Goal: Task Accomplishment & Management: Complete application form

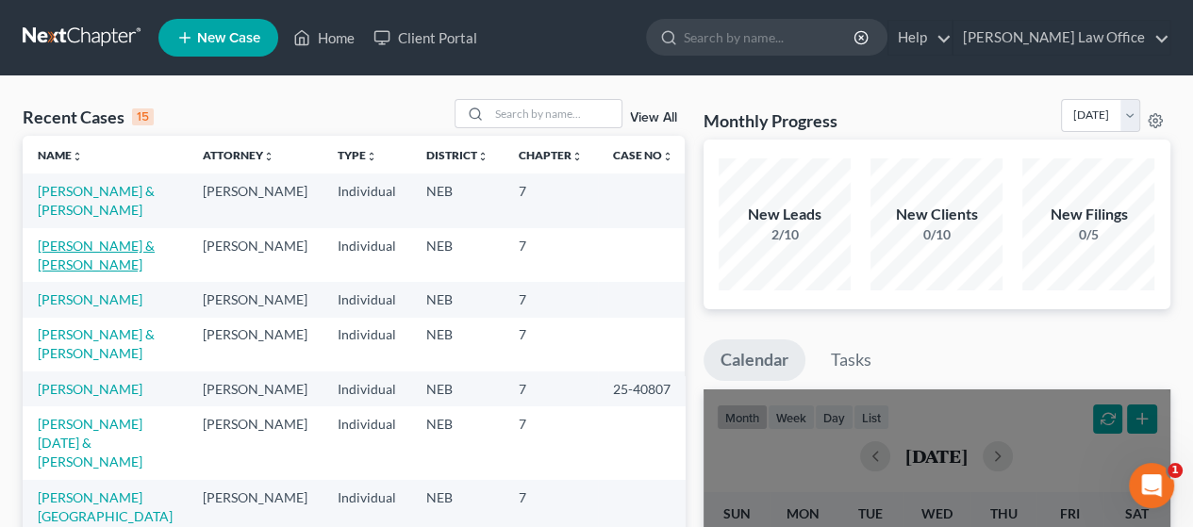
click at [101, 251] on link "[PERSON_NAME] & [PERSON_NAME]" at bounding box center [96, 255] width 117 height 35
select select "4"
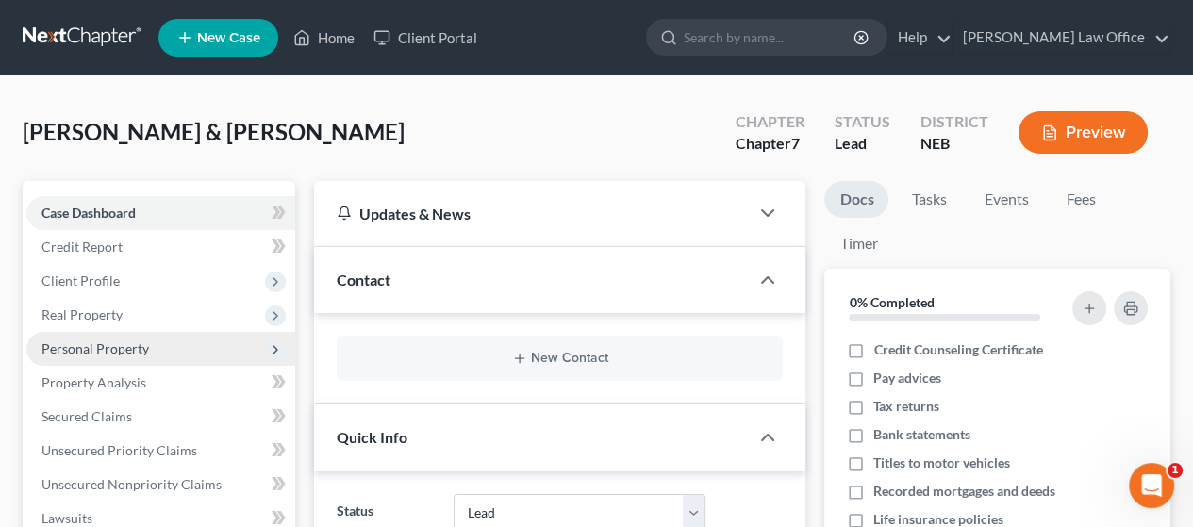
click at [125, 345] on span "Personal Property" at bounding box center [96, 349] width 108 height 16
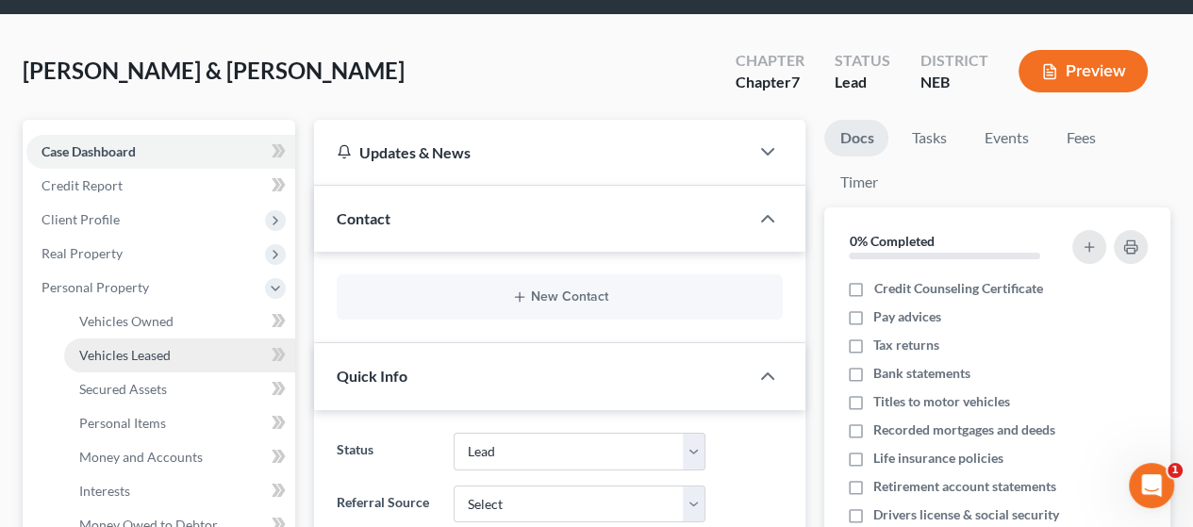
scroll to position [94, 0]
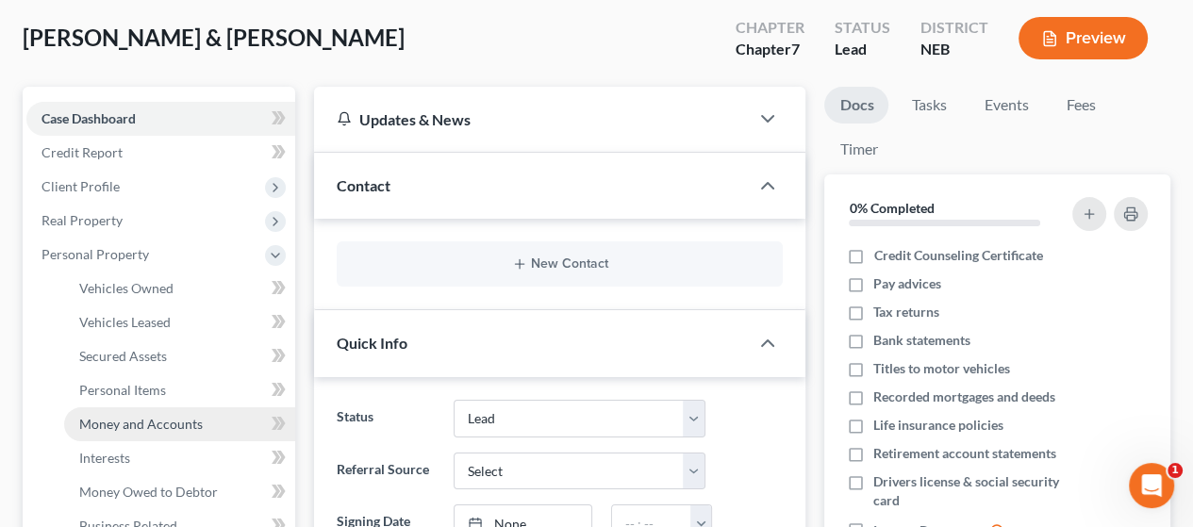
click at [173, 418] on span "Money and Accounts" at bounding box center [141, 424] width 124 height 16
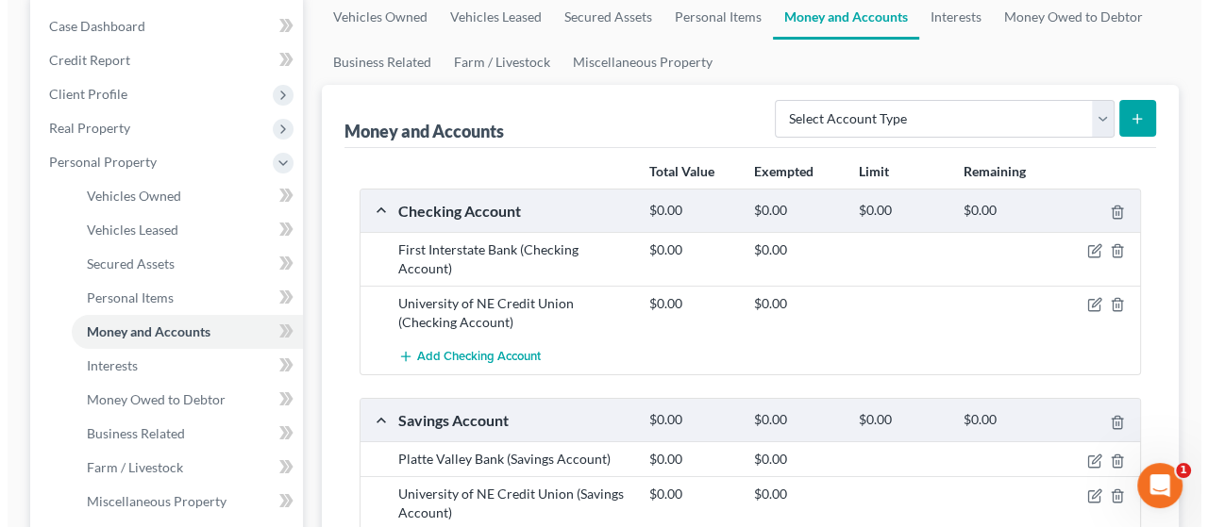
scroll to position [189, 0]
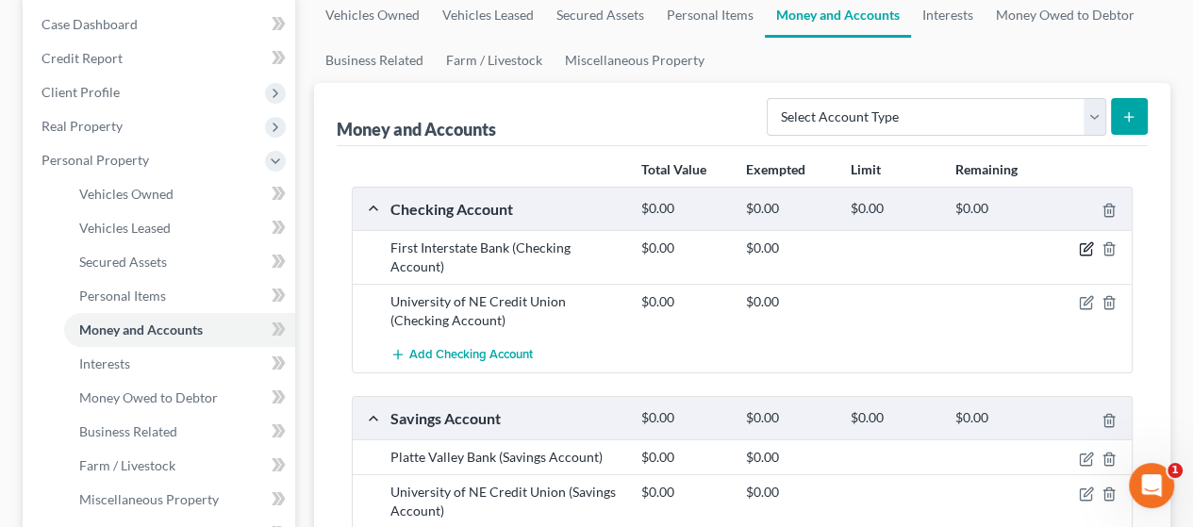
click at [1087, 246] on icon "button" at bounding box center [1088, 247] width 8 height 8
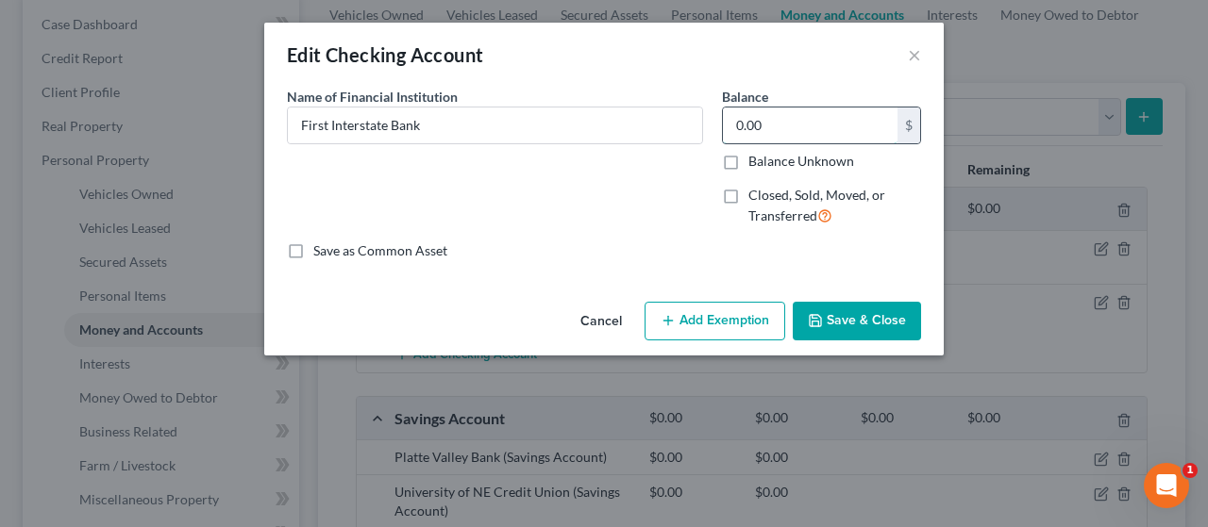
click at [774, 116] on input "0.00" at bounding box center [810, 126] width 175 height 36
type input "733.33"
click at [478, 105] on div "Name of Financial Institution * First Interstate Bank" at bounding box center [495, 116] width 416 height 58
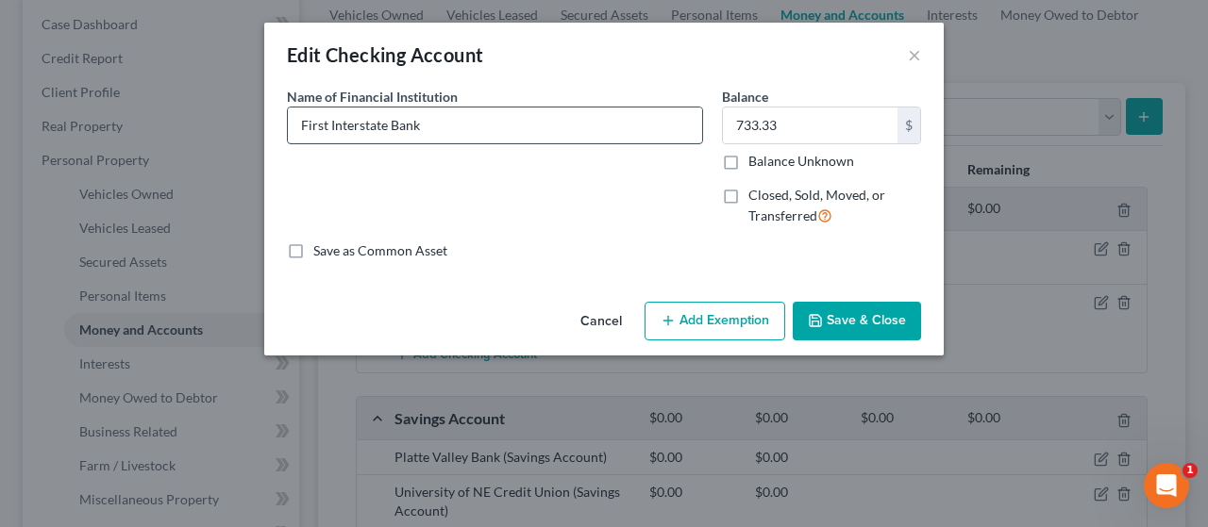
click at [452, 125] on input "First Interstate Bank" at bounding box center [495, 126] width 414 height 36
type input "First Interstate Bank, ...8951"
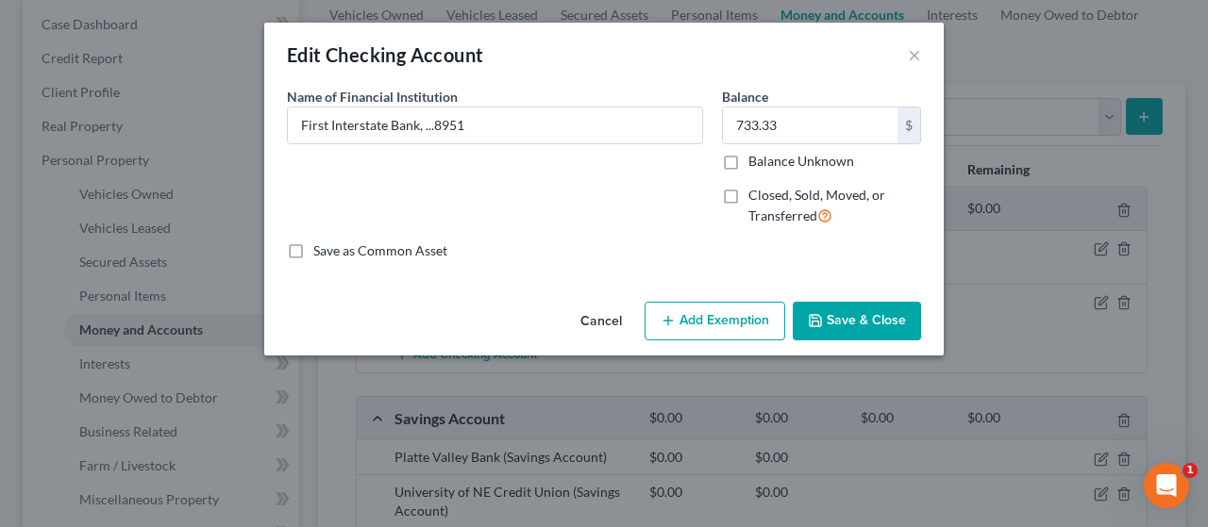
click at [725, 323] on button "Add Exemption" at bounding box center [714, 322] width 141 height 40
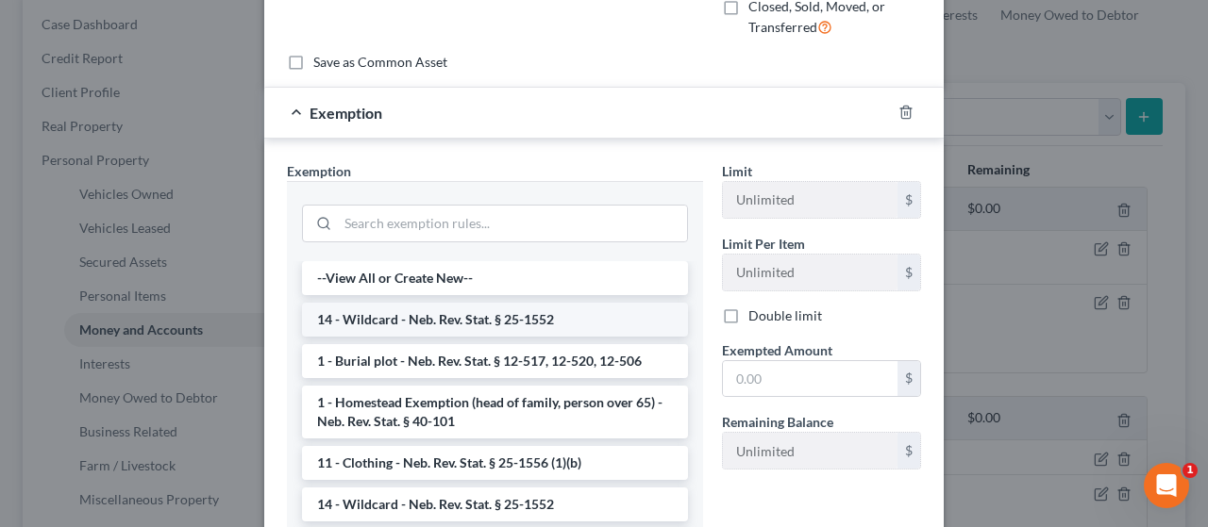
click at [476, 324] on li "14 - Wildcard - Neb. Rev. Stat. § 25-1552" at bounding box center [495, 320] width 386 height 34
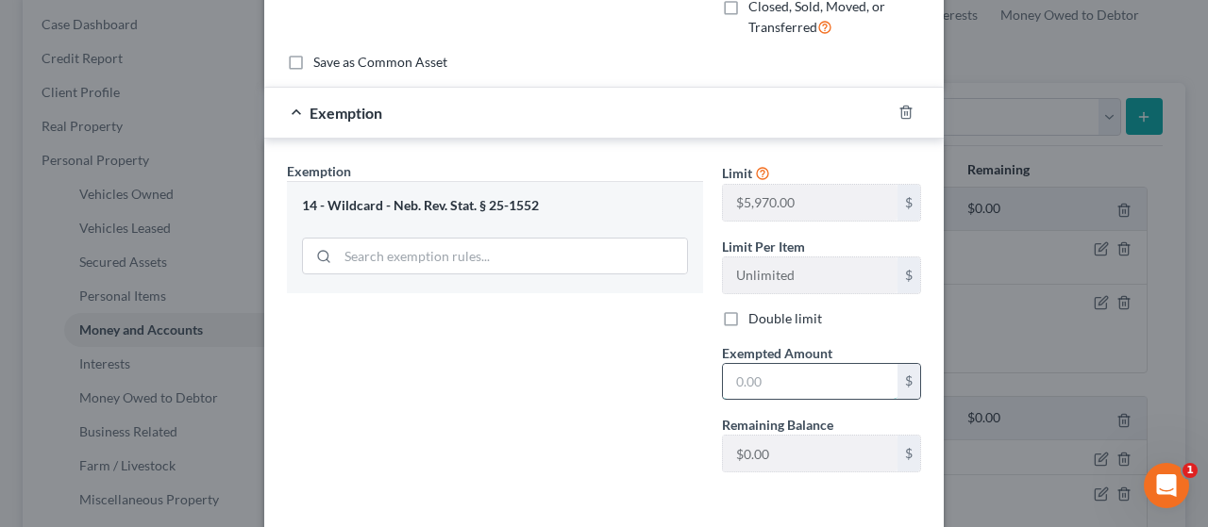
click at [770, 373] on input "text" at bounding box center [810, 382] width 175 height 36
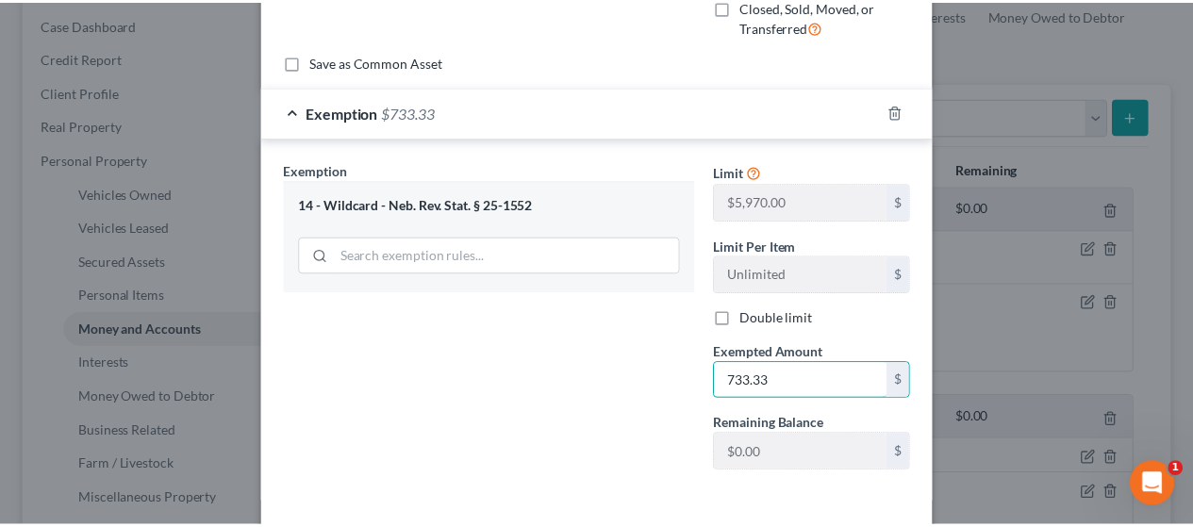
scroll to position [266, 0]
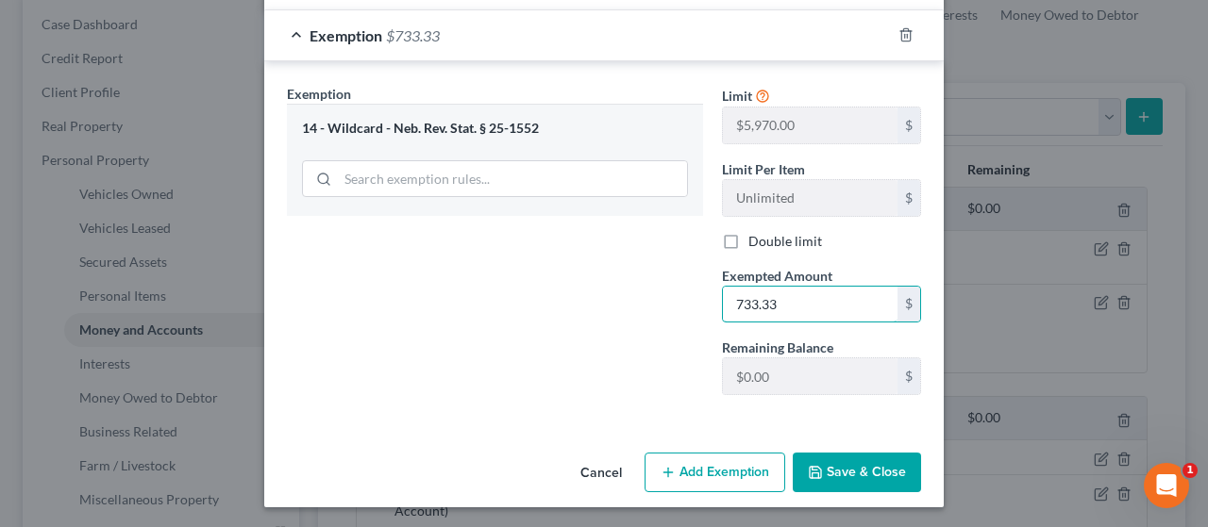
type input "733.33"
click at [856, 464] on button "Save & Close" at bounding box center [856, 473] width 128 height 40
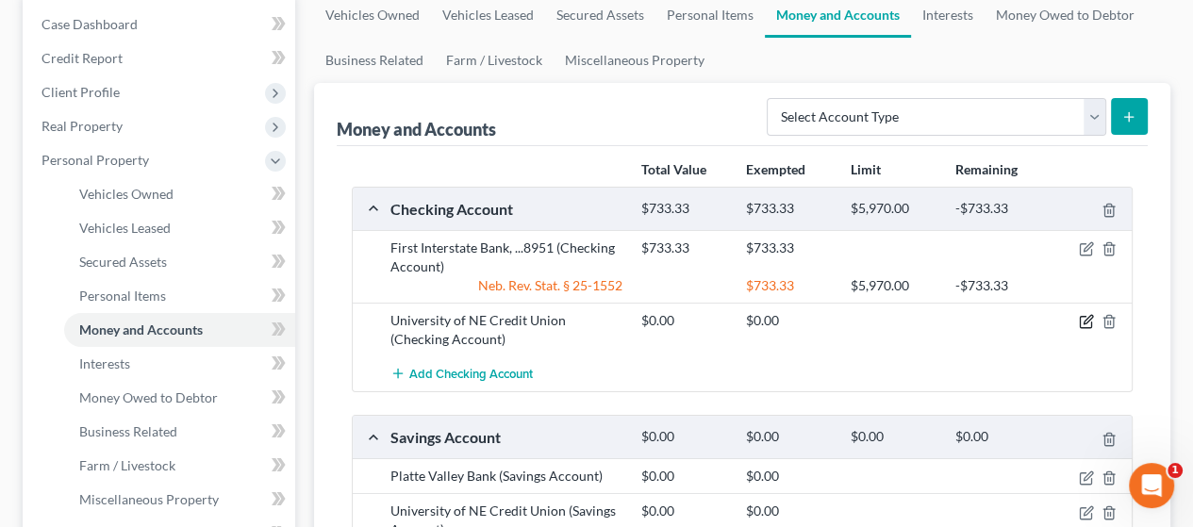
click at [1083, 314] on icon "button" at bounding box center [1086, 321] width 15 height 15
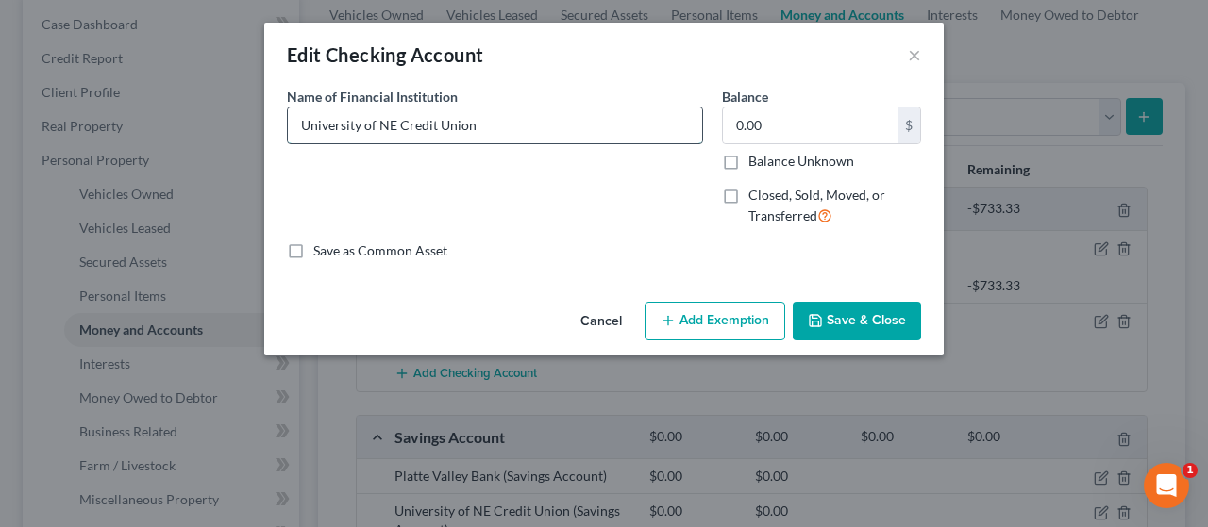
click at [493, 110] on input "University of NE Credit Union" at bounding box center [495, 126] width 414 height 36
type input "University of NE Credit Union, ...7006"
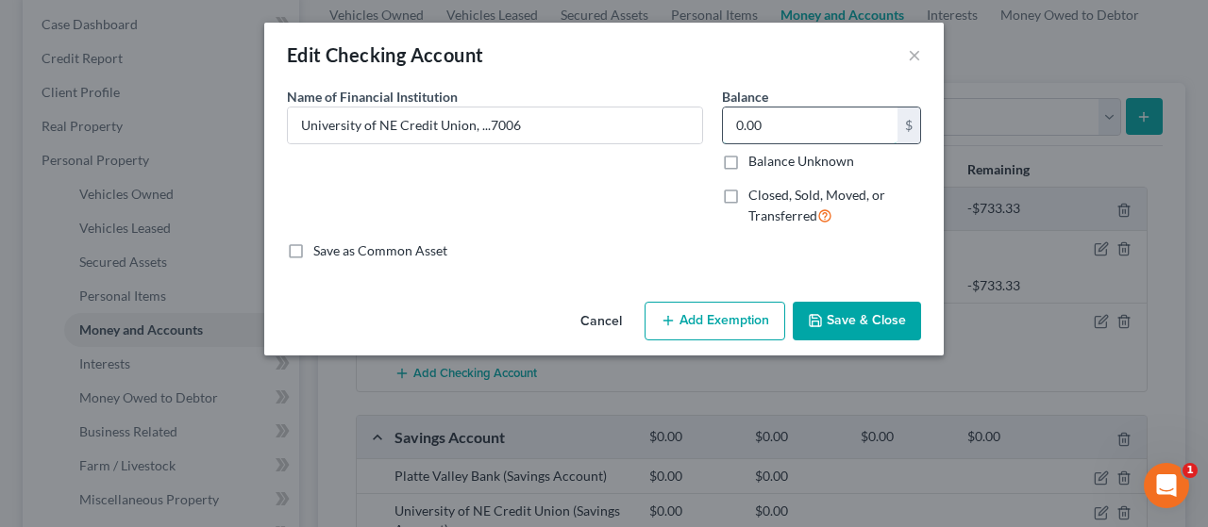
click at [777, 131] on input "0.00" at bounding box center [810, 126] width 175 height 36
type input "3.50"
click at [862, 317] on button "Save & Close" at bounding box center [856, 322] width 128 height 40
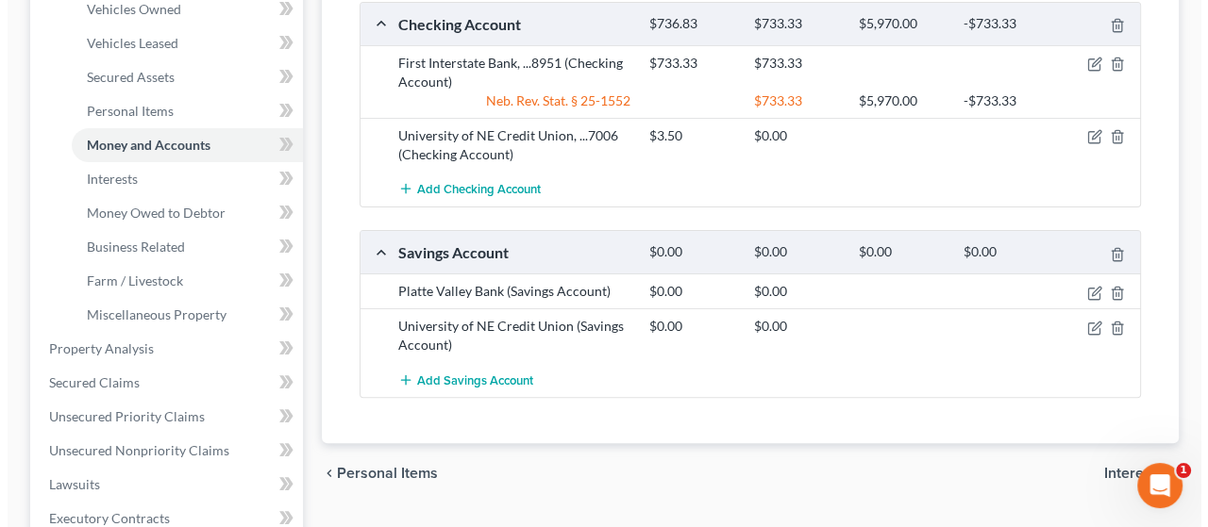
scroll to position [377, 0]
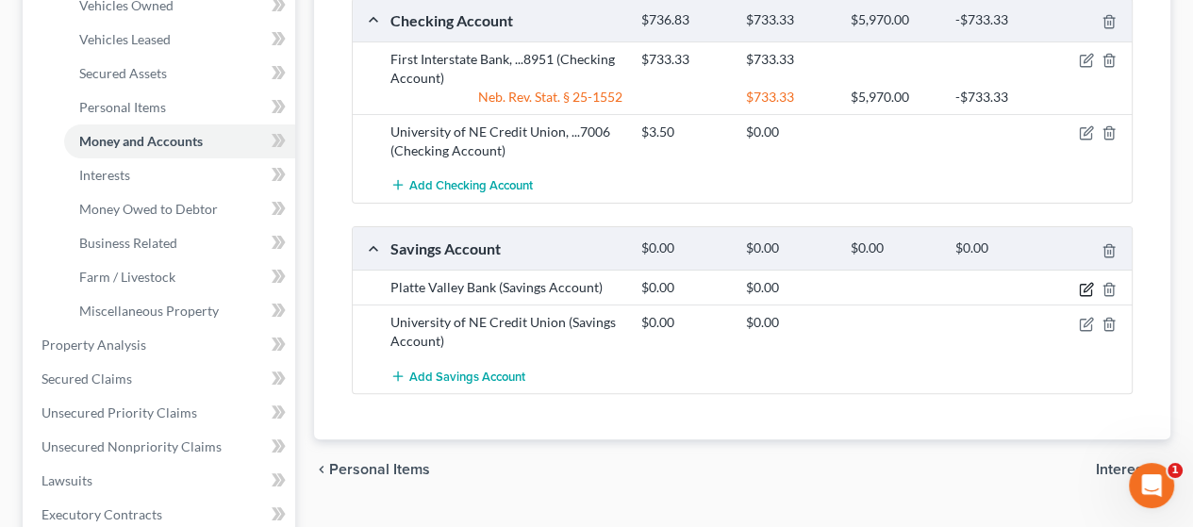
click at [1088, 283] on icon "button" at bounding box center [1088, 287] width 8 height 8
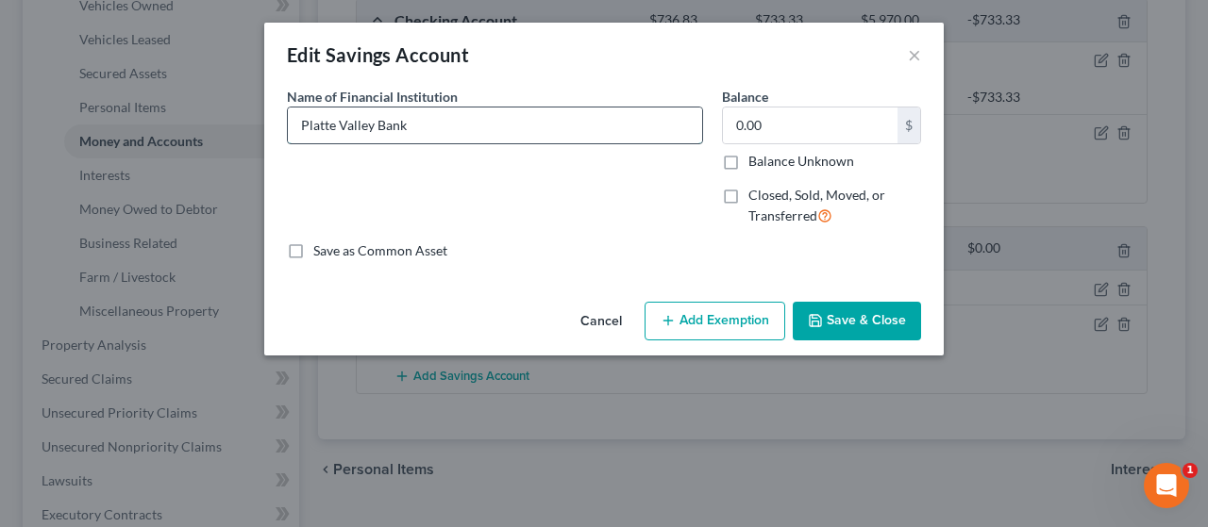
click at [464, 124] on input "Platte Valley Bank" at bounding box center [495, 126] width 414 height 36
type input "Platte Valley Bank, ...5878"
click at [800, 131] on input "0.00" at bounding box center [810, 126] width 175 height 36
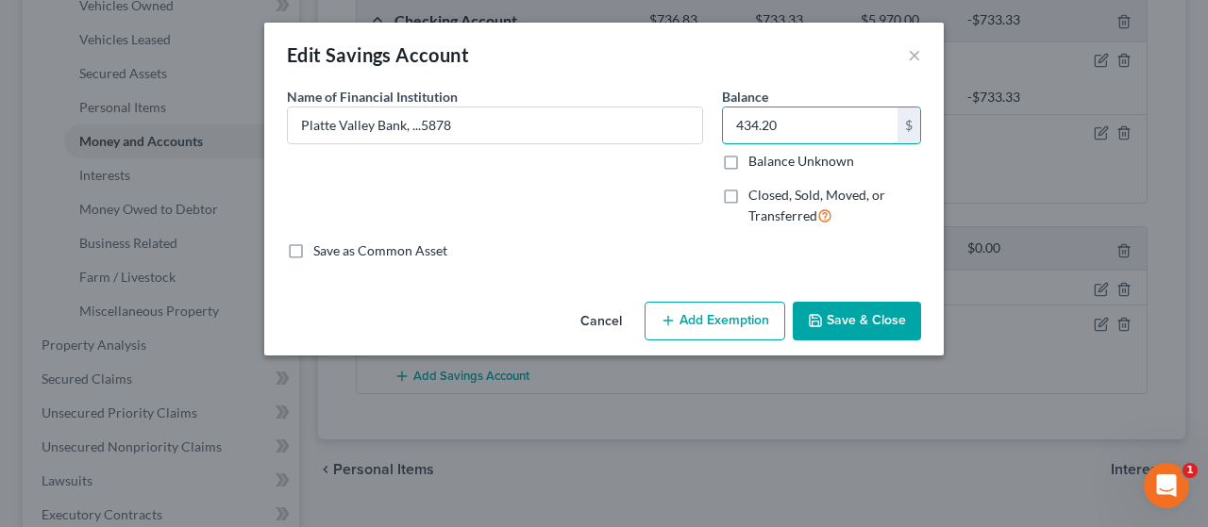
type input "434.20"
click at [730, 324] on button "Add Exemption" at bounding box center [714, 322] width 141 height 40
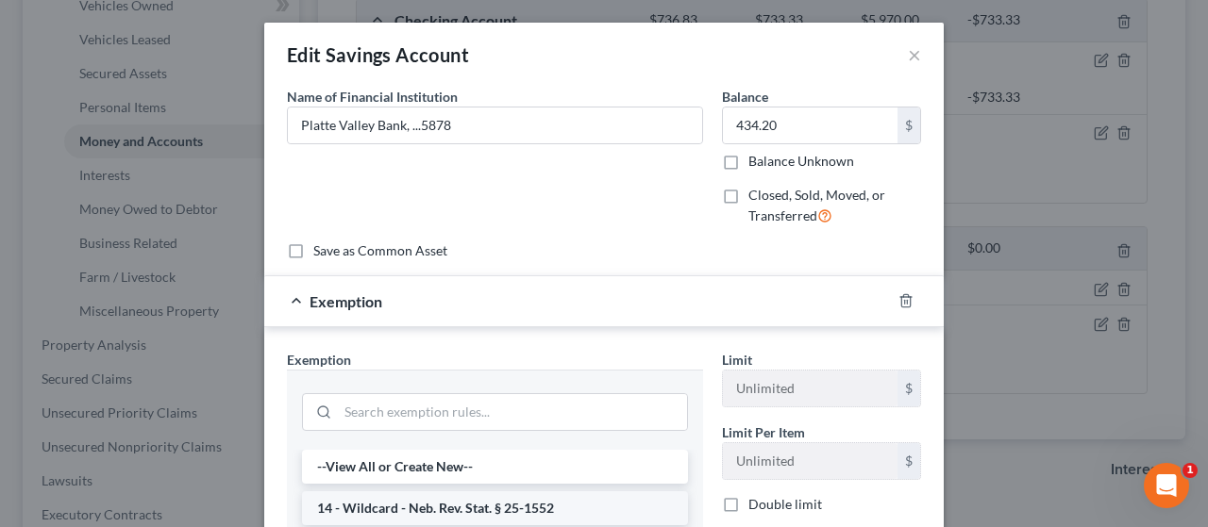
click at [581, 503] on li "14 - Wildcard - Neb. Rev. Stat. § 25-1552" at bounding box center [495, 509] width 386 height 34
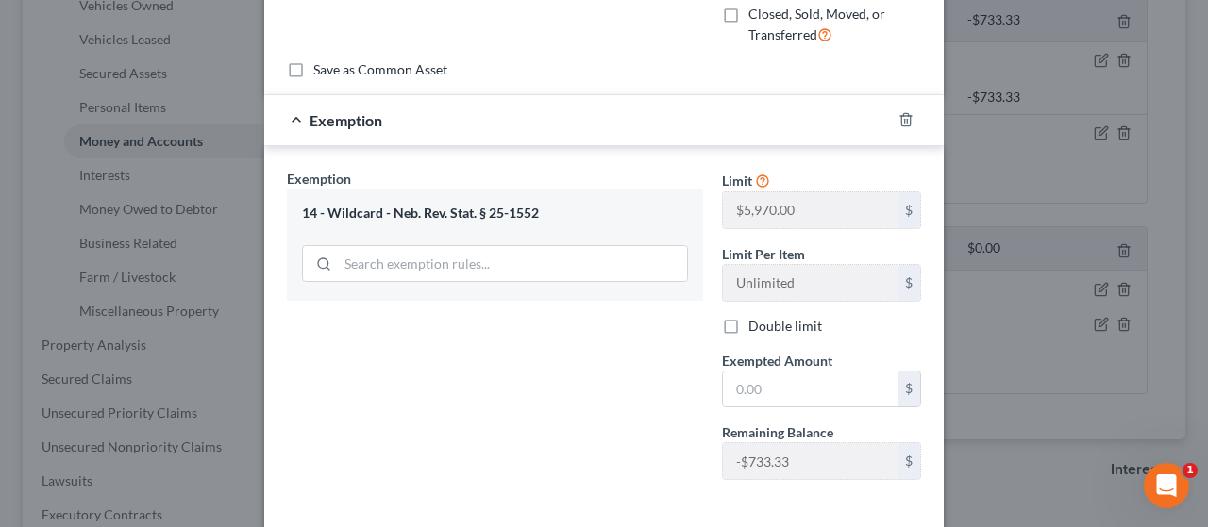
scroll to position [189, 0]
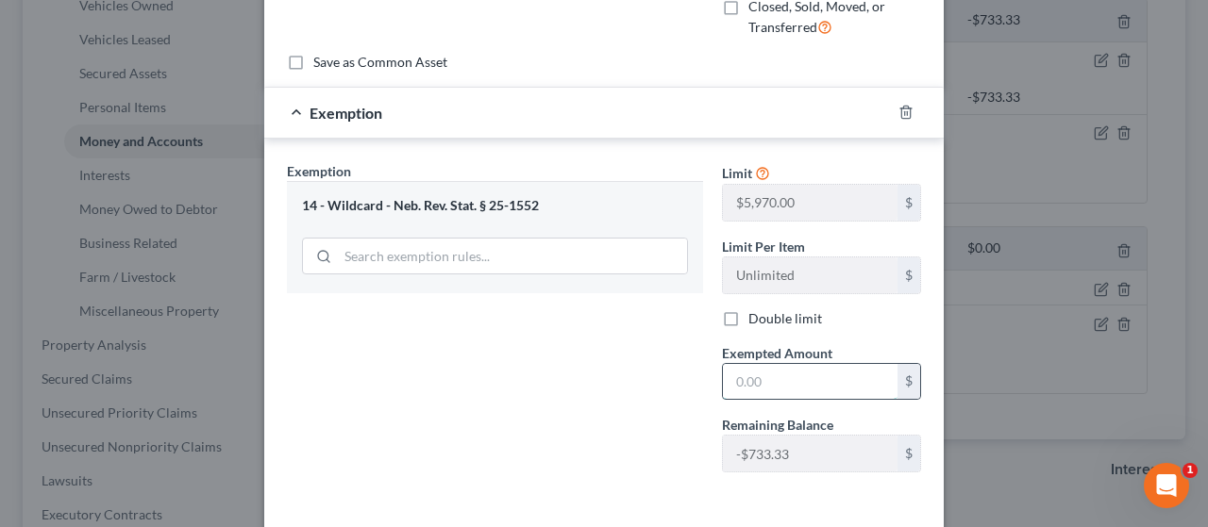
click at [766, 369] on input "text" at bounding box center [810, 382] width 175 height 36
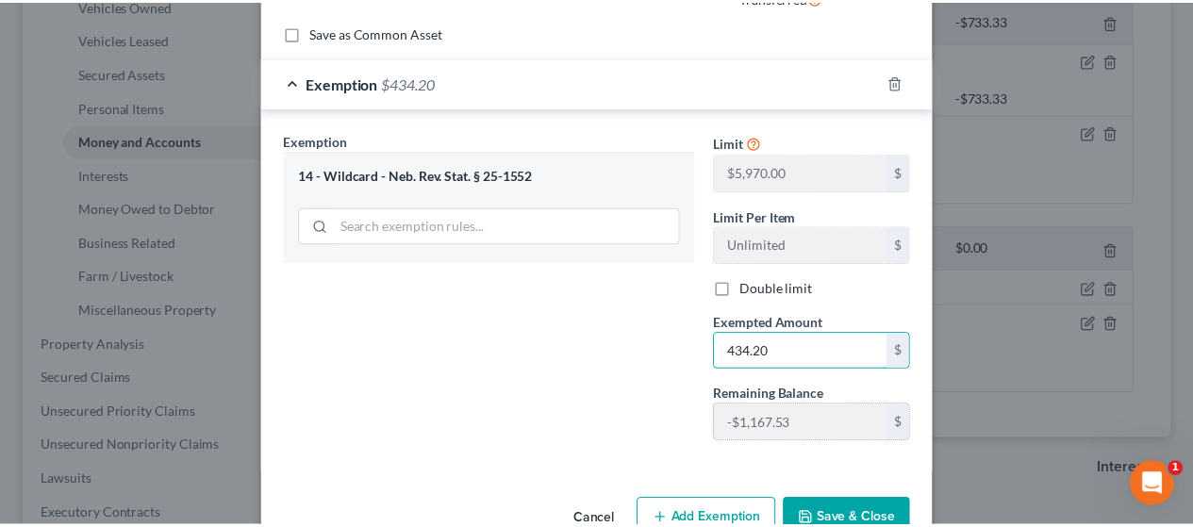
scroll to position [266, 0]
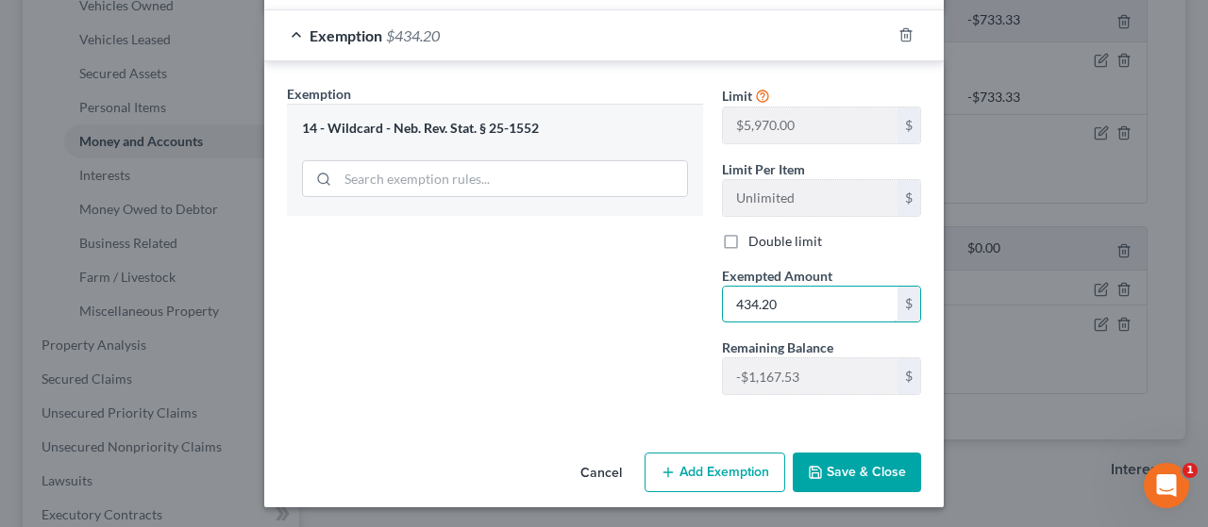
type input "434.20"
click at [874, 468] on button "Save & Close" at bounding box center [856, 473] width 128 height 40
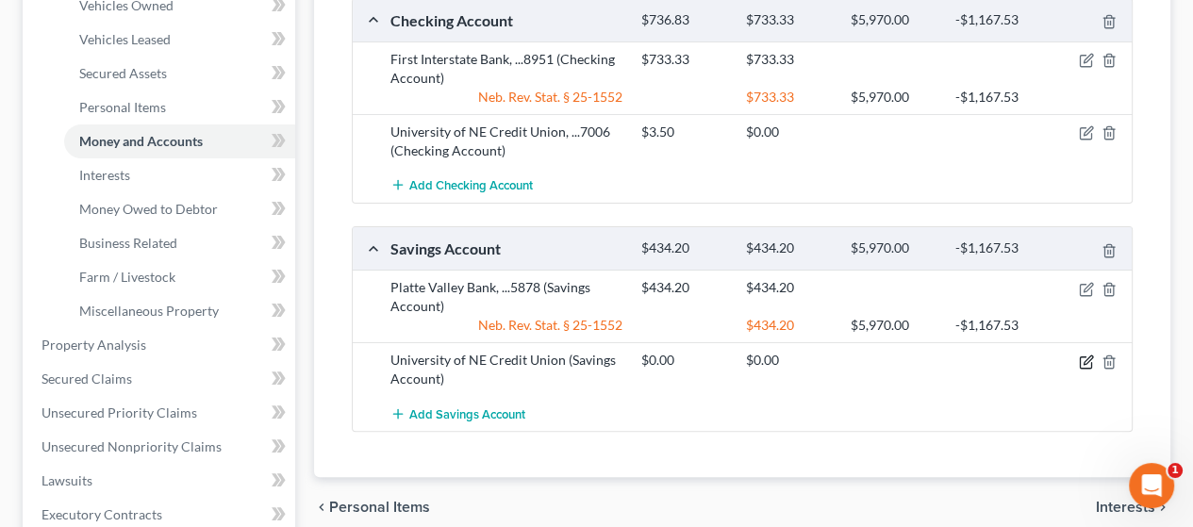
click at [1085, 358] on icon "button" at bounding box center [1088, 360] width 8 height 8
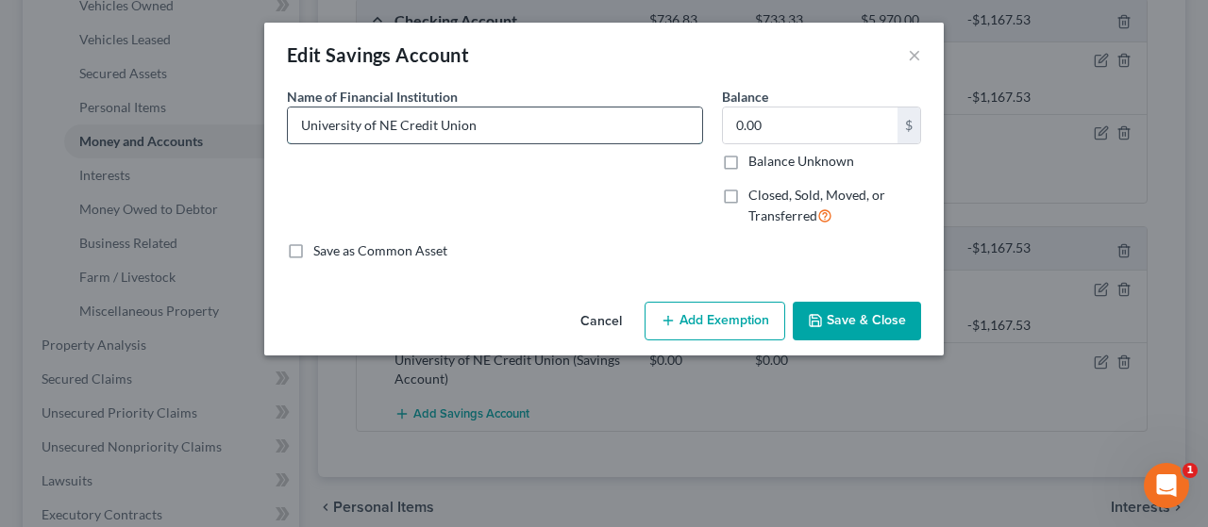
click at [516, 120] on input "University of NE Credit Union" at bounding box center [495, 126] width 414 height 36
drag, startPoint x: 513, startPoint y: 118, endPoint x: 269, endPoint y: 122, distance: 244.4
click at [269, 122] on div "An exemption set must first be selected from the Filing Information section. Co…" at bounding box center [603, 191] width 679 height 208
type input "Navy Federal Credit Union, ...8274"
click at [769, 124] on input "0.00" at bounding box center [810, 126] width 175 height 36
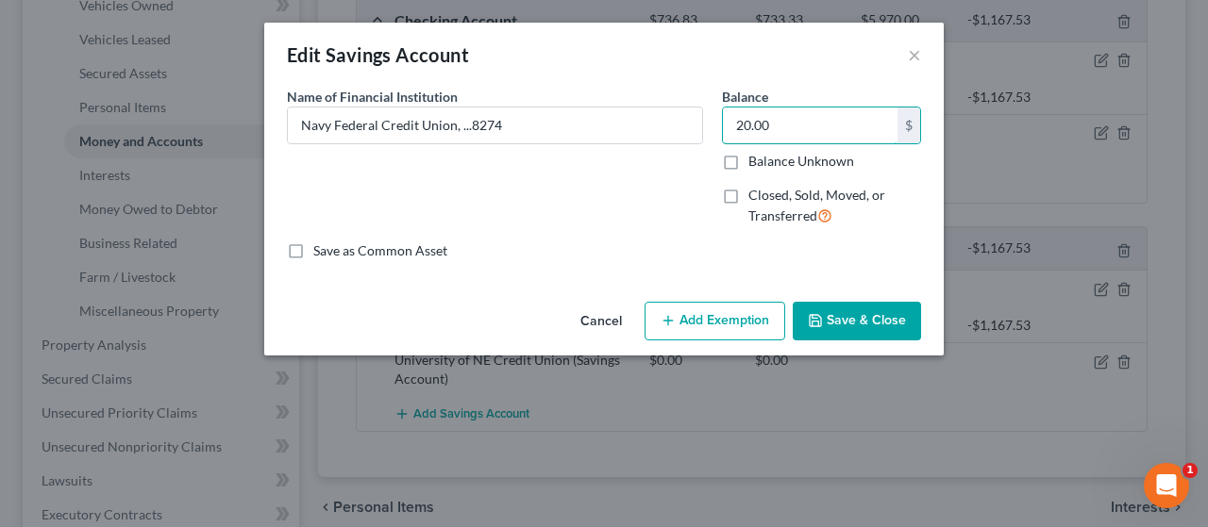
type input "20.00"
click at [873, 316] on button "Save & Close" at bounding box center [856, 322] width 128 height 40
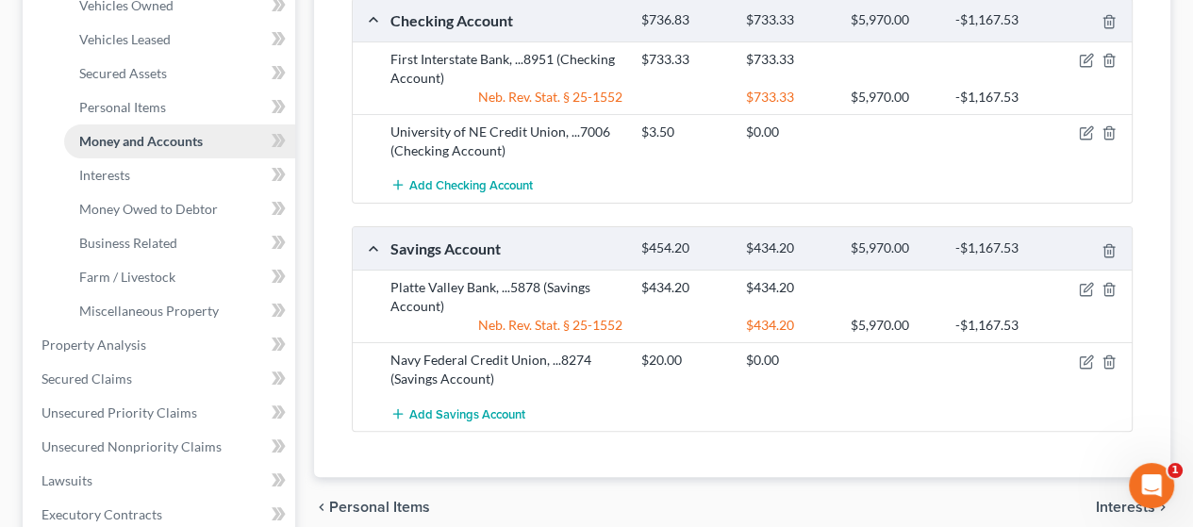
scroll to position [283, 0]
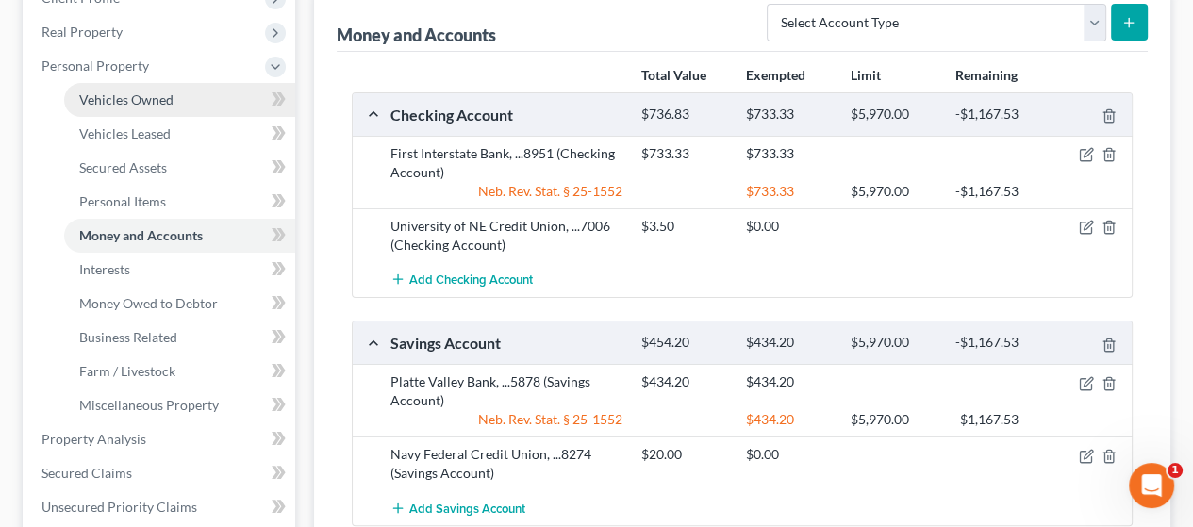
click at [148, 94] on span "Vehicles Owned" at bounding box center [126, 100] width 94 height 16
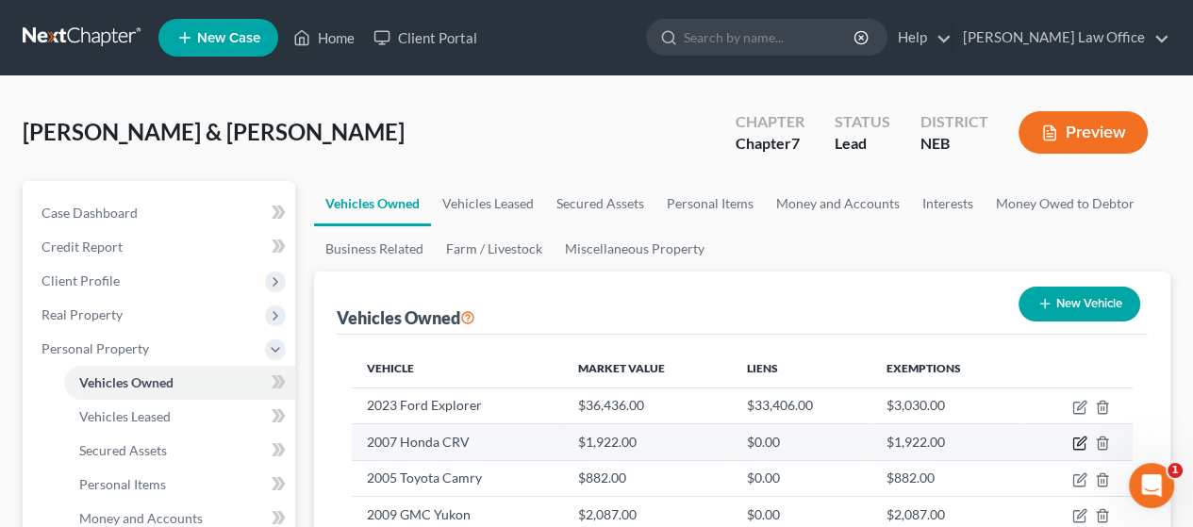
click at [1075, 440] on icon "button" at bounding box center [1080, 443] width 15 height 15
select select "0"
select select "19"
select select "3"
select select "2"
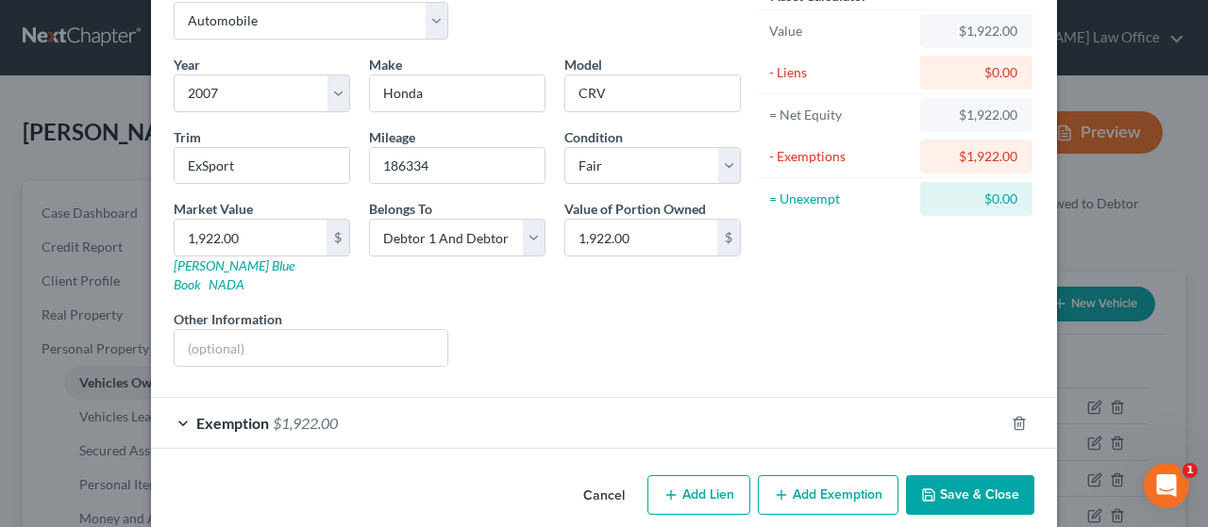
scroll to position [108, 0]
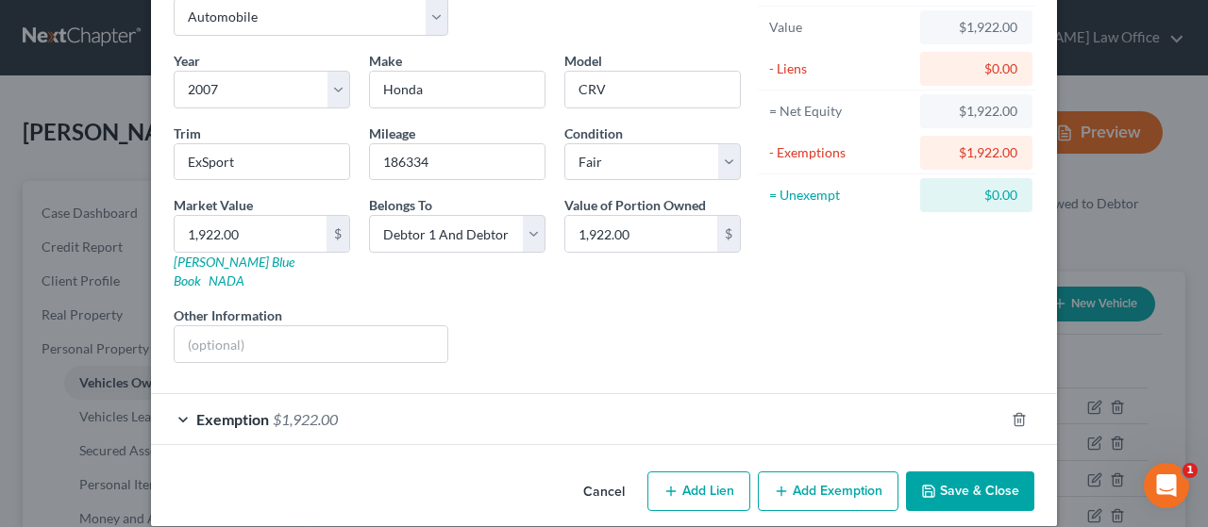
click at [847, 394] on div "Exemption $1,922.00" at bounding box center [577, 419] width 853 height 50
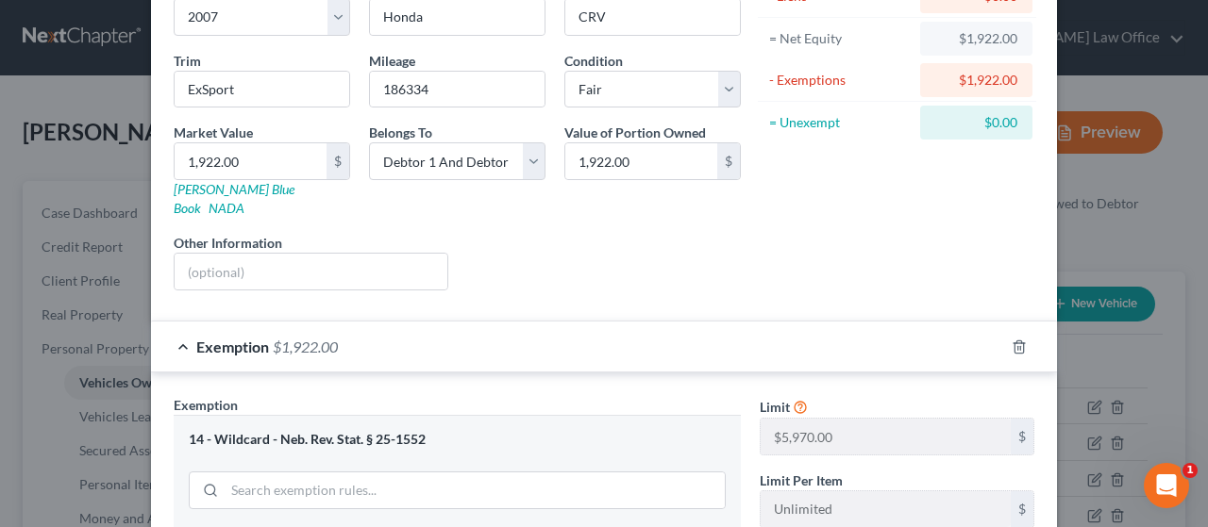
scroll to position [392, 0]
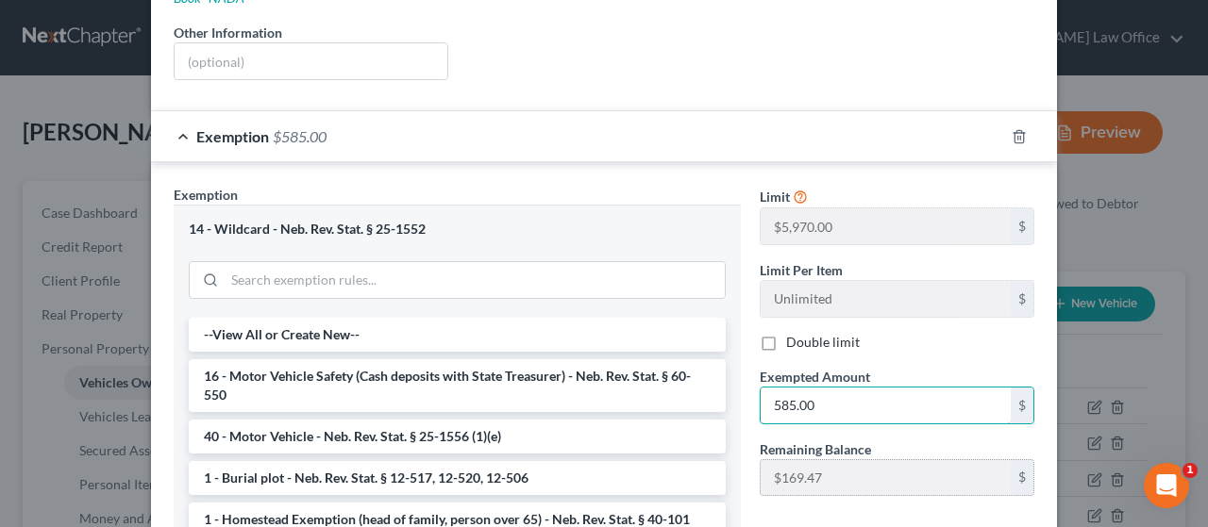
type input "585.00"
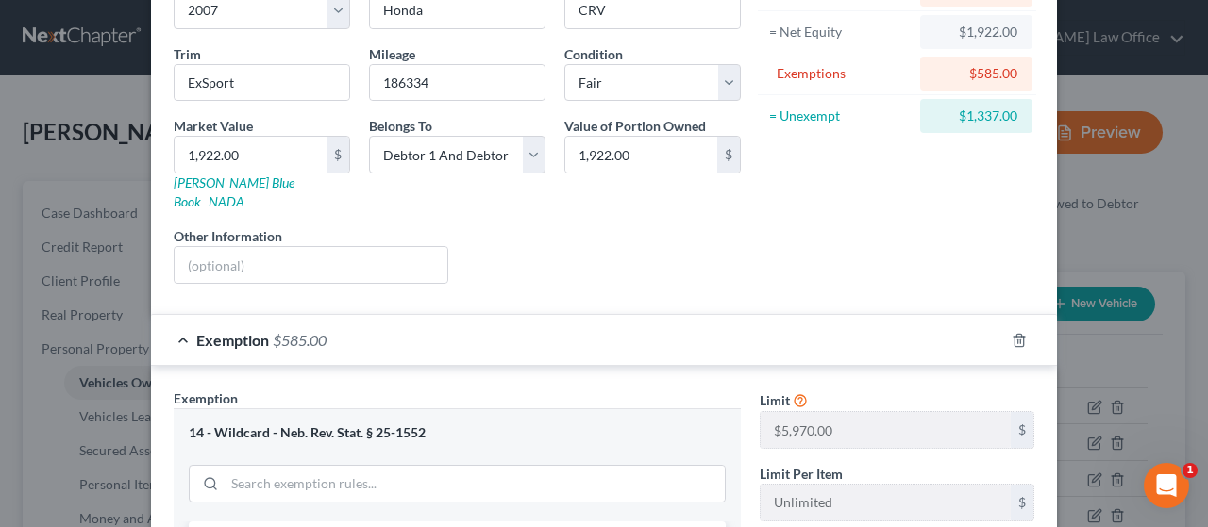
scroll to position [189, 0]
click at [689, 314] on div "Exemption $585.00" at bounding box center [577, 339] width 853 height 50
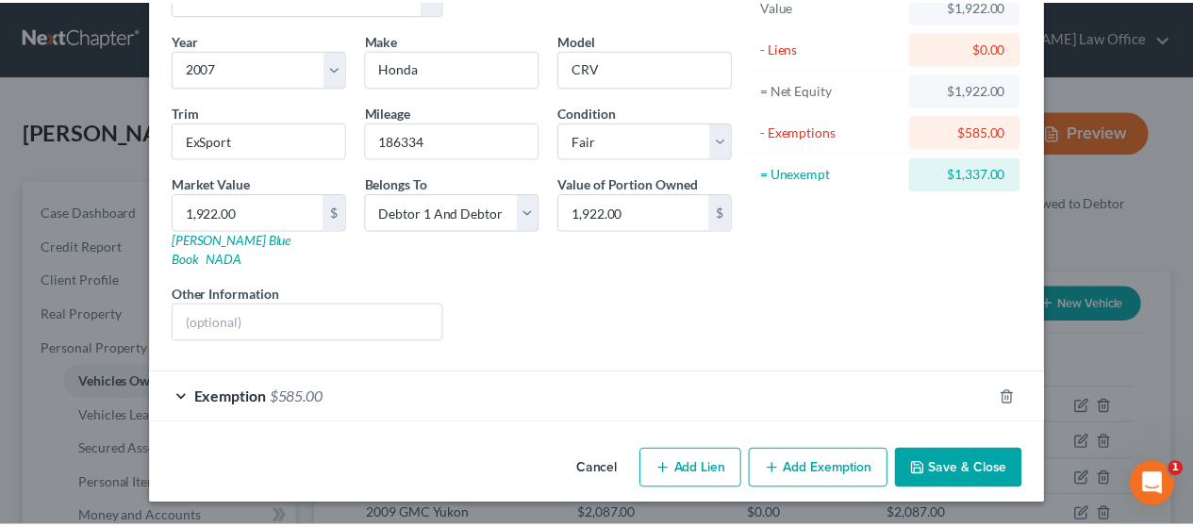
scroll to position [108, 0]
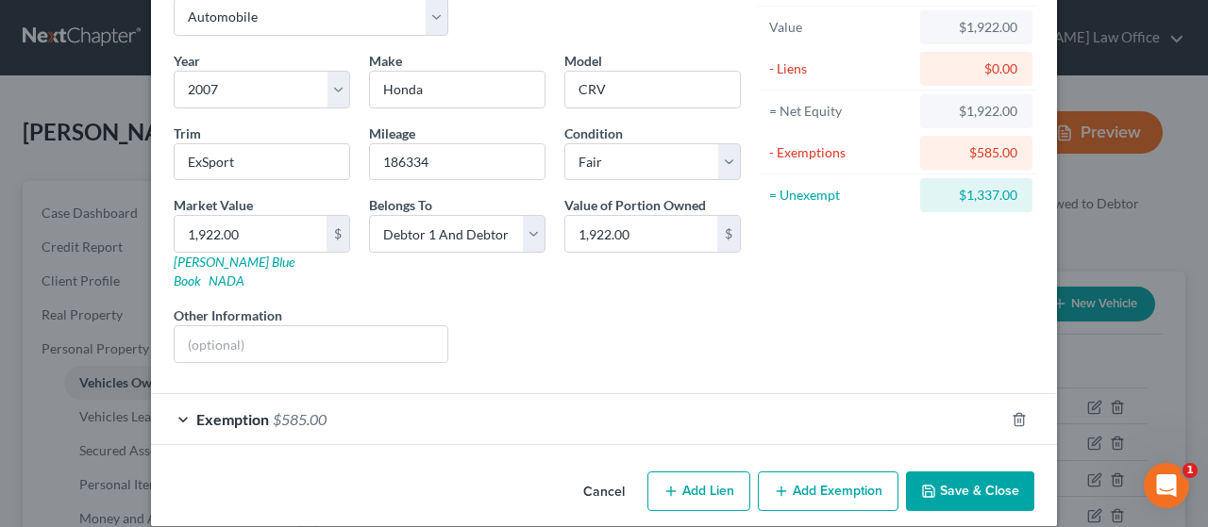
click at [975, 472] on button "Save & Close" at bounding box center [970, 492] width 128 height 40
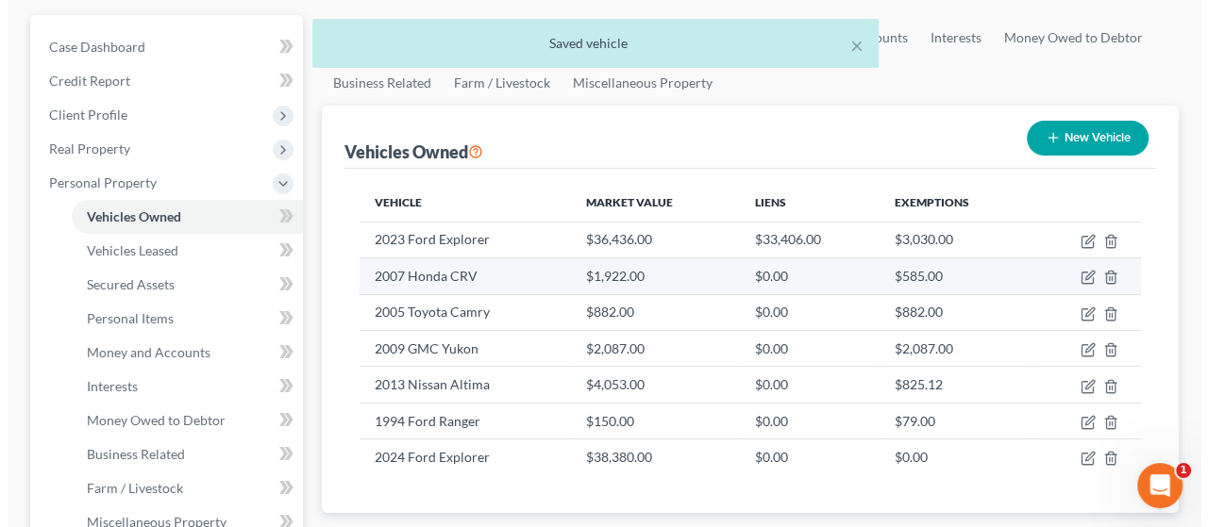
scroll to position [189, 0]
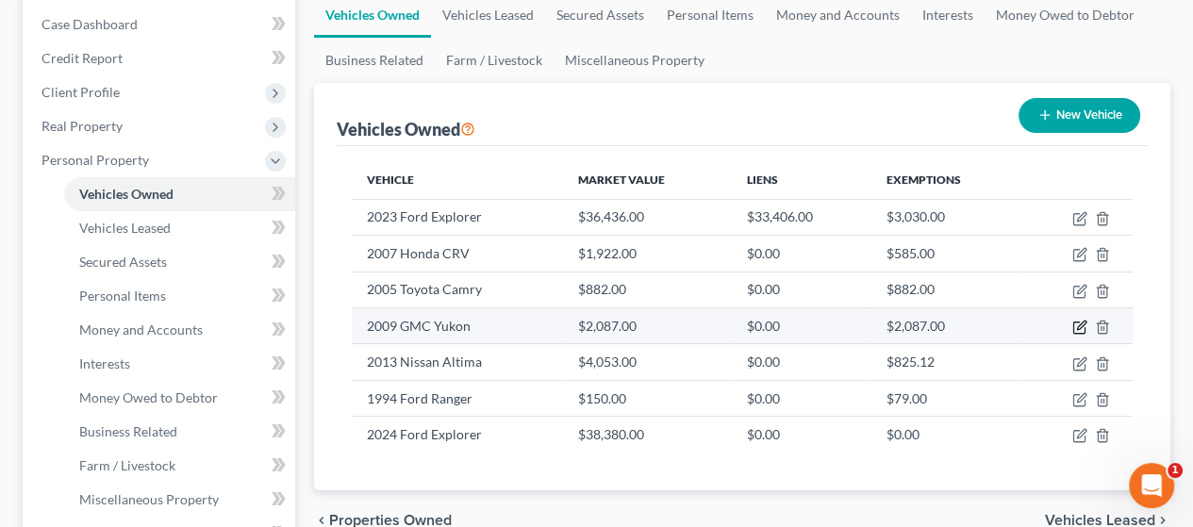
click at [1079, 325] on icon "button" at bounding box center [1081, 325] width 8 height 8
select select "0"
select select "17"
select select "3"
select select "2"
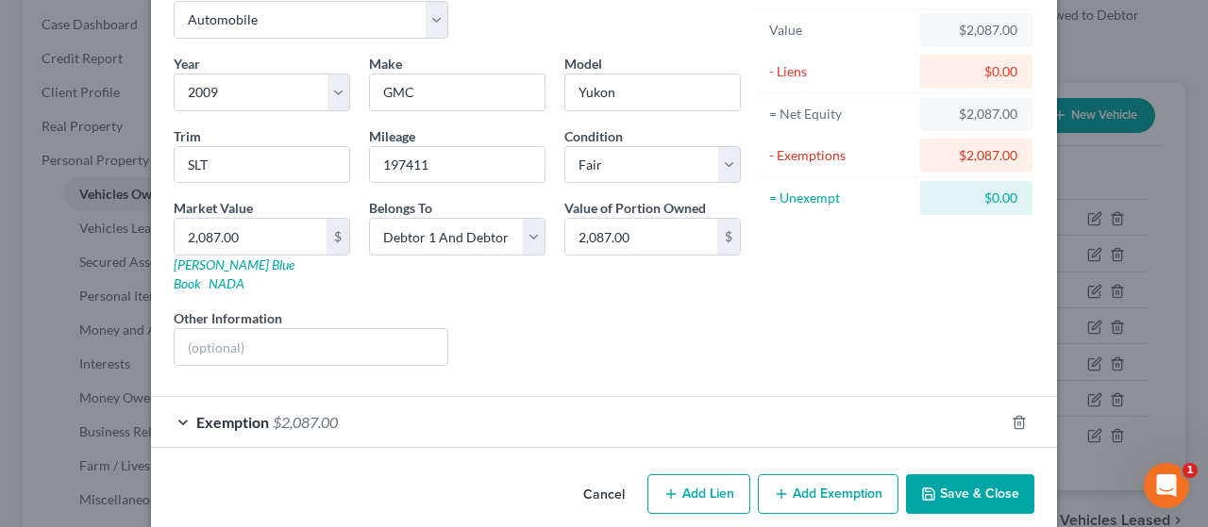
scroll to position [108, 0]
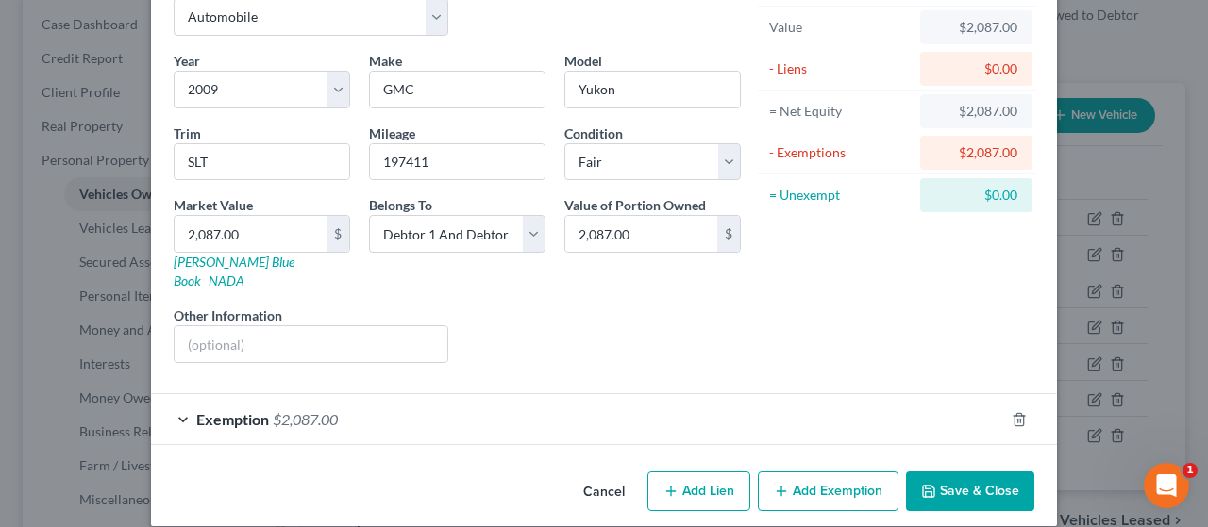
click at [696, 394] on div "Exemption $2,087.00" at bounding box center [577, 419] width 853 height 50
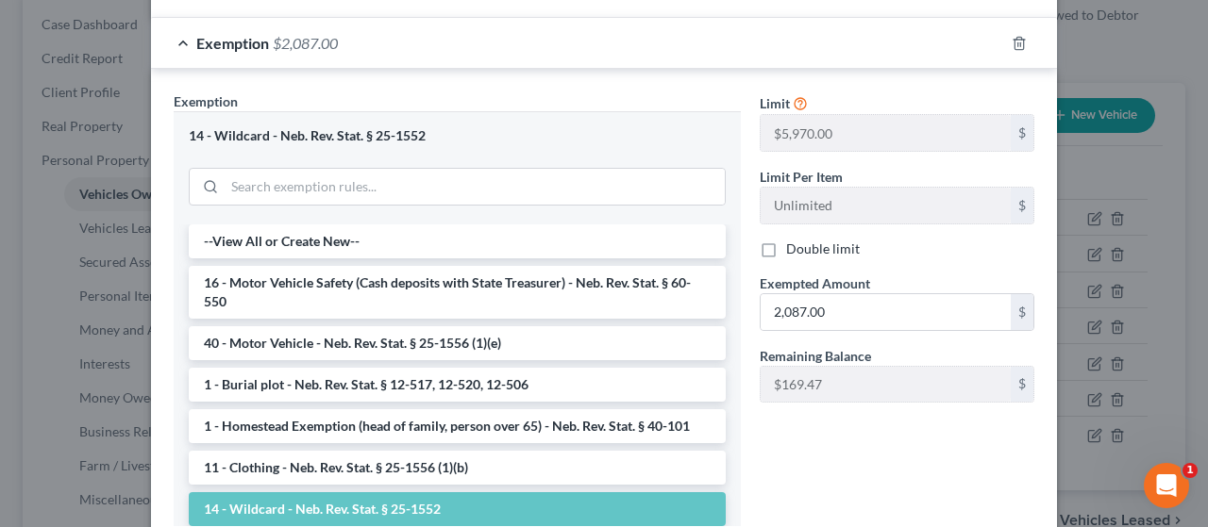
scroll to position [486, 0]
click at [849, 293] on input "2,087.00" at bounding box center [885, 311] width 250 height 36
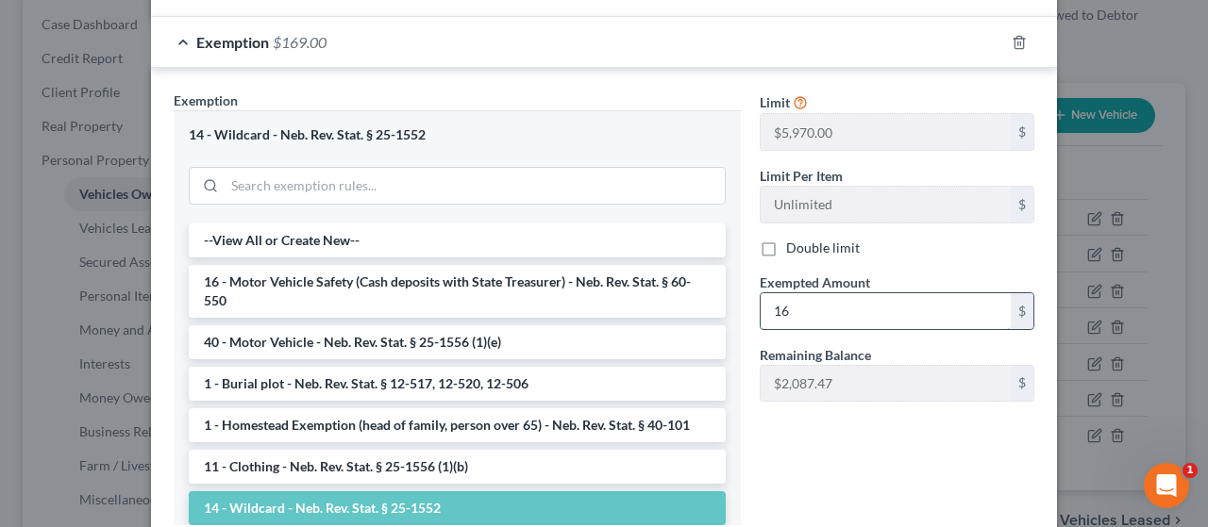
type input "1"
type input "2,087.00"
click at [891, 461] on div "Limit $5,970.00 $ Limit Per Item Unlimited $ Double limit Exempted Amount * 2,0…" at bounding box center [896, 315] width 293 height 449
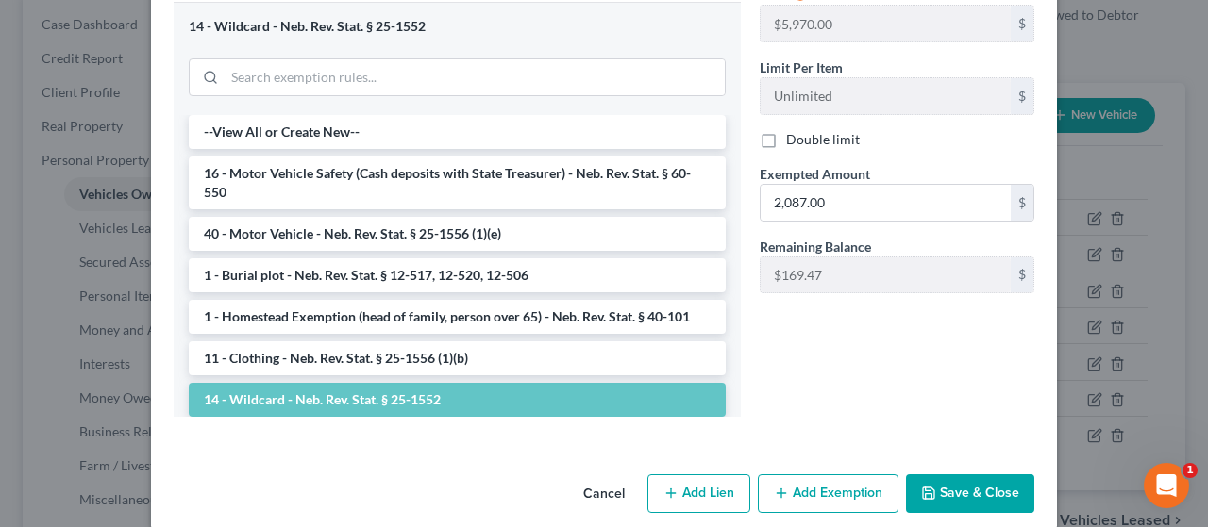
scroll to position [596, 0]
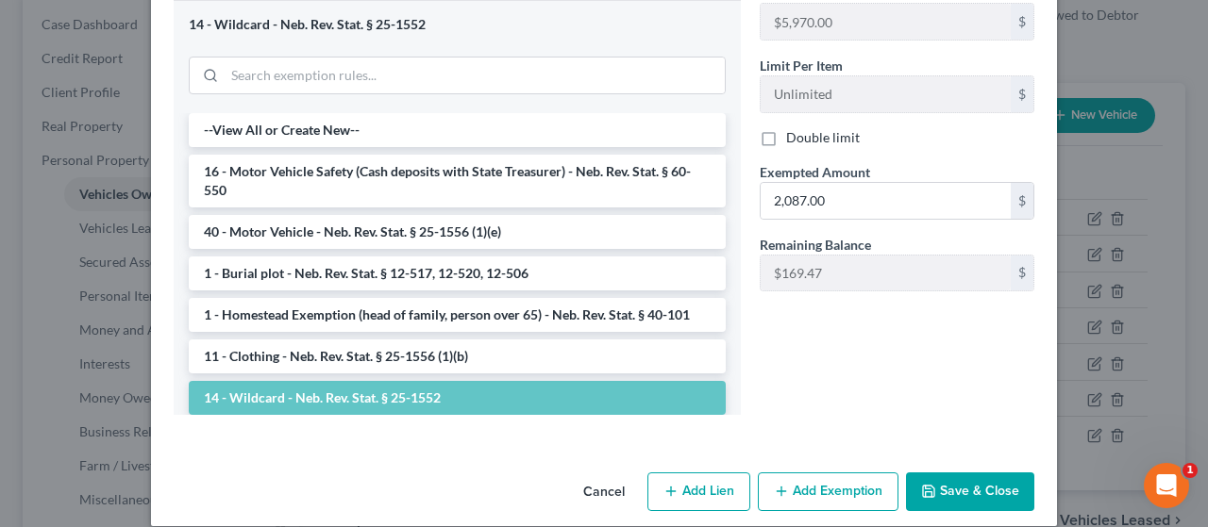
click at [988, 473] on button "Save & Close" at bounding box center [970, 493] width 128 height 40
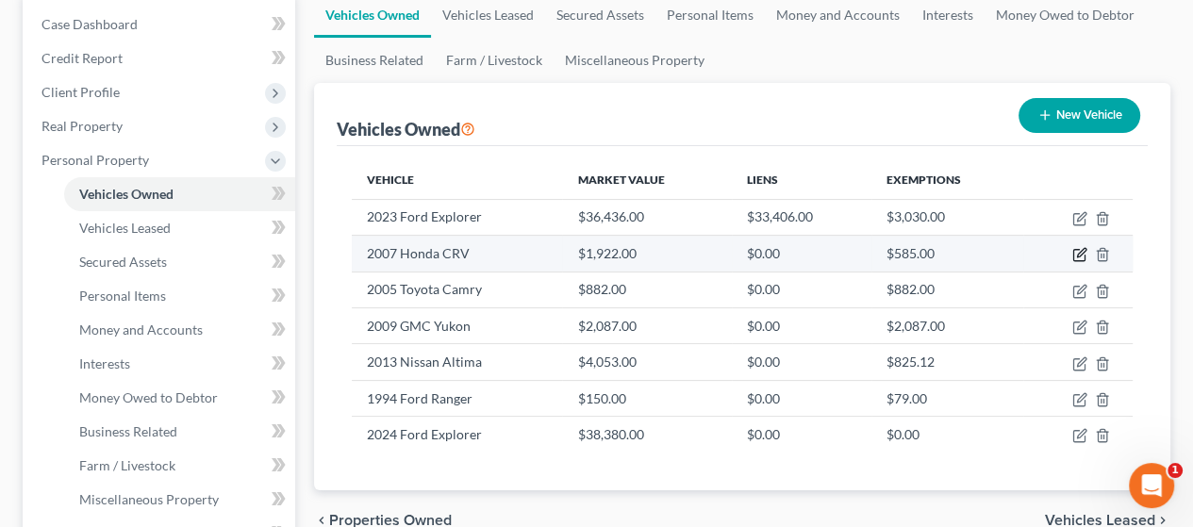
click at [1081, 248] on icon "button" at bounding box center [1080, 254] width 15 height 15
select select "0"
select select "19"
select select "3"
select select "2"
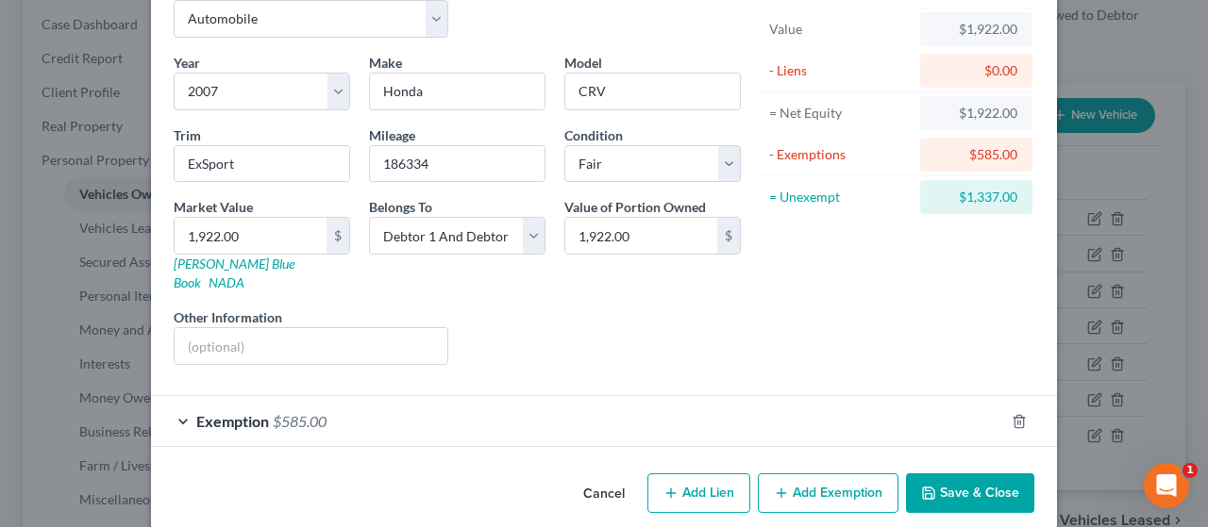
scroll to position [108, 0]
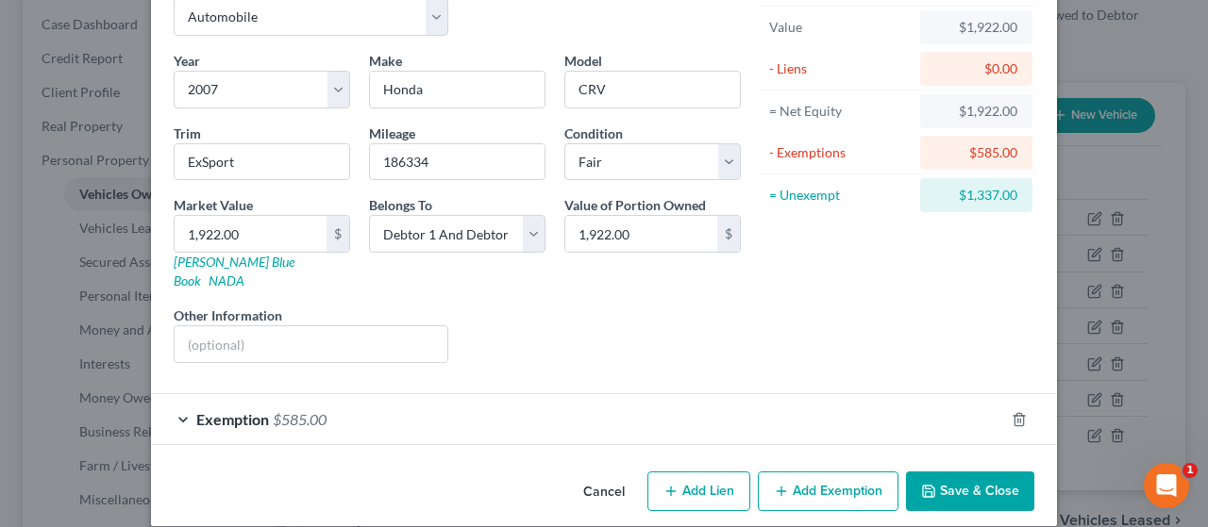
click at [602, 394] on div "Exemption $585.00" at bounding box center [577, 419] width 853 height 50
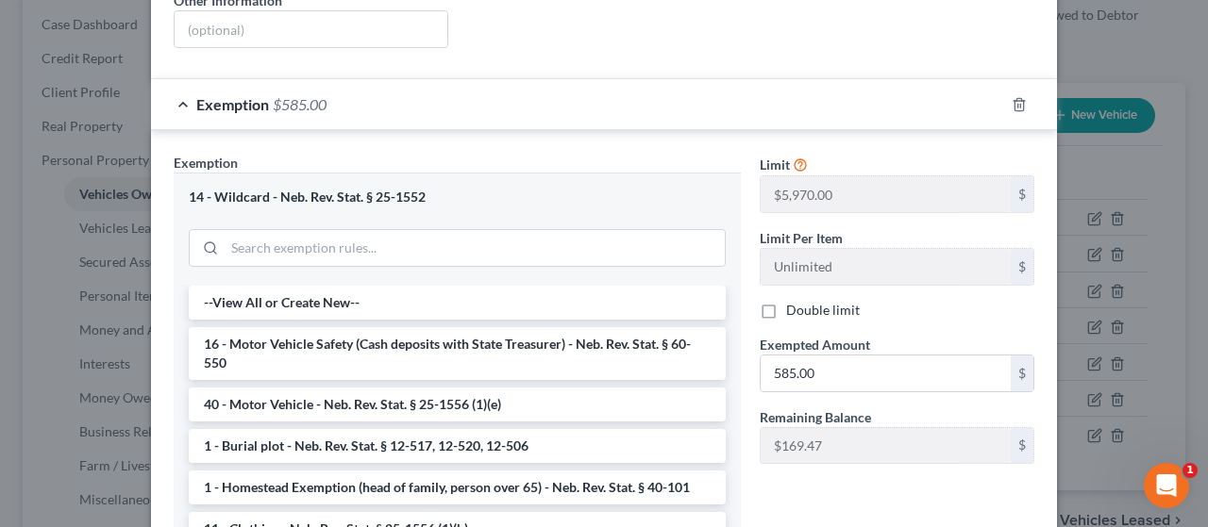
scroll to position [392, 0]
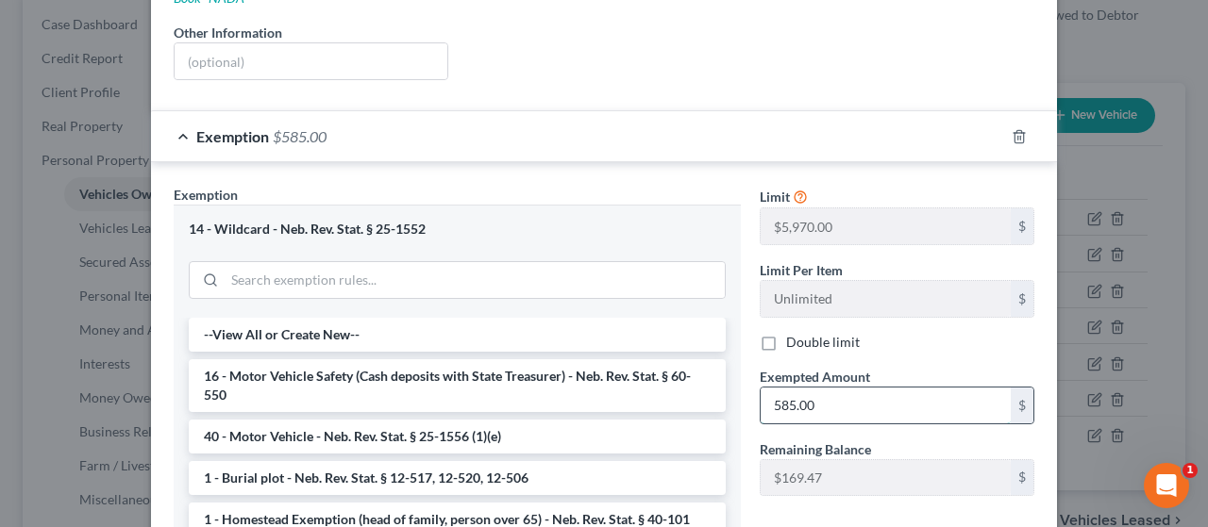
click at [829, 388] on input "585.00" at bounding box center [885, 406] width 250 height 36
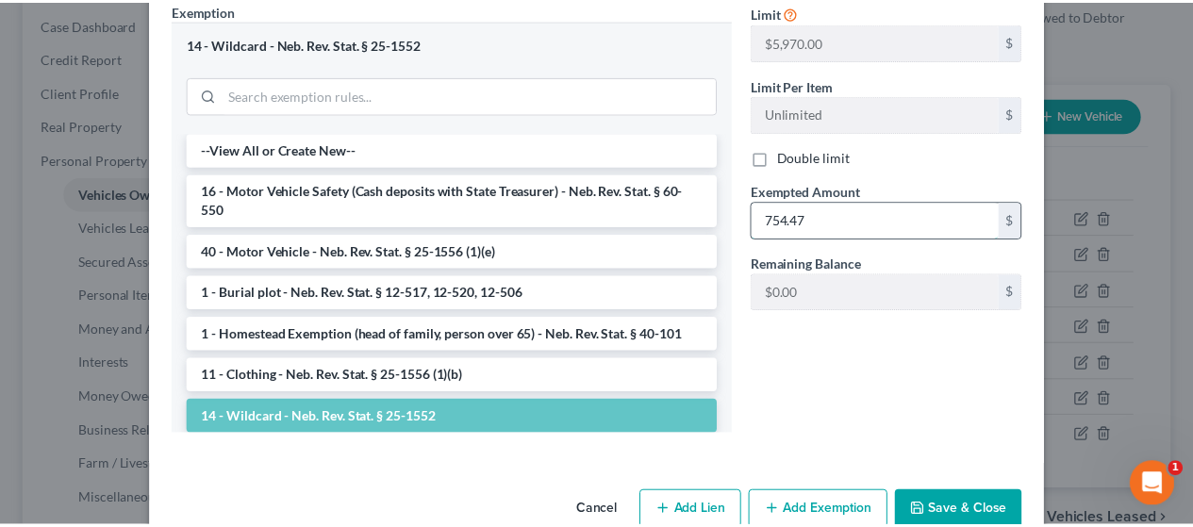
scroll to position [580, 0]
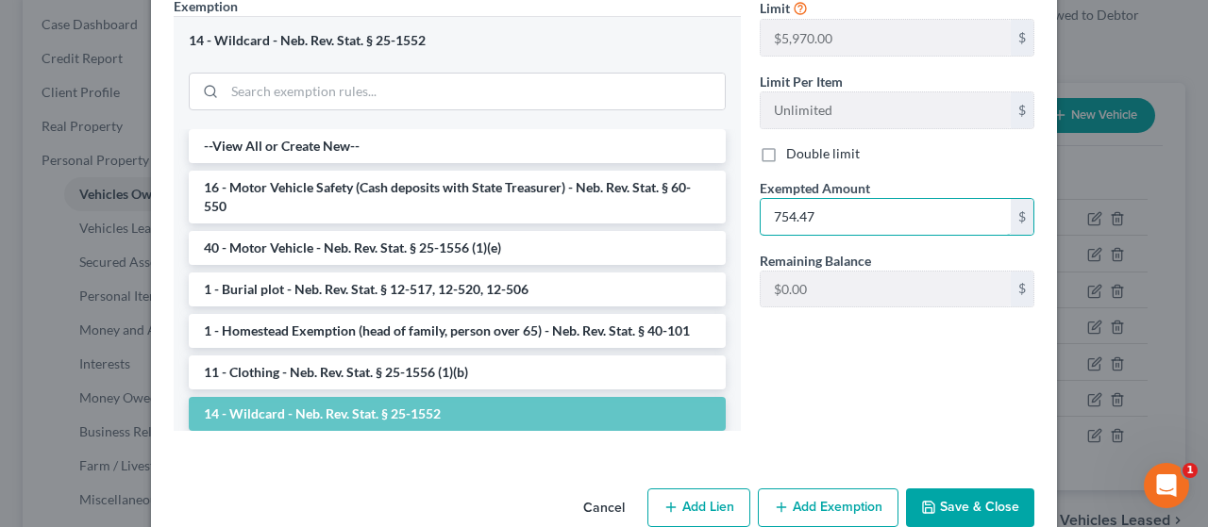
type input "754.47"
click at [990, 489] on button "Save & Close" at bounding box center [970, 509] width 128 height 40
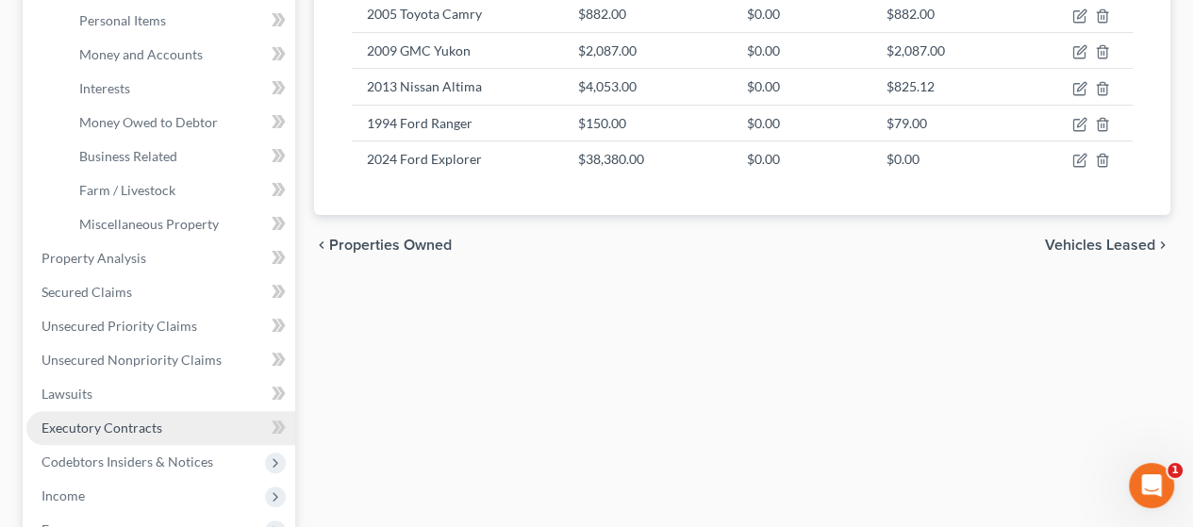
scroll to position [472, 0]
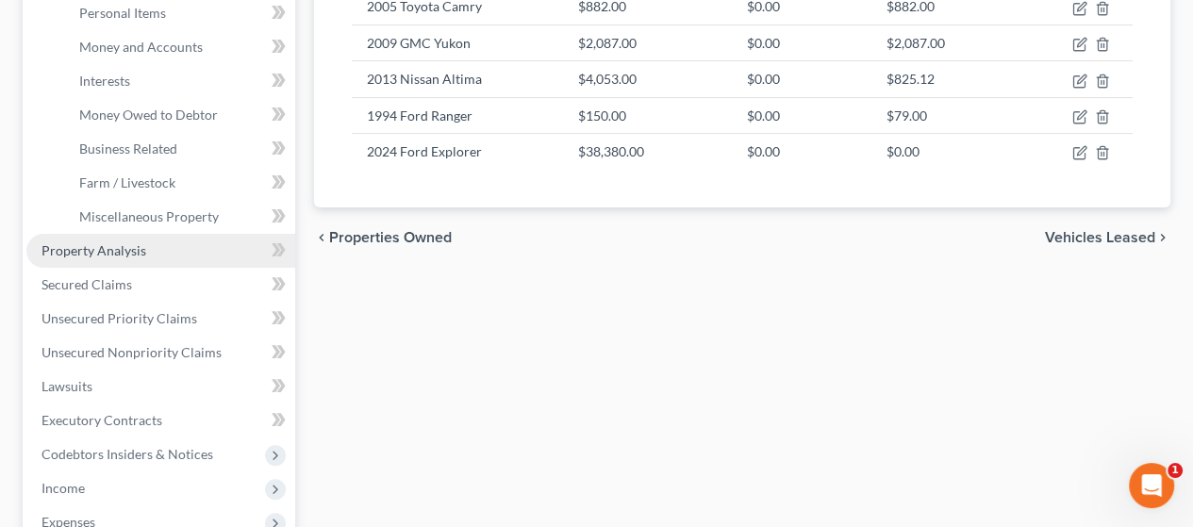
click at [156, 246] on link "Property Analysis" at bounding box center [160, 251] width 269 height 34
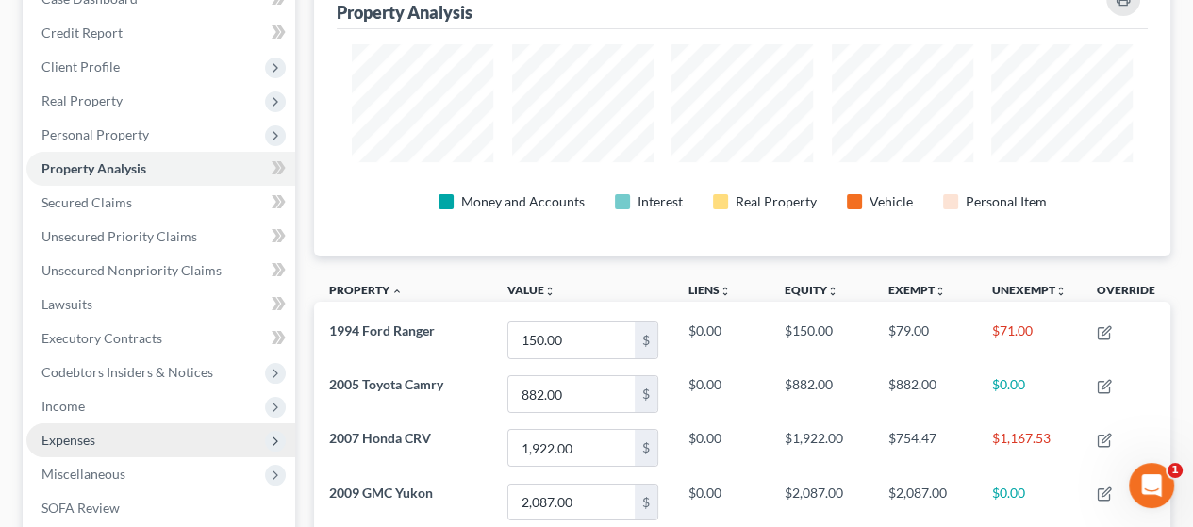
scroll to position [189, 0]
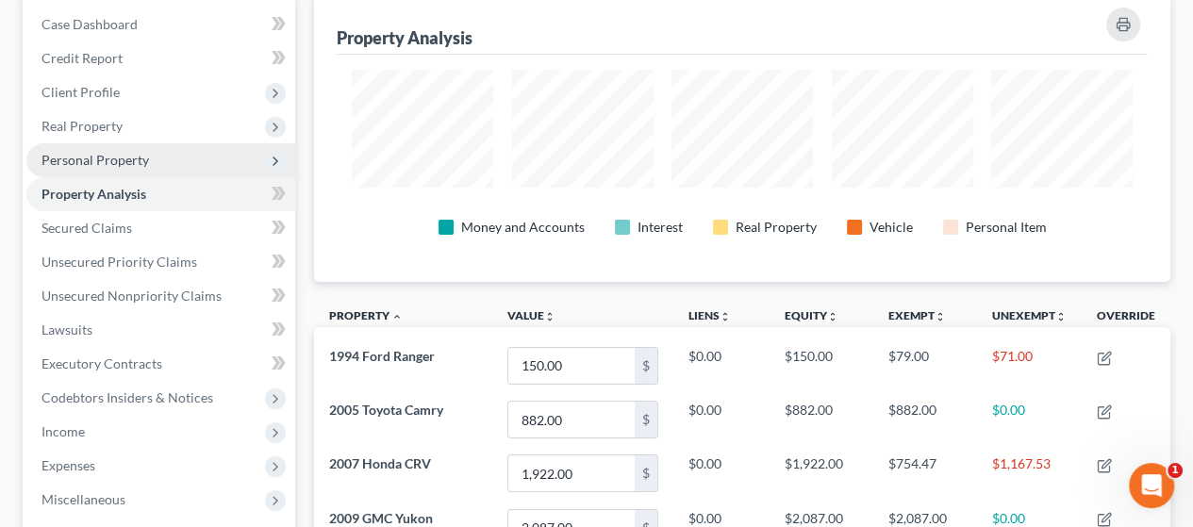
click at [126, 152] on span "Personal Property" at bounding box center [96, 160] width 108 height 16
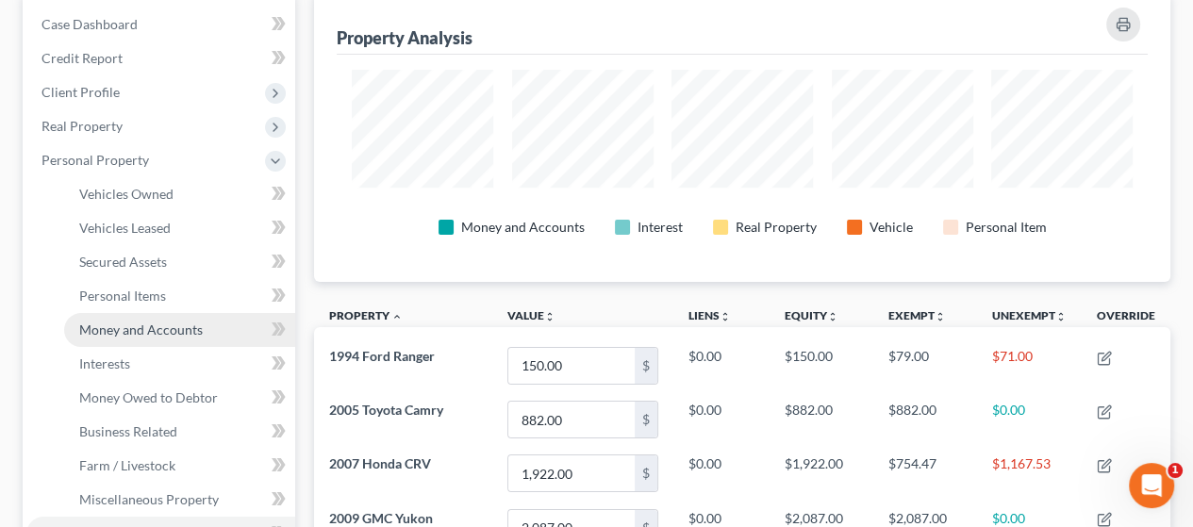
click at [158, 325] on span "Money and Accounts" at bounding box center [141, 330] width 124 height 16
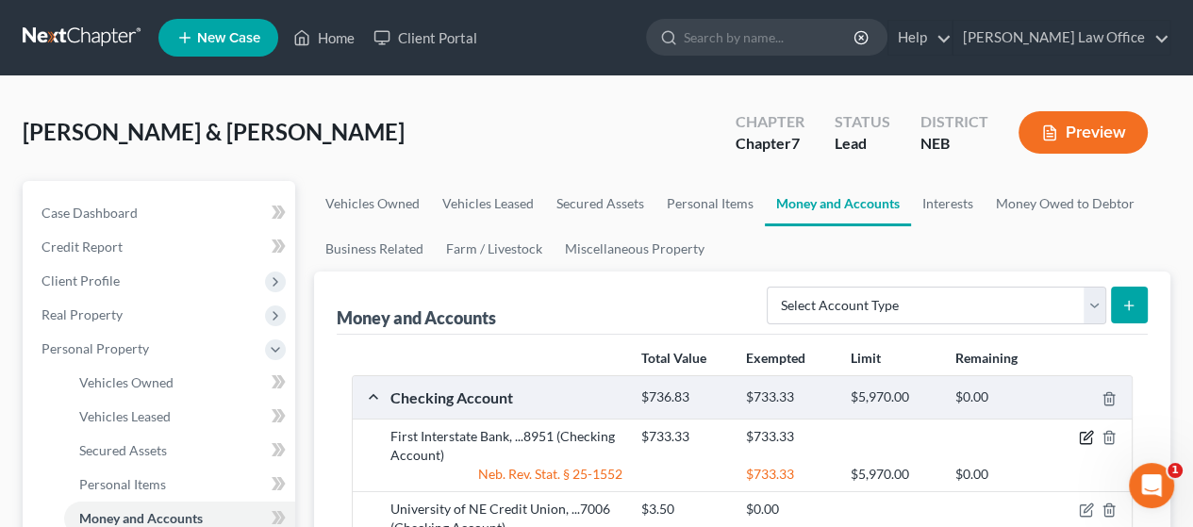
click at [1084, 435] on icon "button" at bounding box center [1086, 437] width 15 height 15
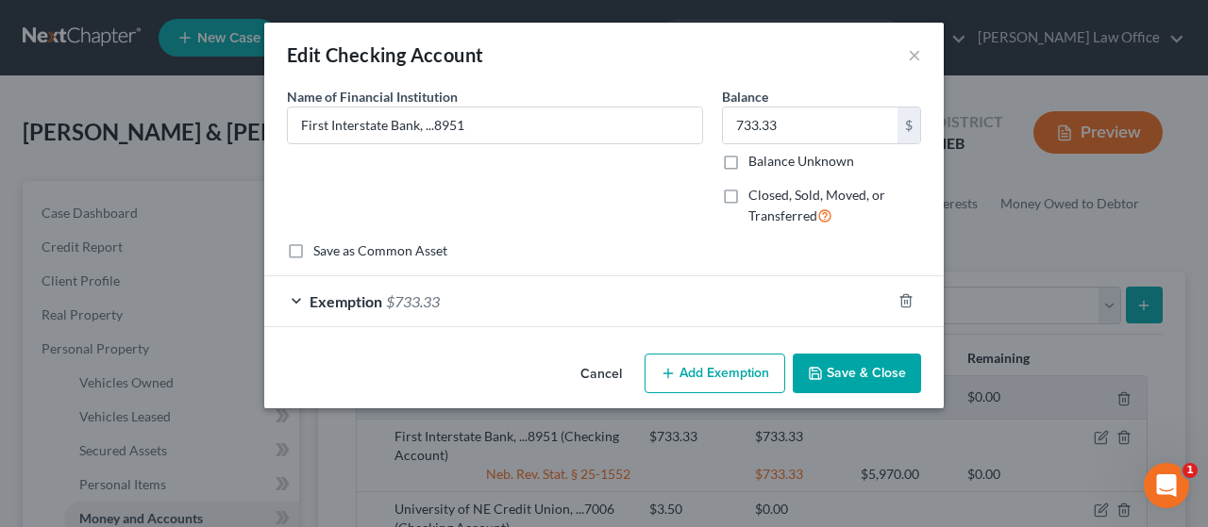
click at [597, 286] on div "Exemption $733.33" at bounding box center [577, 301] width 626 height 50
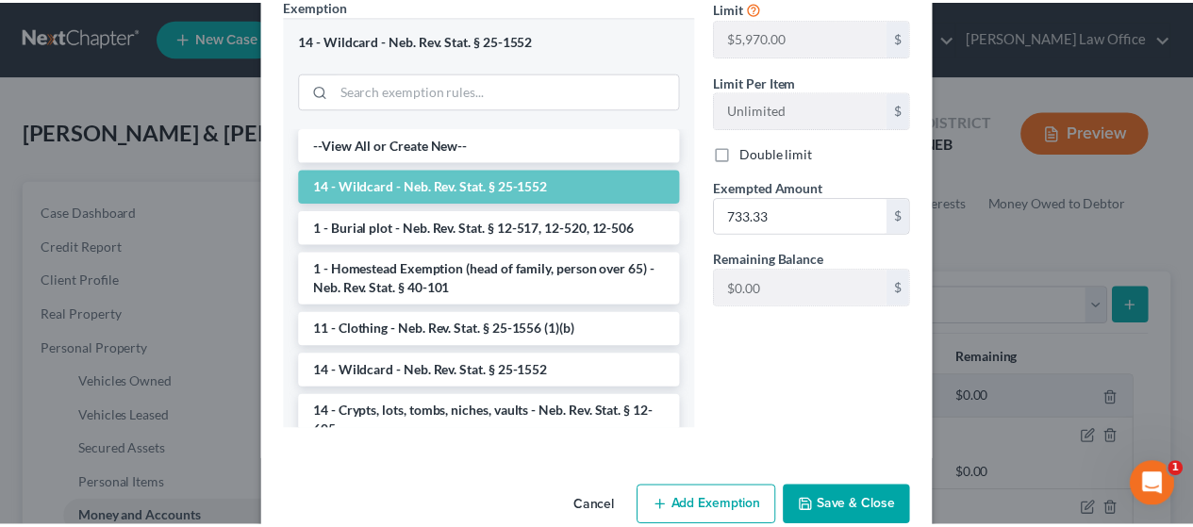
scroll to position [377, 0]
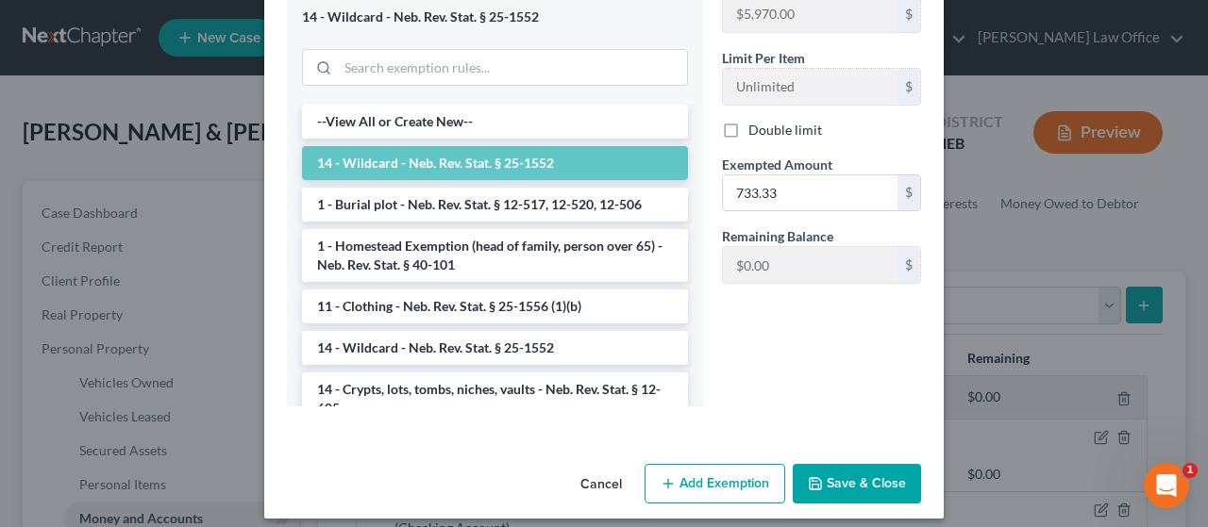
click at [862, 475] on button "Save & Close" at bounding box center [856, 484] width 128 height 40
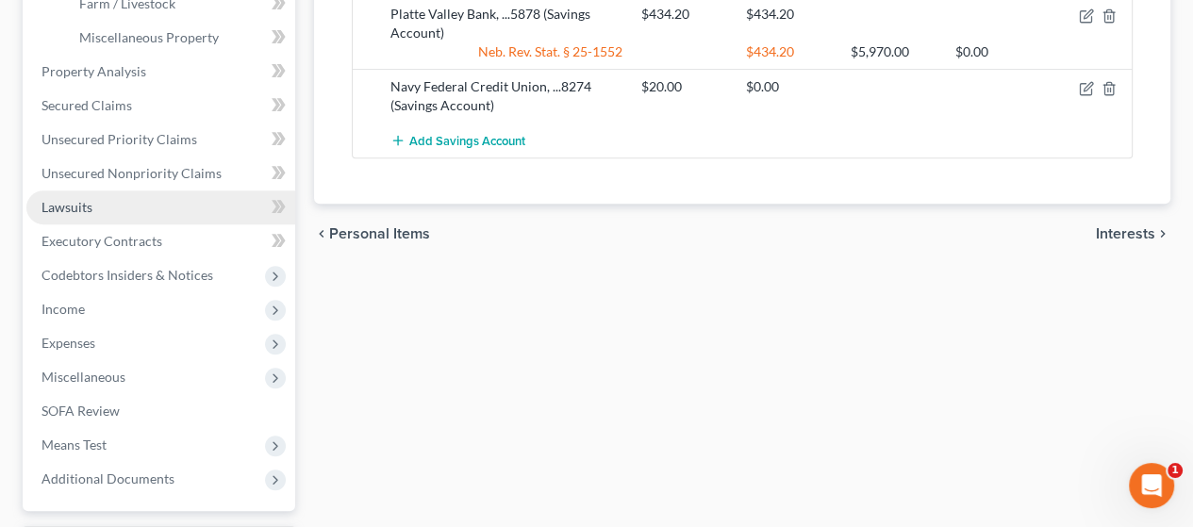
scroll to position [660, 0]
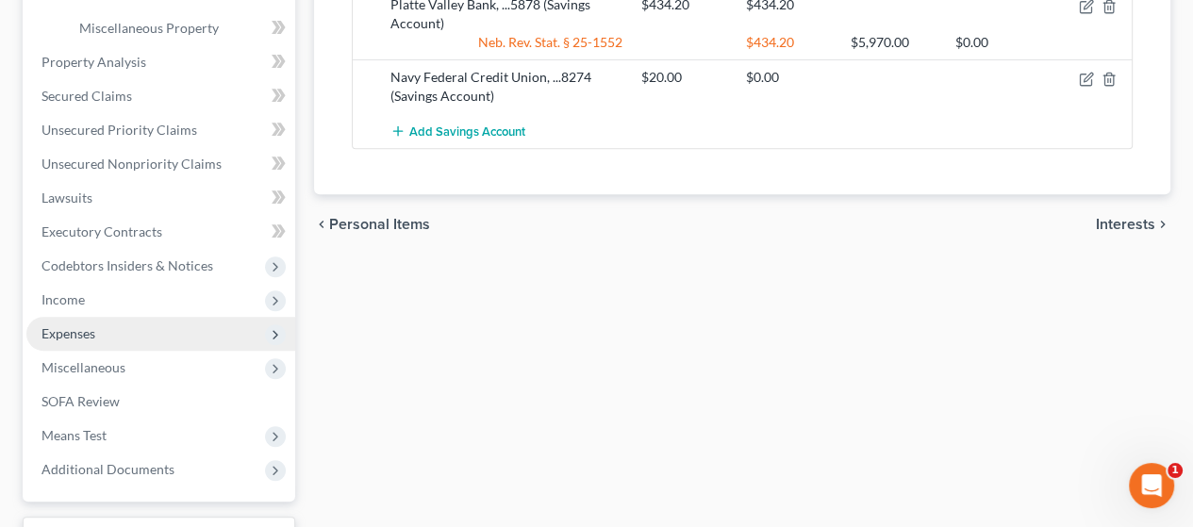
click at [145, 326] on span "Expenses" at bounding box center [160, 334] width 269 height 34
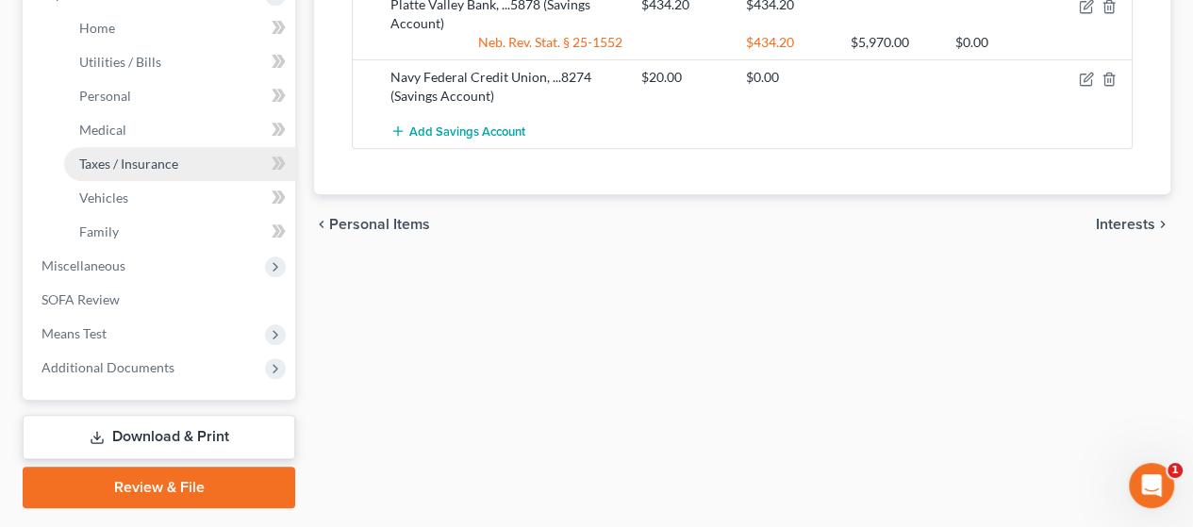
click at [174, 161] on span "Taxes / Insurance" at bounding box center [128, 164] width 99 height 16
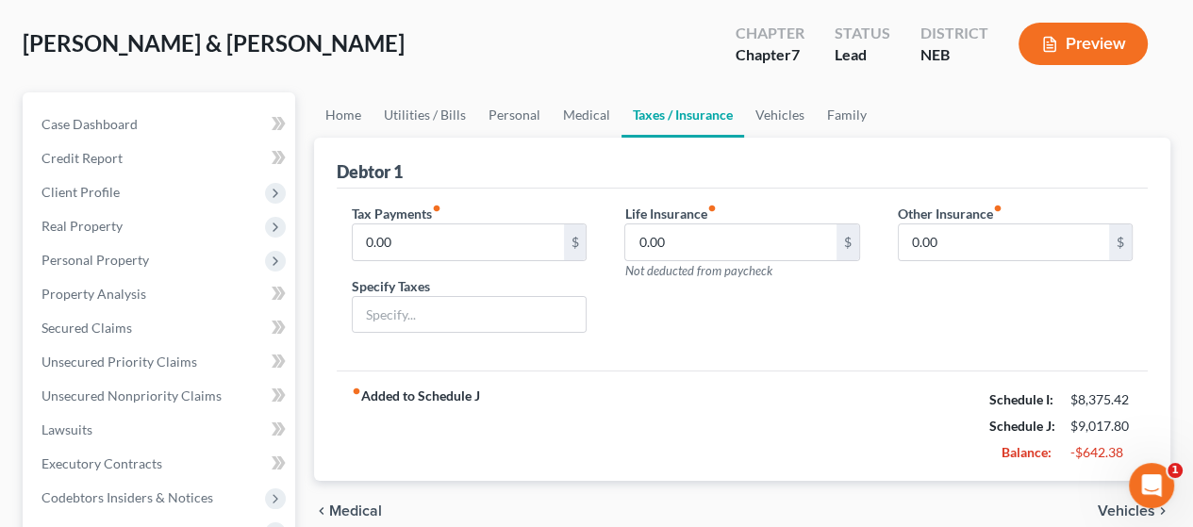
scroll to position [283, 0]
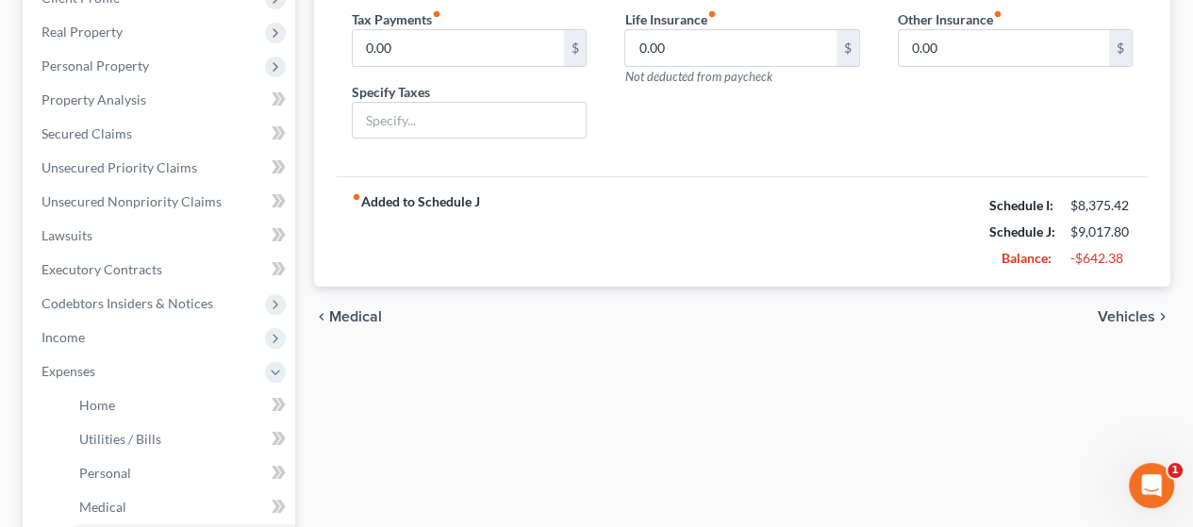
click at [1130, 315] on span "Vehicles" at bounding box center [1127, 316] width 58 height 15
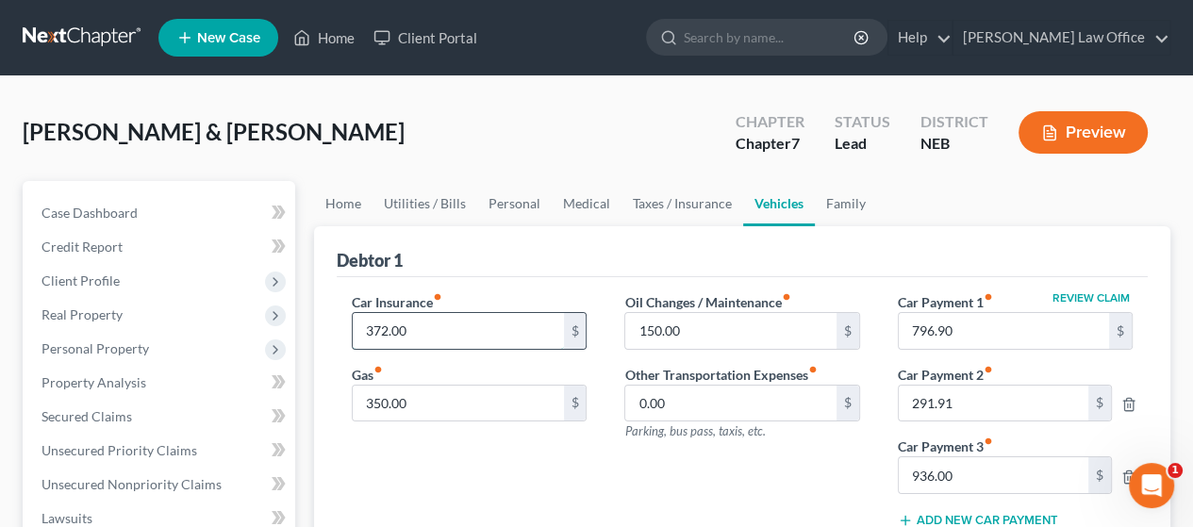
click at [425, 331] on input "372.00" at bounding box center [458, 331] width 210 height 36
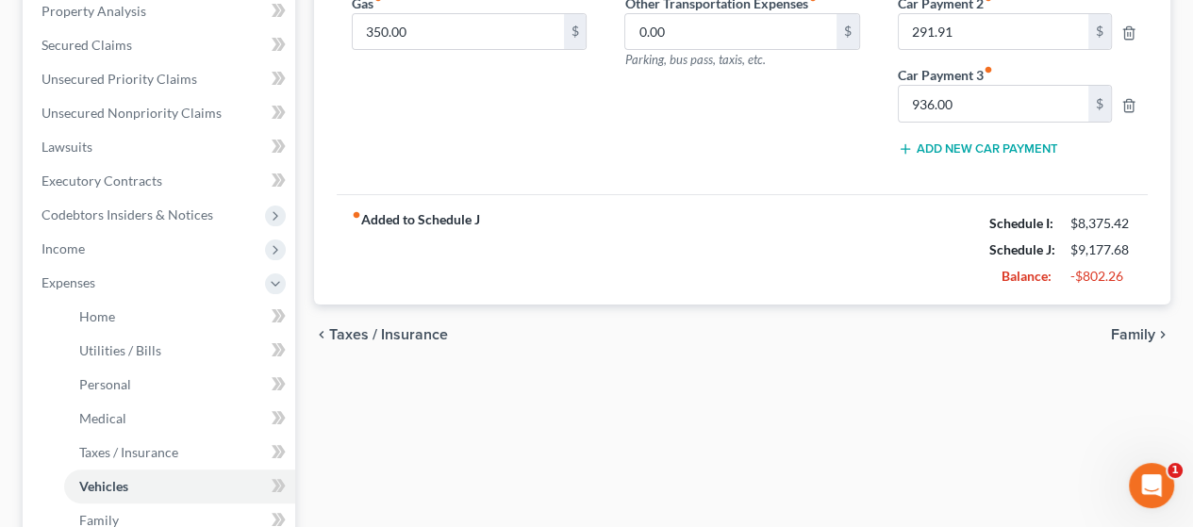
scroll to position [377, 0]
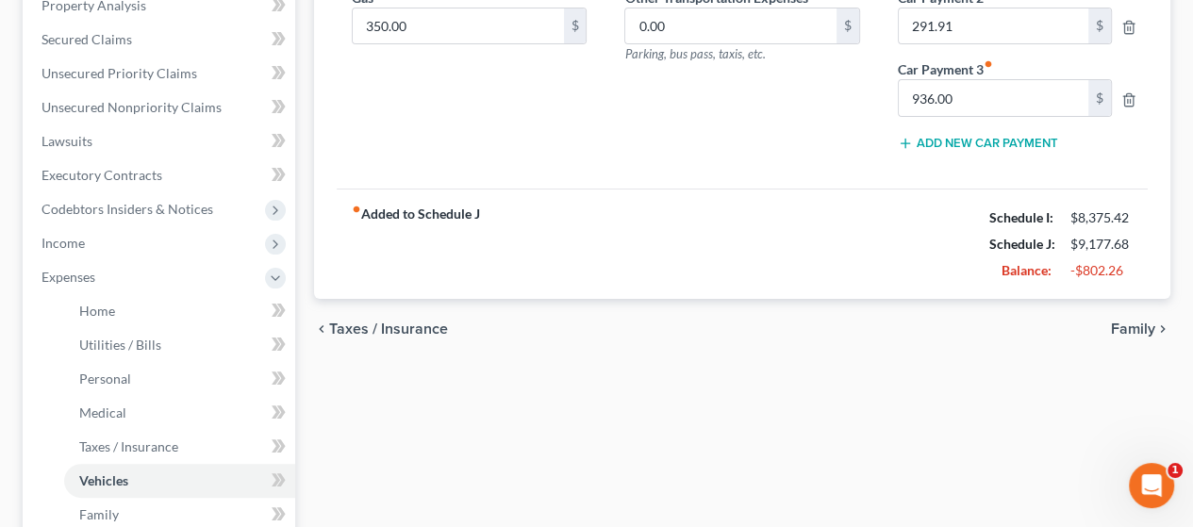
type input "531.88"
click at [1139, 325] on span "Family" at bounding box center [1133, 329] width 44 height 15
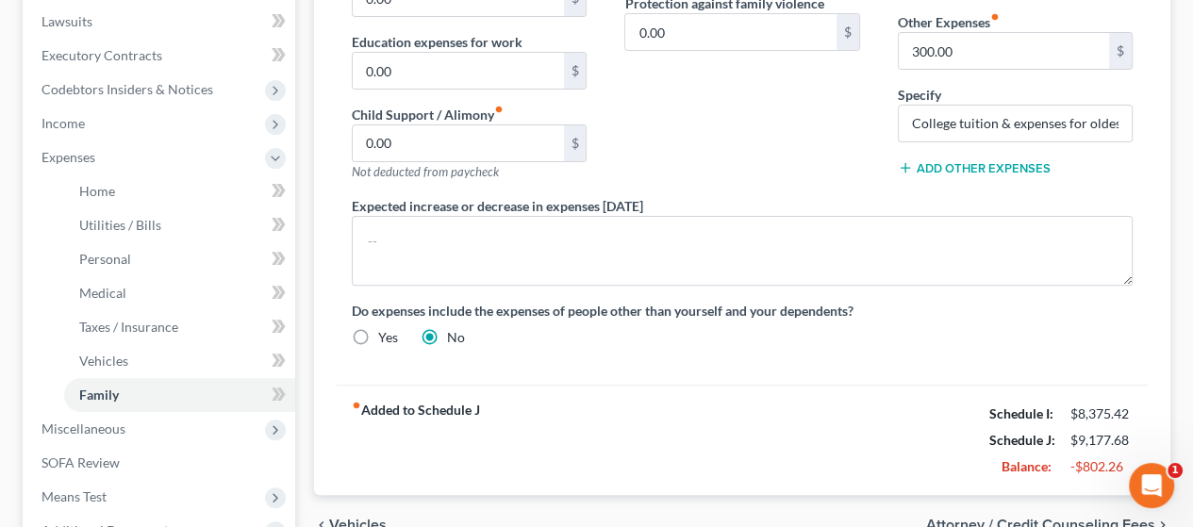
scroll to position [711, 0]
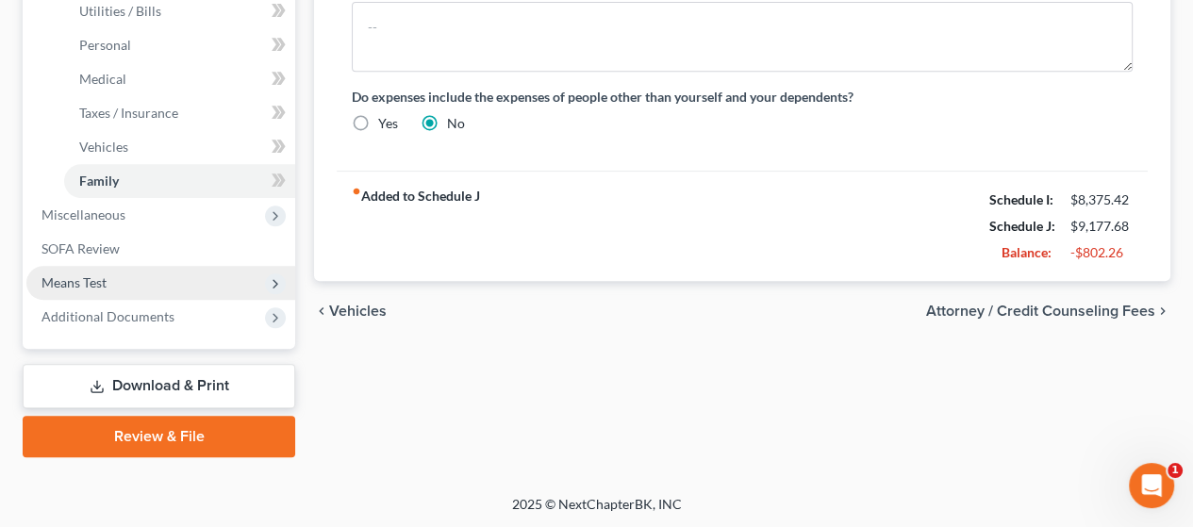
click at [160, 275] on span "Means Test" at bounding box center [160, 283] width 269 height 34
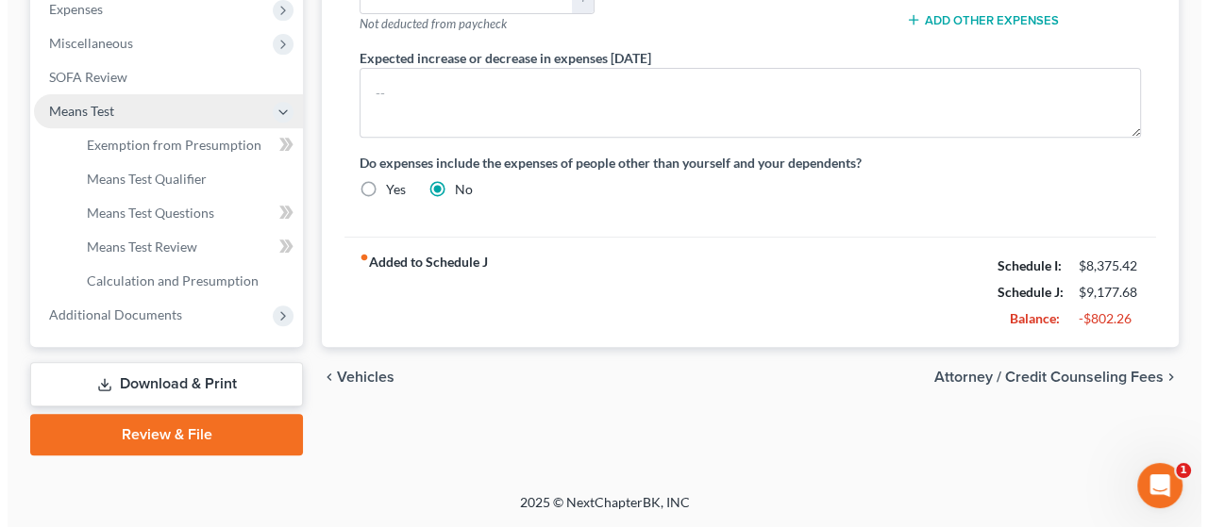
scroll to position [643, 0]
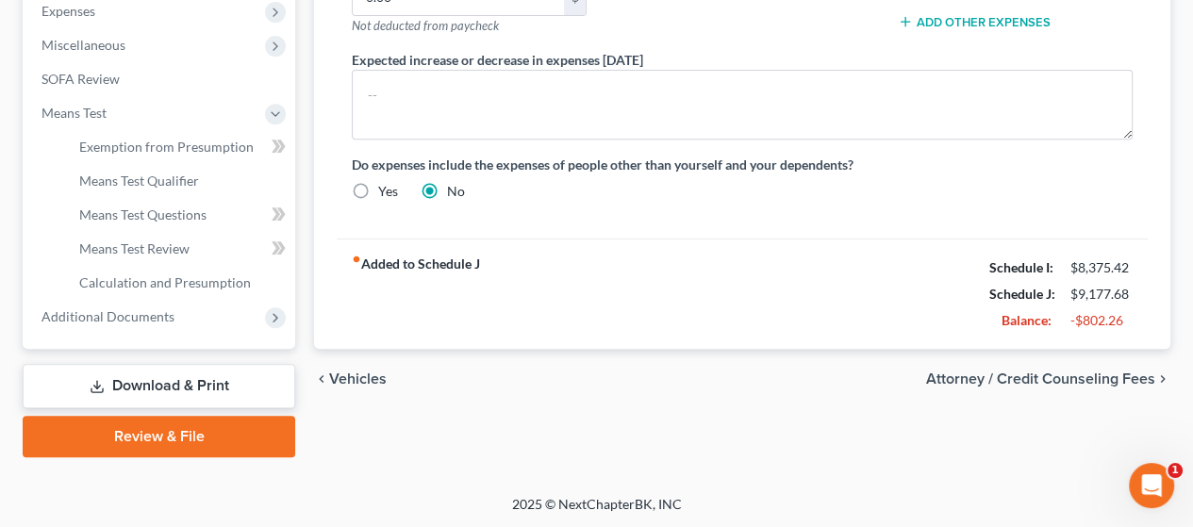
click at [223, 381] on link "Download & Print" at bounding box center [159, 386] width 273 height 44
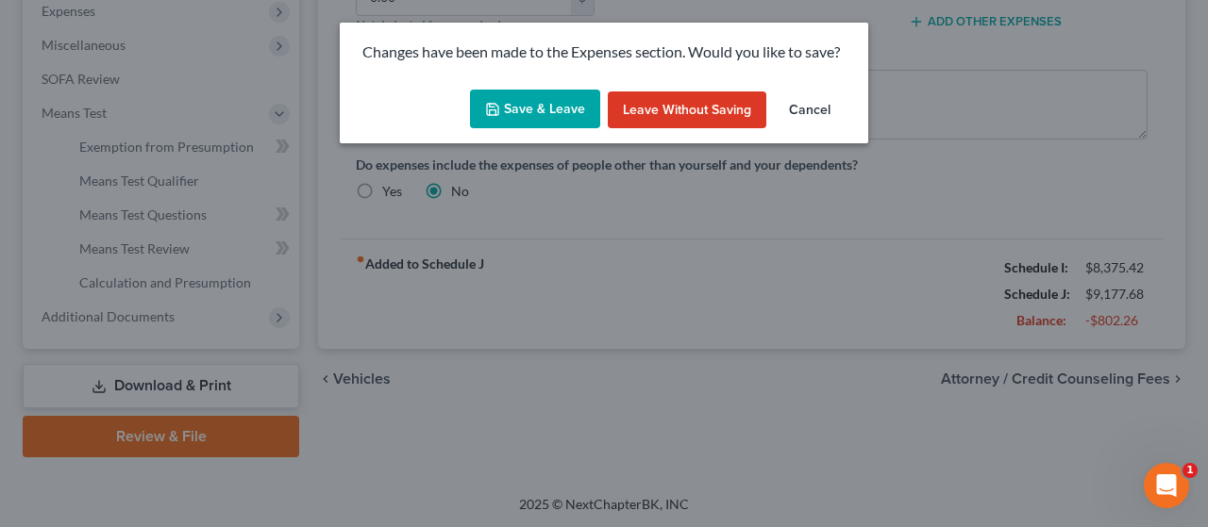
click at [565, 103] on button "Save & Leave" at bounding box center [535, 110] width 130 height 40
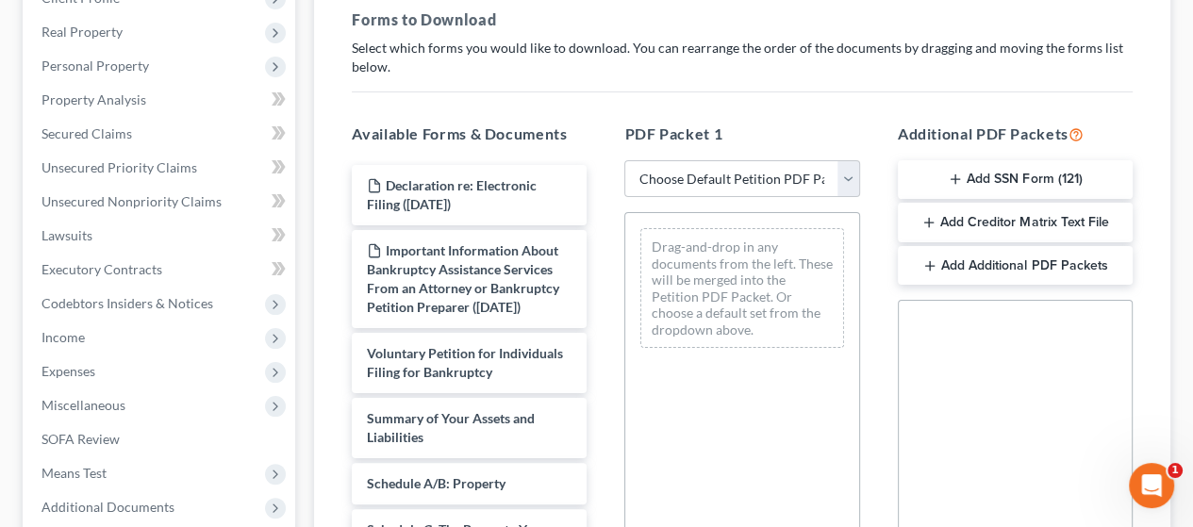
scroll to position [94, 0]
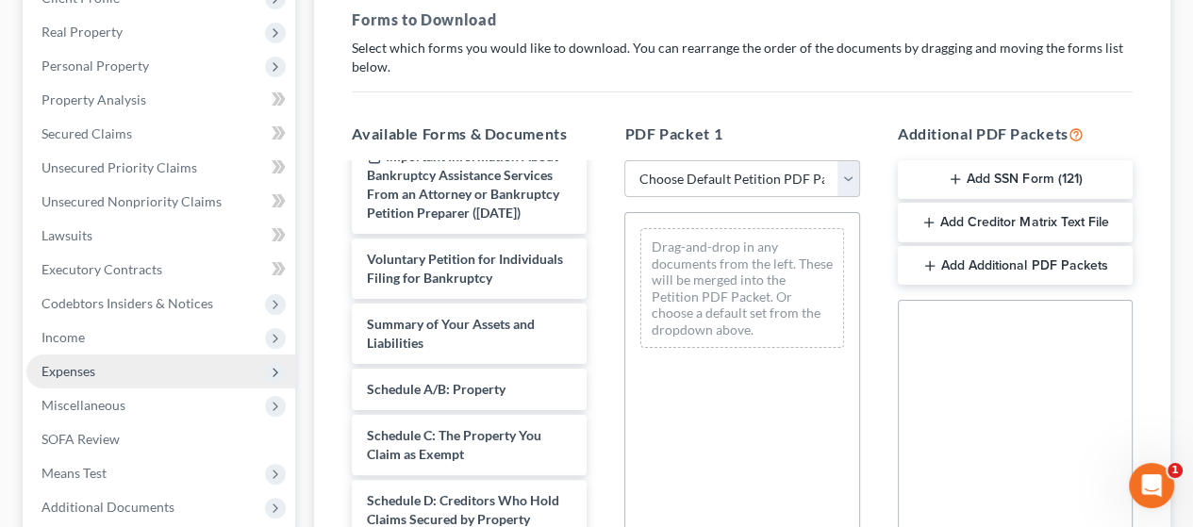
click at [170, 367] on span "Expenses" at bounding box center [160, 372] width 269 height 34
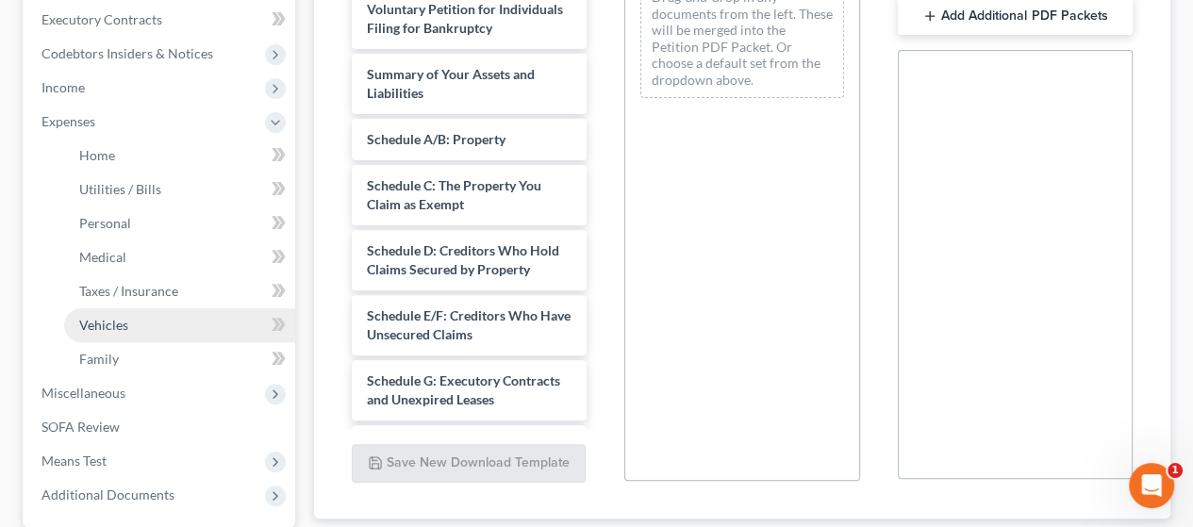
scroll to position [472, 0]
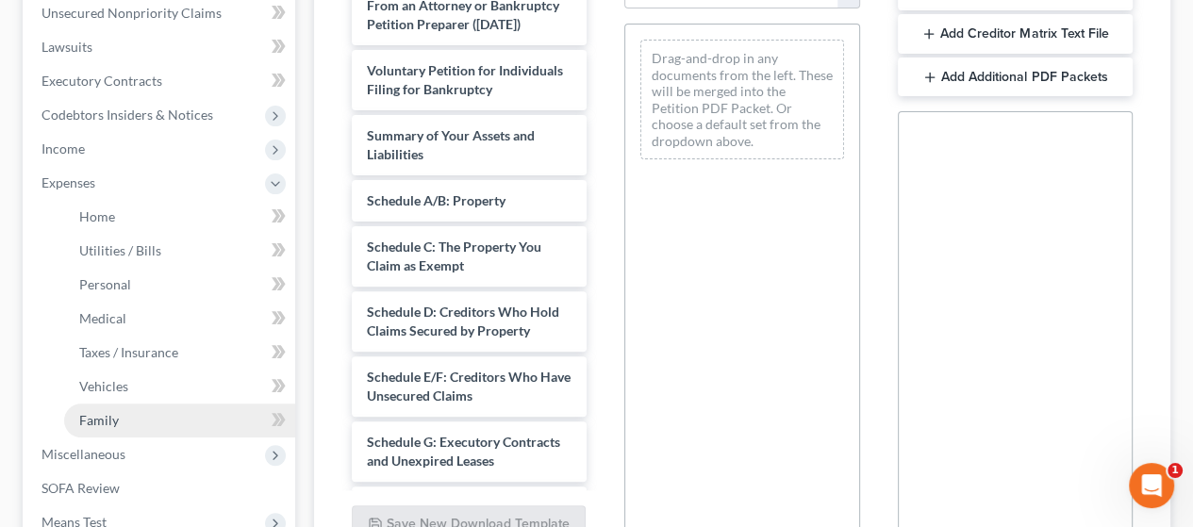
click at [224, 418] on link "Family" at bounding box center [179, 421] width 231 height 34
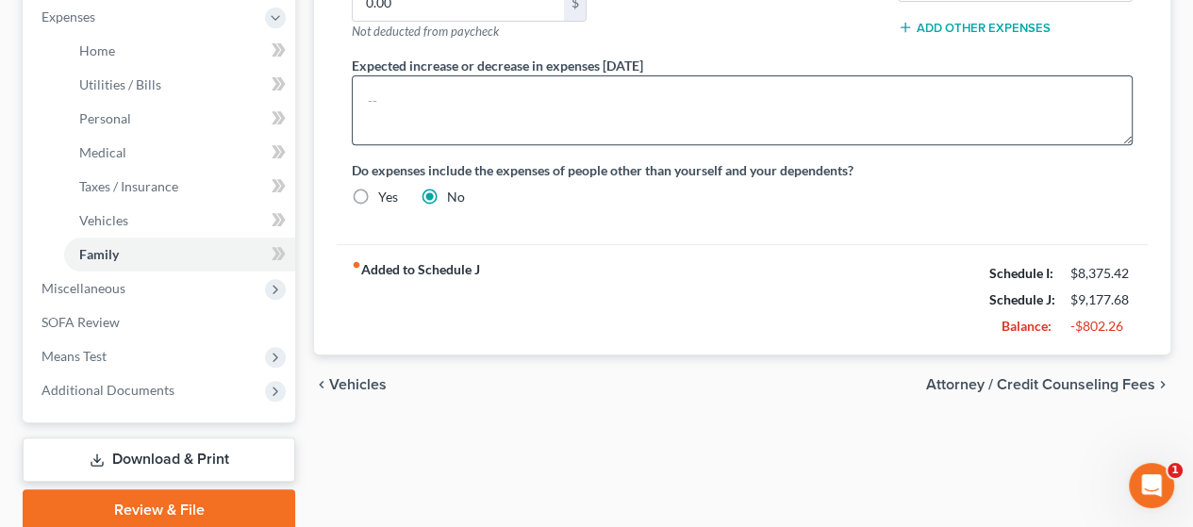
scroll to position [660, 0]
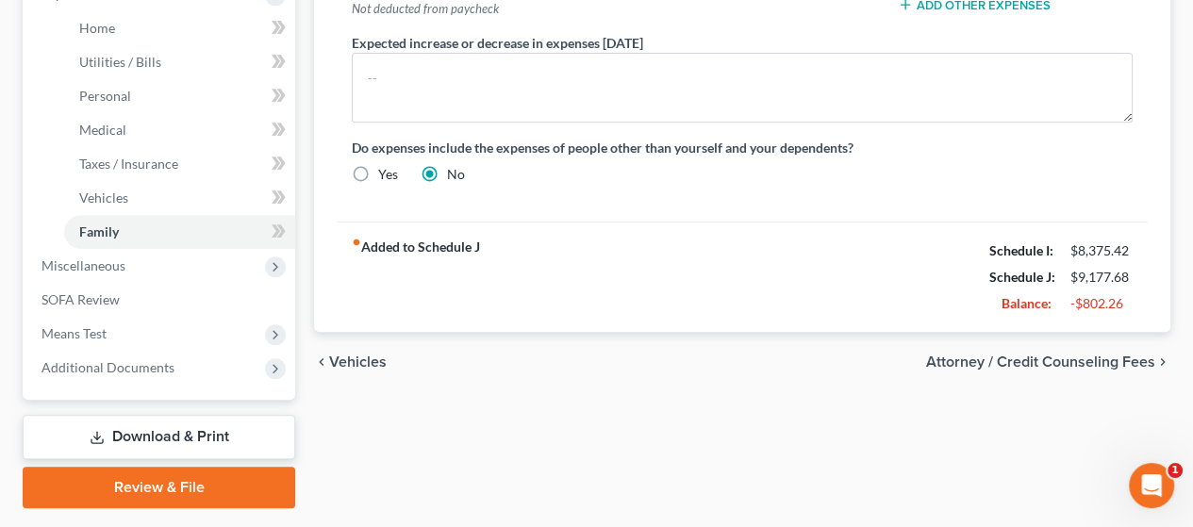
click at [219, 434] on link "Download & Print" at bounding box center [159, 437] width 273 height 44
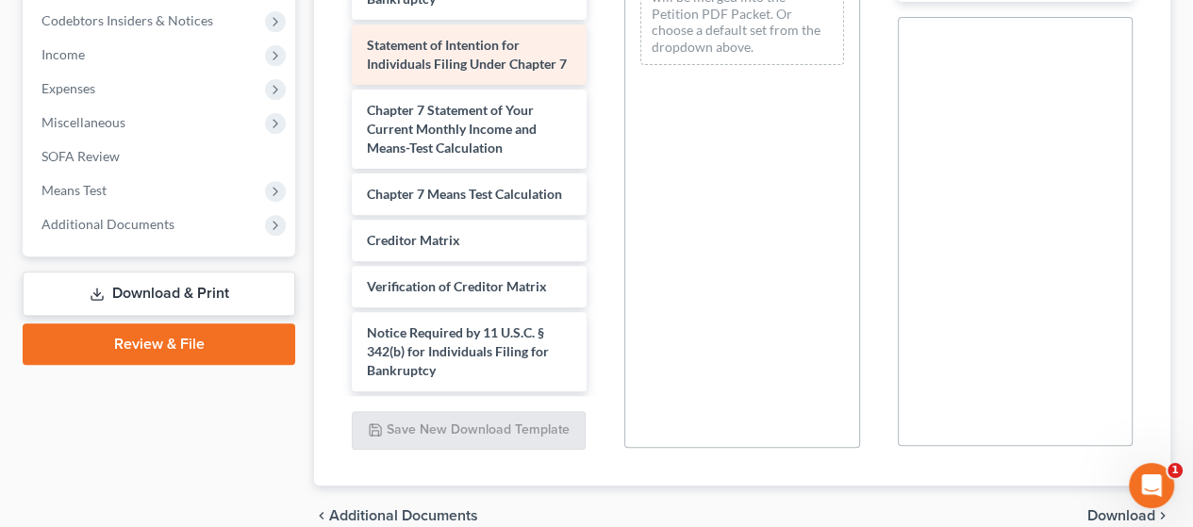
scroll to position [755, 0]
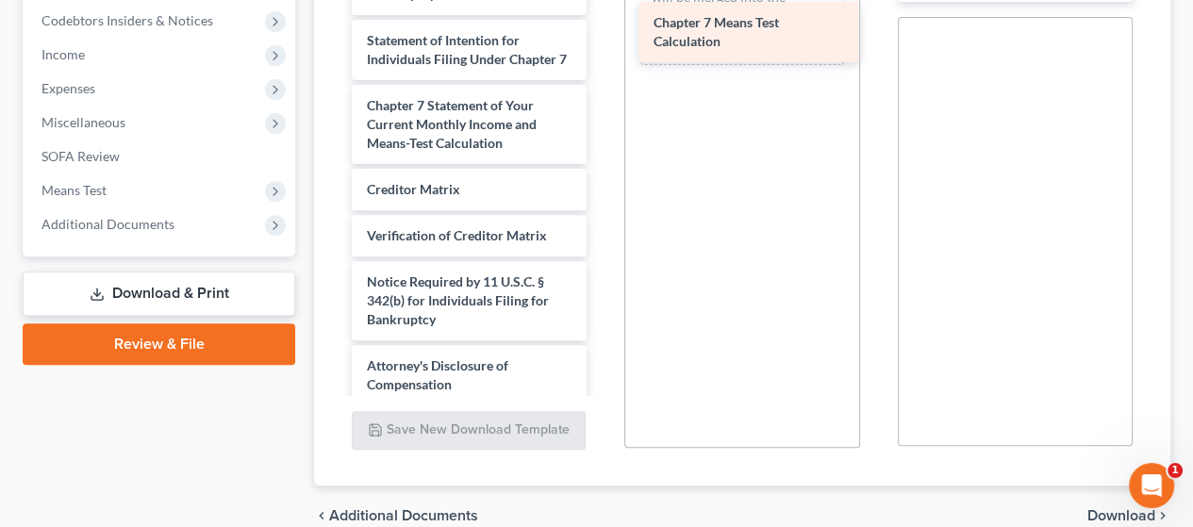
drag, startPoint x: 466, startPoint y: 264, endPoint x: 753, endPoint y: 24, distance: 374.3
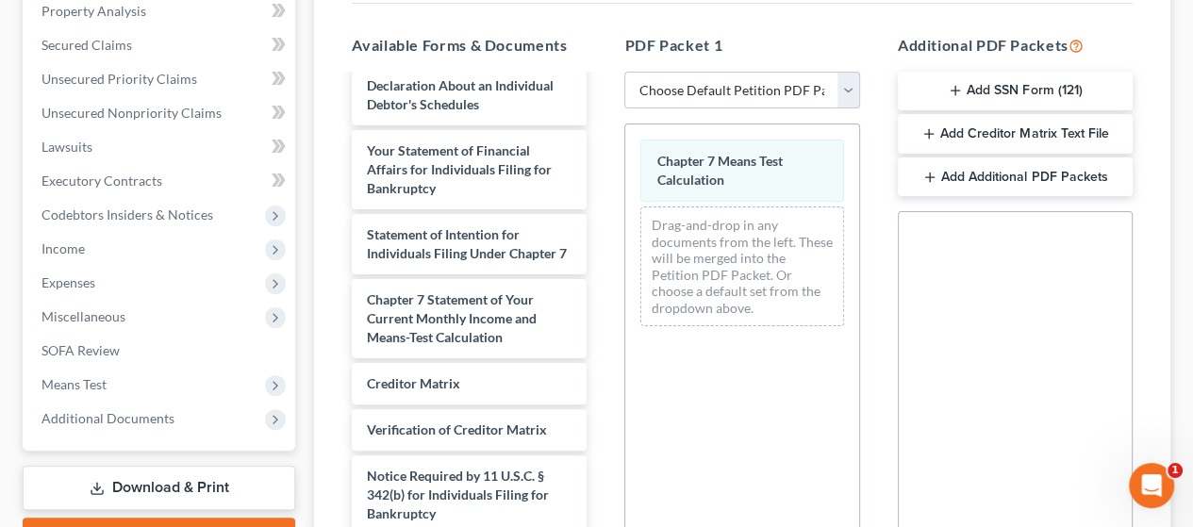
scroll to position [655, 0]
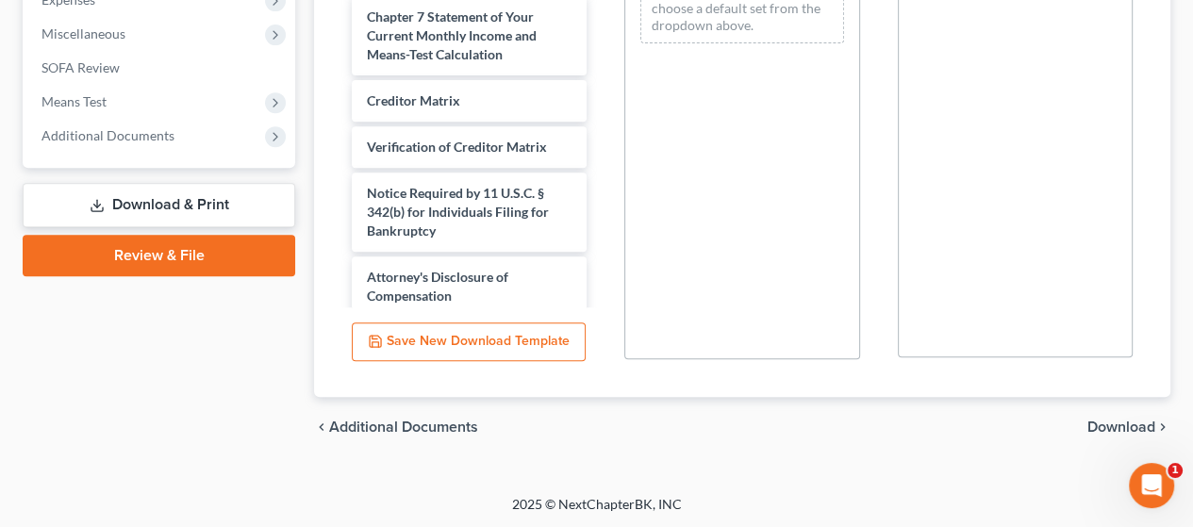
click at [1132, 421] on span "Download" at bounding box center [1122, 427] width 68 height 15
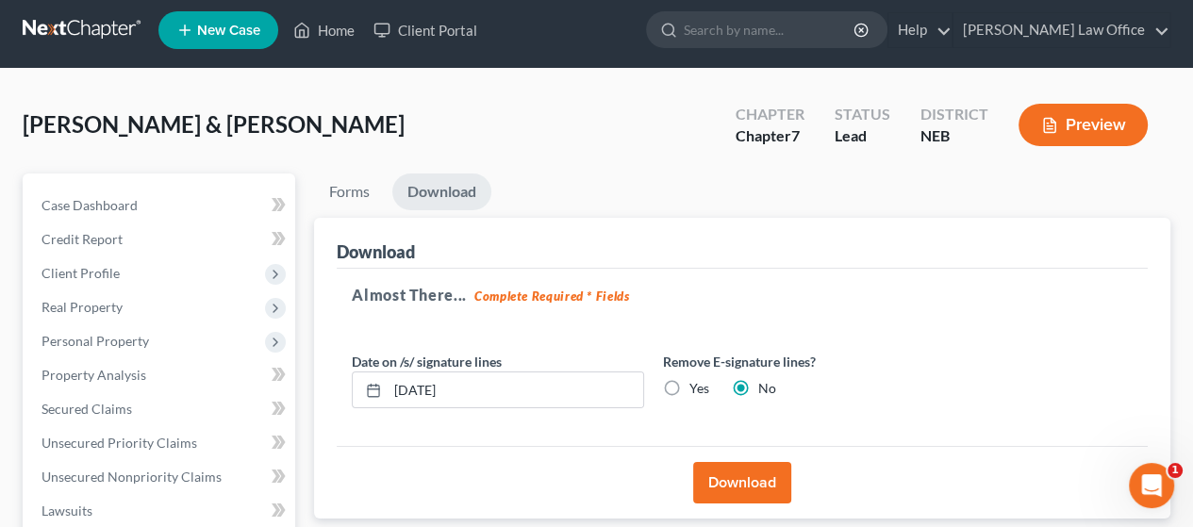
scroll to position [0, 0]
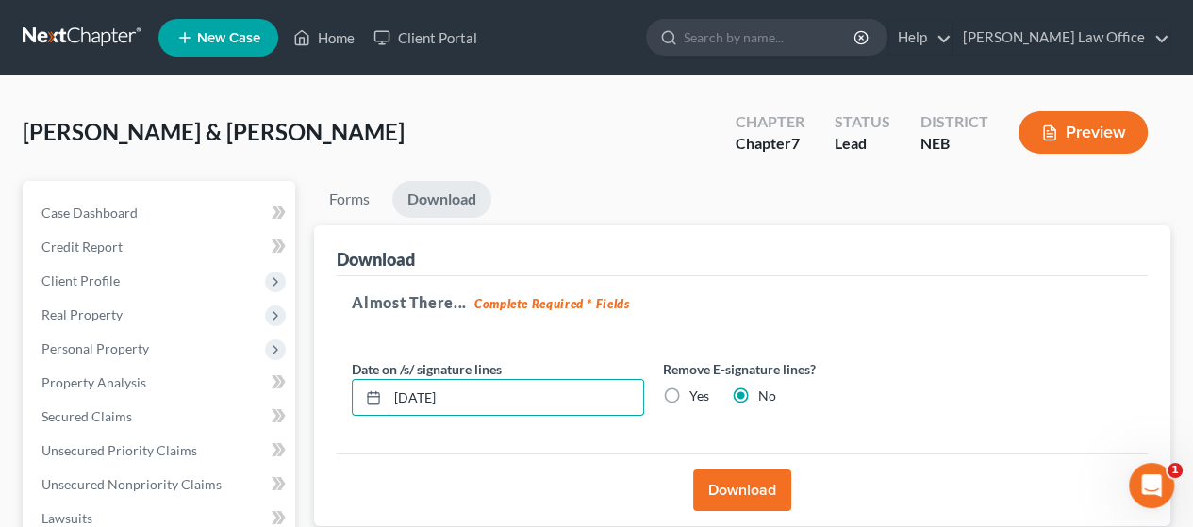
drag, startPoint x: 487, startPoint y: 393, endPoint x: 341, endPoint y: 386, distance: 146.4
click at [341, 386] on div "Almost There... Complete Required * Fields Date on /s/ signature lines 09/12/20…" at bounding box center [742, 365] width 811 height 178
click at [690, 391] on label "Yes" at bounding box center [700, 396] width 20 height 19
click at [697, 391] on input "Yes" at bounding box center [703, 393] width 12 height 12
radio input "true"
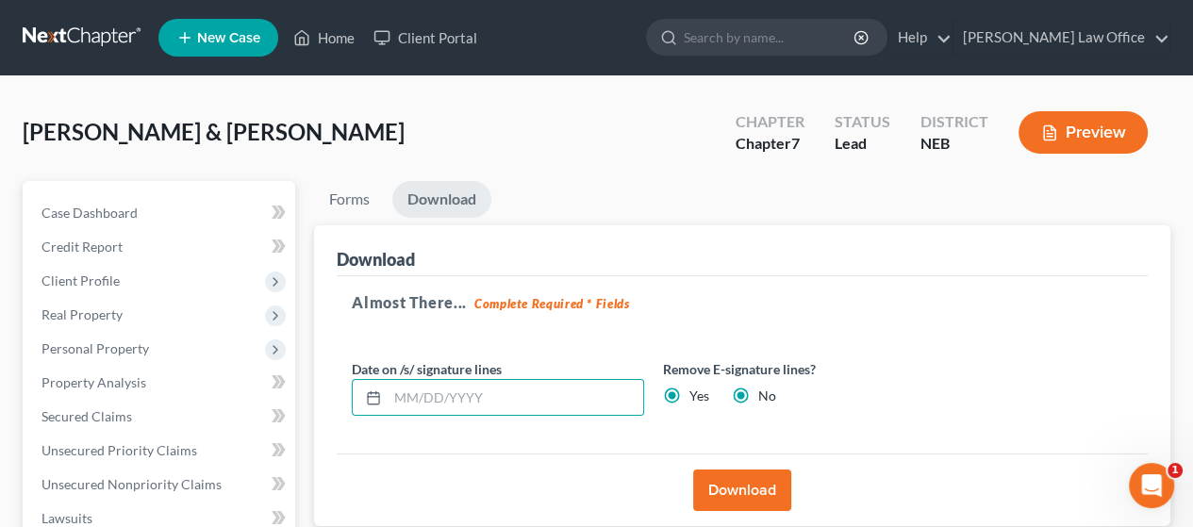
radio input "false"
click at [761, 490] on button "Download" at bounding box center [742, 491] width 98 height 42
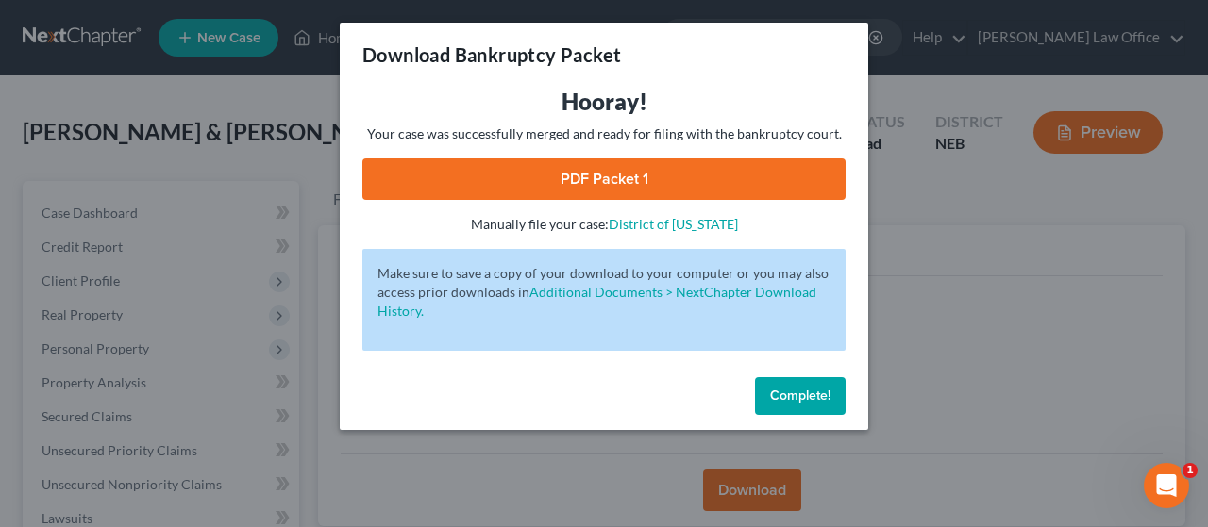
click at [710, 173] on link "PDF Packet 1" at bounding box center [603, 179] width 483 height 42
click at [827, 400] on button "Complete!" at bounding box center [800, 396] width 91 height 38
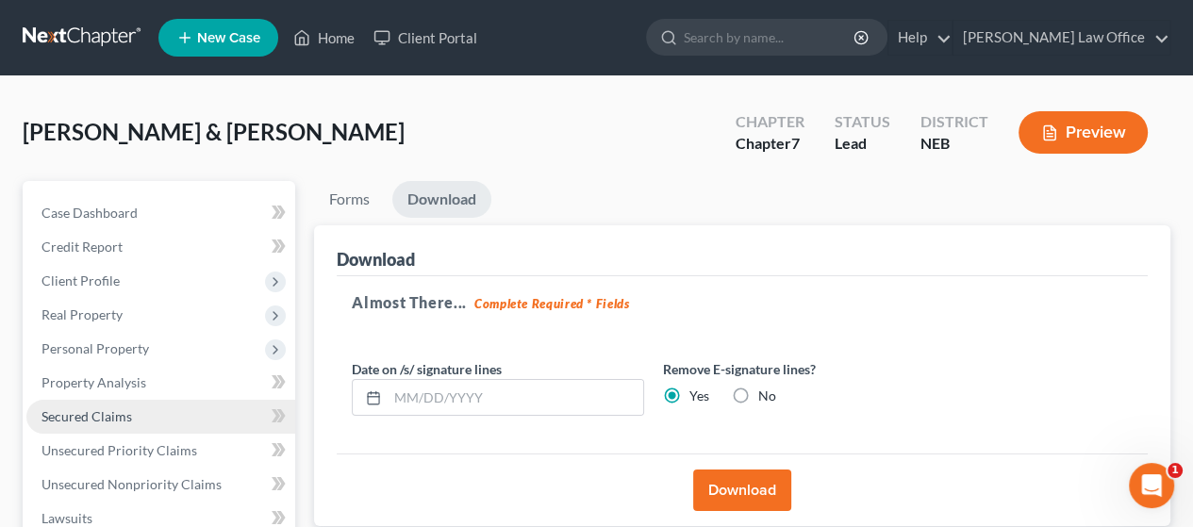
click at [74, 408] on span "Secured Claims" at bounding box center [87, 416] width 91 height 16
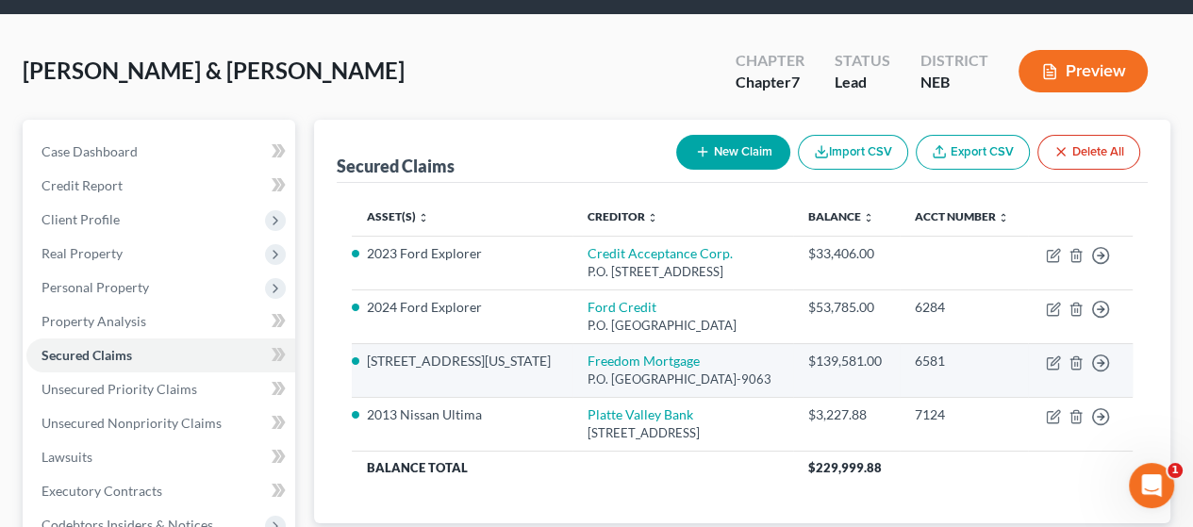
scroll to position [94, 0]
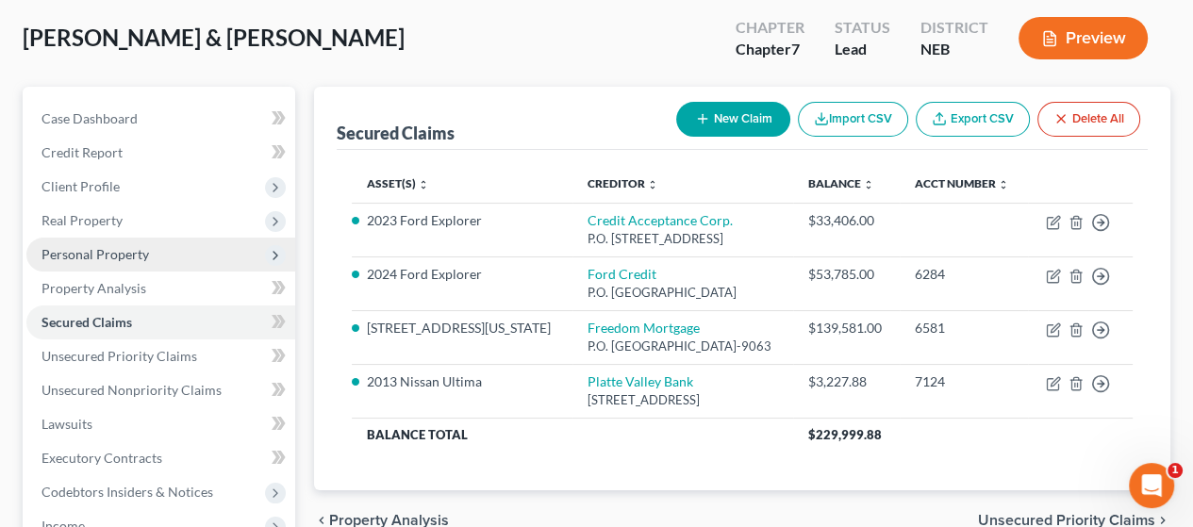
click at [165, 247] on span "Personal Property" at bounding box center [160, 255] width 269 height 34
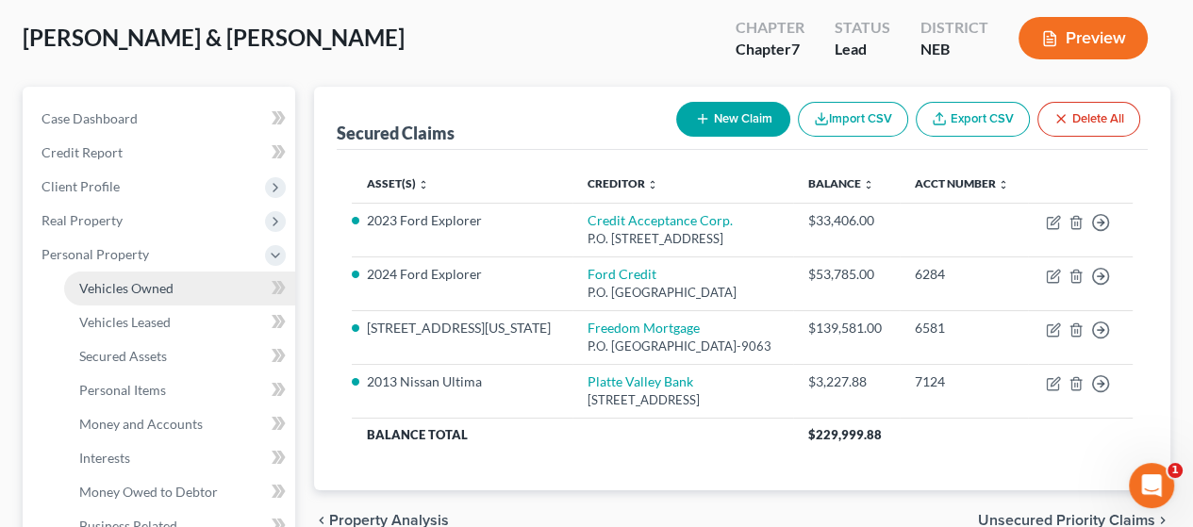
click at [210, 280] on link "Vehicles Owned" at bounding box center [179, 289] width 231 height 34
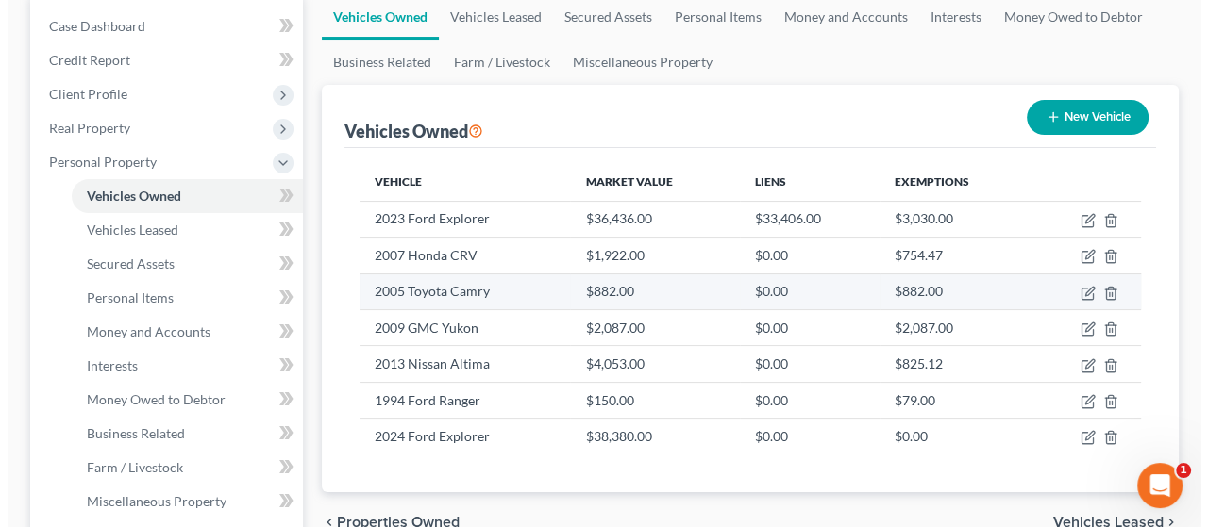
scroll to position [189, 0]
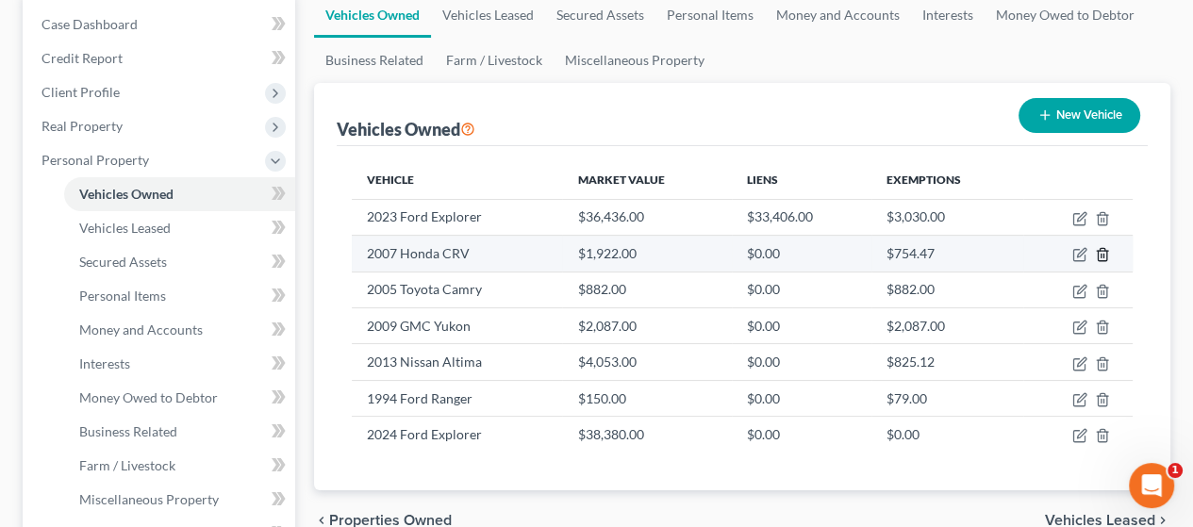
click at [1106, 251] on icon "button" at bounding box center [1102, 254] width 15 height 15
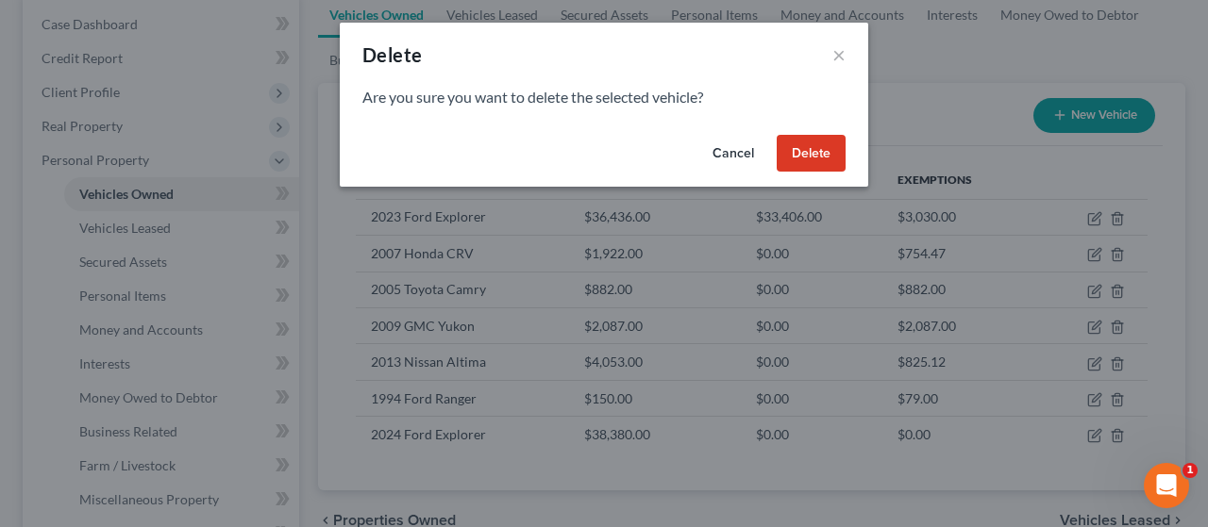
click at [815, 150] on button "Delete" at bounding box center [810, 154] width 69 height 38
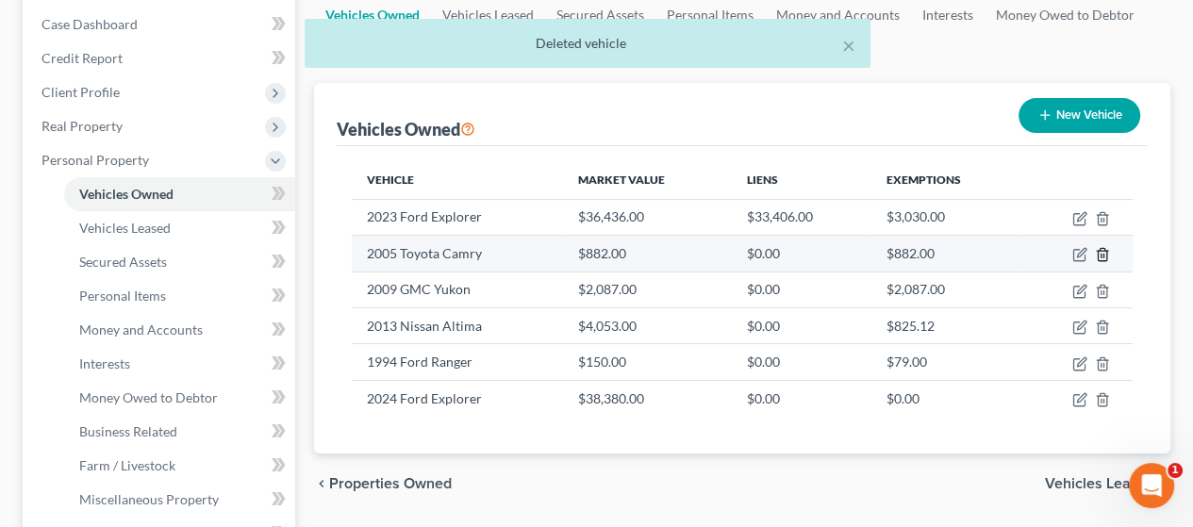
click at [1102, 251] on polyline "button" at bounding box center [1102, 251] width 11 height 0
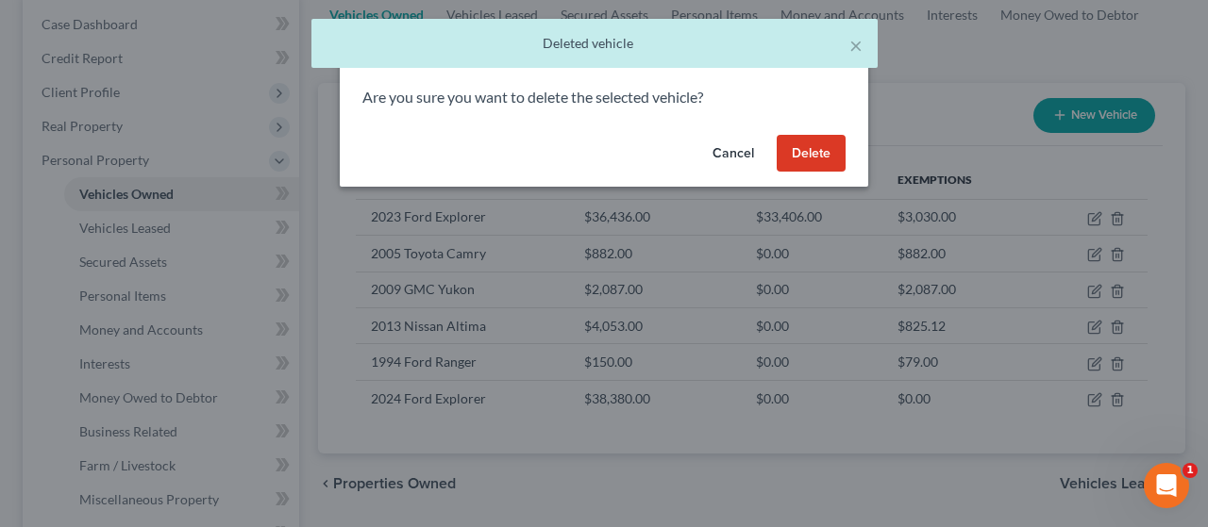
click at [820, 154] on button "Delete" at bounding box center [810, 154] width 69 height 38
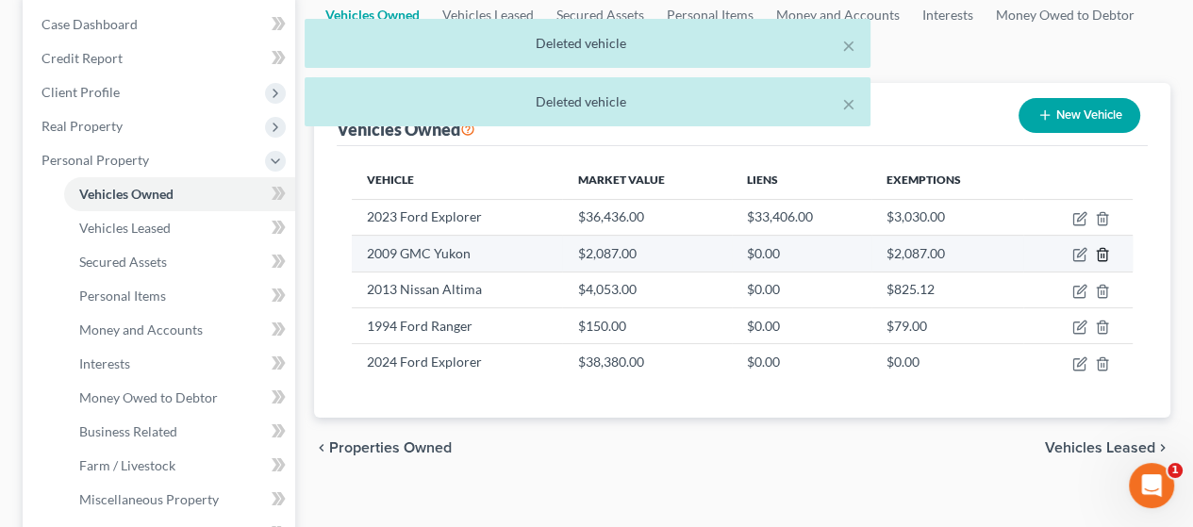
click at [1102, 255] on icon "button" at bounding box center [1102, 254] width 15 height 15
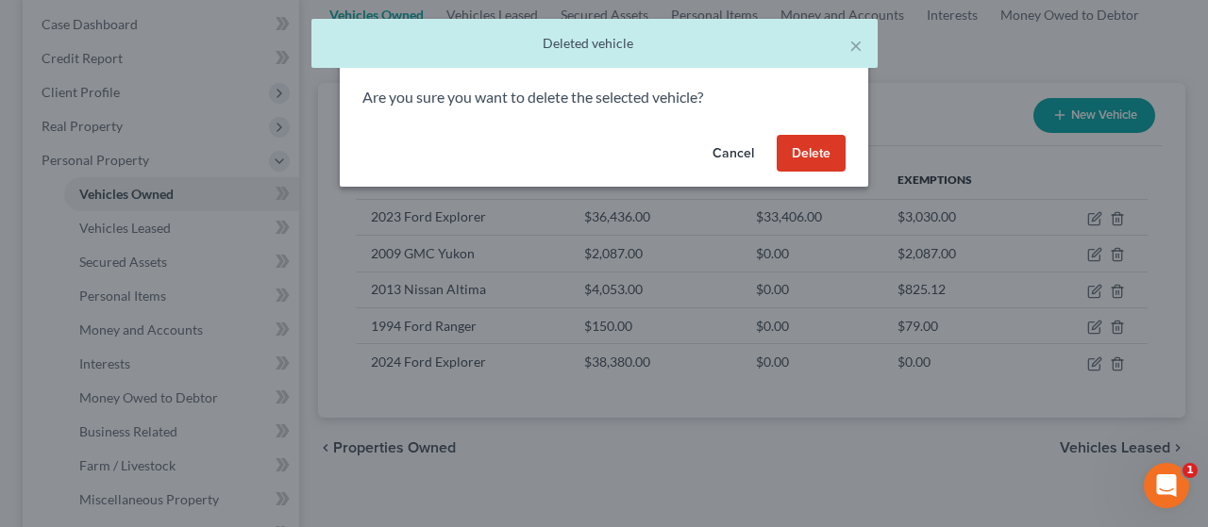
click at [821, 158] on button "Delete" at bounding box center [810, 154] width 69 height 38
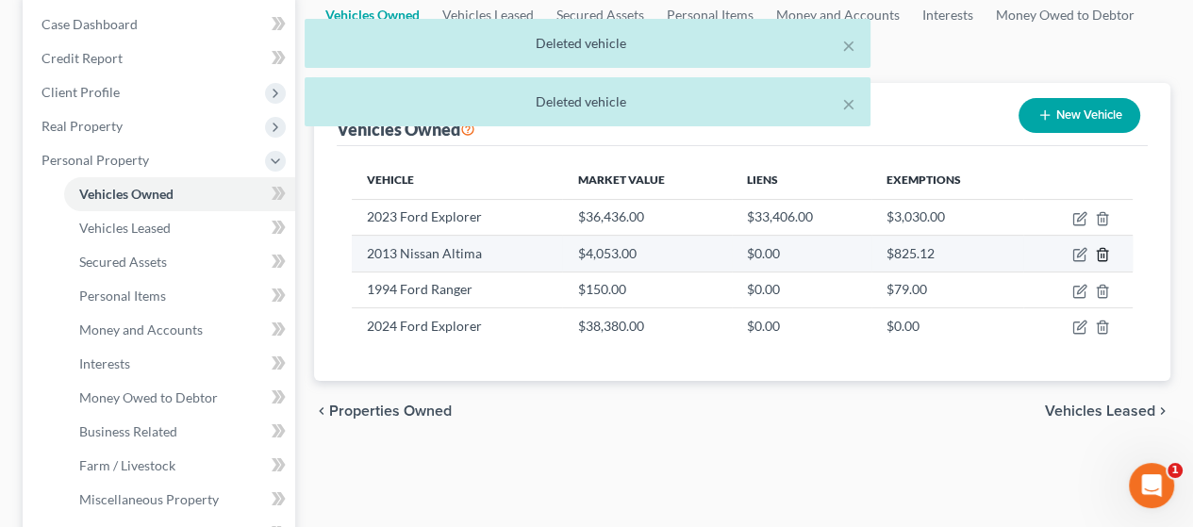
click at [1106, 249] on icon "button" at bounding box center [1102, 255] width 8 height 12
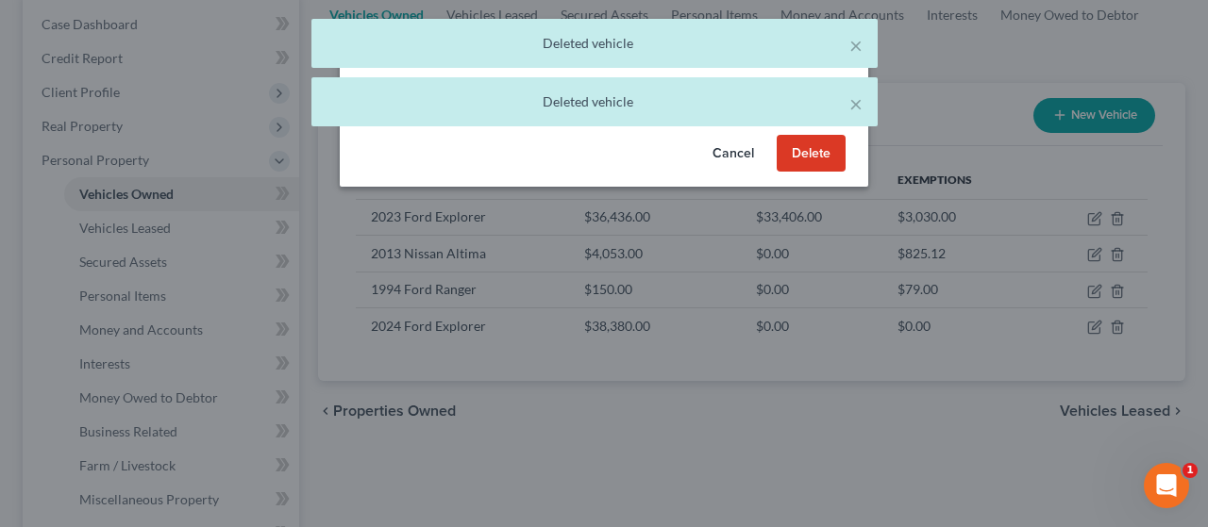
drag, startPoint x: 823, startPoint y: 157, endPoint x: 830, endPoint y: 165, distance: 11.4
click at [823, 158] on button "Delete" at bounding box center [810, 154] width 69 height 38
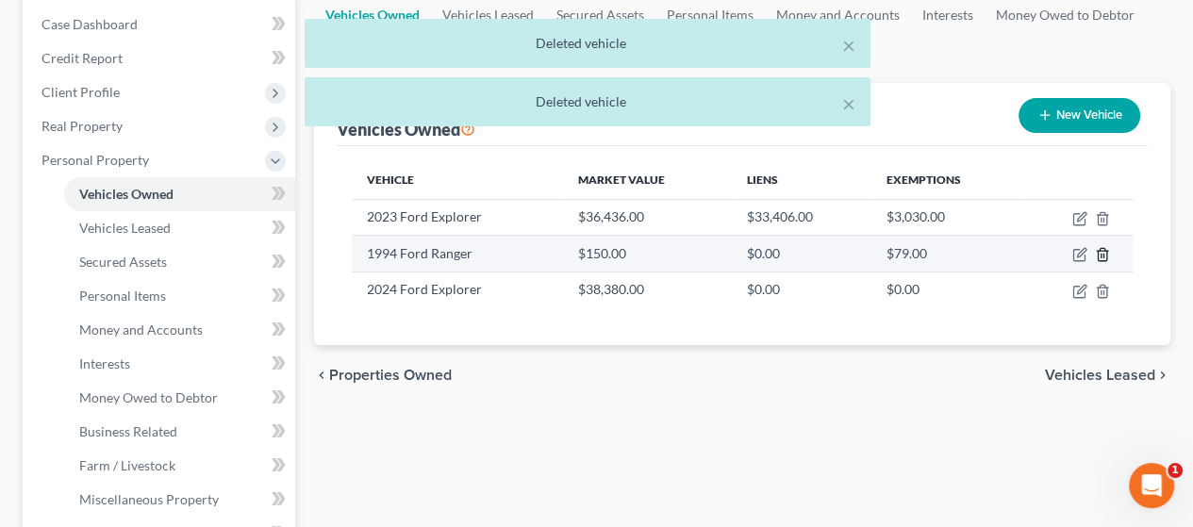
click at [1104, 249] on icon "button" at bounding box center [1102, 255] width 8 height 12
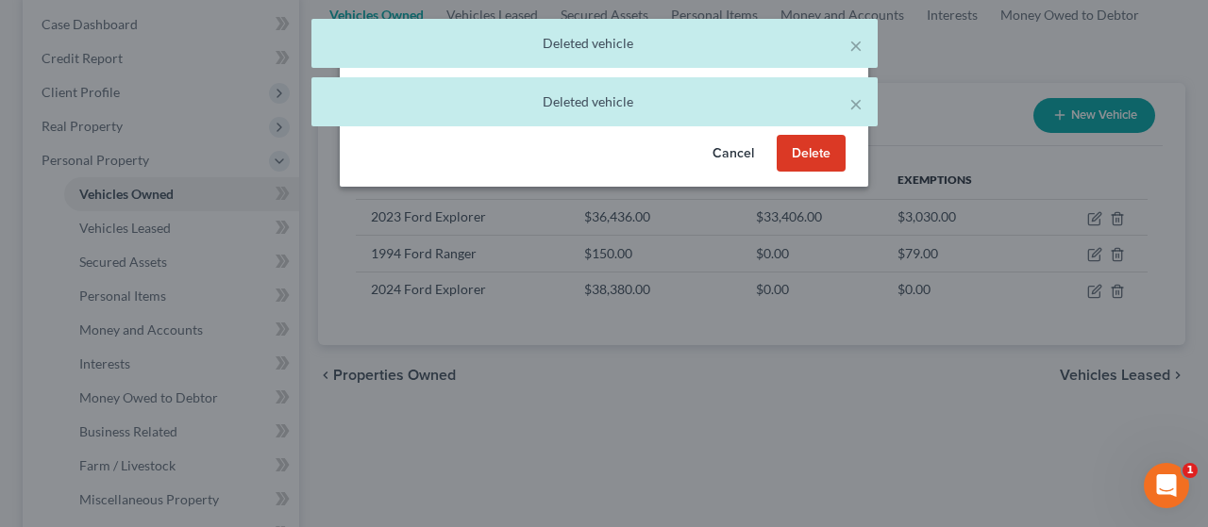
click at [788, 154] on button "Delete" at bounding box center [810, 154] width 69 height 38
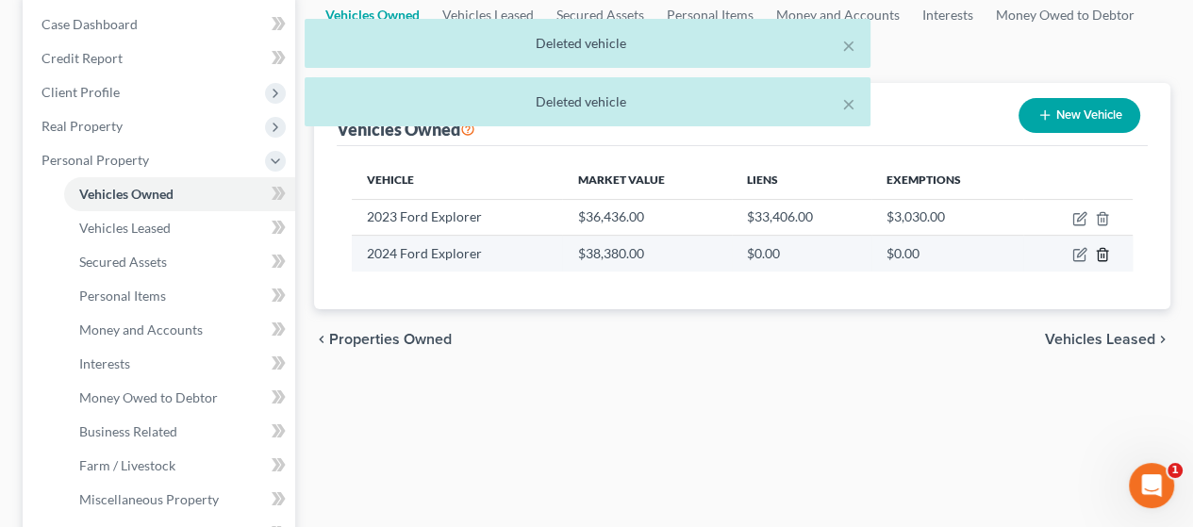
click at [1104, 256] on line "button" at bounding box center [1104, 257] width 0 height 4
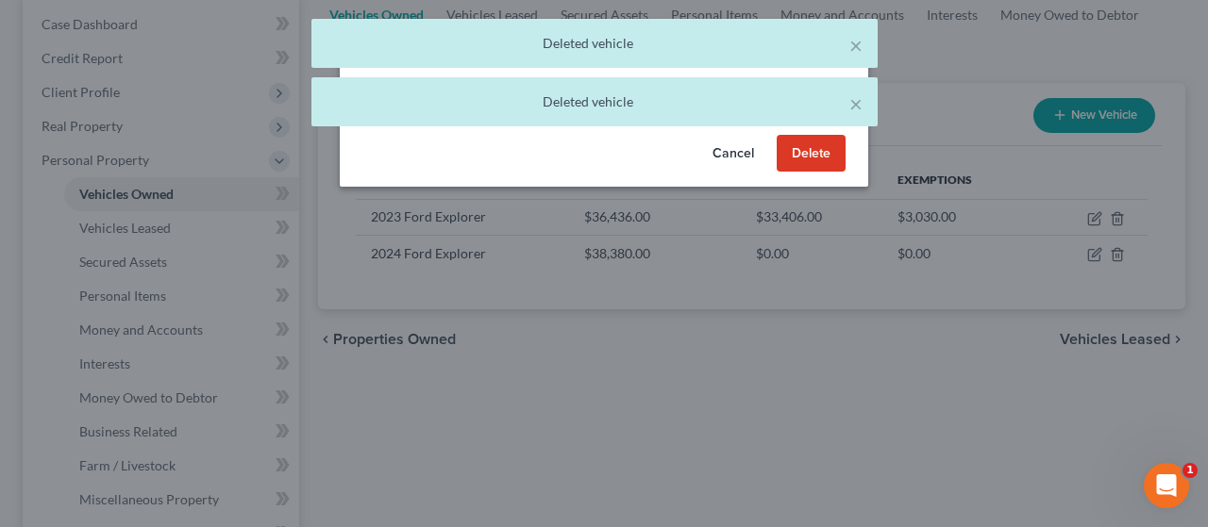
click at [811, 149] on button "Delete" at bounding box center [810, 154] width 69 height 38
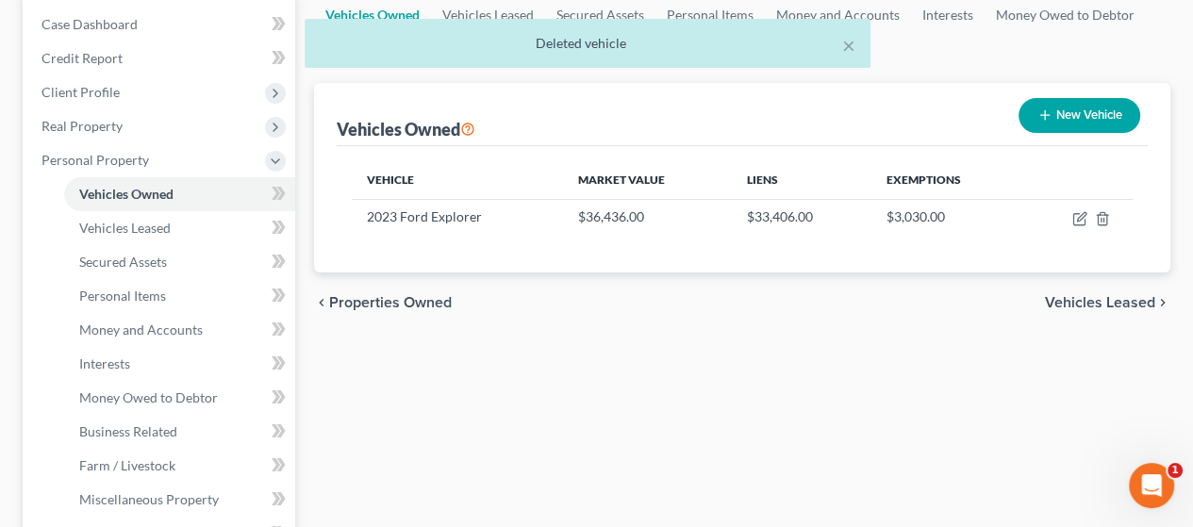
click at [1080, 113] on button "New Vehicle" at bounding box center [1080, 115] width 122 height 35
select select "0"
select select "2"
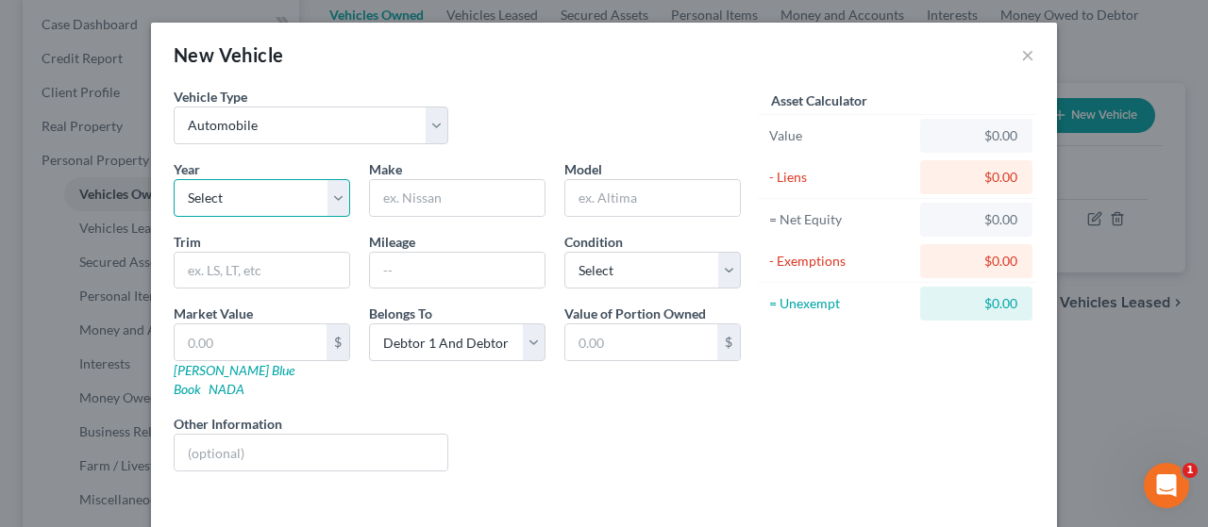
click at [245, 191] on select "Select 2026 2025 2024 2023 2022 2021 2020 2019 2018 2017 2016 2015 2014 2013 20…" at bounding box center [262, 198] width 176 height 38
select select "12"
click at [174, 179] on select "Select 2026 2025 2024 2023 2022 2021 2020 2019 2018 2017 2016 2015 2014 2013 20…" at bounding box center [262, 198] width 176 height 38
click at [453, 193] on input "text" at bounding box center [457, 198] width 175 height 36
type input "Nissan"
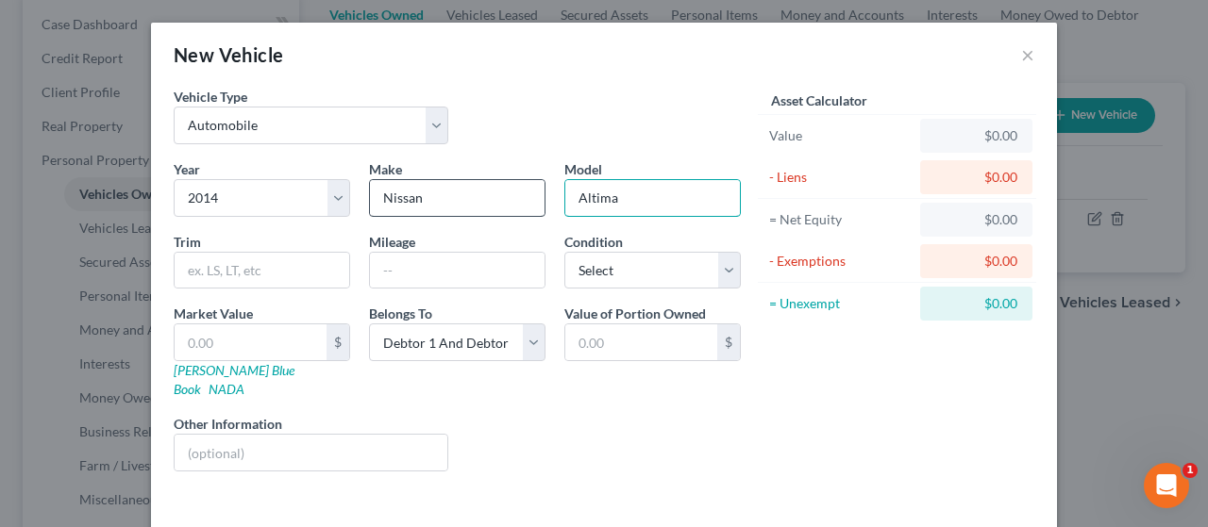
type input "Altima"
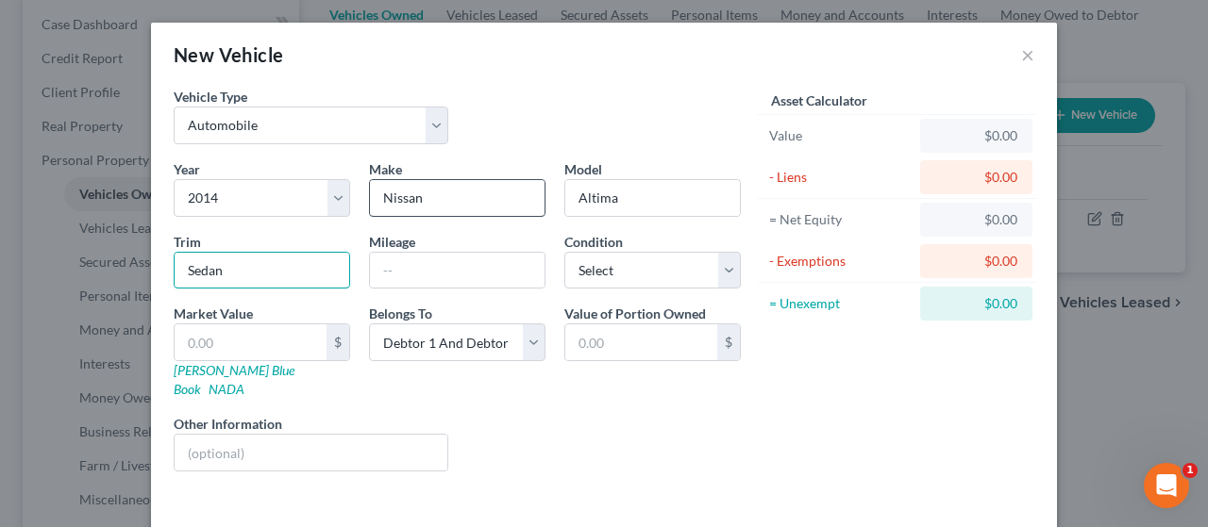
type input "Sedan"
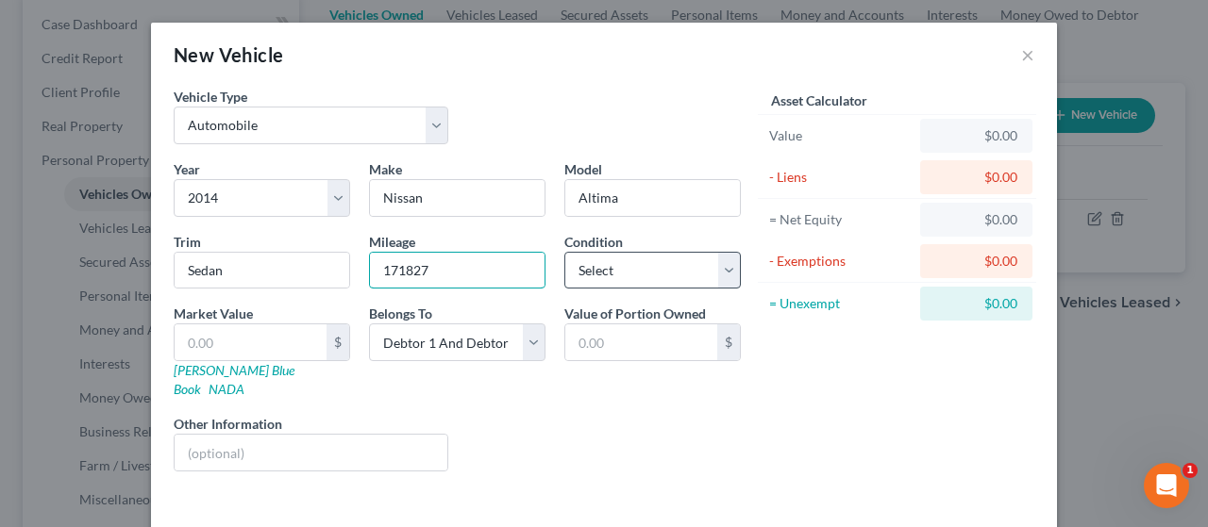
type input "171827"
click at [649, 260] on select "Select Excellent Very Good Good Fair Poor" at bounding box center [652, 271] width 176 height 38
select select "3"
click at [564, 252] on select "Select Excellent Very Good Good Fair Poor" at bounding box center [652, 271] width 176 height 38
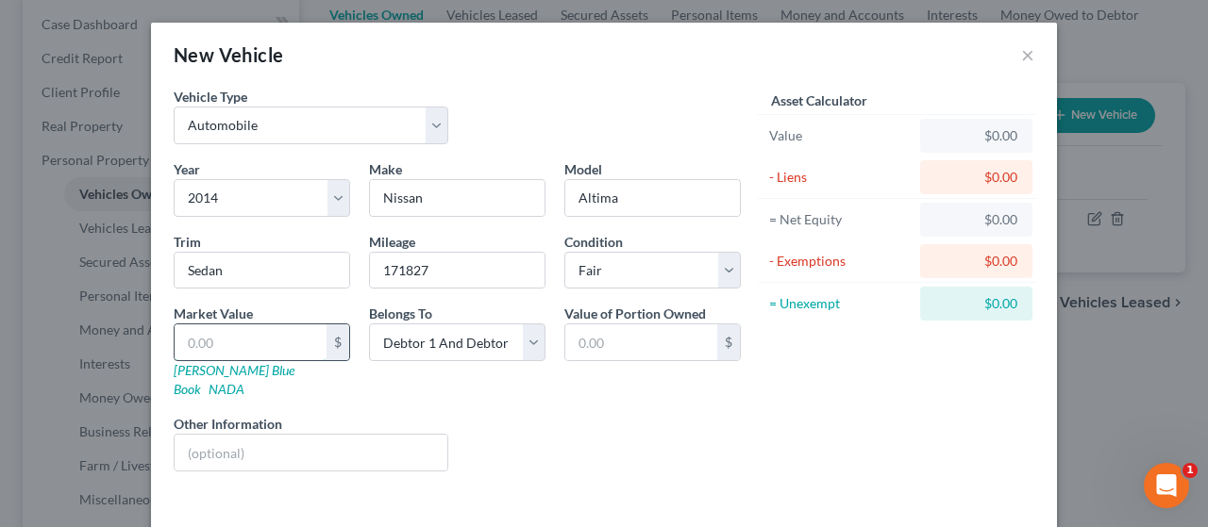
click at [250, 342] on input "text" at bounding box center [251, 343] width 152 height 36
type input "4"
type input "4.00"
type input "40"
type input "40.00"
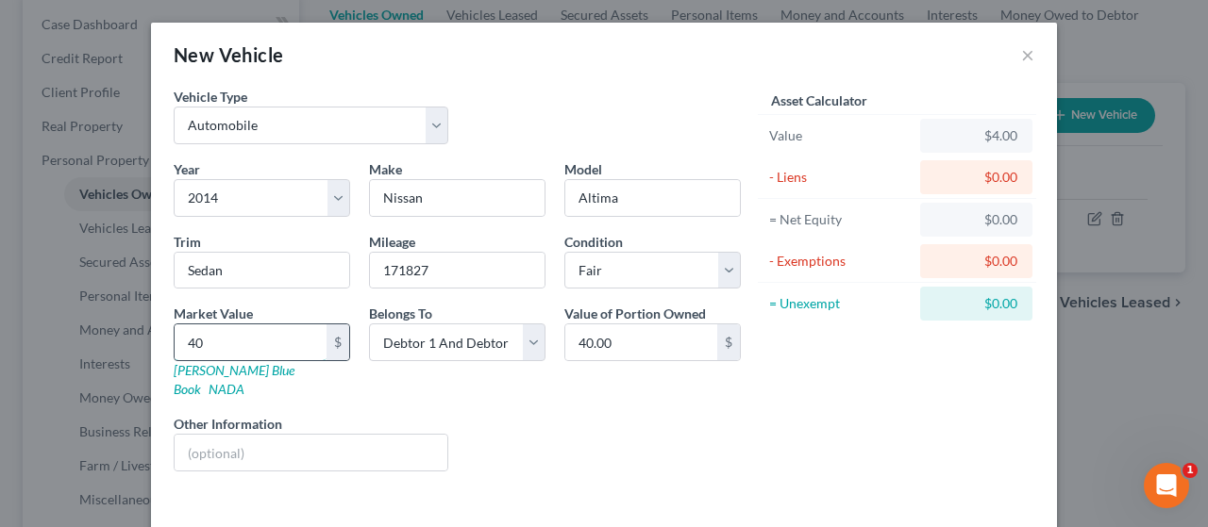
type input "405"
type input "405.00"
type input "4053"
type input "4,053.00"
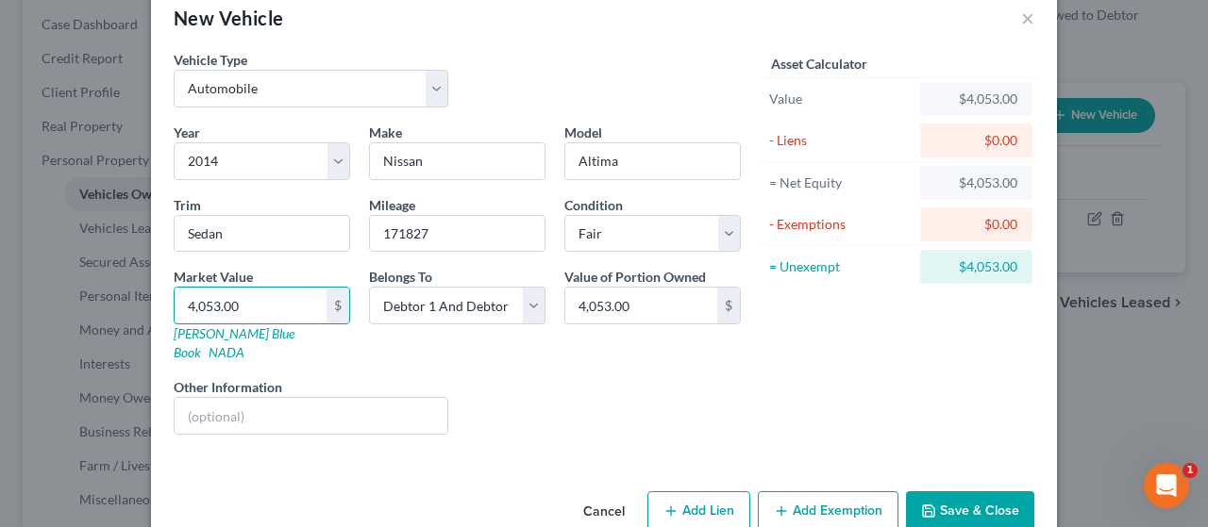
scroll to position [57, 0]
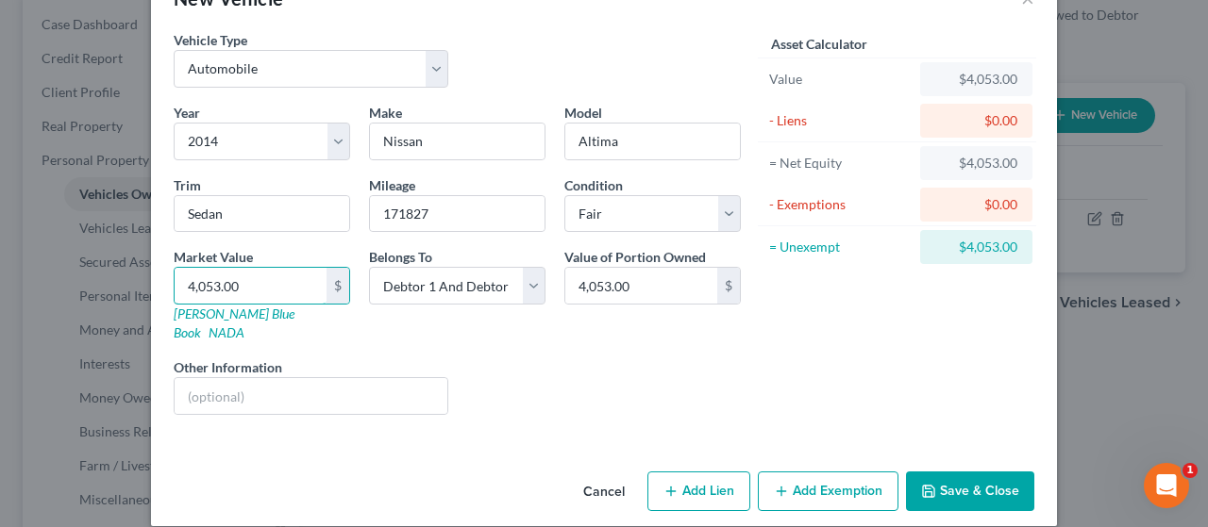
type input "4,053.00"
click at [706, 472] on button "Add Lien" at bounding box center [698, 492] width 103 height 40
select select "2"
select select "0"
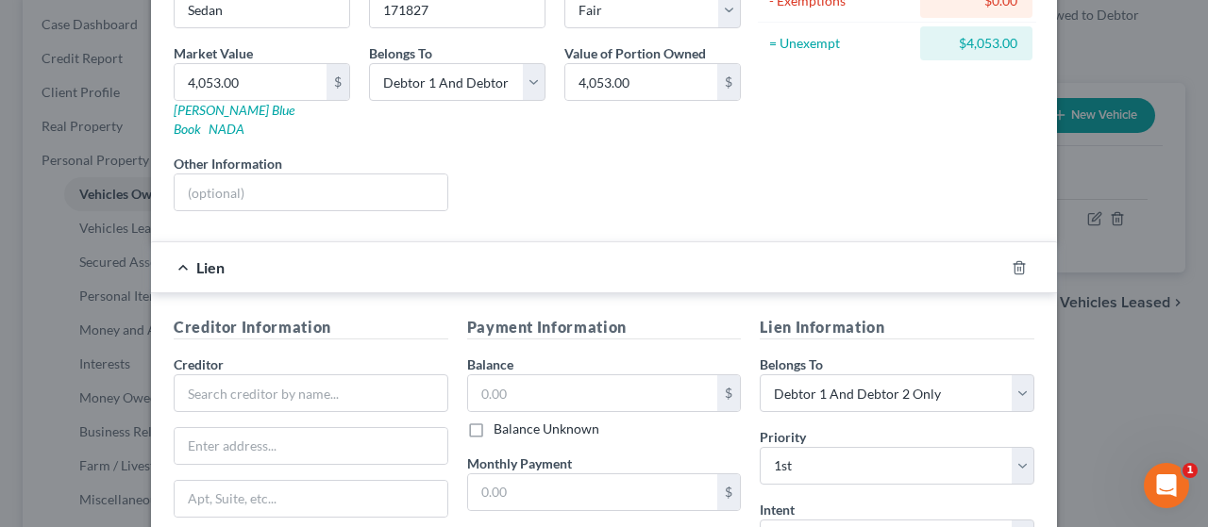
scroll to position [340, 0]
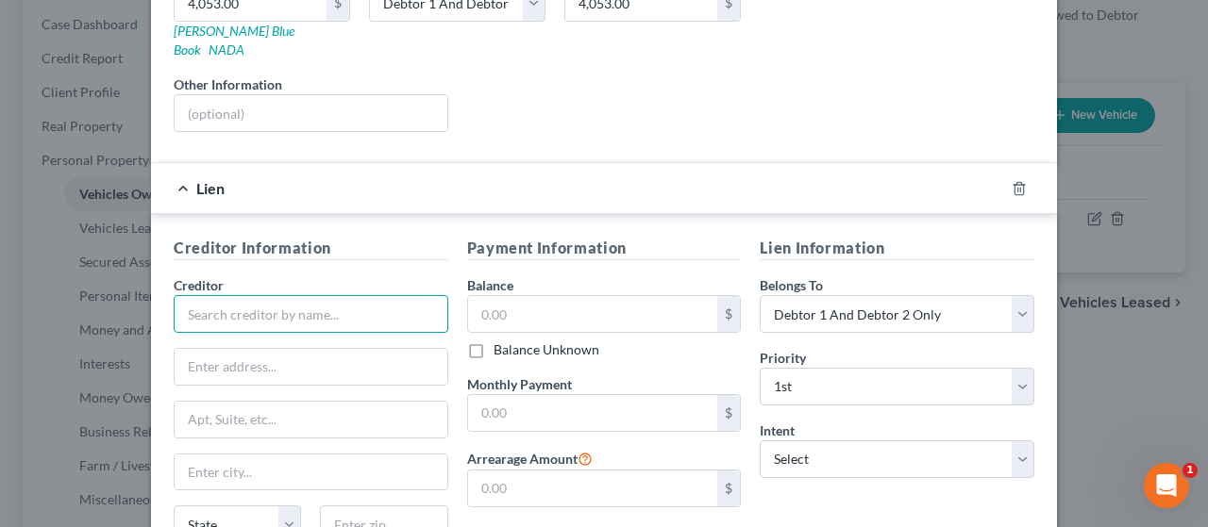
click at [254, 295] on input "text" at bounding box center [311, 314] width 275 height 38
type input "Platte Valley Bank"
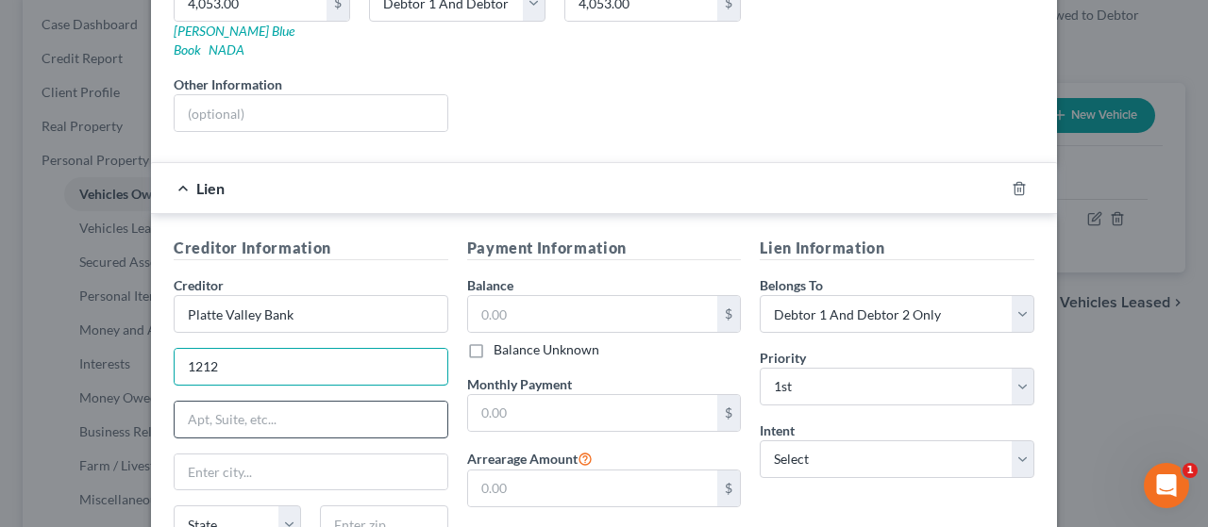
type input "1212 Circle Dr."
click at [219, 455] on input "text" at bounding box center [311, 473] width 273 height 36
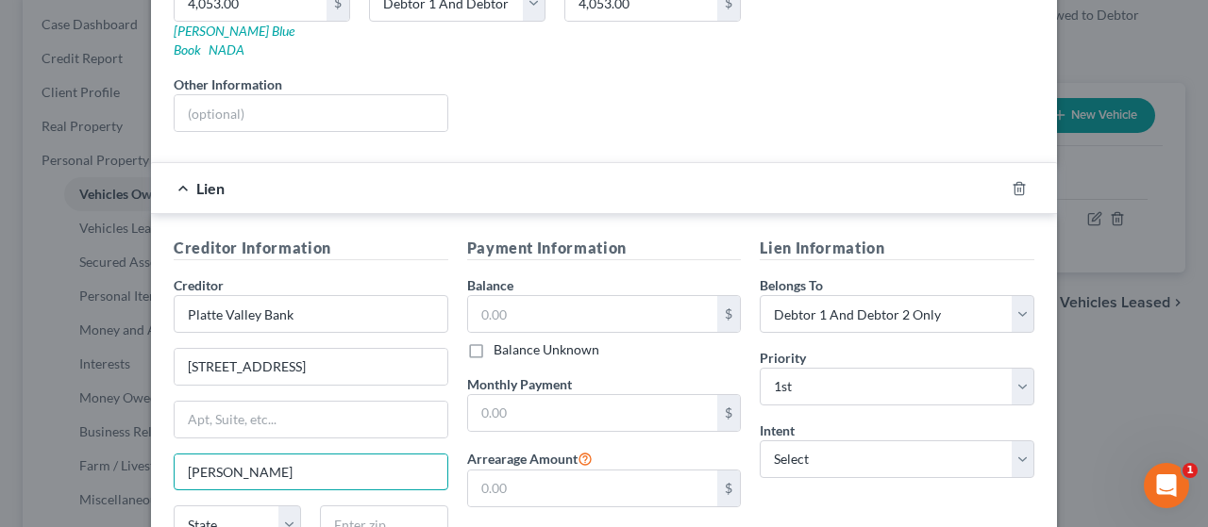
type input "Scottsbluff"
select select "30"
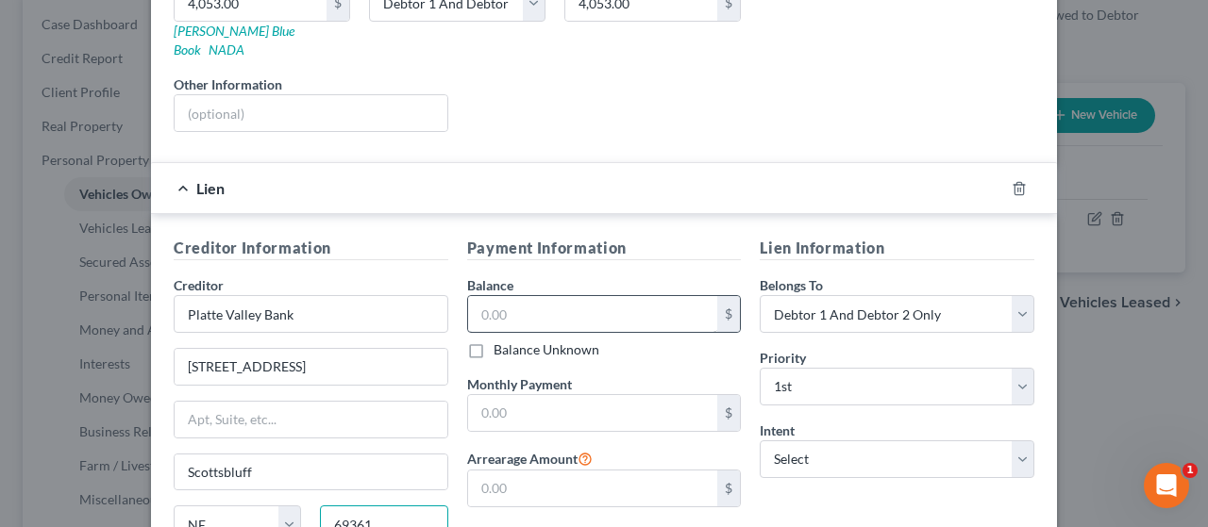
type input "69361"
click at [540, 296] on input "text" at bounding box center [593, 314] width 250 height 36
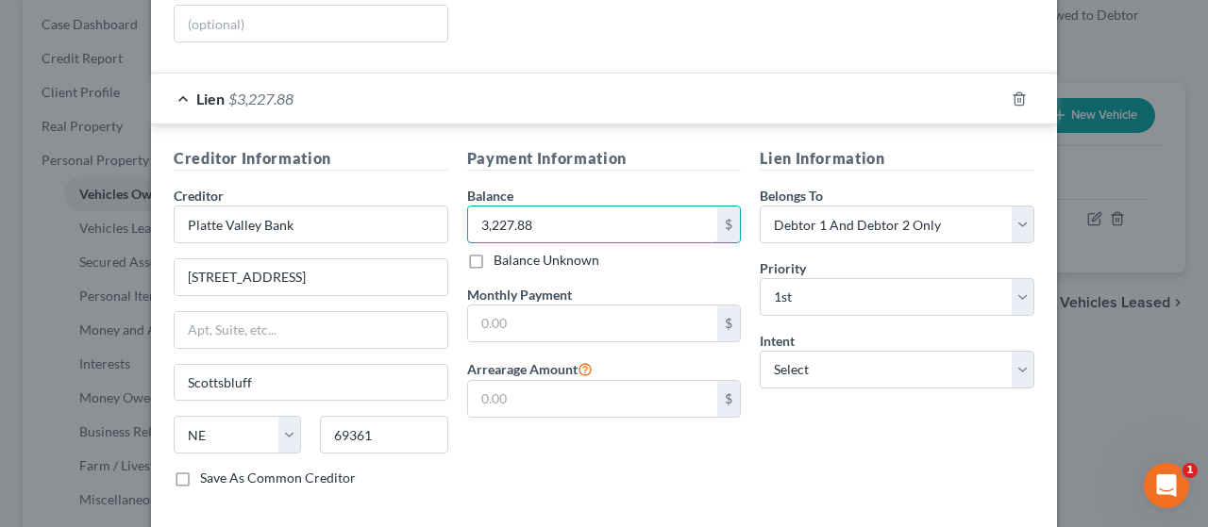
scroll to position [434, 0]
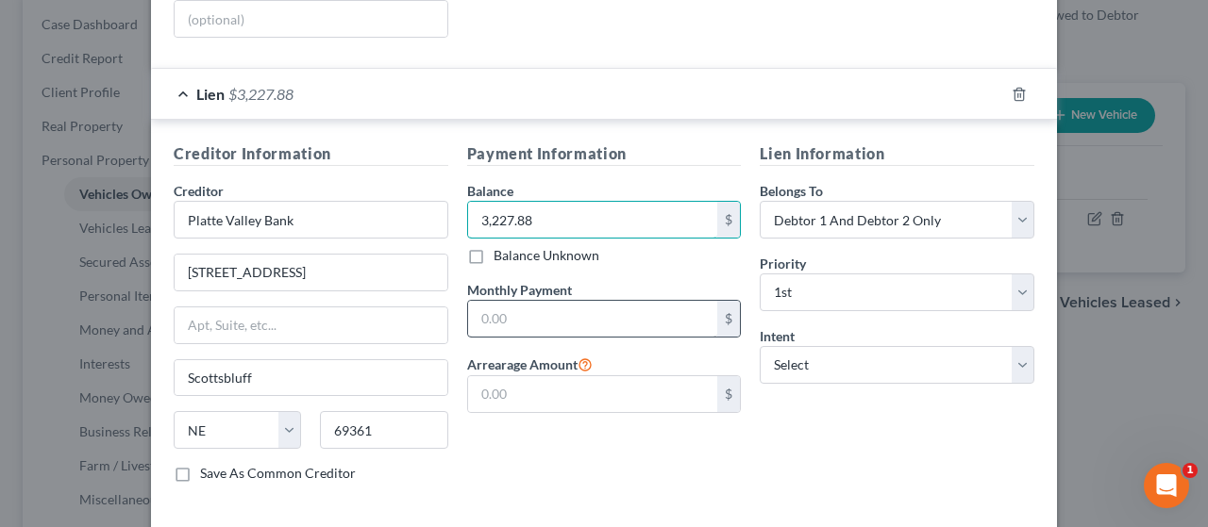
type input "3,227.88"
click at [525, 301] on input "text" at bounding box center [593, 319] width 250 height 36
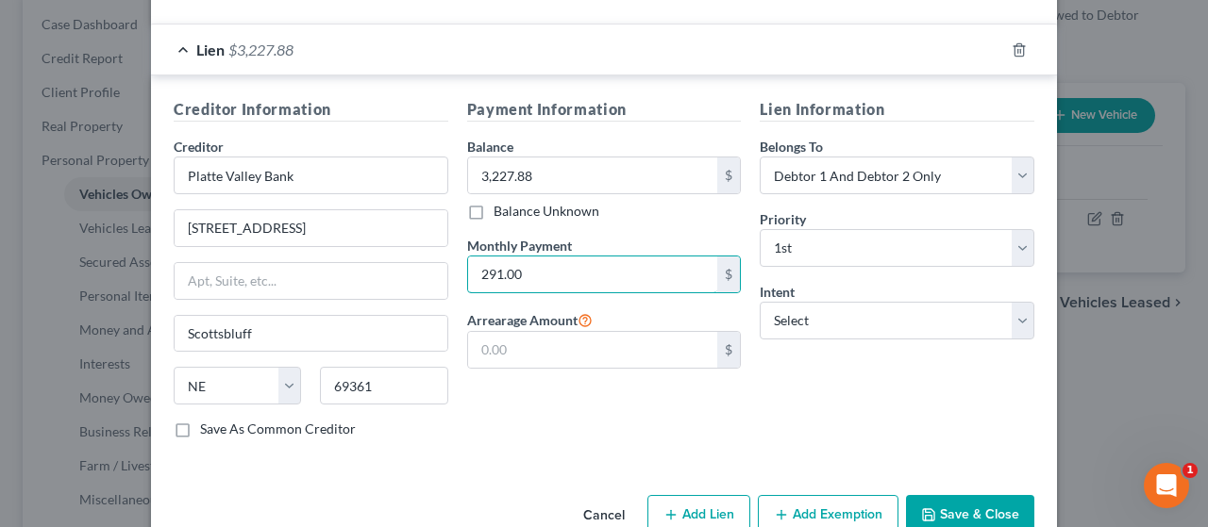
scroll to position [500, 0]
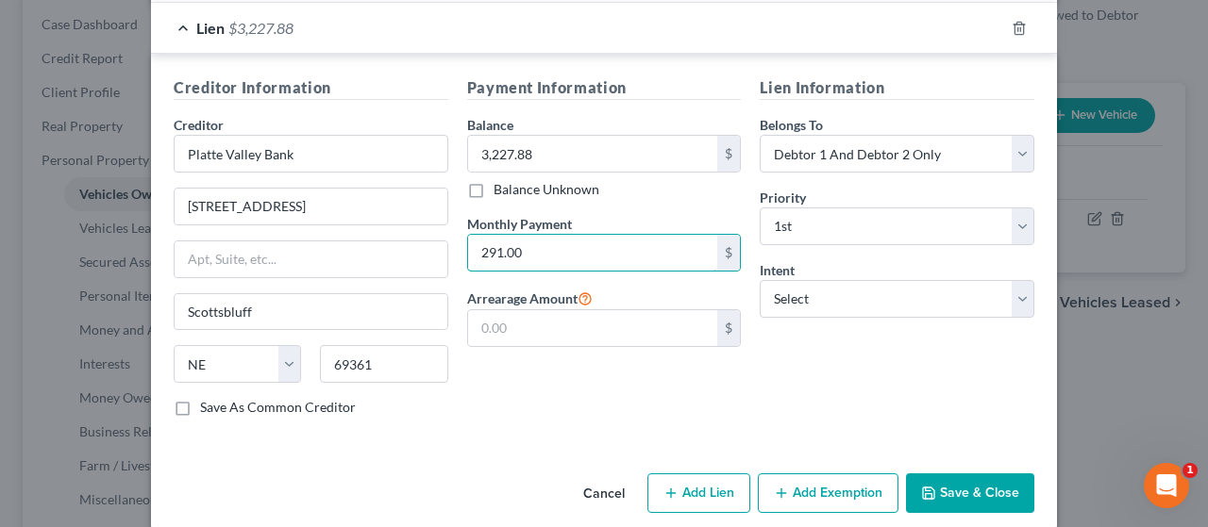
type input "291.00"
click at [839, 474] on button "Add Exemption" at bounding box center [828, 494] width 141 height 40
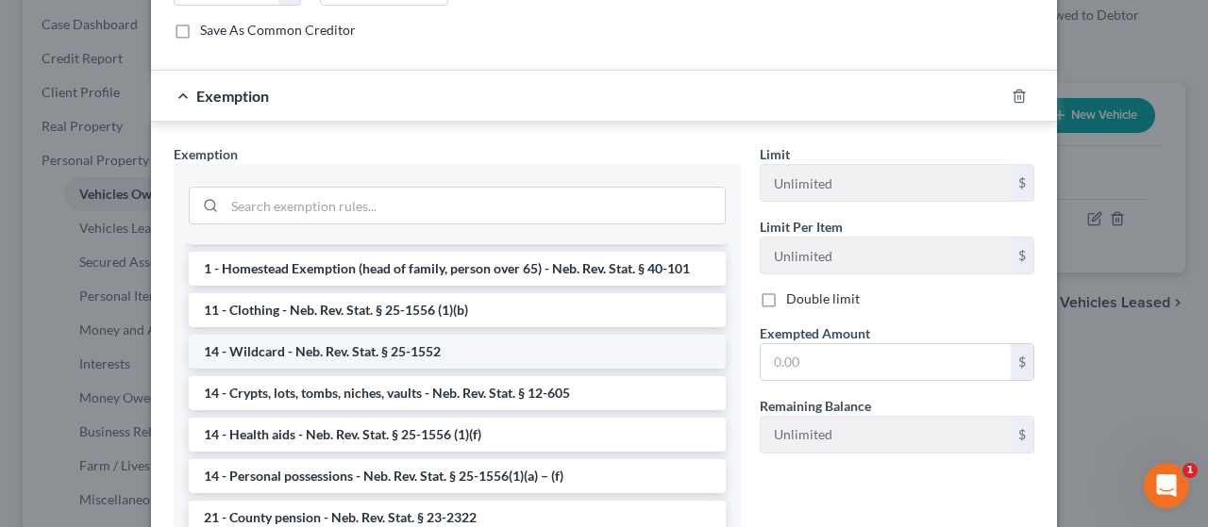
scroll to position [189, 0]
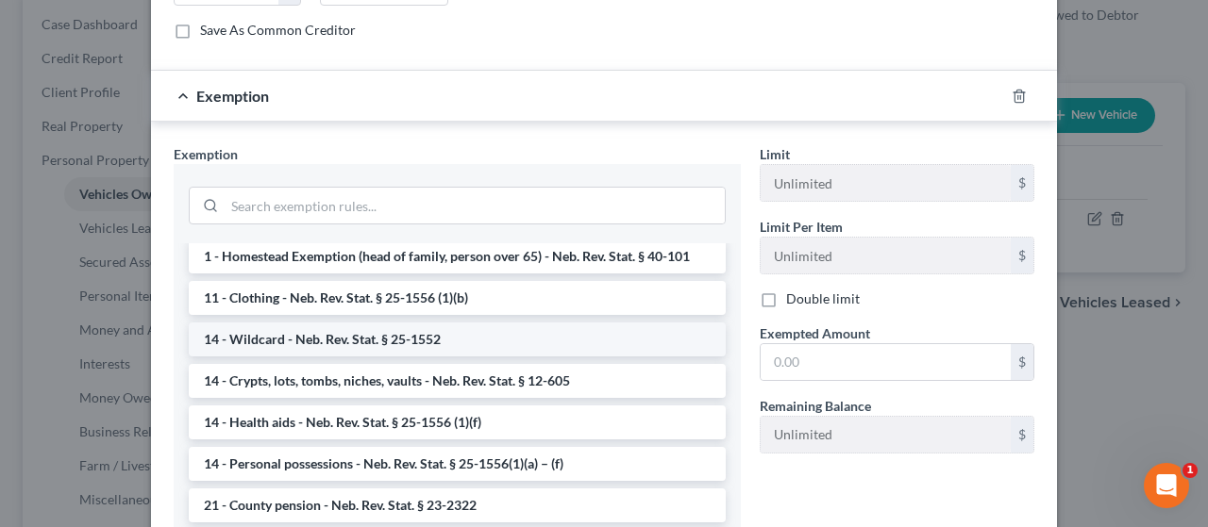
click at [360, 323] on li "14 - Wildcard - Neb. Rev. Stat. § 25-1552" at bounding box center [457, 340] width 537 height 34
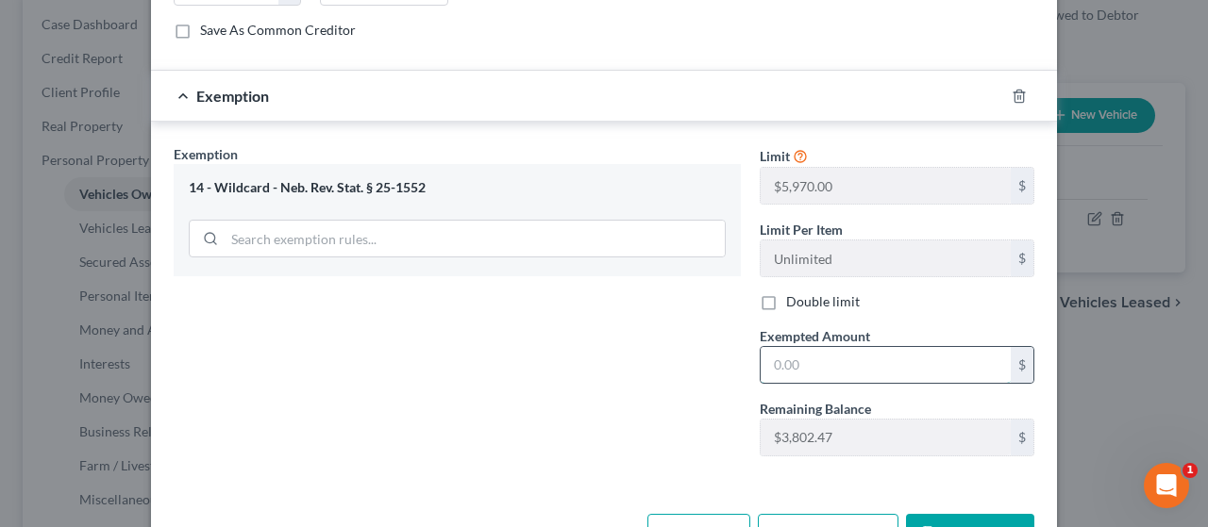
click at [808, 347] on input "text" at bounding box center [885, 365] width 250 height 36
type input "825.12"
click at [965, 514] on button "Save & Close" at bounding box center [970, 534] width 128 height 40
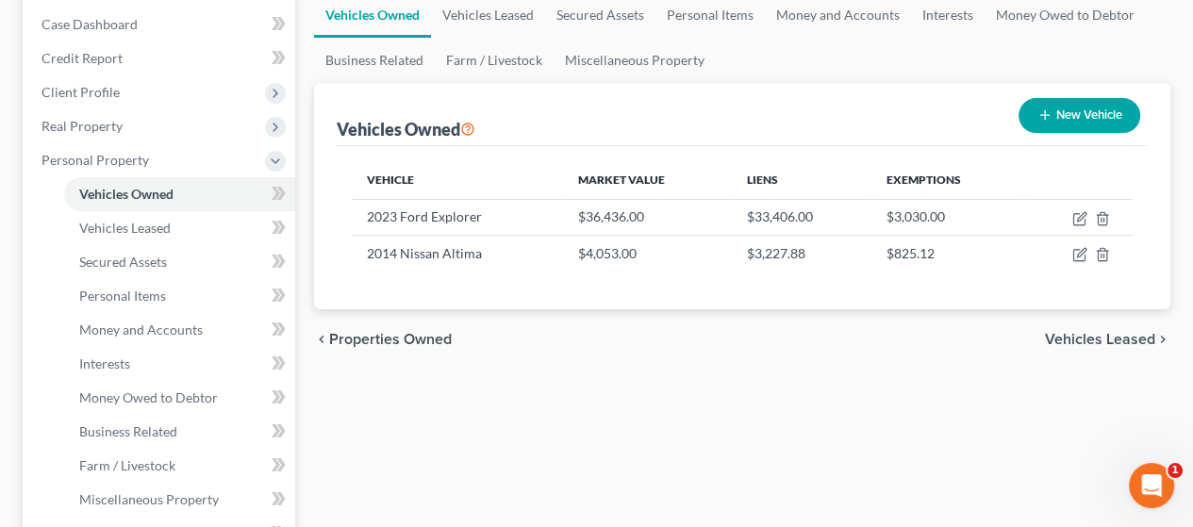
click at [1088, 108] on button "New Vehicle" at bounding box center [1080, 115] width 122 height 35
select select "0"
select select "2"
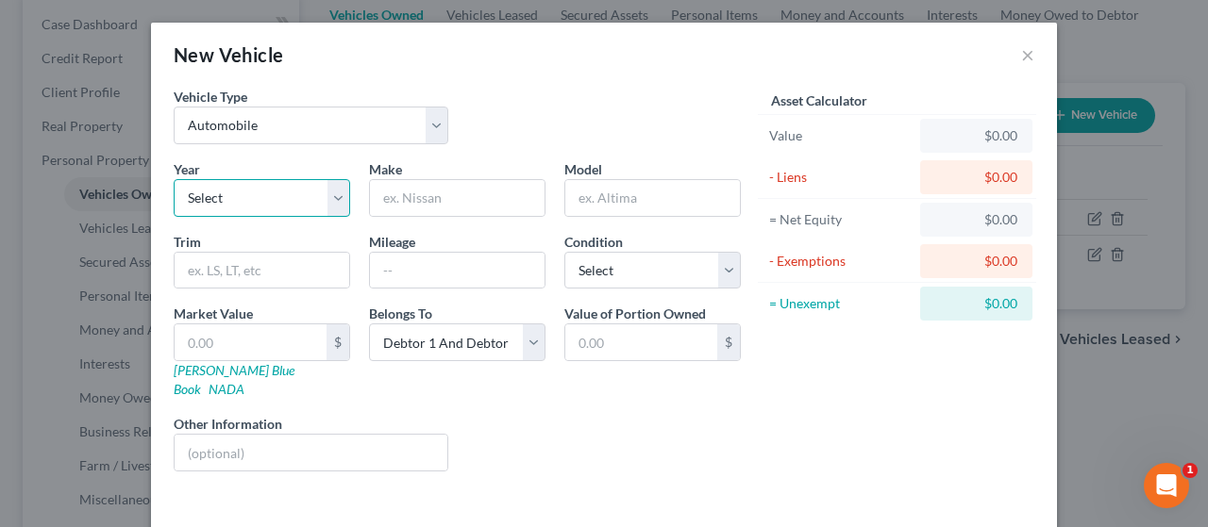
click at [277, 198] on select "Select 2026 2025 2024 2023 2022 2021 2020 2019 2018 2017 2016 2015 2014 2013 20…" at bounding box center [262, 198] width 176 height 38
select select "2"
click at [174, 179] on select "Select 2026 2025 2024 2023 2022 2021 2020 2019 2018 2017 2016 2015 2014 2013 20…" at bounding box center [262, 198] width 176 height 38
click at [423, 202] on input "text" at bounding box center [457, 198] width 175 height 36
type input "Ford"
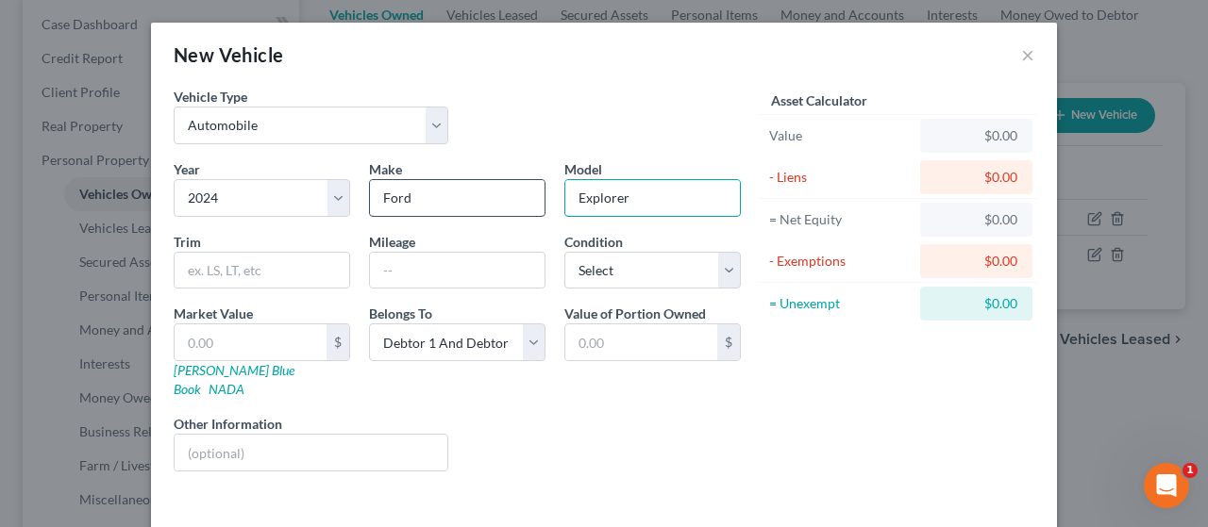
type input "Explorer"
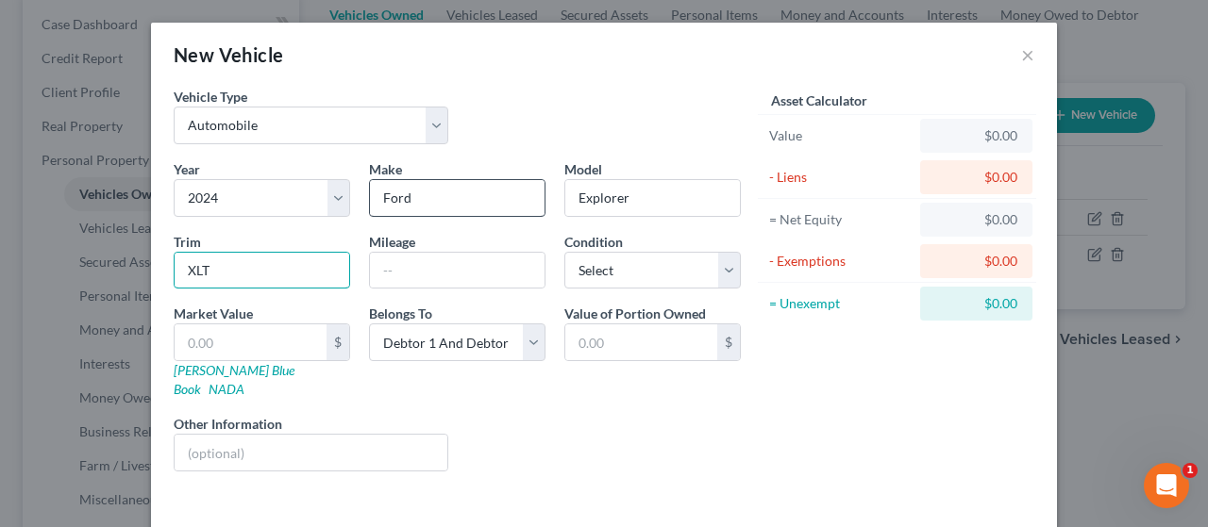
type input "XLT"
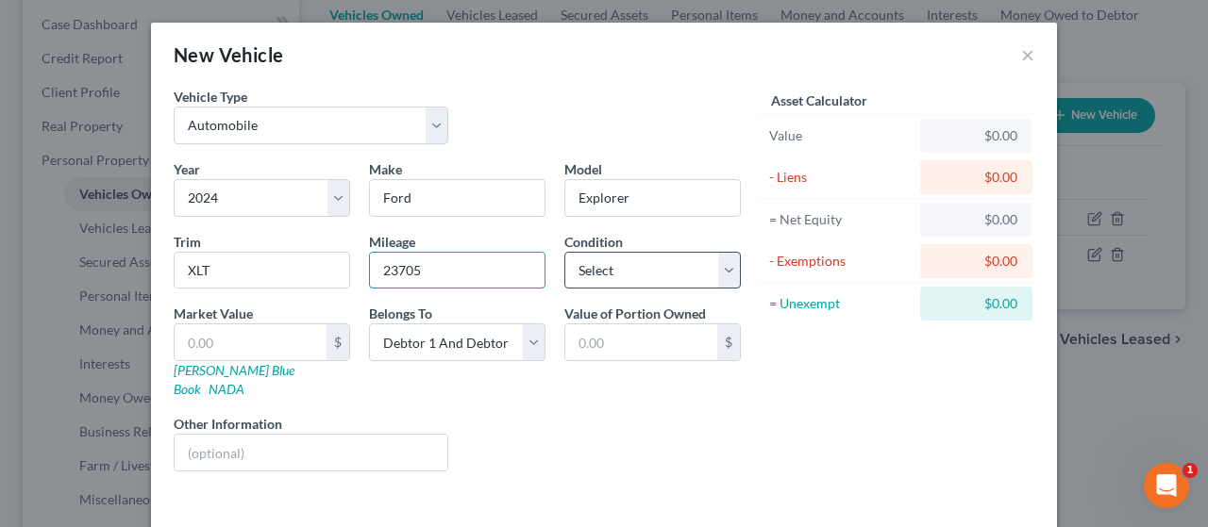
type input "23705"
click at [645, 259] on select "Select Excellent Very Good Good Fair Poor" at bounding box center [652, 271] width 176 height 38
select select "2"
click at [564, 252] on select "Select Excellent Very Good Good Fair Poor" at bounding box center [652, 271] width 176 height 38
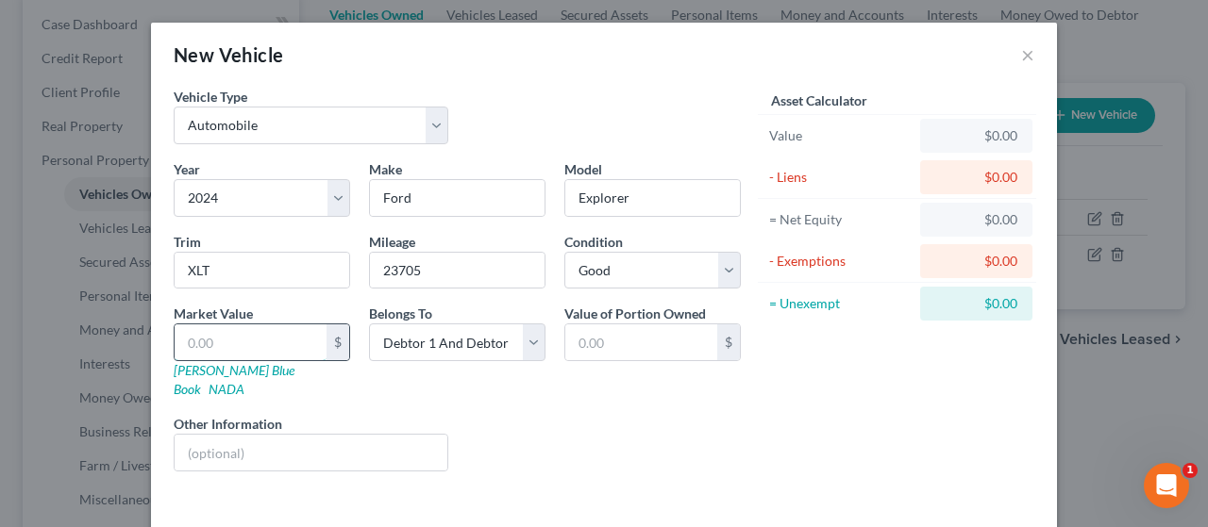
click at [218, 345] on input "text" at bounding box center [251, 343] width 152 height 36
type input "3"
type input "3.00"
type input "38"
type input "38.00"
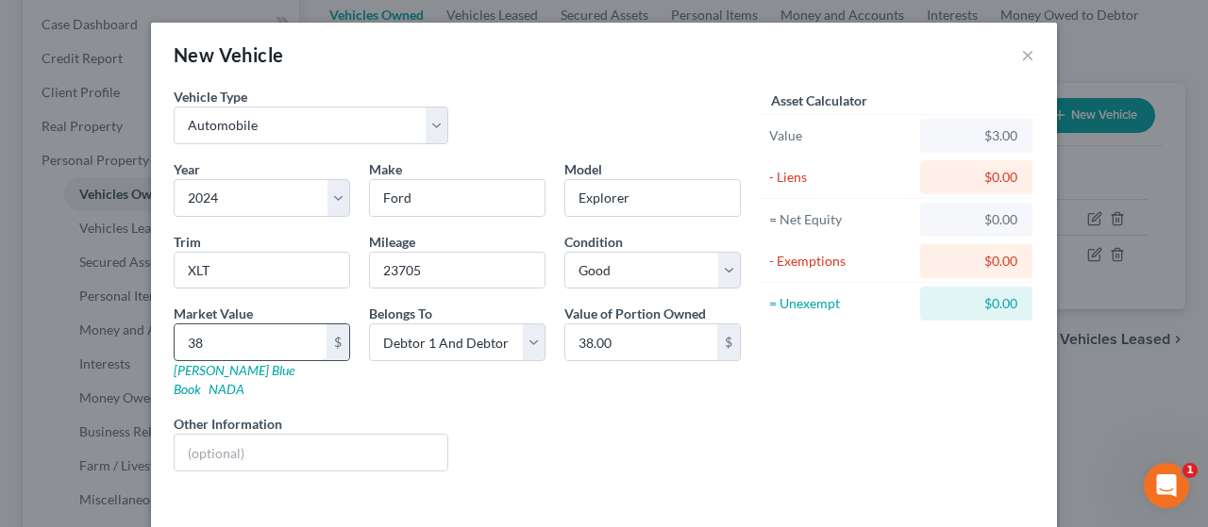
type input "383"
type input "383.00"
type input "3838"
type input "3,838.00"
type input "3,8380"
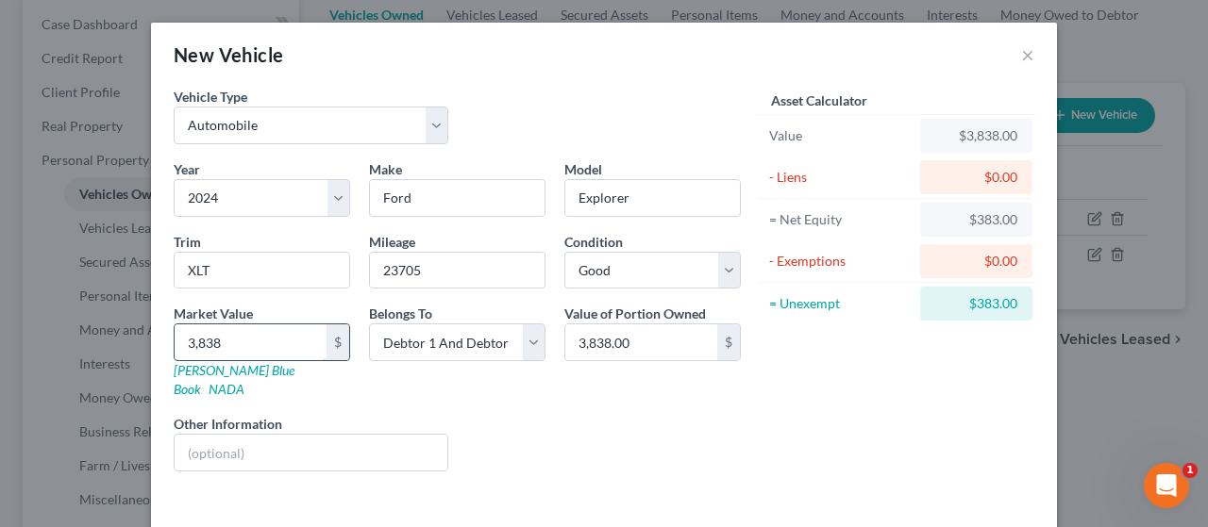
type input "38,380.00"
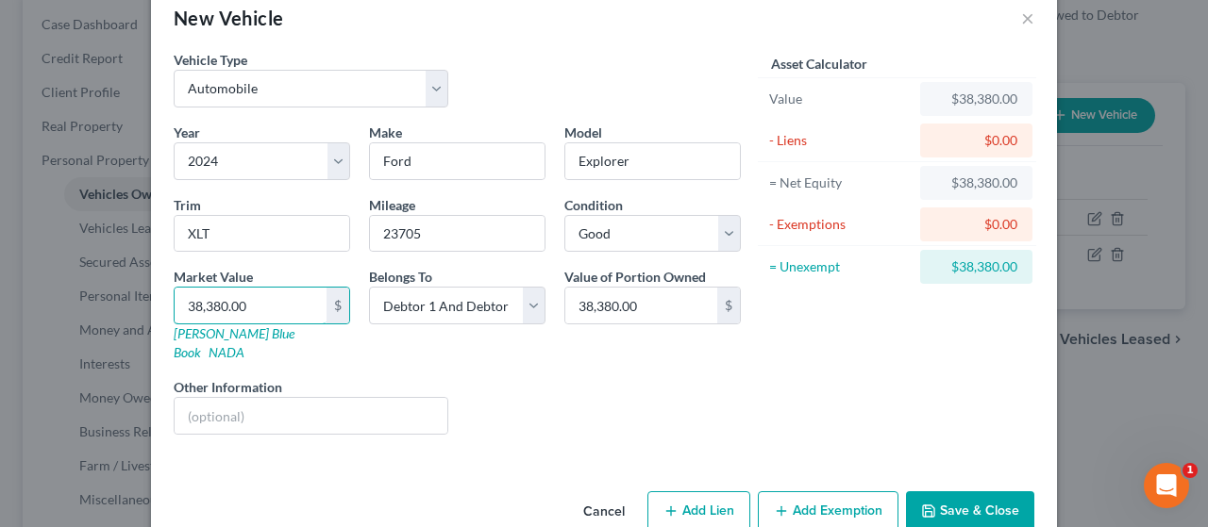
scroll to position [57, 0]
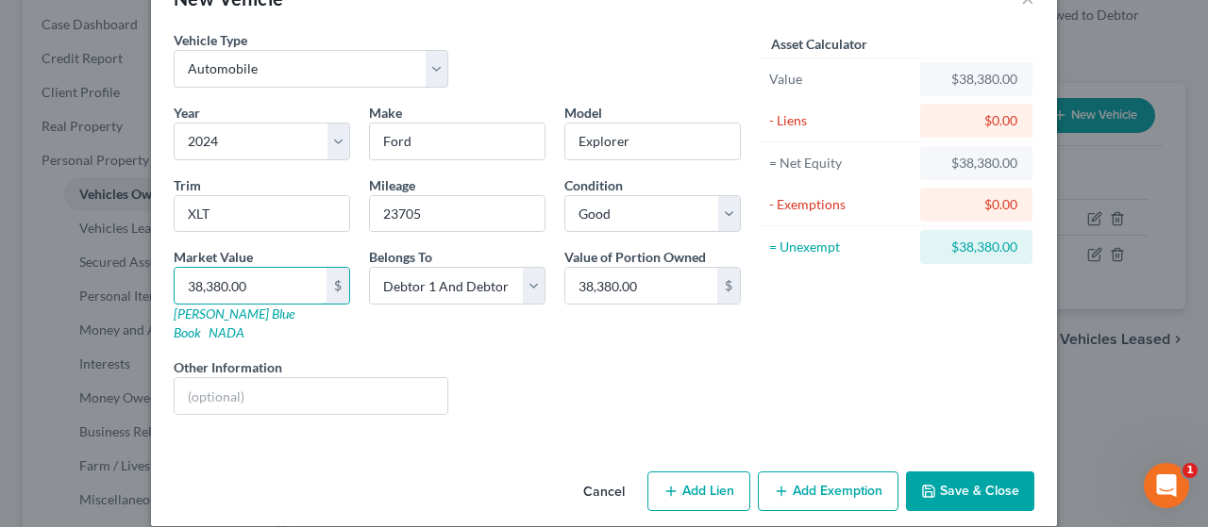
type input "38,380.00"
click at [699, 472] on button "Add Lien" at bounding box center [698, 492] width 103 height 40
select select "2"
select select "0"
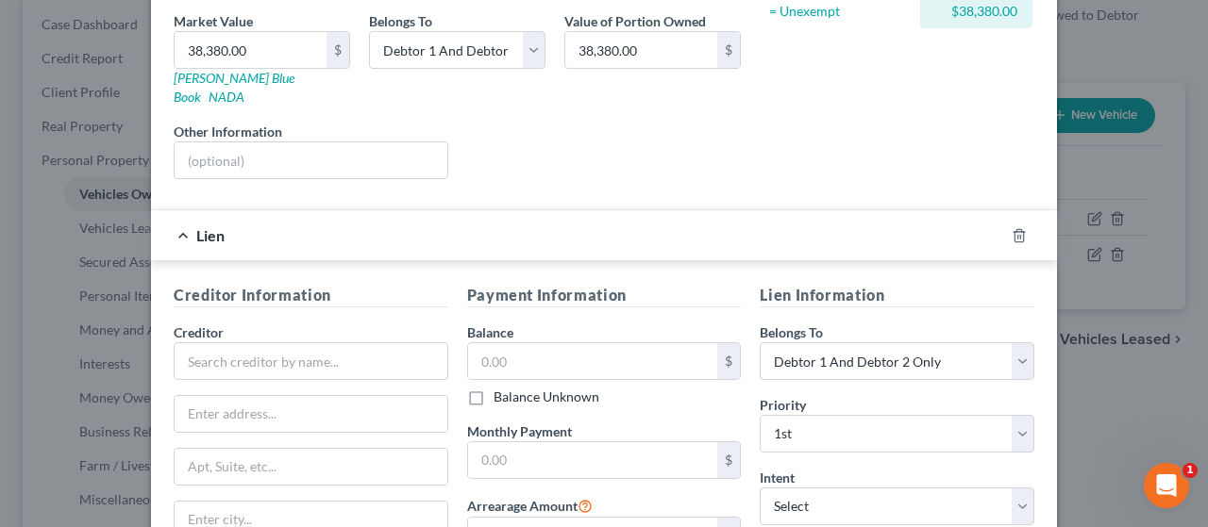
scroll to position [340, 0]
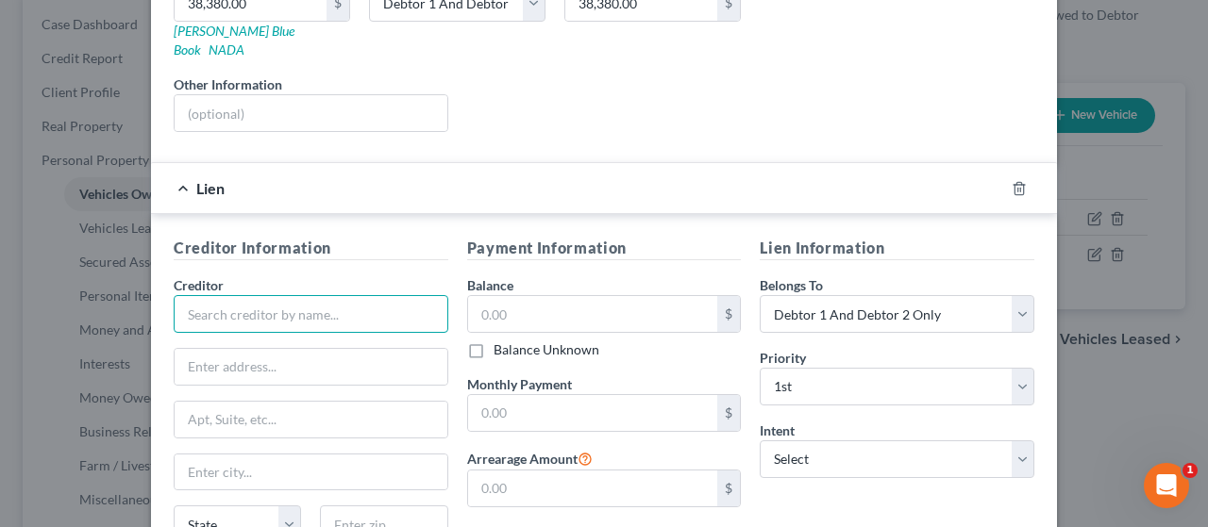
click at [205, 295] on input "text" at bounding box center [311, 314] width 275 height 38
type input "Ford Credit"
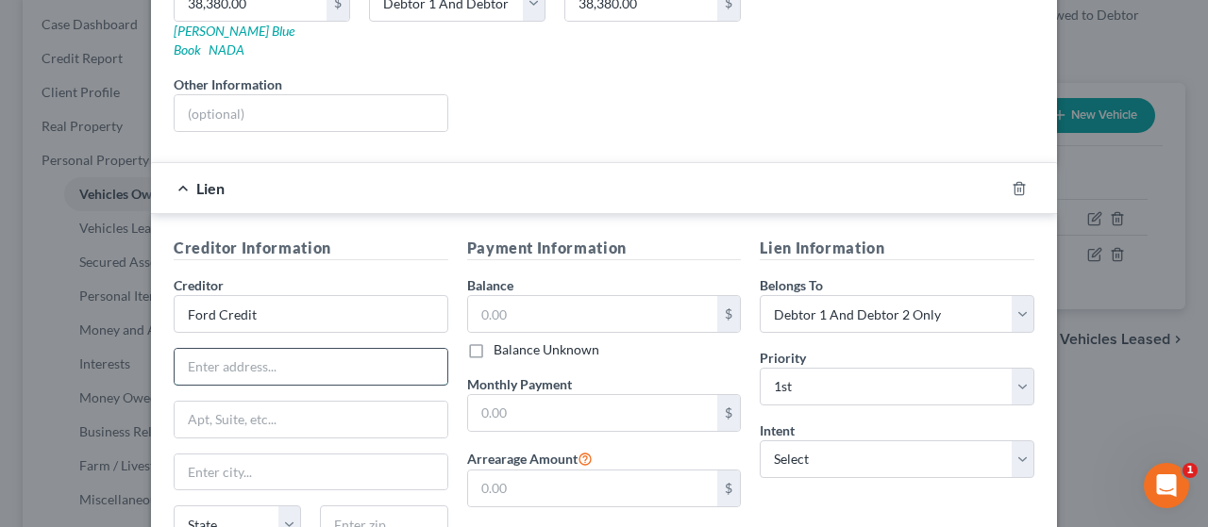
click at [192, 349] on input "text" at bounding box center [311, 367] width 273 height 36
type input "P.O. Box 35910"
type input "Cleveland"
select select "36"
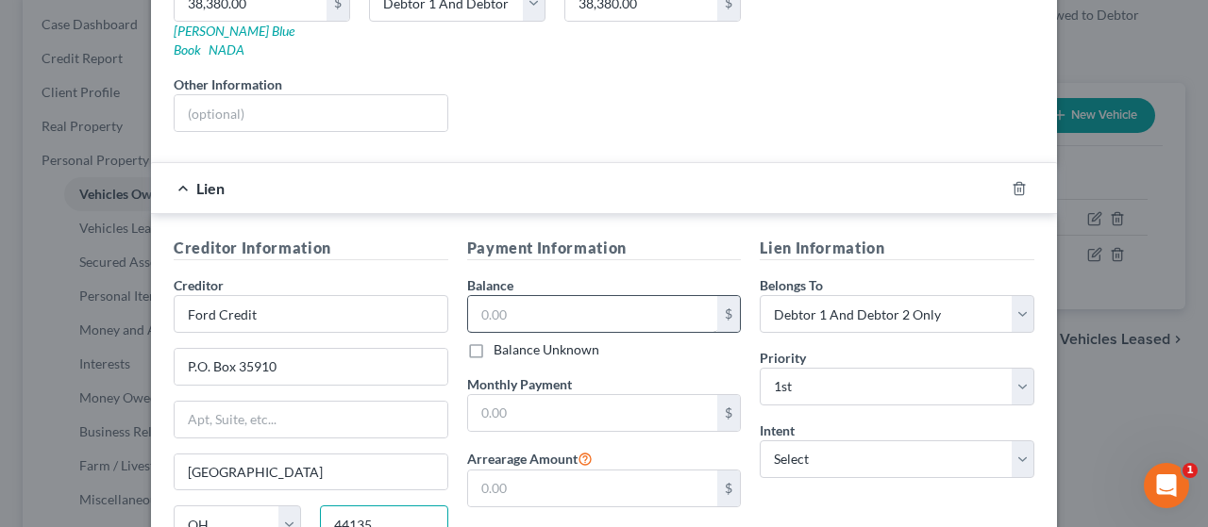
type input "44135"
click at [551, 296] on input "text" at bounding box center [593, 314] width 250 height 36
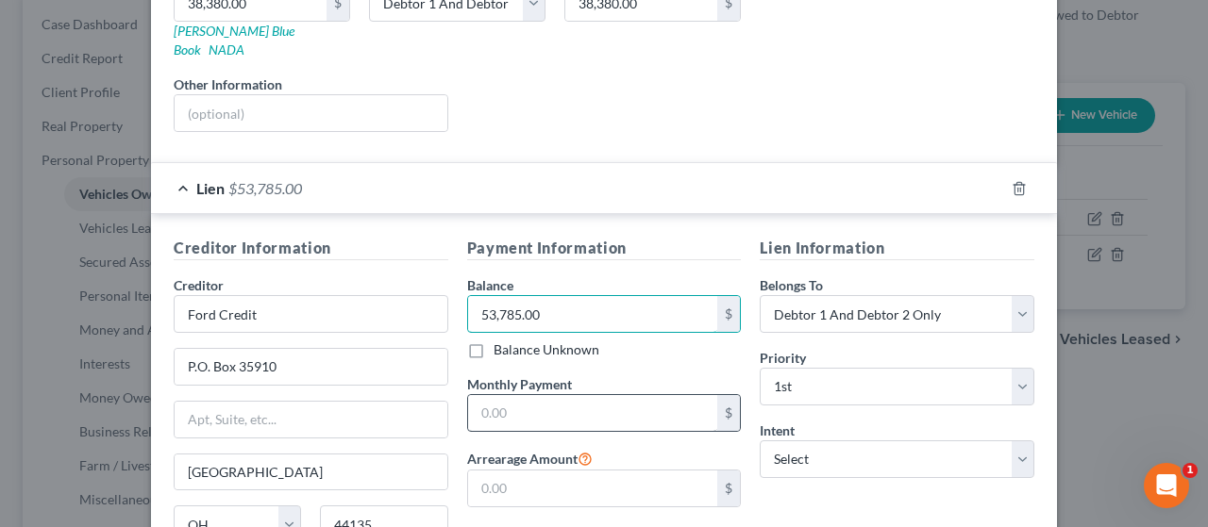
type input "53,785.00"
click at [511, 395] on input "text" at bounding box center [593, 413] width 250 height 36
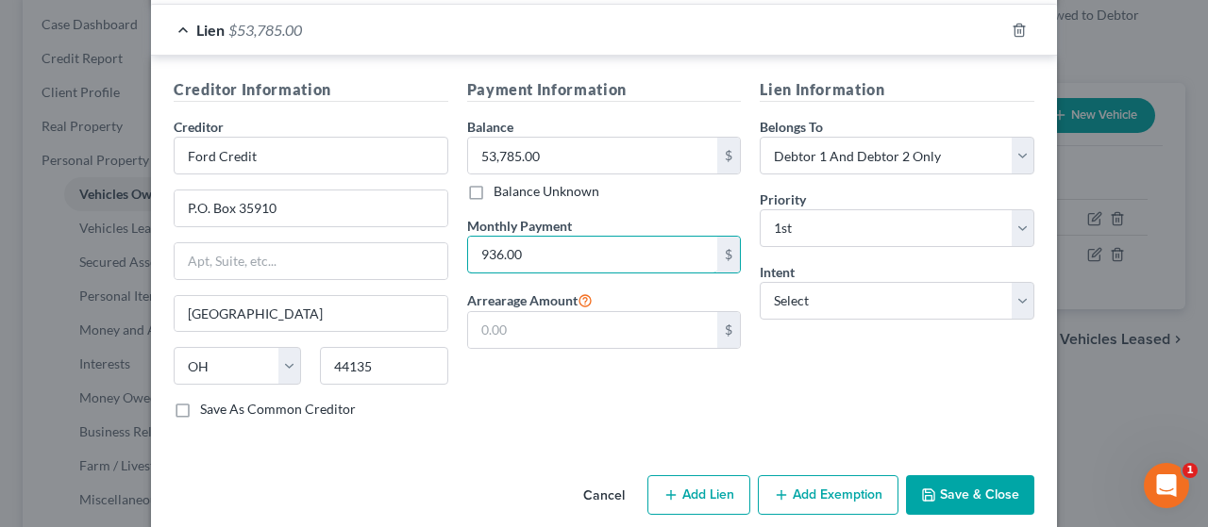
scroll to position [500, 0]
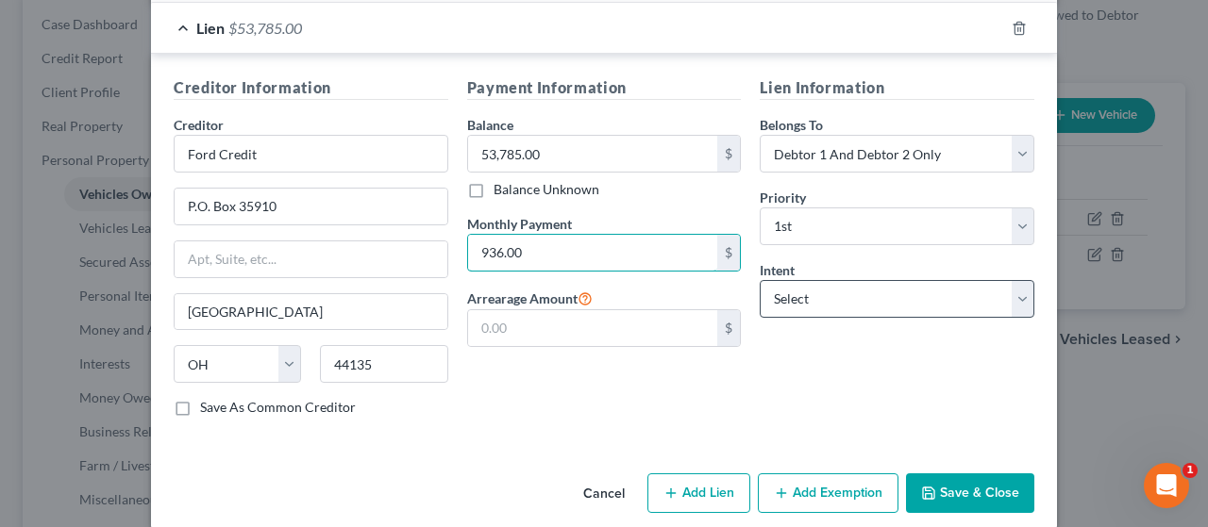
type input "936.00"
click at [865, 280] on select "Select Surrender Redeem Reaffirm Avoid Other" at bounding box center [896, 299] width 275 height 38
select select "0"
click at [759, 280] on select "Select Surrender Redeem Reaffirm Avoid Other" at bounding box center [896, 299] width 275 height 38
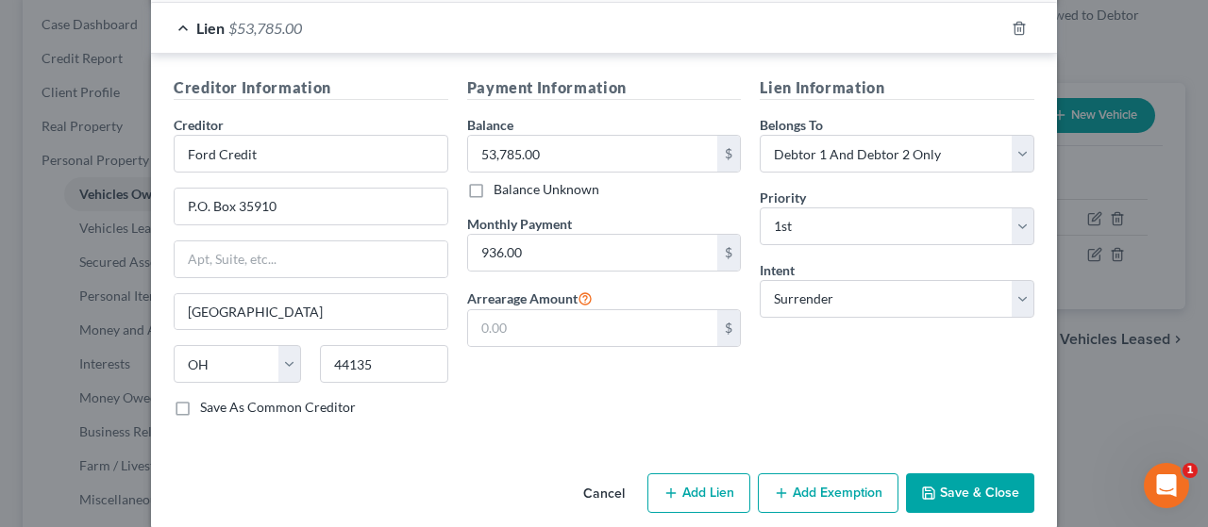
click at [976, 474] on button "Save & Close" at bounding box center [970, 494] width 128 height 40
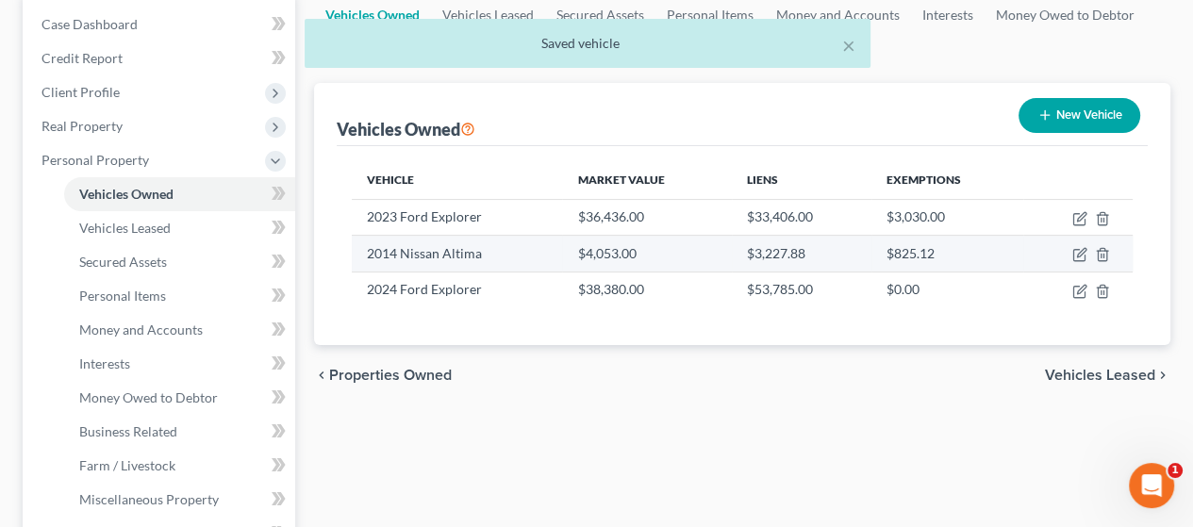
click at [957, 245] on td "$825.12" at bounding box center [948, 254] width 152 height 36
click at [1075, 249] on icon "button" at bounding box center [1080, 254] width 15 height 15
select select "0"
select select "12"
select select "3"
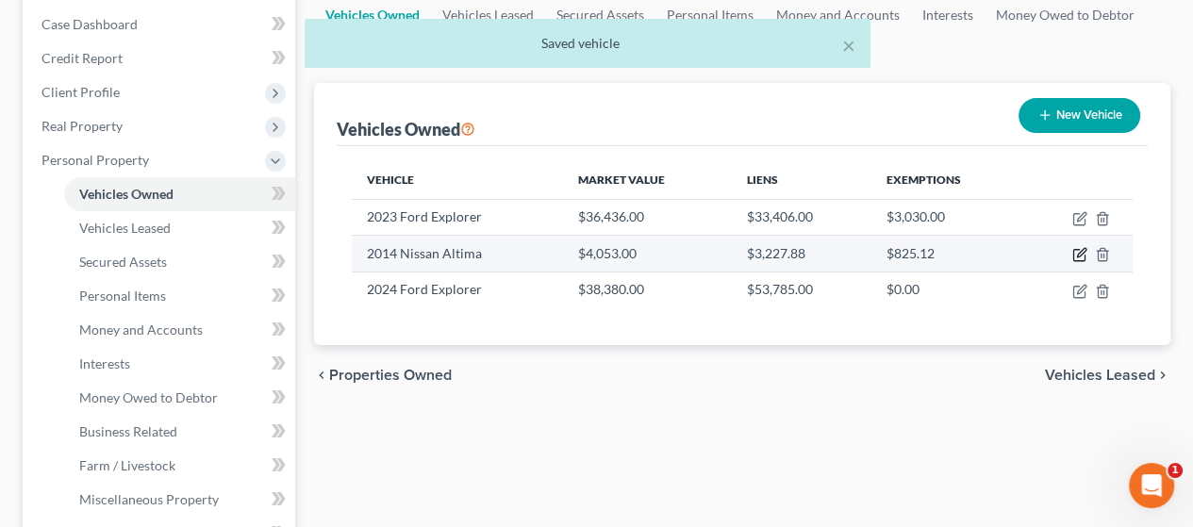
select select "2"
select select "30"
select select "2"
select select "0"
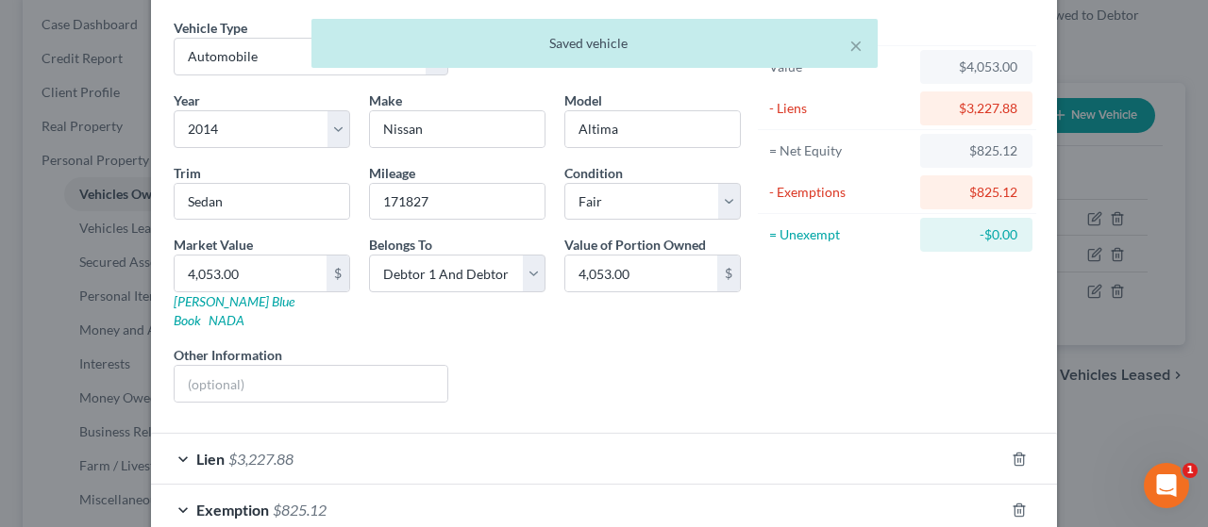
scroll to position [159, 0]
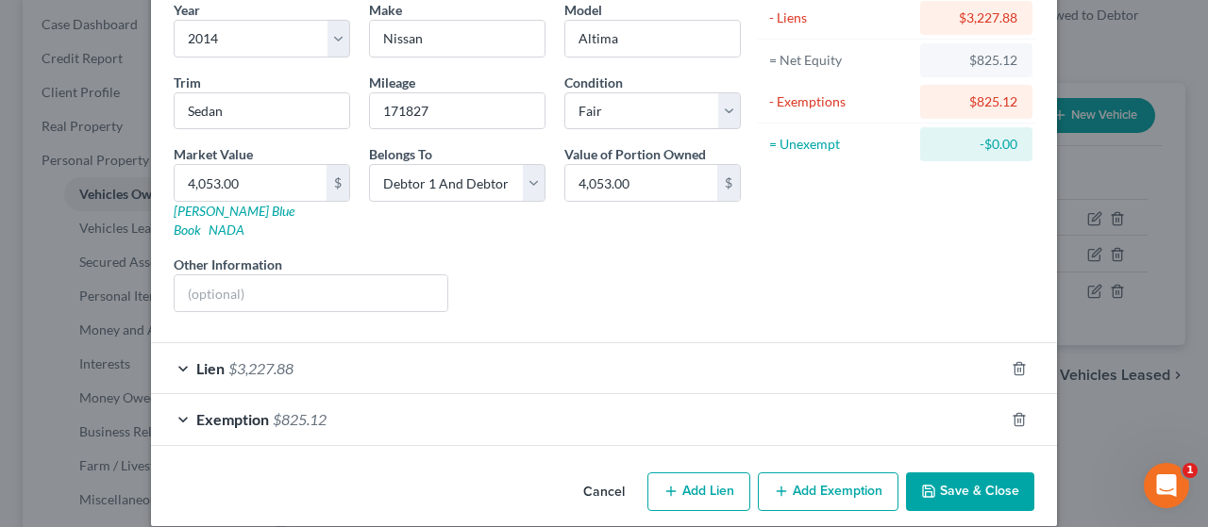
click at [597, 343] on div "Lien $3,227.88" at bounding box center [577, 368] width 853 height 50
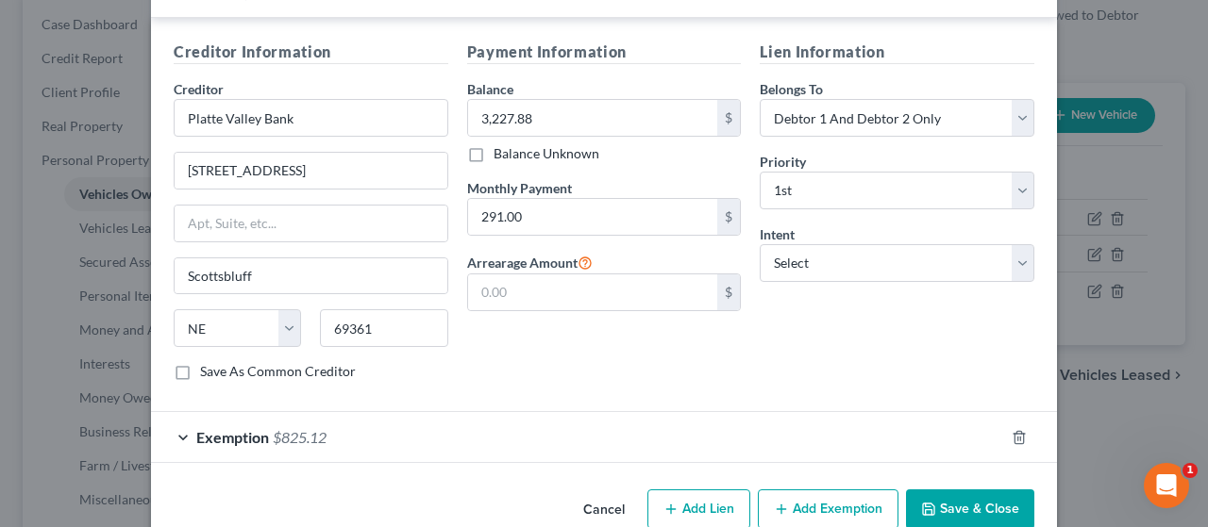
scroll to position [537, 0]
click at [878, 243] on select "Select Surrender Redeem Reaffirm Avoid Other" at bounding box center [896, 262] width 275 height 38
select select "2"
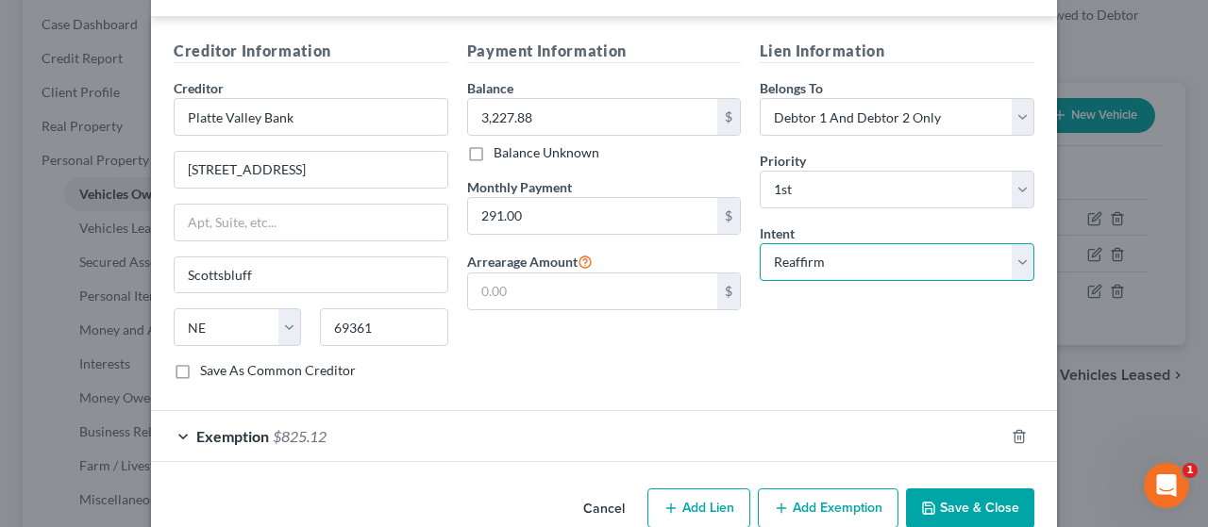
click at [759, 243] on select "Select Surrender Redeem Reaffirm Avoid Other" at bounding box center [896, 262] width 275 height 38
click at [955, 489] on button "Save & Close" at bounding box center [970, 509] width 128 height 40
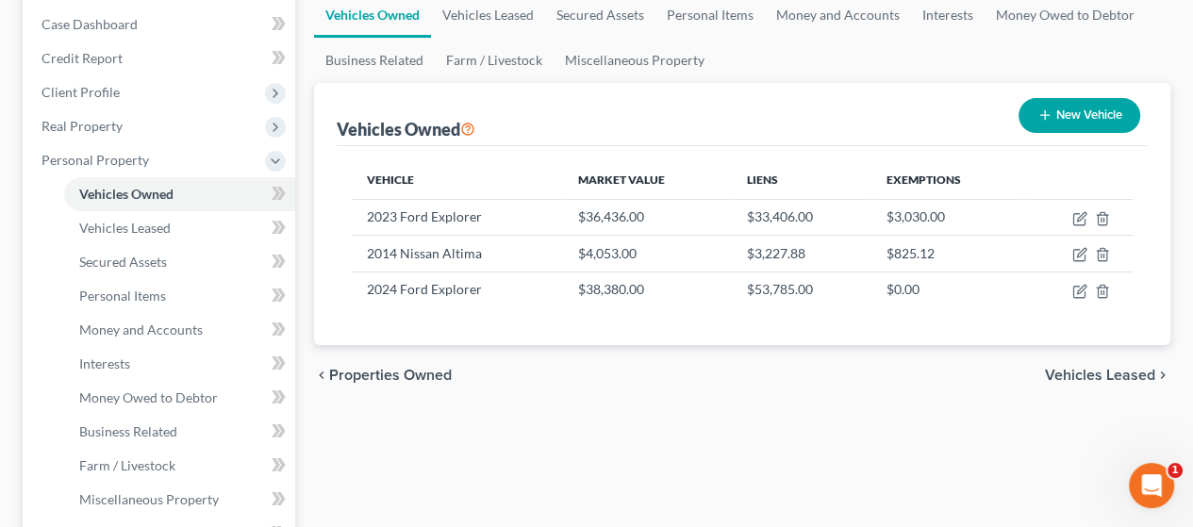
click at [1087, 107] on button "New Vehicle" at bounding box center [1080, 115] width 122 height 35
select select "0"
select select "2"
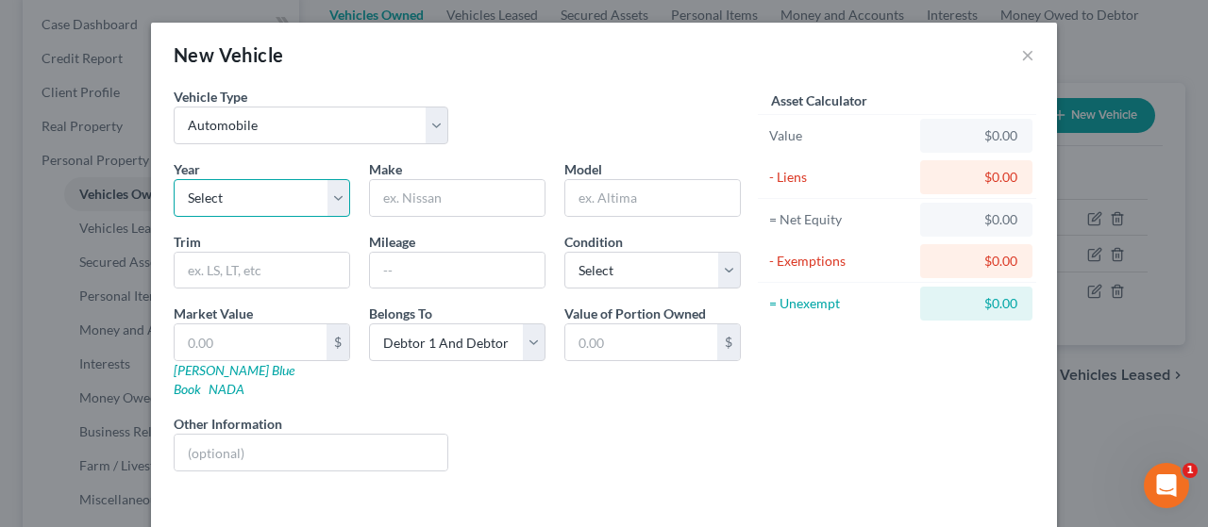
click at [253, 195] on select "Select 2026 2025 2024 2023 2022 2021 2020 2019 2018 2017 2016 2015 2014 2013 20…" at bounding box center [262, 198] width 176 height 38
select select "19"
click at [174, 179] on select "Select 2026 2025 2024 2023 2022 2021 2020 2019 2018 2017 2016 2015 2014 2013 20…" at bounding box center [262, 198] width 176 height 38
click at [415, 197] on input "text" at bounding box center [457, 198] width 175 height 36
type input "Honda"
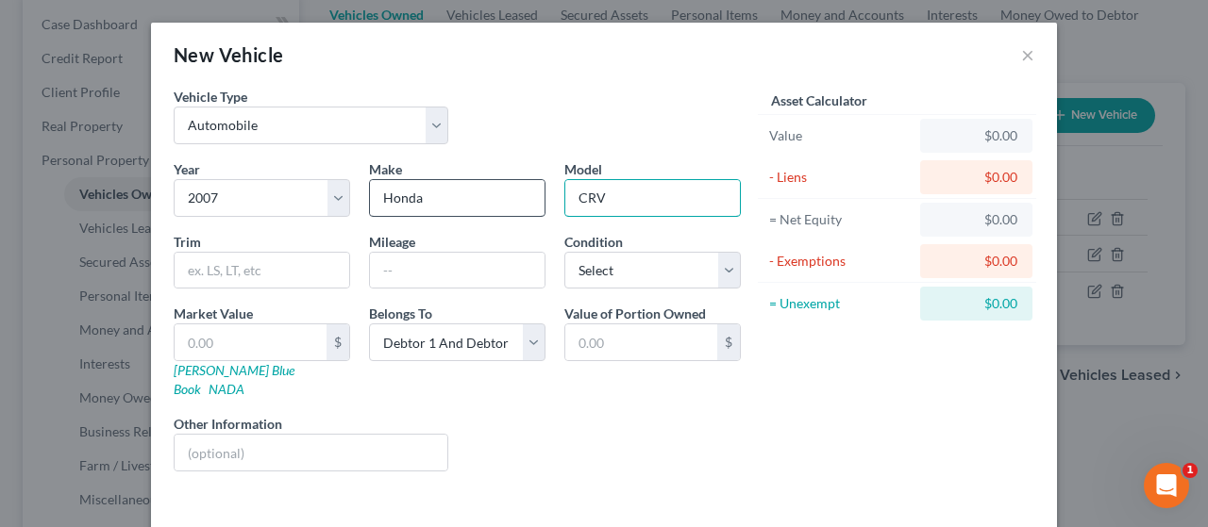
type input "CRV"
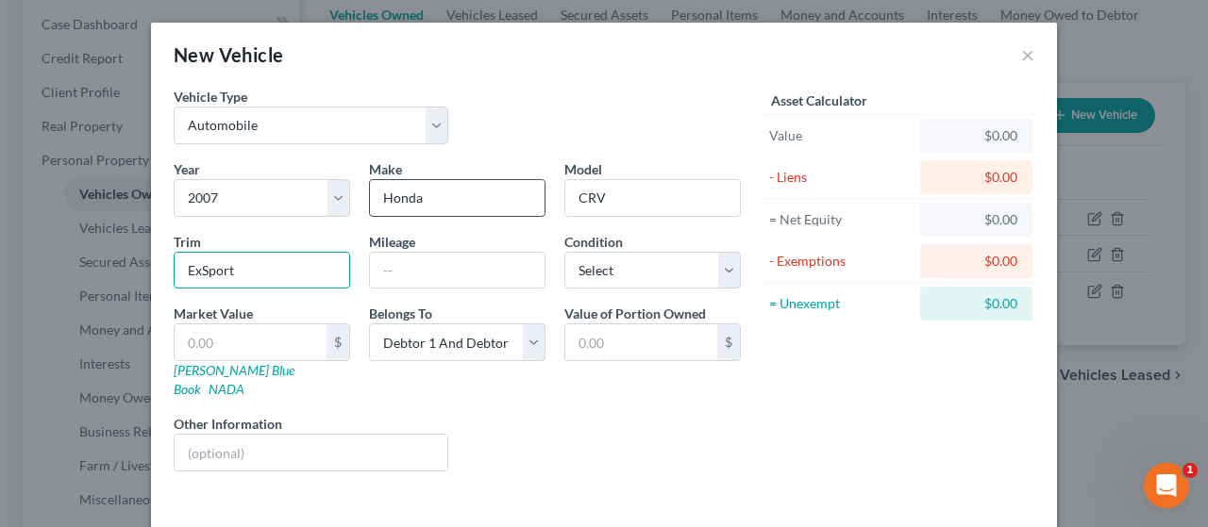
type input "ExSport"
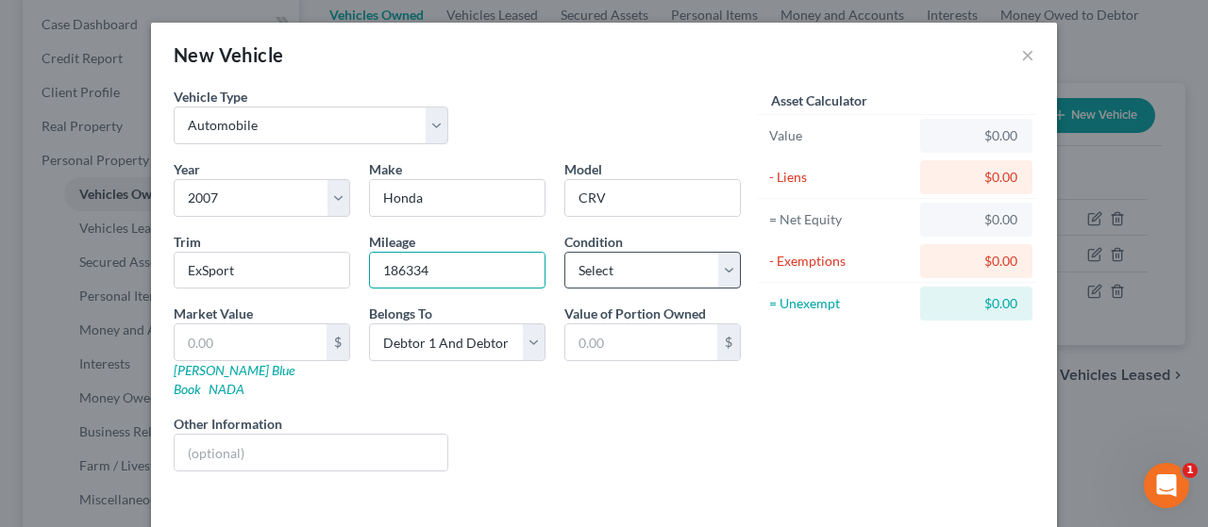
type input "186334"
click at [633, 263] on select "Select Excellent Very Good Good Fair Poor" at bounding box center [652, 271] width 176 height 38
select select "3"
click at [564, 252] on select "Select Excellent Very Good Good Fair Poor" at bounding box center [652, 271] width 176 height 38
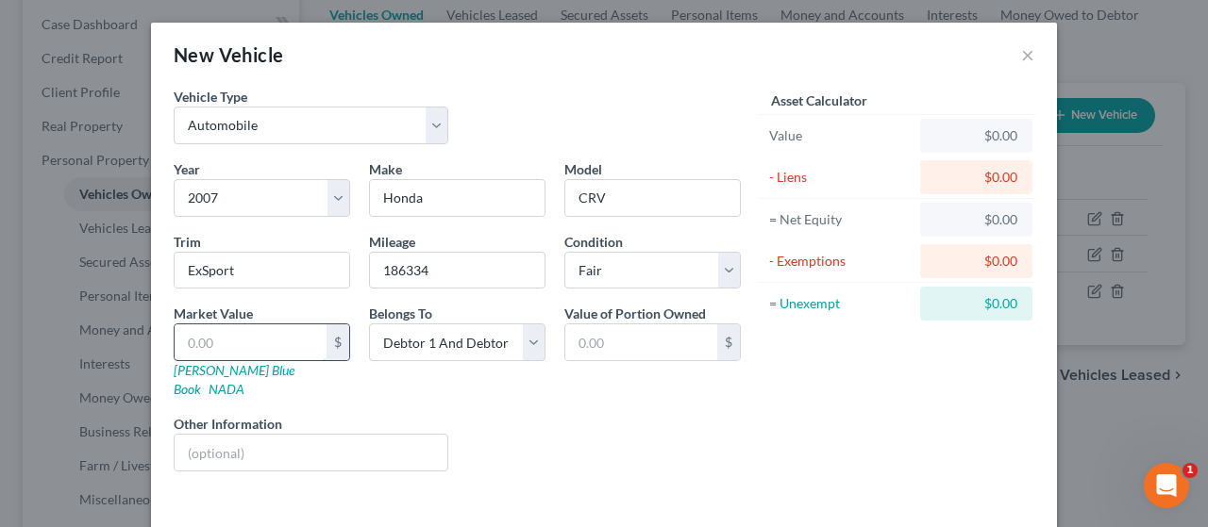
click at [255, 339] on input "text" at bounding box center [251, 343] width 152 height 36
type input "1"
type input "1.00"
type input "19"
type input "19.00"
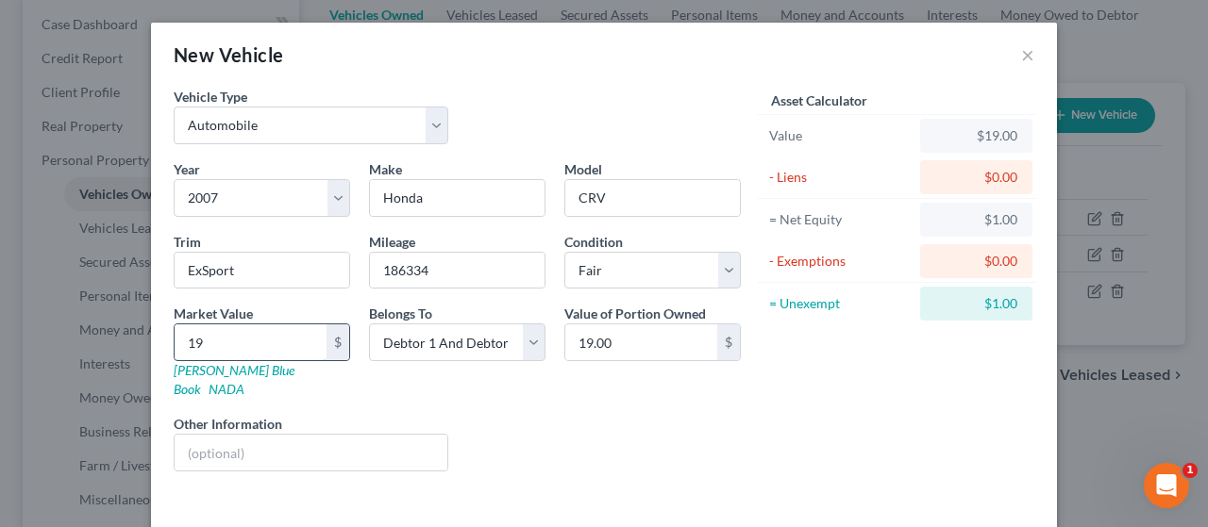
type input "192"
type input "192.00"
type input "1922"
type input "1,922.00"
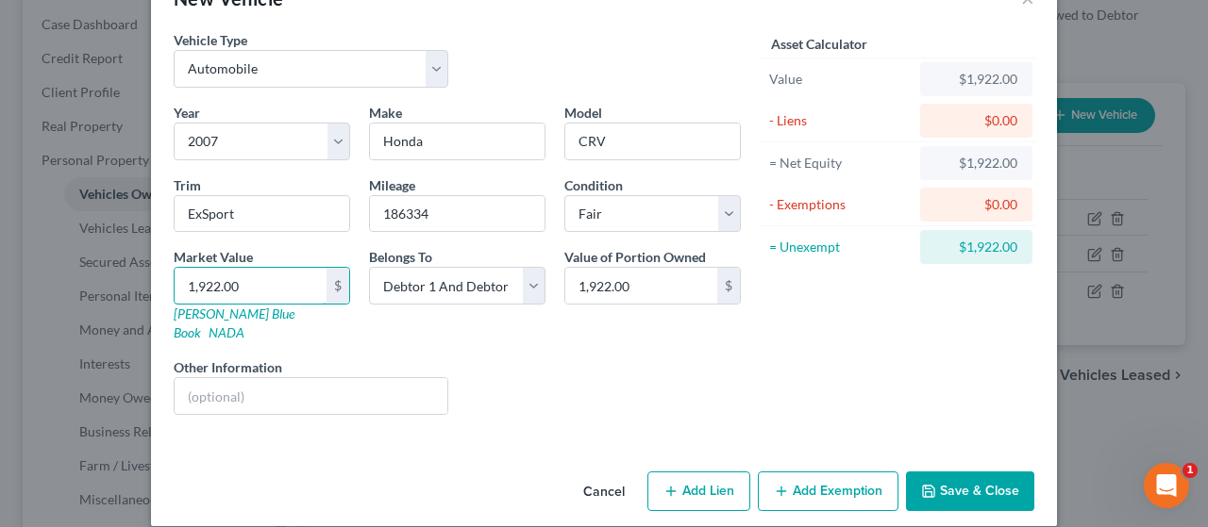
type input "1,922.00"
click at [842, 472] on button "Add Exemption" at bounding box center [828, 492] width 141 height 40
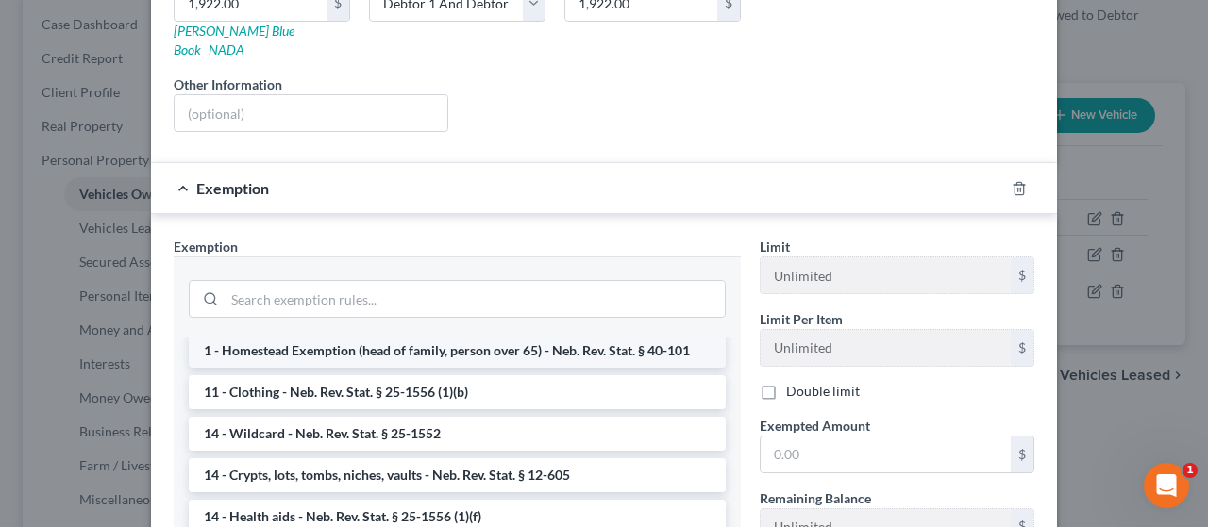
scroll to position [189, 0]
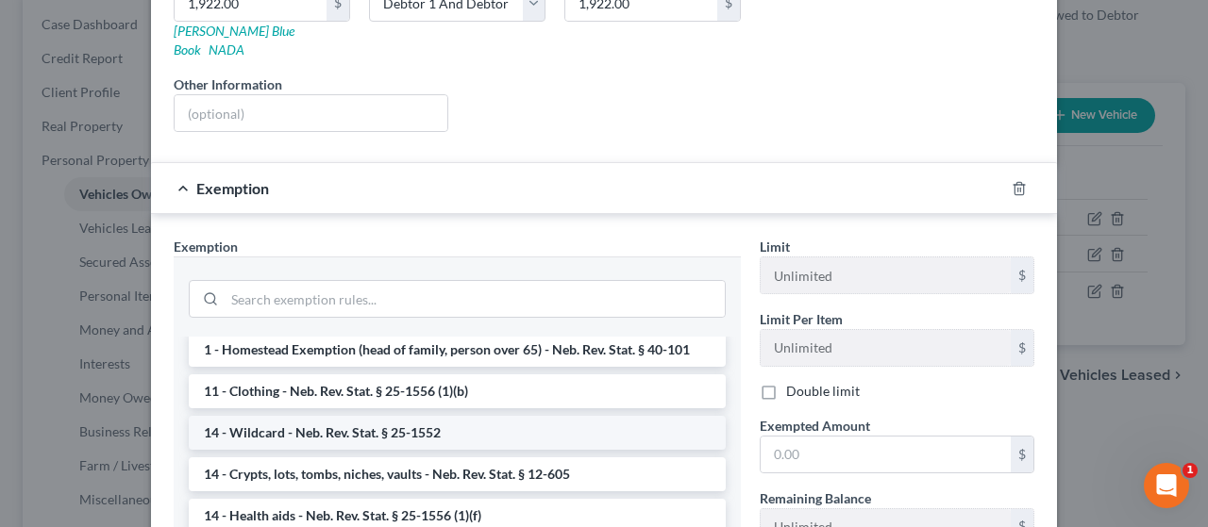
click at [358, 416] on li "14 - Wildcard - Neb. Rev. Stat. § 25-1552" at bounding box center [457, 433] width 537 height 34
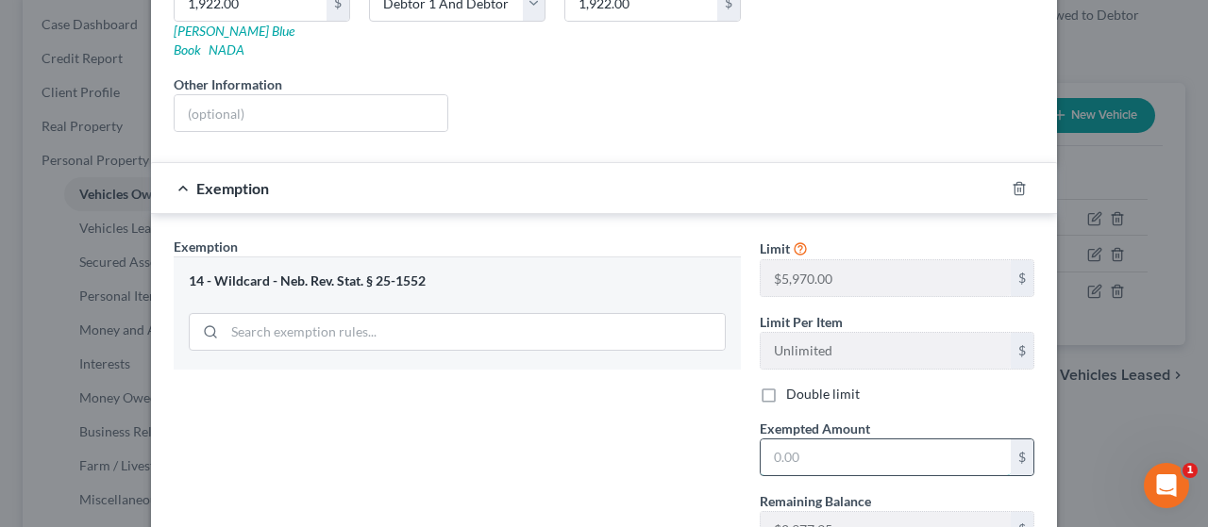
click at [809, 440] on input "text" at bounding box center [885, 458] width 250 height 36
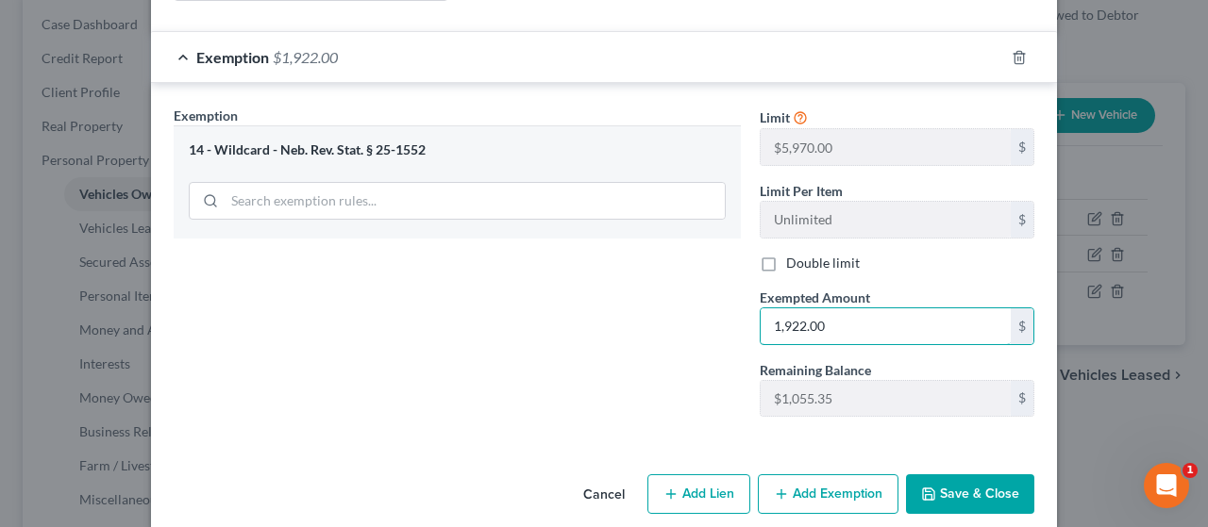
scroll to position [472, 0]
type input "1,922.00"
click at [984, 474] on button "Save & Close" at bounding box center [970, 494] width 128 height 40
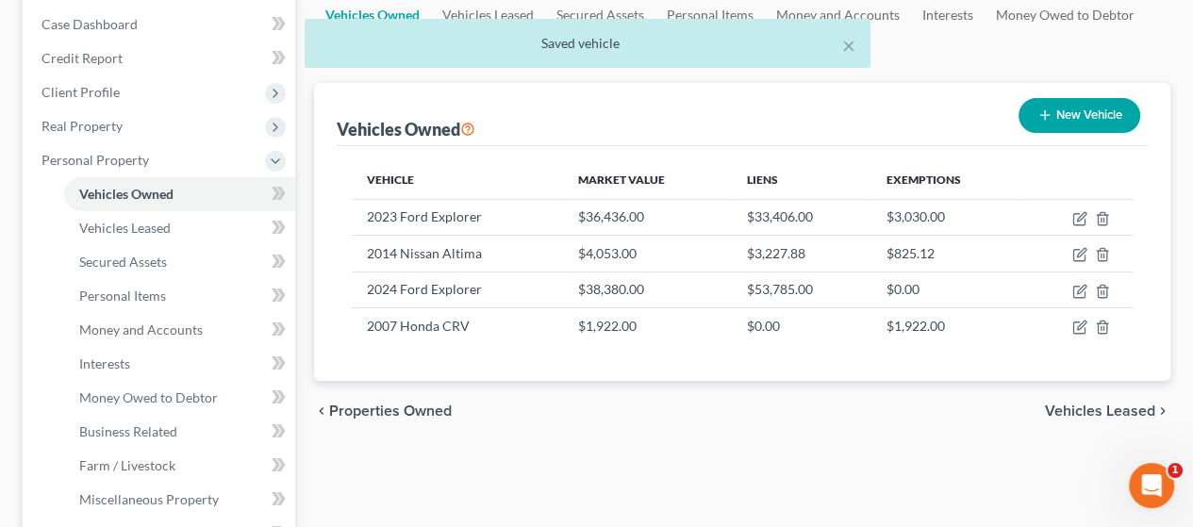
click at [1079, 111] on button "New Vehicle" at bounding box center [1080, 115] width 122 height 35
select select "0"
select select "2"
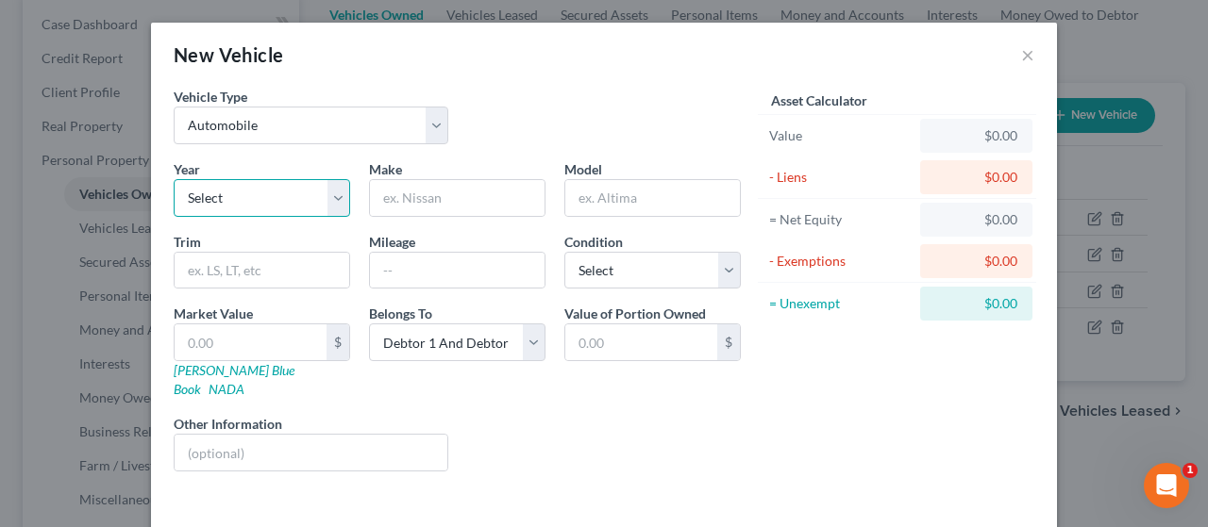
click at [239, 197] on select "Select 2026 2025 2024 2023 2022 2021 2020 2019 2018 2017 2016 2015 2014 2013 20…" at bounding box center [262, 198] width 176 height 38
select select "21"
click at [174, 179] on select "Select 2026 2025 2024 2023 2022 2021 2020 2019 2018 2017 2016 2015 2014 2013 20…" at bounding box center [262, 198] width 176 height 38
click at [430, 192] on input "text" at bounding box center [457, 198] width 175 height 36
type input "p"
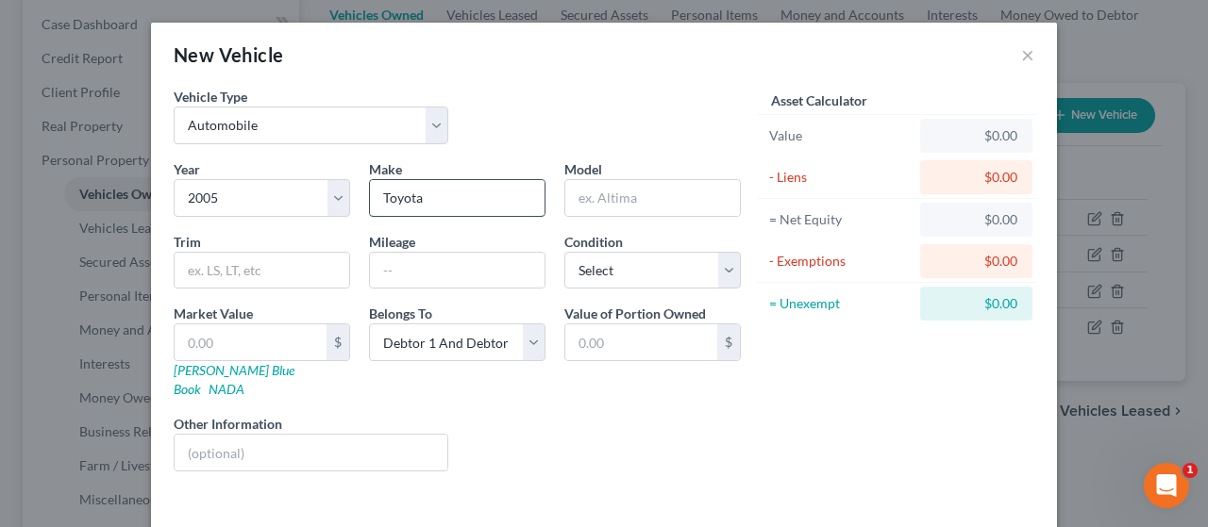
type input "Toyota"
type input "Camry"
type input "LE"
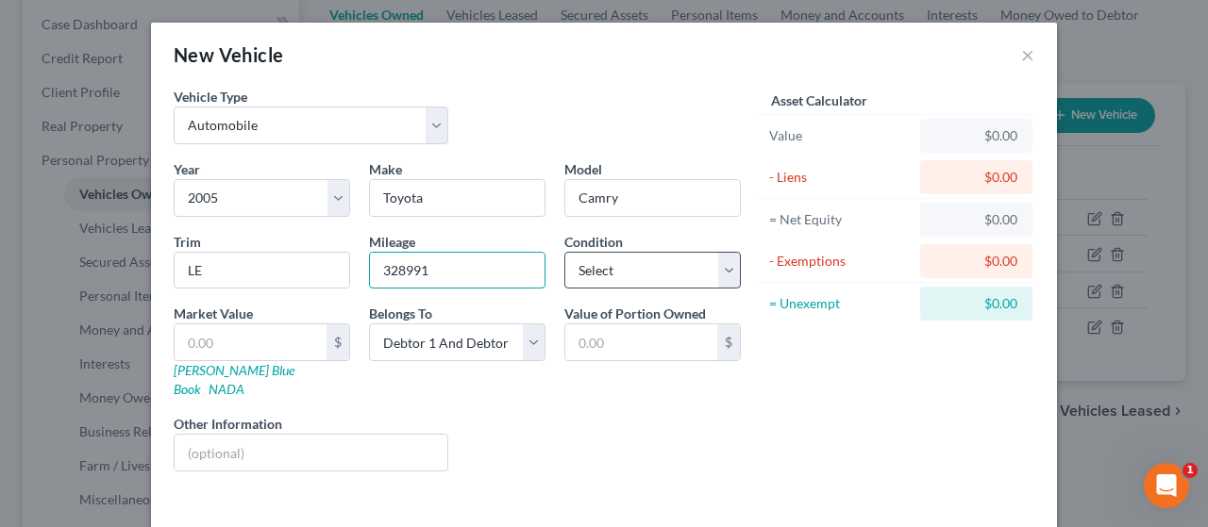
type input "328991"
drag, startPoint x: 623, startPoint y: 267, endPoint x: 623, endPoint y: 283, distance: 16.0
click at [623, 267] on select "Select Excellent Very Good Good Fair Poor" at bounding box center [652, 271] width 176 height 38
select select "3"
click at [564, 252] on select "Select Excellent Very Good Good Fair Poor" at bounding box center [652, 271] width 176 height 38
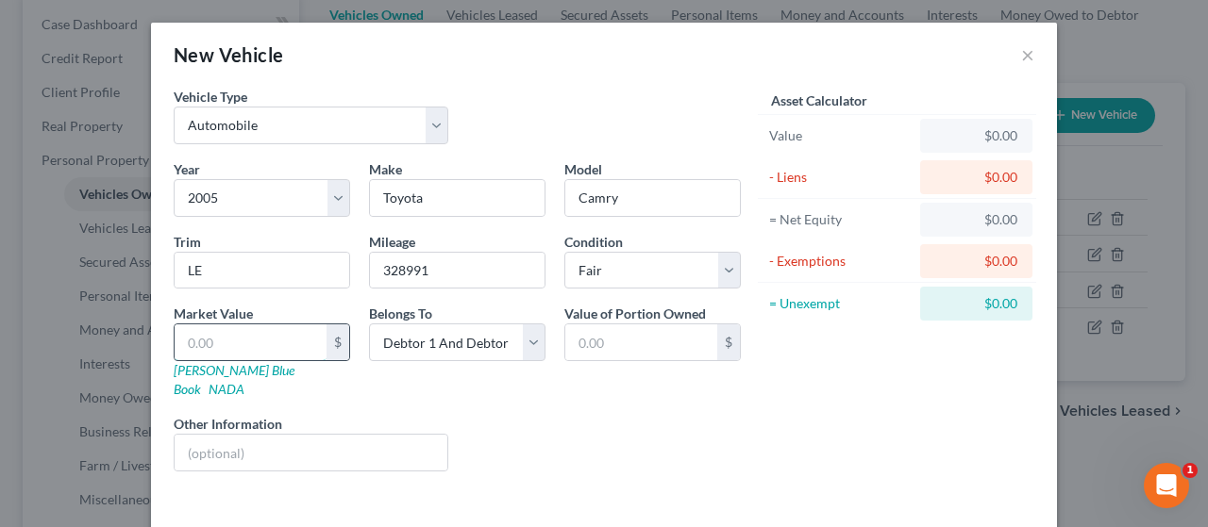
click at [231, 343] on input "text" at bounding box center [251, 343] width 152 height 36
type input "8"
type input "8.00"
type input "88"
type input "88.00"
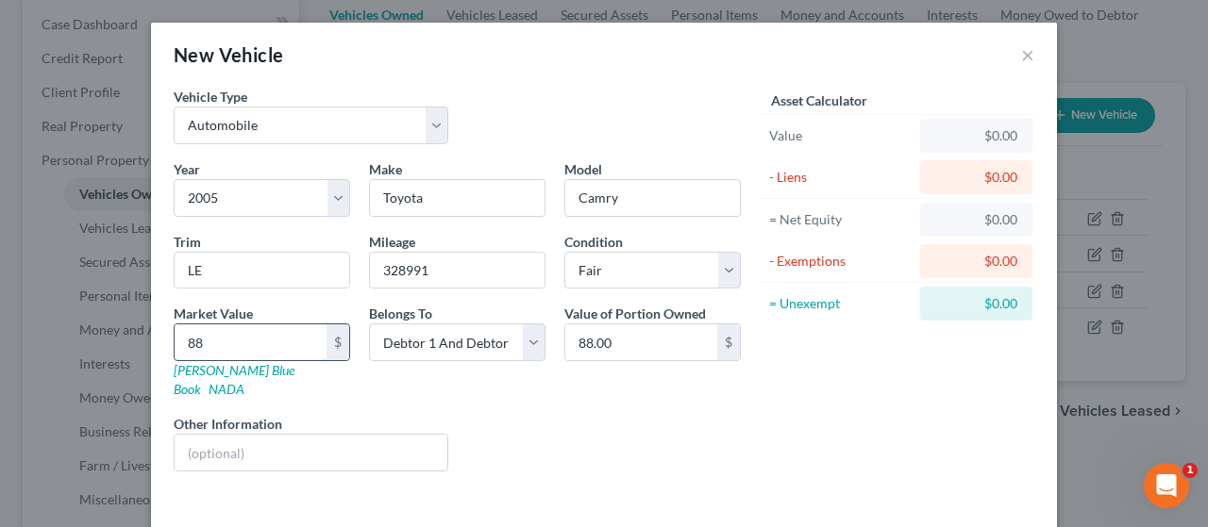
type input "882"
type input "882.00"
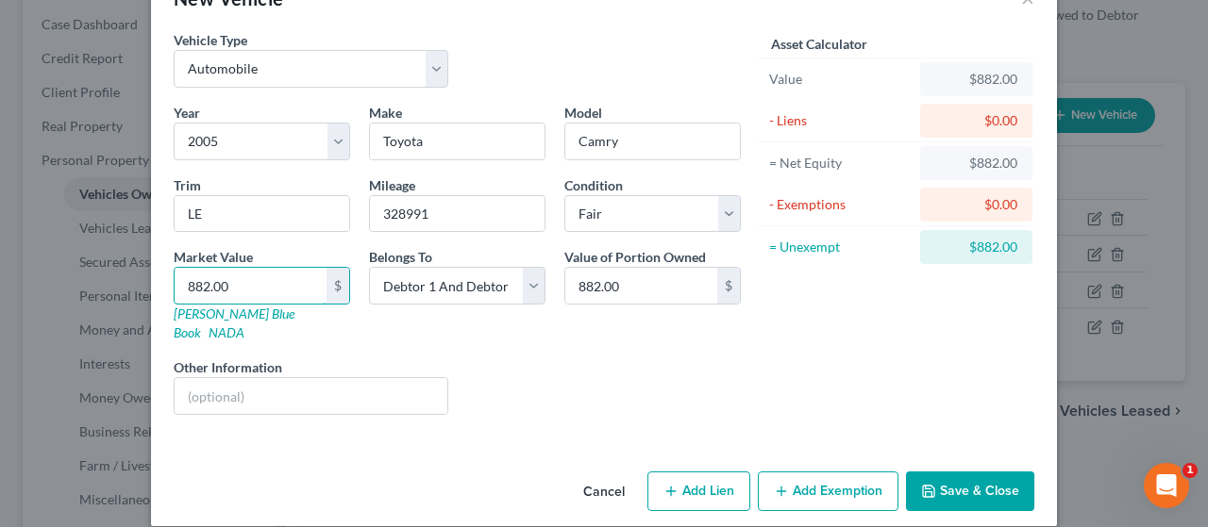
type input "882.00"
click at [826, 472] on button "Add Exemption" at bounding box center [828, 492] width 141 height 40
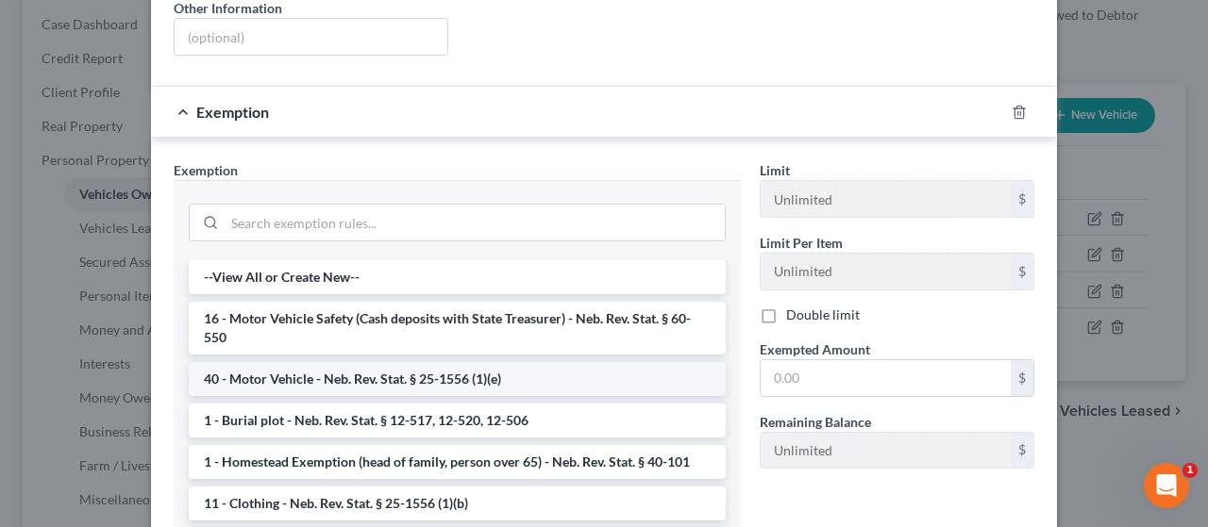
scroll to position [434, 0]
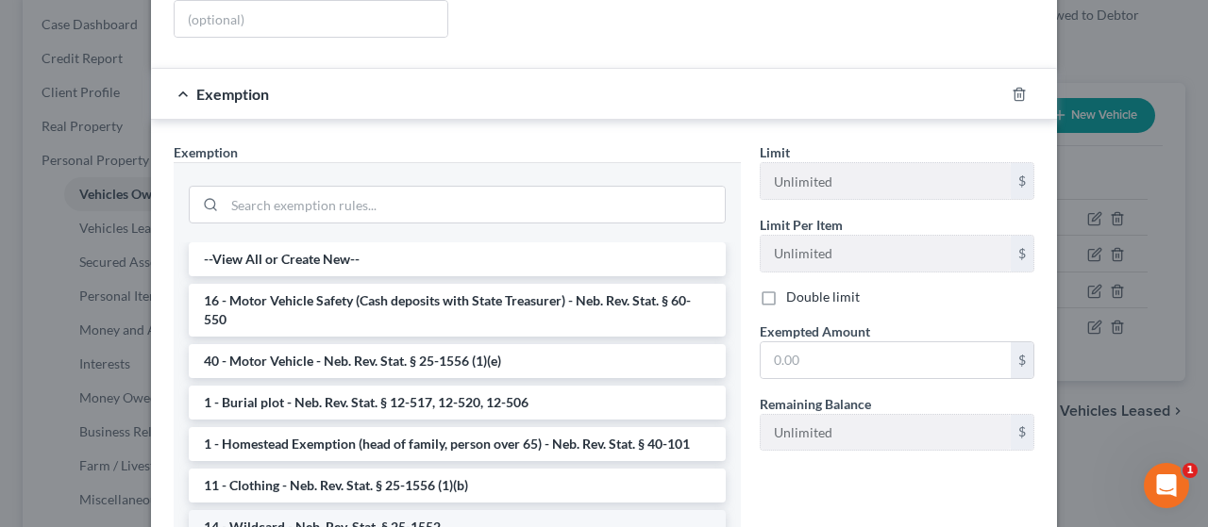
click at [374, 510] on li "14 - Wildcard - Neb. Rev. Stat. § 25-1552" at bounding box center [457, 527] width 537 height 34
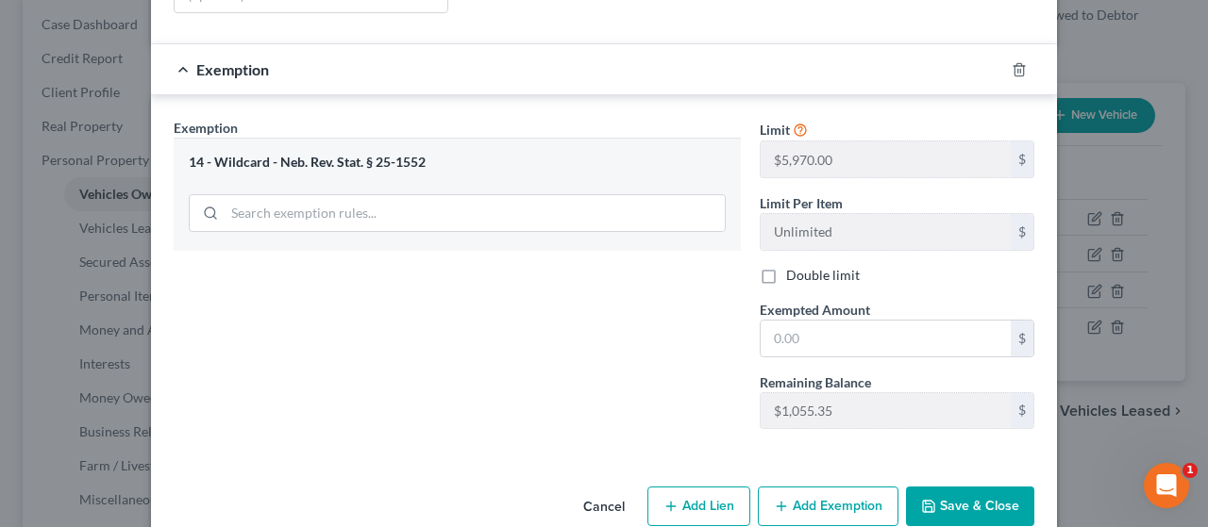
scroll to position [472, 0]
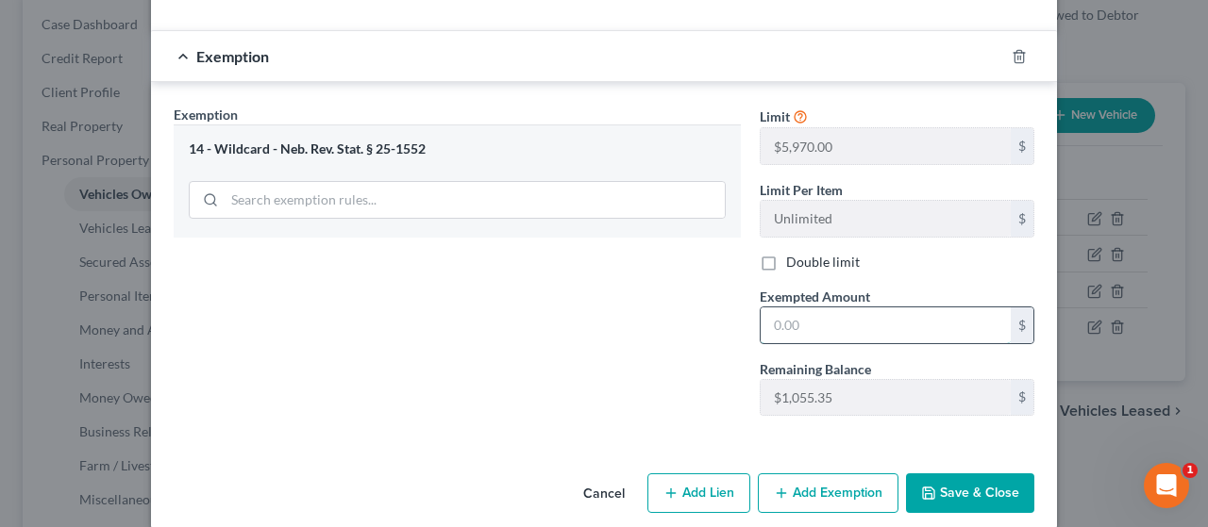
click at [819, 308] on input "text" at bounding box center [885, 326] width 250 height 36
type input "882.00"
click at [966, 474] on button "Save & Close" at bounding box center [970, 494] width 128 height 40
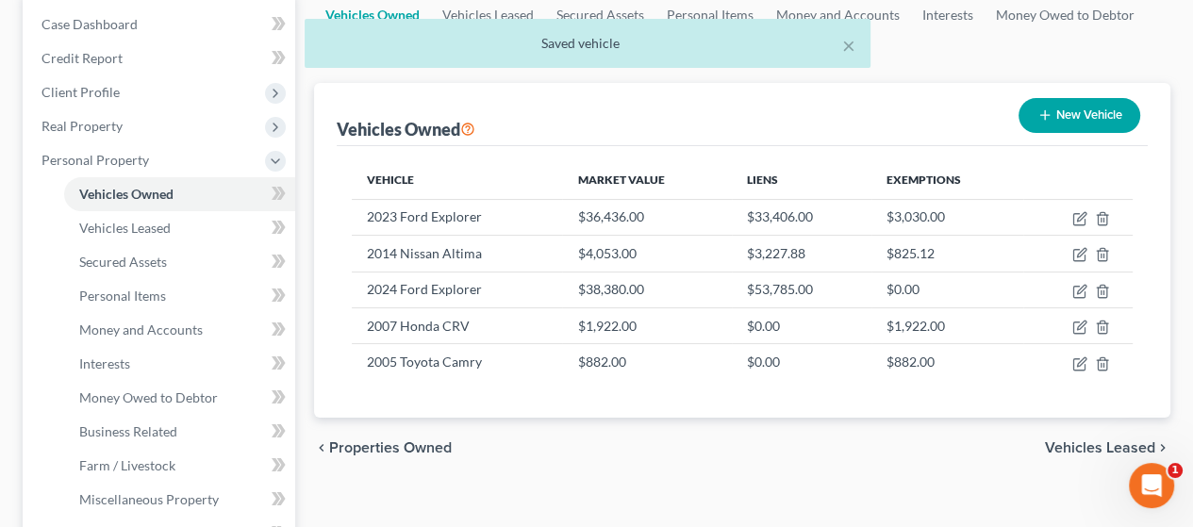
click at [1087, 113] on button "New Vehicle" at bounding box center [1080, 115] width 122 height 35
select select "0"
select select "2"
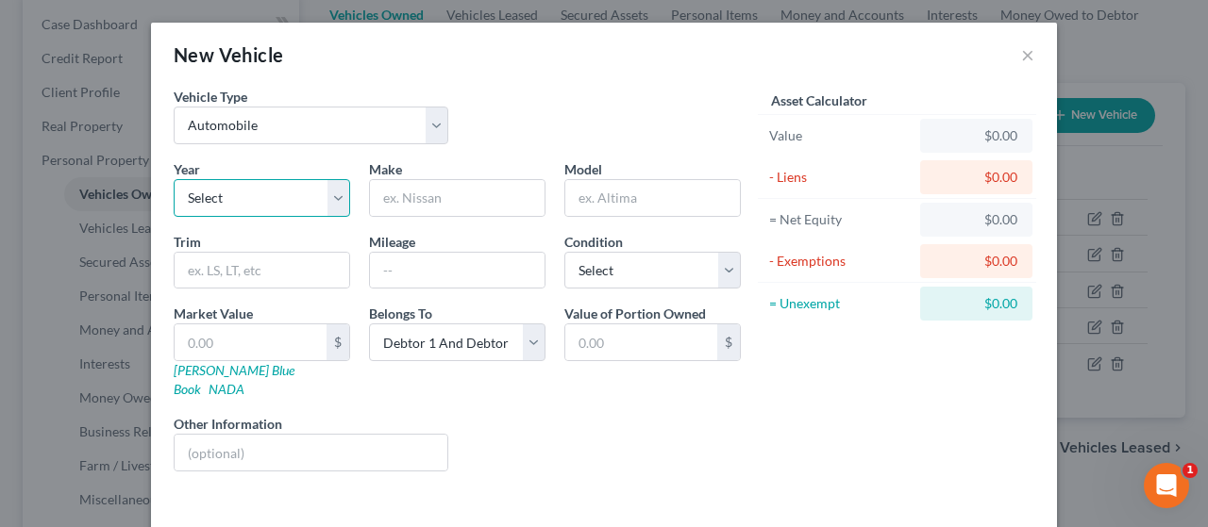
click at [291, 197] on select "Select 2026 2025 2024 2023 2022 2021 2020 2019 2018 2017 2016 2015 2014 2013 20…" at bounding box center [262, 198] width 176 height 38
select select "17"
click at [174, 179] on select "Select 2026 2025 2024 2023 2022 2021 2020 2019 2018 2017 2016 2015 2014 2013 20…" at bounding box center [262, 198] width 176 height 38
click at [454, 188] on input "text" at bounding box center [457, 198] width 175 height 36
type input "GMC"
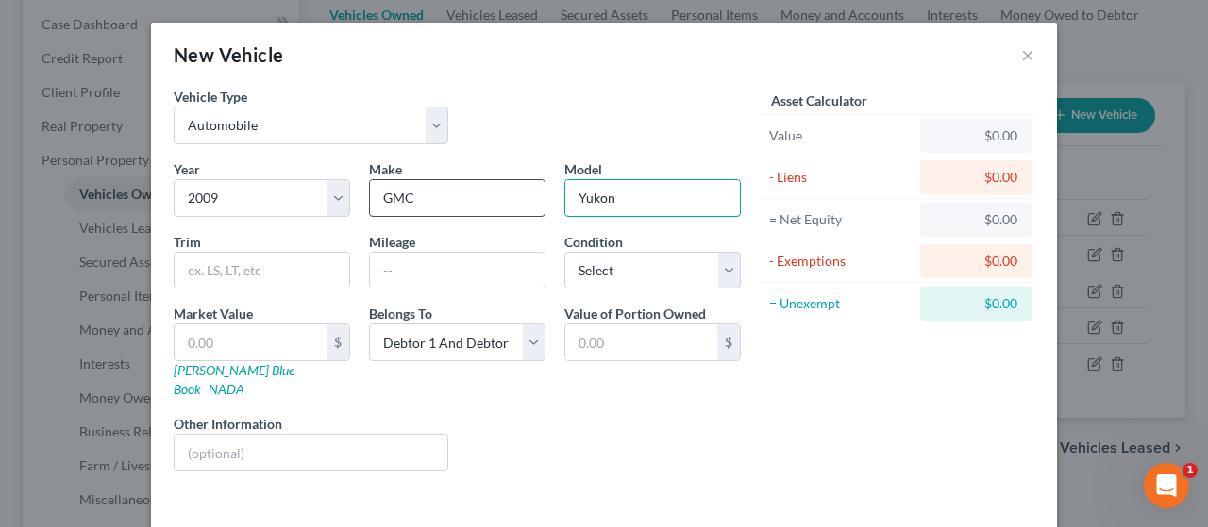
type input "Yukon"
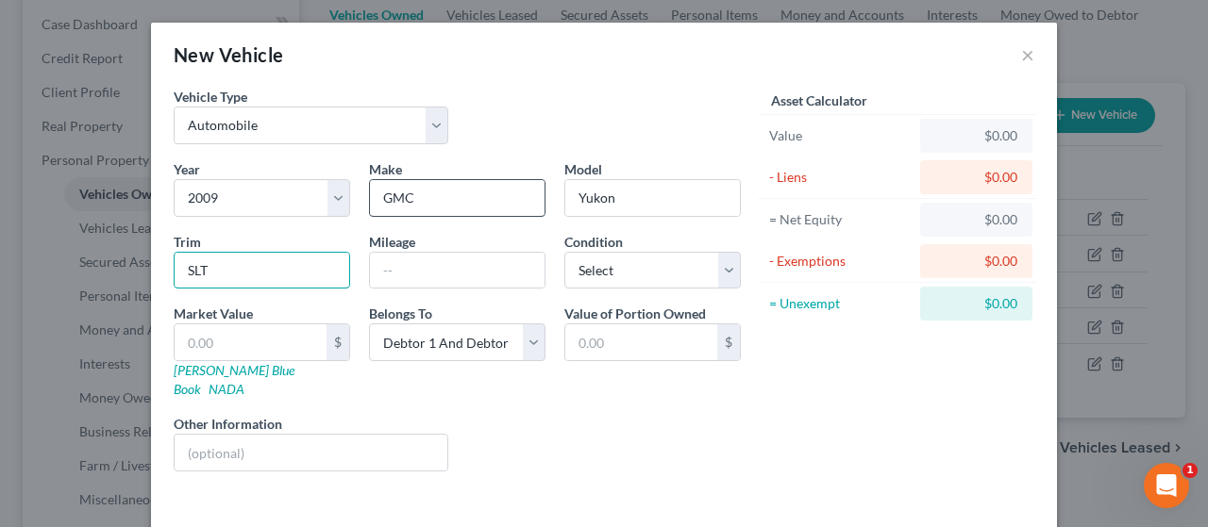
type input "SLT"
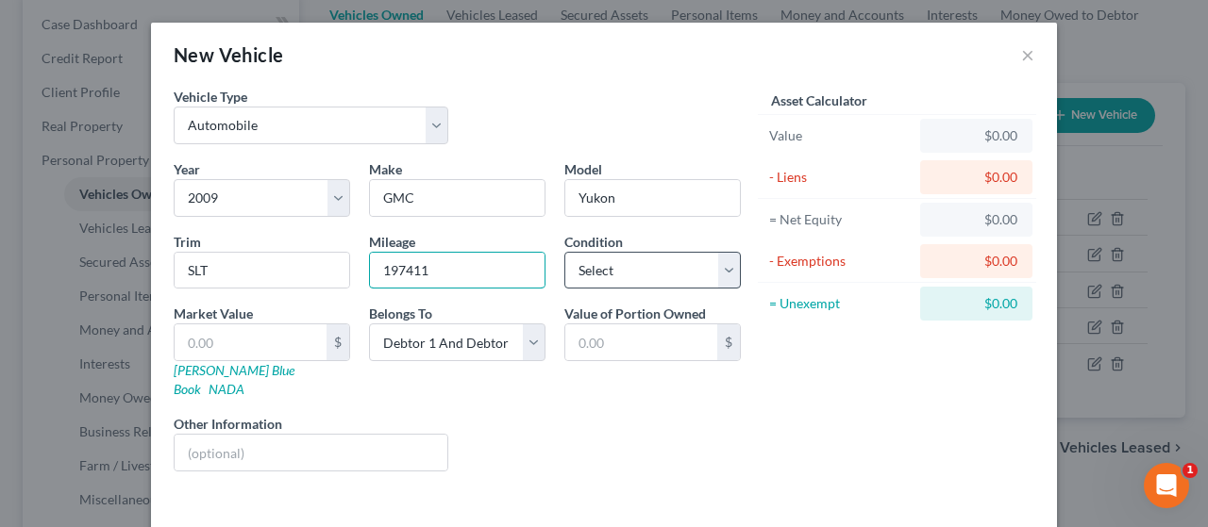
type input "197411"
click at [645, 270] on select "Select Excellent Very Good Good Fair Poor" at bounding box center [652, 271] width 176 height 38
select select "3"
click at [564, 252] on select "Select Excellent Very Good Good Fair Poor" at bounding box center [652, 271] width 176 height 38
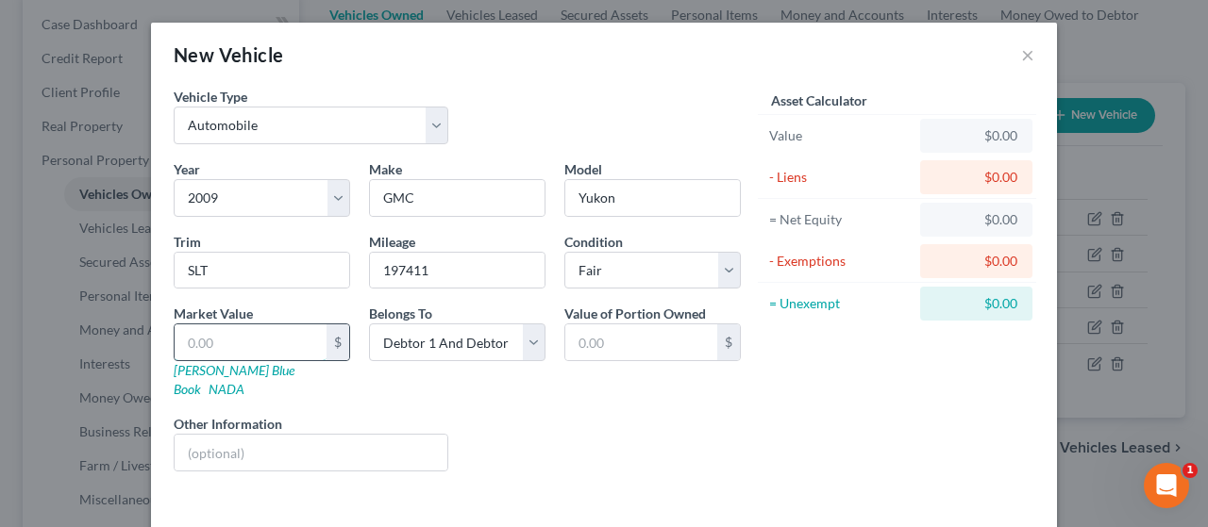
click at [235, 342] on input "text" at bounding box center [251, 343] width 152 height 36
type input "2"
type input "2.00"
type input "20"
type input "20.00"
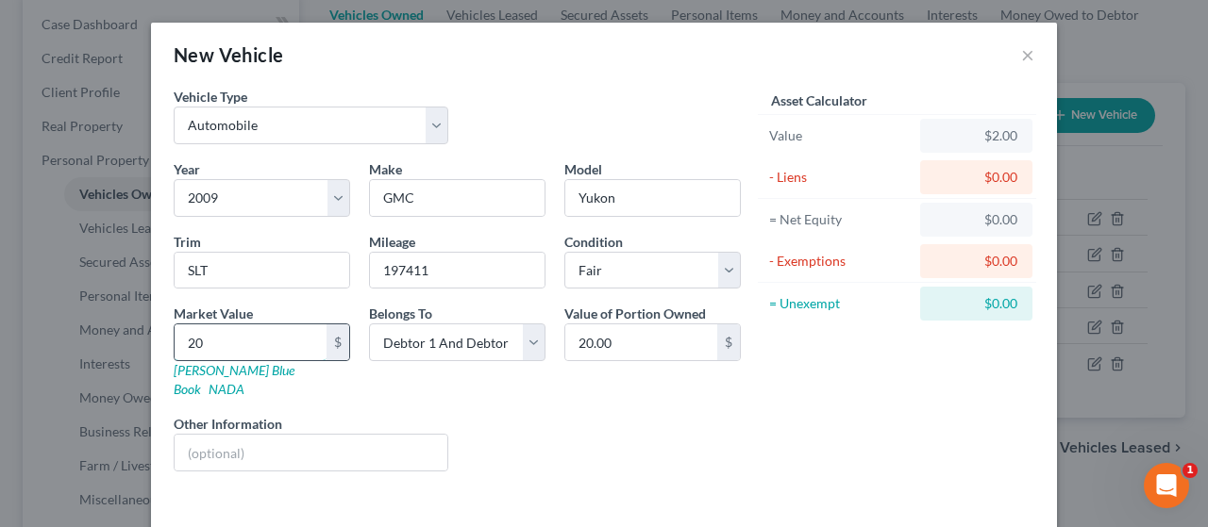
type input "208"
type input "208.00"
type input "2087"
type input "2,087.00"
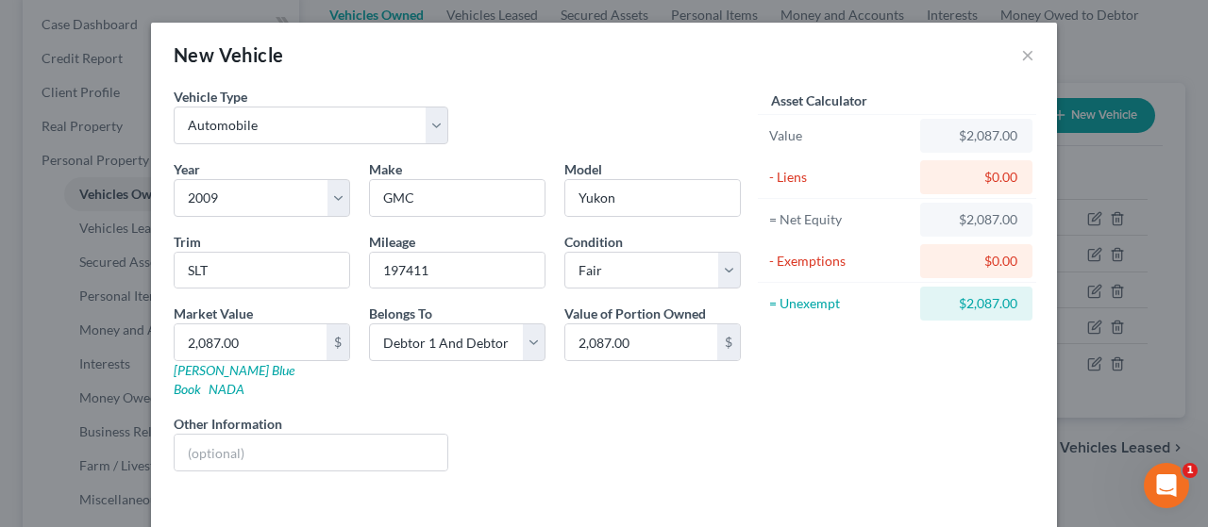
click at [566, 414] on div "Liens Select" at bounding box center [604, 443] width 293 height 58
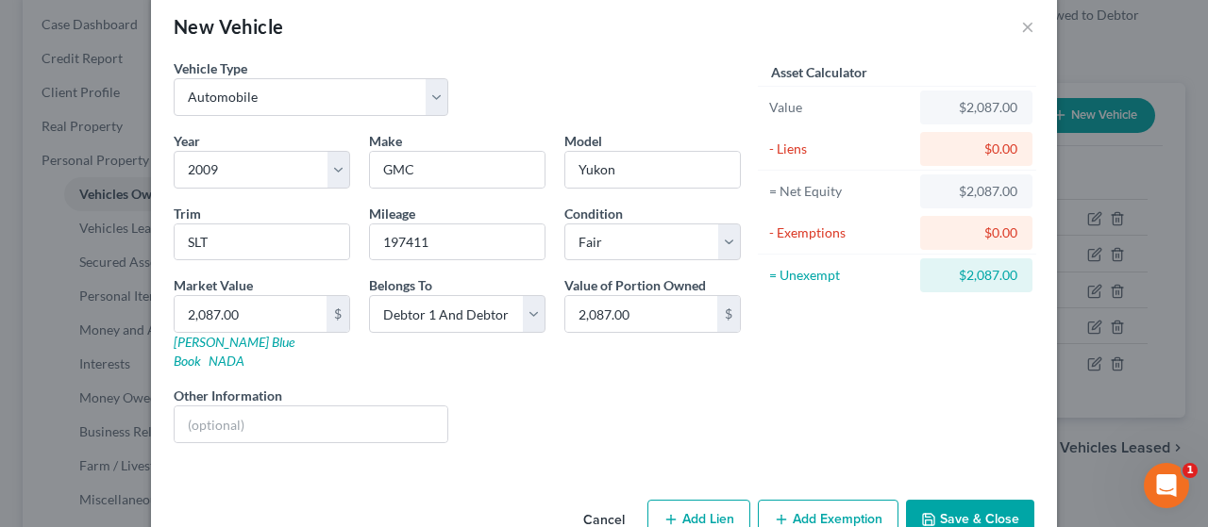
scroll to position [57, 0]
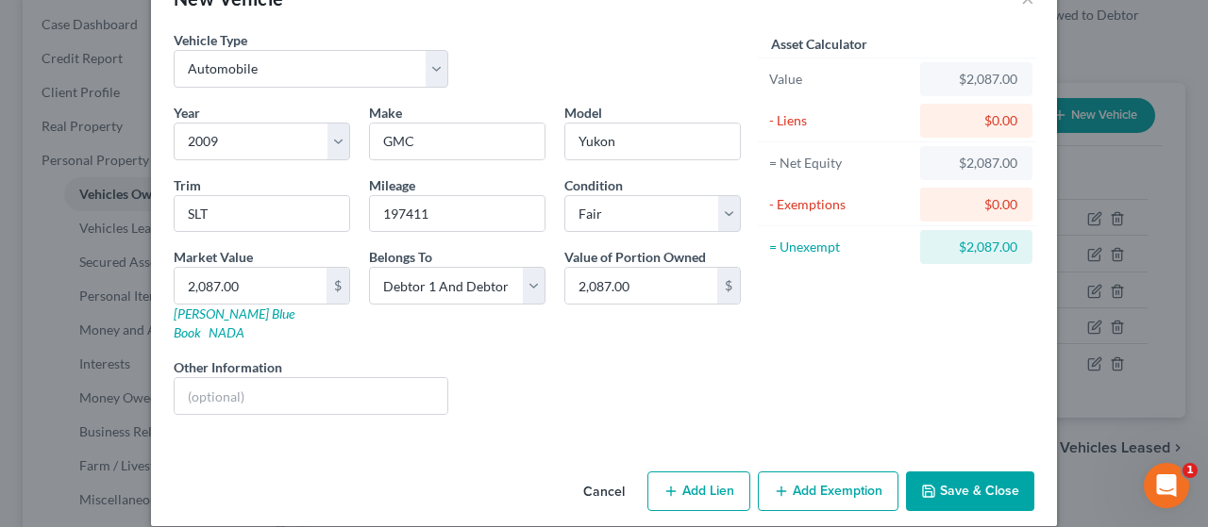
click at [837, 472] on button "Add Exemption" at bounding box center [828, 492] width 141 height 40
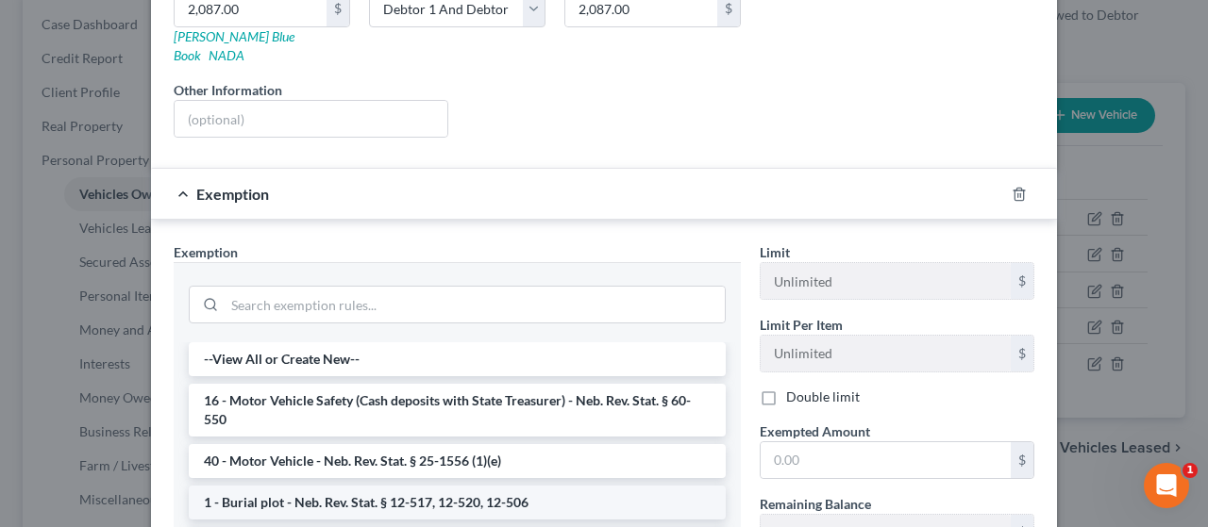
scroll to position [434, 0]
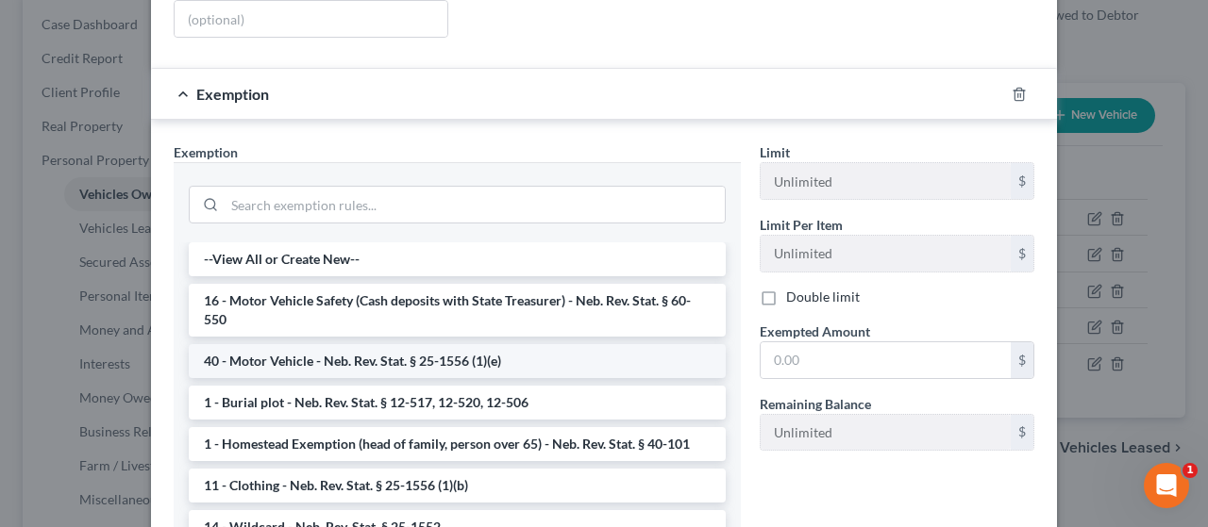
click at [494, 344] on li "40 - Motor Vehicle - Neb. Rev. Stat. § 25-1556 (1)(e)" at bounding box center [457, 361] width 537 height 34
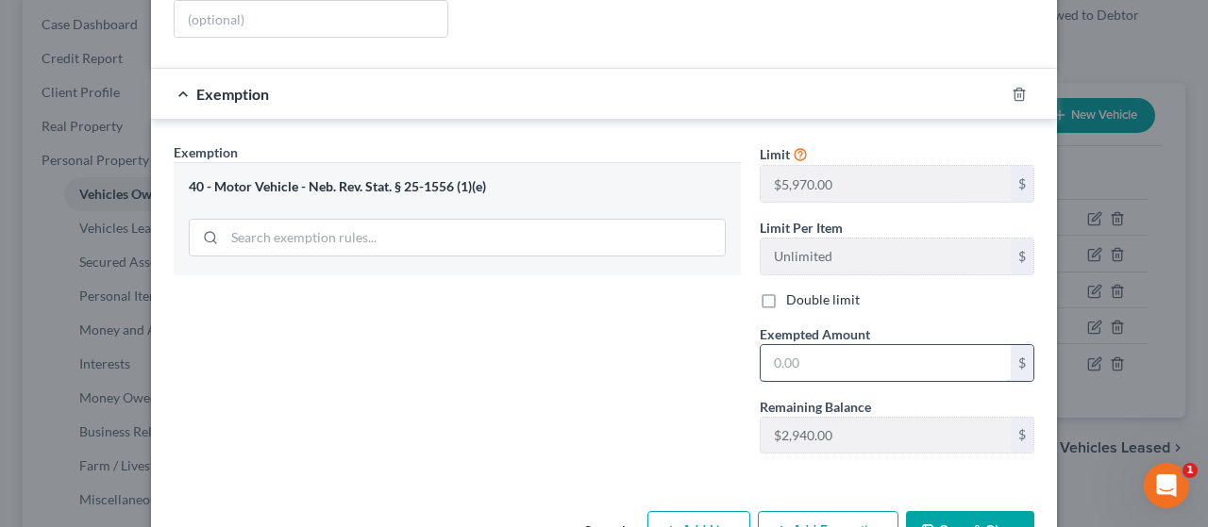
click at [816, 345] on input "text" at bounding box center [885, 363] width 250 height 36
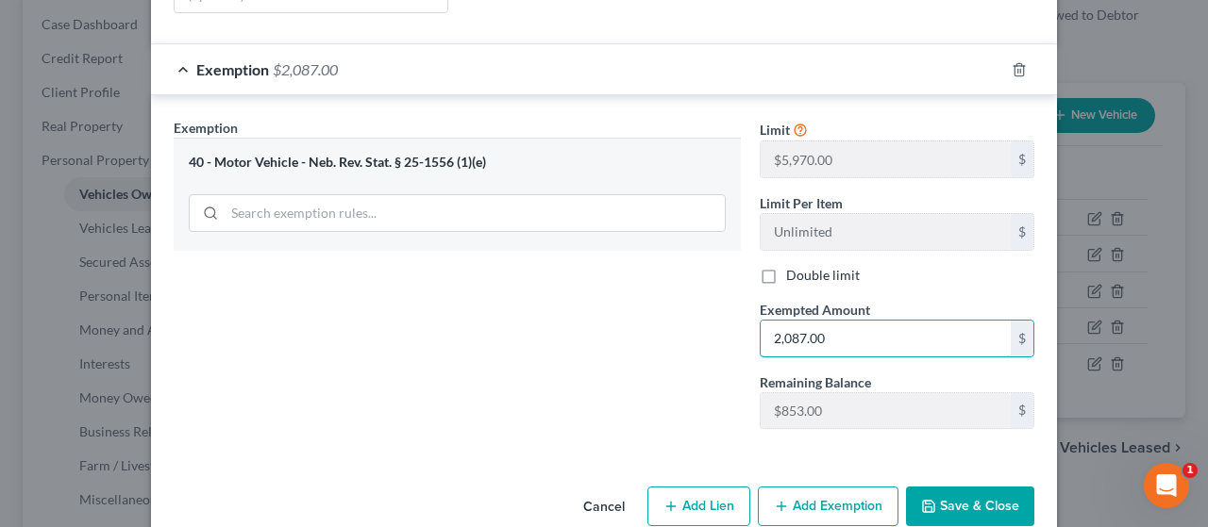
scroll to position [472, 0]
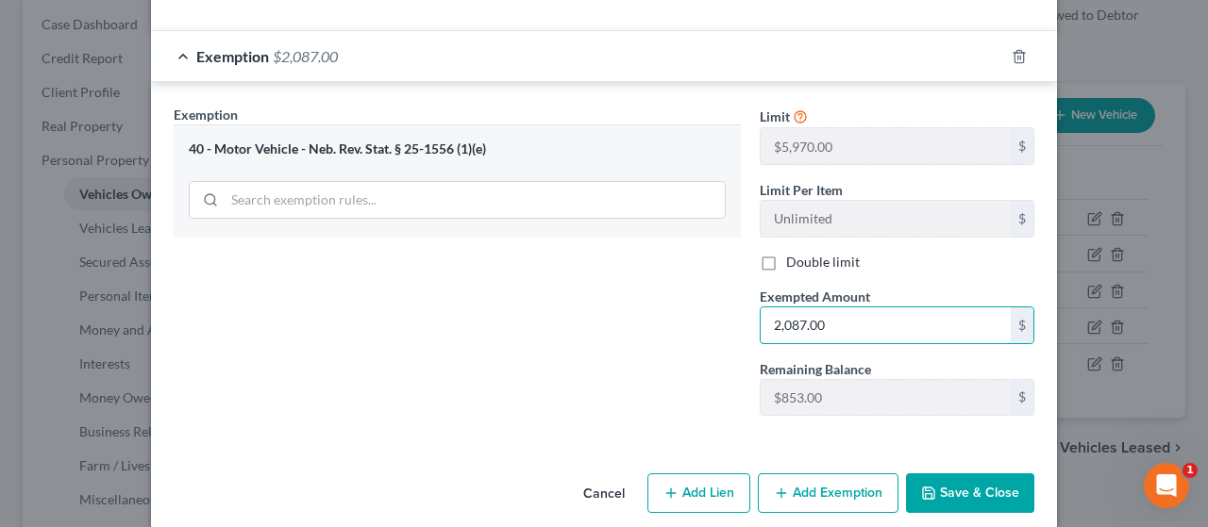
type input "2,087.00"
click at [979, 474] on button "Save & Close" at bounding box center [970, 494] width 128 height 40
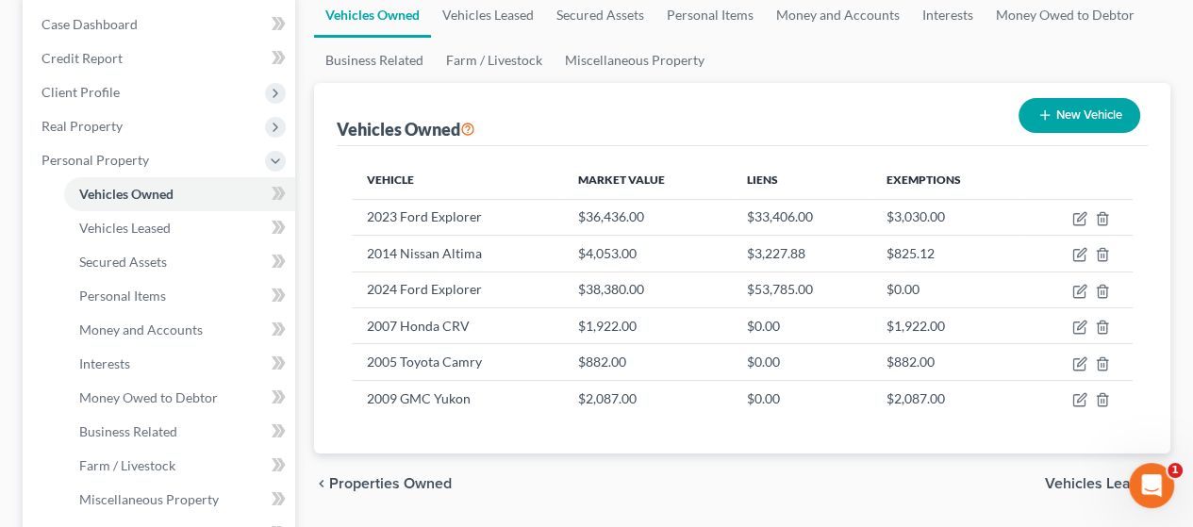
click at [1075, 109] on button "New Vehicle" at bounding box center [1080, 115] width 122 height 35
select select "0"
select select "2"
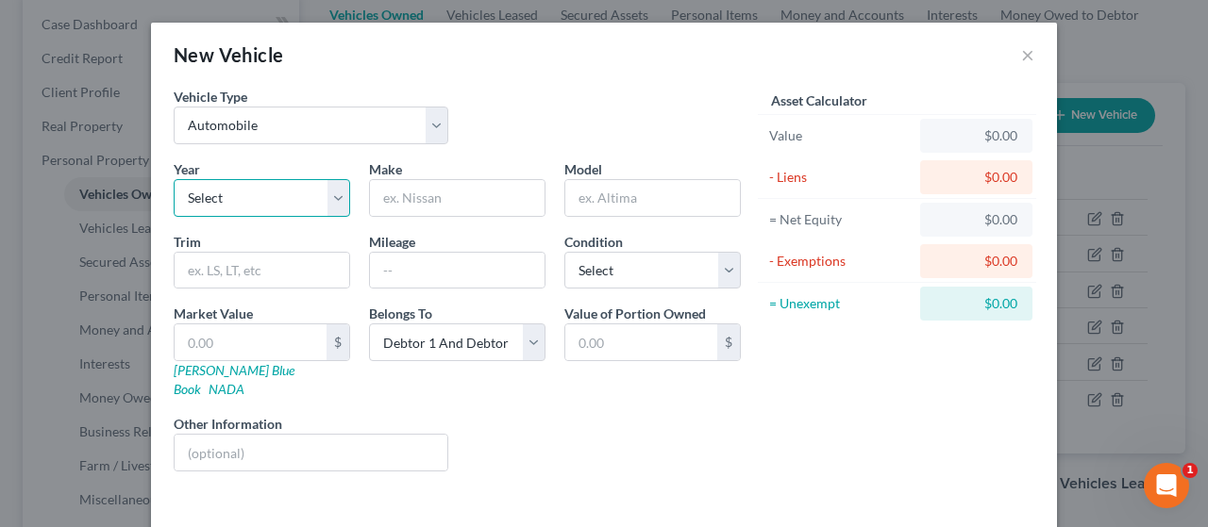
click at [336, 201] on select "Select 2026 2025 2024 2023 2022 2021 2020 2019 2018 2017 2016 2015 2014 2013 20…" at bounding box center [262, 198] width 176 height 38
select select "32"
click at [174, 179] on select "Select 2026 2025 2024 2023 2022 2021 2020 2019 2018 2017 2016 2015 2014 2013 20…" at bounding box center [262, 198] width 176 height 38
click at [405, 192] on input "text" at bounding box center [457, 198] width 175 height 36
type input "Ford"
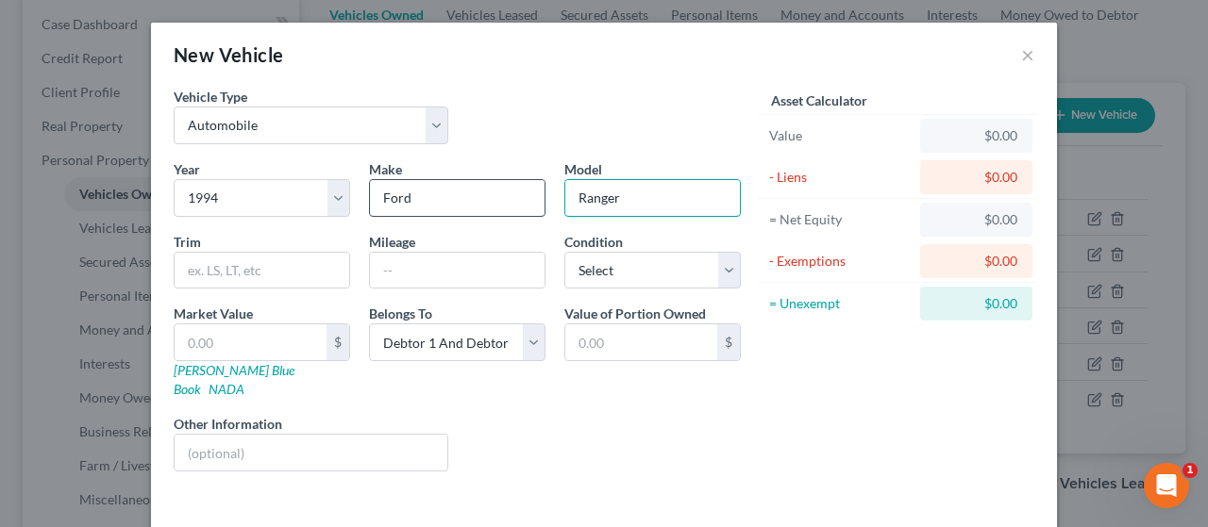
type input "Ranger"
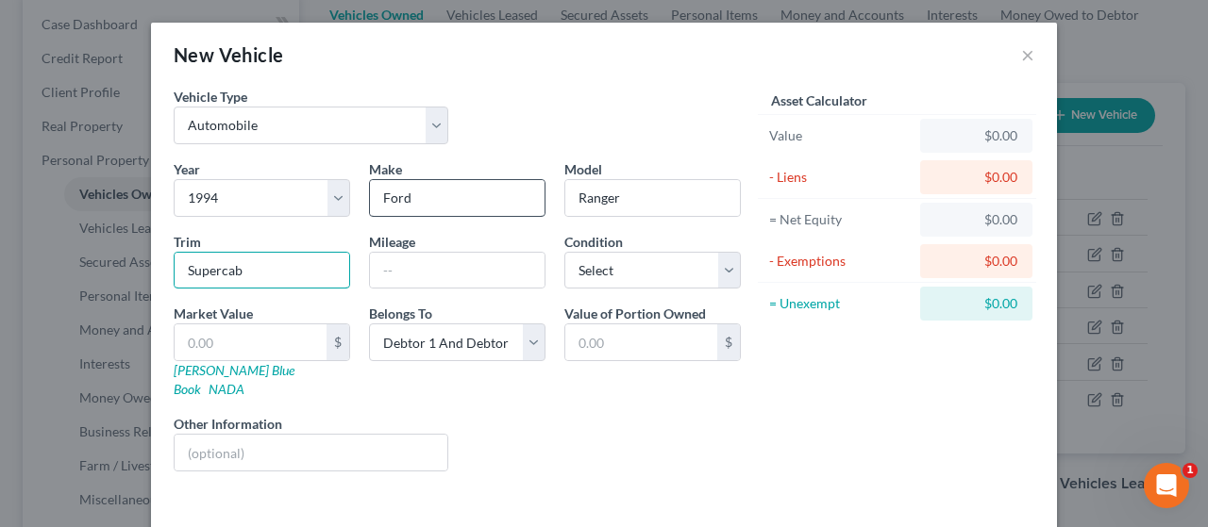
type input "Supercab"
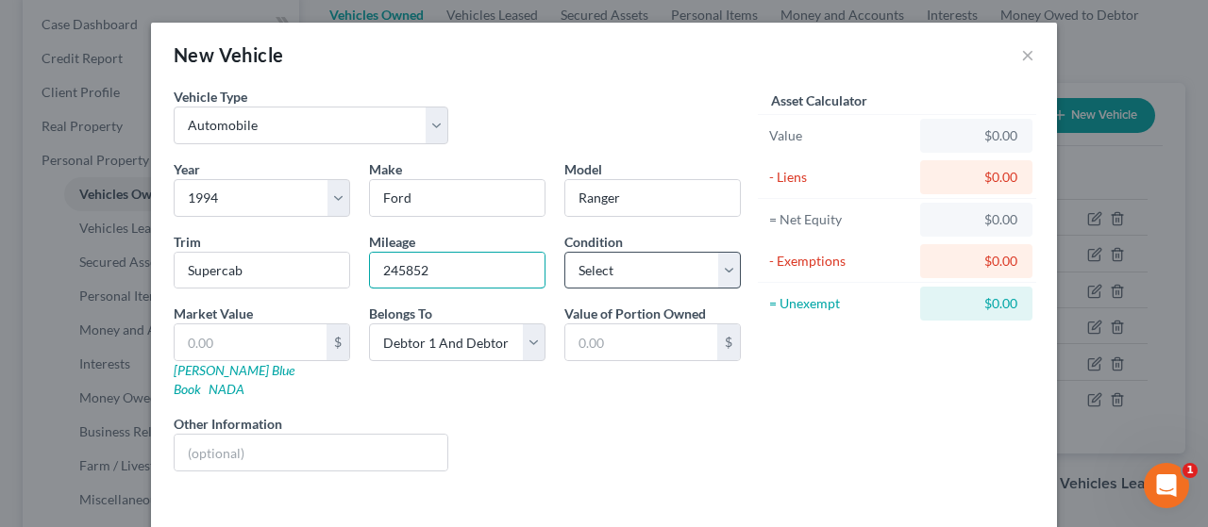
type input "245852"
click at [645, 270] on select "Select Excellent Very Good Good Fair Poor" at bounding box center [652, 271] width 176 height 38
select select "4"
click at [564, 252] on select "Select Excellent Very Good Good Fair Poor" at bounding box center [652, 271] width 176 height 38
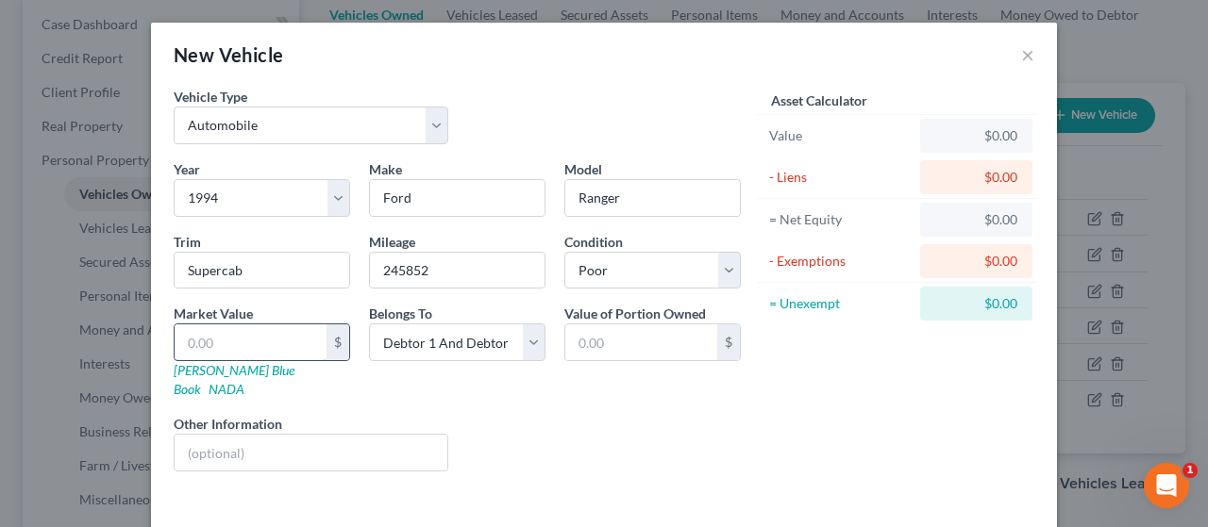
click at [230, 342] on input "text" at bounding box center [251, 343] width 152 height 36
type input "1"
type input "1.00"
type input "15"
type input "15.00"
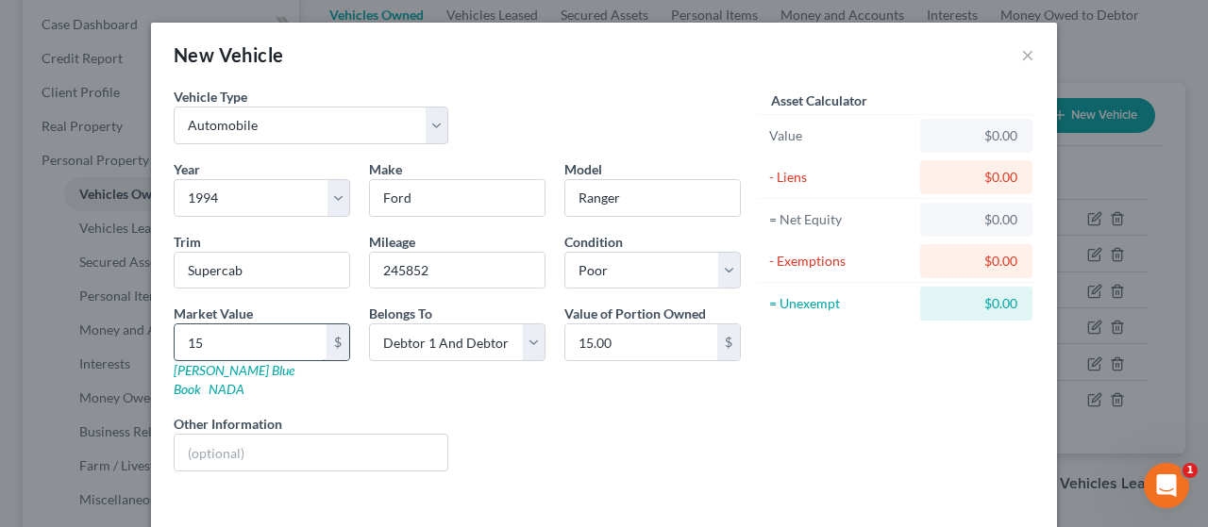
type input "150"
type input "150.00"
click at [293, 435] on input "text" at bounding box center [311, 453] width 273 height 36
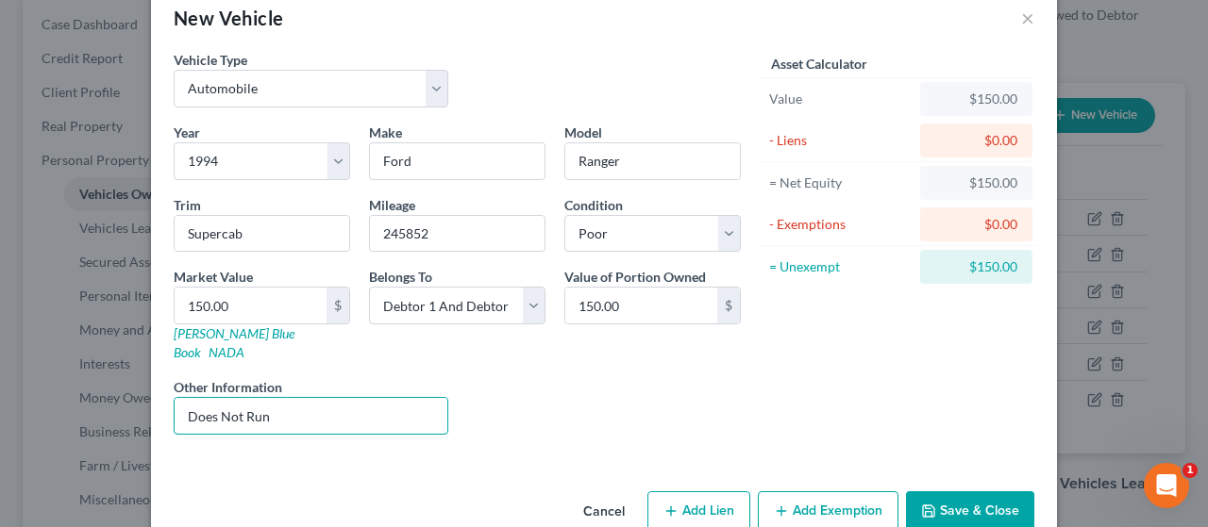
scroll to position [57, 0]
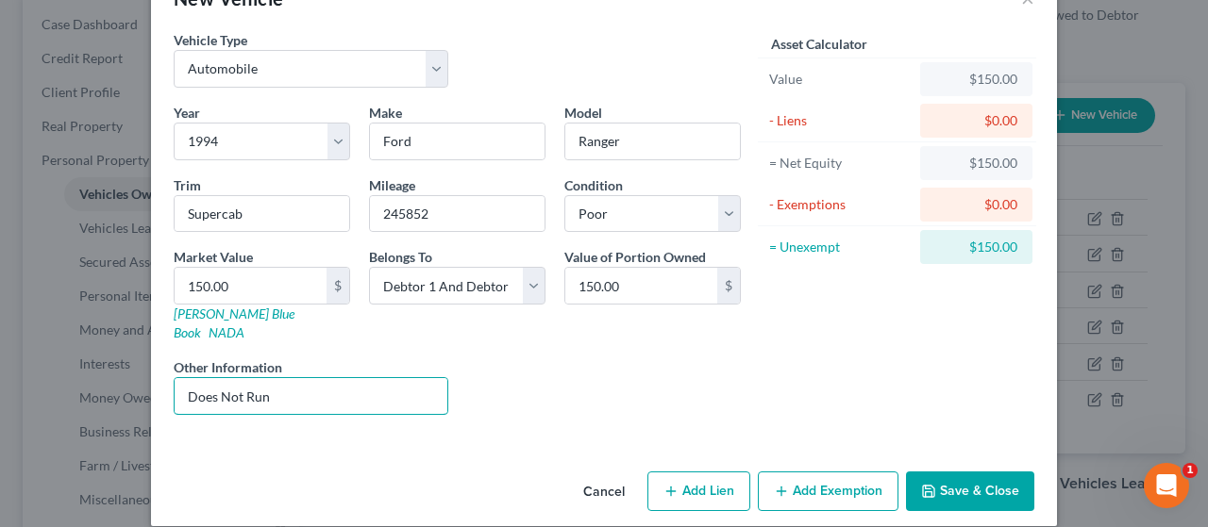
type input "Does Not Run"
click at [834, 472] on button "Add Exemption" at bounding box center [828, 492] width 141 height 40
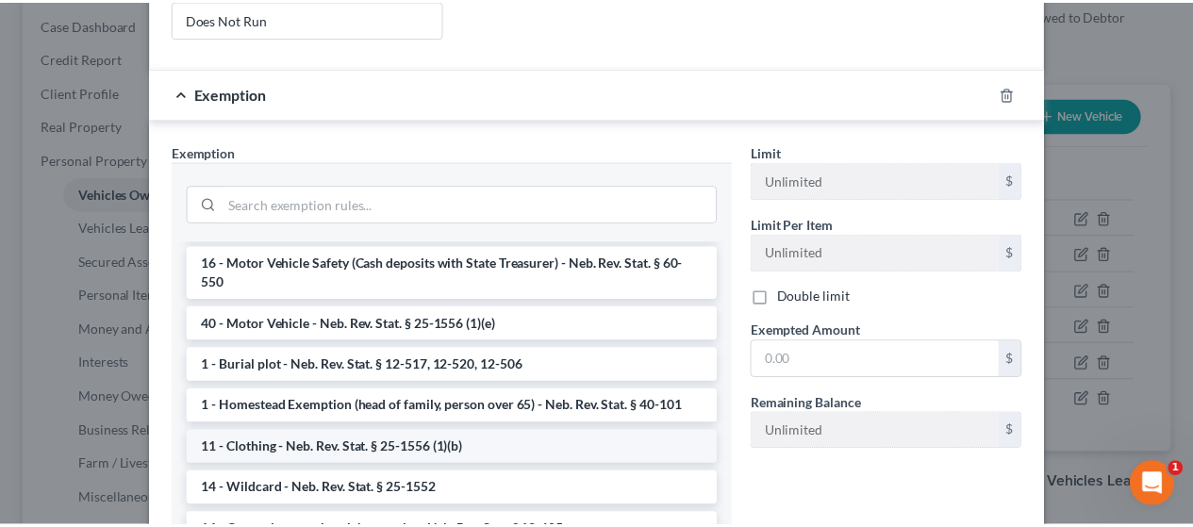
scroll to position [94, 0]
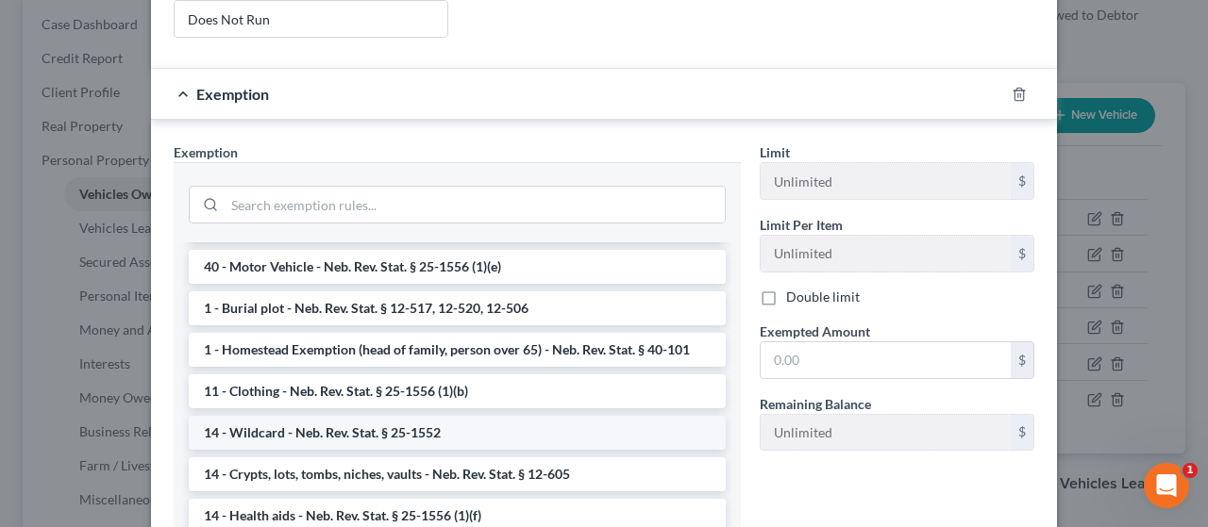
click at [368, 416] on li "14 - Wildcard - Neb. Rev. Stat. § 25-1552" at bounding box center [457, 433] width 537 height 34
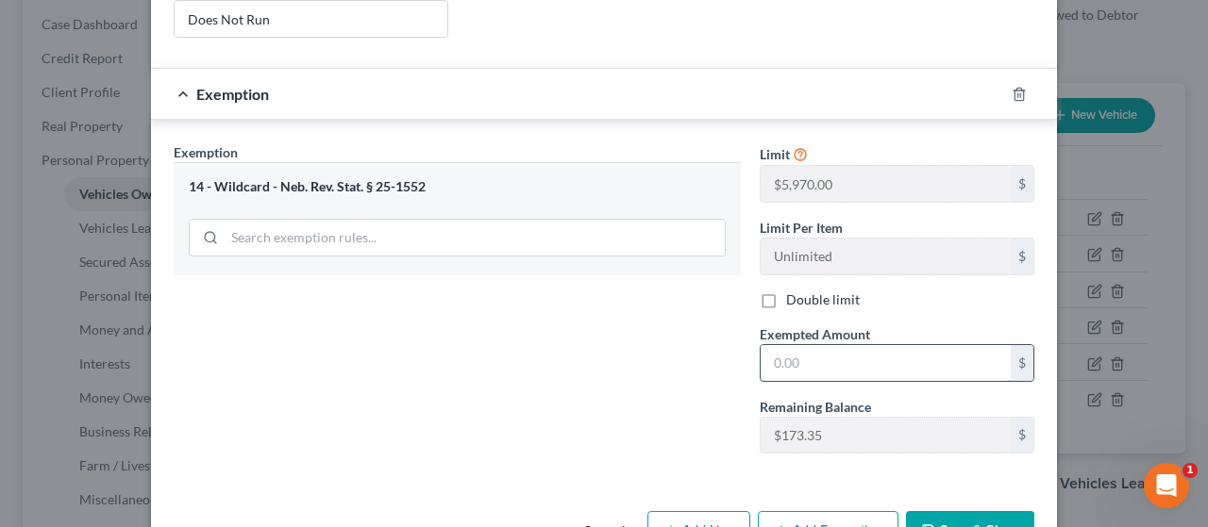
click at [819, 345] on input "text" at bounding box center [885, 363] width 250 height 36
type input "150.00"
click at [970, 511] on button "Save & Close" at bounding box center [970, 531] width 128 height 40
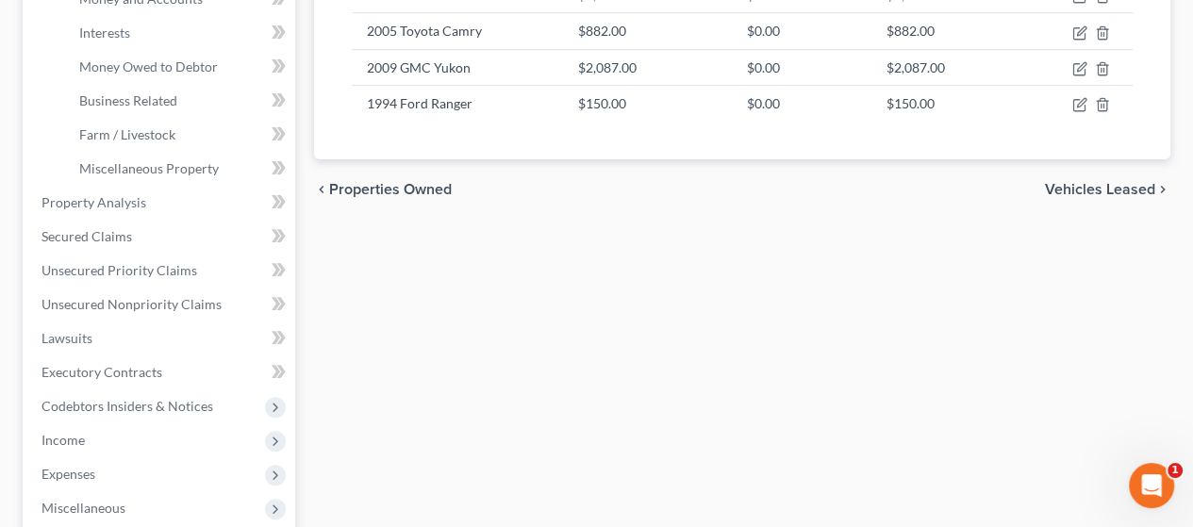
scroll to position [566, 0]
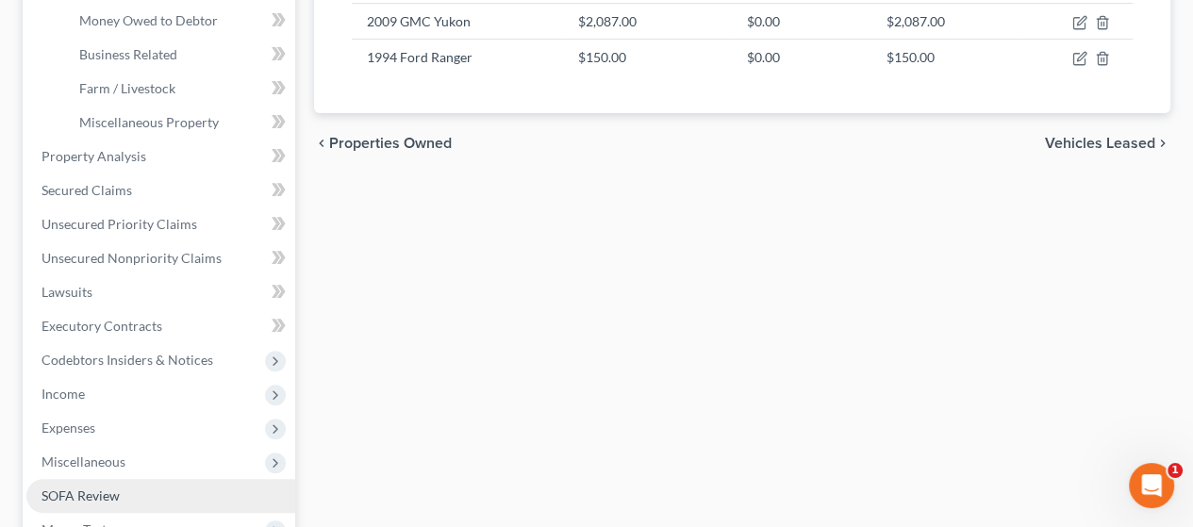
click at [161, 486] on link "SOFA Review" at bounding box center [160, 496] width 269 height 34
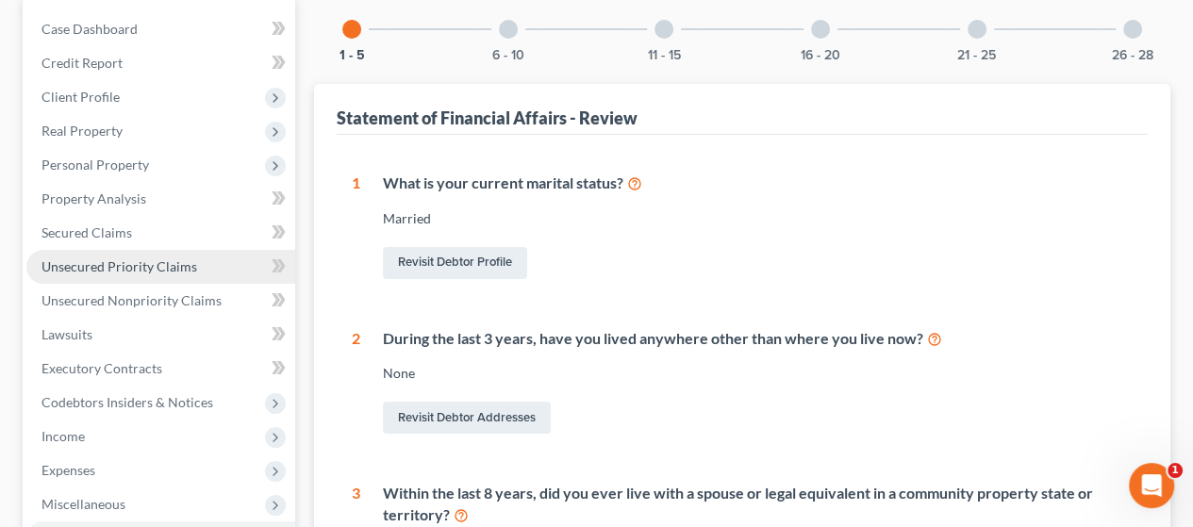
scroll to position [189, 0]
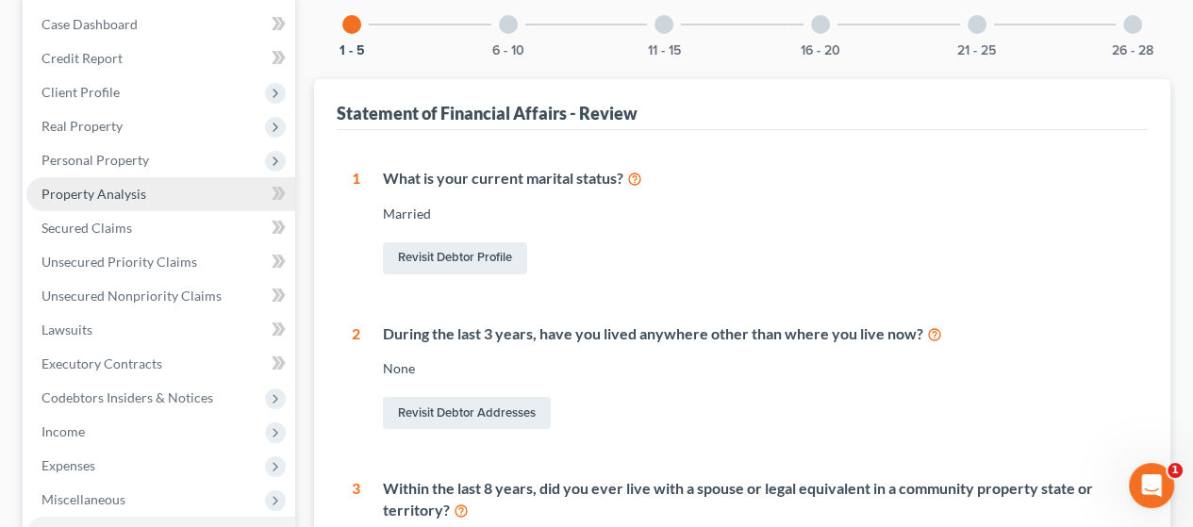
click at [134, 187] on span "Property Analysis" at bounding box center [94, 194] width 105 height 16
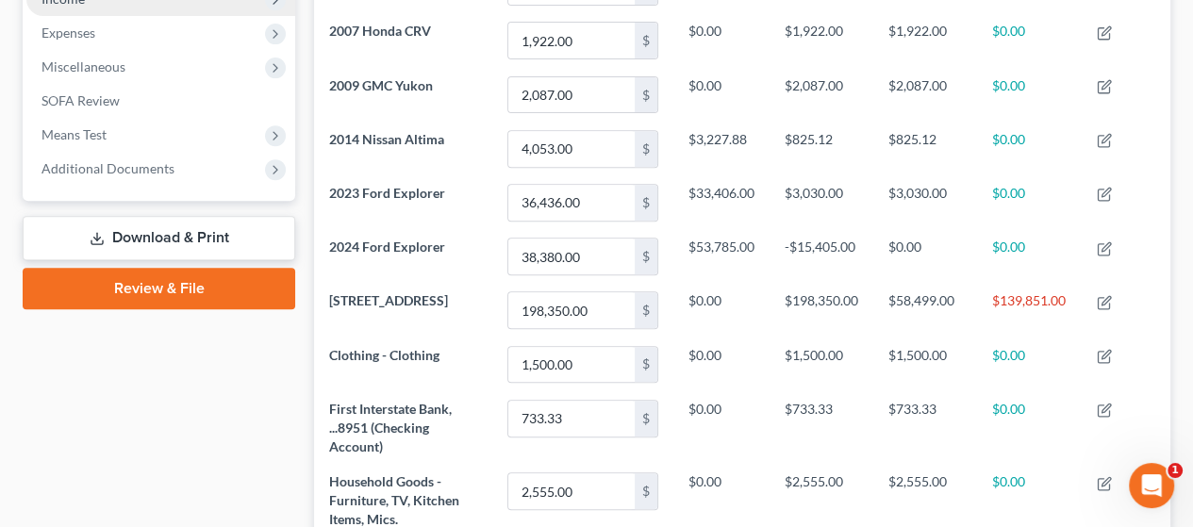
scroll to position [283, 0]
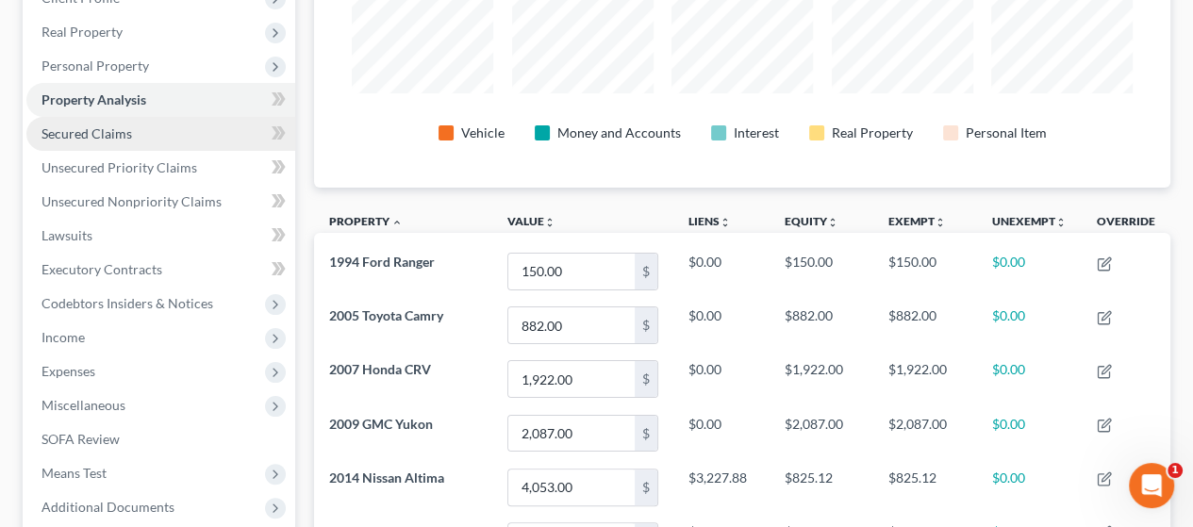
click at [115, 130] on span "Secured Claims" at bounding box center [87, 133] width 91 height 16
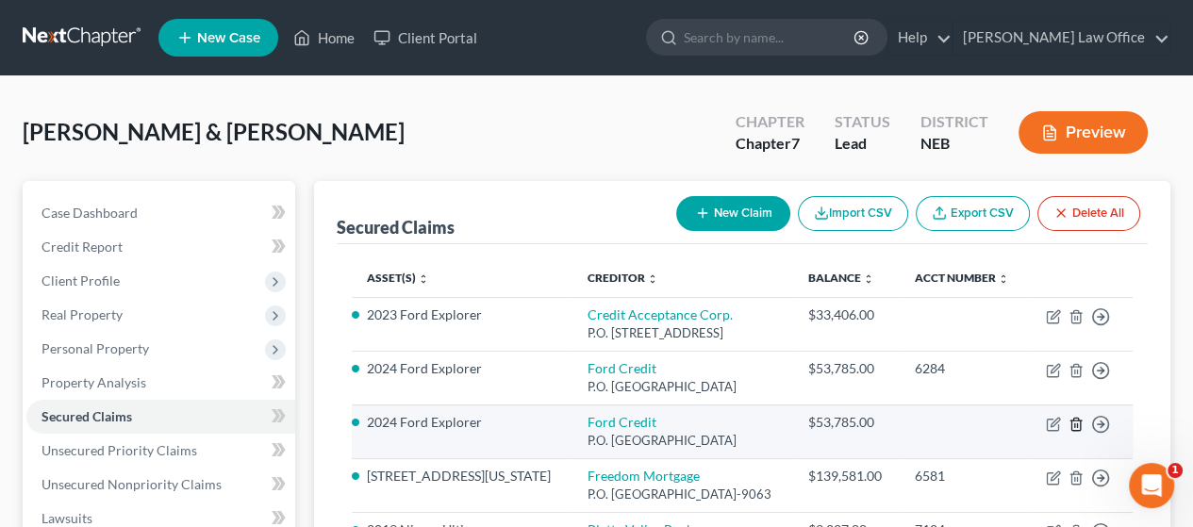
click at [1075, 418] on icon "button" at bounding box center [1076, 424] width 15 height 15
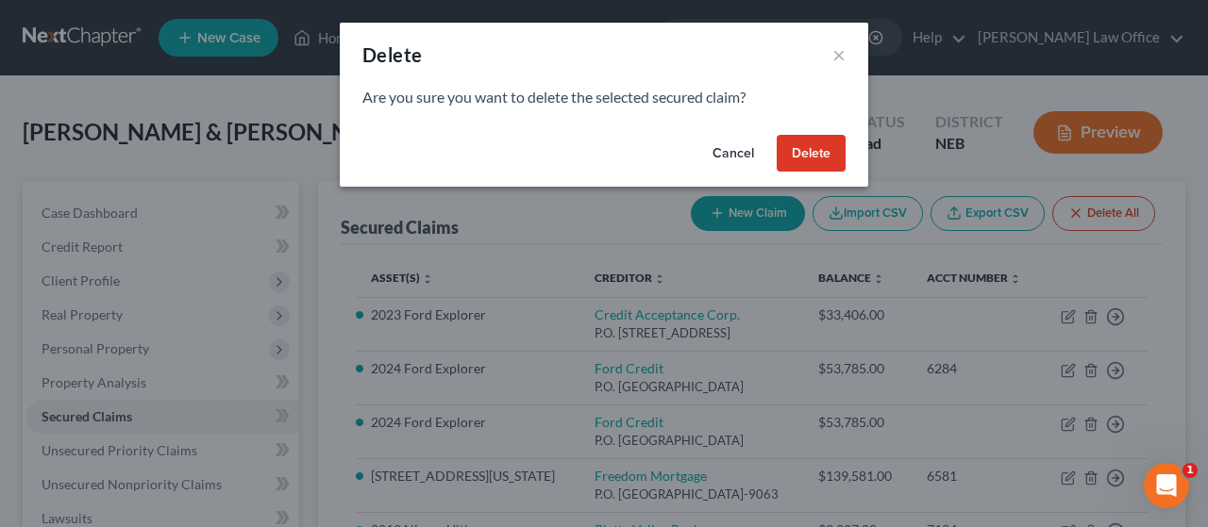
click at [818, 140] on button "Delete" at bounding box center [810, 154] width 69 height 38
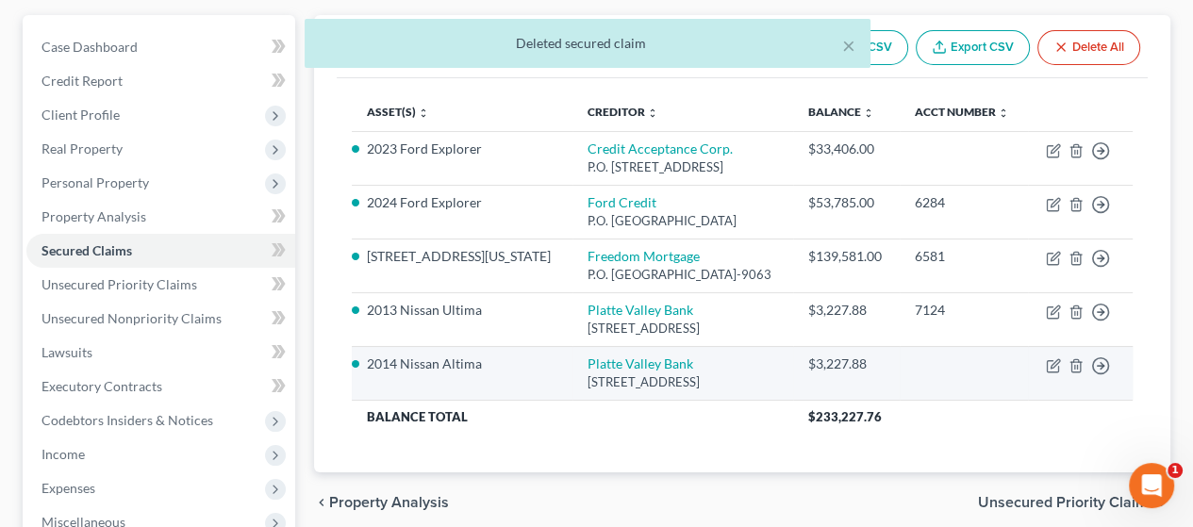
scroll to position [189, 0]
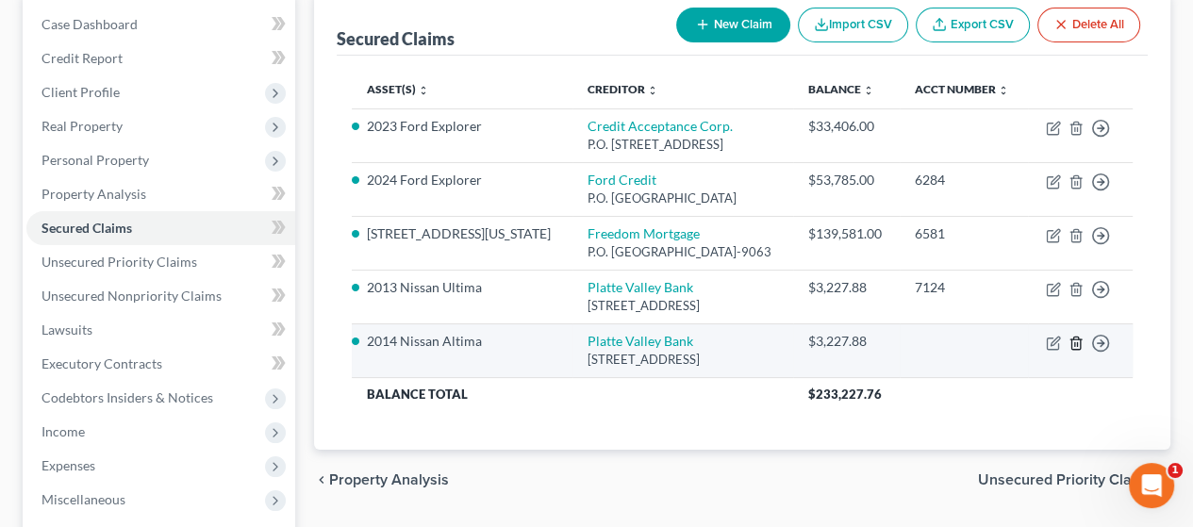
click at [1076, 339] on icon "button" at bounding box center [1076, 343] width 15 height 15
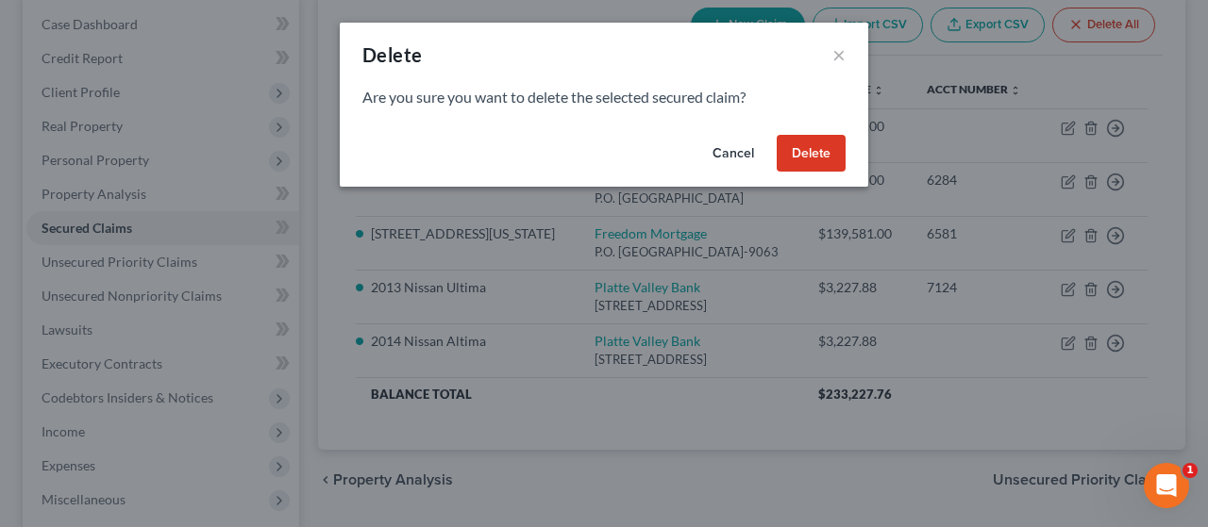
click at [804, 142] on button "Delete" at bounding box center [810, 154] width 69 height 38
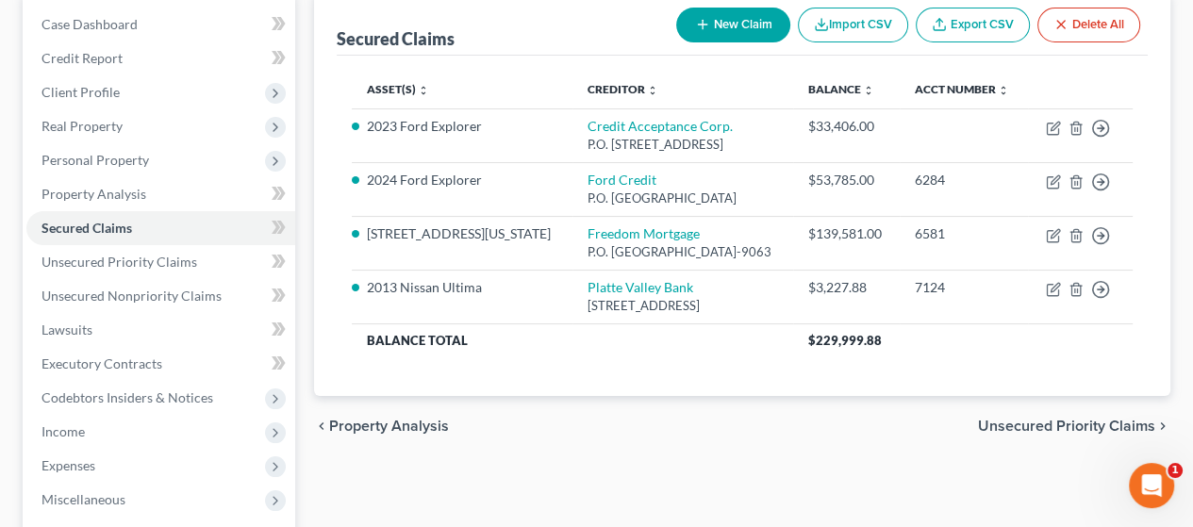
scroll to position [283, 0]
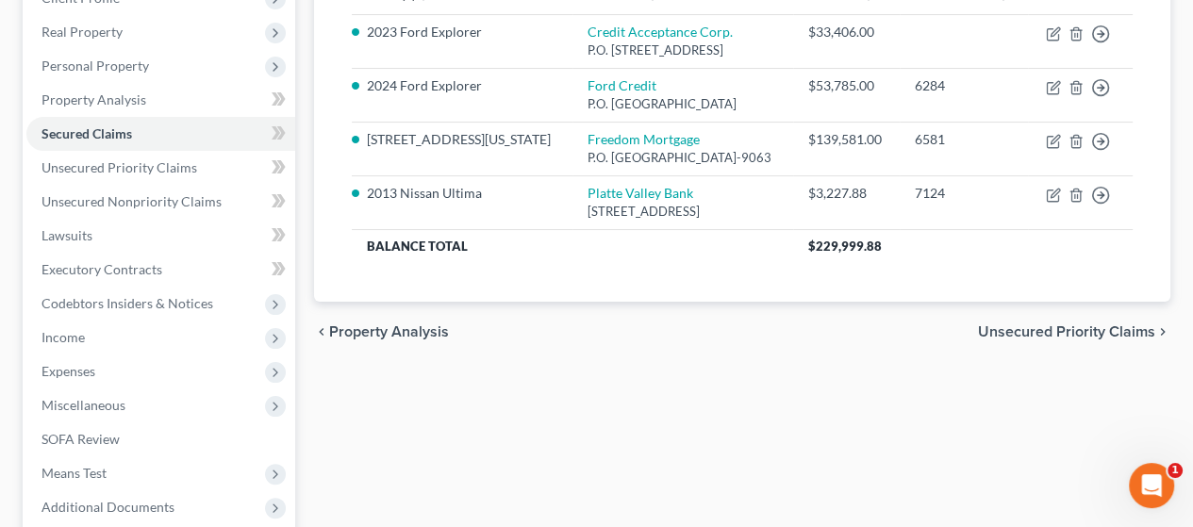
click at [1084, 327] on span "Unsecured Priority Claims" at bounding box center [1066, 332] width 177 height 15
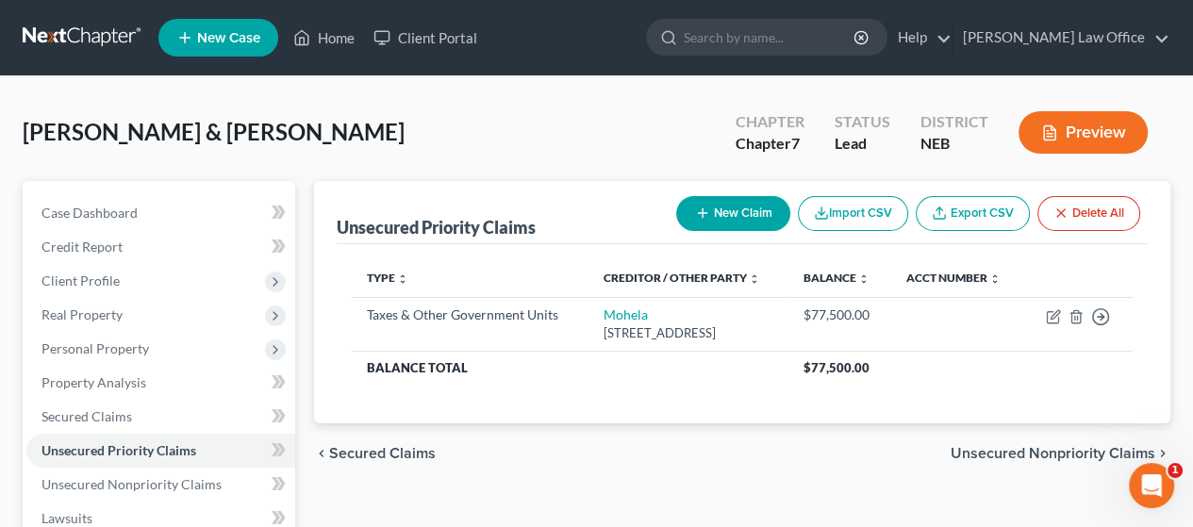
click at [1060, 448] on div "chevron_left Secured Claims Unsecured Nonpriority Claims chevron_right" at bounding box center [742, 454] width 857 height 60
click at [1062, 450] on span "Unsecured Nonpriority Claims" at bounding box center [1053, 453] width 205 height 15
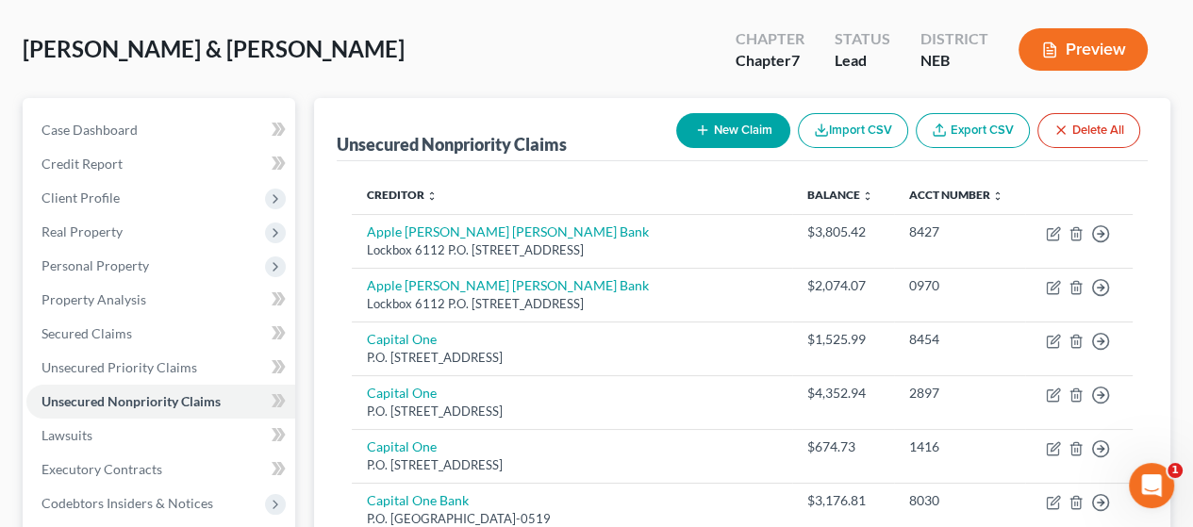
scroll to position [377, 0]
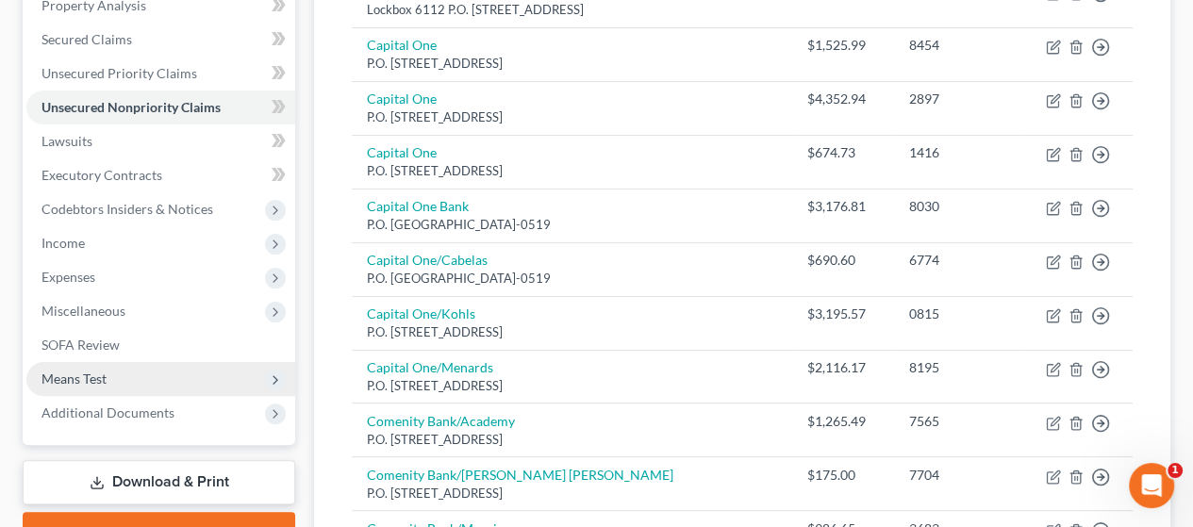
click at [189, 375] on span "Means Test" at bounding box center [160, 379] width 269 height 34
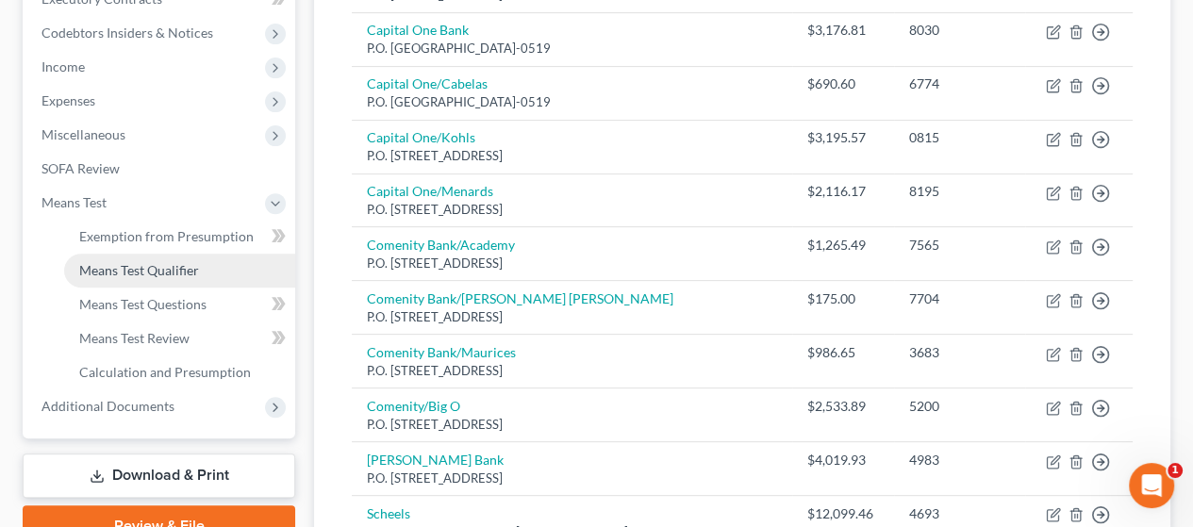
scroll to position [566, 0]
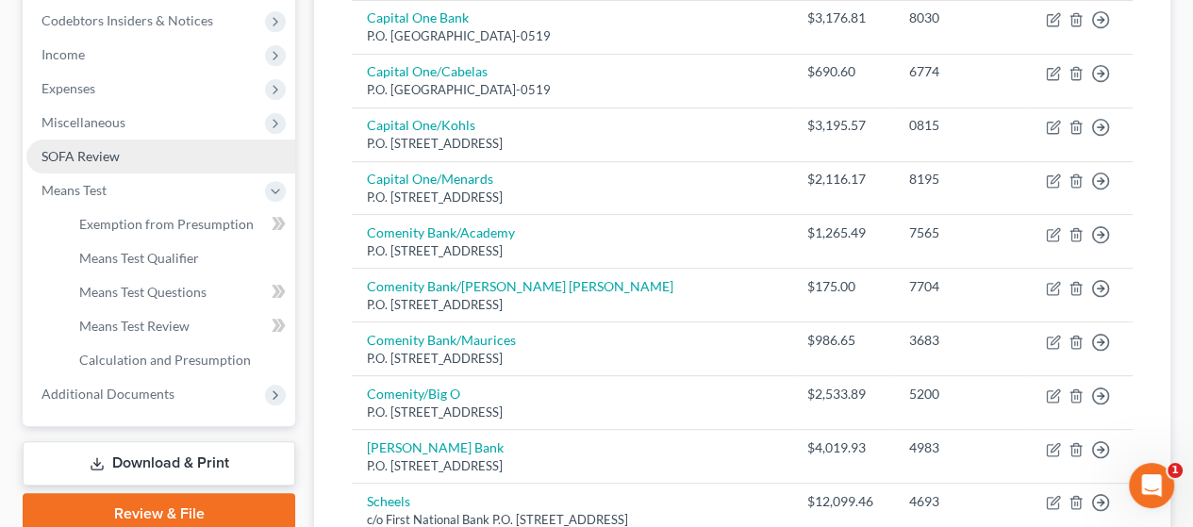
click at [215, 150] on link "SOFA Review" at bounding box center [160, 157] width 269 height 34
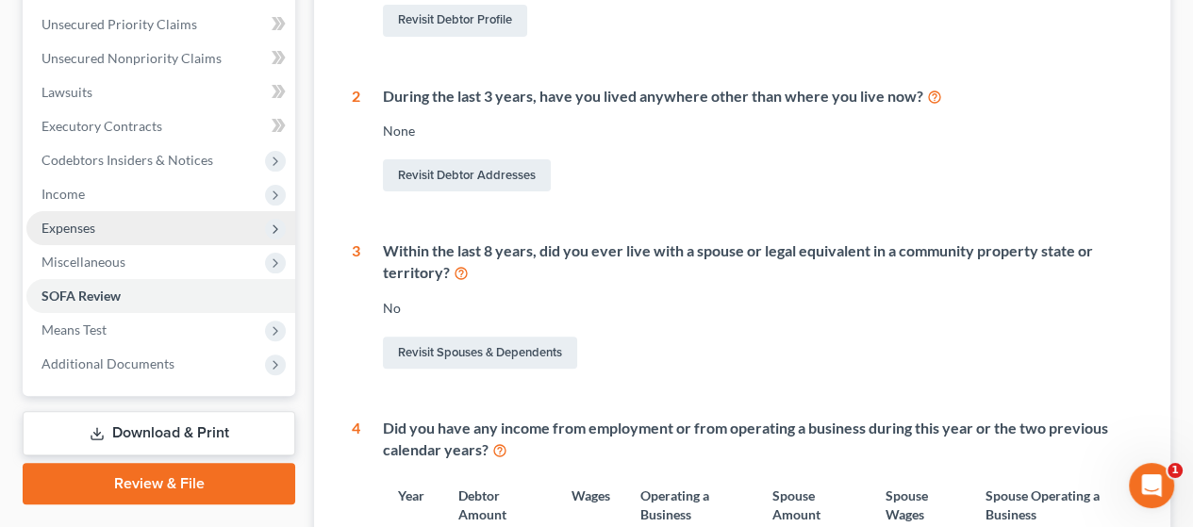
scroll to position [660, 0]
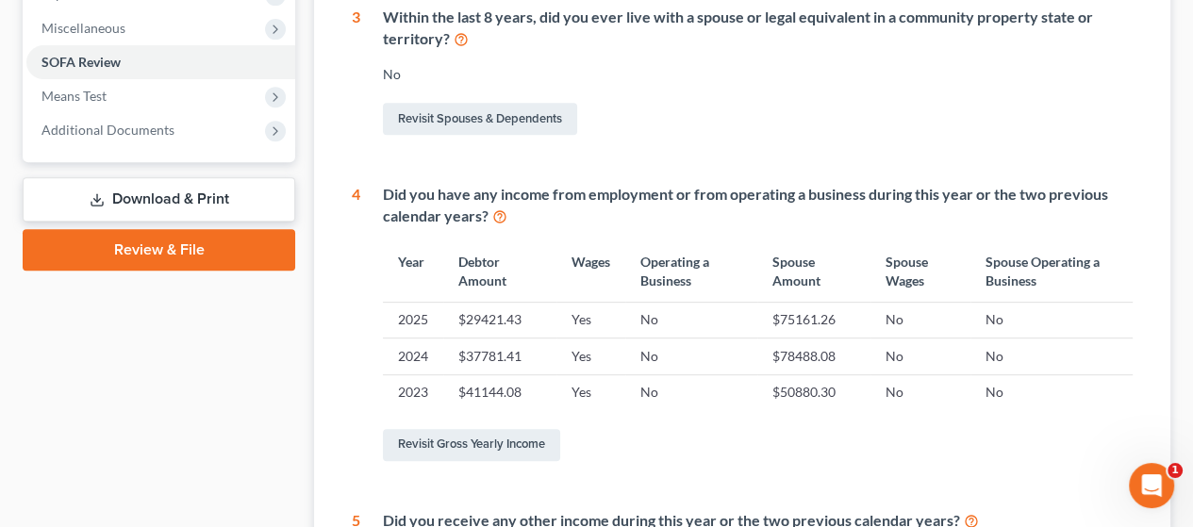
click at [173, 192] on link "Download & Print" at bounding box center [159, 199] width 273 height 44
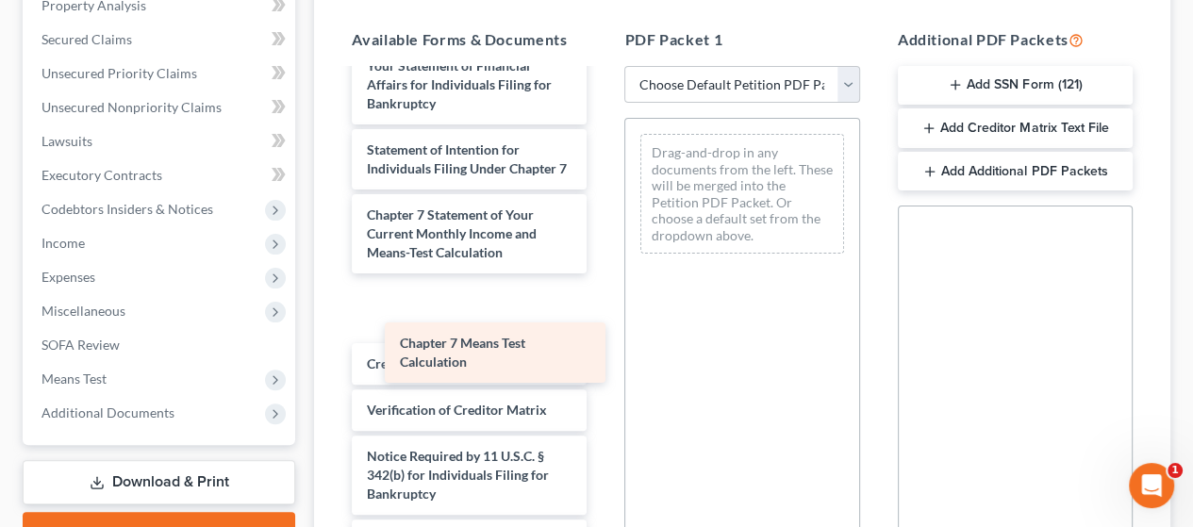
scroll to position [843, 0]
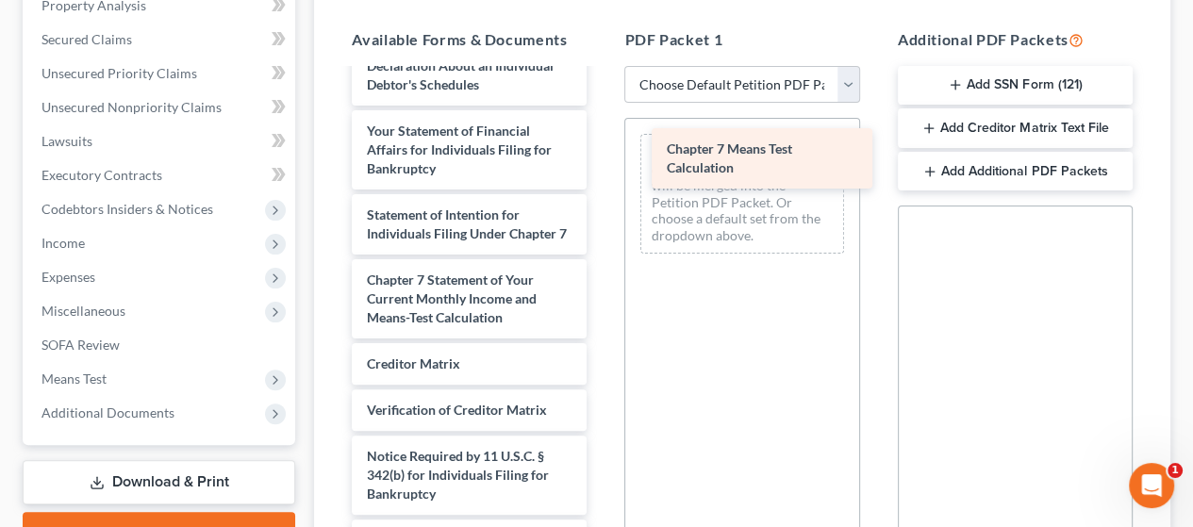
drag, startPoint x: 430, startPoint y: 360, endPoint x: 724, endPoint y: 155, distance: 358.3
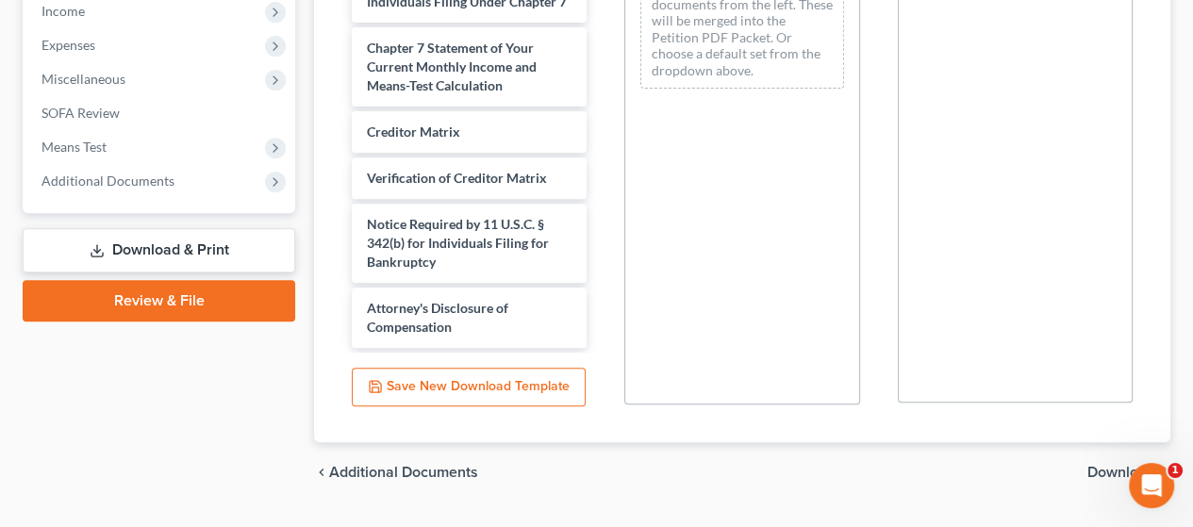
scroll to position [655, 0]
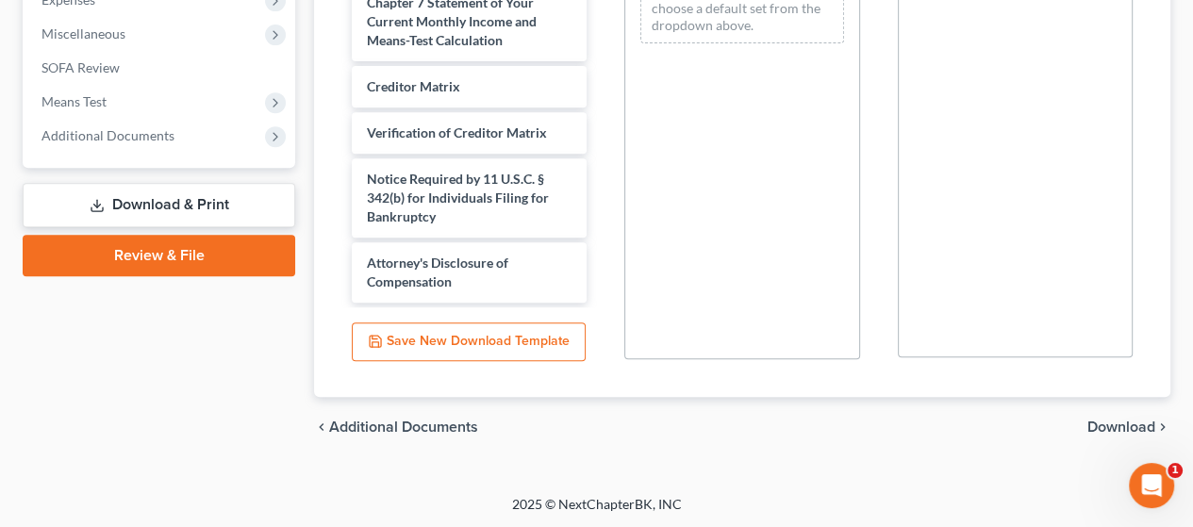
click at [1125, 421] on span "Download" at bounding box center [1122, 427] width 68 height 15
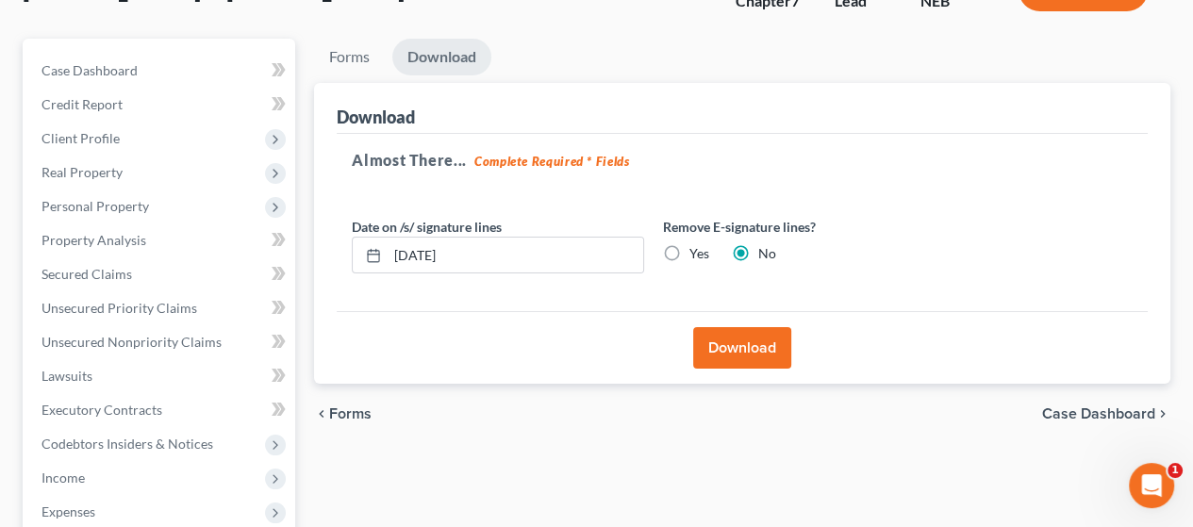
scroll to position [96, 0]
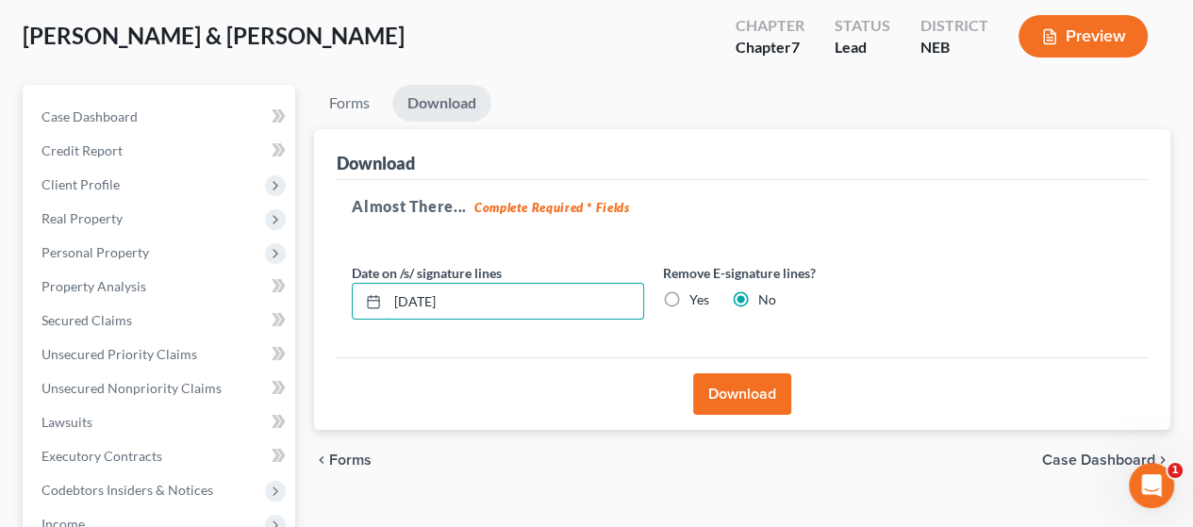
drag, startPoint x: 528, startPoint y: 289, endPoint x: 311, endPoint y: 297, distance: 217.2
click at [306, 292] on div "Forms Download Forms Forms to Download Select which forms you would like to dow…" at bounding box center [742, 460] width 875 height 750
click at [690, 296] on label "Yes" at bounding box center [700, 300] width 20 height 19
click at [697, 296] on input "Yes" at bounding box center [703, 297] width 12 height 12
radio input "true"
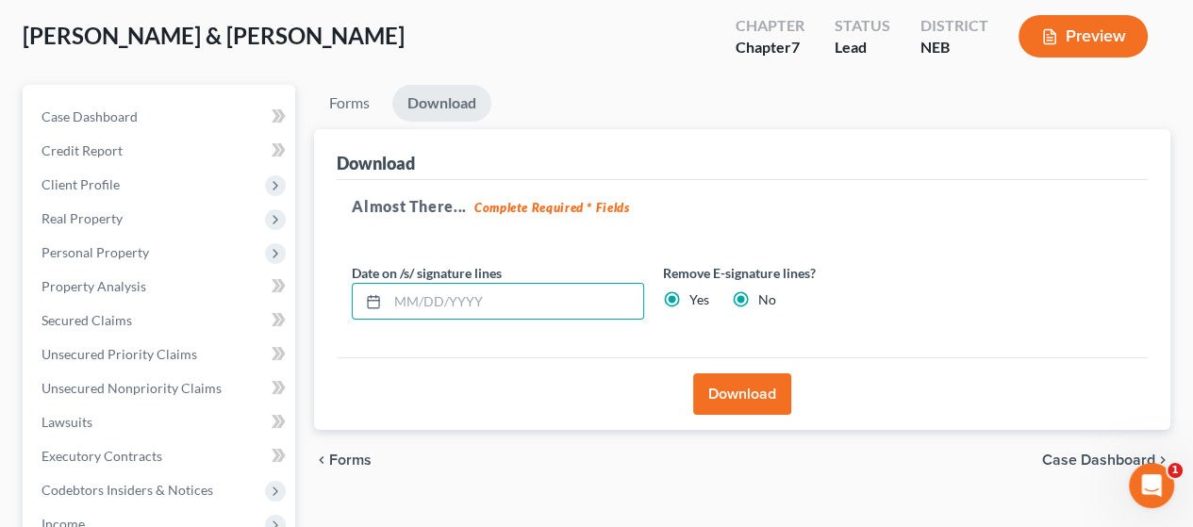
radio input "false"
click at [742, 395] on button "Download" at bounding box center [742, 395] width 98 height 42
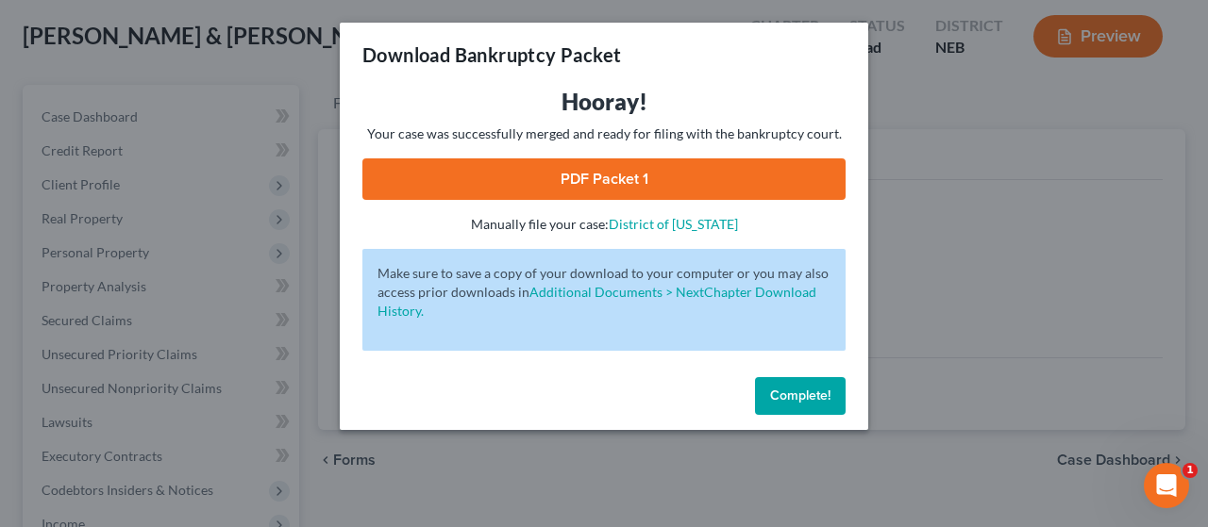
click at [753, 179] on link "PDF Packet 1" at bounding box center [603, 179] width 483 height 42
click at [808, 392] on span "Complete!" at bounding box center [800, 396] width 60 height 16
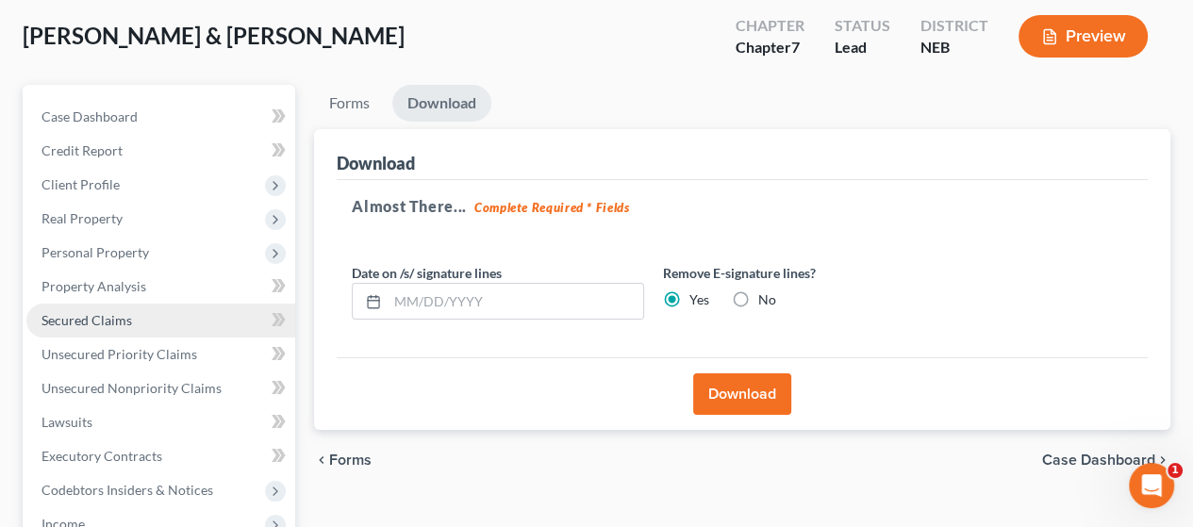
click at [94, 315] on span "Secured Claims" at bounding box center [87, 320] width 91 height 16
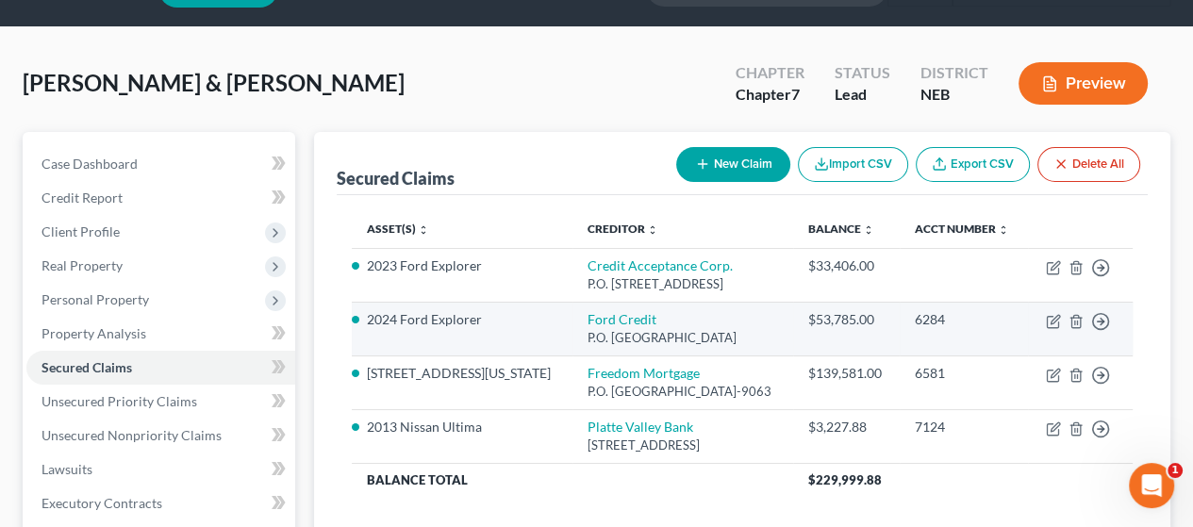
scroll to position [94, 0]
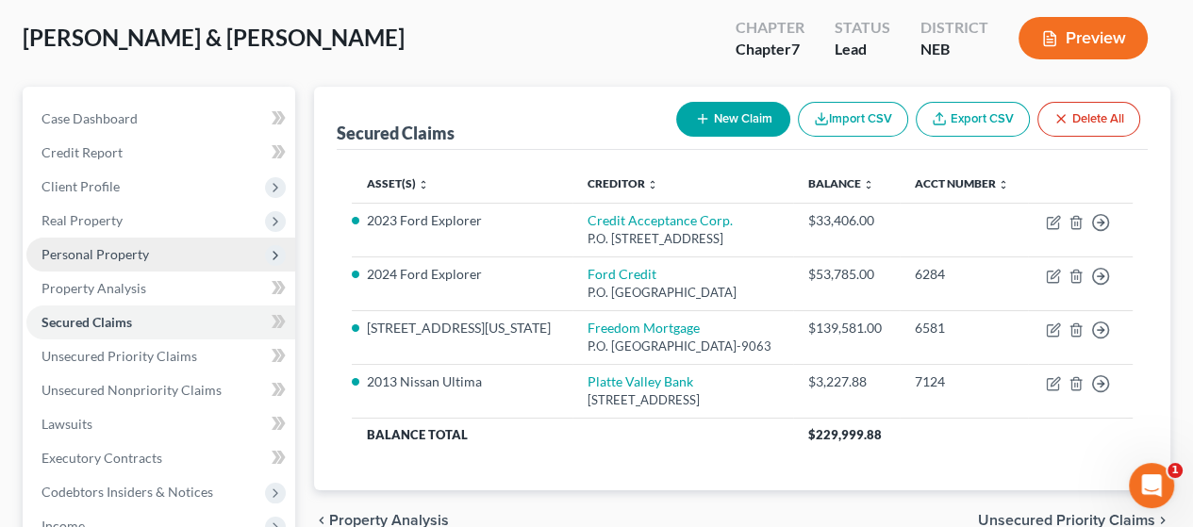
click at [179, 252] on span "Personal Property" at bounding box center [160, 255] width 269 height 34
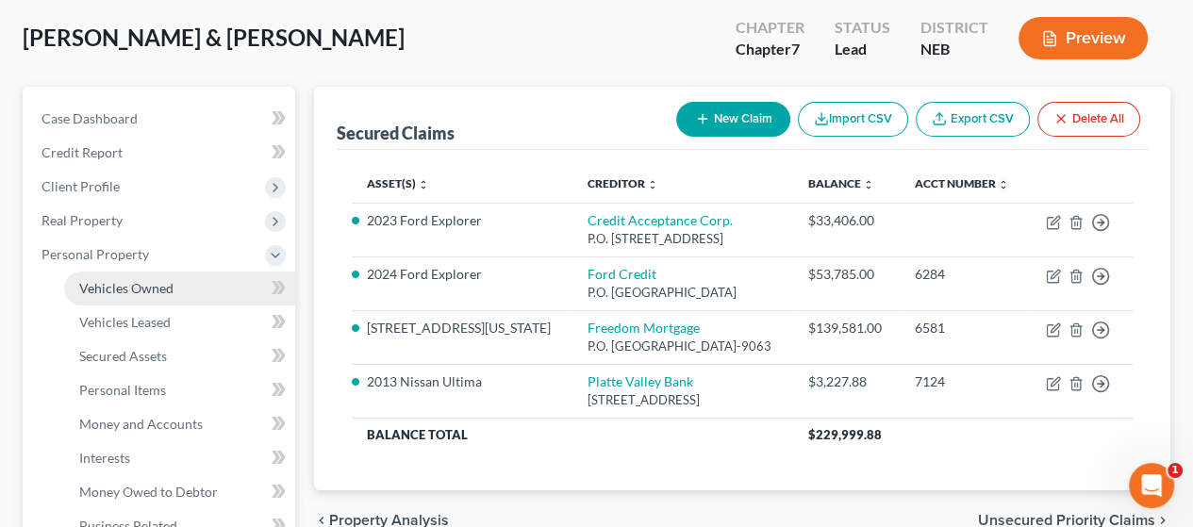
click at [181, 282] on link "Vehicles Owned" at bounding box center [179, 289] width 231 height 34
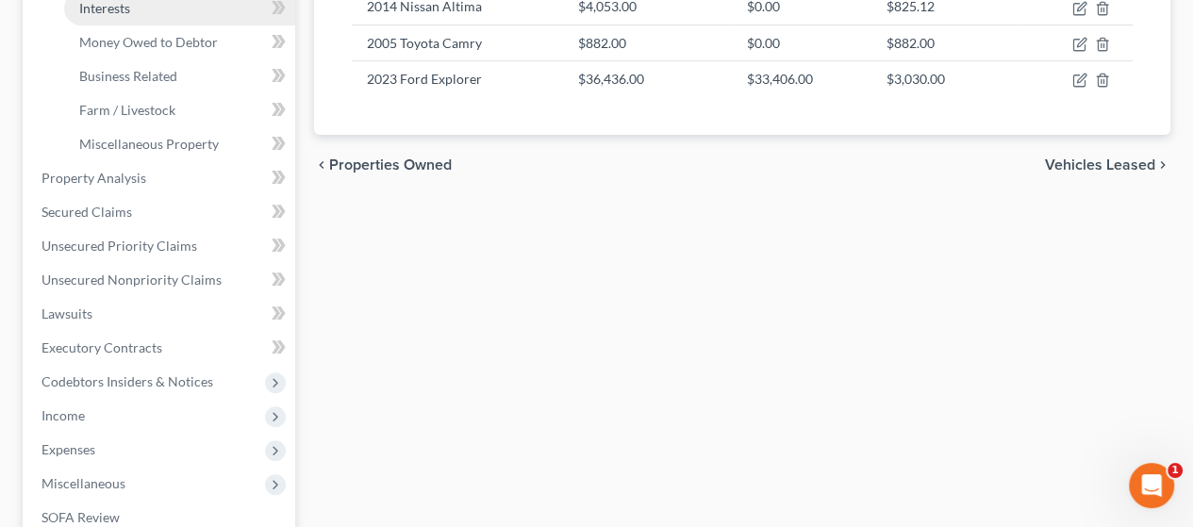
scroll to position [566, 0]
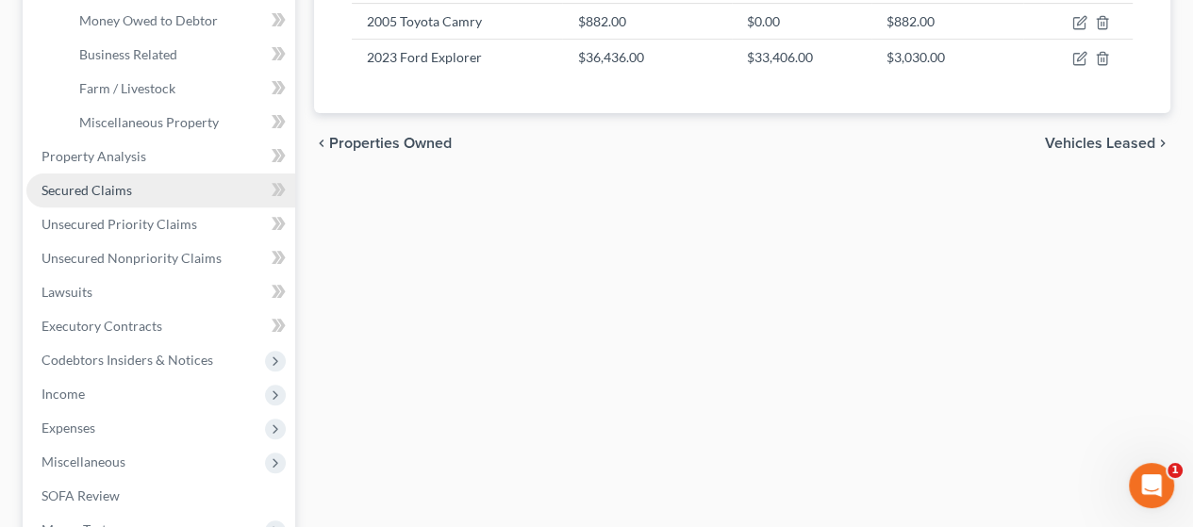
click at [128, 187] on span "Secured Claims" at bounding box center [87, 190] width 91 height 16
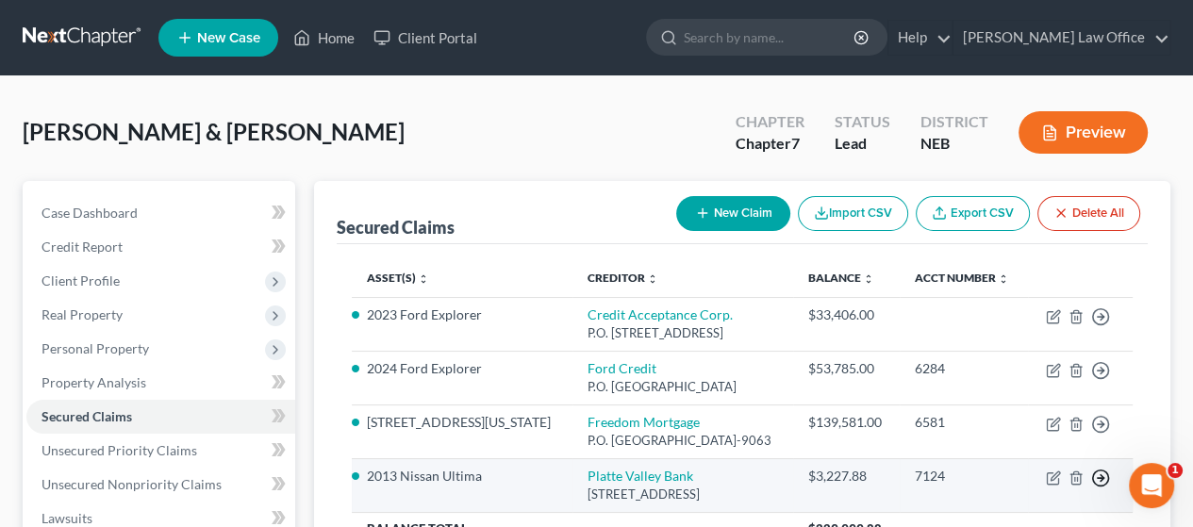
click at [1102, 475] on polyline "button" at bounding box center [1102, 478] width 3 height 7
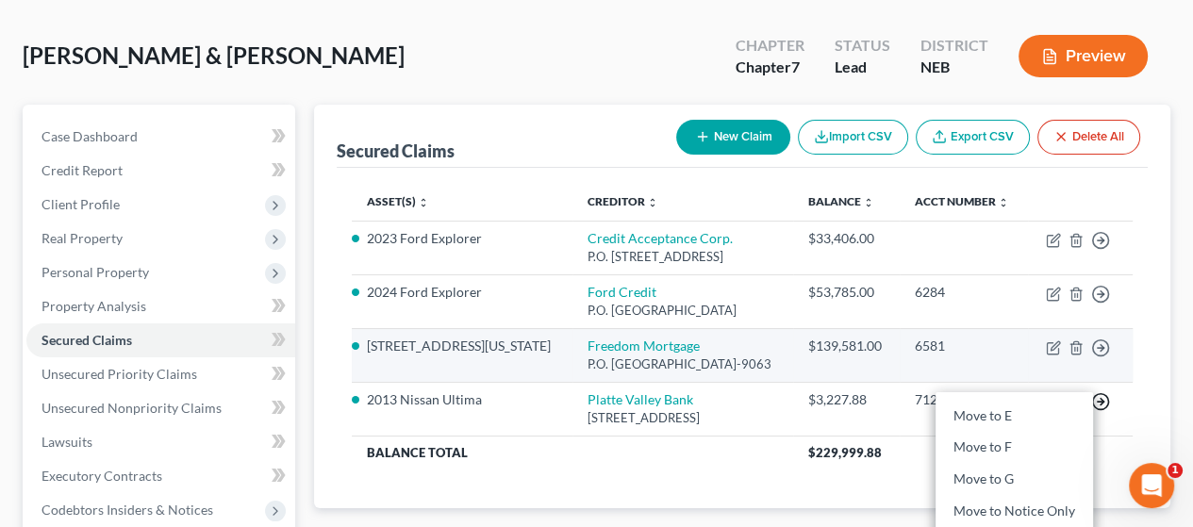
scroll to position [189, 0]
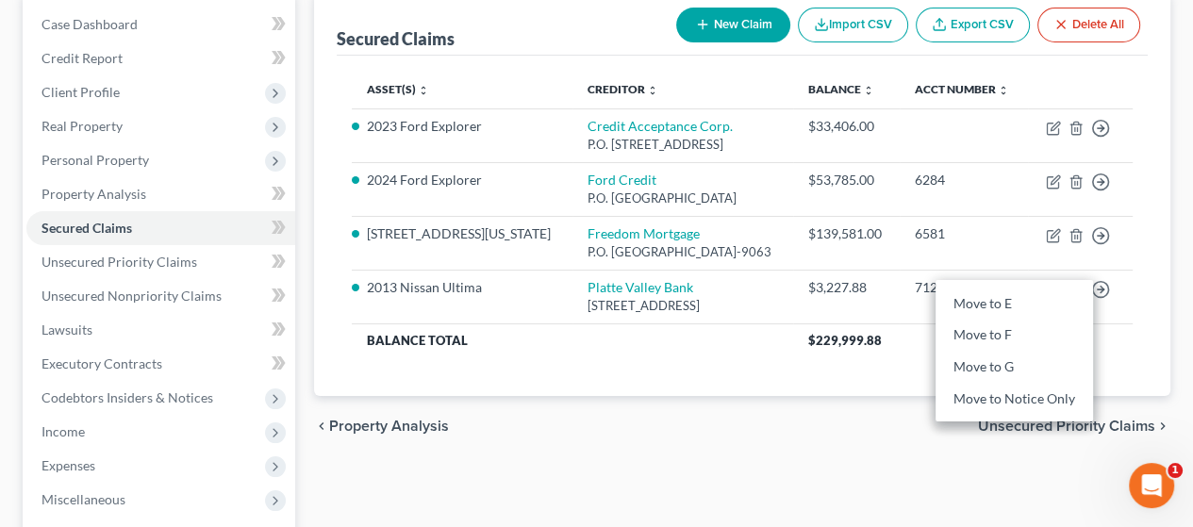
click at [741, 375] on div "Asset(s) expand_more expand_less unfold_more Creditor expand_more expand_less u…" at bounding box center [742, 226] width 811 height 341
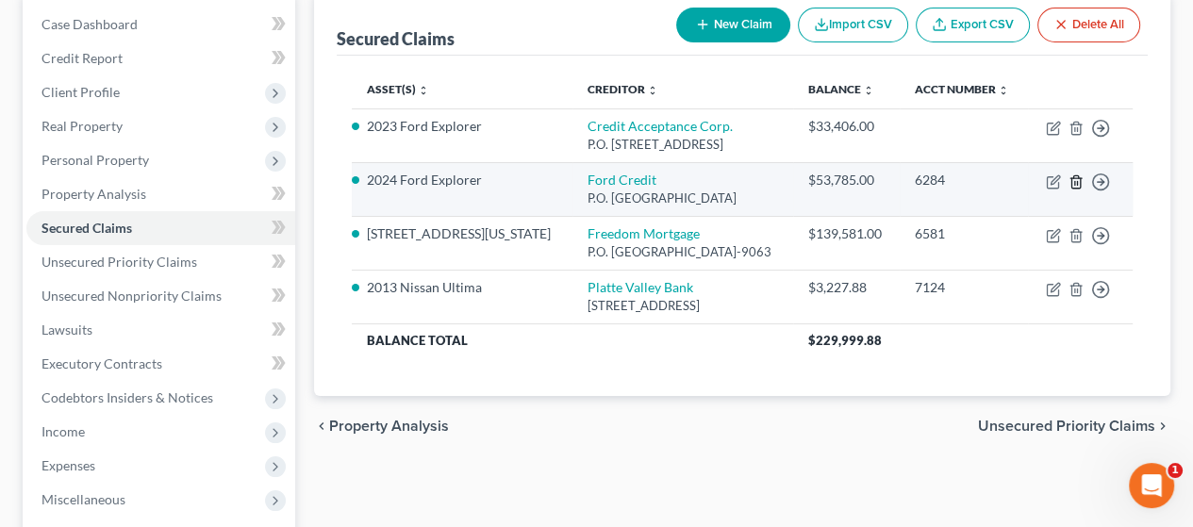
click at [1075, 178] on icon "button" at bounding box center [1076, 182] width 15 height 15
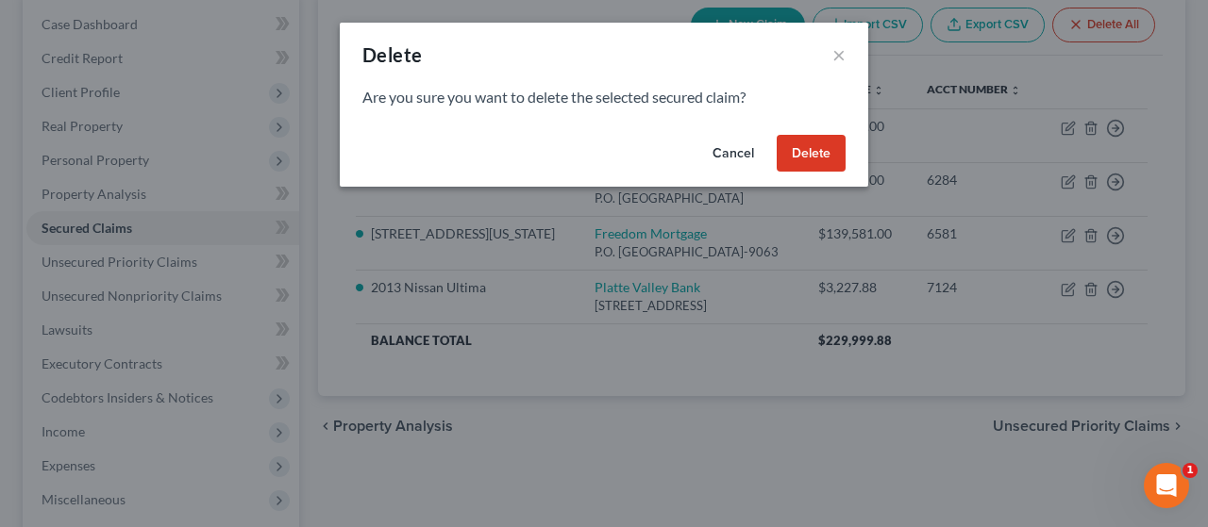
click at [816, 150] on button "Delete" at bounding box center [810, 154] width 69 height 38
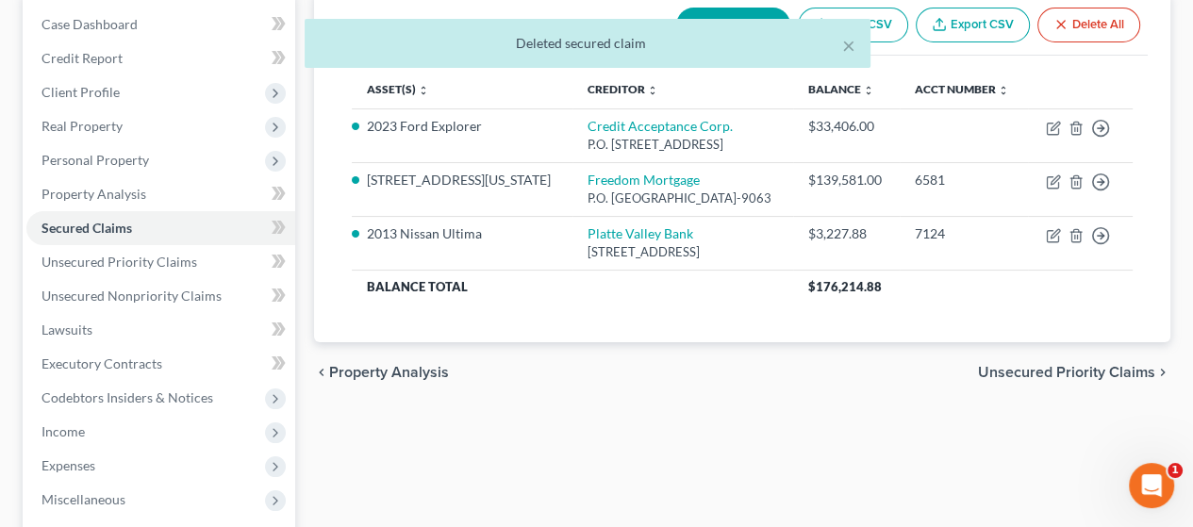
scroll to position [472, 0]
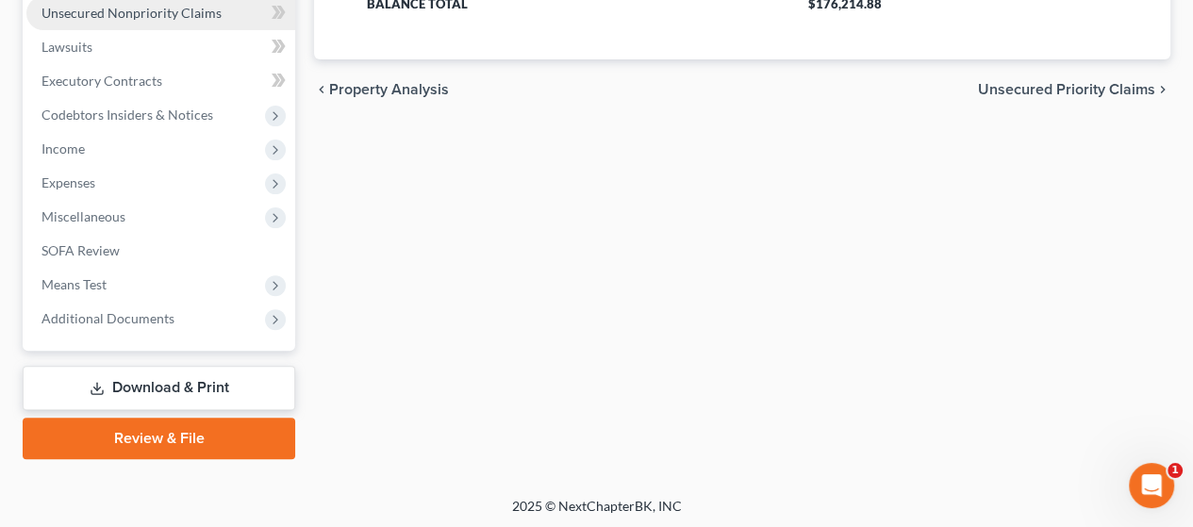
click at [199, 19] on span "Unsecured Nonpriority Claims" at bounding box center [132, 13] width 180 height 16
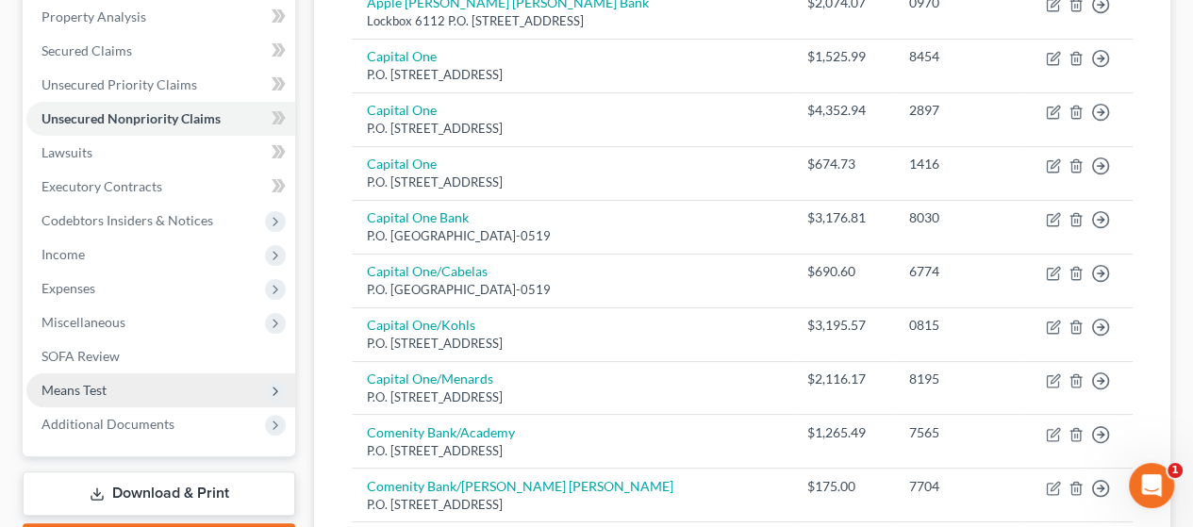
scroll to position [377, 0]
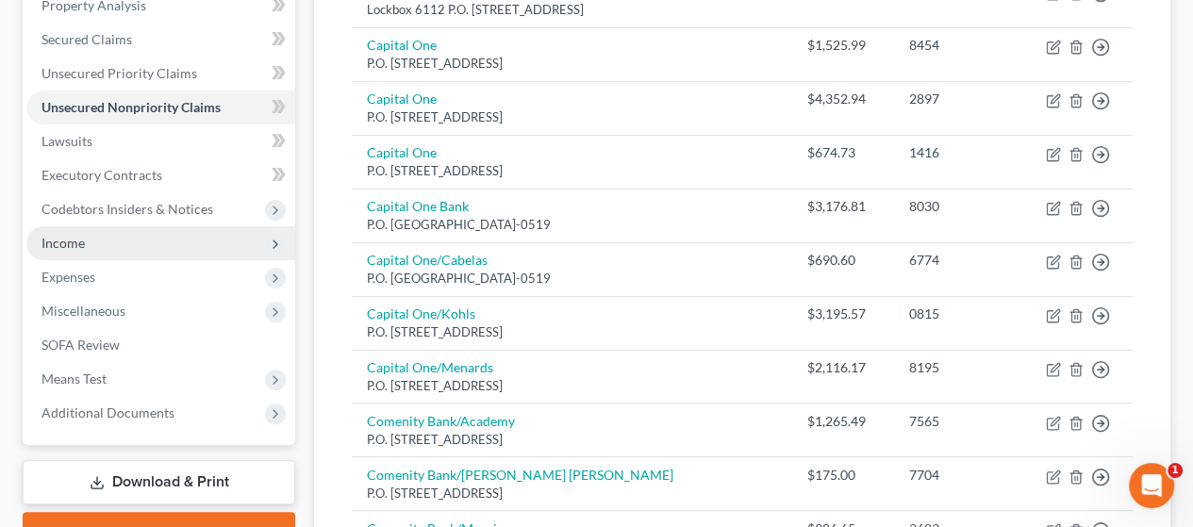
click at [144, 245] on span "Income" at bounding box center [160, 243] width 269 height 34
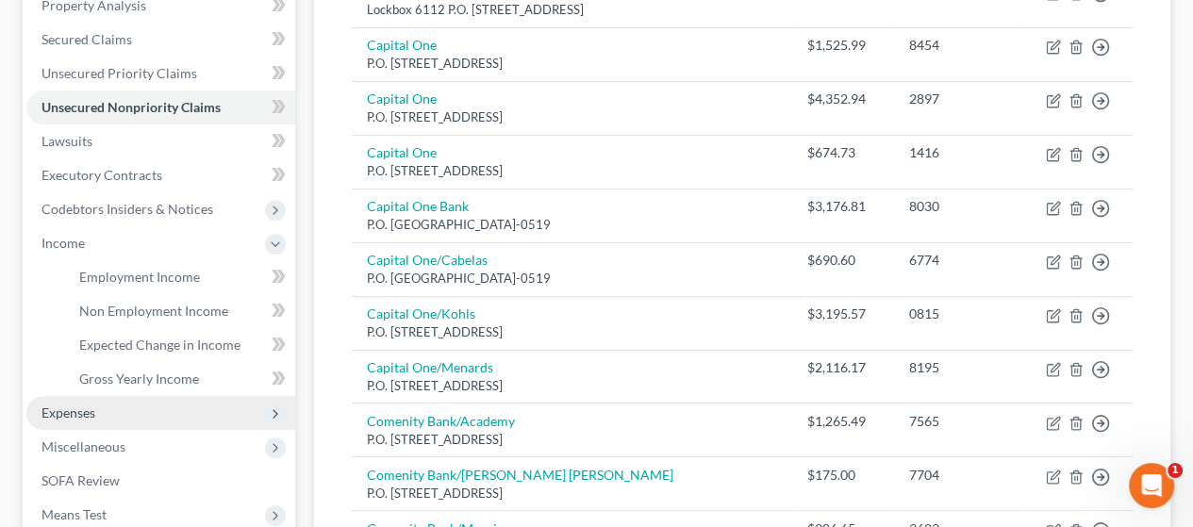
click at [124, 408] on span "Expenses" at bounding box center [160, 413] width 269 height 34
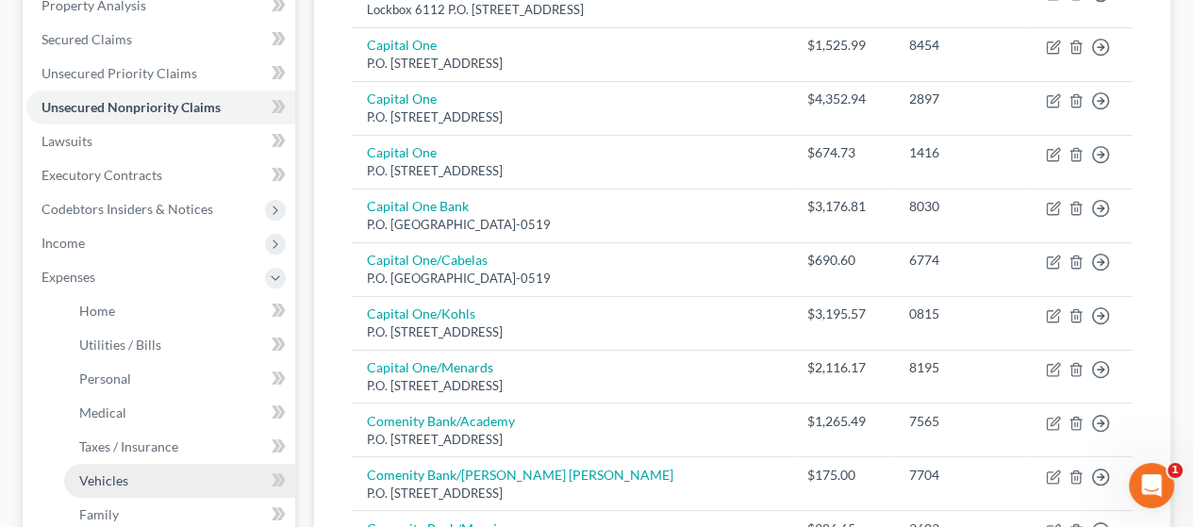
click at [162, 475] on link "Vehicles" at bounding box center [179, 481] width 231 height 34
click at [159, 482] on link "Vehicles" at bounding box center [179, 481] width 231 height 34
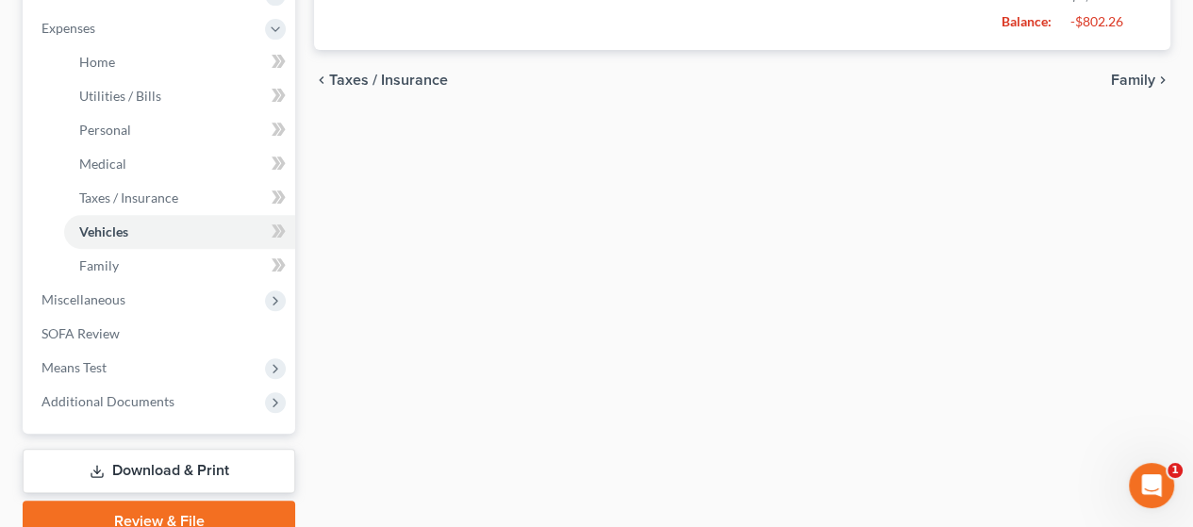
scroll to position [660, 0]
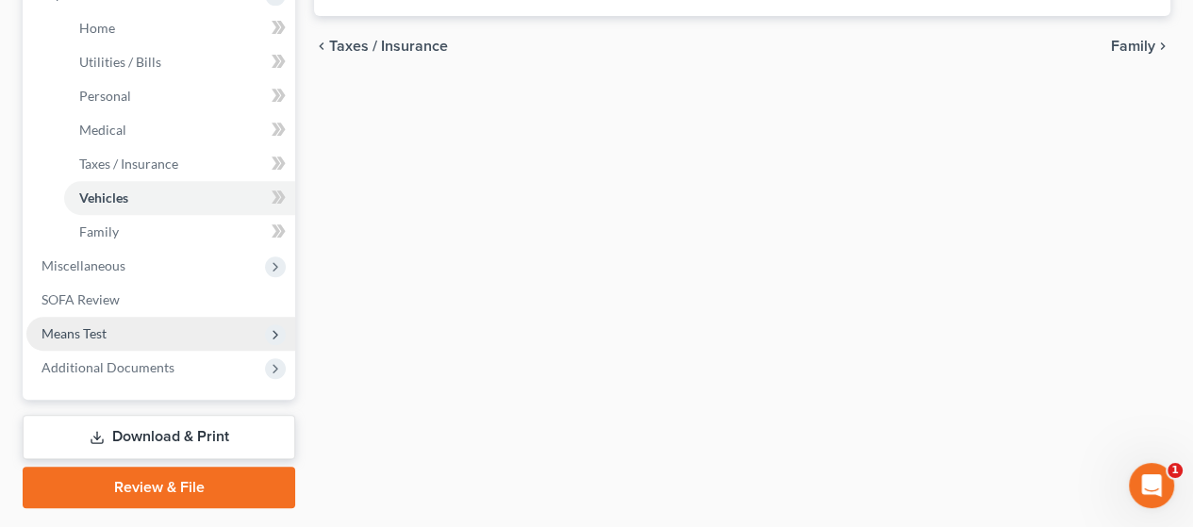
click at [146, 325] on span "Means Test" at bounding box center [160, 334] width 269 height 34
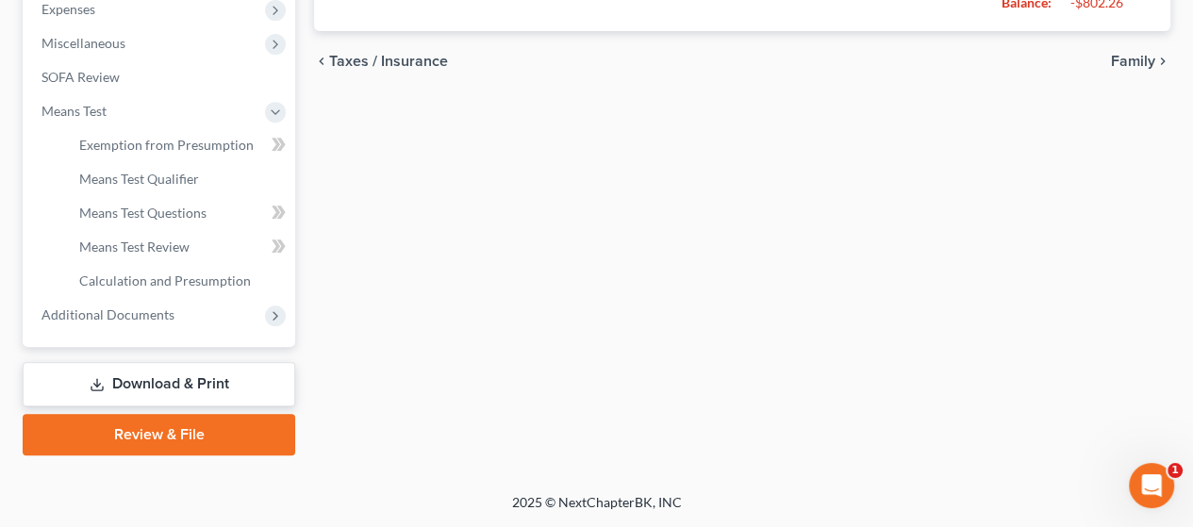
scroll to position [643, 0]
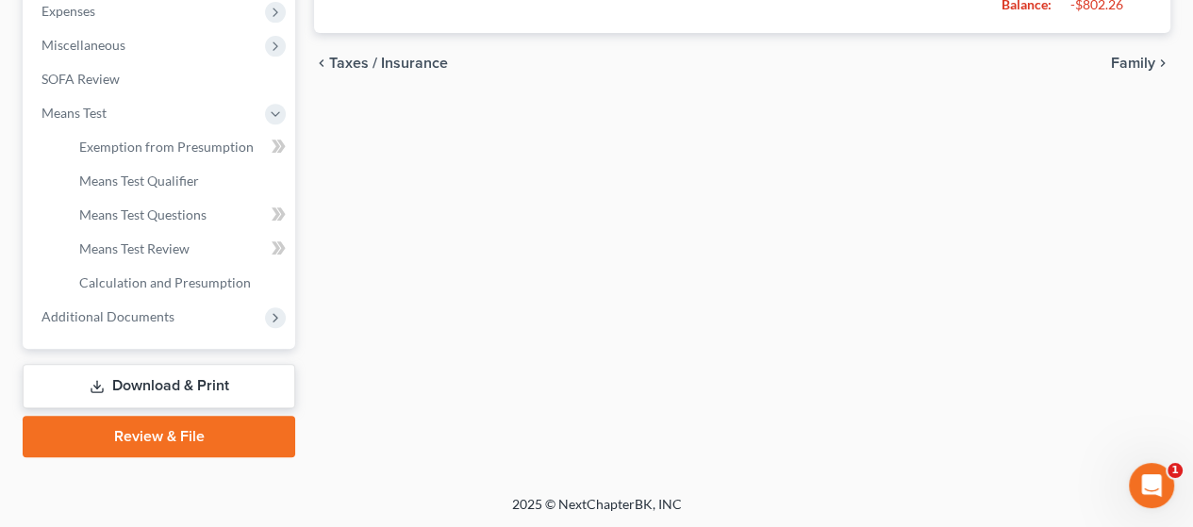
click at [196, 379] on link "Download & Print" at bounding box center [159, 386] width 273 height 44
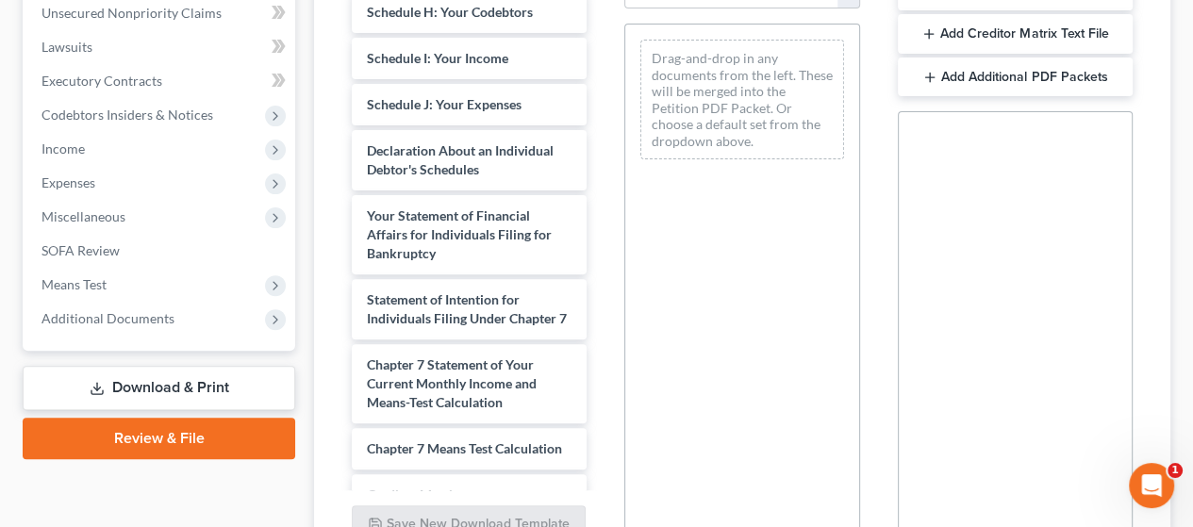
scroll to position [660, 0]
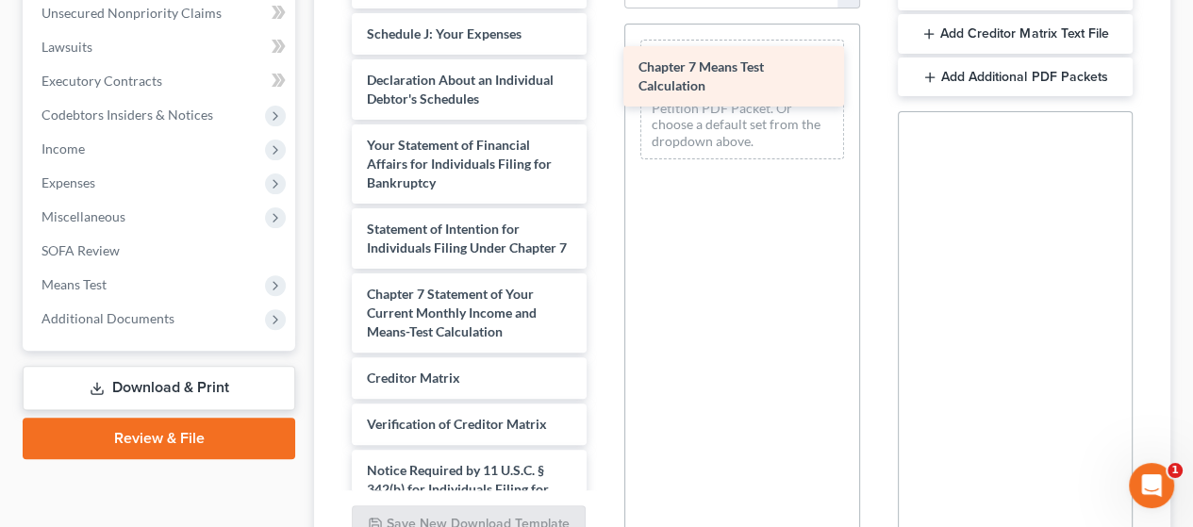
drag, startPoint x: 474, startPoint y: 458, endPoint x: 743, endPoint y: 73, distance: 470.1
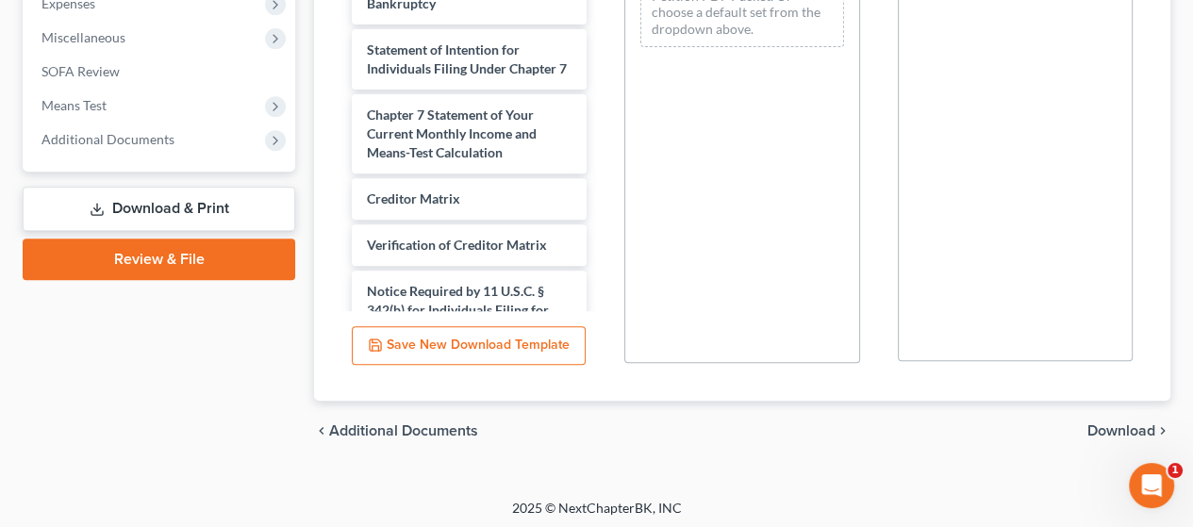
scroll to position [655, 0]
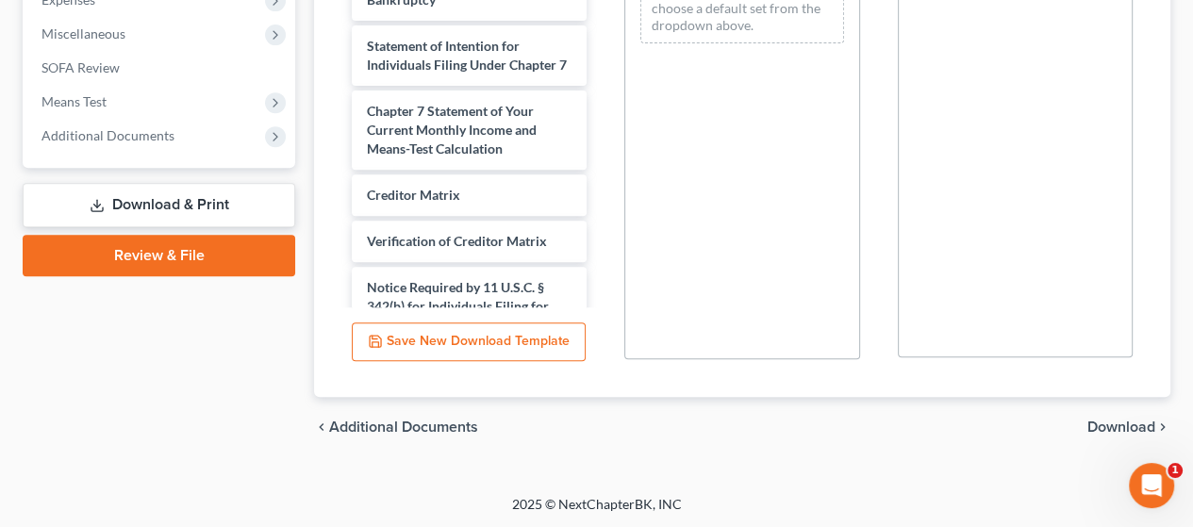
click at [1128, 420] on span "Download" at bounding box center [1122, 427] width 68 height 15
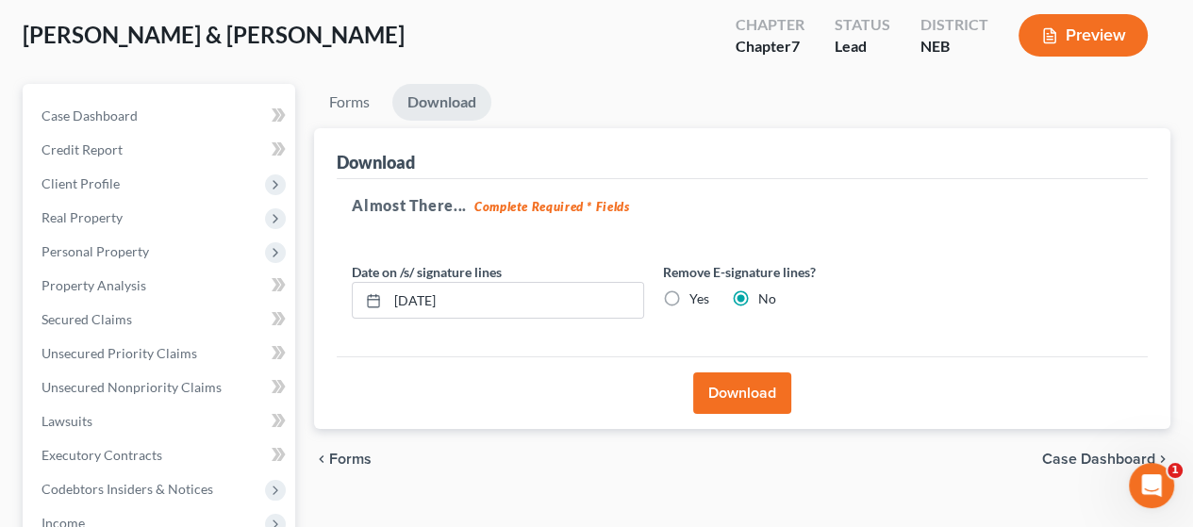
scroll to position [96, 0]
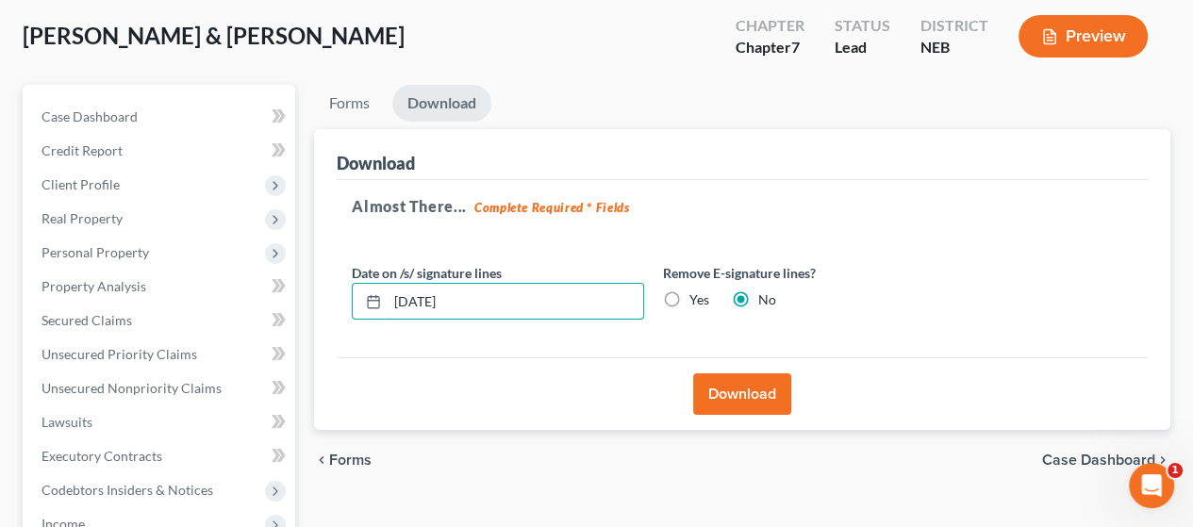
drag, startPoint x: 508, startPoint y: 304, endPoint x: 342, endPoint y: 288, distance: 165.9
click at [342, 288] on div "Date on /s/ signature lines 09/12/2025" at bounding box center [497, 292] width 311 height 58
click at [690, 297] on label "Yes" at bounding box center [700, 300] width 20 height 19
click at [697, 297] on input "Yes" at bounding box center [703, 297] width 12 height 12
radio input "true"
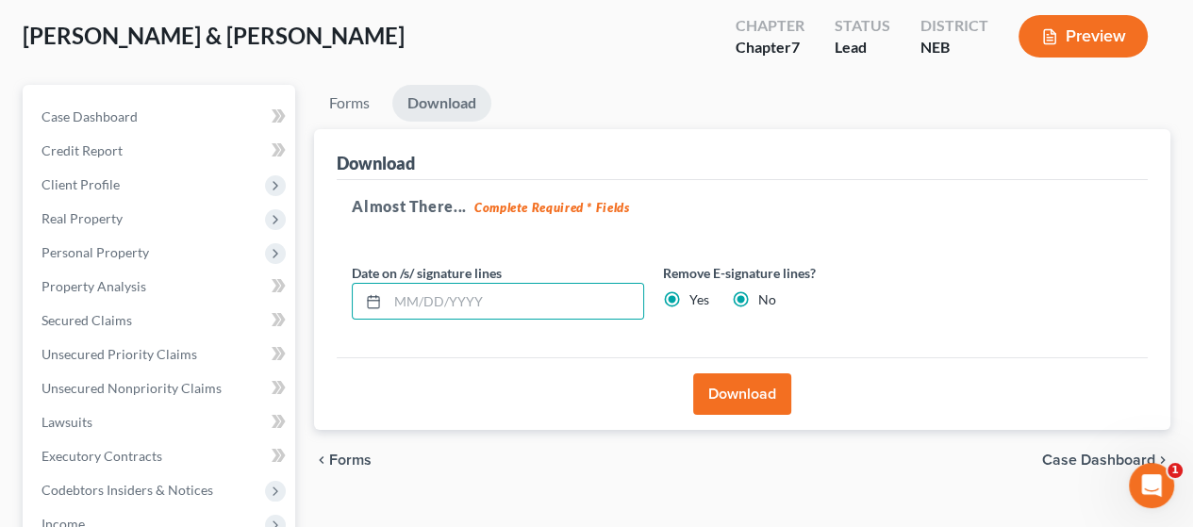
radio input "false"
click at [755, 384] on button "Download" at bounding box center [742, 395] width 98 height 42
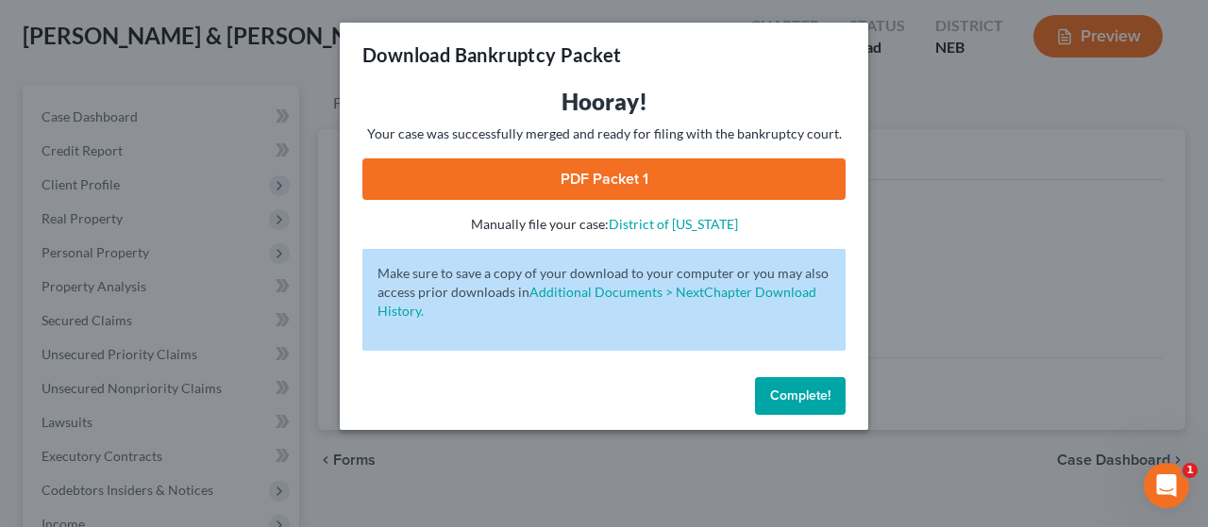
click at [706, 169] on link "PDF Packet 1" at bounding box center [603, 179] width 483 height 42
click at [804, 395] on span "Complete!" at bounding box center [800, 396] width 60 height 16
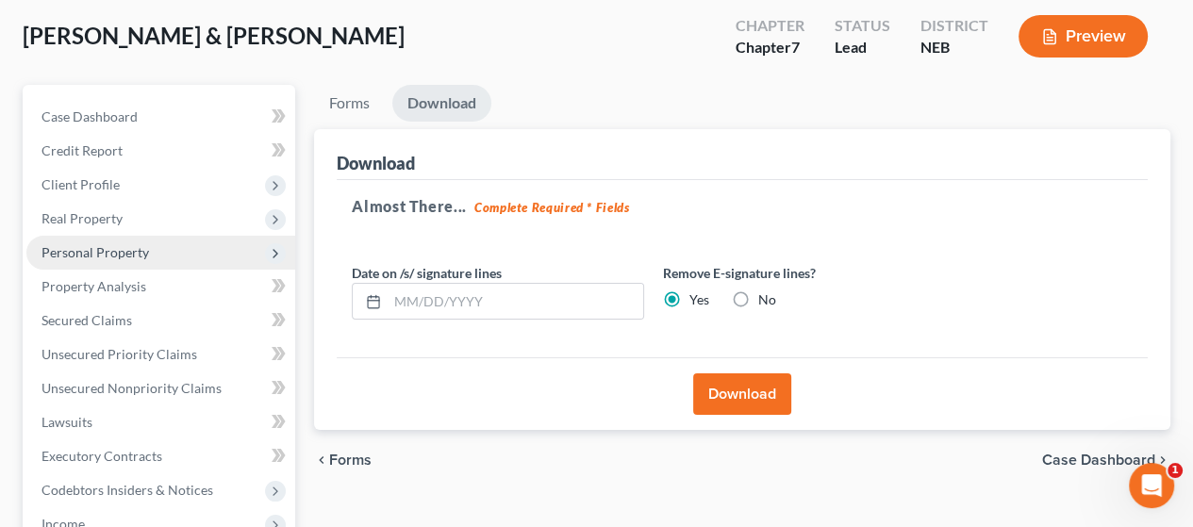
click at [134, 244] on span "Personal Property" at bounding box center [96, 252] width 108 height 16
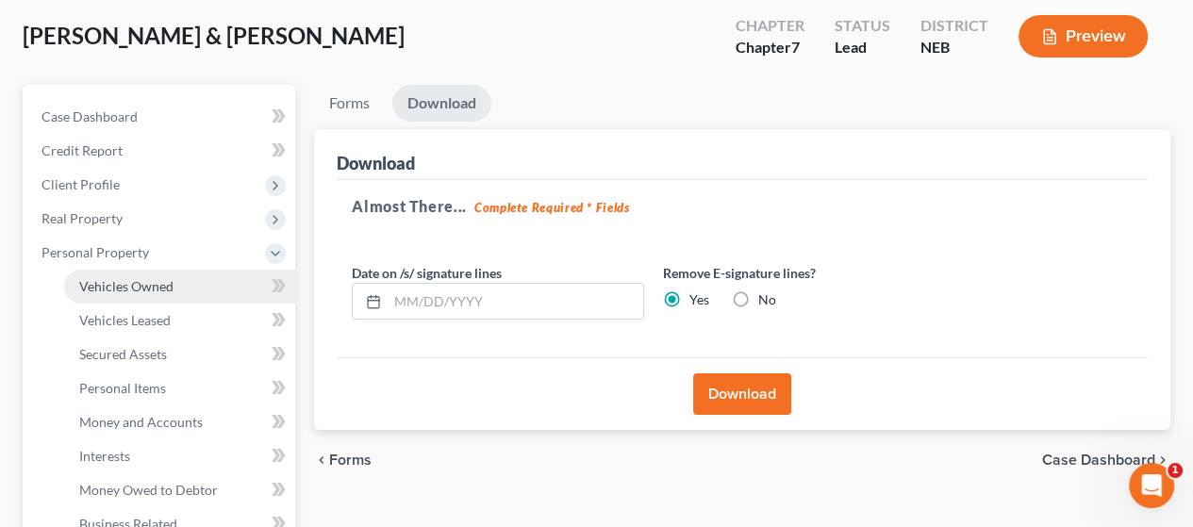
click at [158, 283] on span "Vehicles Owned" at bounding box center [126, 286] width 94 height 16
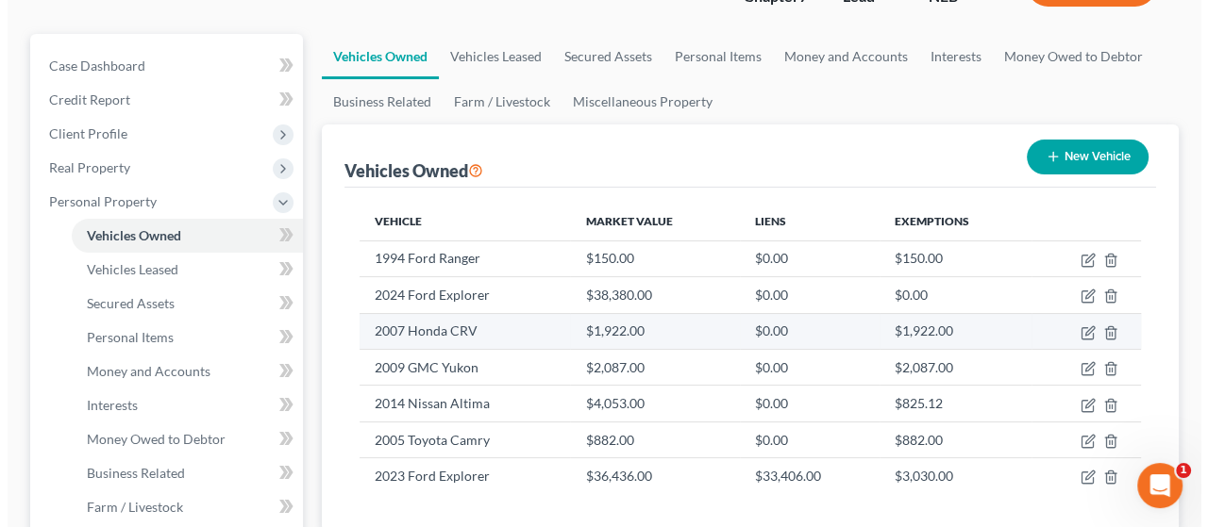
scroll to position [189, 0]
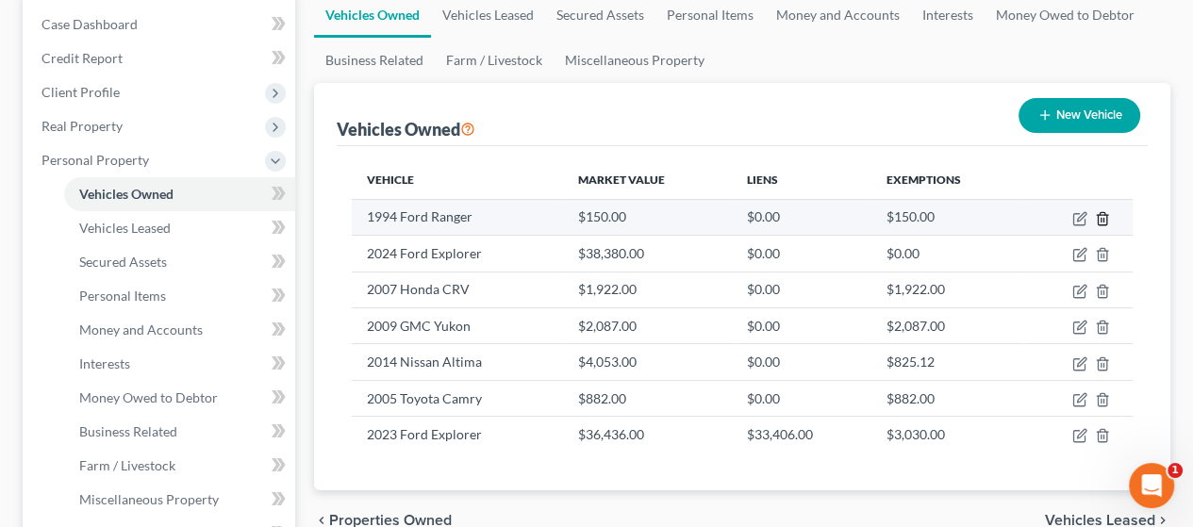
click at [1102, 212] on icon "button" at bounding box center [1102, 218] width 8 height 12
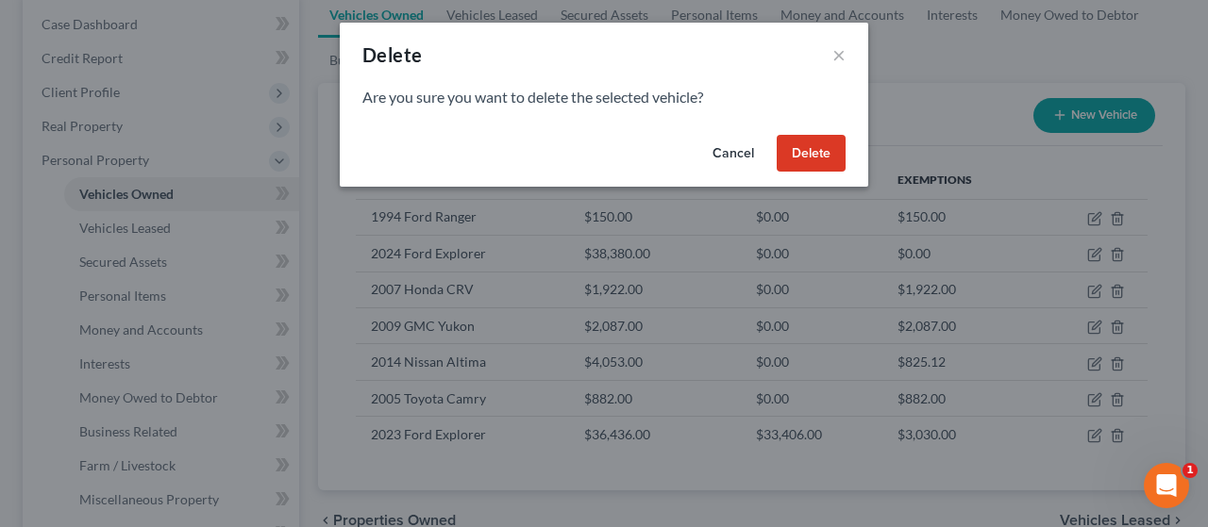
drag, startPoint x: 804, startPoint y: 148, endPoint x: 875, endPoint y: 167, distance: 73.2
click at [804, 150] on button "Delete" at bounding box center [810, 154] width 69 height 38
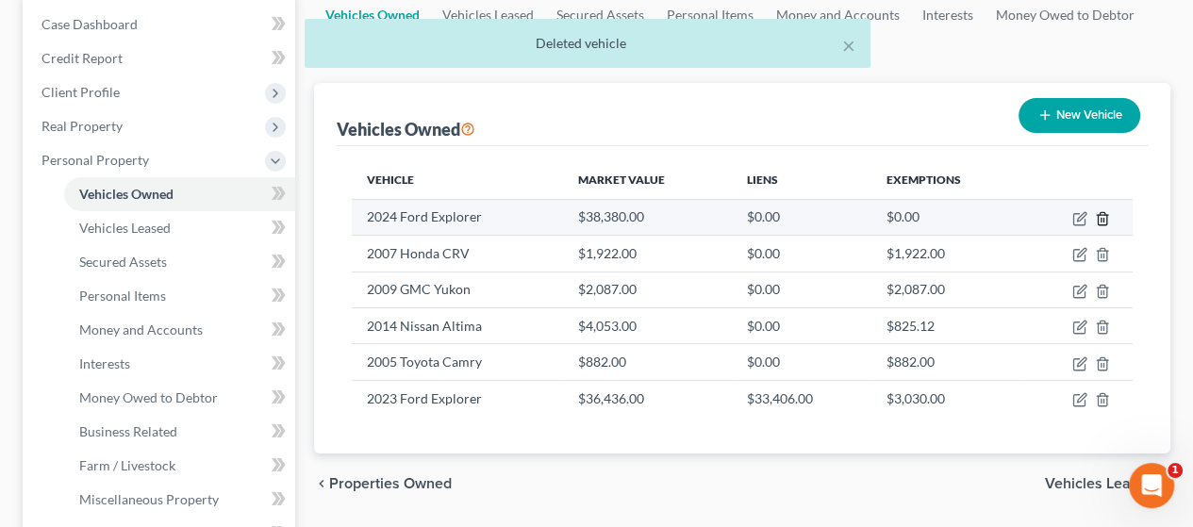
click at [1106, 214] on icon "button" at bounding box center [1102, 218] width 15 height 15
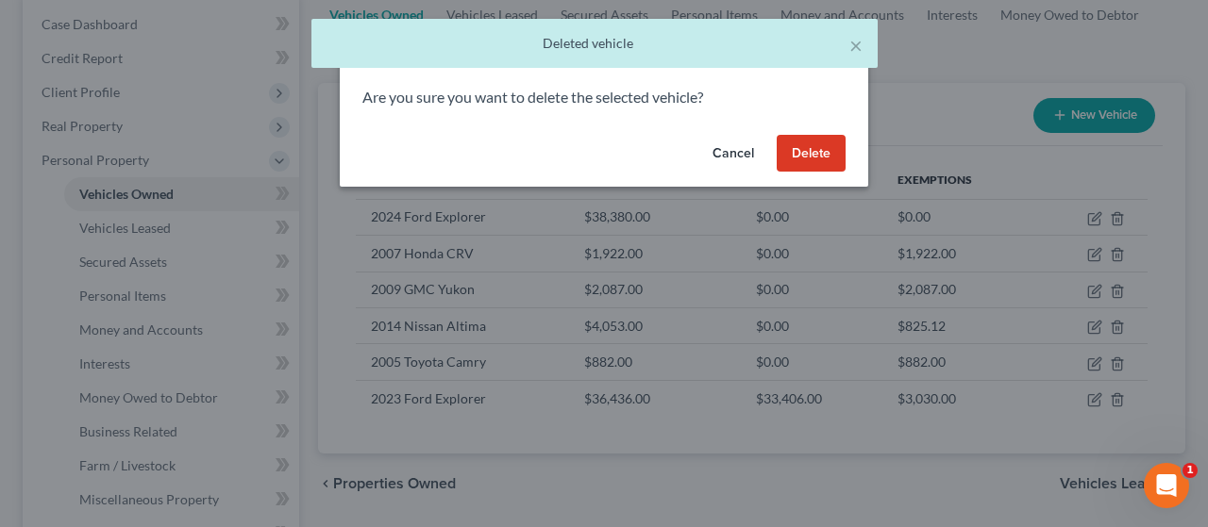
drag, startPoint x: 801, startPoint y: 158, endPoint x: 970, endPoint y: 179, distance: 170.1
click at [802, 158] on button "Delete" at bounding box center [810, 154] width 69 height 38
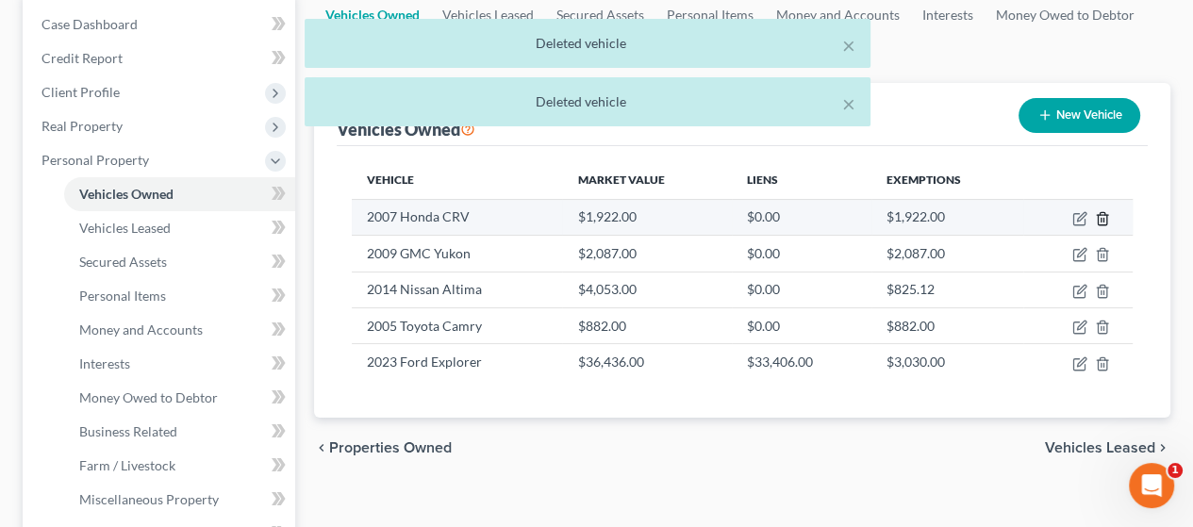
click at [1102, 218] on line "button" at bounding box center [1102, 220] width 0 height 4
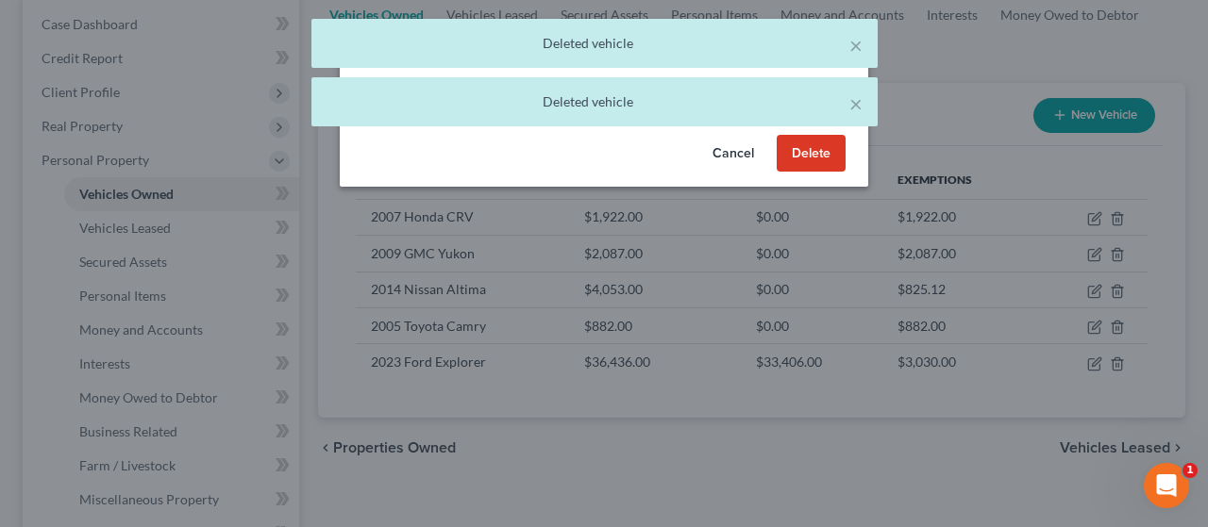
drag, startPoint x: 805, startPoint y: 150, endPoint x: 869, endPoint y: 168, distance: 66.6
click at [805, 151] on button "Delete" at bounding box center [810, 154] width 69 height 38
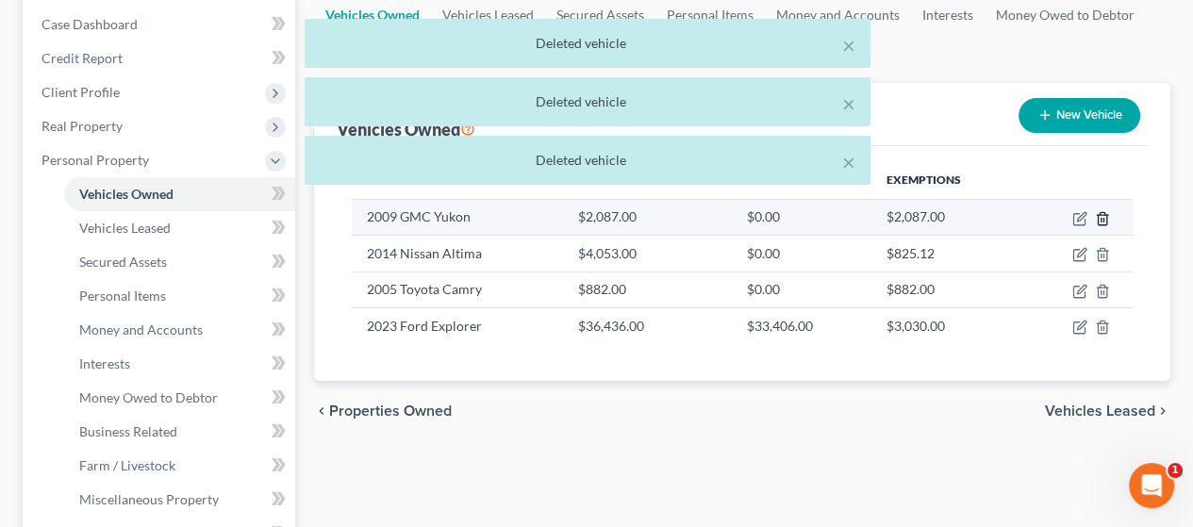
click at [1106, 218] on icon "button" at bounding box center [1102, 218] width 15 height 15
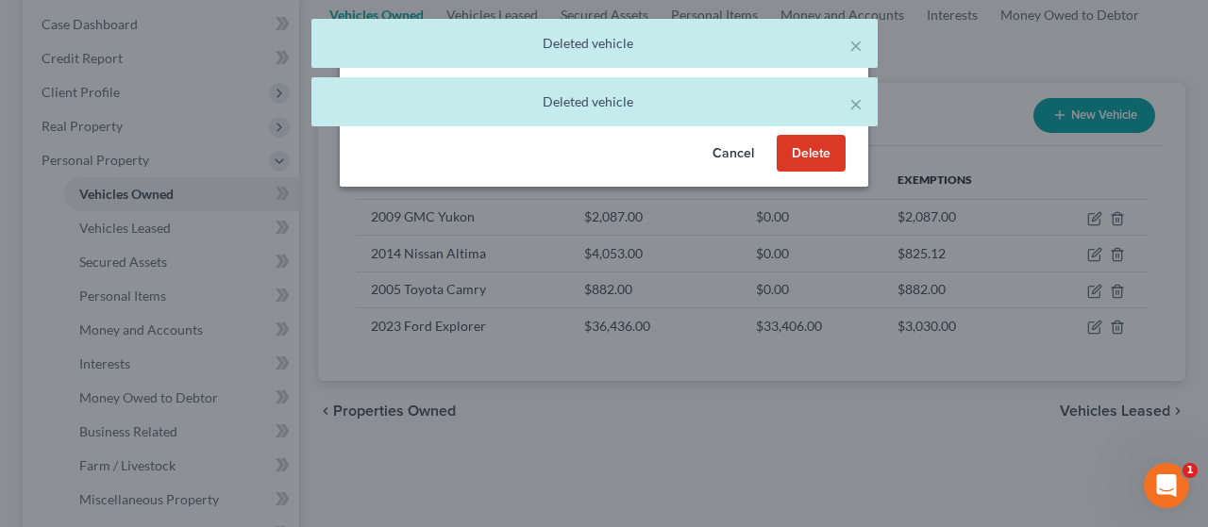
drag, startPoint x: 806, startPoint y: 146, endPoint x: 1004, endPoint y: 185, distance: 201.9
click at [838, 159] on button "Delete" at bounding box center [810, 154] width 69 height 38
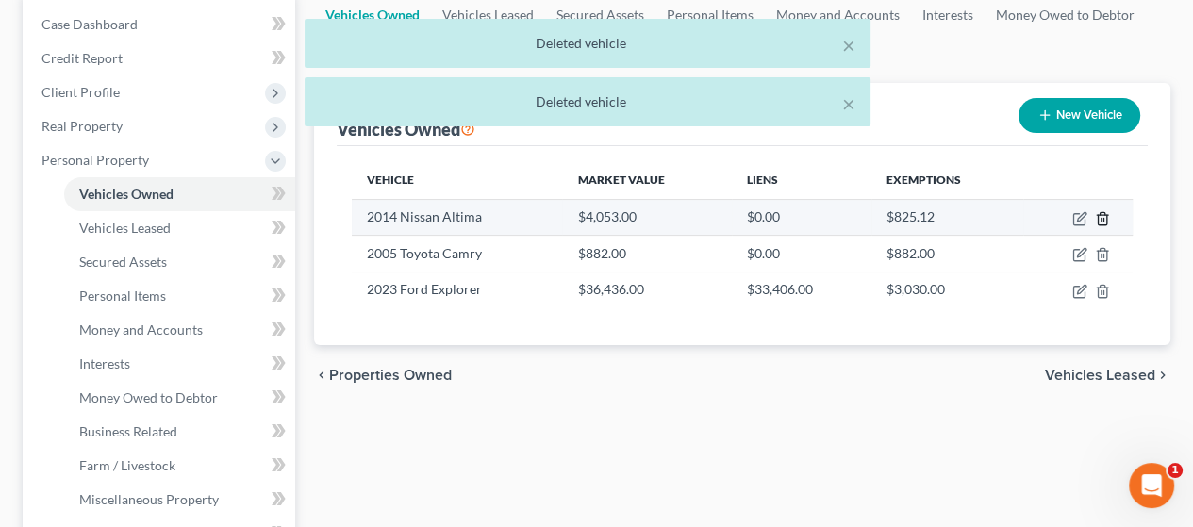
click at [1106, 218] on icon "button" at bounding box center [1102, 218] width 8 height 12
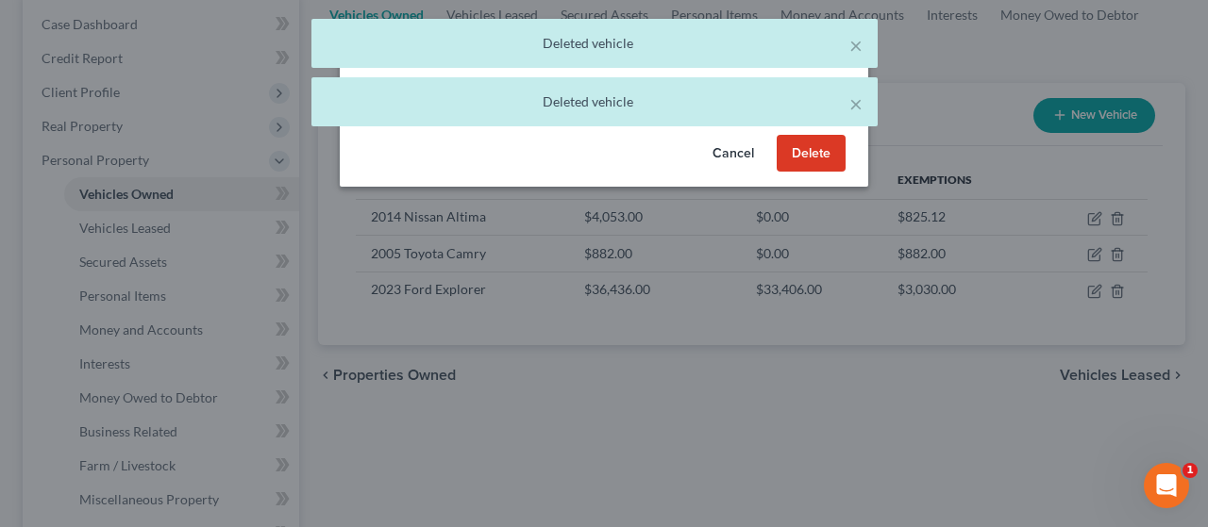
drag, startPoint x: 811, startPoint y: 146, endPoint x: 988, endPoint y: 191, distance: 181.9
click at [826, 154] on button "Delete" at bounding box center [810, 154] width 69 height 38
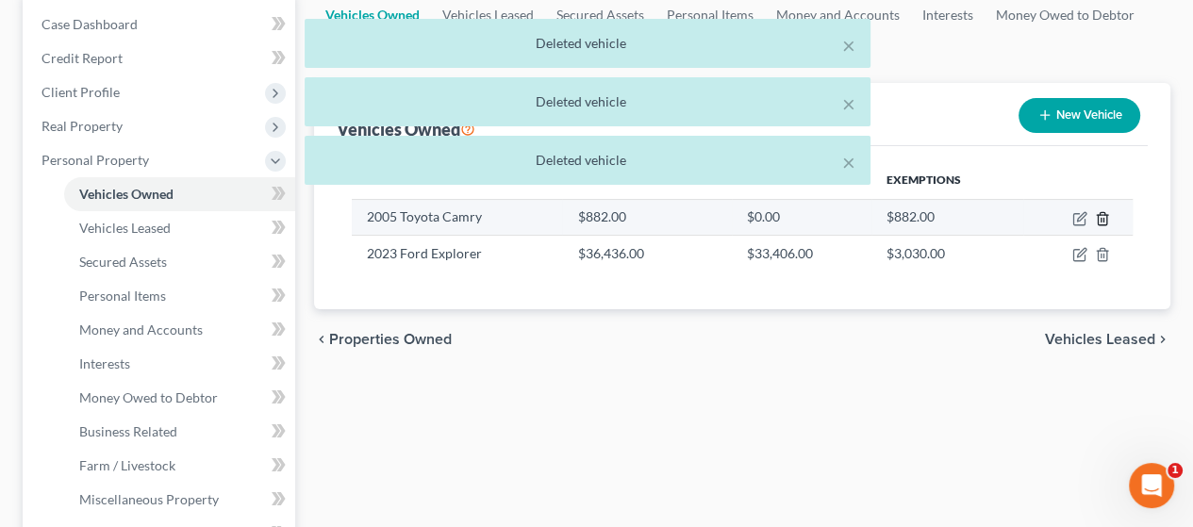
click at [1104, 218] on line "button" at bounding box center [1104, 220] width 0 height 4
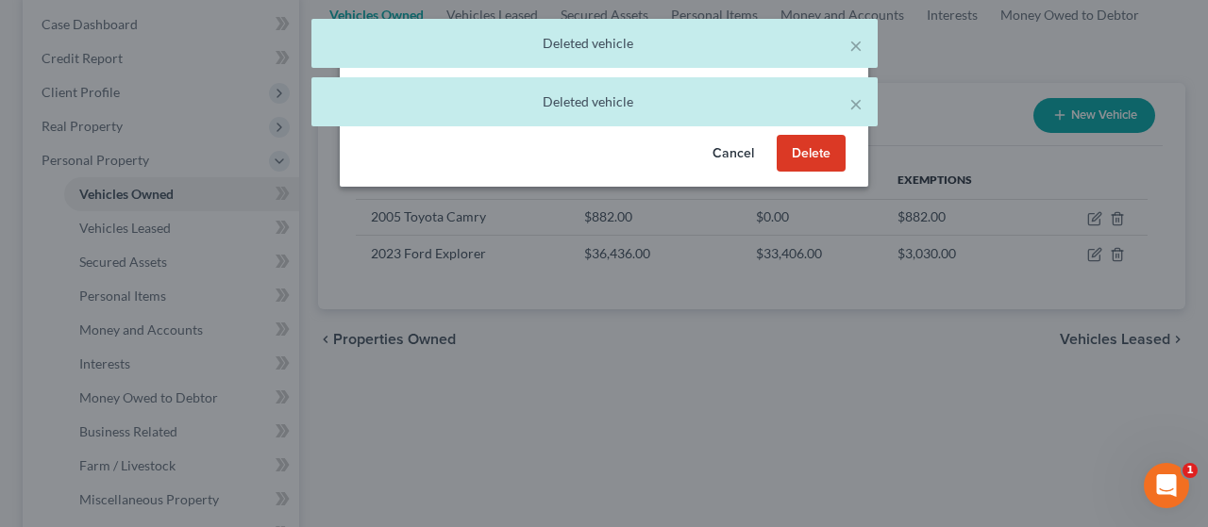
drag, startPoint x: 810, startPoint y: 151, endPoint x: 996, endPoint y: 185, distance: 188.9
click at [831, 158] on button "Delete" at bounding box center [810, 154] width 69 height 38
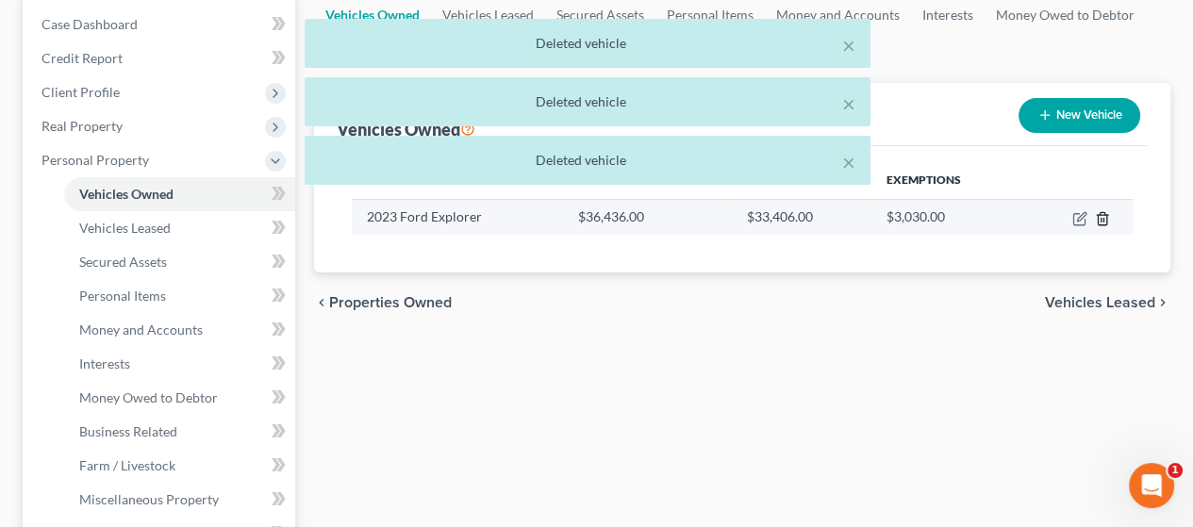
click at [1106, 216] on icon "button" at bounding box center [1102, 218] width 8 height 12
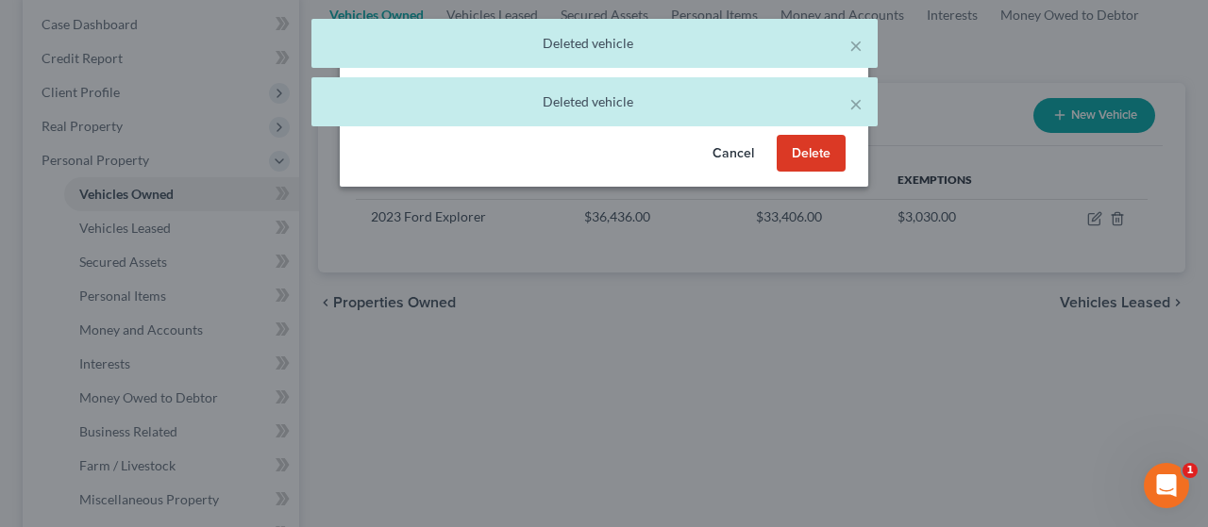
click at [811, 165] on button "Delete" at bounding box center [810, 154] width 69 height 38
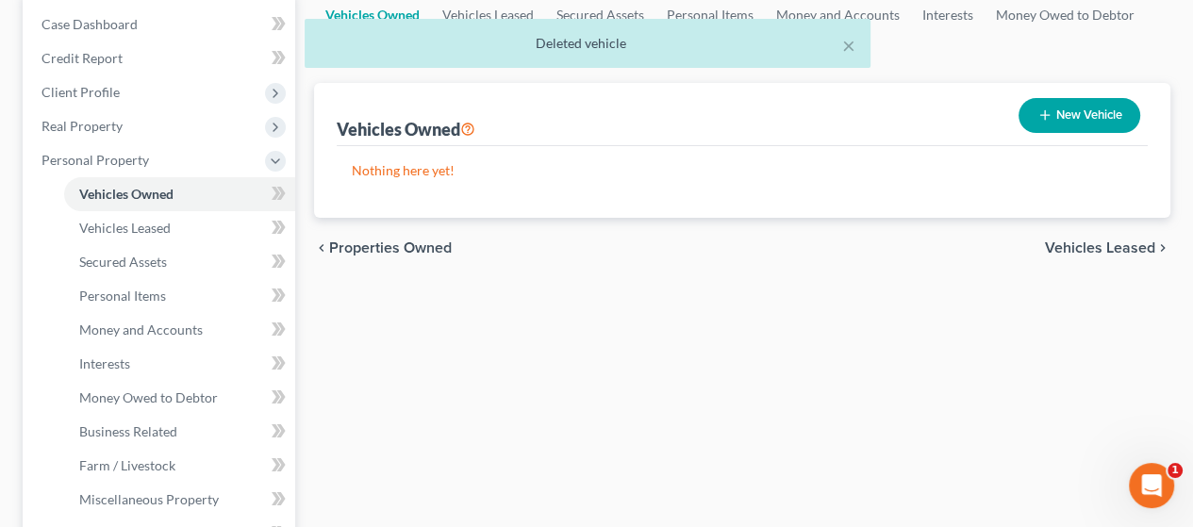
click at [1079, 113] on button "New Vehicle" at bounding box center [1080, 115] width 122 height 35
select select "0"
select select "2"
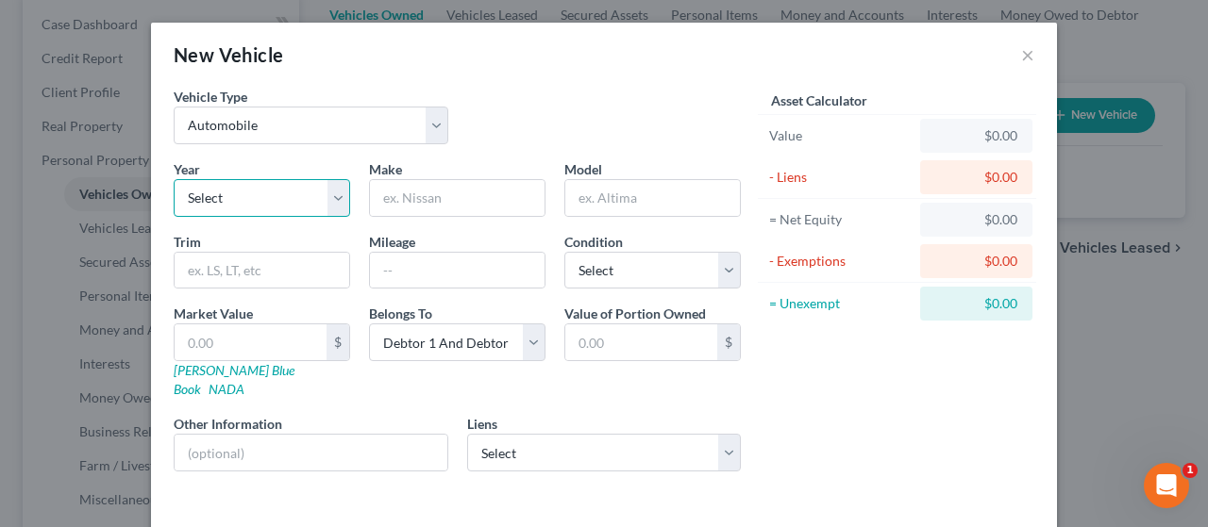
click at [257, 191] on select "Select 2026 2025 2024 2023 2022 2021 2020 2019 2018 2017 2016 2015 2014 2013 20…" at bounding box center [262, 198] width 176 height 38
select select "3"
click at [174, 179] on select "Select 2026 2025 2024 2023 2022 2021 2020 2019 2018 2017 2016 2015 2014 2013 20…" at bounding box center [262, 198] width 176 height 38
click at [415, 202] on input "text" at bounding box center [457, 198] width 175 height 36
type input "Ford"
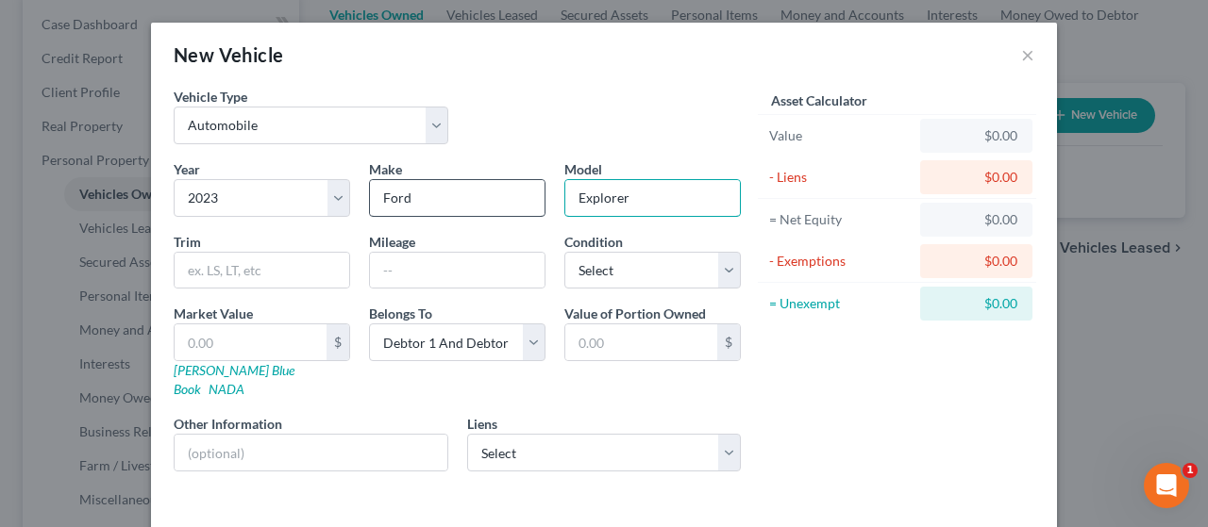
type input "Explorer"
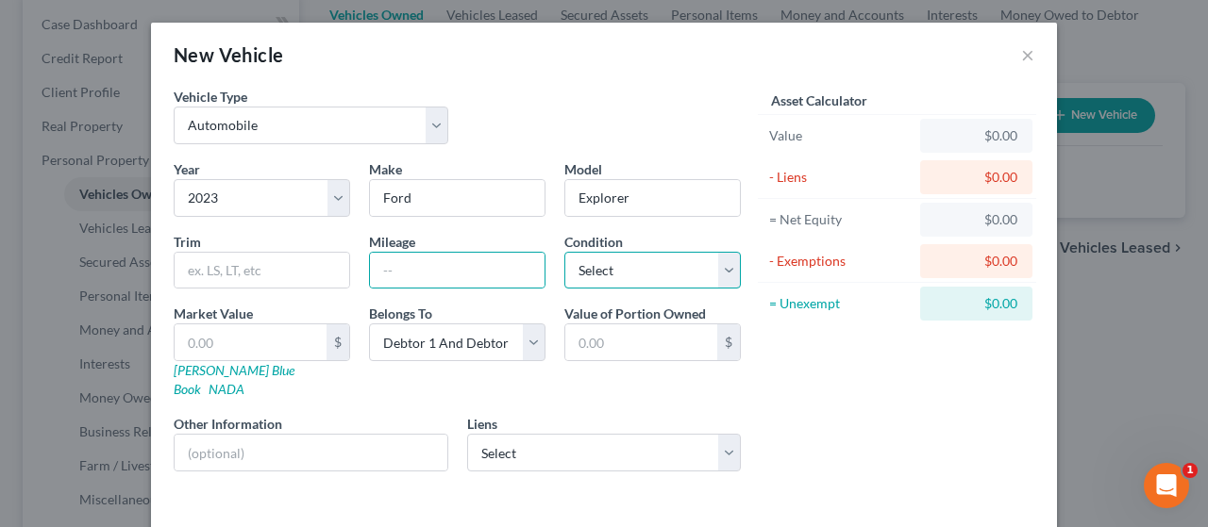
click at [687, 259] on select "Select Excellent Very Good Good Fair Poor" at bounding box center [652, 271] width 176 height 38
select select "2"
click at [564, 252] on select "Select Excellent Very Good Good Fair Poor" at bounding box center [652, 271] width 176 height 38
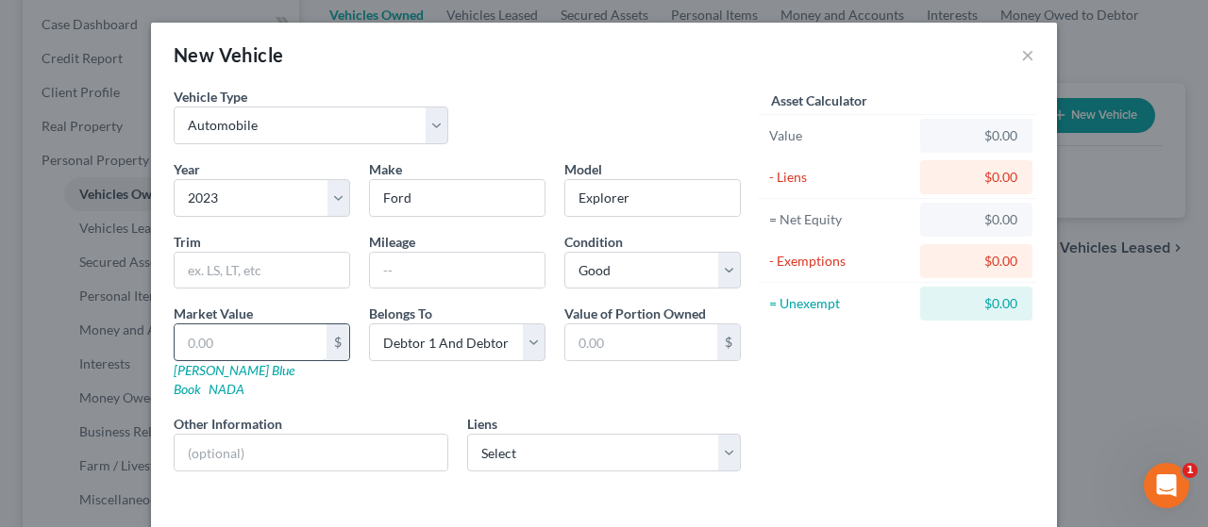
click at [242, 331] on input "text" at bounding box center [251, 343] width 152 height 36
type input "3"
type input "3.00"
type input "36"
type input "36.00"
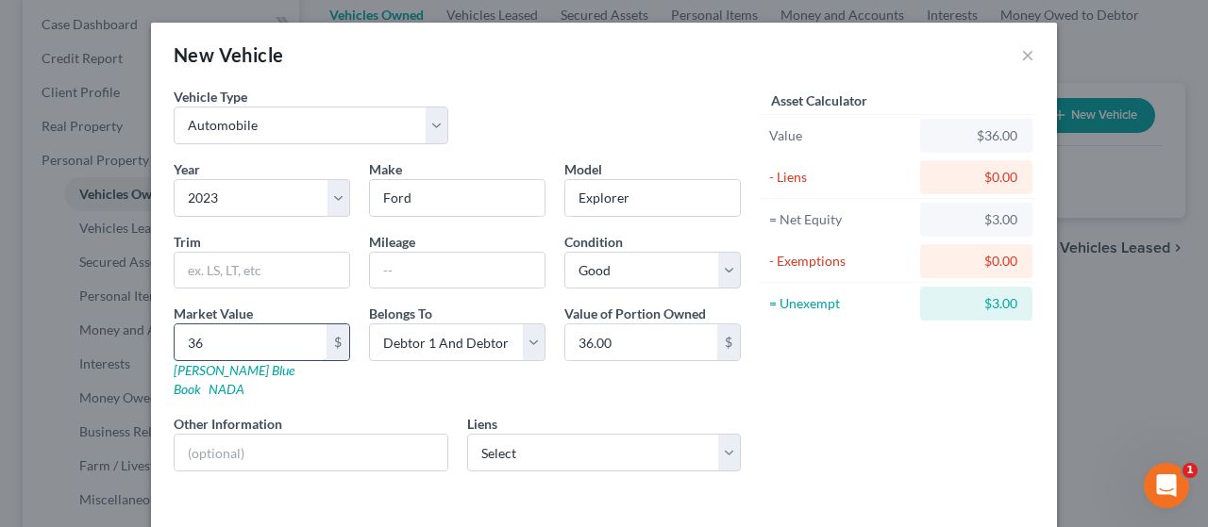
type input "364"
type input "364.00"
type input "3643"
type input "3,643.00"
type input "3,6436"
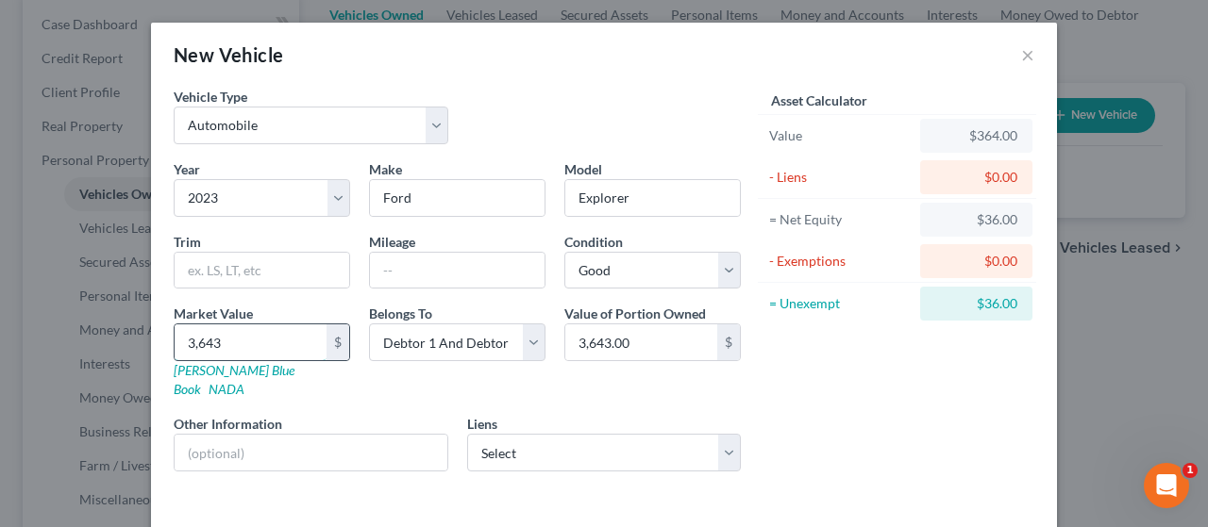
type input "36,436.00"
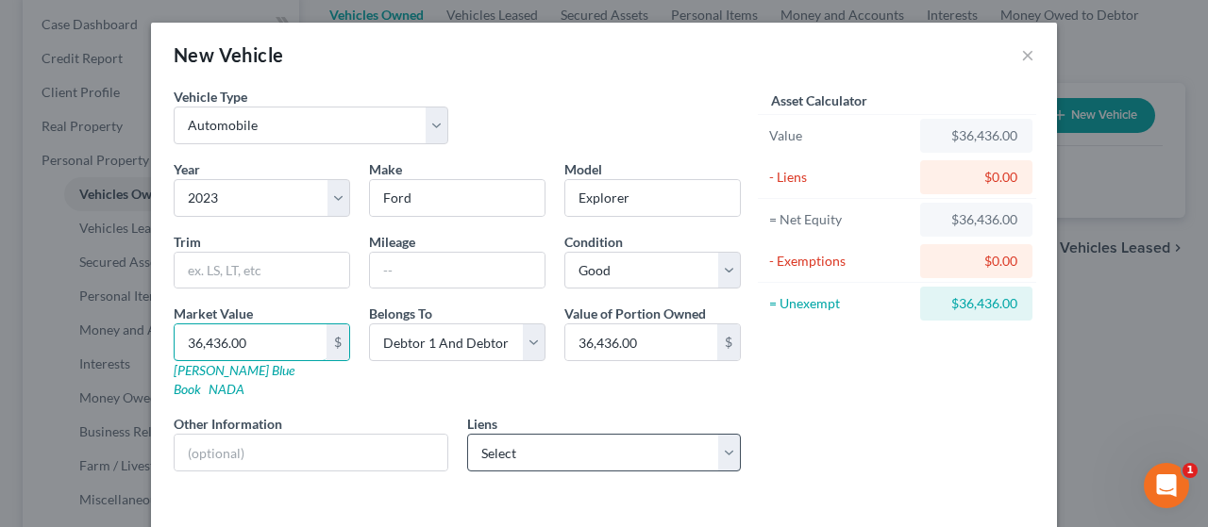
type input "36,436.00"
click at [725, 436] on select "Select Credit Acceptance Corp. - $33,406.00" at bounding box center [604, 453] width 275 height 38
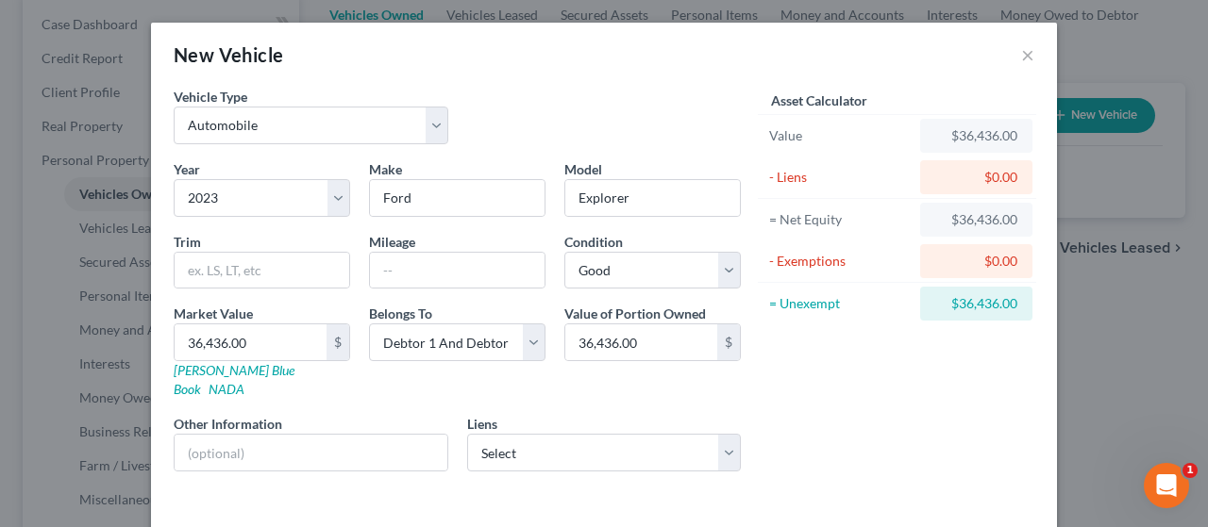
select select "23"
select select "2"
select select "0"
select select "2"
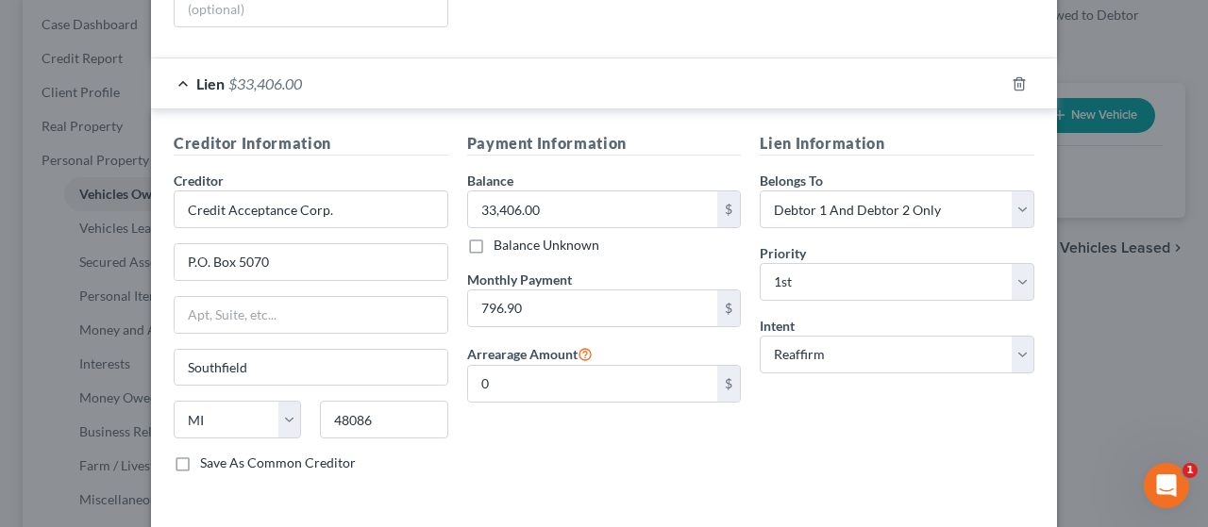
scroll to position [500, 0]
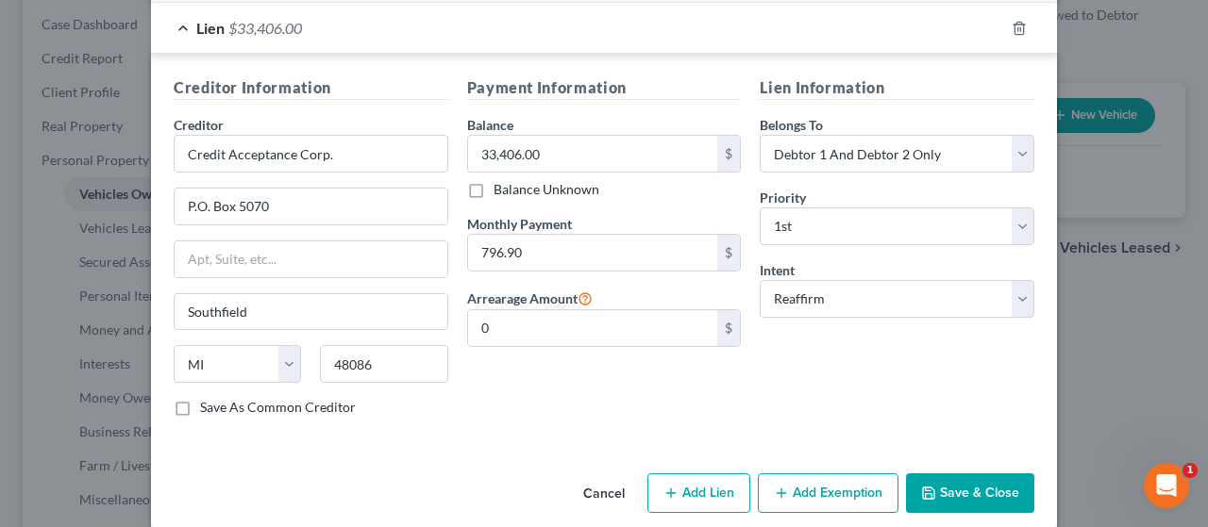
click at [826, 474] on button "Add Exemption" at bounding box center [828, 494] width 141 height 40
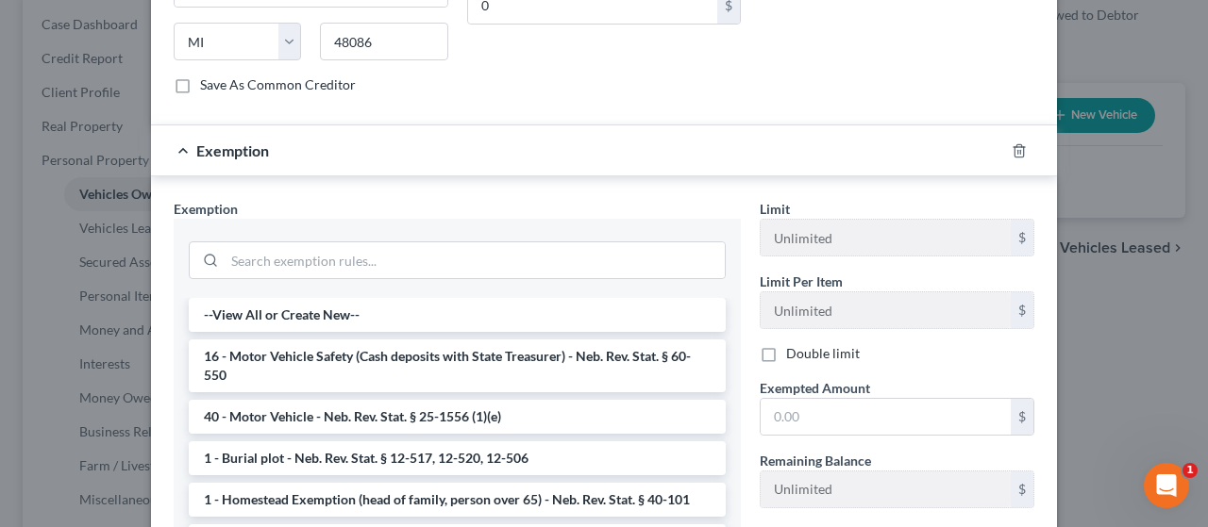
scroll to position [877, 0]
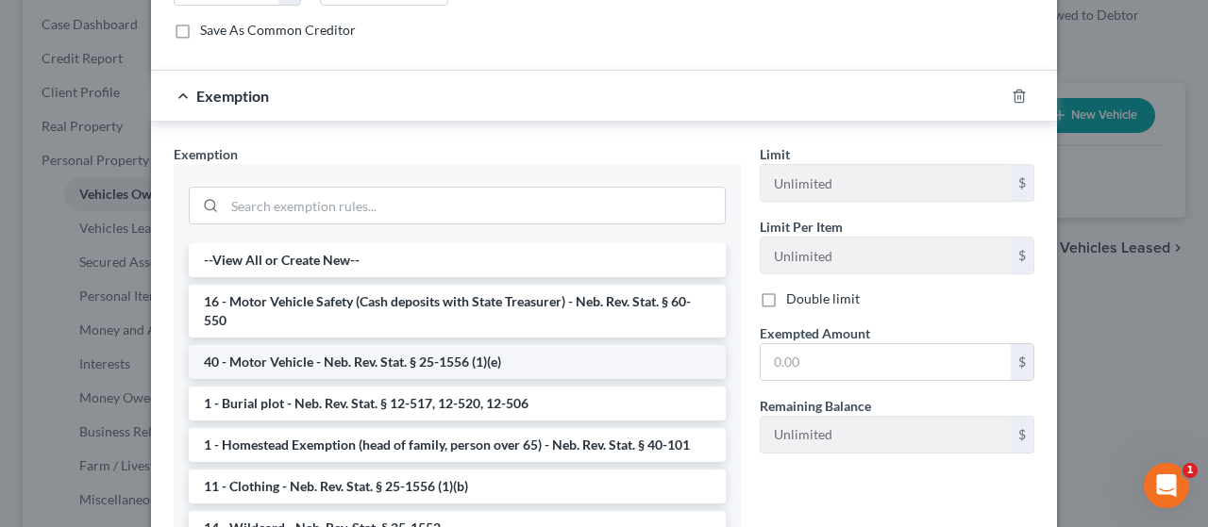
click at [366, 345] on li "40 - Motor Vehicle - Neb. Rev. Stat. § 25-1556 (1)(e)" at bounding box center [457, 362] width 537 height 34
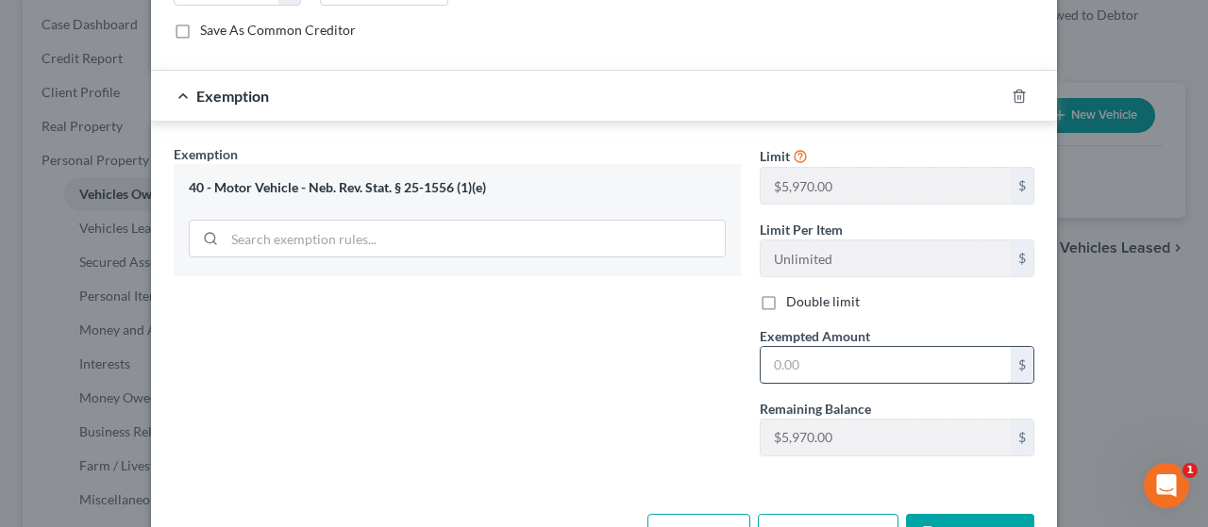
drag, startPoint x: 815, startPoint y: 336, endPoint x: 804, endPoint y: 343, distance: 13.6
click at [815, 347] on input "text" at bounding box center [885, 365] width 250 height 36
type input "3,030.00"
click at [975, 514] on button "Save & Close" at bounding box center [970, 534] width 128 height 40
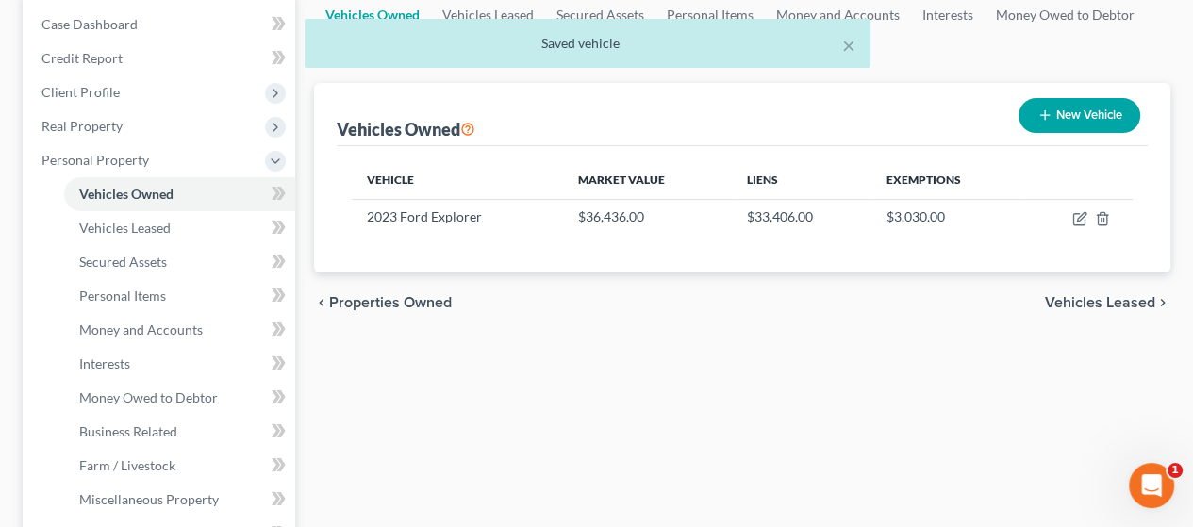
click at [1090, 106] on button "New Vehicle" at bounding box center [1080, 115] width 122 height 35
select select "0"
select select "2"
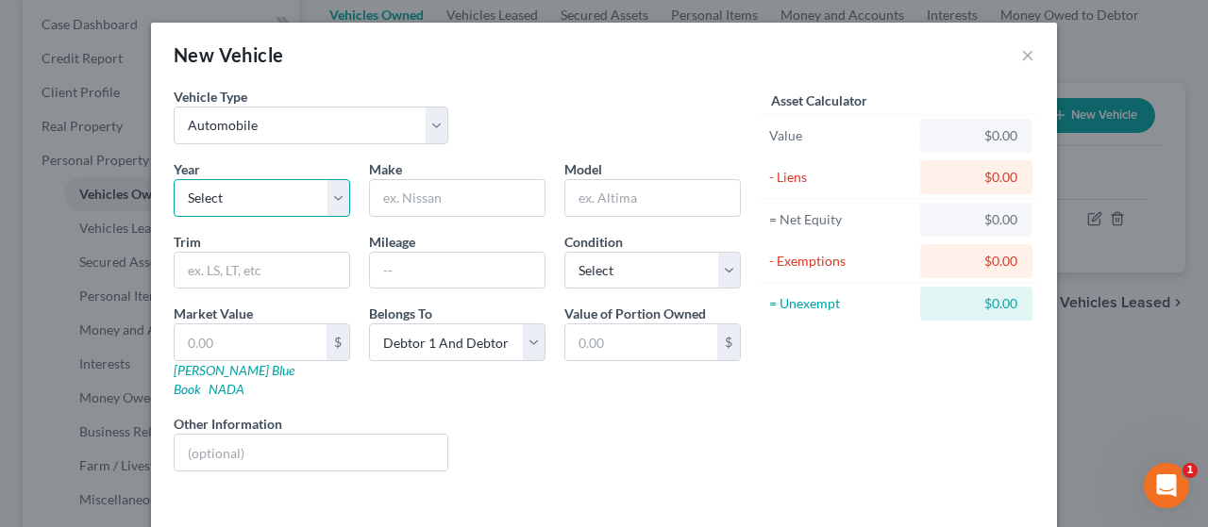
click at [284, 185] on select "Select 2026 2025 2024 2023 2022 2021 2020 2019 2018 2017 2016 2015 2014 2013 20…" at bounding box center [262, 198] width 176 height 38
select select "19"
click at [174, 179] on select "Select 2026 2025 2024 2023 2022 2021 2020 2019 2018 2017 2016 2015 2014 2013 20…" at bounding box center [262, 198] width 176 height 38
click at [411, 195] on input "text" at bounding box center [457, 198] width 175 height 36
type input "Honda"
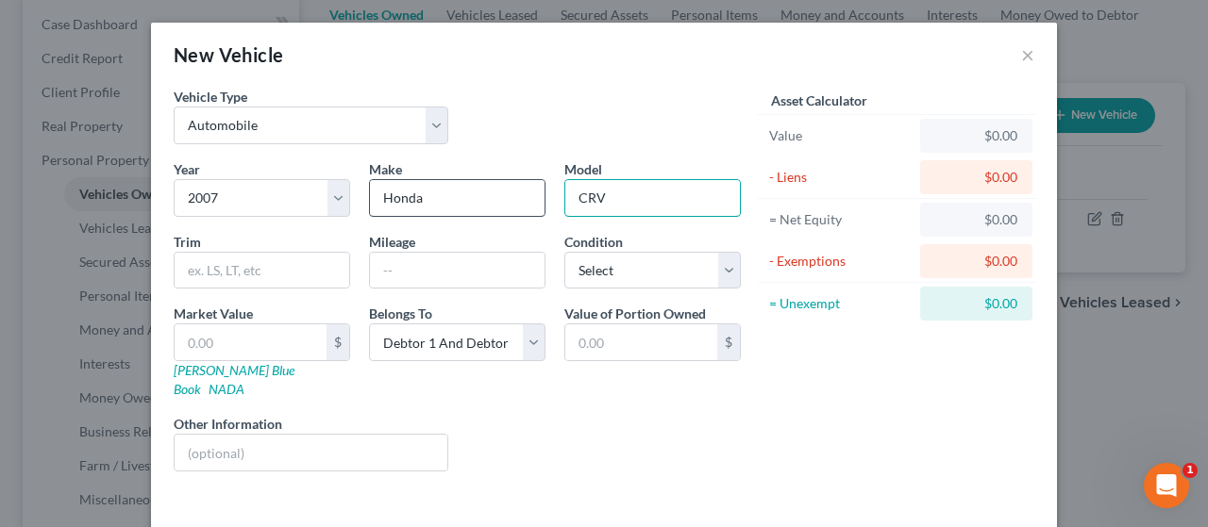
type input "CRV"
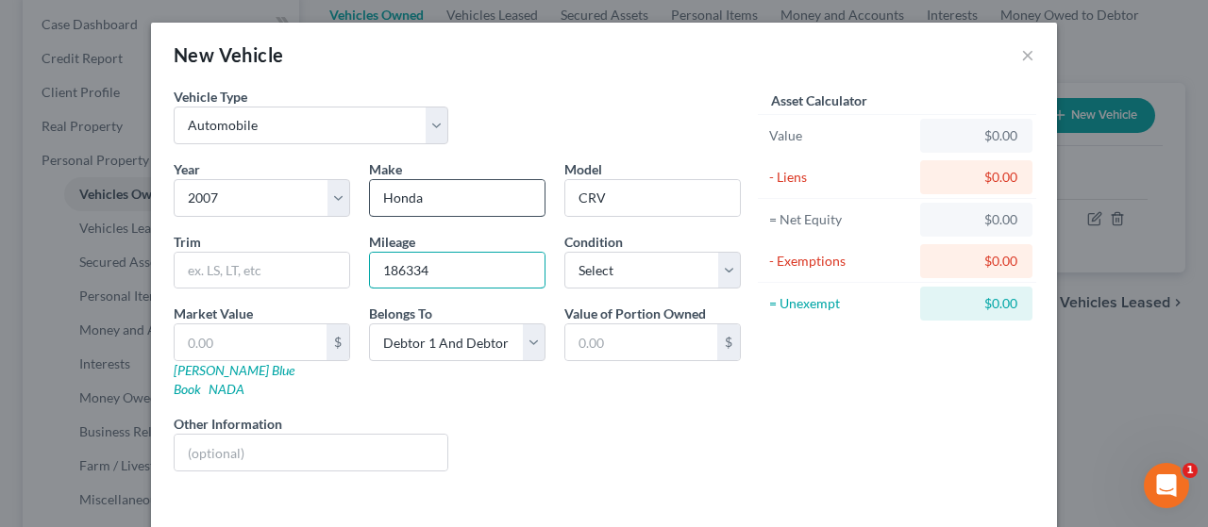
type input "186334"
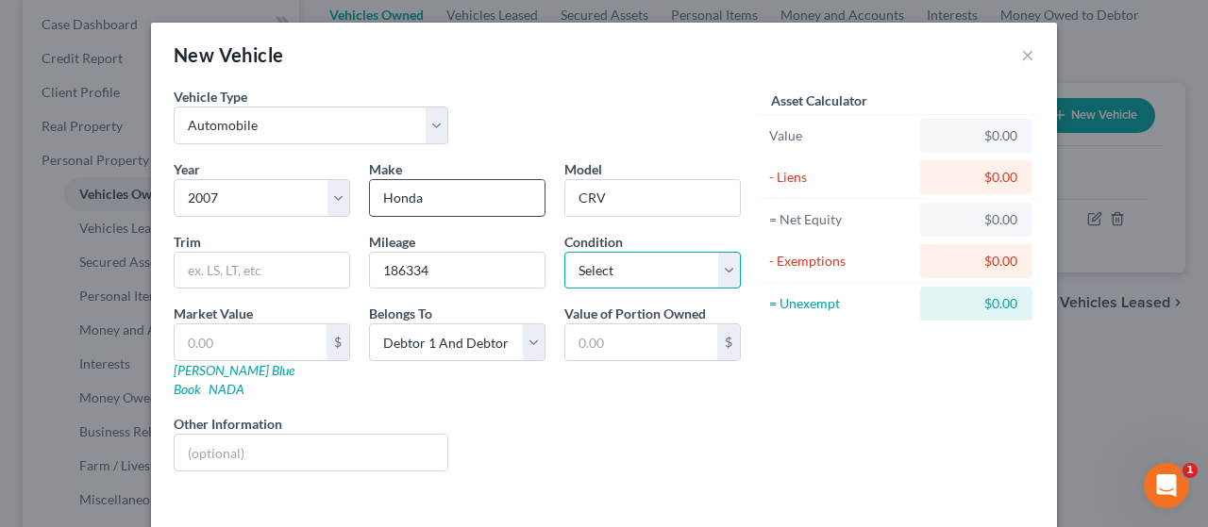
select select "3"
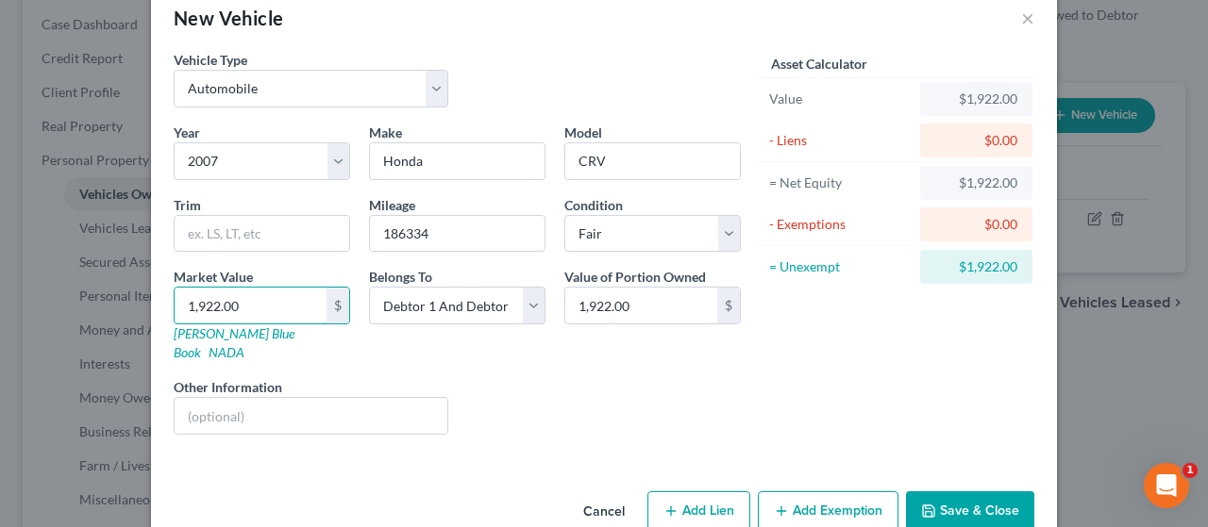
scroll to position [57, 0]
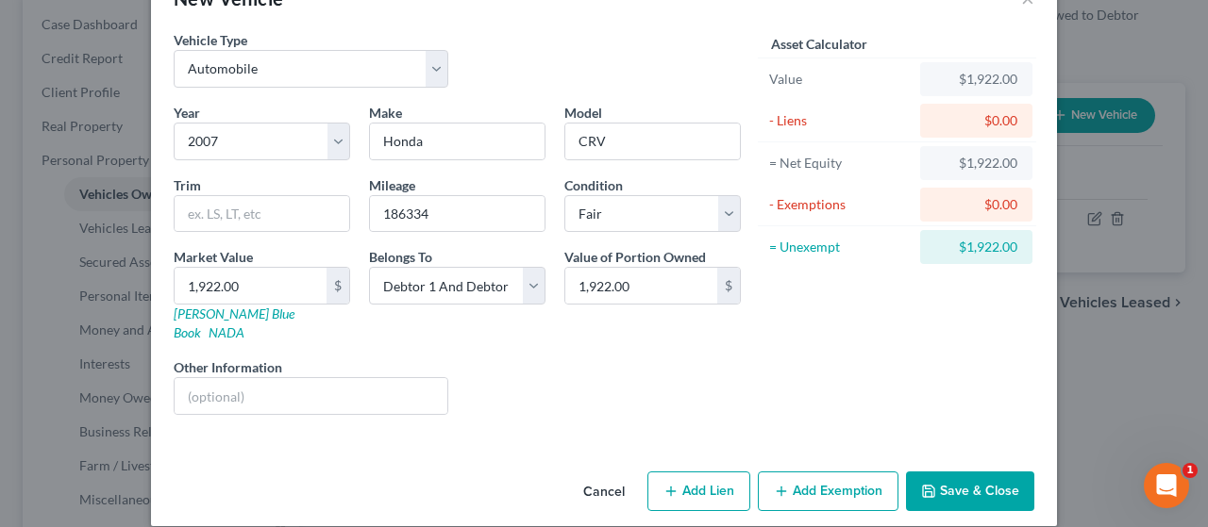
click at [830, 472] on button "Add Exemption" at bounding box center [828, 492] width 141 height 40
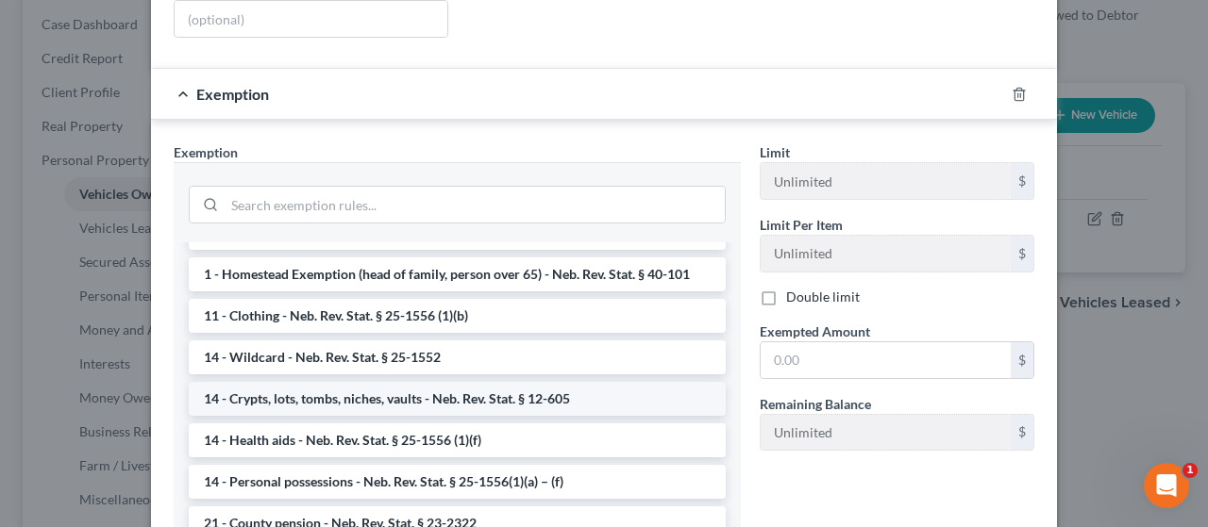
scroll to position [189, 0]
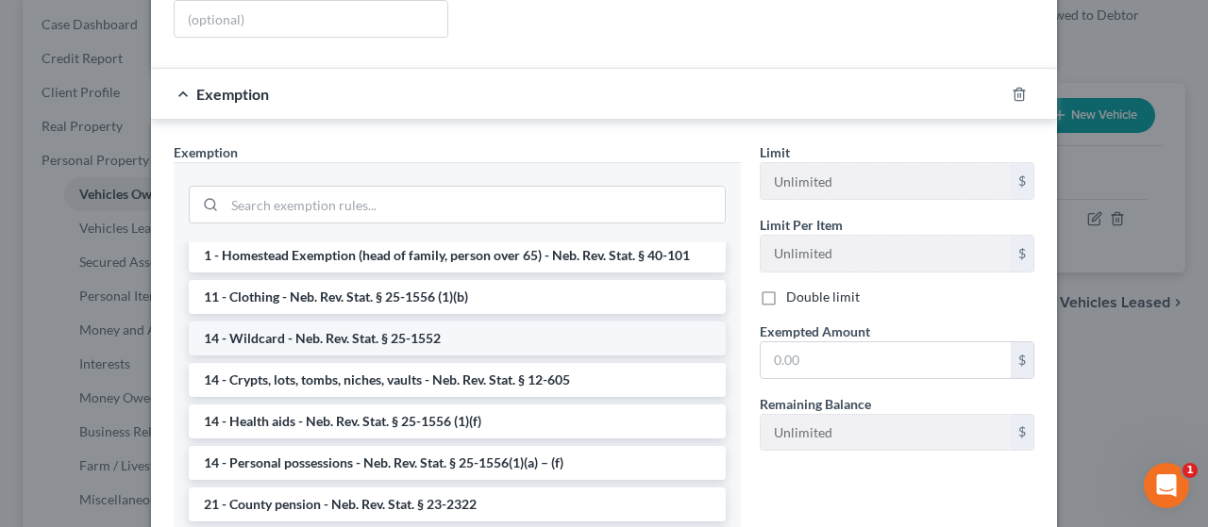
click at [332, 322] on li "14 - Wildcard - Neb. Rev. Stat. § 25-1552" at bounding box center [457, 339] width 537 height 34
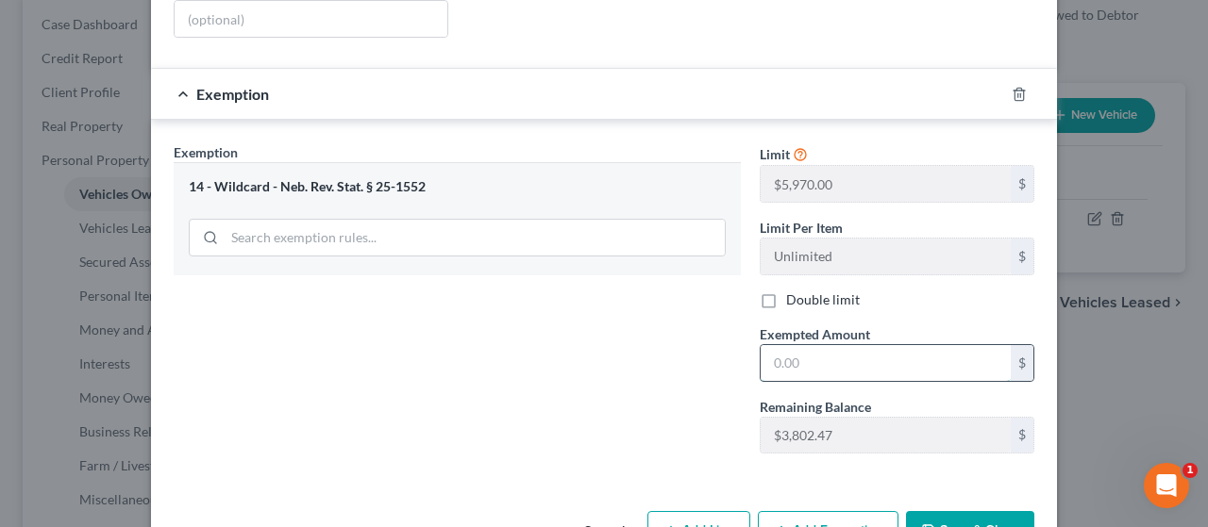
drag, startPoint x: 815, startPoint y: 331, endPoint x: 825, endPoint y: 305, distance: 28.4
click at [815, 345] on input "text" at bounding box center [885, 363] width 250 height 36
click at [974, 511] on button "Save & Close" at bounding box center [970, 531] width 128 height 40
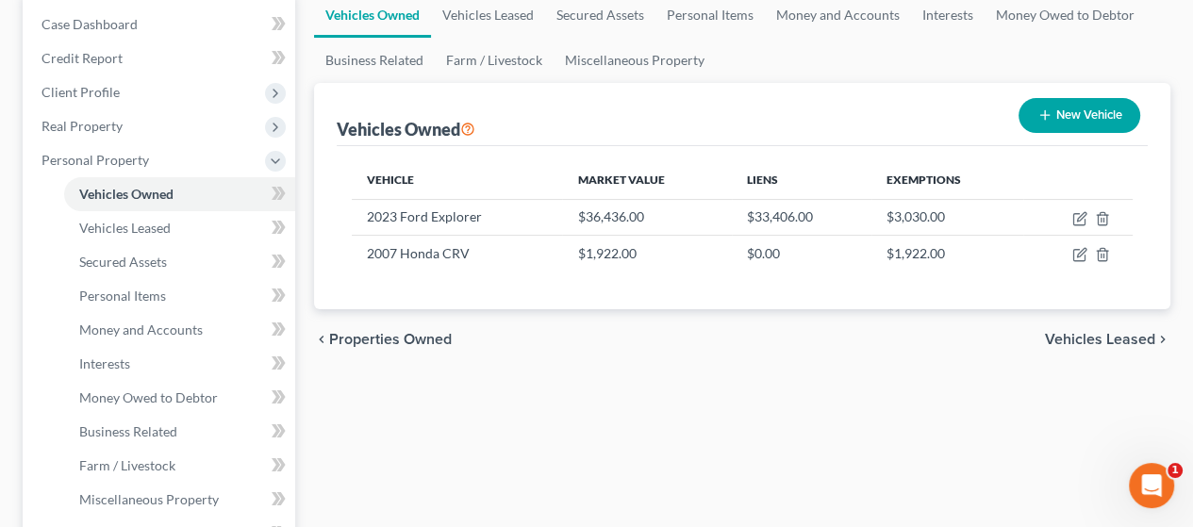
click at [1081, 108] on button "New Vehicle" at bounding box center [1080, 115] width 122 height 35
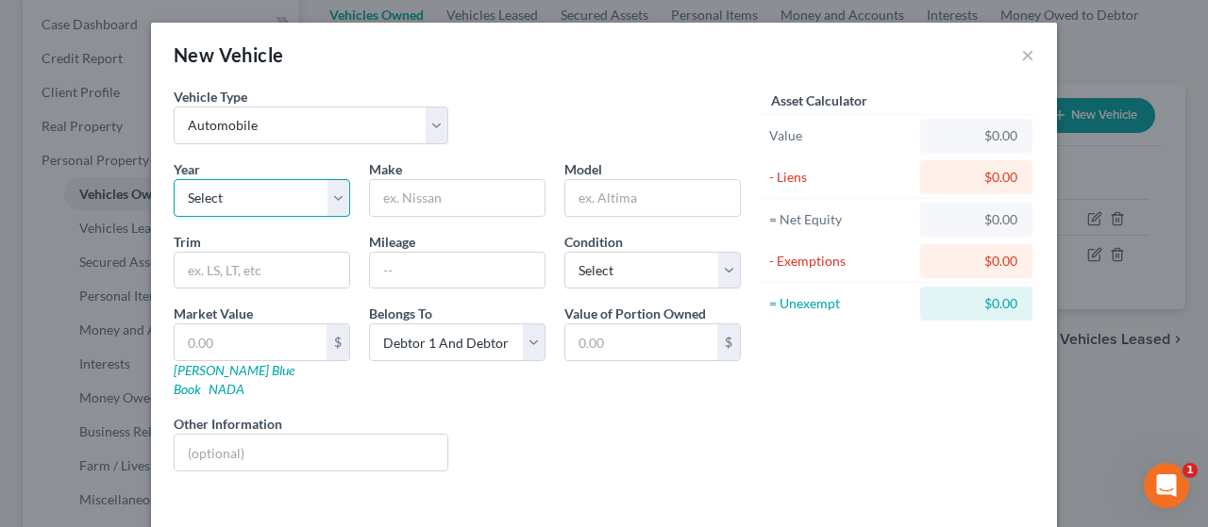
click at [329, 201] on select "Select 2026 2025 2024 2023 2022 2021 2020 2019 2018 2017 2016 2015 2014 2013 20…" at bounding box center [262, 198] width 176 height 38
click at [174, 179] on select "Select 2026 2025 2024 2023 2022 2021 2020 2019 2018 2017 2016 2015 2014 2013 20…" at bounding box center [262, 198] width 176 height 38
drag, startPoint x: 408, startPoint y: 203, endPoint x: 436, endPoint y: 200, distance: 28.4
click at [409, 202] on input "text" at bounding box center [457, 198] width 175 height 36
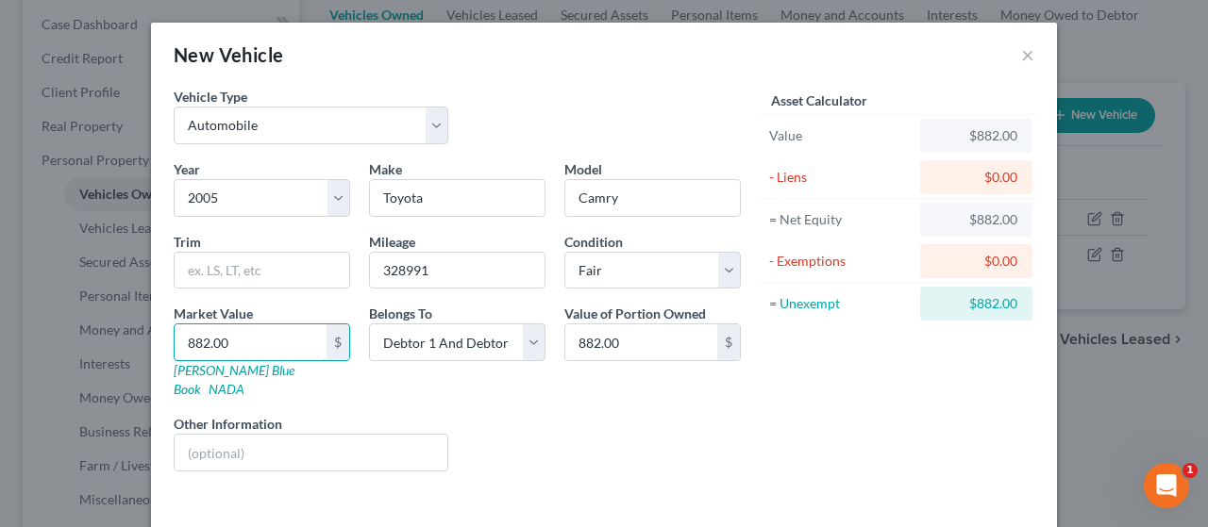
scroll to position [57, 0]
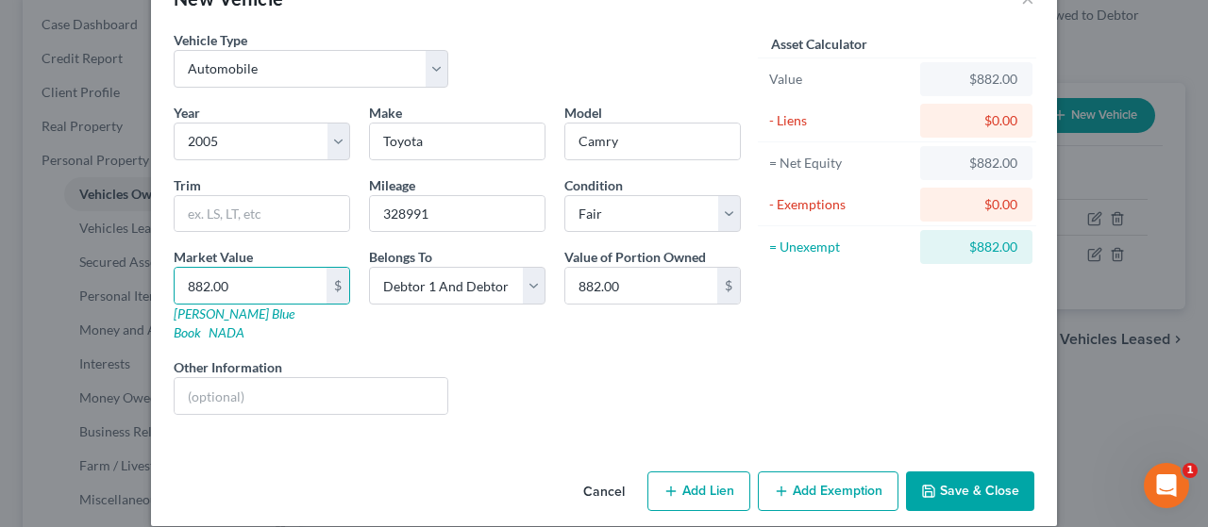
click at [823, 472] on button "Add Exemption" at bounding box center [828, 492] width 141 height 40
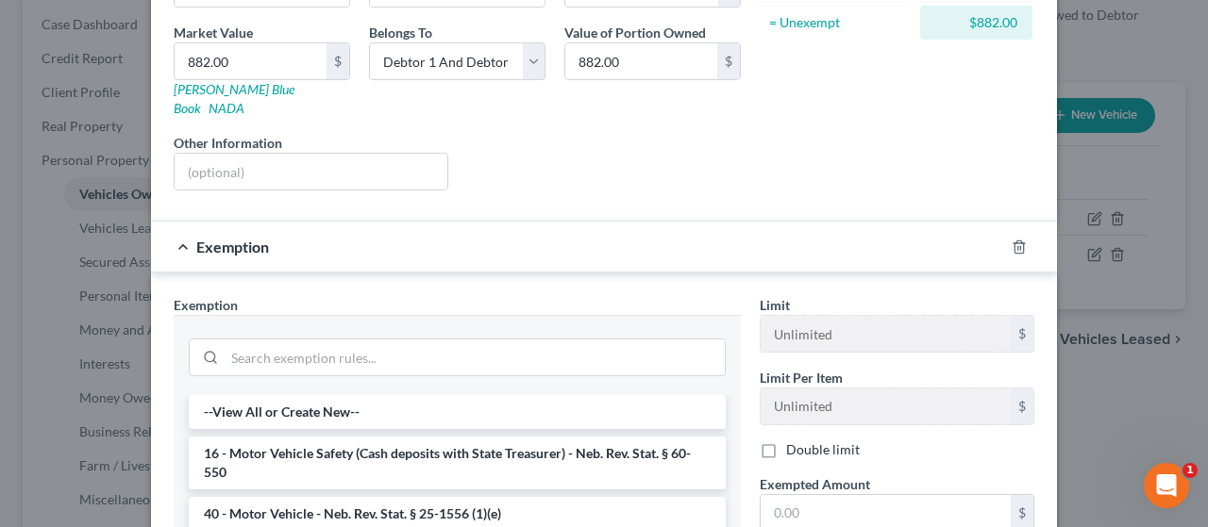
scroll to position [434, 0]
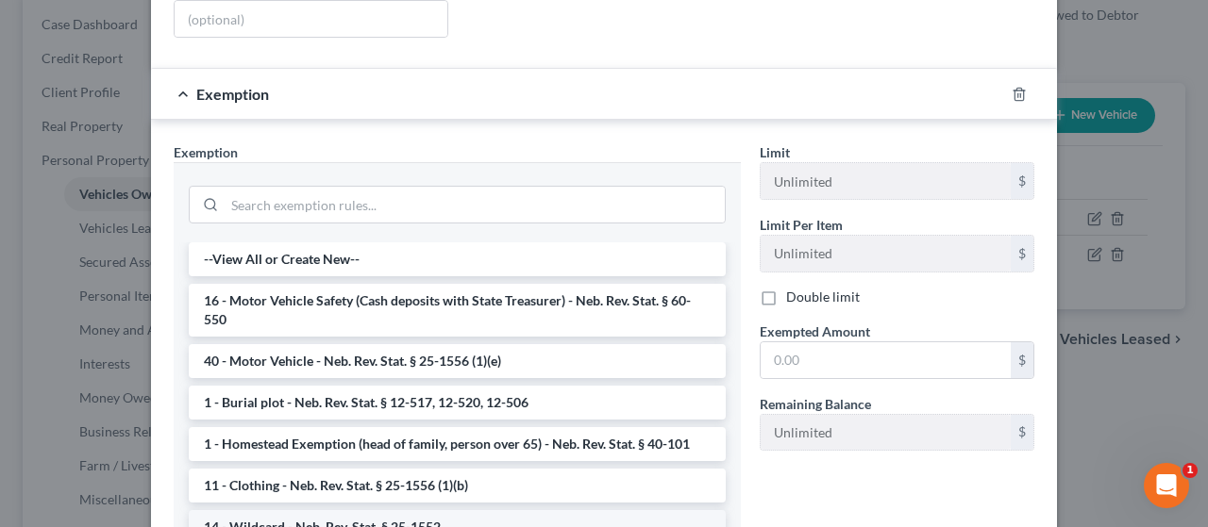
click at [517, 510] on li "14 - Wildcard - Neb. Rev. Stat. § 25-1552" at bounding box center [457, 527] width 537 height 34
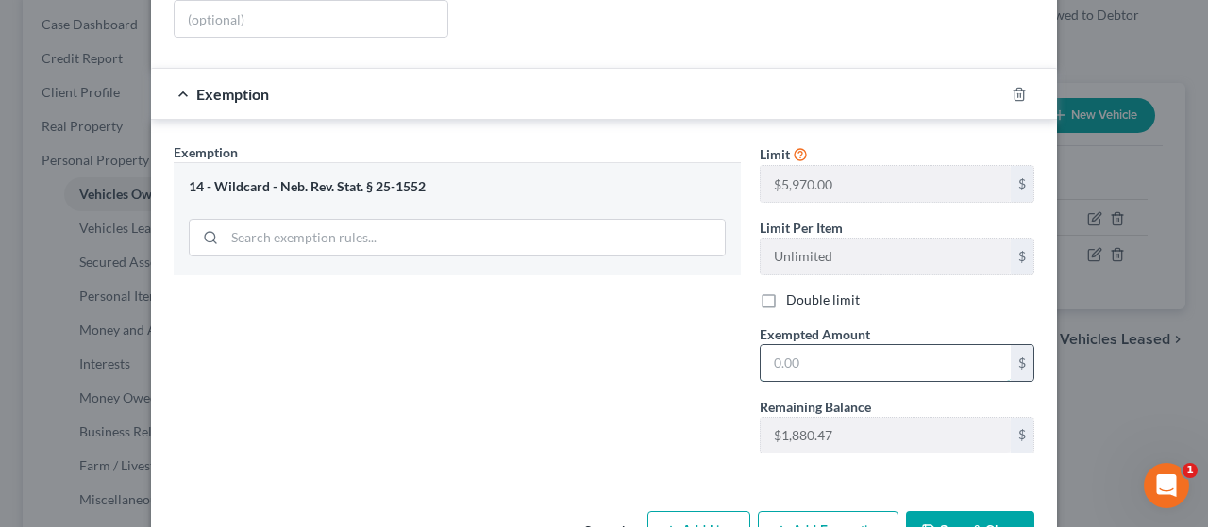
click at [821, 345] on input "text" at bounding box center [885, 363] width 250 height 36
click at [960, 511] on button "Save & Close" at bounding box center [970, 531] width 128 height 40
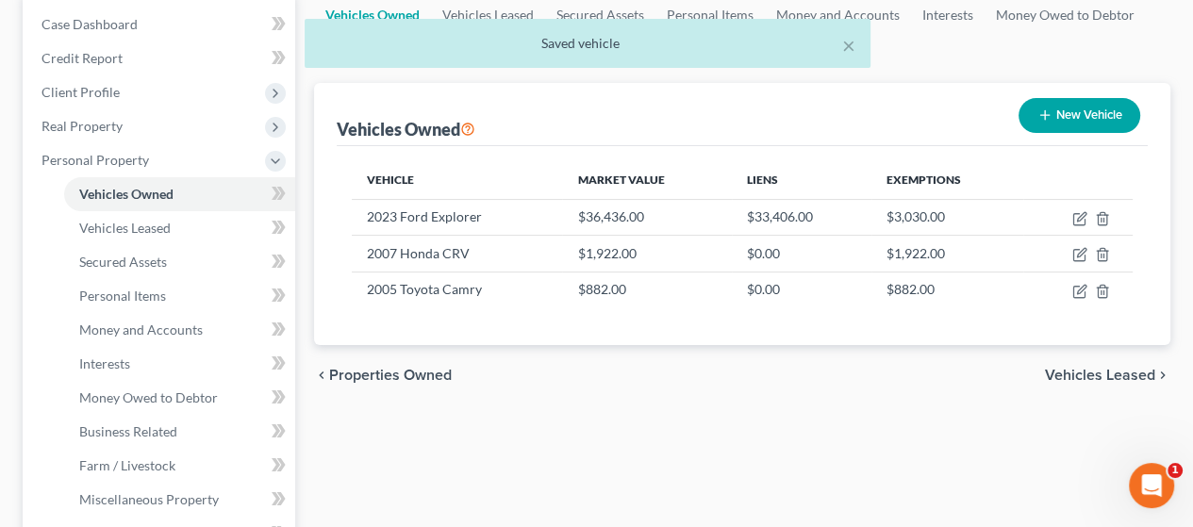
click at [1096, 115] on button "New Vehicle" at bounding box center [1080, 115] width 122 height 35
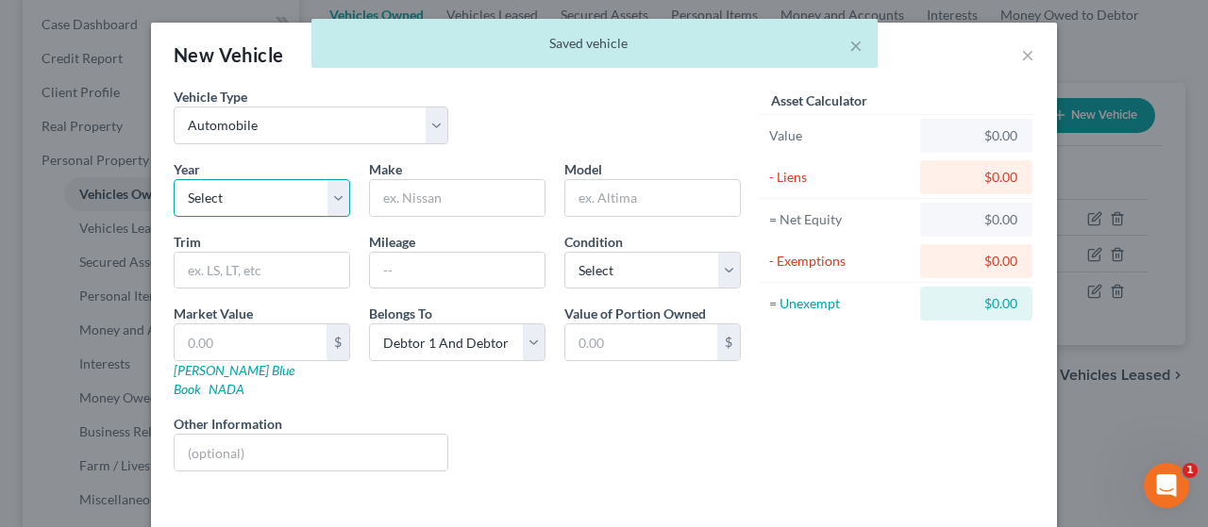
click at [288, 202] on select "Select 2026 2025 2024 2023 2022 2021 2020 2019 2018 2017 2016 2015 2014 2013 20…" at bounding box center [262, 198] width 176 height 38
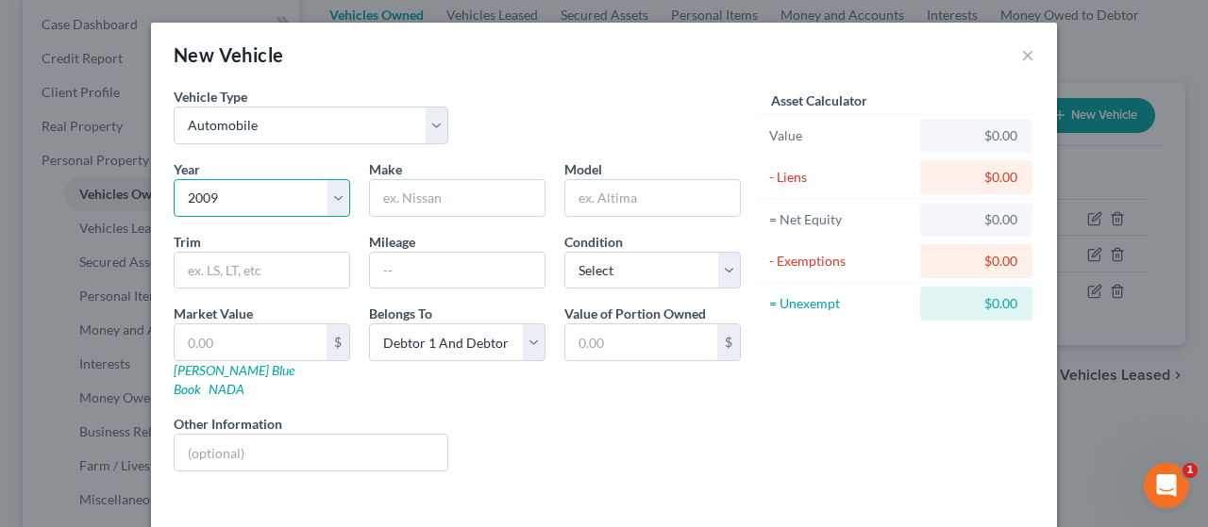
click at [174, 179] on select "Select 2026 2025 2024 2023 2022 2021 2020 2019 2018 2017 2016 2015 2014 2013 20…" at bounding box center [262, 198] width 176 height 38
drag, startPoint x: 450, startPoint y: 190, endPoint x: 460, endPoint y: 191, distance: 10.4
click at [452, 189] on input "text" at bounding box center [457, 198] width 175 height 36
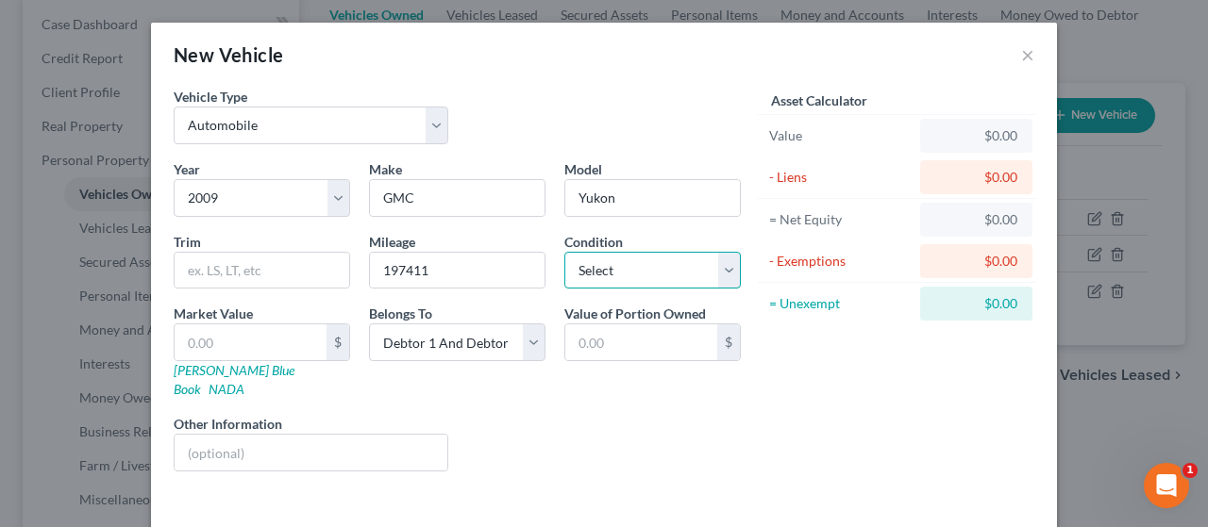
click at [645, 260] on select "Select Excellent Very Good Good Fair Poor" at bounding box center [652, 271] width 176 height 38
click at [564, 252] on select "Select Excellent Very Good Good Fair Poor" at bounding box center [652, 271] width 176 height 38
click at [258, 346] on input "text" at bounding box center [251, 343] width 152 height 36
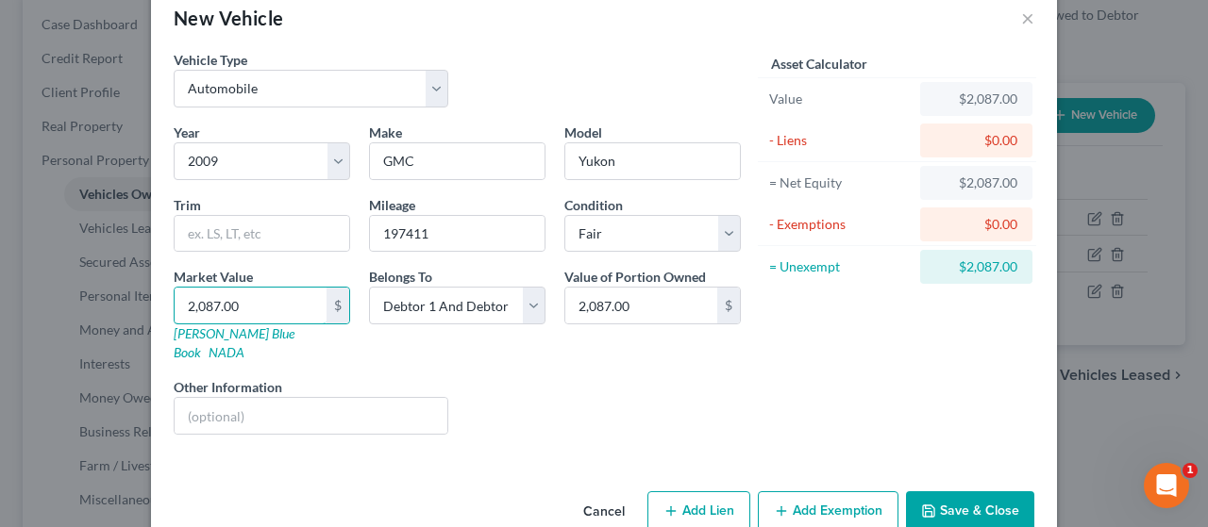
scroll to position [57, 0]
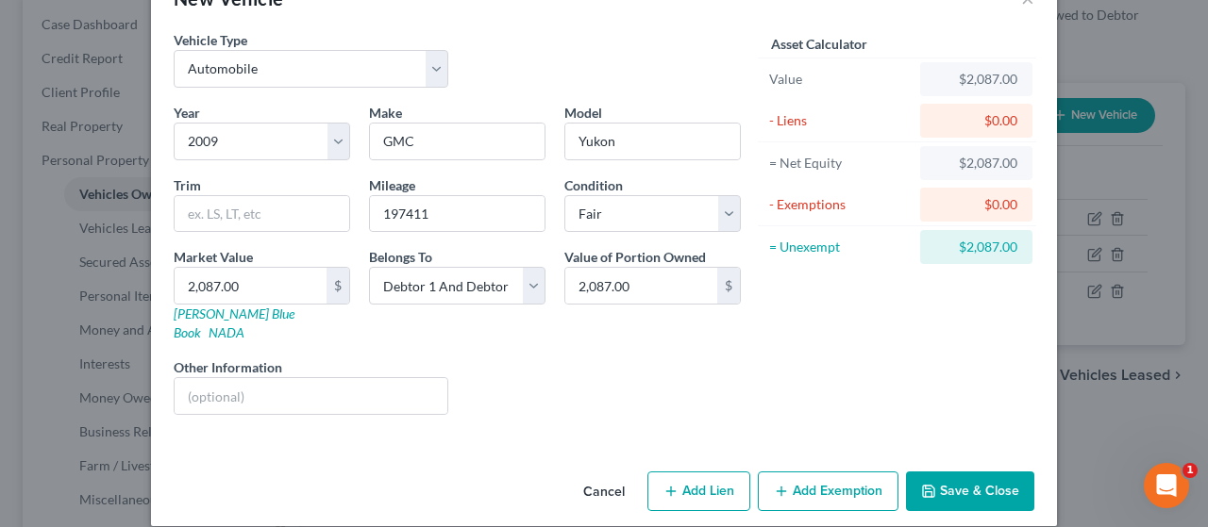
click at [823, 472] on button "Add Exemption" at bounding box center [828, 492] width 141 height 40
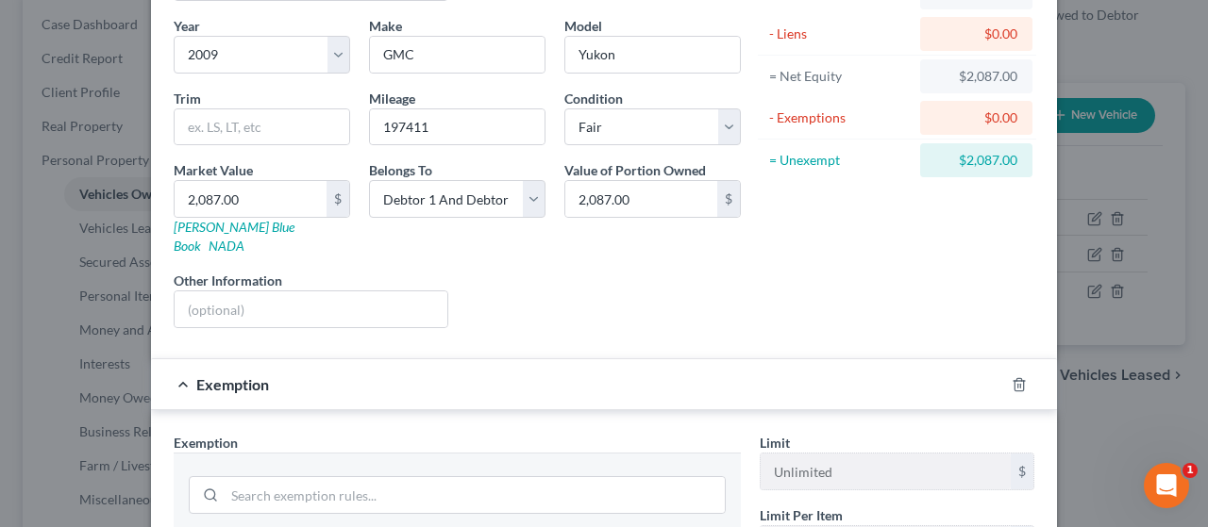
scroll to position [434, 0]
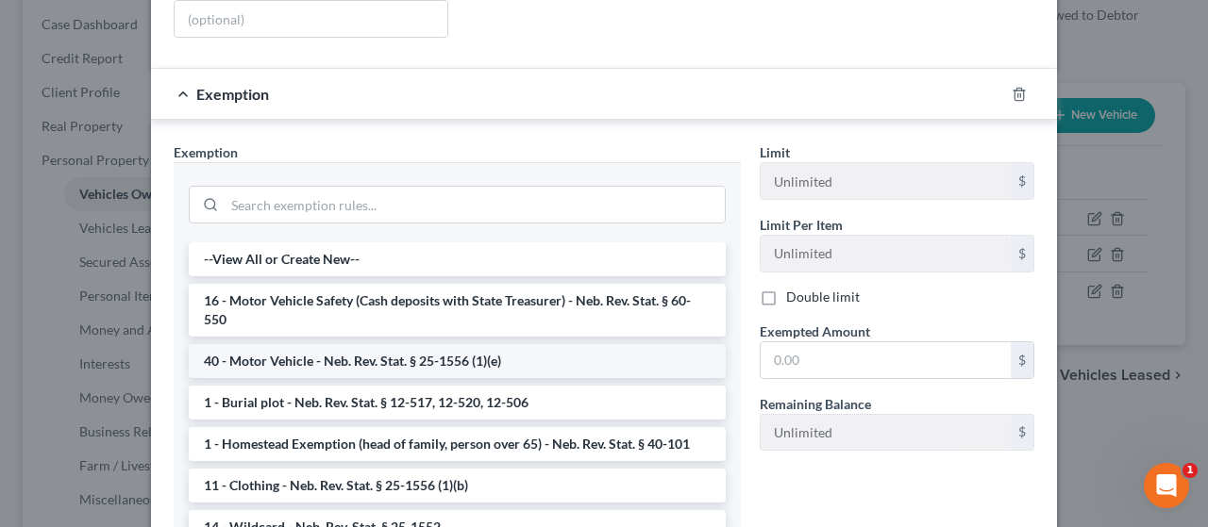
click at [408, 344] on li "40 - Motor Vehicle - Neb. Rev. Stat. § 25-1556 (1)(e)" at bounding box center [457, 361] width 537 height 34
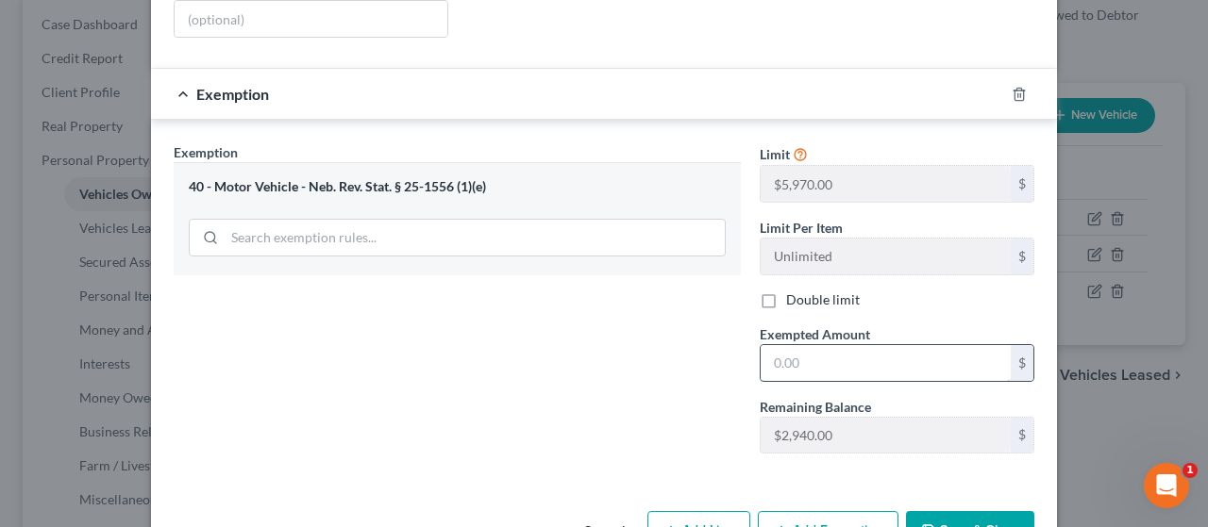
click at [821, 345] on input "text" at bounding box center [885, 363] width 250 height 36
click at [979, 511] on button "Save & Close" at bounding box center [970, 531] width 128 height 40
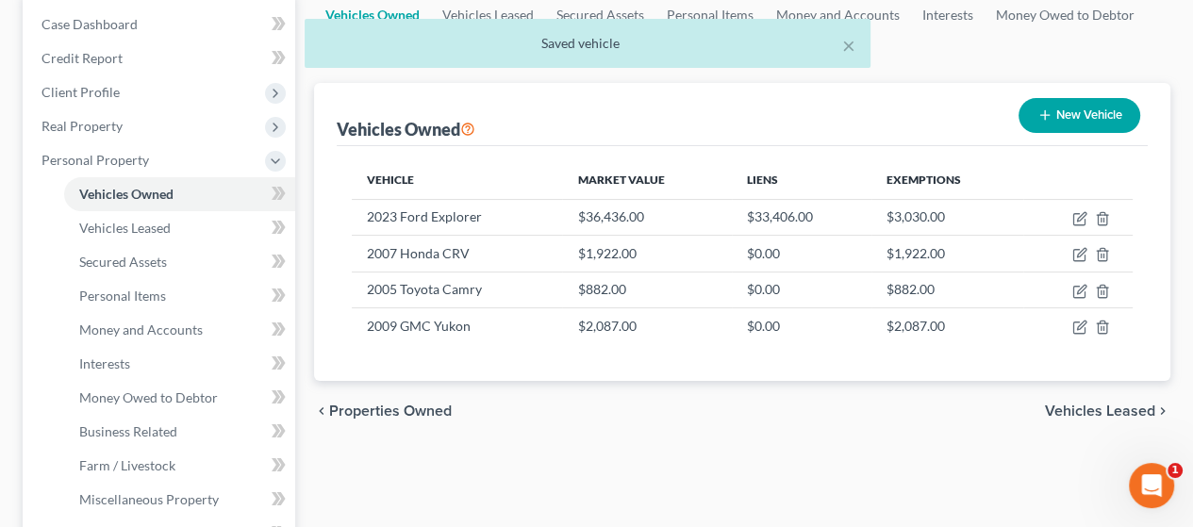
click at [1091, 105] on button "New Vehicle" at bounding box center [1080, 115] width 122 height 35
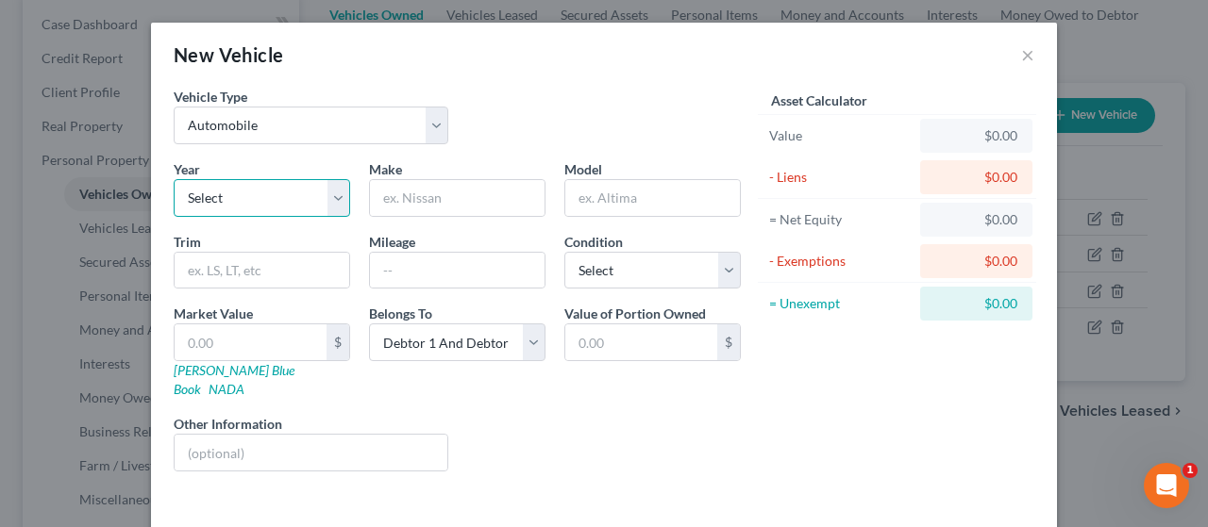
click at [329, 195] on select "Select 2026 2025 2024 2023 2022 2021 2020 2019 2018 2017 2016 2015 2014 2013 20…" at bounding box center [262, 198] width 176 height 38
click at [174, 179] on select "Select 2026 2025 2024 2023 2022 2021 2020 2019 2018 2017 2016 2015 2014 2013 20…" at bounding box center [262, 198] width 176 height 38
click at [431, 190] on input "text" at bounding box center [457, 198] width 175 height 36
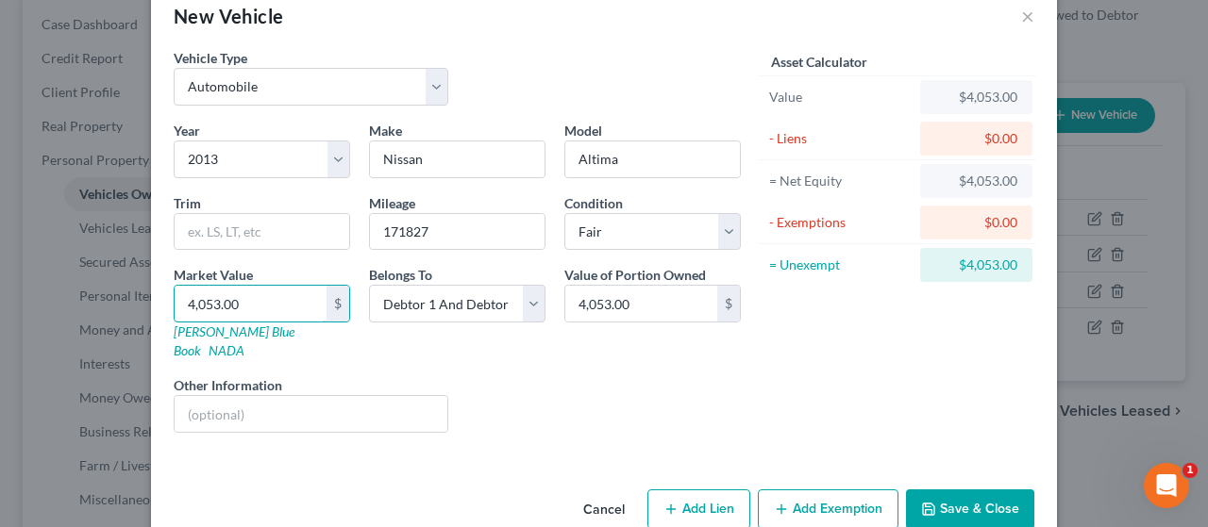
scroll to position [57, 0]
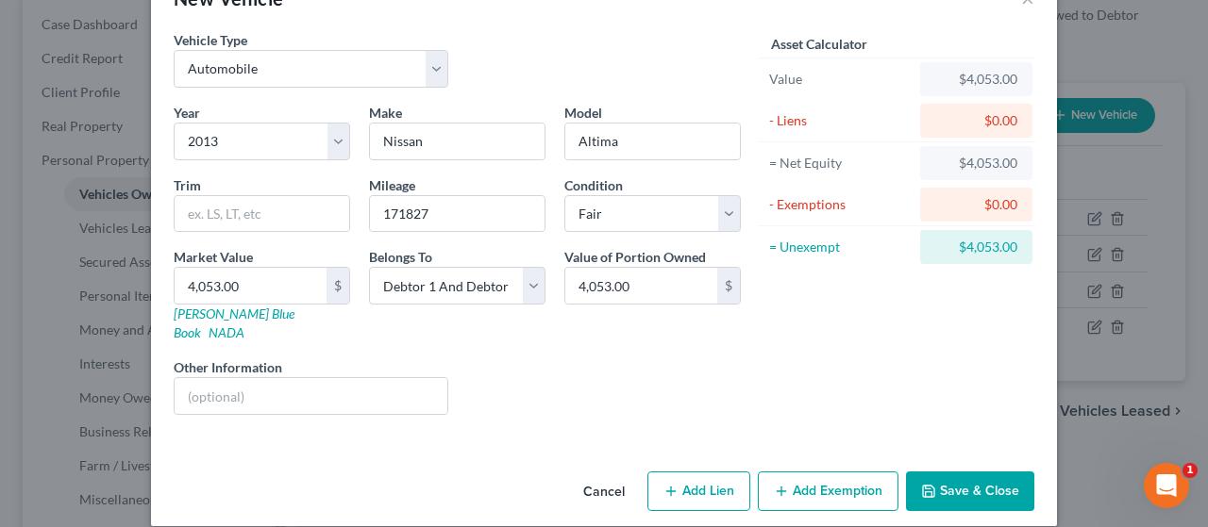
click at [706, 473] on button "Add Lien" at bounding box center [698, 492] width 103 height 40
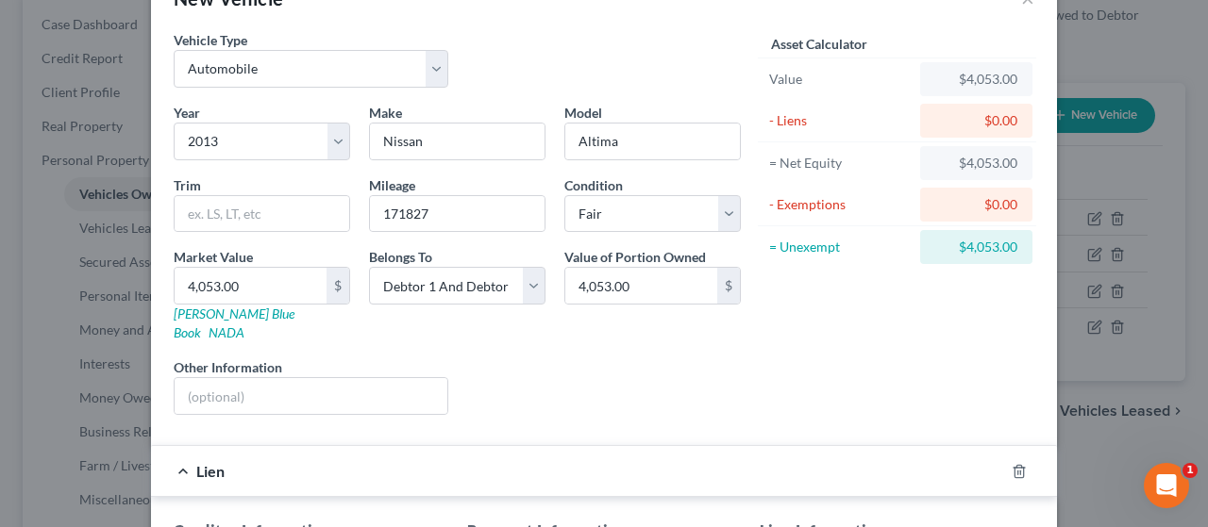
scroll to position [245, 0]
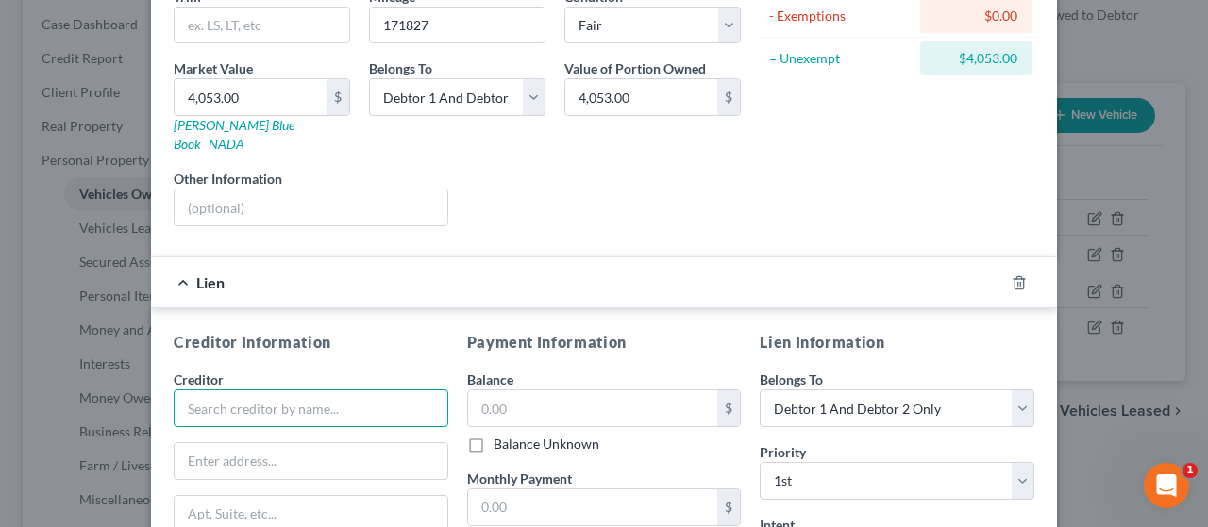
click at [303, 392] on input "text" at bounding box center [311, 409] width 275 height 38
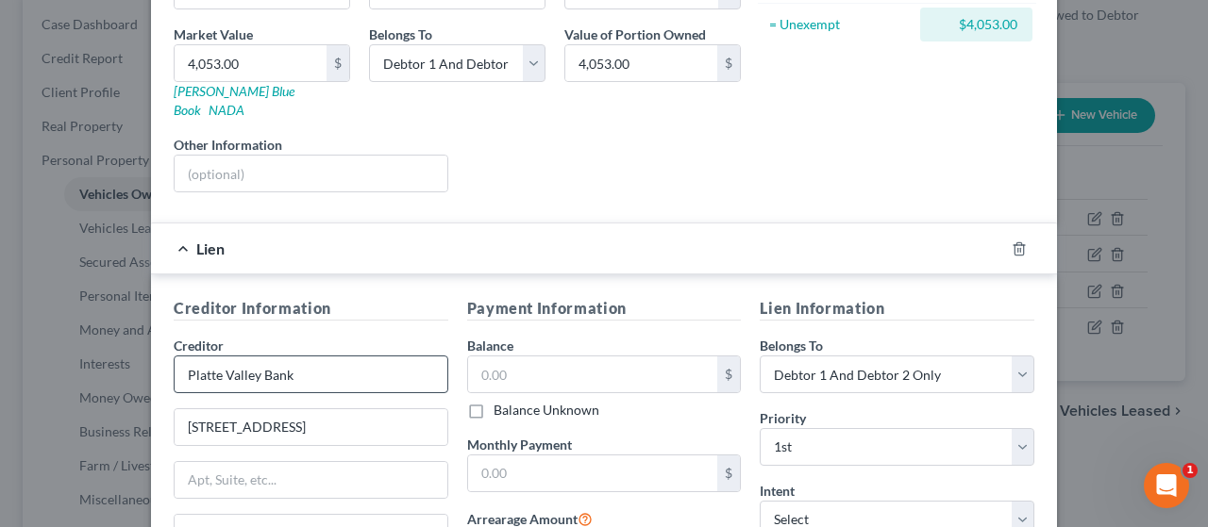
scroll to position [500, 0]
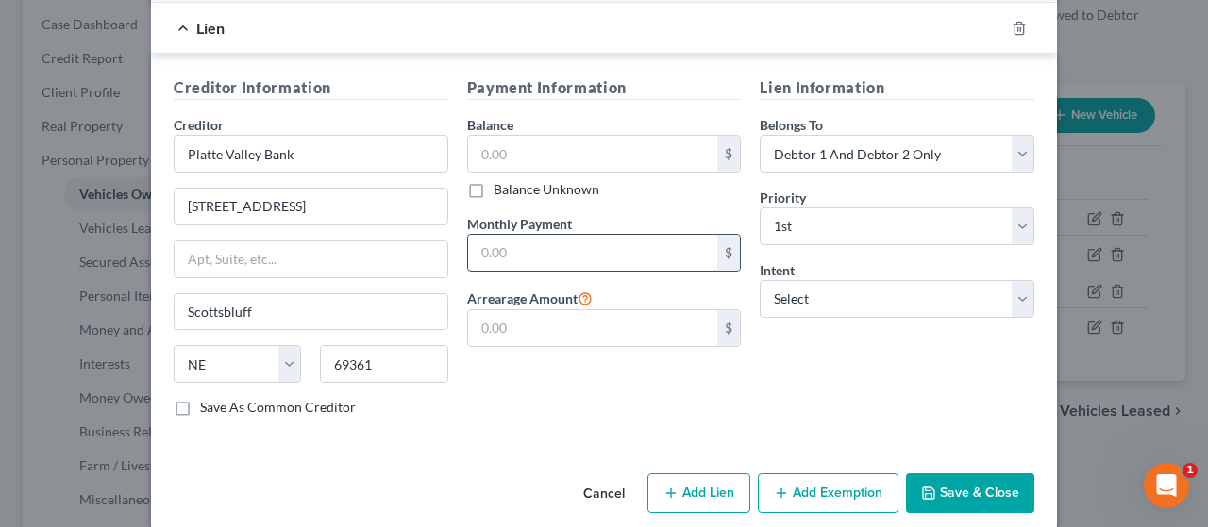
click at [547, 235] on input "text" at bounding box center [593, 253] width 250 height 36
click at [515, 136] on input "text" at bounding box center [593, 154] width 250 height 36
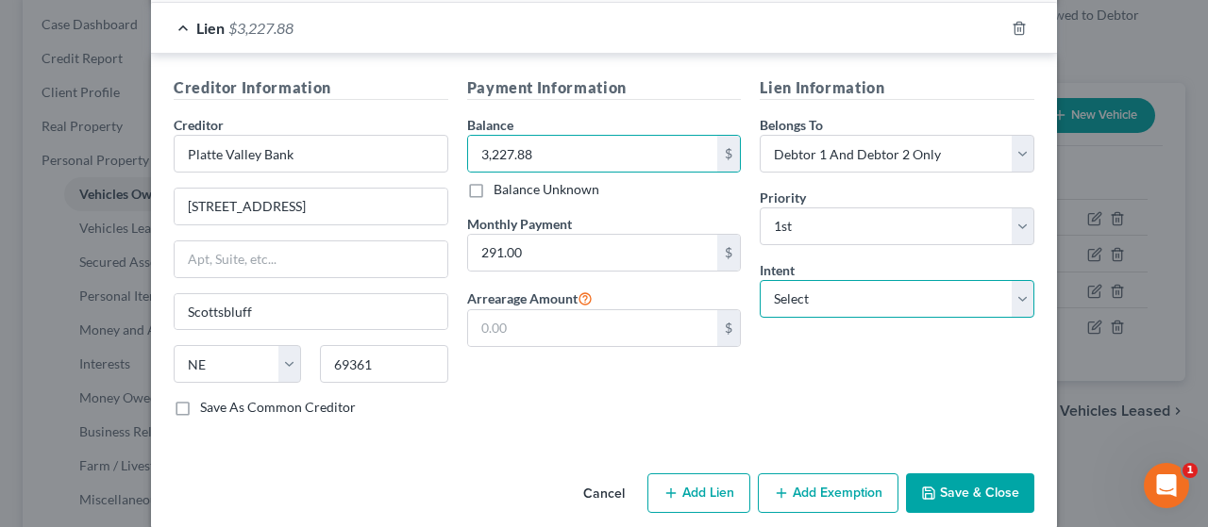
click at [889, 280] on select "Select Surrender Redeem Reaffirm Avoid Other" at bounding box center [896, 299] width 275 height 38
click at [759, 280] on select "Select Surrender Redeem Reaffirm Avoid Other" at bounding box center [896, 299] width 275 height 38
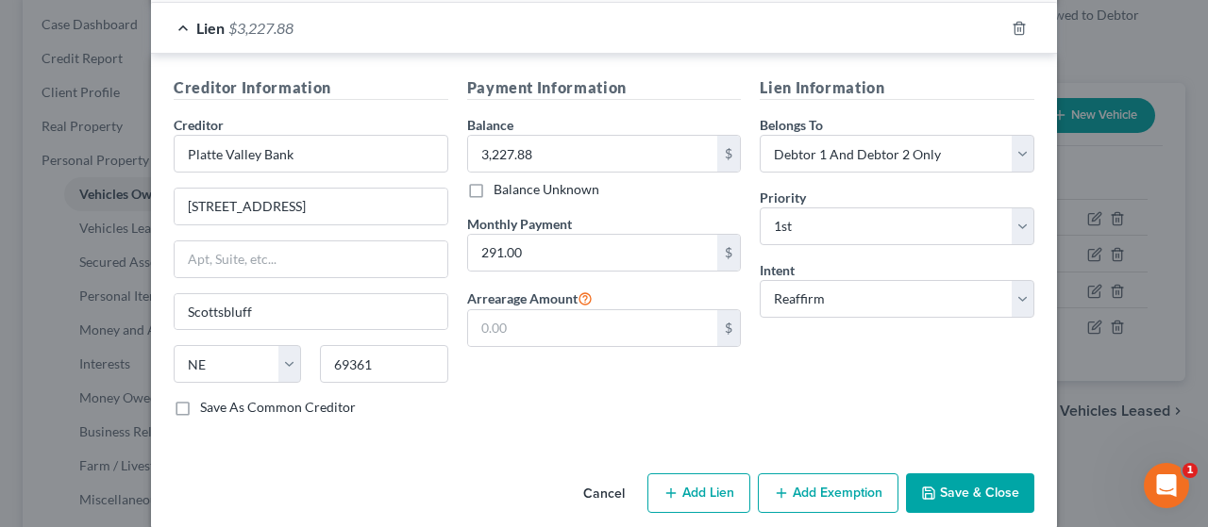
click at [839, 474] on button "Add Exemption" at bounding box center [828, 494] width 141 height 40
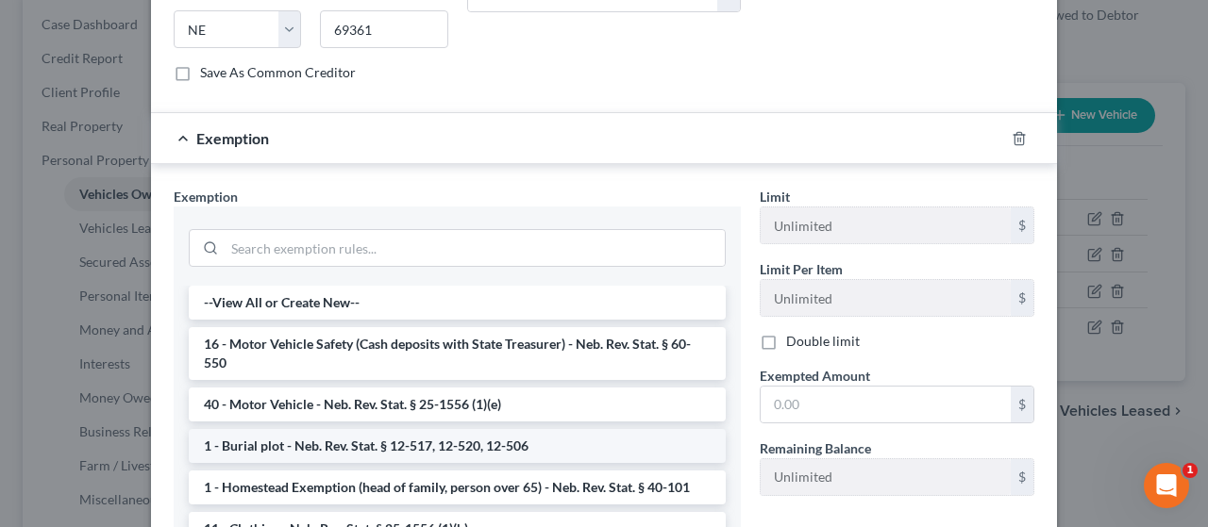
scroll to position [877, 0]
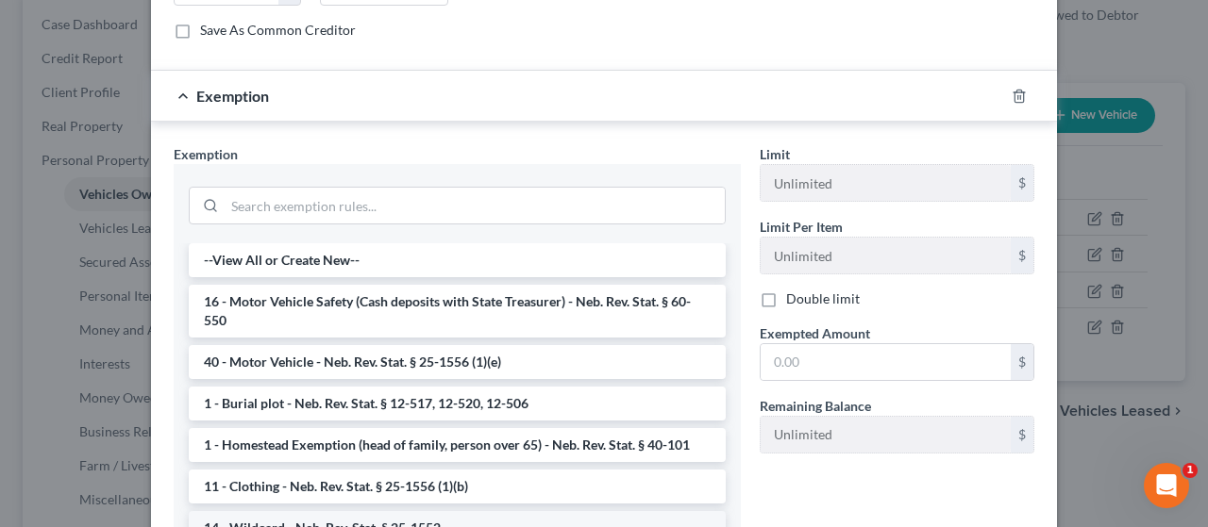
click at [400, 511] on li "14 - Wildcard - Neb. Rev. Stat. § 25-1552" at bounding box center [457, 528] width 537 height 34
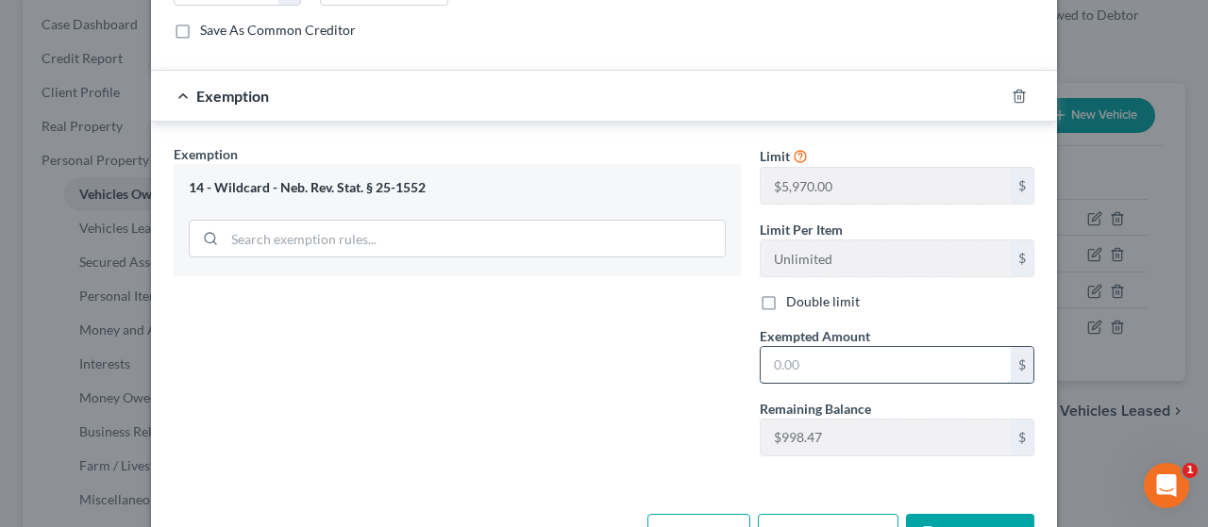
click at [819, 347] on input "text" at bounding box center [885, 365] width 250 height 36
click at [966, 514] on button "Save & Close" at bounding box center [970, 534] width 128 height 40
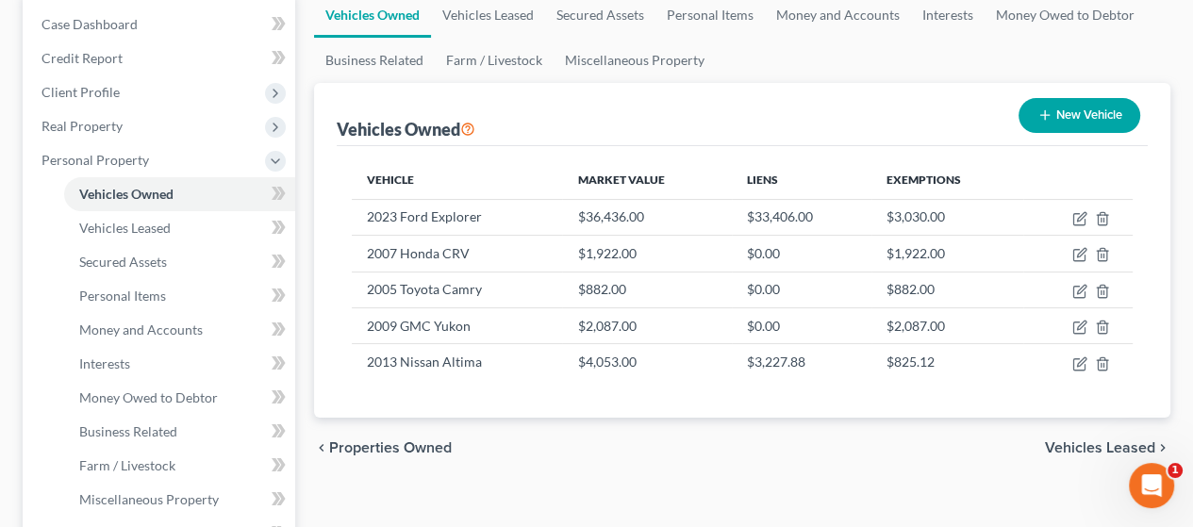
click at [1078, 105] on button "New Vehicle" at bounding box center [1080, 115] width 122 height 35
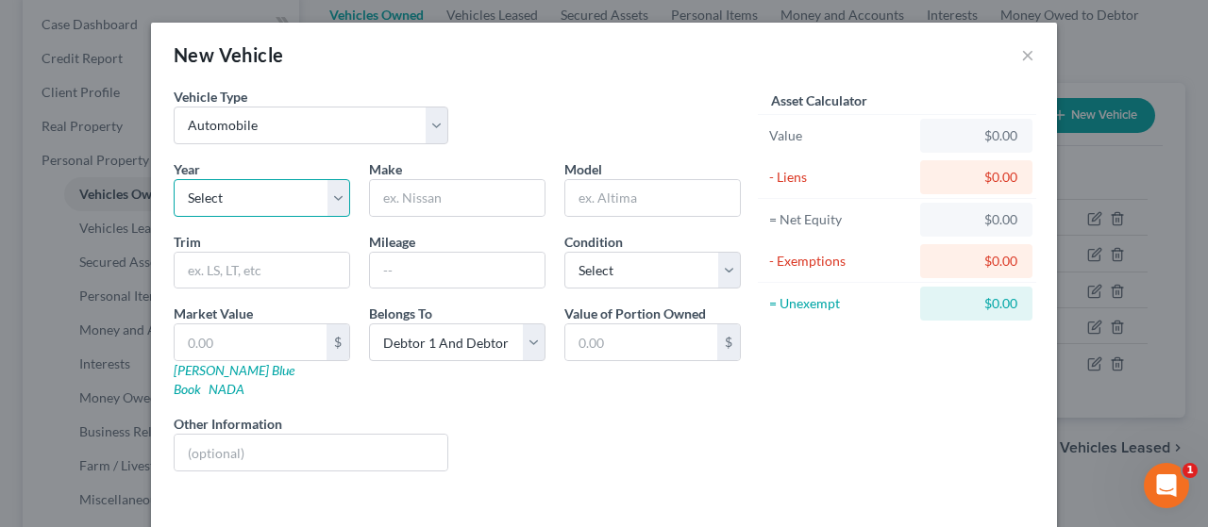
click at [328, 188] on select "Select 2026 2025 2024 2023 2022 2021 2020 2019 2018 2017 2016 2015 2014 2013 20…" at bounding box center [262, 198] width 176 height 38
click at [174, 179] on select "Select 2026 2025 2024 2023 2022 2021 2020 2019 2018 2017 2016 2015 2014 2013 20…" at bounding box center [262, 198] width 176 height 38
click at [438, 197] on input "text" at bounding box center [457, 198] width 175 height 36
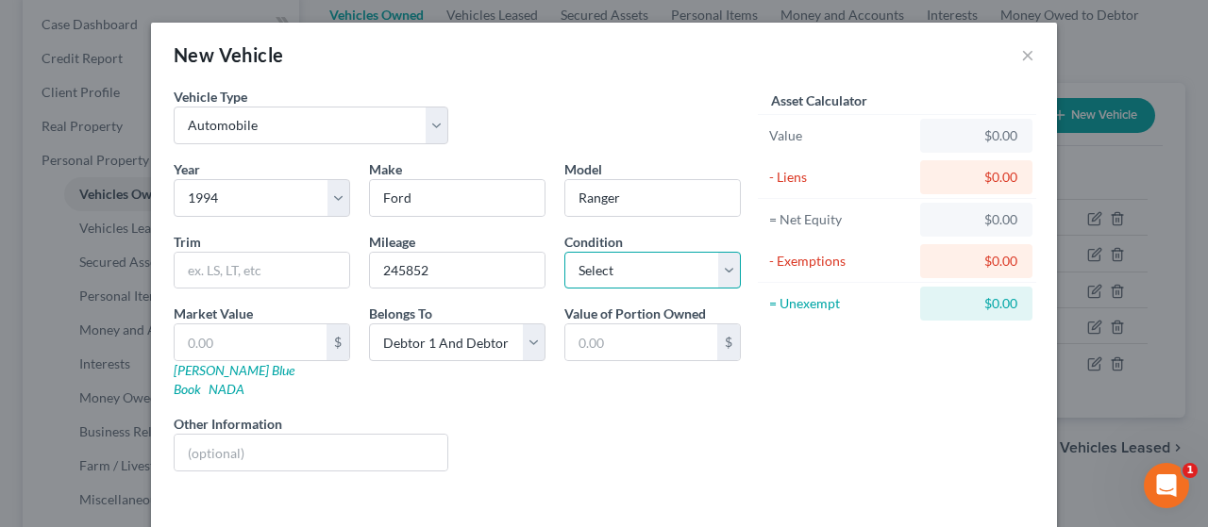
click at [636, 267] on select "Select Excellent Very Good Good Fair Poor" at bounding box center [652, 271] width 176 height 38
click at [564, 252] on select "Select Excellent Very Good Good Fair Poor" at bounding box center [652, 271] width 176 height 38
click at [287, 342] on input "text" at bounding box center [251, 343] width 152 height 36
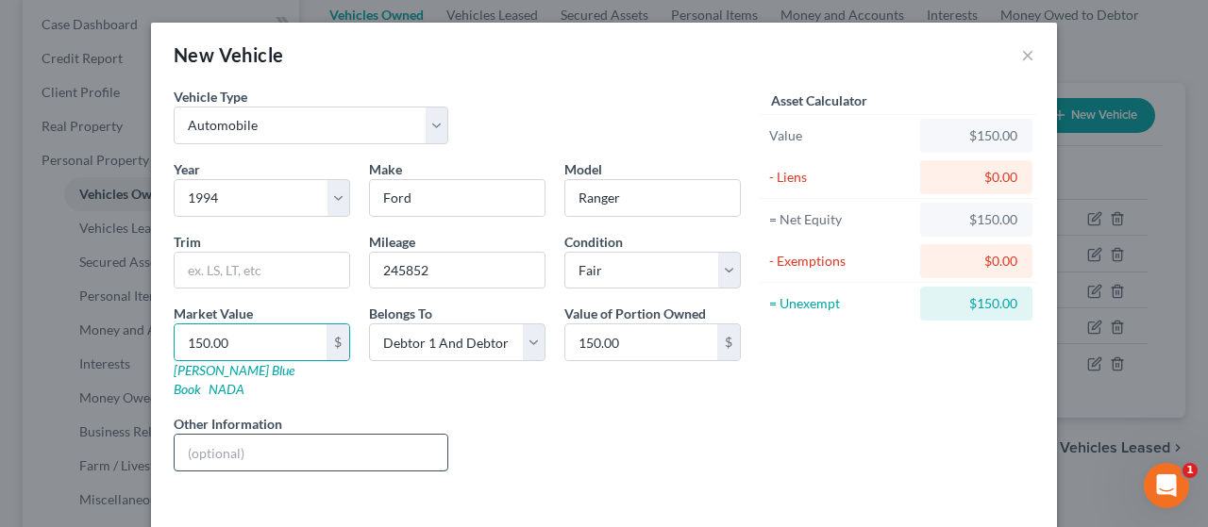
click at [275, 435] on input "text" at bounding box center [311, 453] width 273 height 36
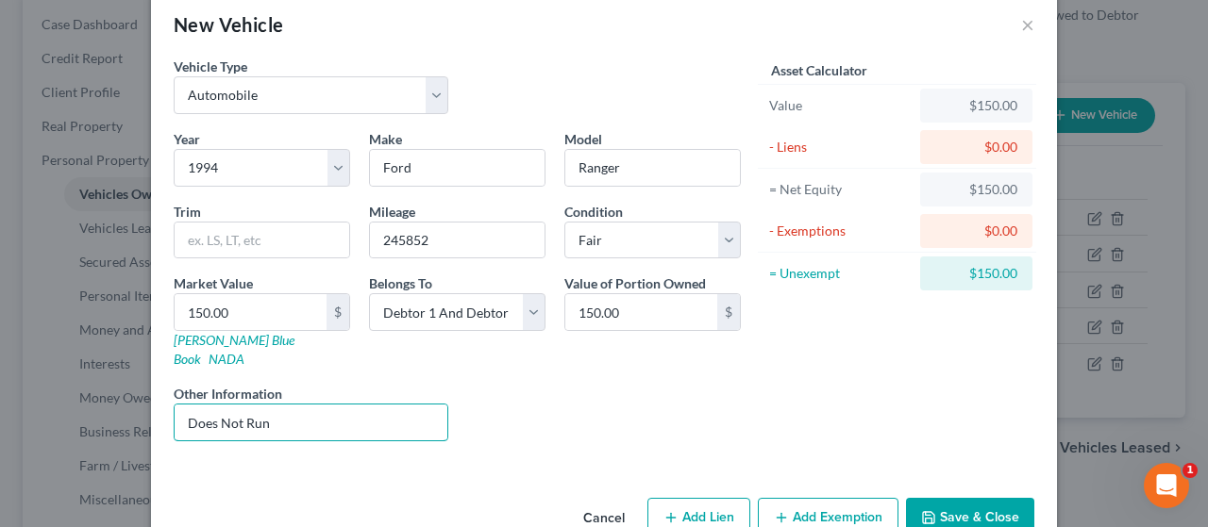
scroll to position [57, 0]
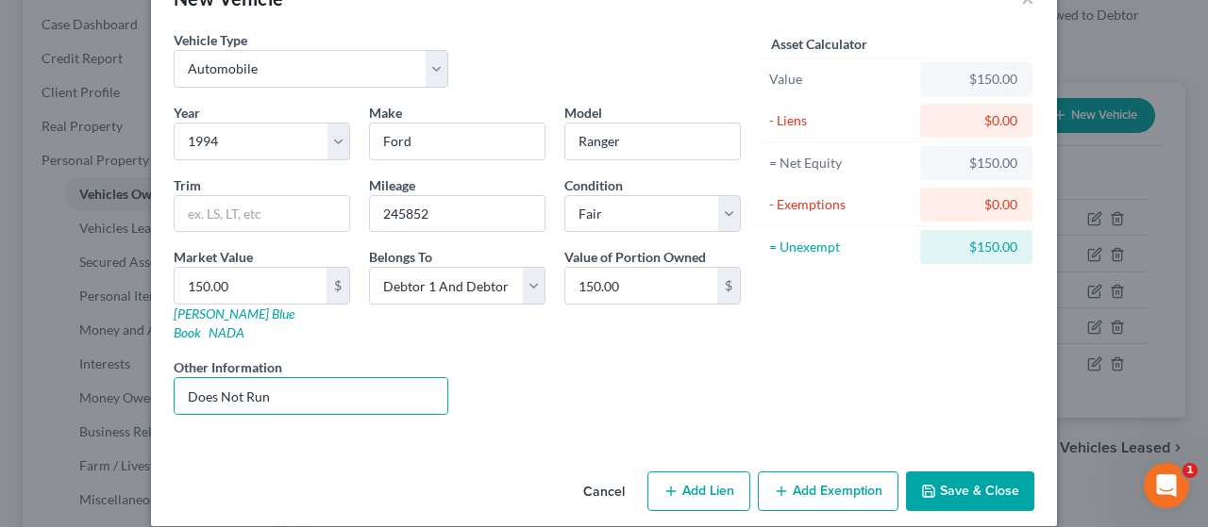
click at [842, 472] on button "Add Exemption" at bounding box center [828, 492] width 141 height 40
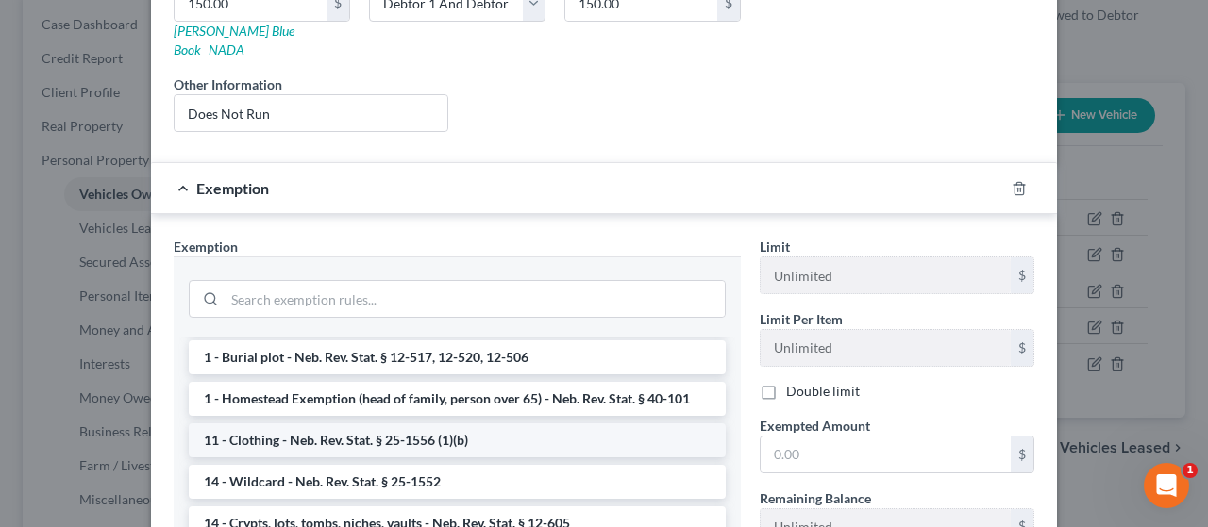
scroll to position [189, 0]
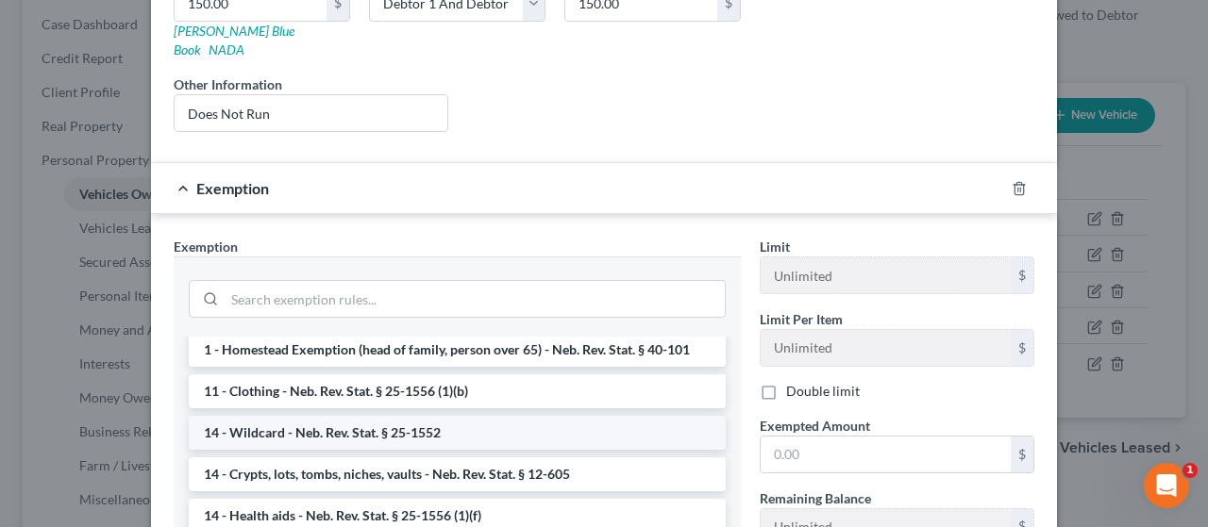
click at [502, 416] on li "14 - Wildcard - Neb. Rev. Stat. § 25-1552" at bounding box center [457, 433] width 537 height 34
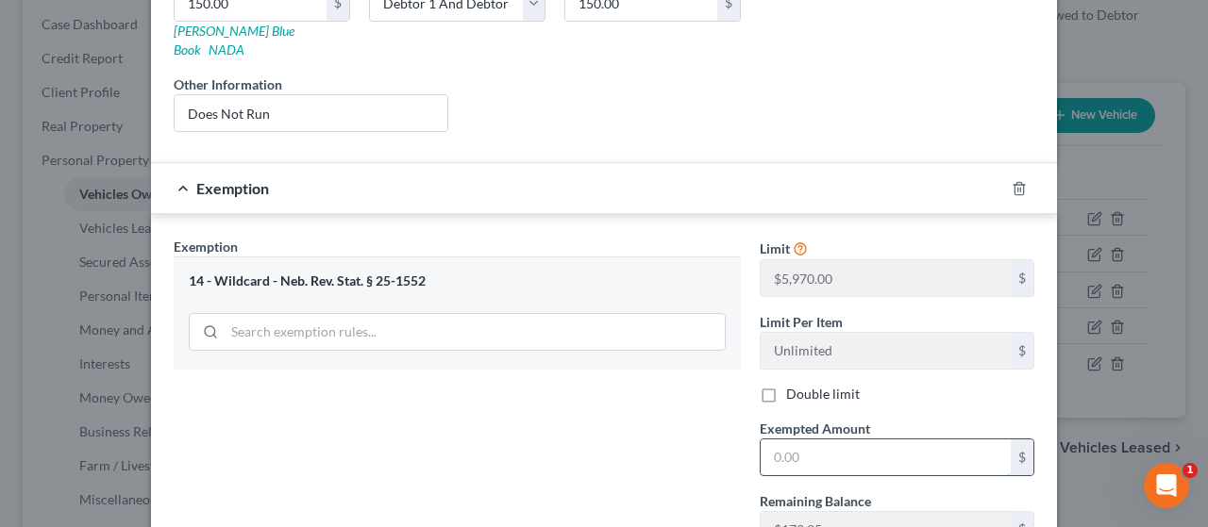
click at [809, 440] on input "text" at bounding box center [885, 458] width 250 height 36
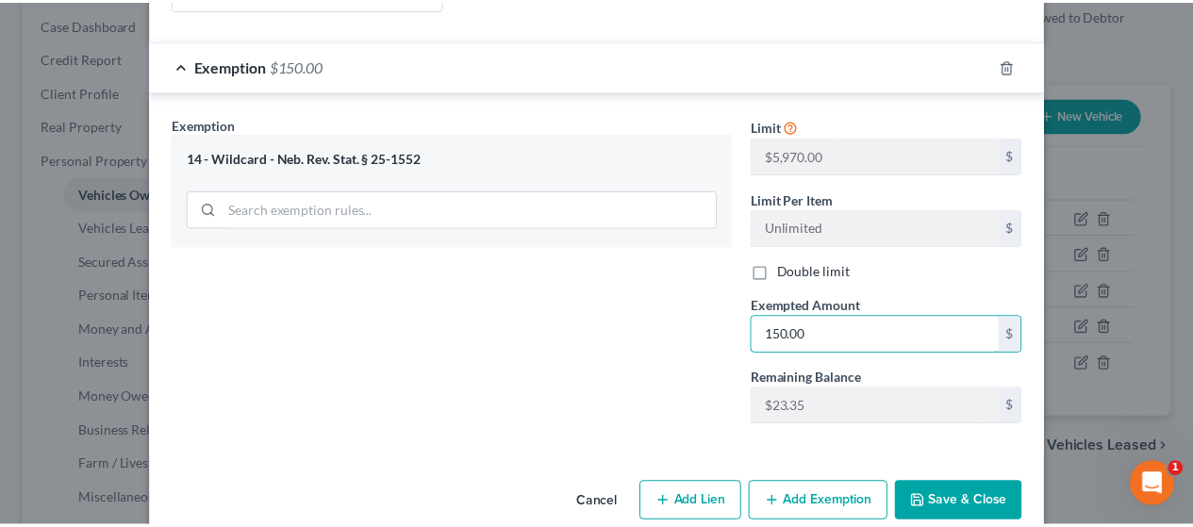
scroll to position [472, 0]
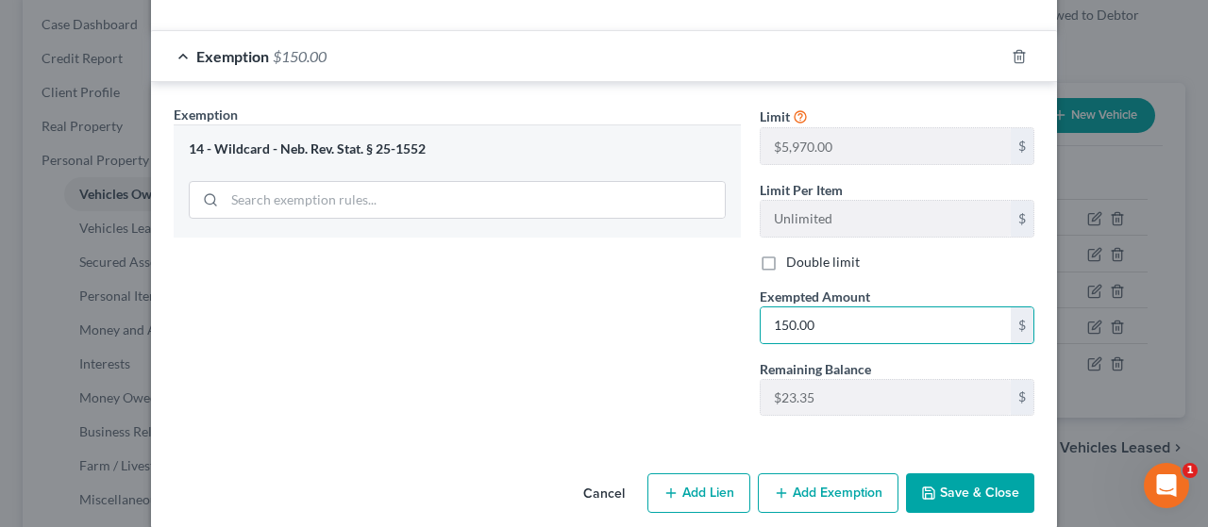
click at [970, 474] on button "Save & Close" at bounding box center [970, 494] width 128 height 40
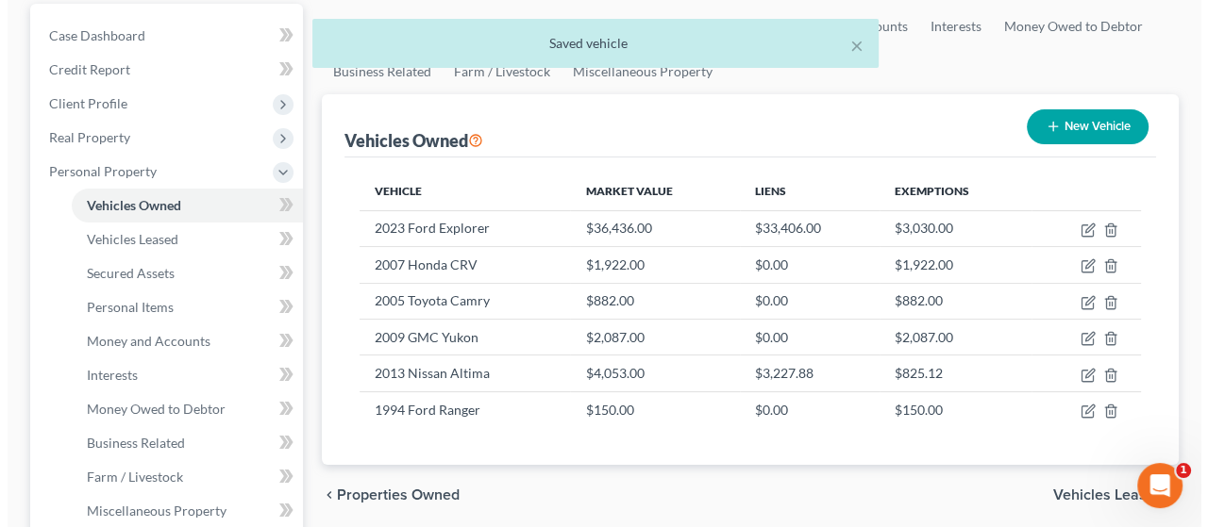
scroll to position [0, 0]
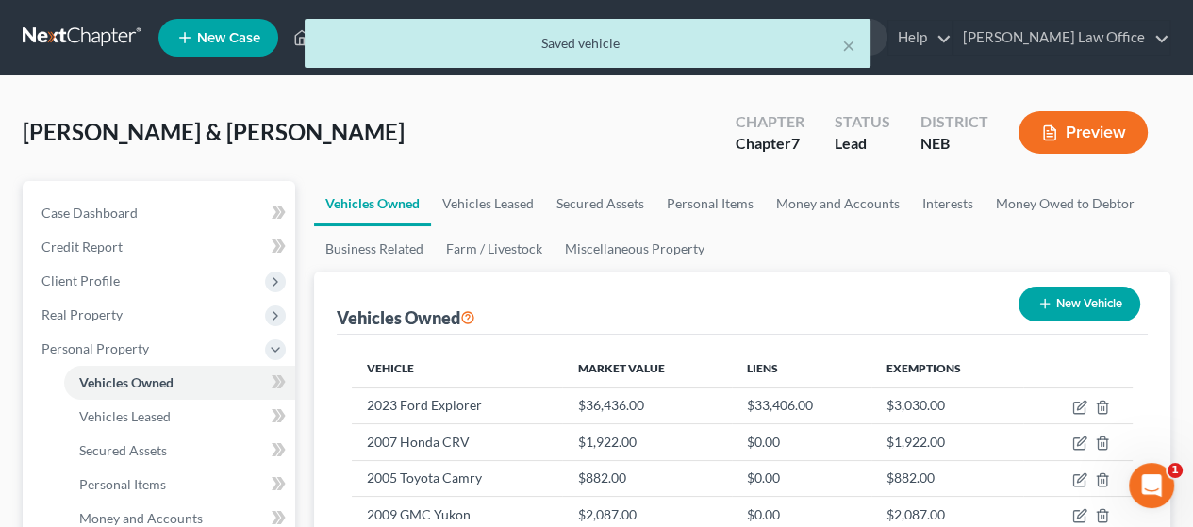
click at [1092, 298] on button "New Vehicle" at bounding box center [1080, 304] width 122 height 35
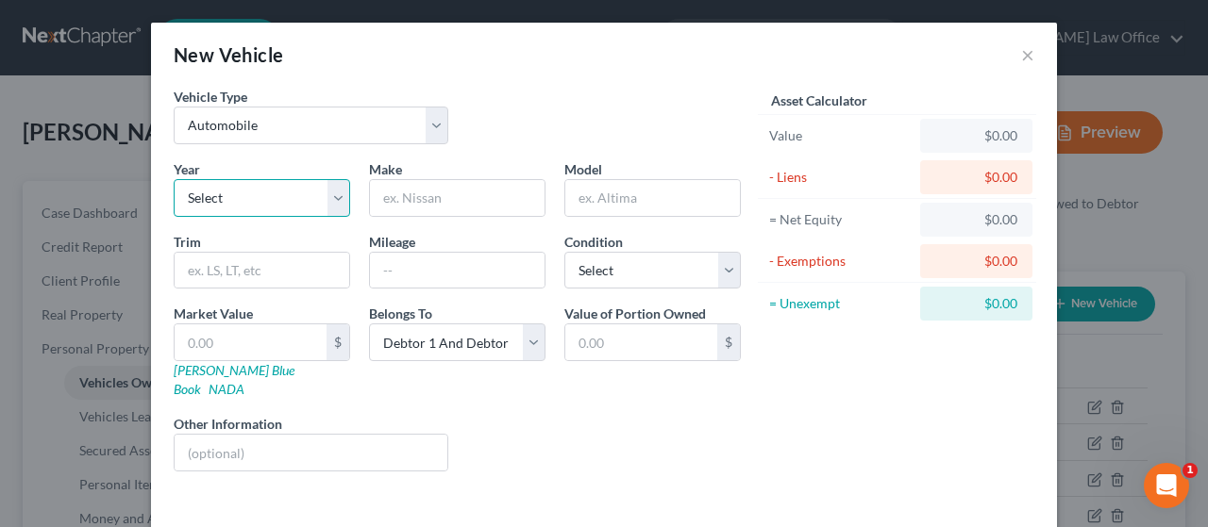
click at [332, 199] on select "Select 2026 2025 2024 2023 2022 2021 2020 2019 2018 2017 2016 2015 2014 2013 20…" at bounding box center [262, 198] width 176 height 38
click at [174, 179] on select "Select 2026 2025 2024 2023 2022 2021 2020 2019 2018 2017 2016 2015 2014 2013 20…" at bounding box center [262, 198] width 176 height 38
drag, startPoint x: 427, startPoint y: 199, endPoint x: 443, endPoint y: 208, distance: 18.1
click at [440, 207] on input "text" at bounding box center [457, 198] width 175 height 36
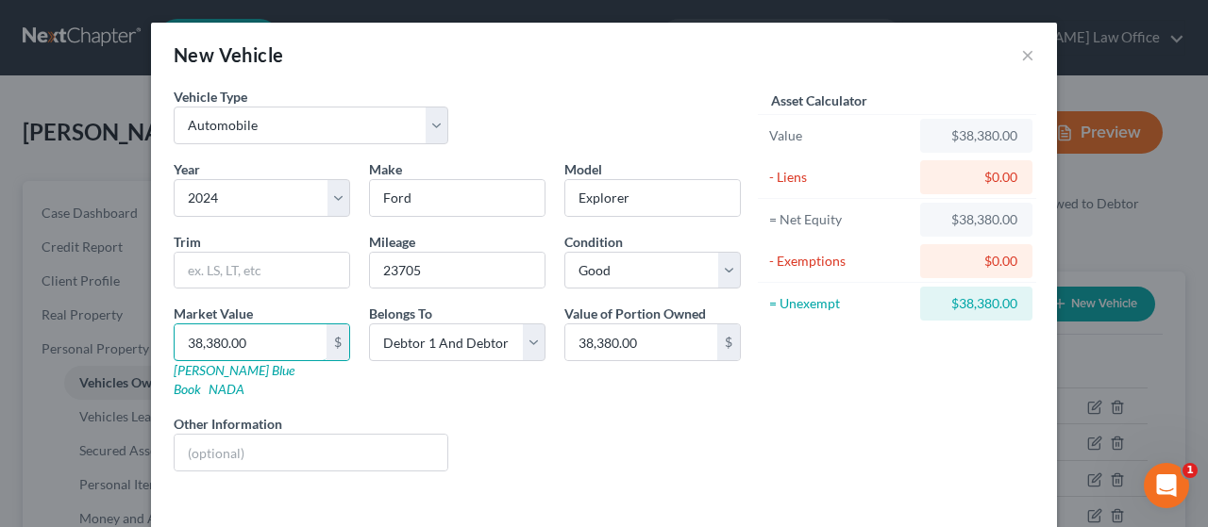
scroll to position [57, 0]
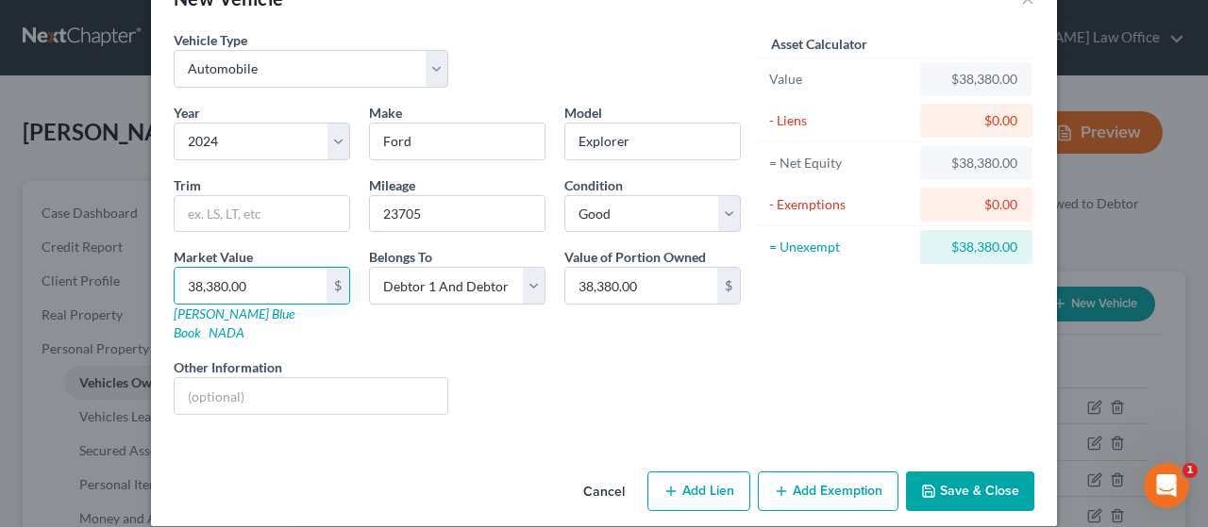
click at [695, 472] on button "Add Lien" at bounding box center [698, 492] width 103 height 40
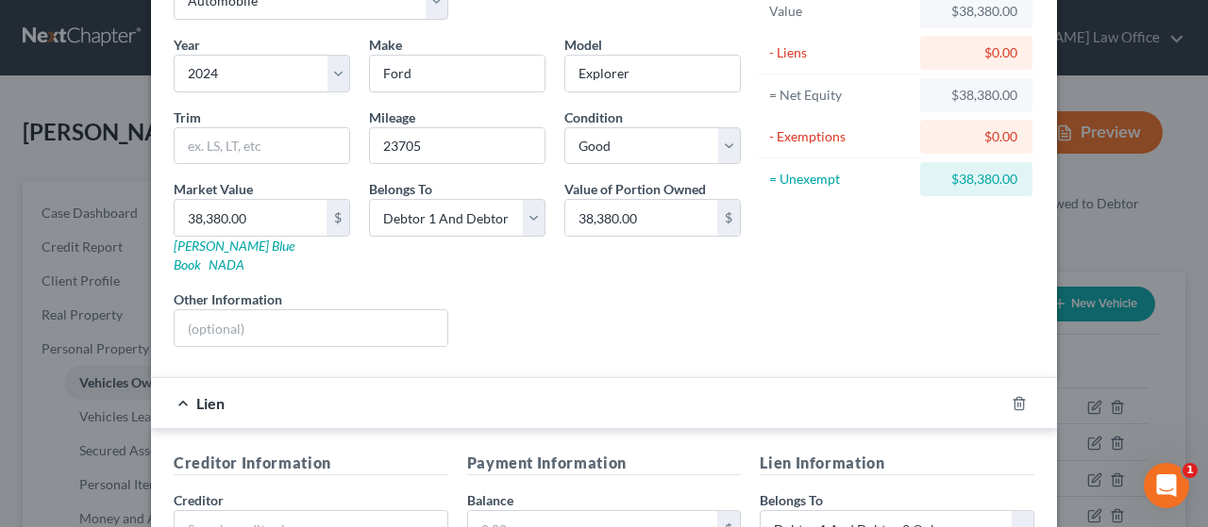
scroll to position [340, 0]
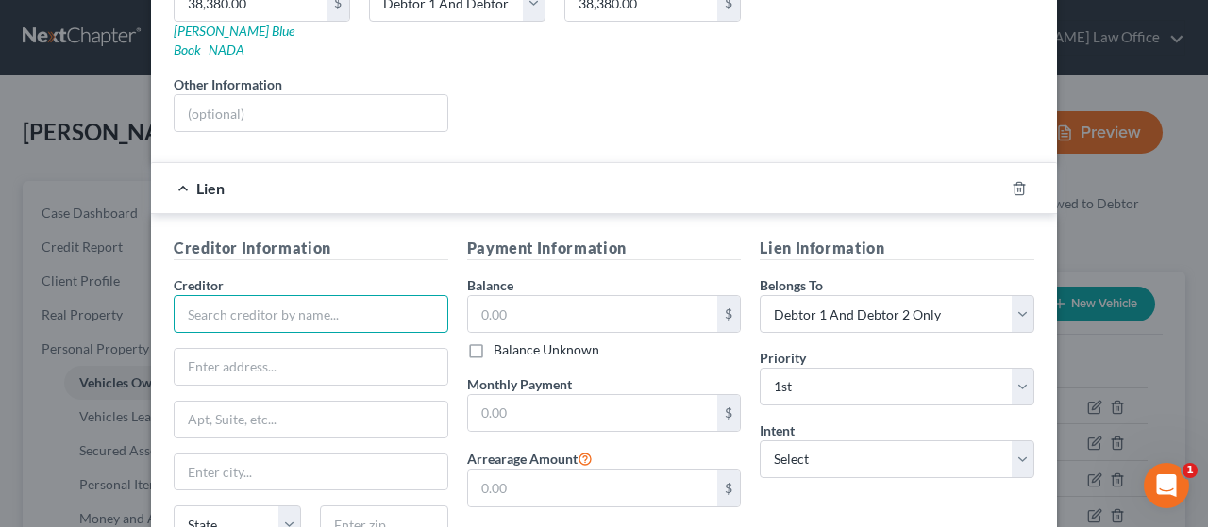
click at [238, 295] on input "text" at bounding box center [311, 314] width 275 height 38
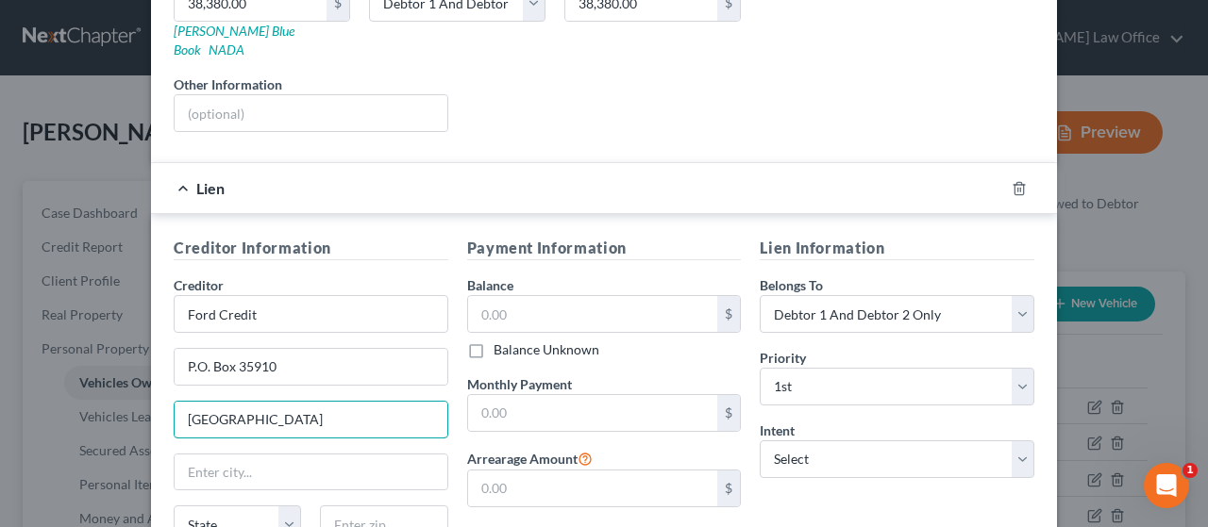
drag, startPoint x: 167, startPoint y: 391, endPoint x: 108, endPoint y: 392, distance: 59.5
click at [108, 392] on div "New Vehicle × Vehicle Type Select Automobile Truck Trailer Watercraft Aircraft …" at bounding box center [604, 263] width 1208 height 527
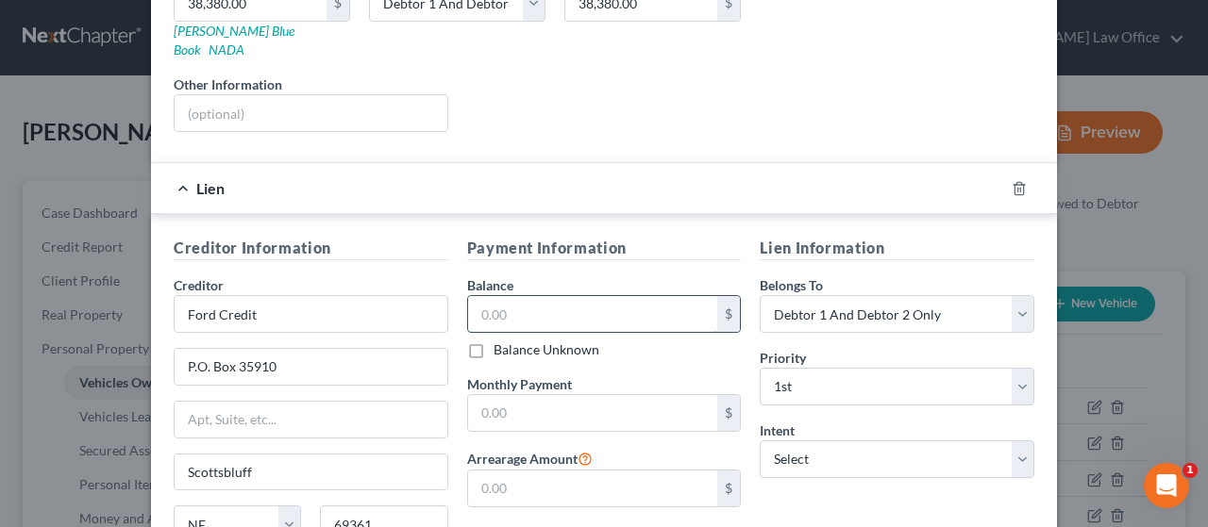
click at [536, 296] on input "text" at bounding box center [593, 314] width 250 height 36
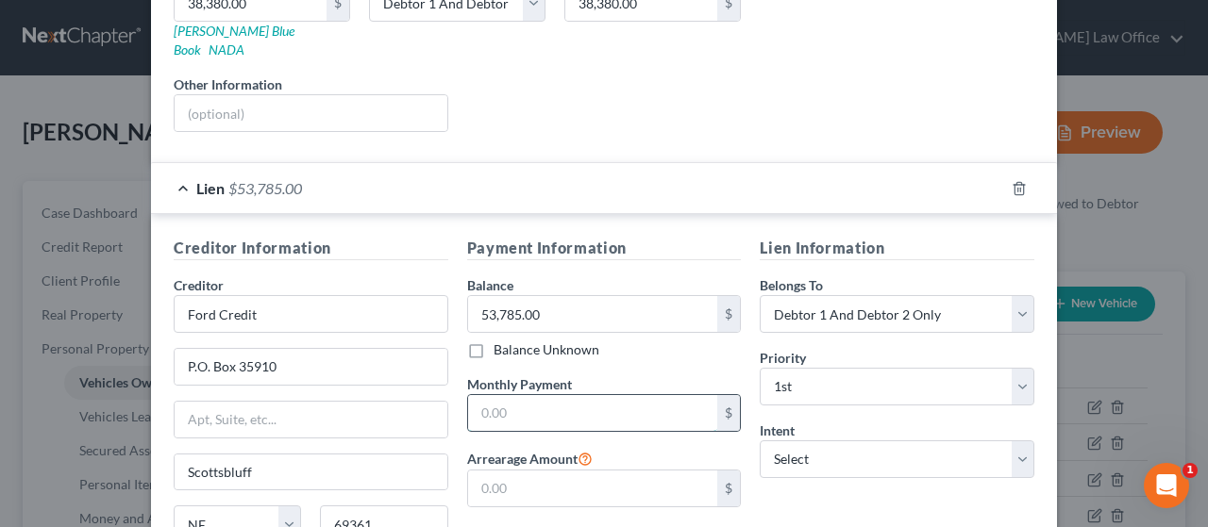
click at [578, 395] on input "text" at bounding box center [593, 413] width 250 height 36
click at [866, 441] on select "Select Surrender Redeem Reaffirm Avoid Other" at bounding box center [896, 460] width 275 height 38
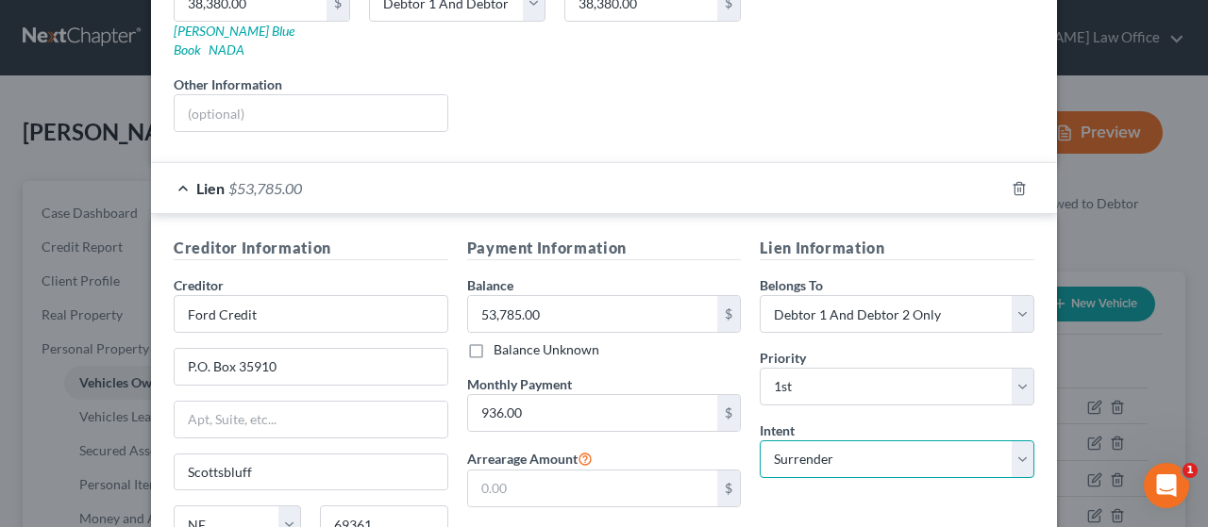
click at [759, 441] on select "Select Surrender Redeem Reaffirm Avoid Other" at bounding box center [896, 460] width 275 height 38
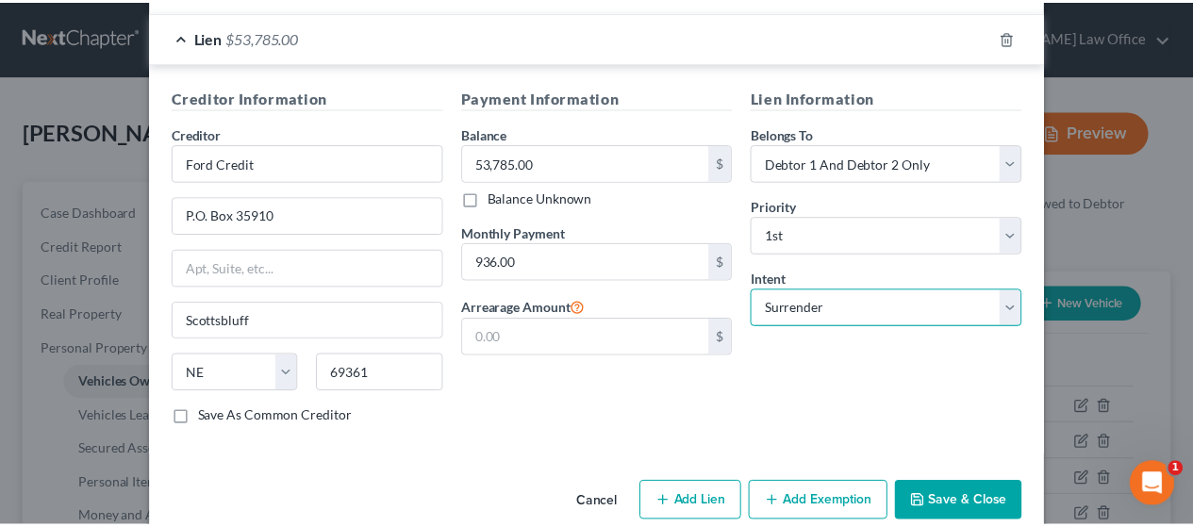
scroll to position [500, 0]
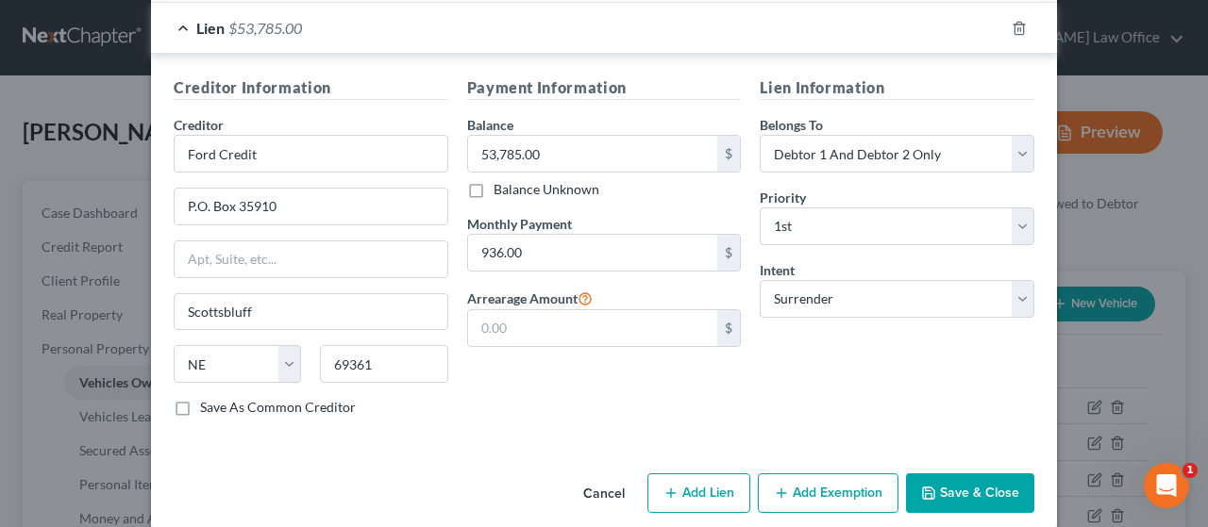
click at [959, 474] on button "Save & Close" at bounding box center [970, 494] width 128 height 40
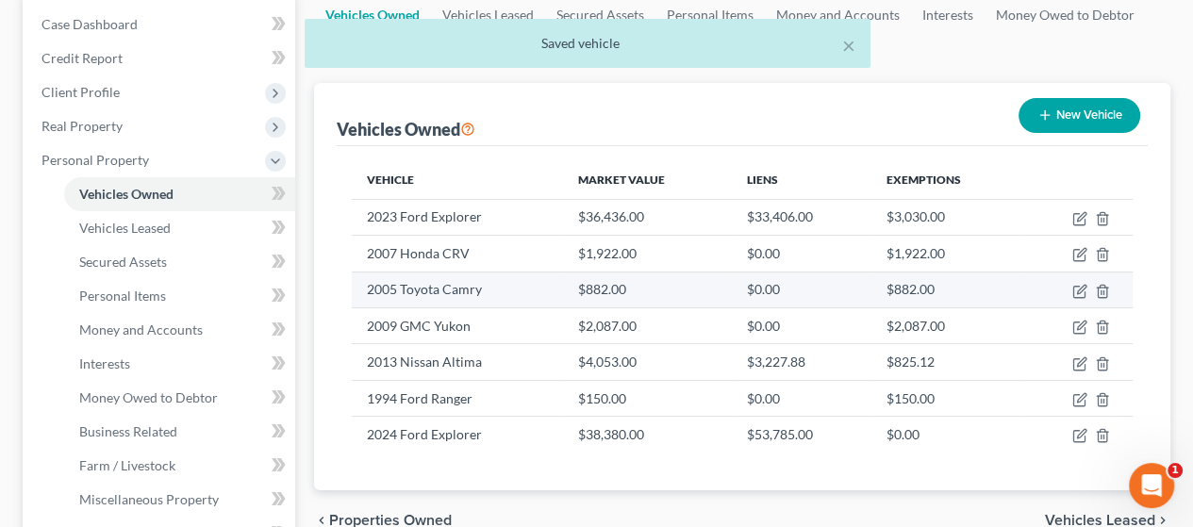
scroll to position [283, 0]
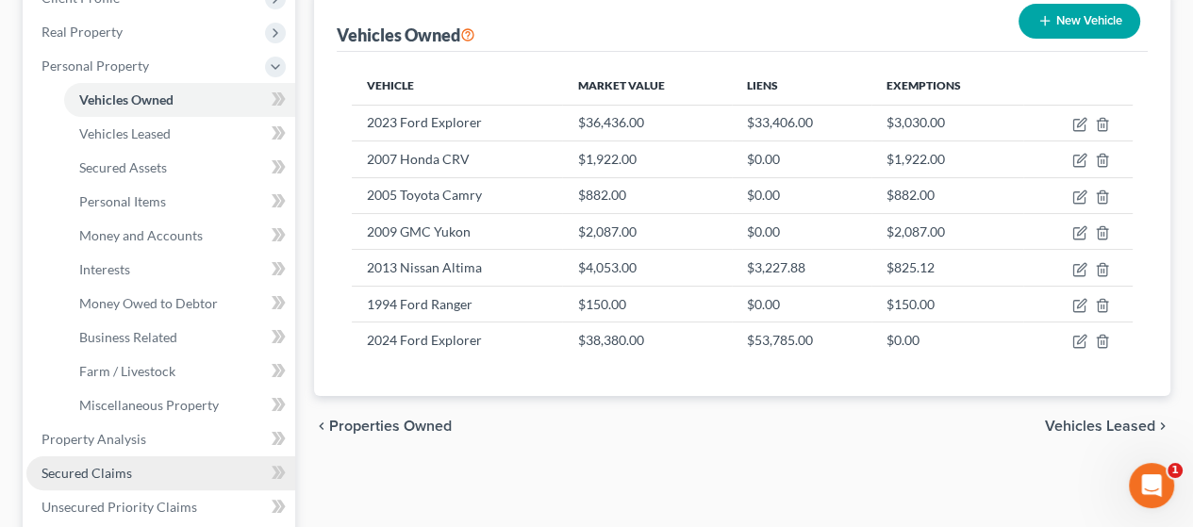
click at [166, 466] on link "Secured Claims" at bounding box center [160, 474] width 269 height 34
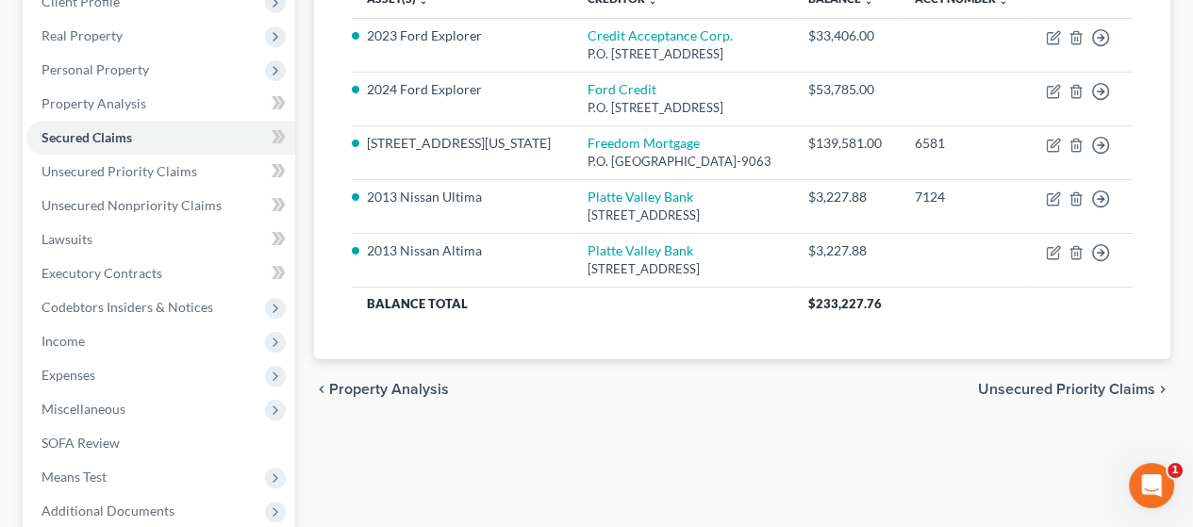
scroll to position [283, 0]
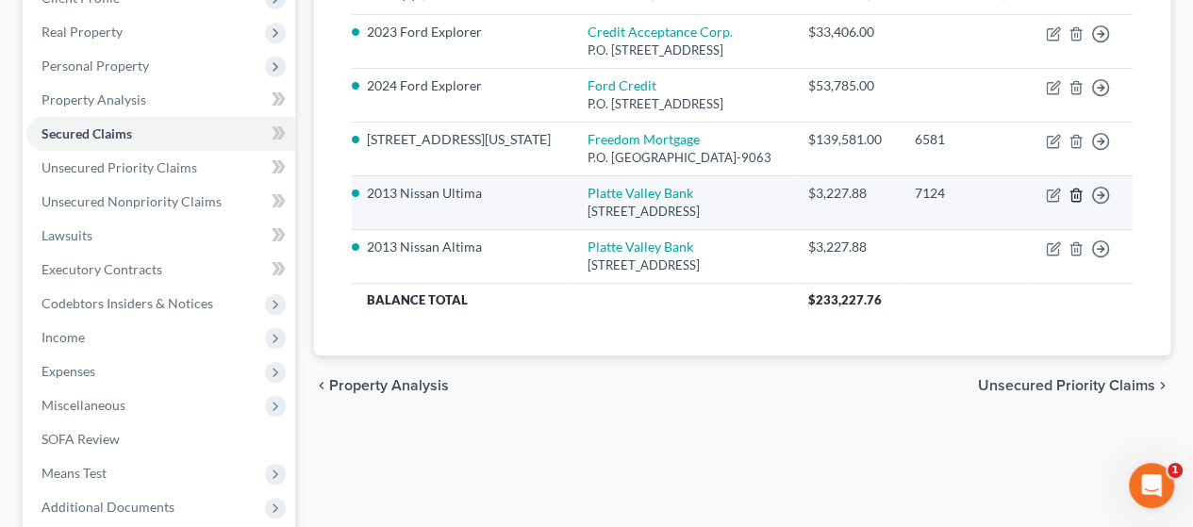
click at [1075, 192] on icon "button" at bounding box center [1076, 195] width 15 height 15
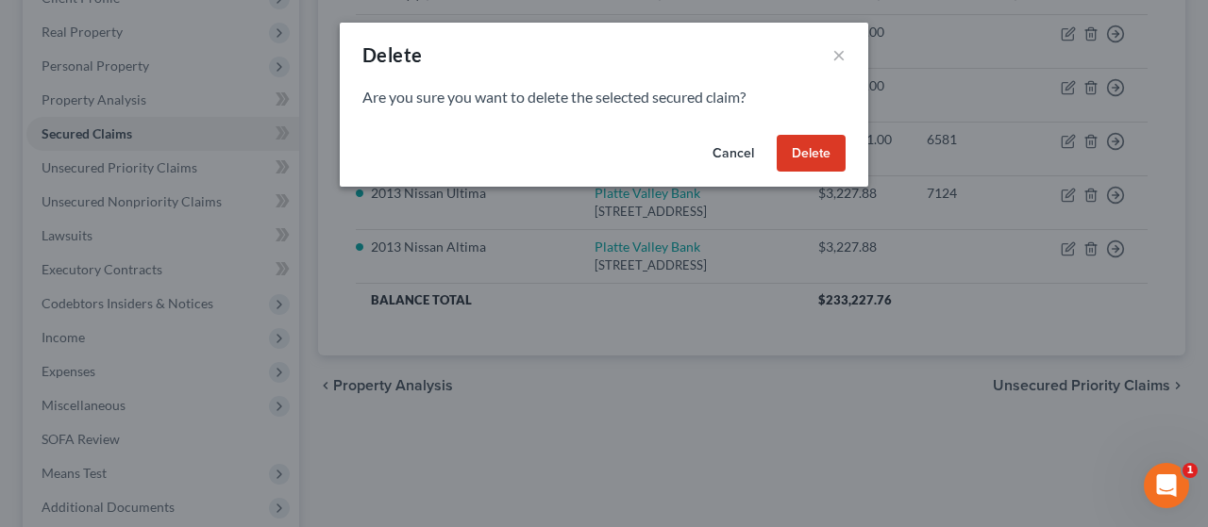
click at [818, 161] on button "Delete" at bounding box center [810, 154] width 69 height 38
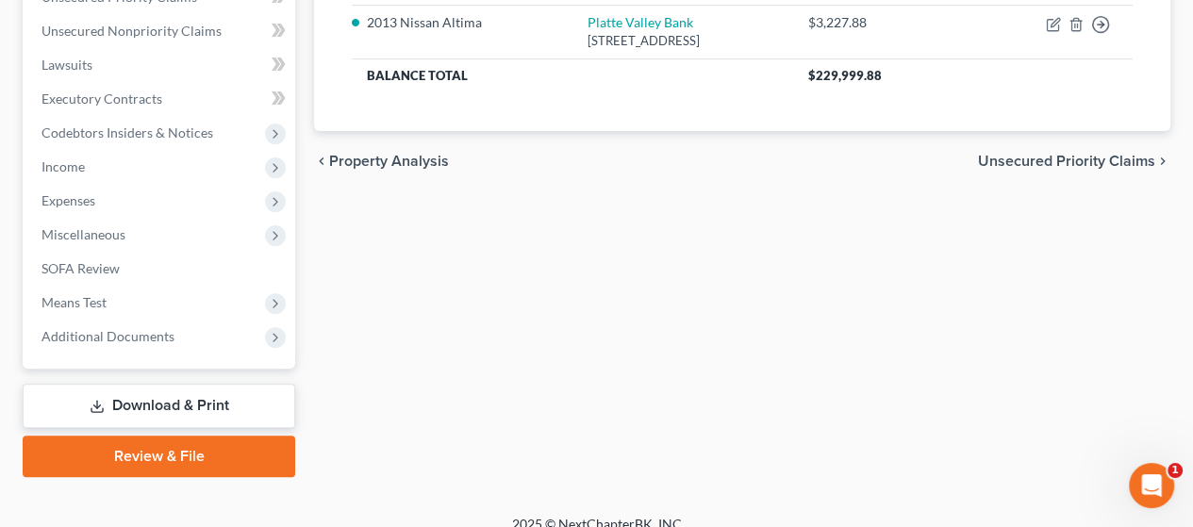
scroll to position [474, 0]
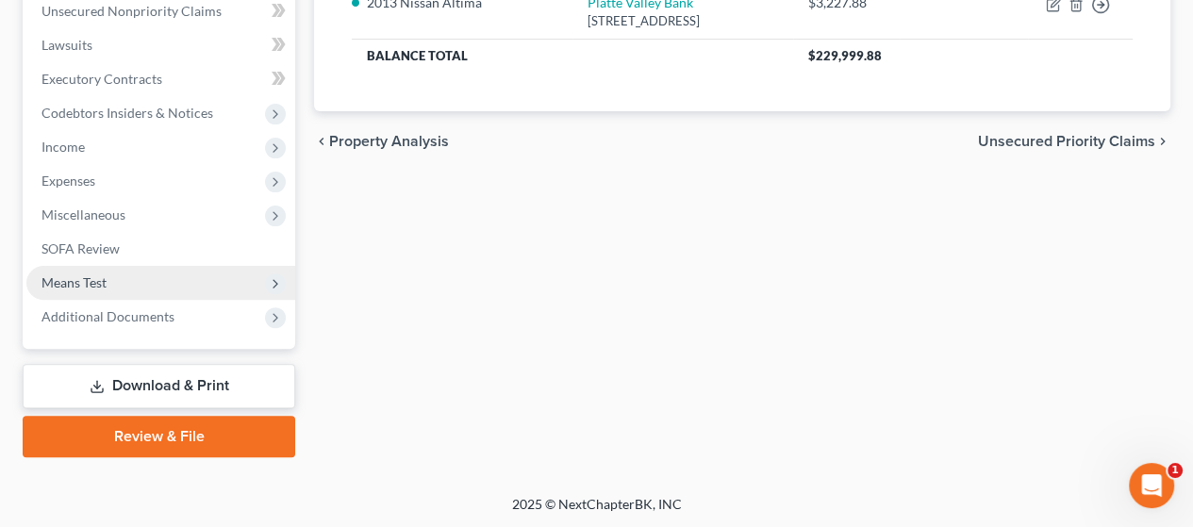
click at [171, 275] on span "Means Test" at bounding box center [160, 283] width 269 height 34
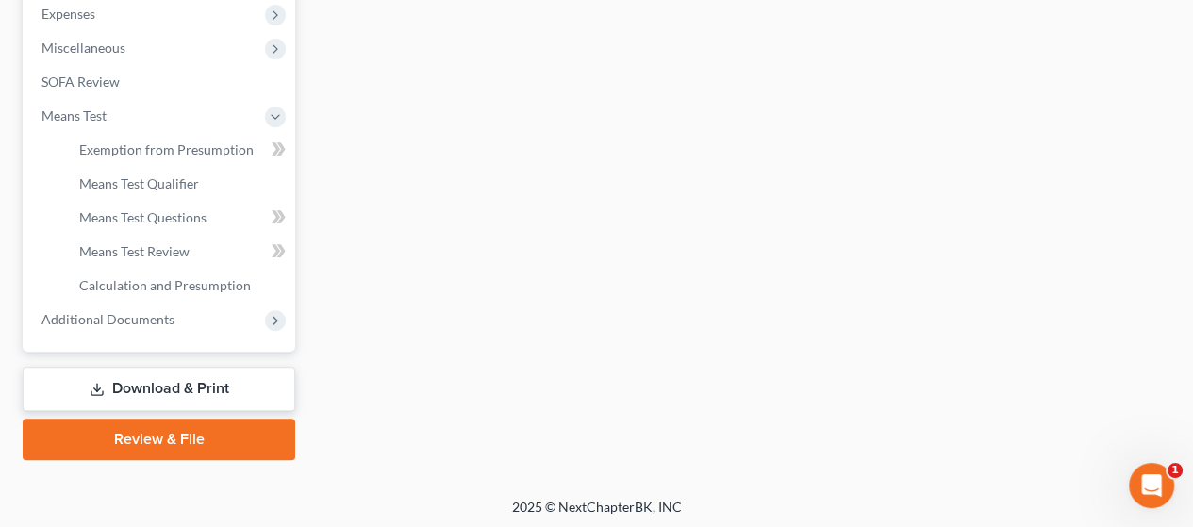
scroll to position [643, 0]
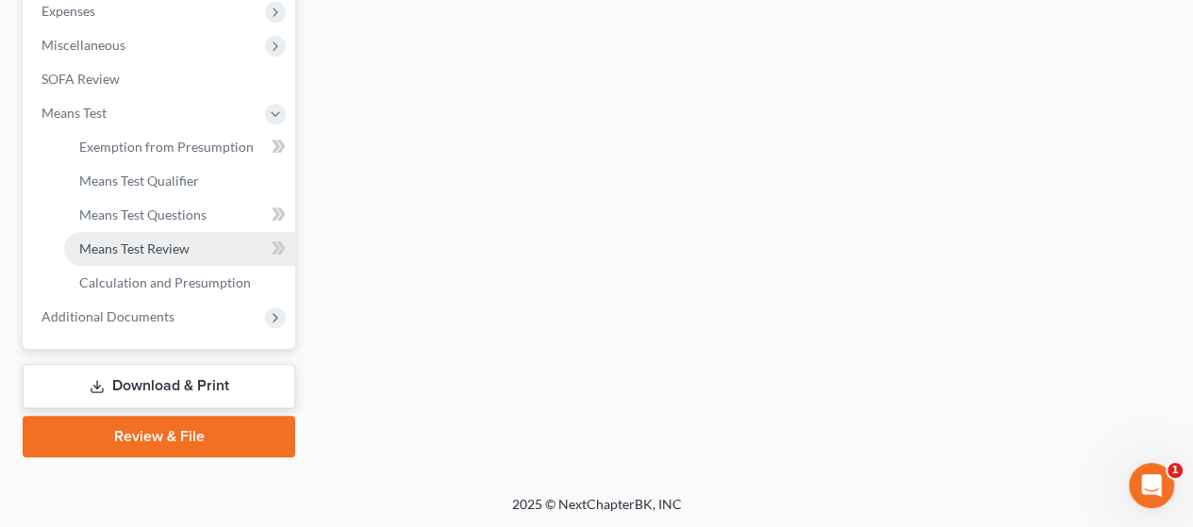
click at [192, 244] on link "Means Test Review" at bounding box center [179, 249] width 231 height 34
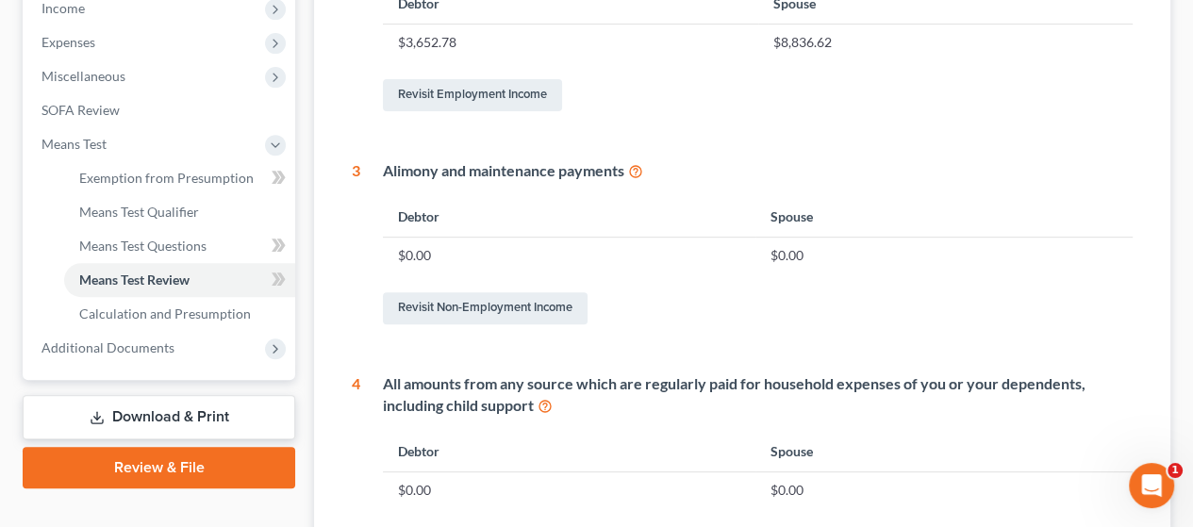
scroll to position [755, 0]
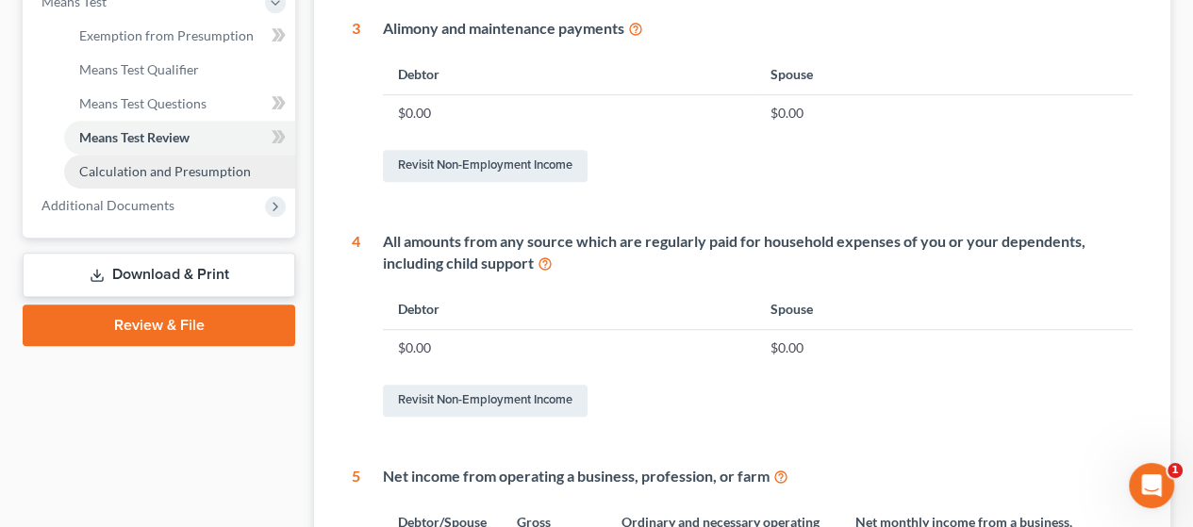
click at [215, 167] on span "Calculation and Presumption" at bounding box center [165, 171] width 172 height 16
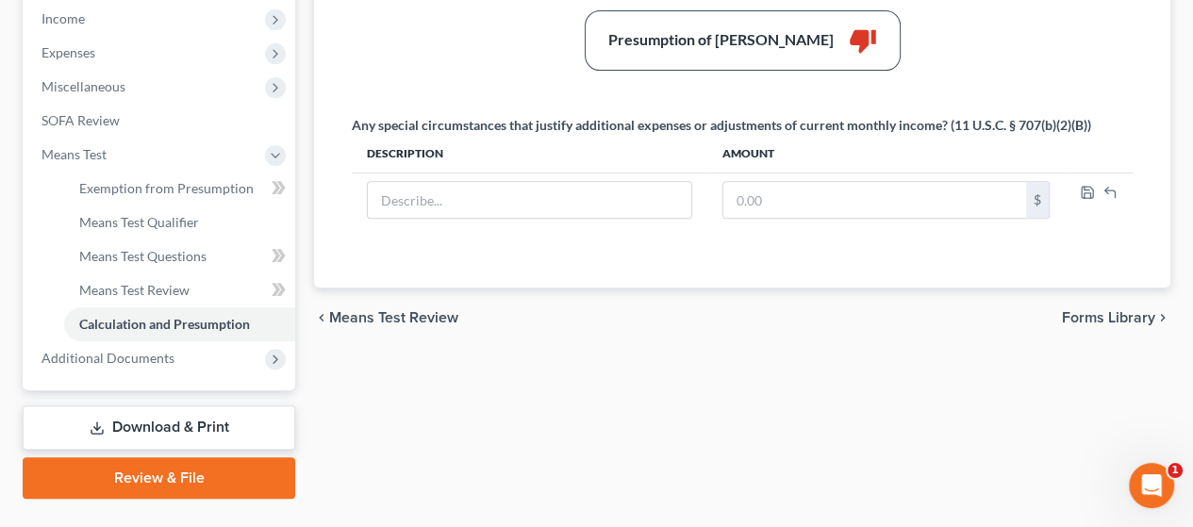
scroll to position [643, 0]
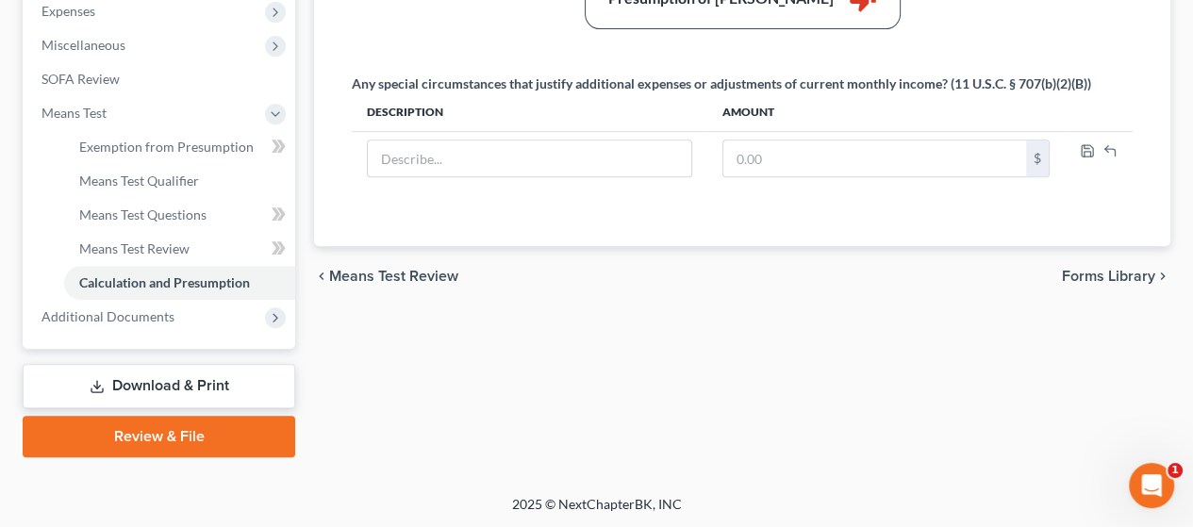
click at [155, 381] on link "Download & Print" at bounding box center [159, 386] width 273 height 44
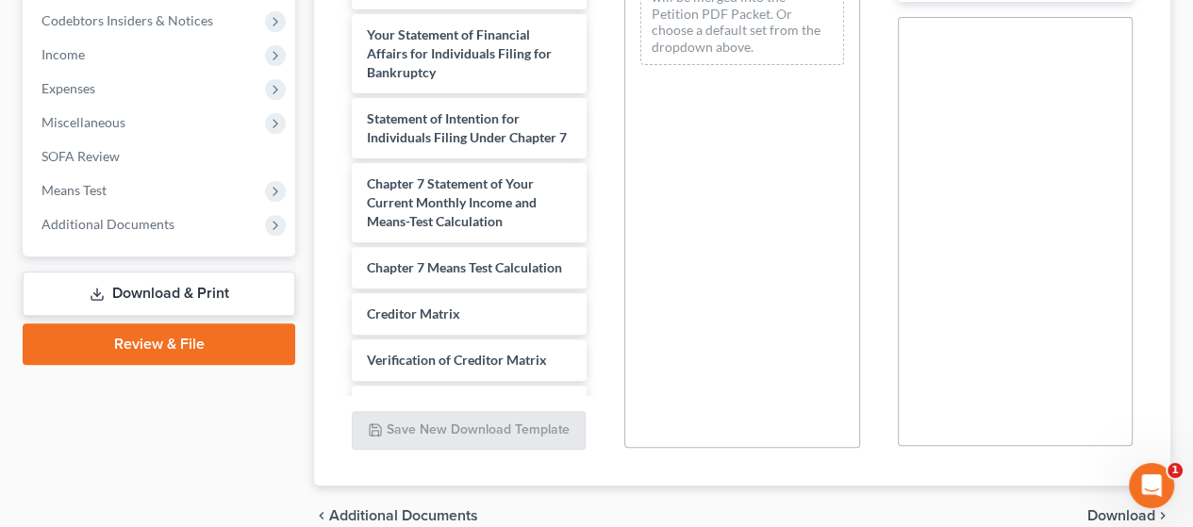
scroll to position [755, 0]
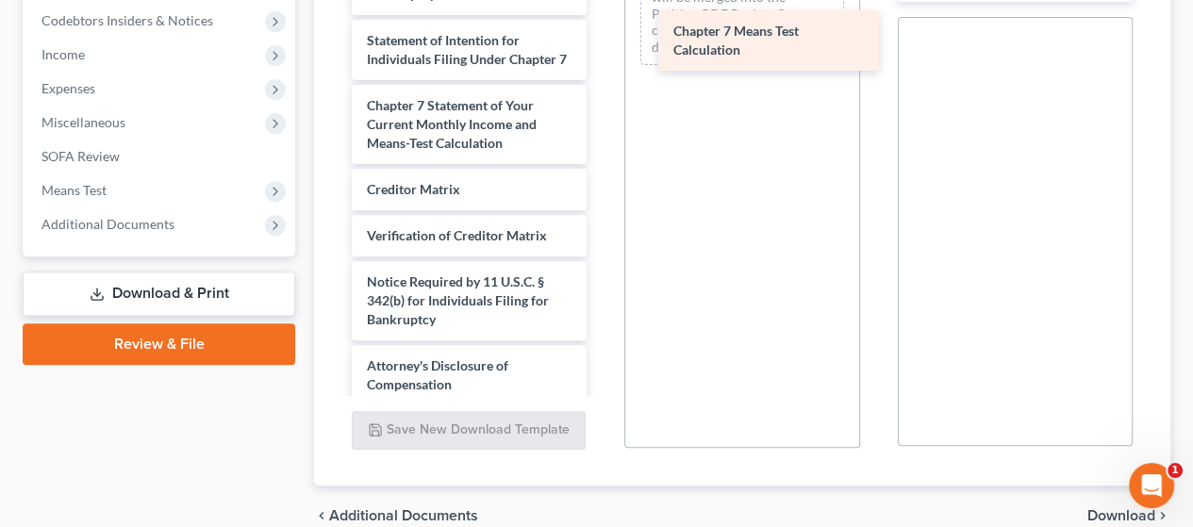
drag, startPoint x: 472, startPoint y: 265, endPoint x: 769, endPoint y: 44, distance: 370.2
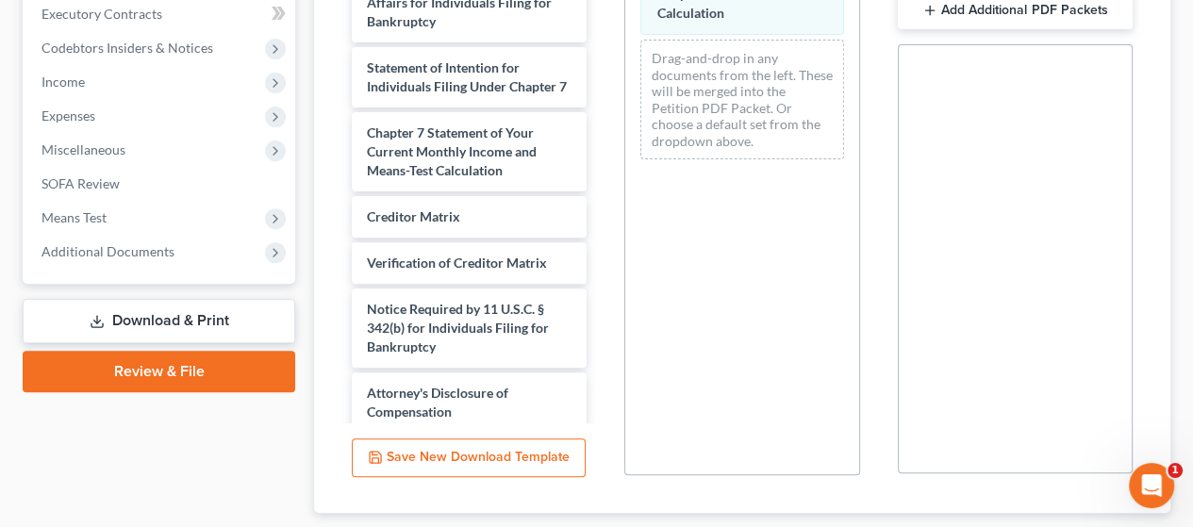
scroll to position [655, 0]
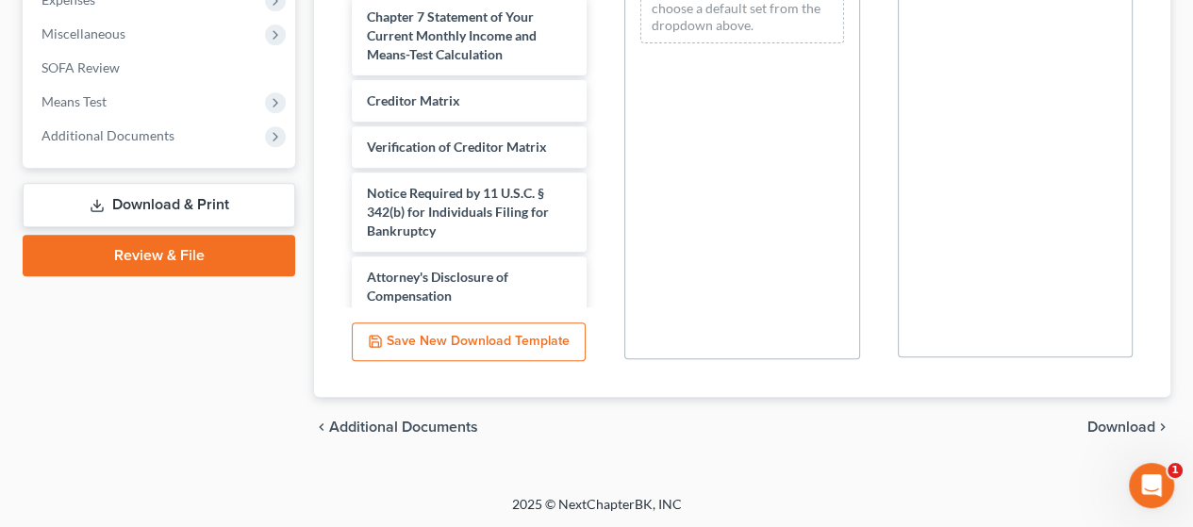
drag, startPoint x: 1128, startPoint y: 422, endPoint x: 1079, endPoint y: 402, distance: 52.9
click at [1127, 422] on span "Download" at bounding box center [1122, 427] width 68 height 15
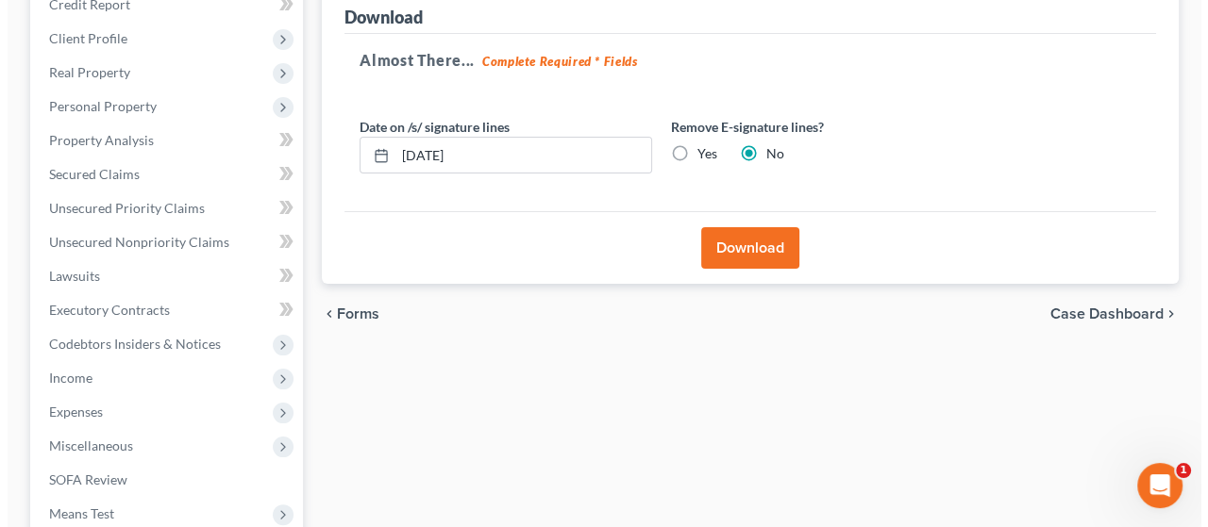
scroll to position [0, 0]
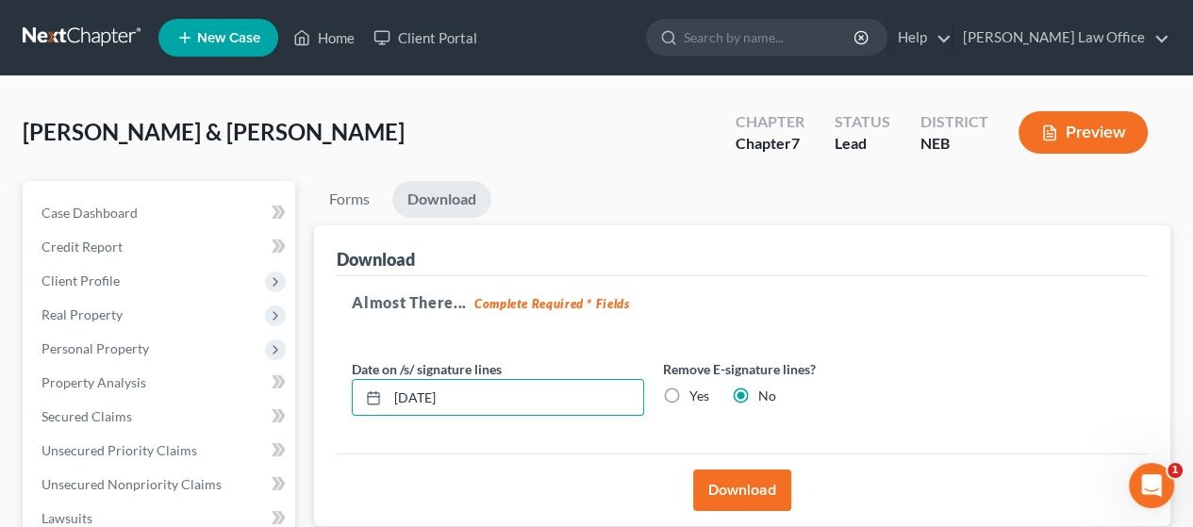
drag, startPoint x: 399, startPoint y: 393, endPoint x: 328, endPoint y: 395, distance: 70.8
click at [328, 395] on div "Download Almost There... Complete Required * Fields Date on /s/ signature lines…" at bounding box center [742, 376] width 857 height 302
click at [690, 392] on label "Yes" at bounding box center [700, 396] width 20 height 19
click at [697, 392] on input "Yes" at bounding box center [703, 393] width 12 height 12
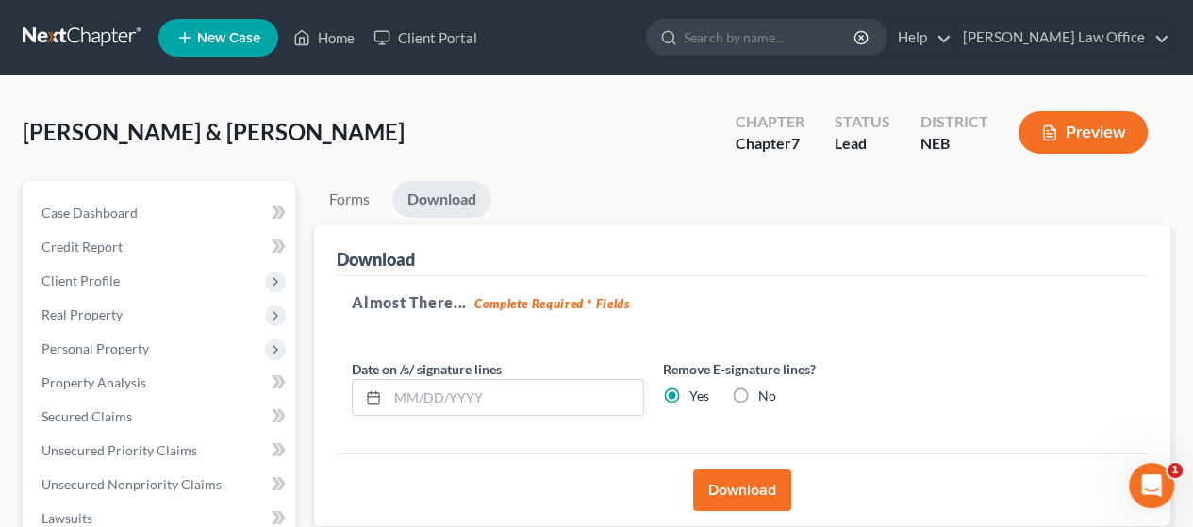
click at [770, 488] on button "Download" at bounding box center [742, 491] width 98 height 42
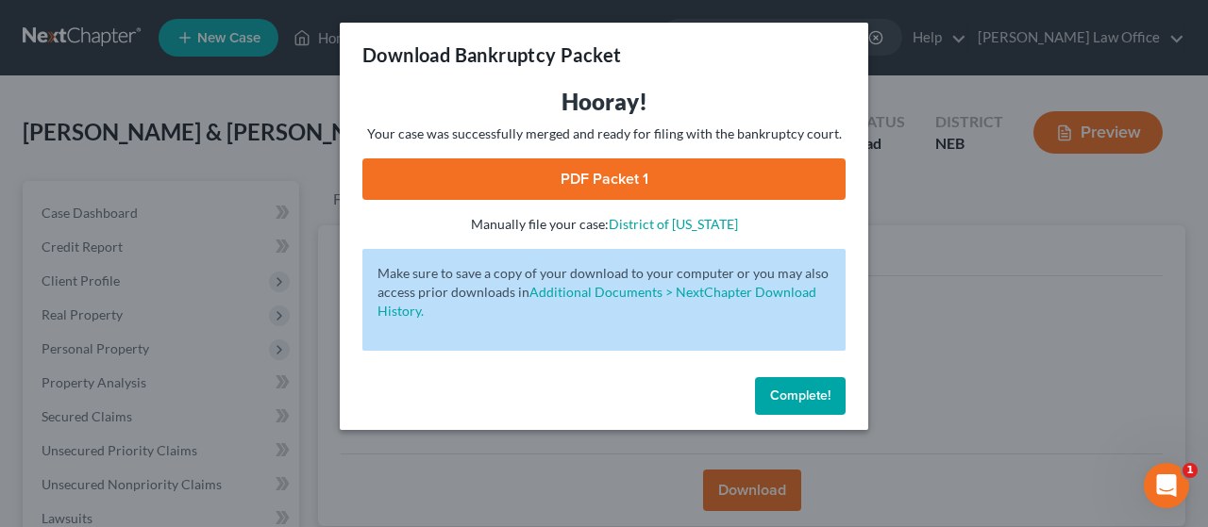
click at [709, 173] on link "PDF Packet 1" at bounding box center [603, 179] width 483 height 42
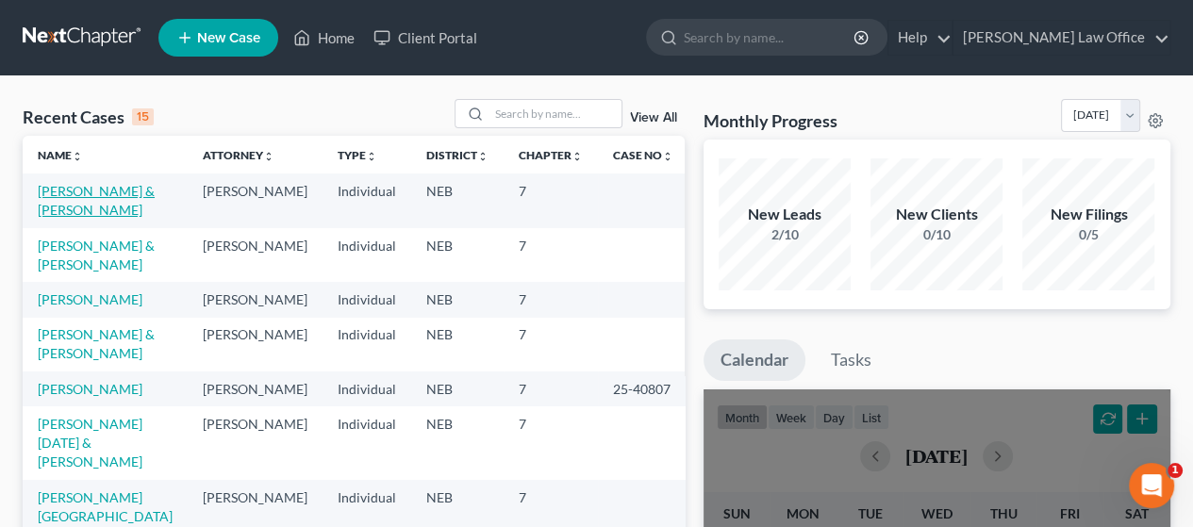
click at [81, 193] on link "[PERSON_NAME] & [PERSON_NAME]" at bounding box center [96, 200] width 117 height 35
select select "4"
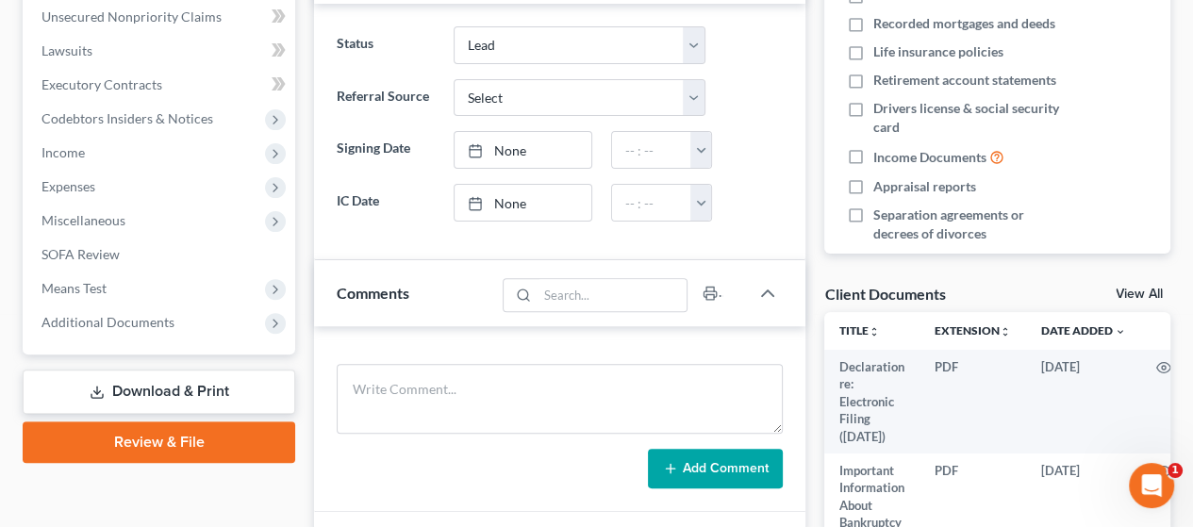
scroll to position [472, 0]
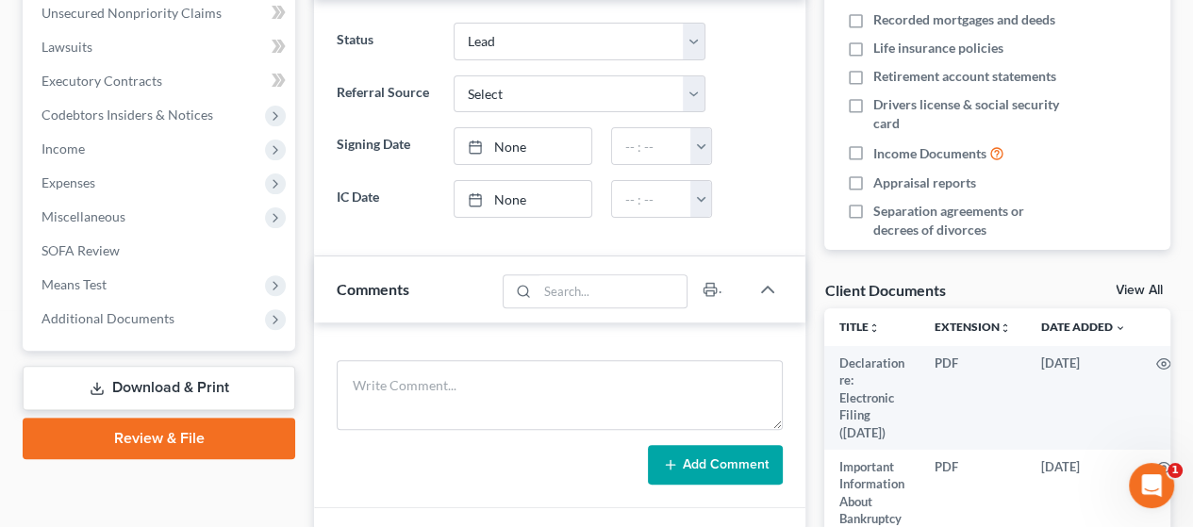
click at [207, 384] on link "Download & Print" at bounding box center [159, 388] width 273 height 44
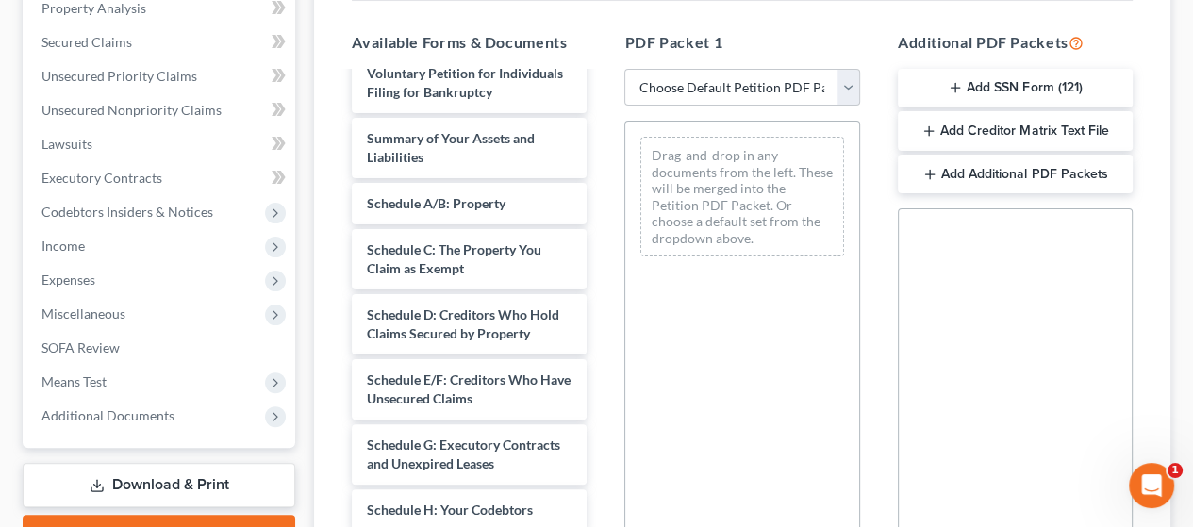
scroll to position [384, 0]
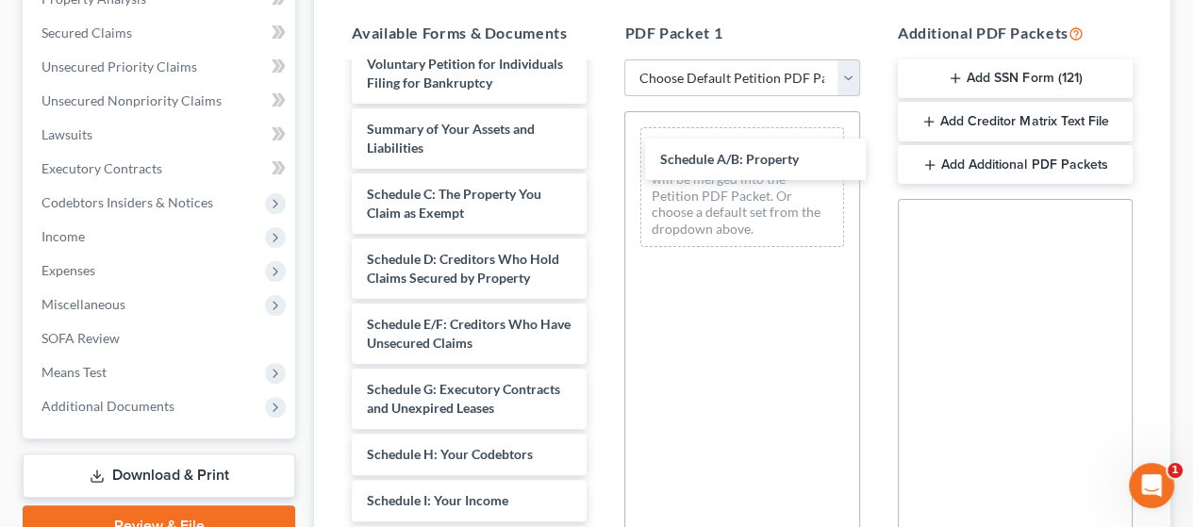
drag, startPoint x: 466, startPoint y: 222, endPoint x: 749, endPoint y: 157, distance: 290.4
click at [602, 154] on div "Schedule A/B: Property Declaration re: Electronic Filing ([DATE]) Important Inf…" at bounding box center [469, 514] width 265 height 1278
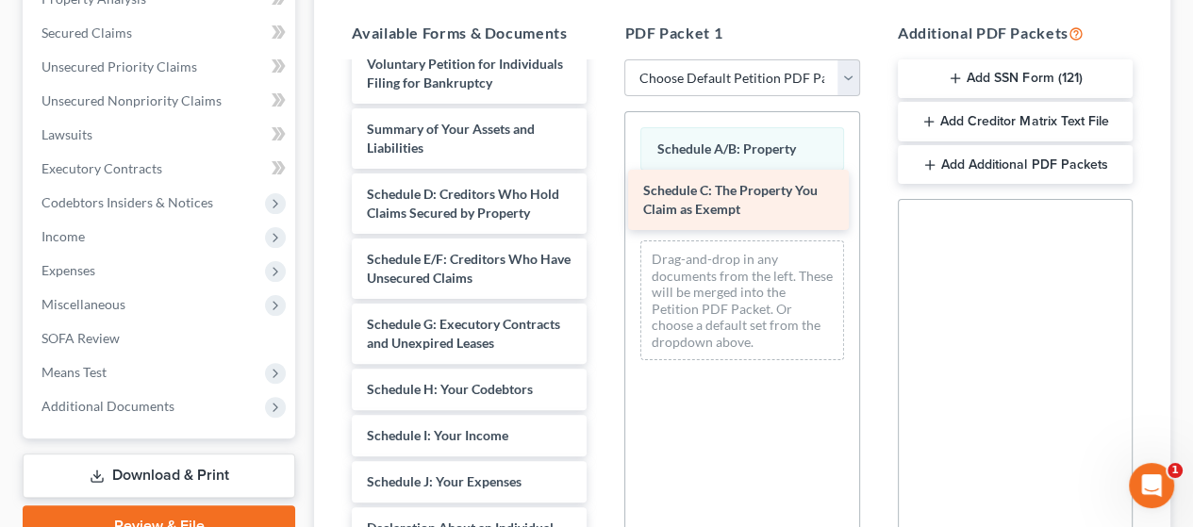
drag, startPoint x: 441, startPoint y: 237, endPoint x: 708, endPoint y: 206, distance: 268.8
click at [602, 205] on div "Schedule C: The Property You Claim as Exempt Declaration re: Electronic Filing …" at bounding box center [469, 481] width 265 height 1213
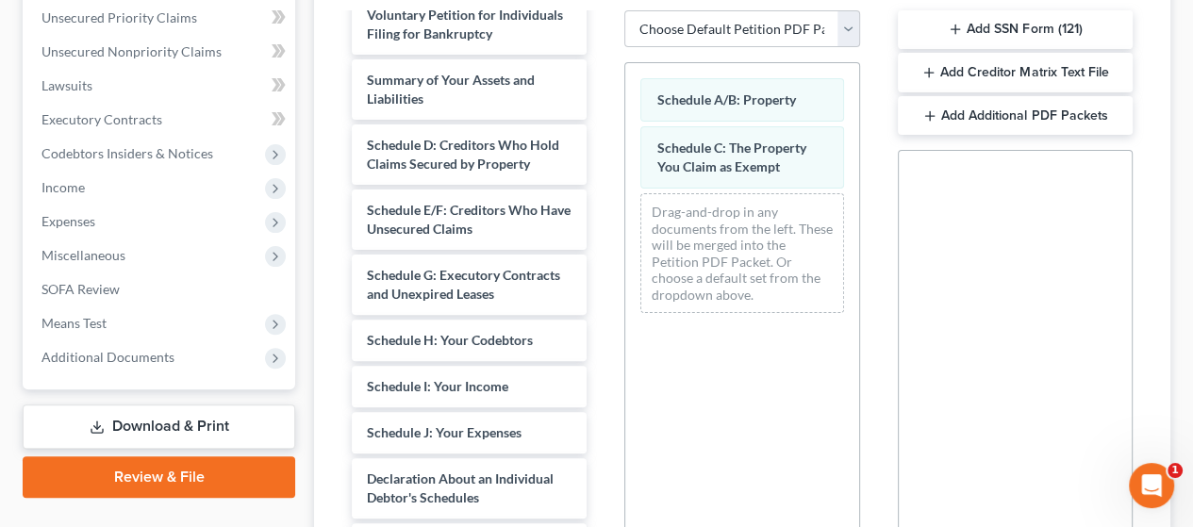
scroll to position [655, 0]
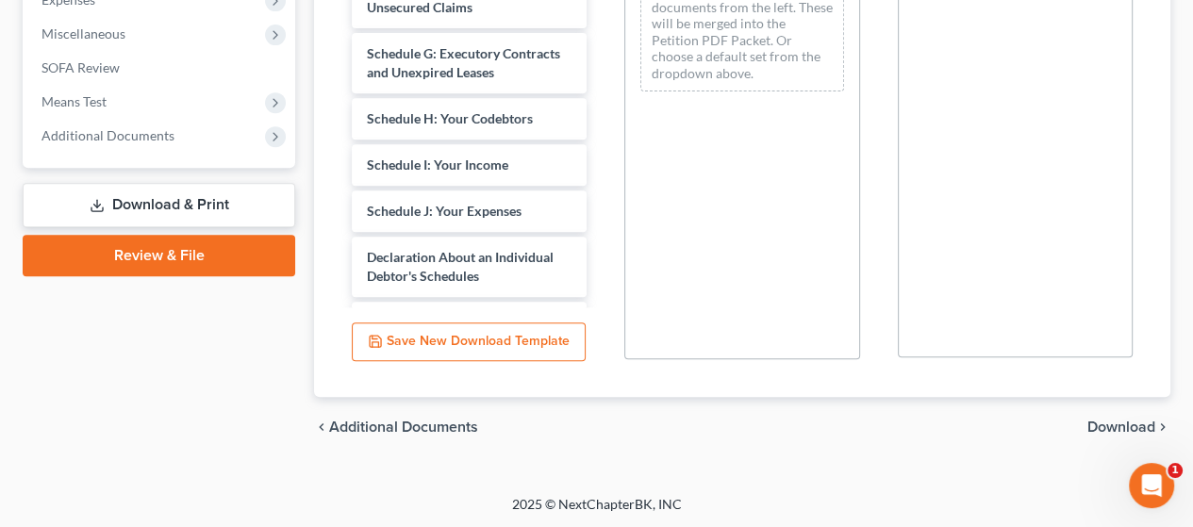
click at [1124, 421] on span "Download" at bounding box center [1122, 427] width 68 height 15
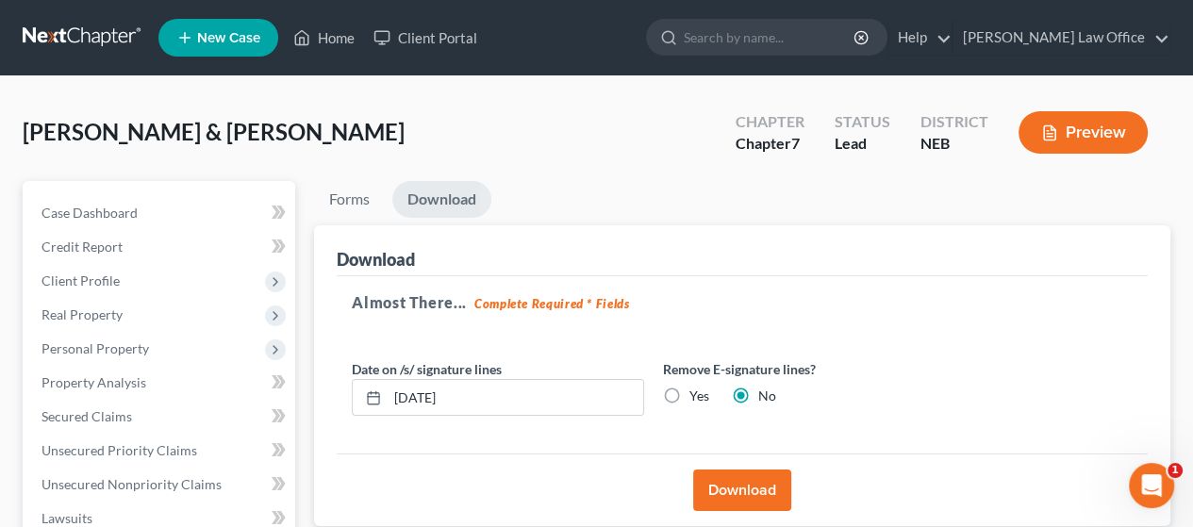
scroll to position [0, 0]
drag, startPoint x: 423, startPoint y: 399, endPoint x: 310, endPoint y: 402, distance: 112.3
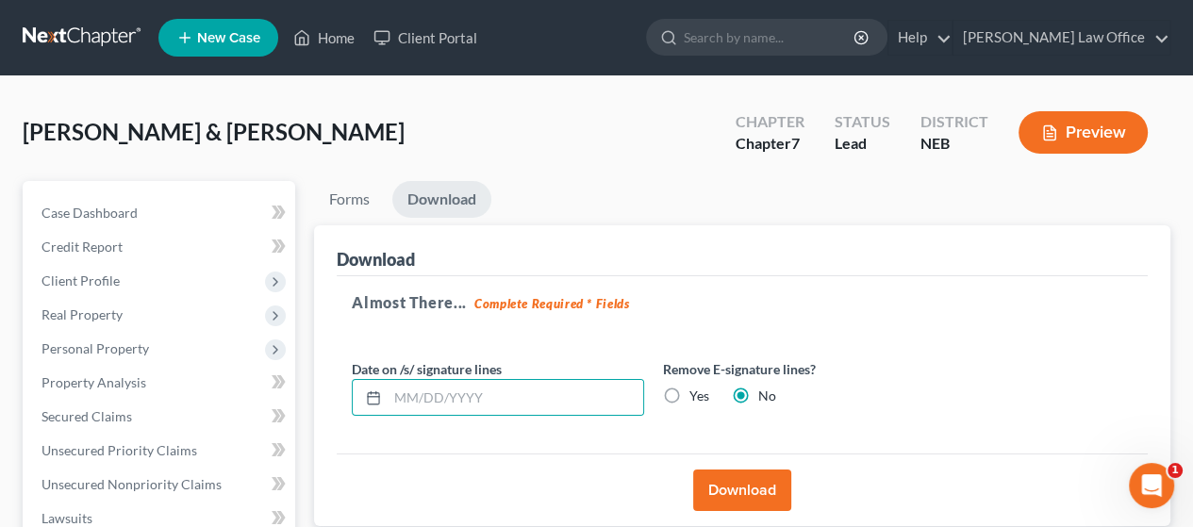
click at [690, 392] on label "Yes" at bounding box center [700, 396] width 20 height 19
click at [697, 392] on input "Yes" at bounding box center [703, 393] width 12 height 12
radio input "true"
radio input "false"
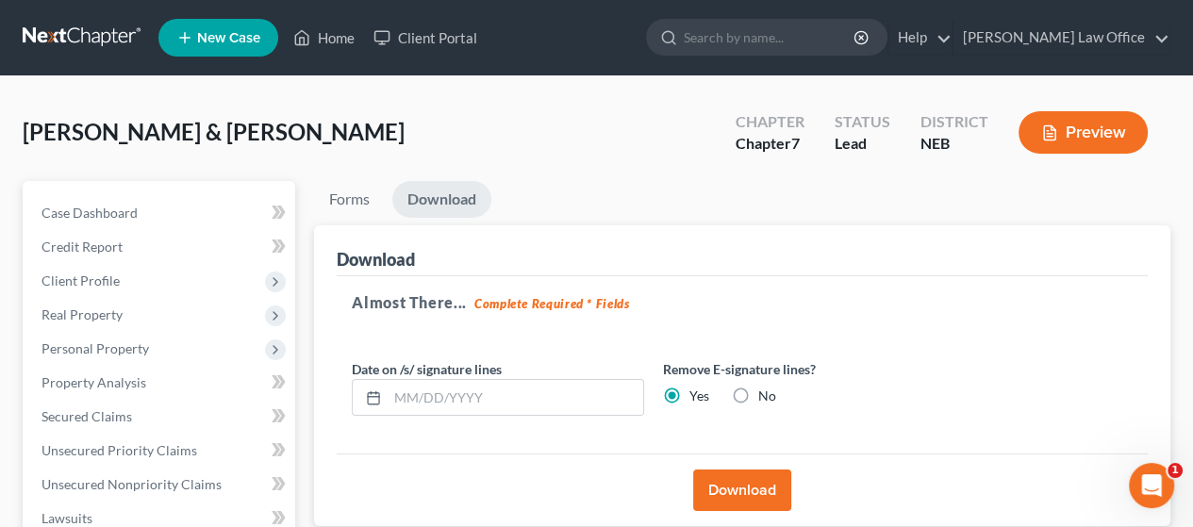
click at [750, 484] on button "Download" at bounding box center [742, 491] width 98 height 42
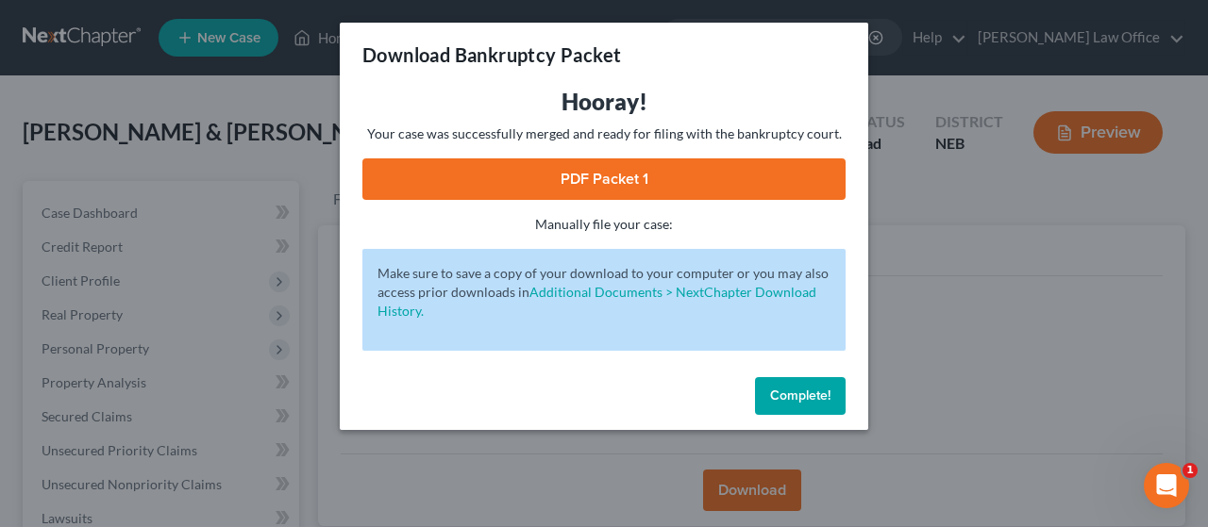
click at [734, 169] on link "PDF Packet 1" at bounding box center [603, 179] width 483 height 42
click at [793, 403] on span "Complete!" at bounding box center [800, 396] width 60 height 16
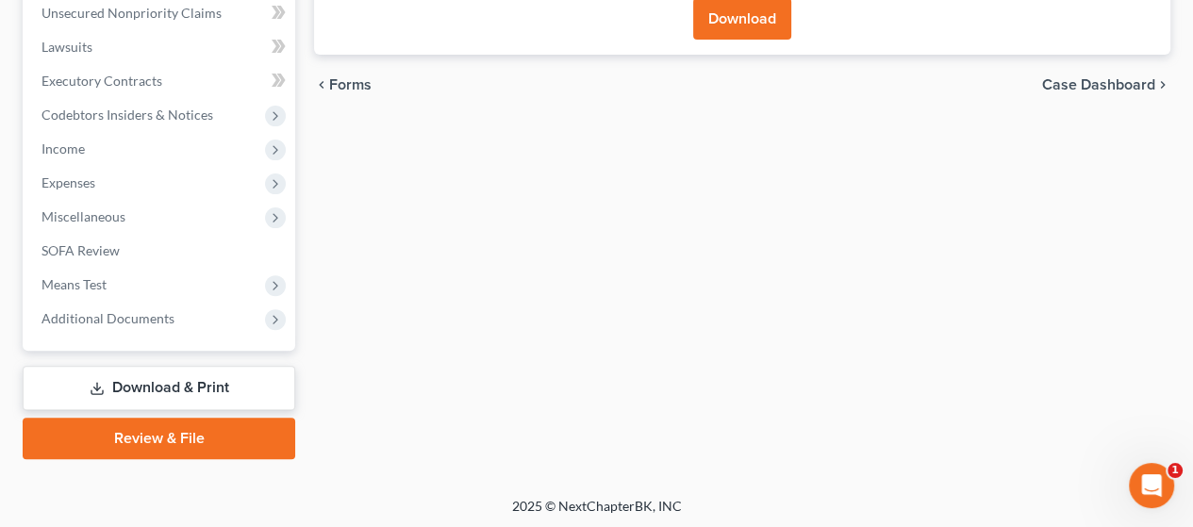
scroll to position [474, 0]
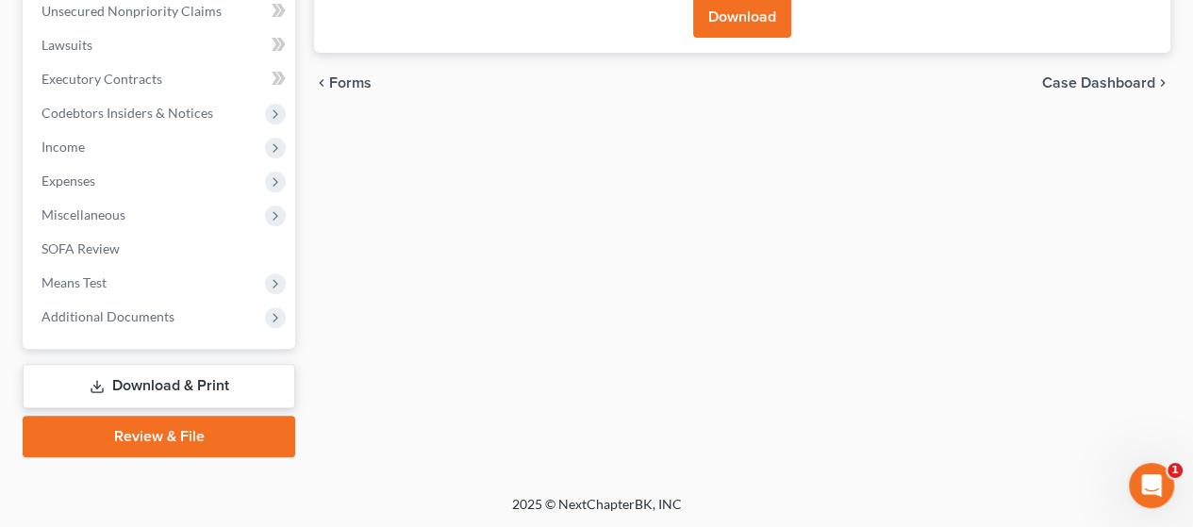
click at [187, 381] on link "Download & Print" at bounding box center [159, 386] width 273 height 44
click at [231, 377] on link "Download & Print" at bounding box center [159, 386] width 273 height 44
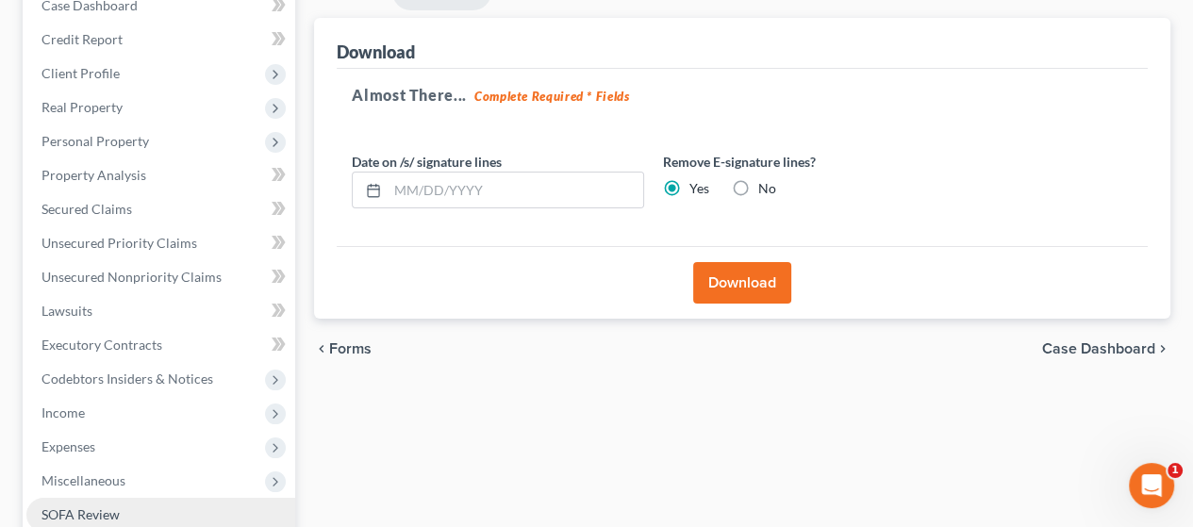
scroll to position [379, 0]
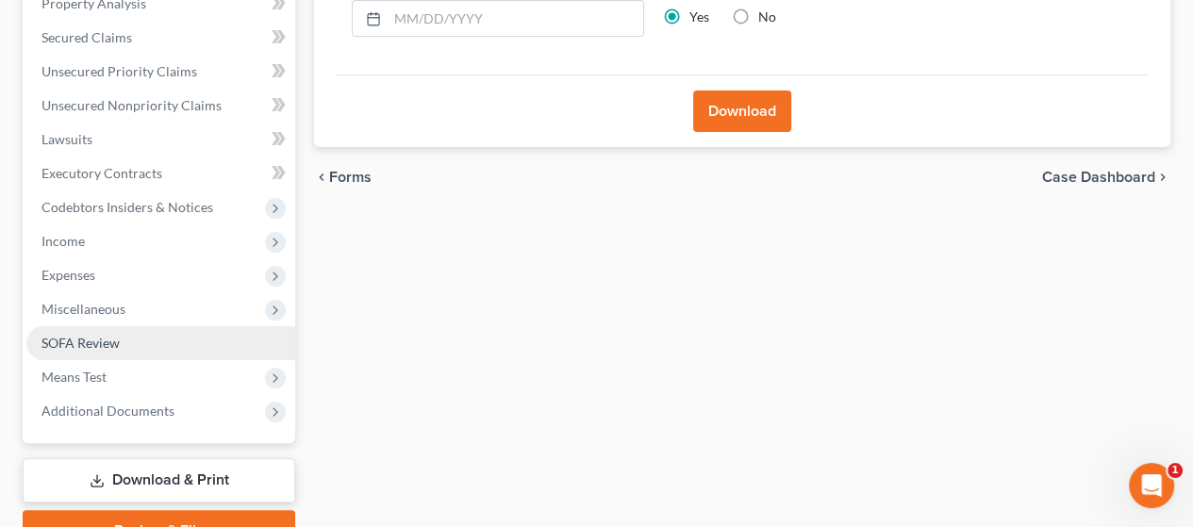
click at [149, 331] on link "SOFA Review" at bounding box center [160, 343] width 269 height 34
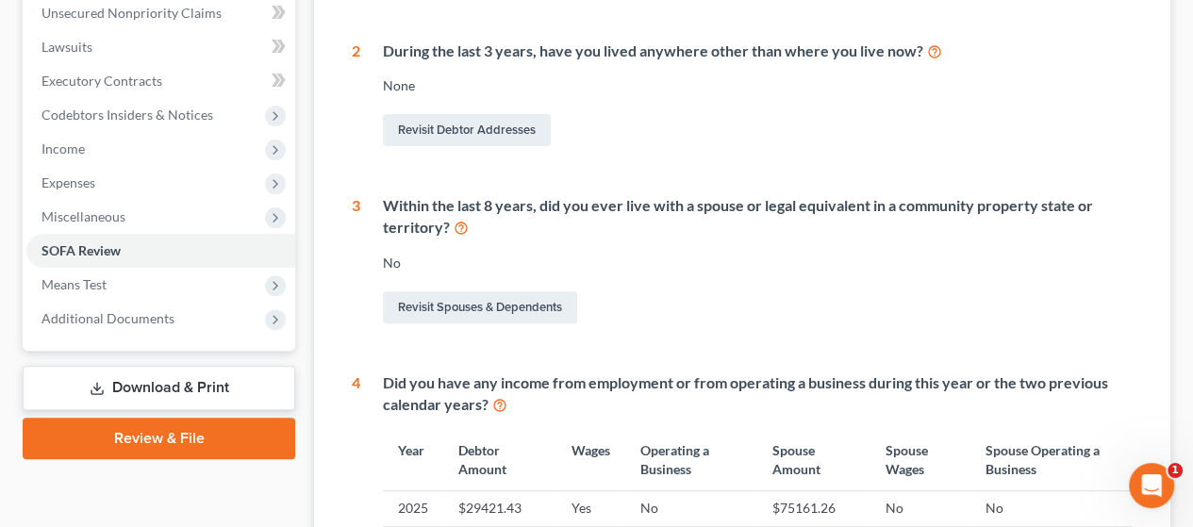
click at [169, 380] on link "Download & Print" at bounding box center [159, 388] width 273 height 44
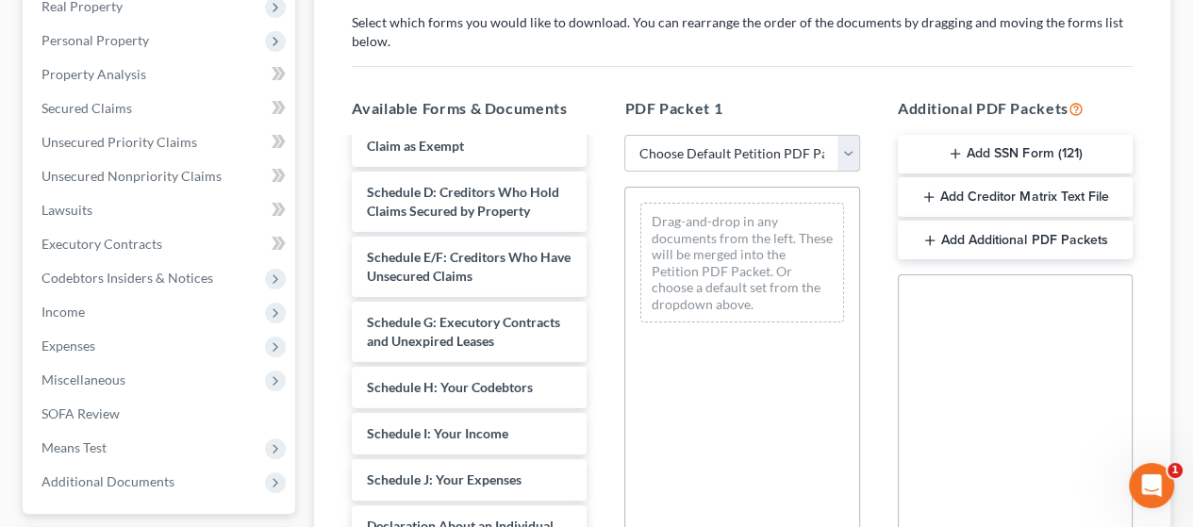
scroll to position [377, 0]
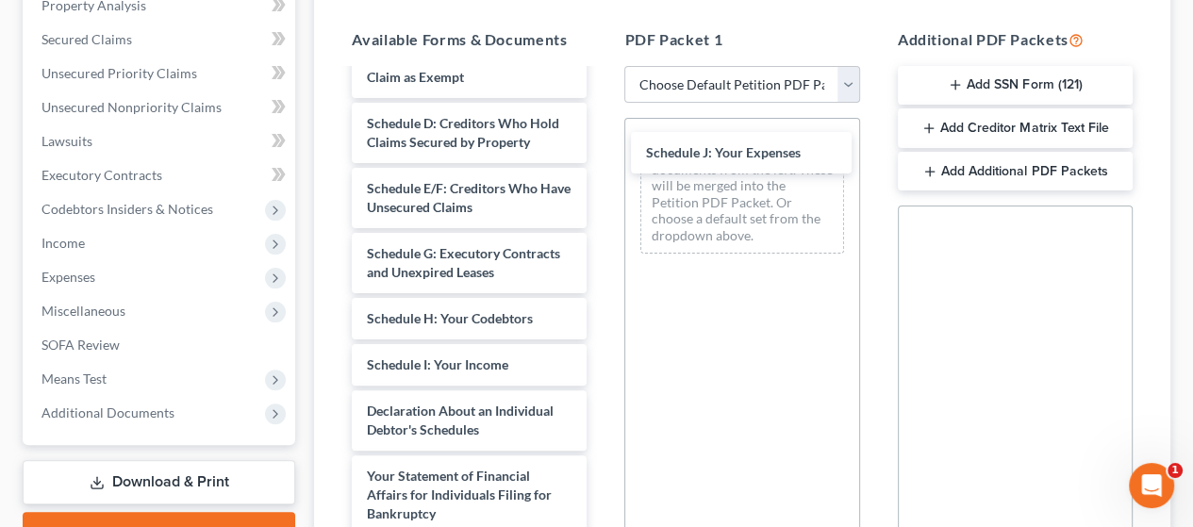
drag, startPoint x: 479, startPoint y: 464, endPoint x: 735, endPoint y: 165, distance: 393.4
click at [602, 155] on div "Schedule J: Your Expenses Declaration re: Electronic Filing ([DATE]) Important …" at bounding box center [469, 332] width 265 height 1278
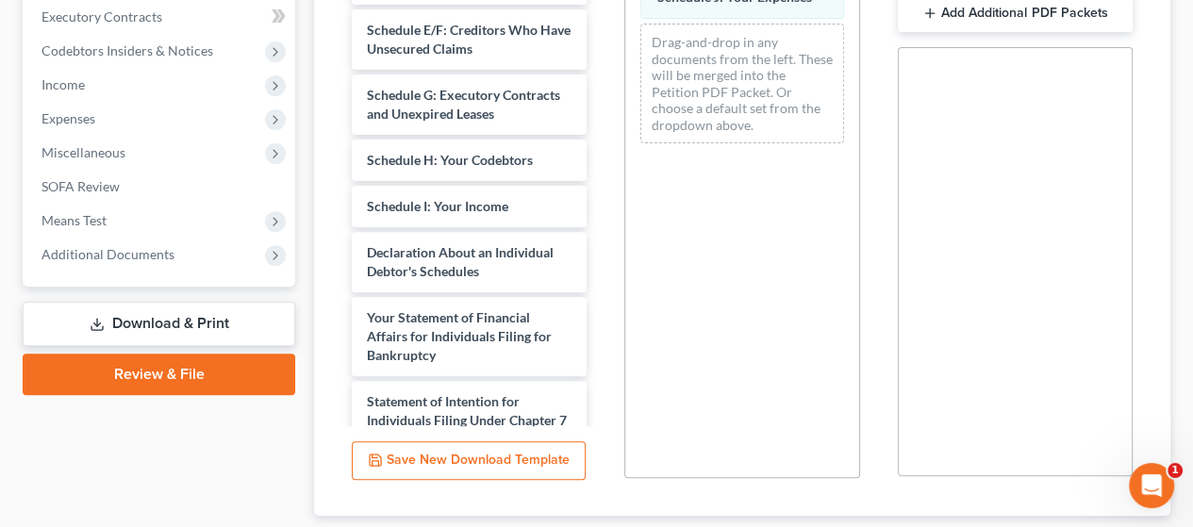
scroll to position [655, 0]
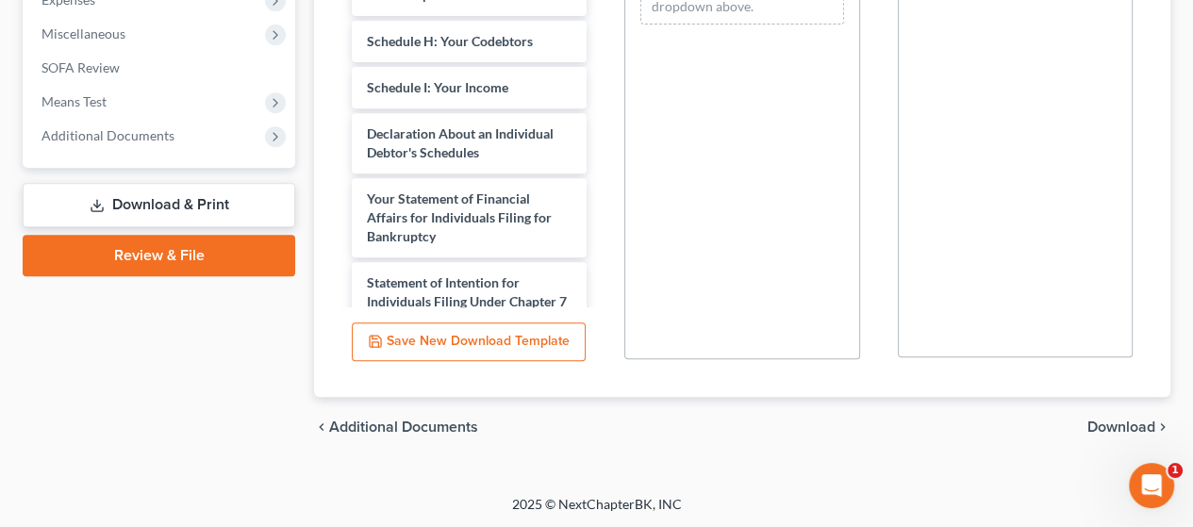
click at [1128, 421] on span "Download" at bounding box center [1122, 427] width 68 height 15
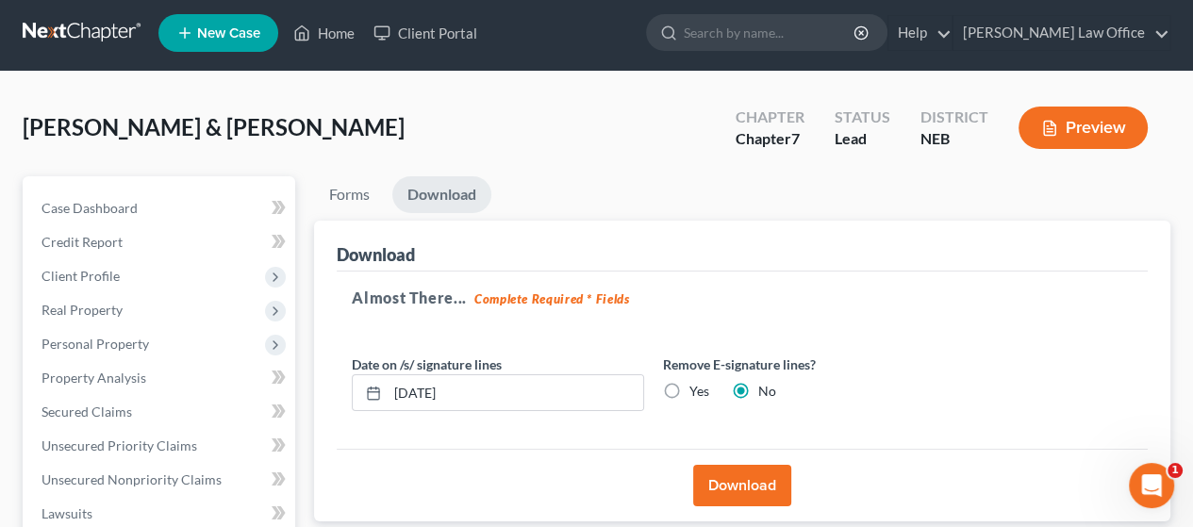
scroll to position [2, 0]
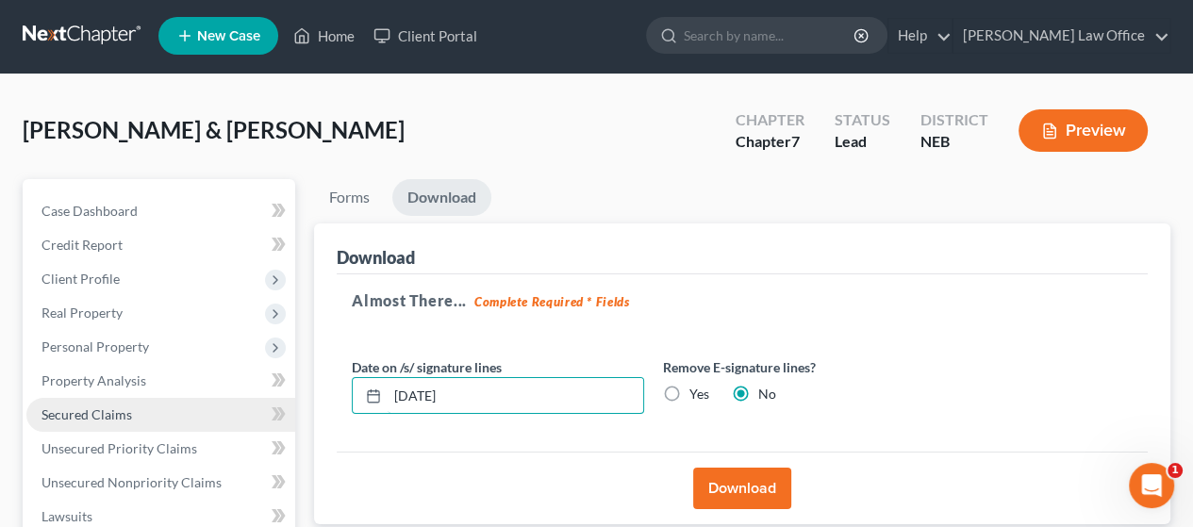
drag, startPoint x: 487, startPoint y: 383, endPoint x: 257, endPoint y: 405, distance: 231.2
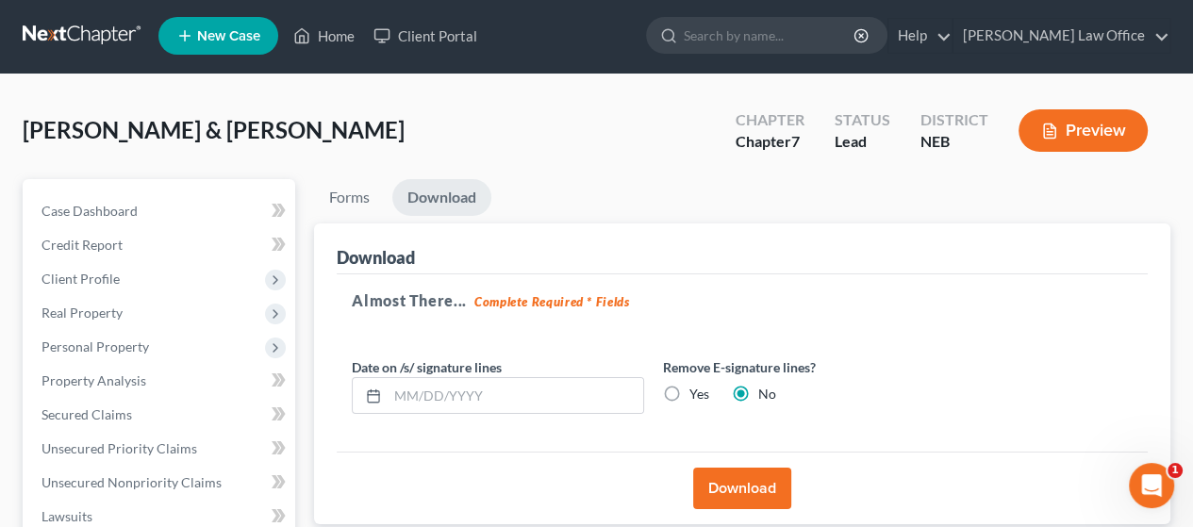
click at [690, 393] on label "Yes" at bounding box center [700, 394] width 20 height 19
click at [697, 393] on input "Yes" at bounding box center [703, 391] width 12 height 12
radio input "true"
radio input "false"
click at [742, 487] on button "Download" at bounding box center [742, 489] width 98 height 42
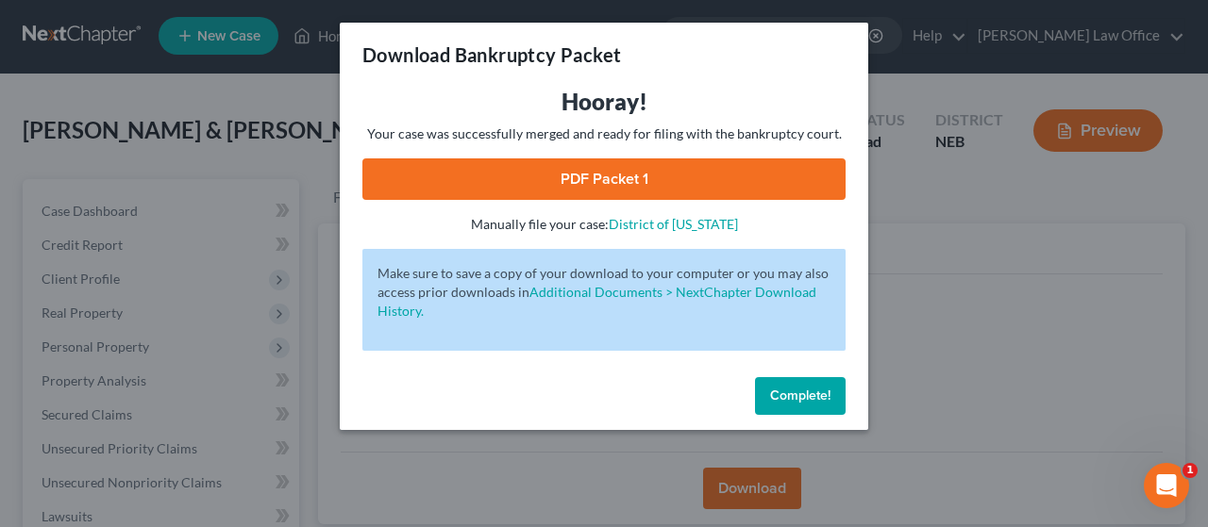
click at [792, 184] on link "PDF Packet 1" at bounding box center [603, 179] width 483 height 42
click at [169, 250] on div "Download Bankruptcy Packet Hooray! Your case was successfully merged and ready …" at bounding box center [604, 263] width 1208 height 527
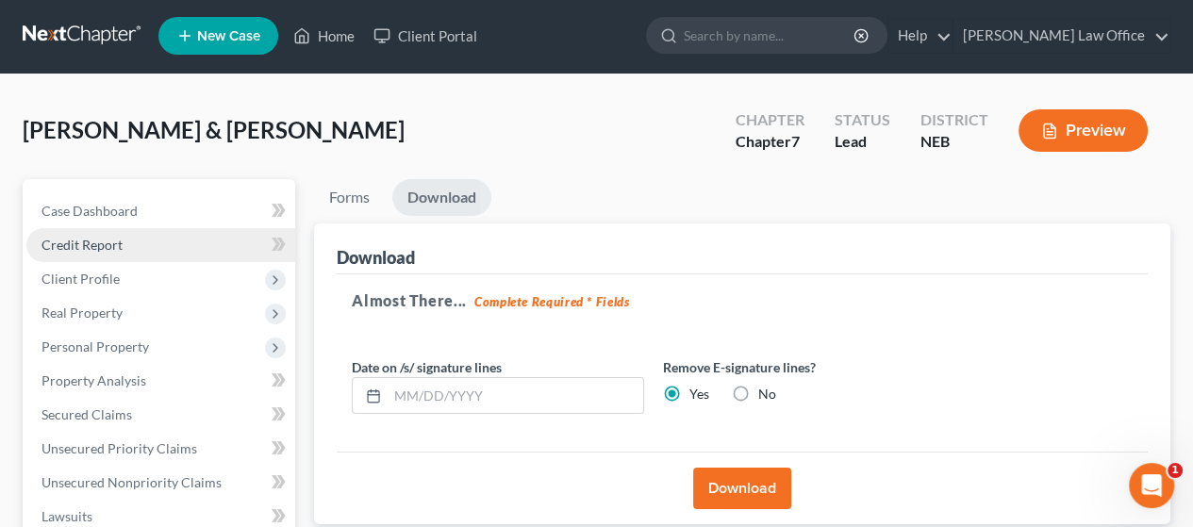
click at [172, 241] on link "Credit Report" at bounding box center [160, 245] width 269 height 34
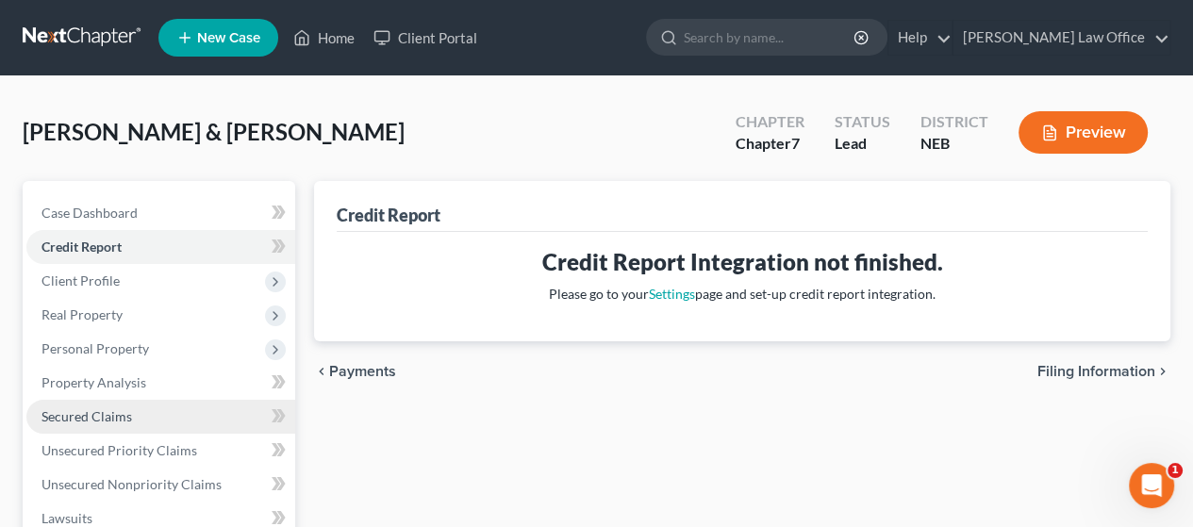
scroll to position [377, 0]
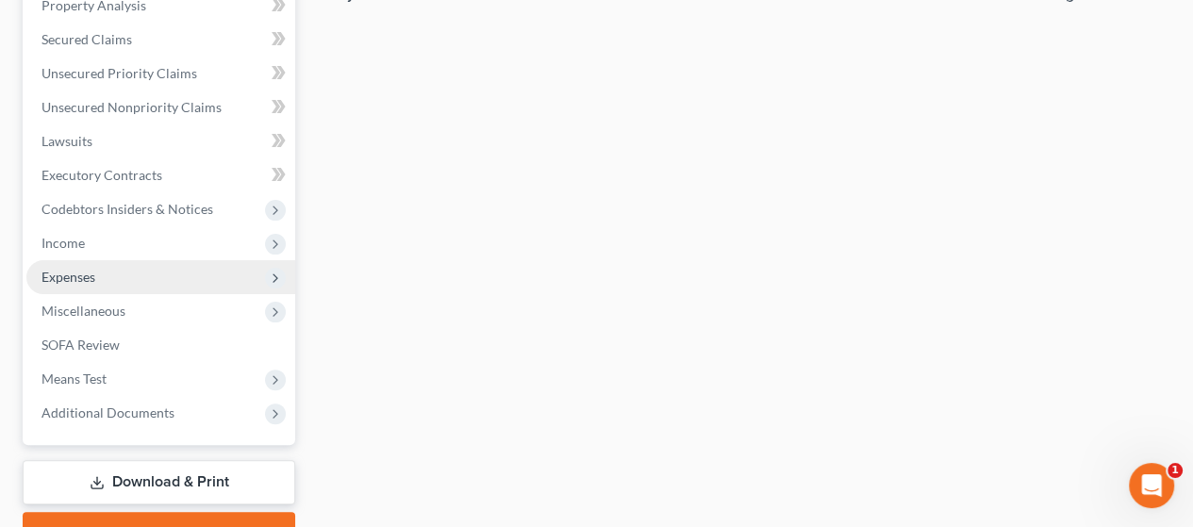
click at [125, 275] on span "Expenses" at bounding box center [160, 277] width 269 height 34
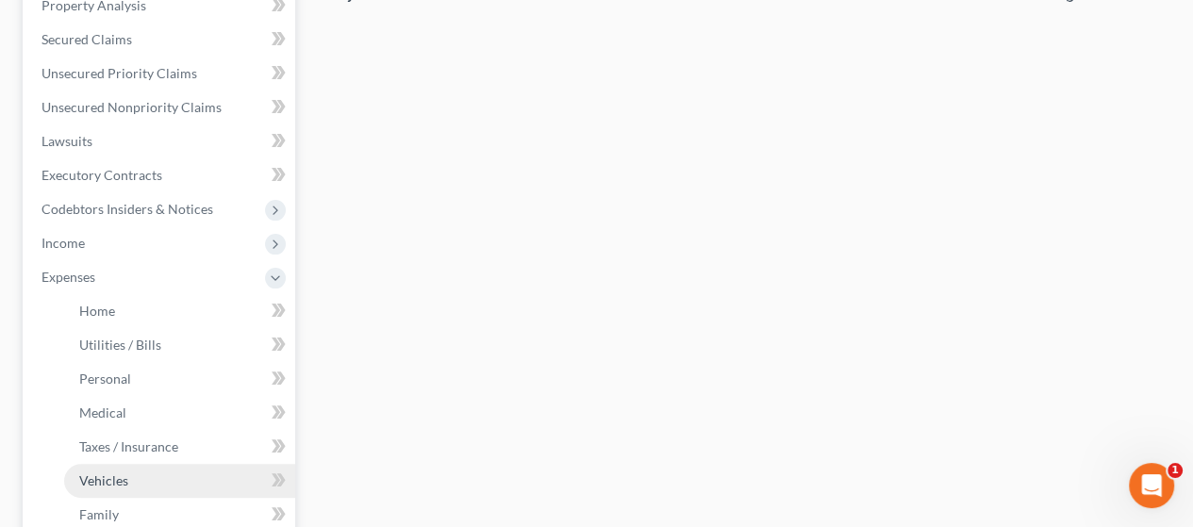
click at [159, 475] on link "Vehicles" at bounding box center [179, 481] width 231 height 34
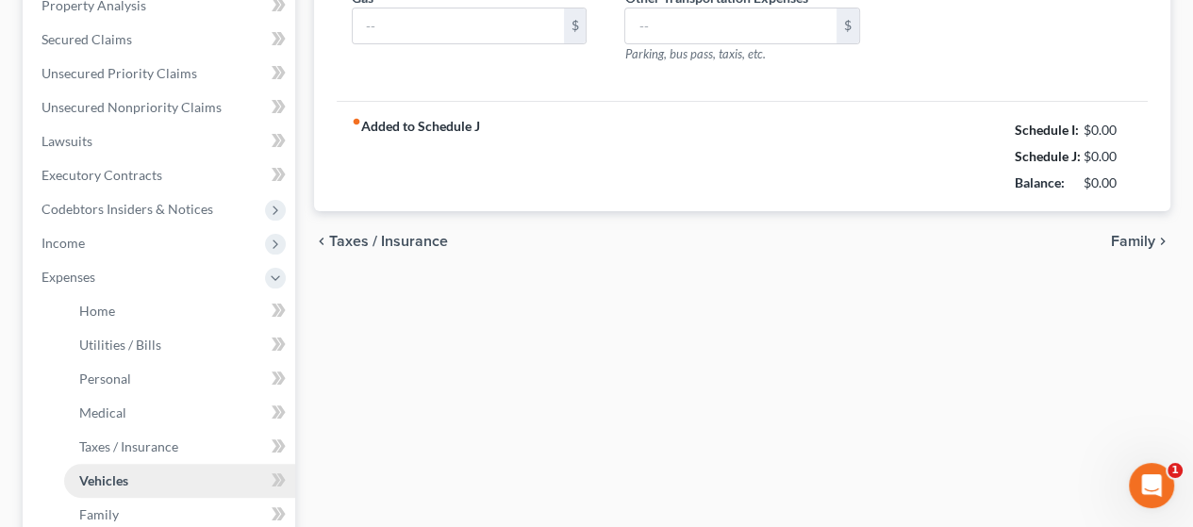
type input "531.88"
type input "350.00"
type input "150.00"
type input "0.00"
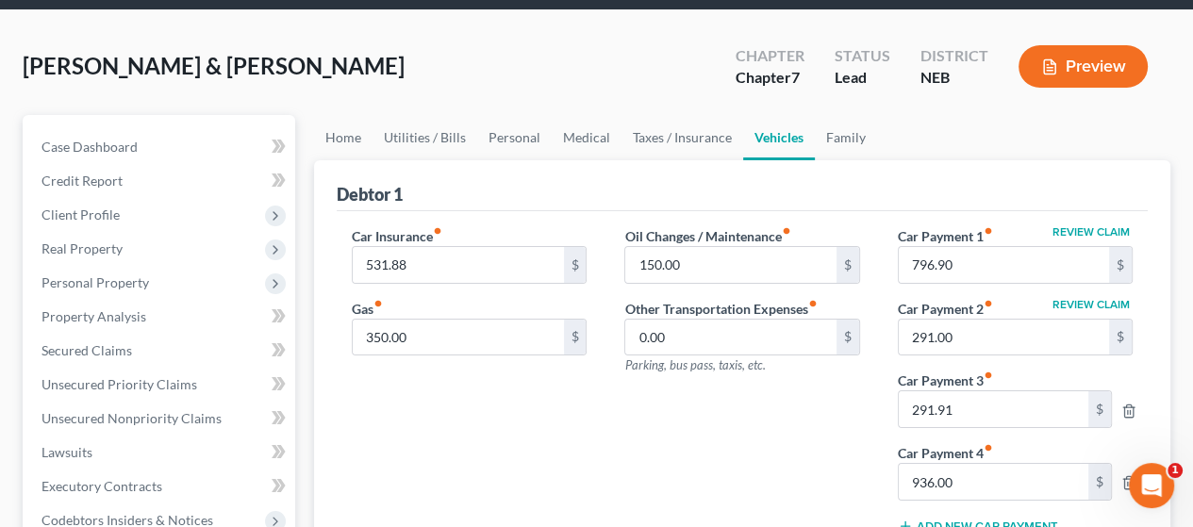
scroll to position [189, 0]
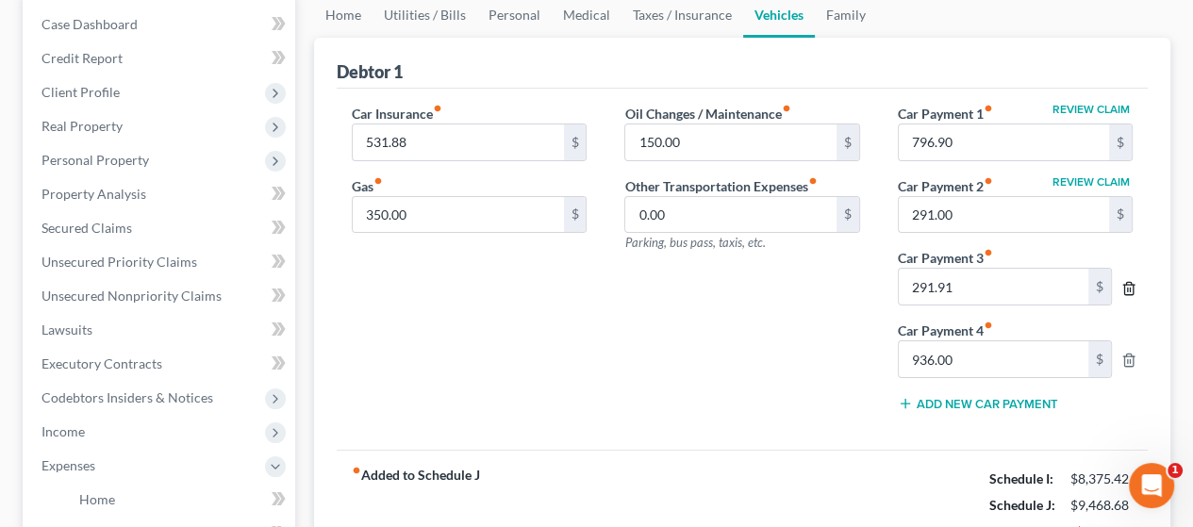
click at [1128, 284] on icon "button" at bounding box center [1129, 288] width 15 height 15
type input "936.00"
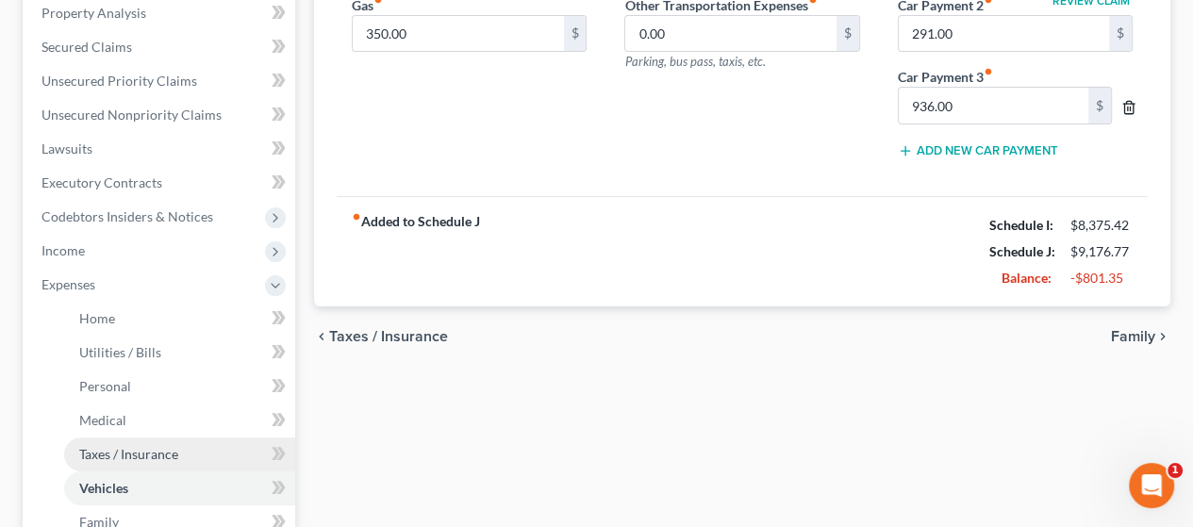
scroll to position [472, 0]
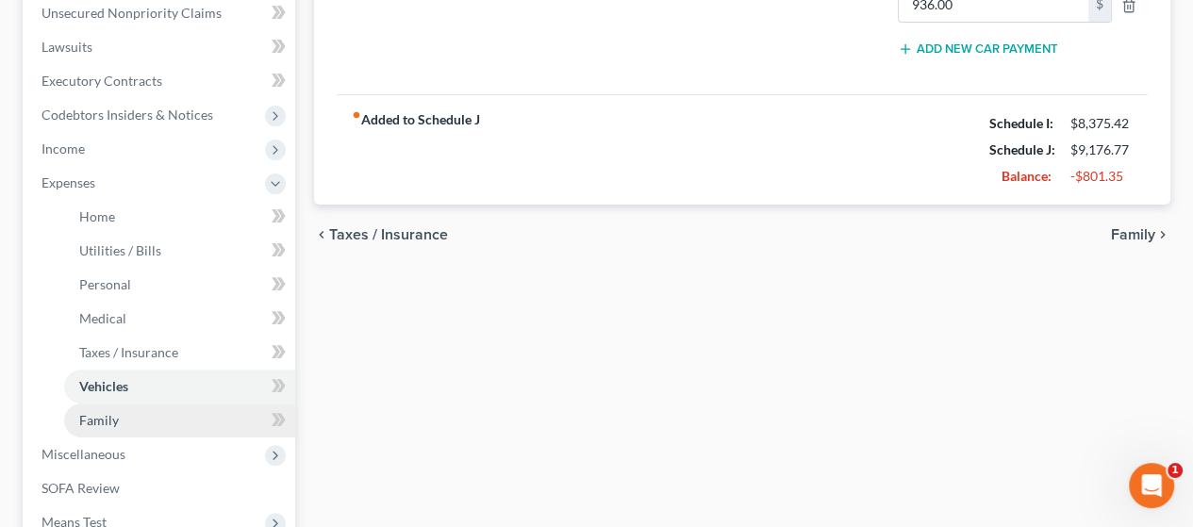
click at [142, 418] on link "Family" at bounding box center [179, 421] width 231 height 34
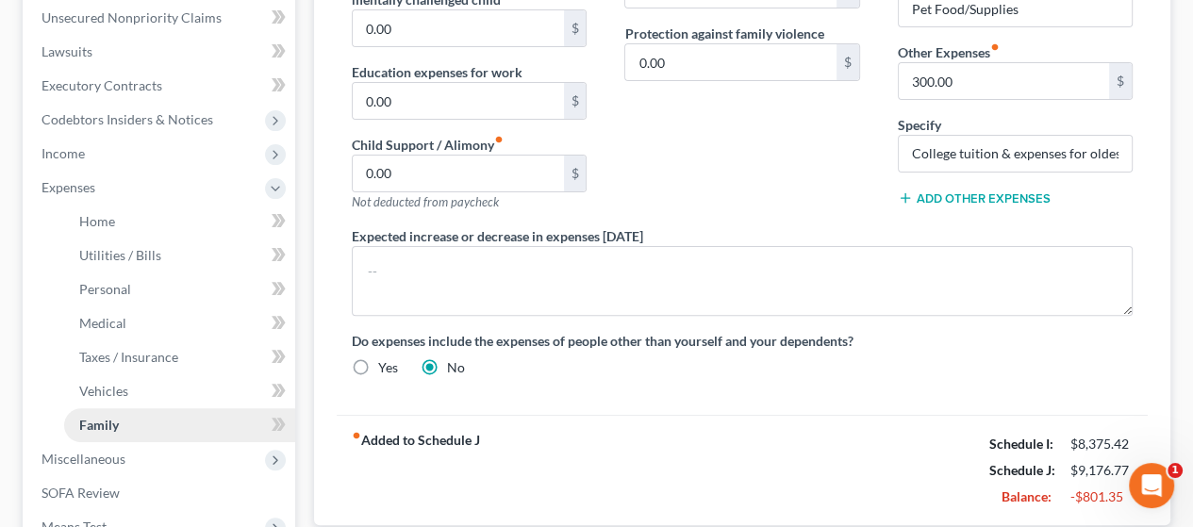
scroll to position [472, 0]
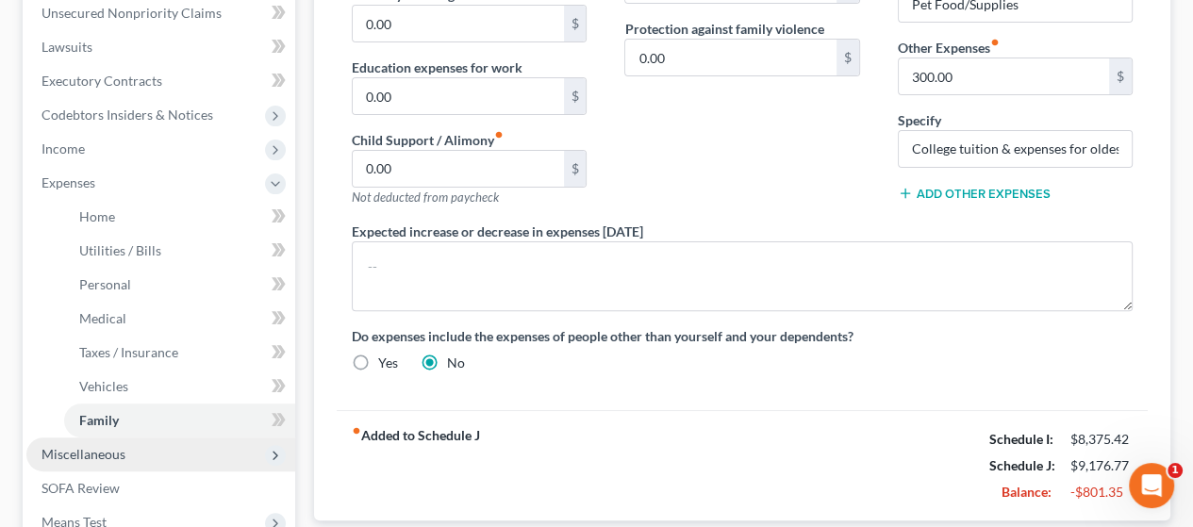
click at [155, 456] on span "Miscellaneous" at bounding box center [160, 455] width 269 height 34
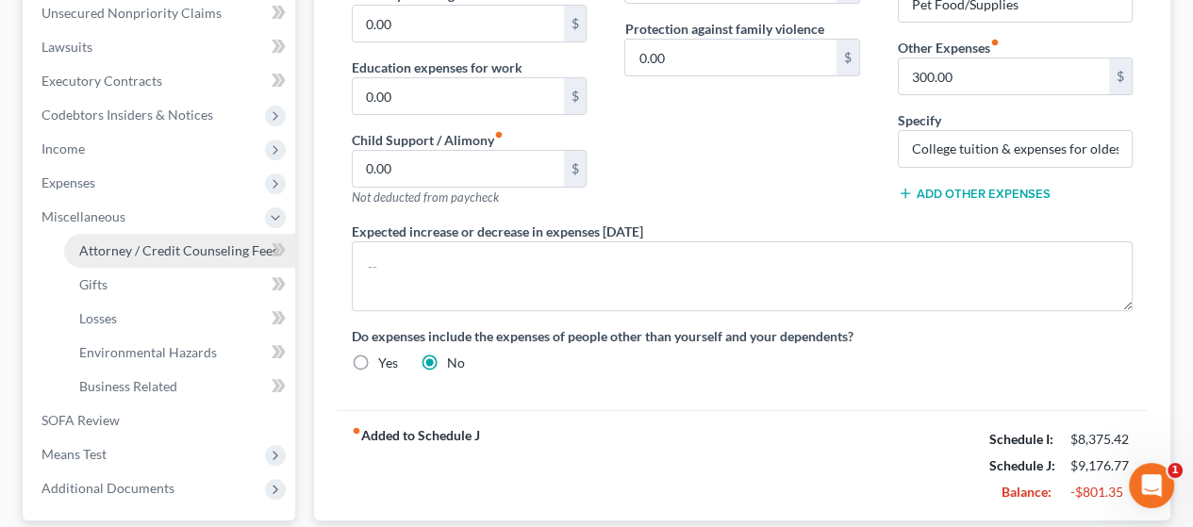
click at [178, 242] on span "Attorney / Credit Counseling Fees" at bounding box center [178, 250] width 199 height 16
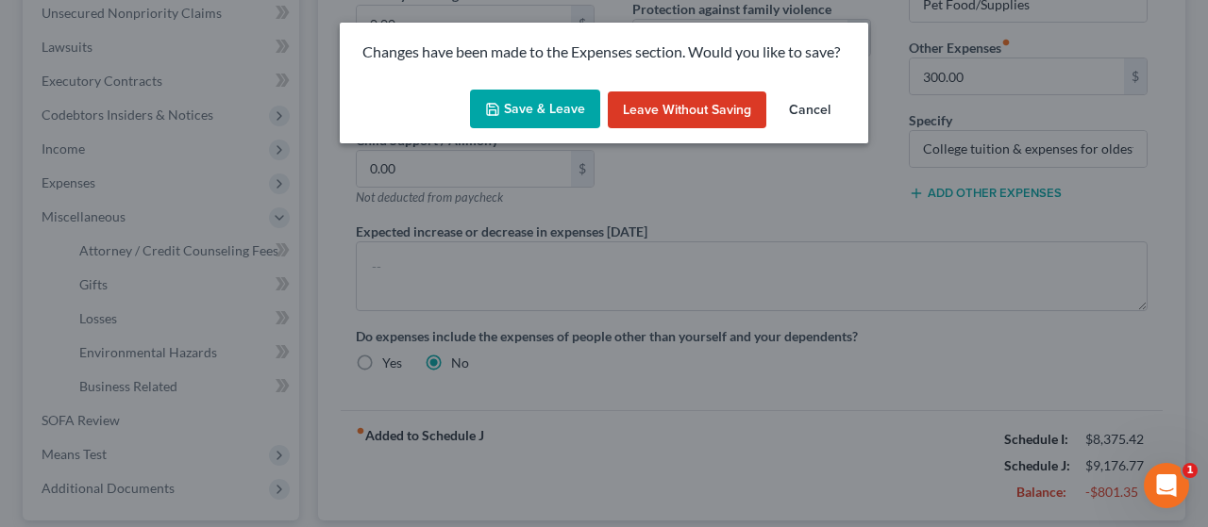
click at [542, 120] on button "Save & Leave" at bounding box center [535, 110] width 130 height 40
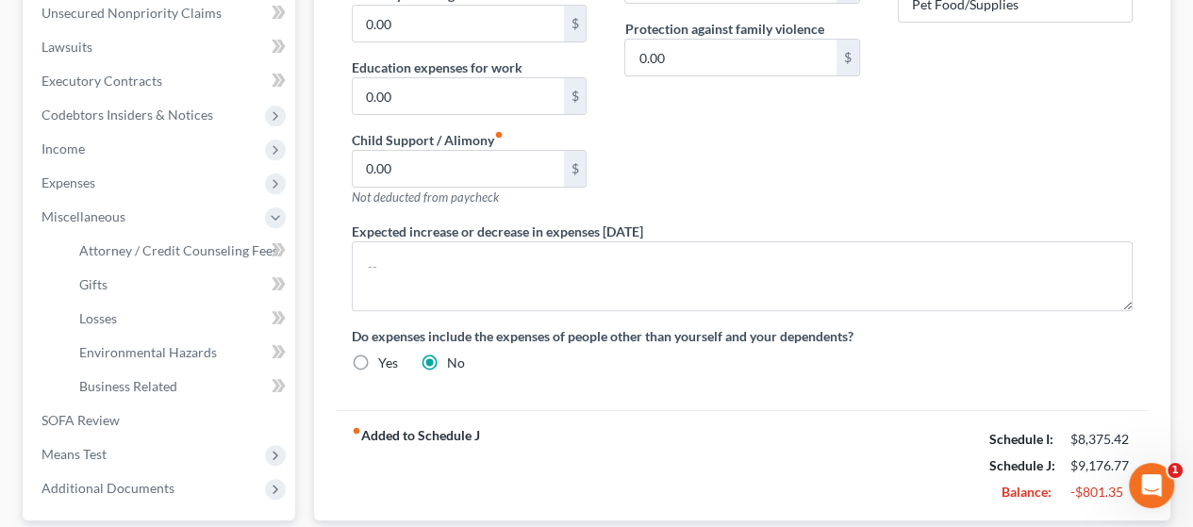
select select "0"
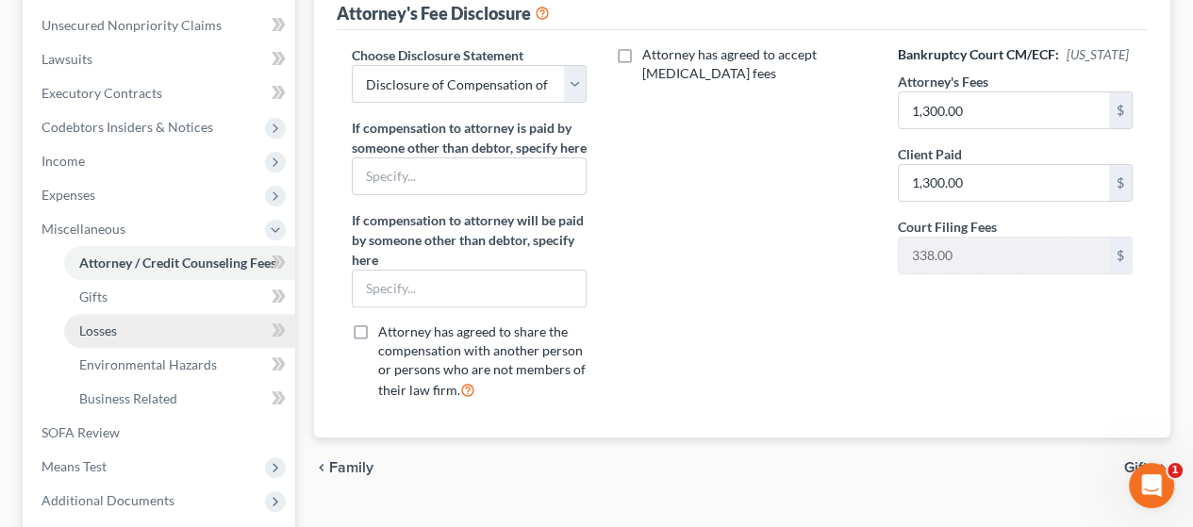
scroll to position [562, 0]
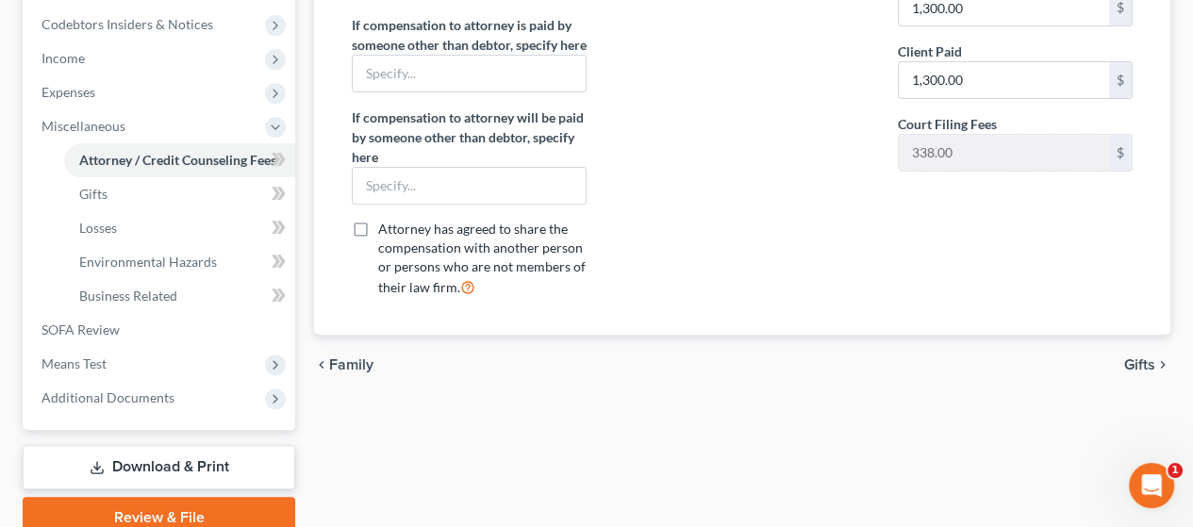
click at [216, 463] on link "Download & Print" at bounding box center [159, 467] width 273 height 44
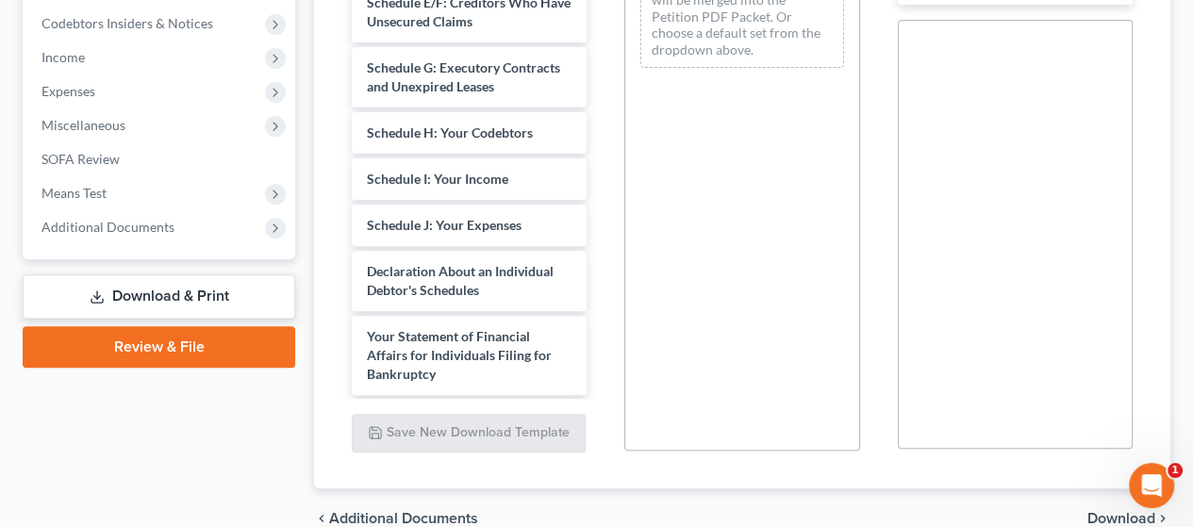
scroll to position [566, 0]
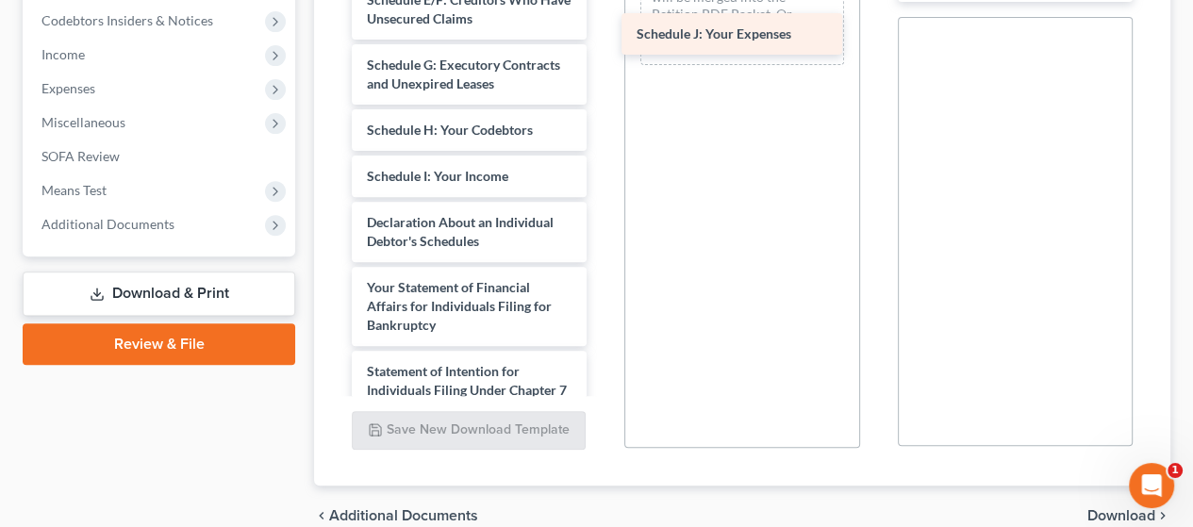
drag, startPoint x: 490, startPoint y: 278, endPoint x: 759, endPoint y: 35, distance: 363.4
click at [602, 35] on div "Schedule J: Your Expenses Declaration re: Electronic Filing ([DATE]) Important …" at bounding box center [469, 144] width 265 height 1278
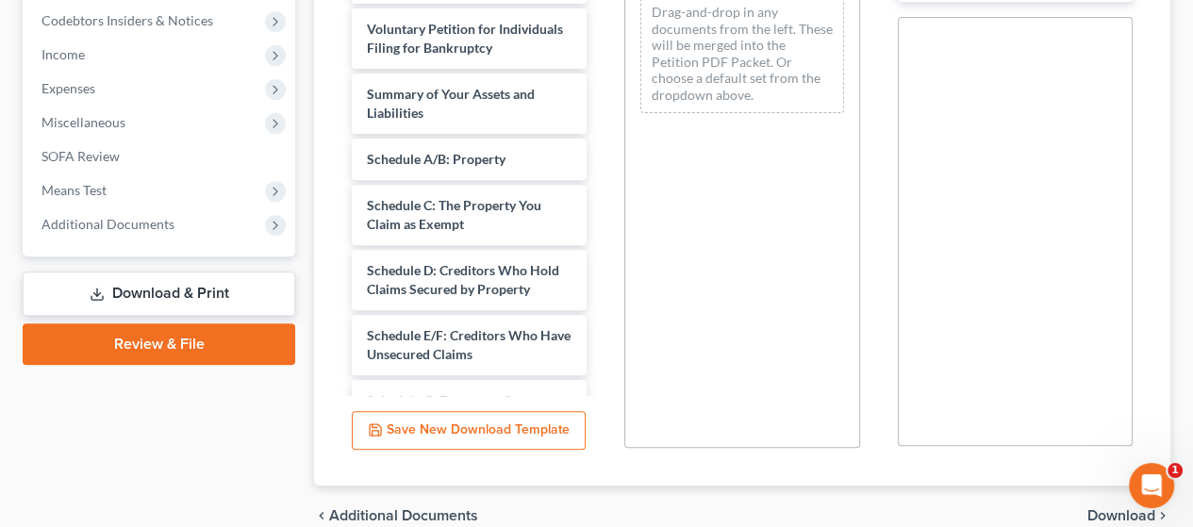
scroll to position [0, 0]
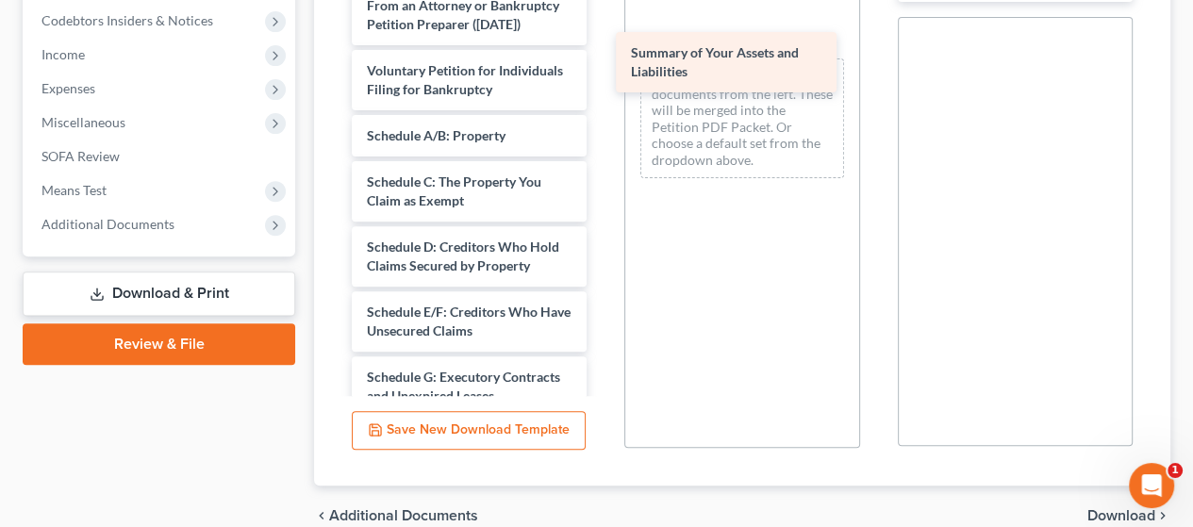
drag, startPoint x: 479, startPoint y: 184, endPoint x: 744, endPoint y: 64, distance: 290.9
click at [602, 64] on div "Summary of Your Assets and Liabilities Declaration re: Electronic Filing ([DATE…" at bounding box center [469, 488] width 265 height 1213
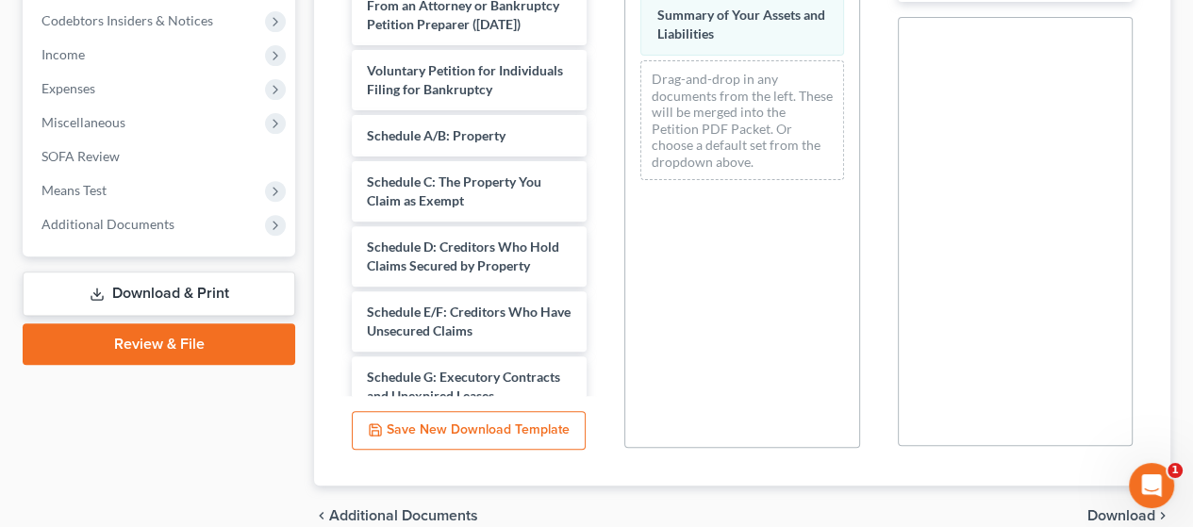
click at [1097, 508] on span "Download" at bounding box center [1122, 515] width 68 height 15
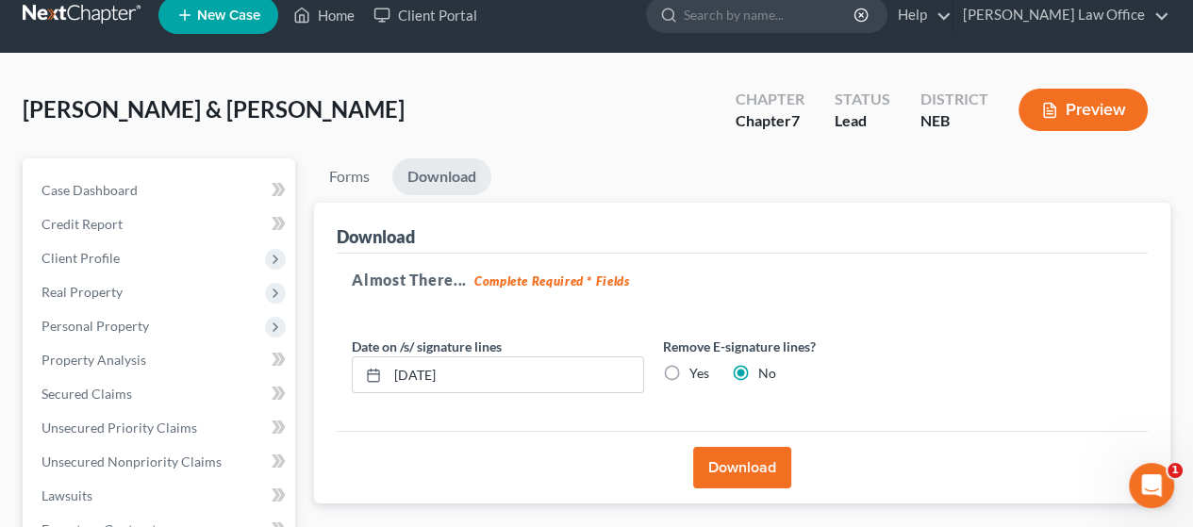
scroll to position [2, 0]
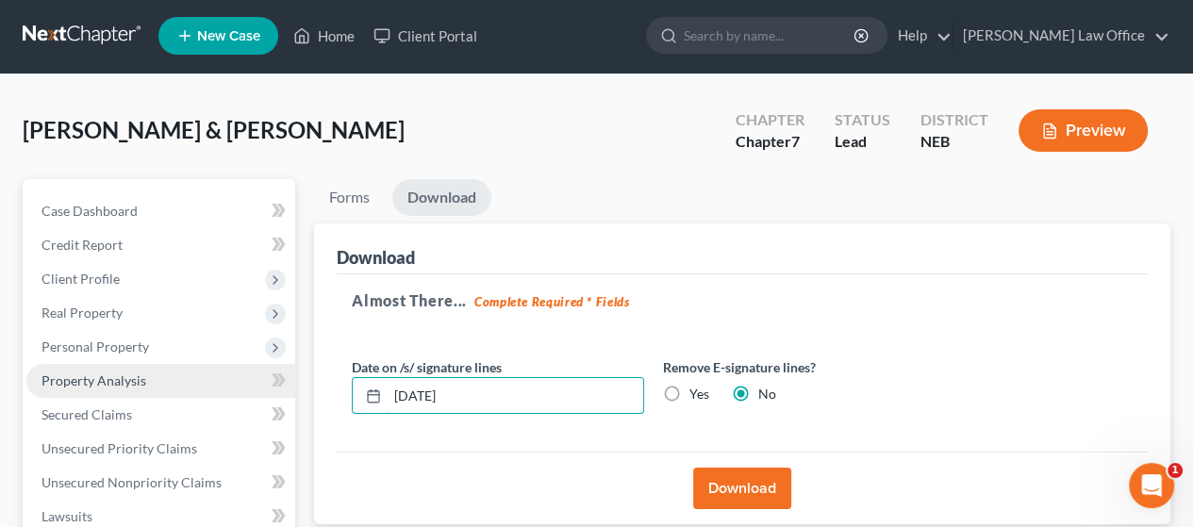
drag, startPoint x: 478, startPoint y: 383, endPoint x: 223, endPoint y: 395, distance: 256.0
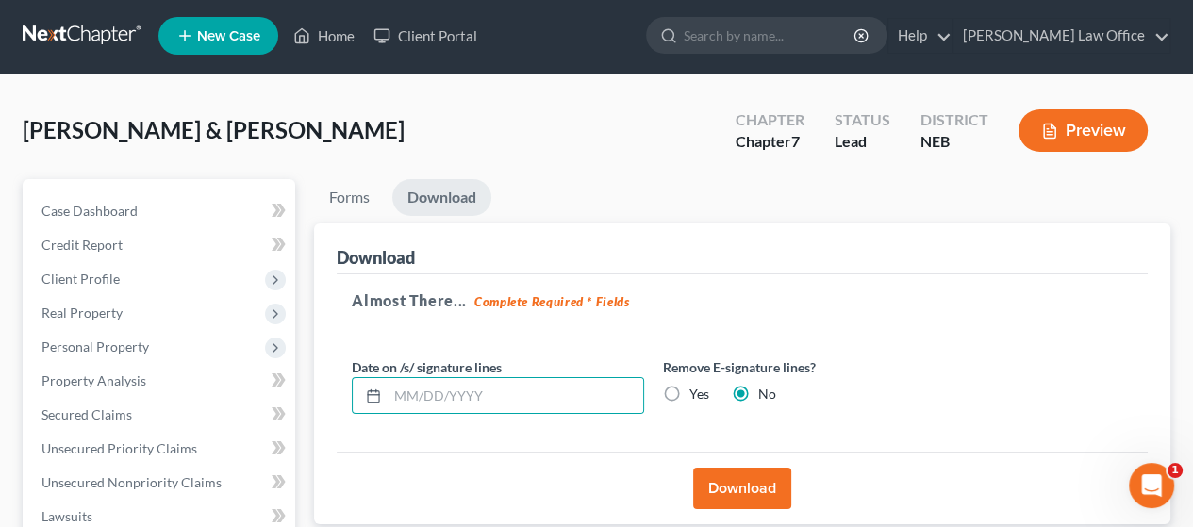
click at [690, 393] on label "Yes" at bounding box center [700, 394] width 20 height 19
click at [697, 393] on input "Yes" at bounding box center [703, 391] width 12 height 12
radio input "true"
radio input "false"
click at [737, 485] on button "Download" at bounding box center [742, 489] width 98 height 42
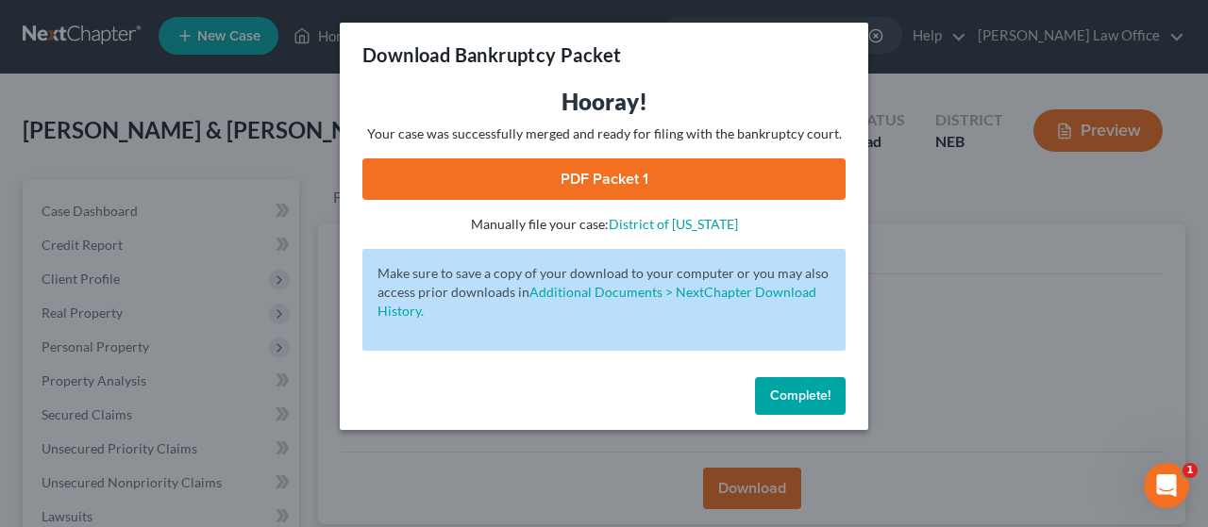
click at [694, 173] on link "PDF Packet 1" at bounding box center [603, 179] width 483 height 42
click at [812, 404] on button "Complete!" at bounding box center [800, 396] width 91 height 38
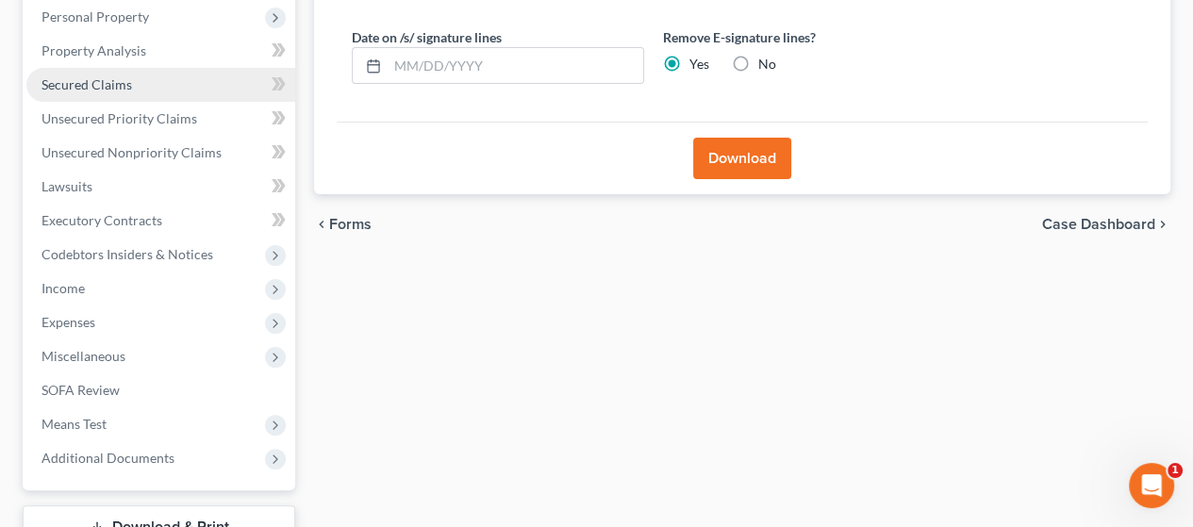
scroll to position [379, 0]
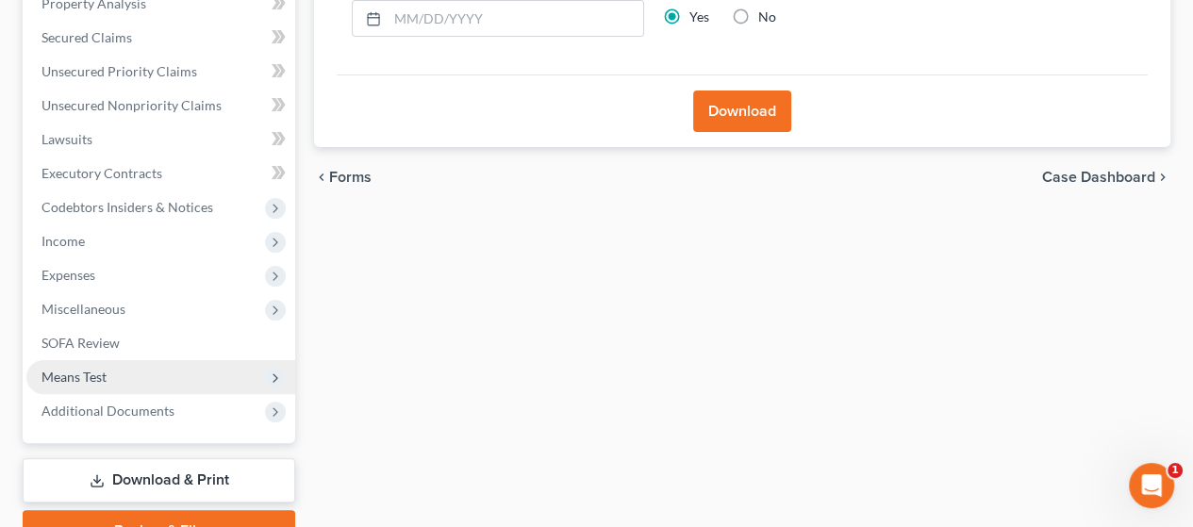
click at [122, 373] on span "Means Test" at bounding box center [160, 377] width 269 height 34
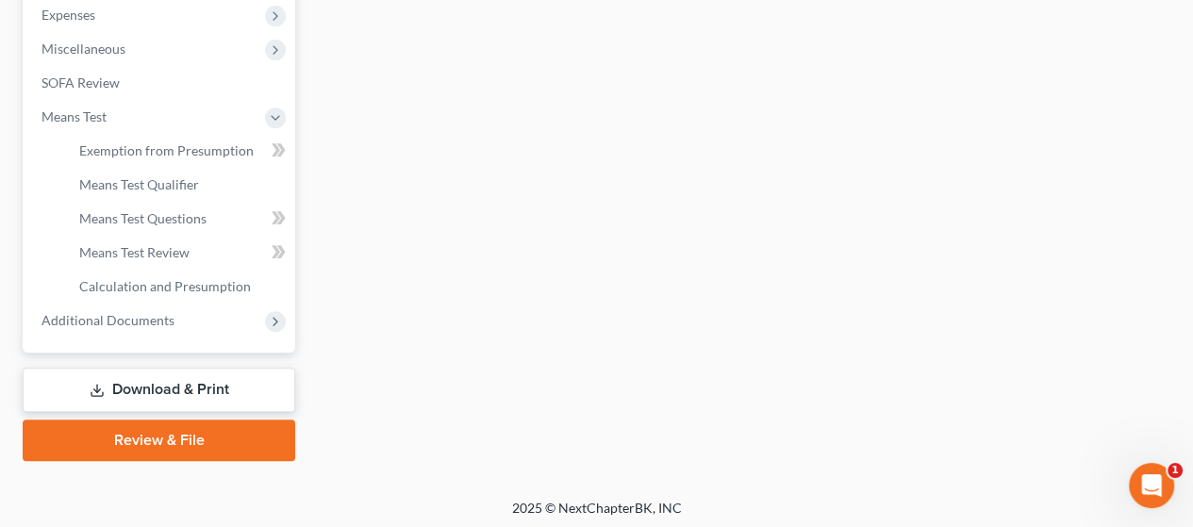
scroll to position [643, 0]
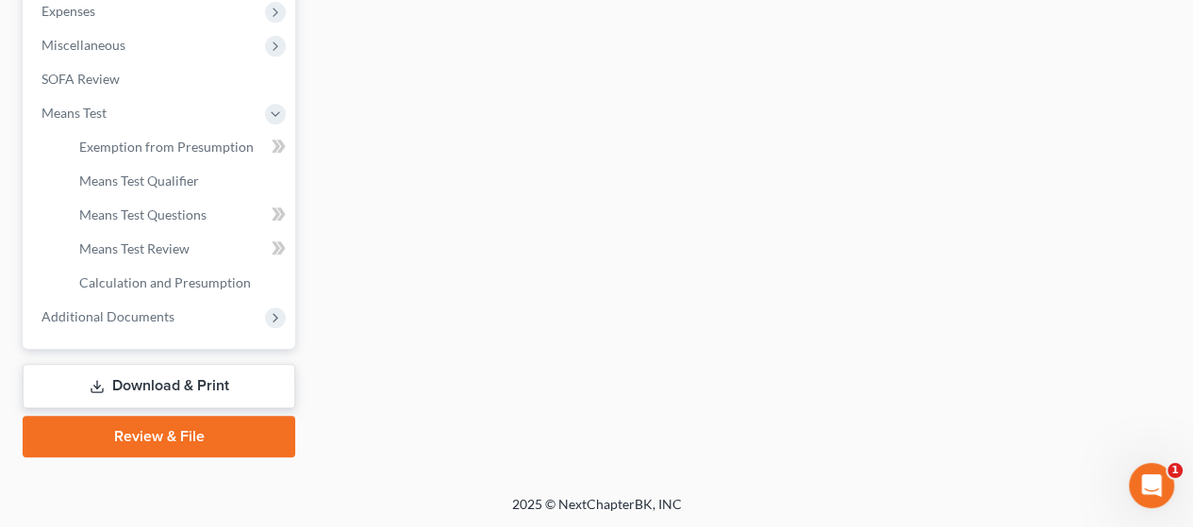
click at [219, 383] on link "Download & Print" at bounding box center [159, 386] width 273 height 44
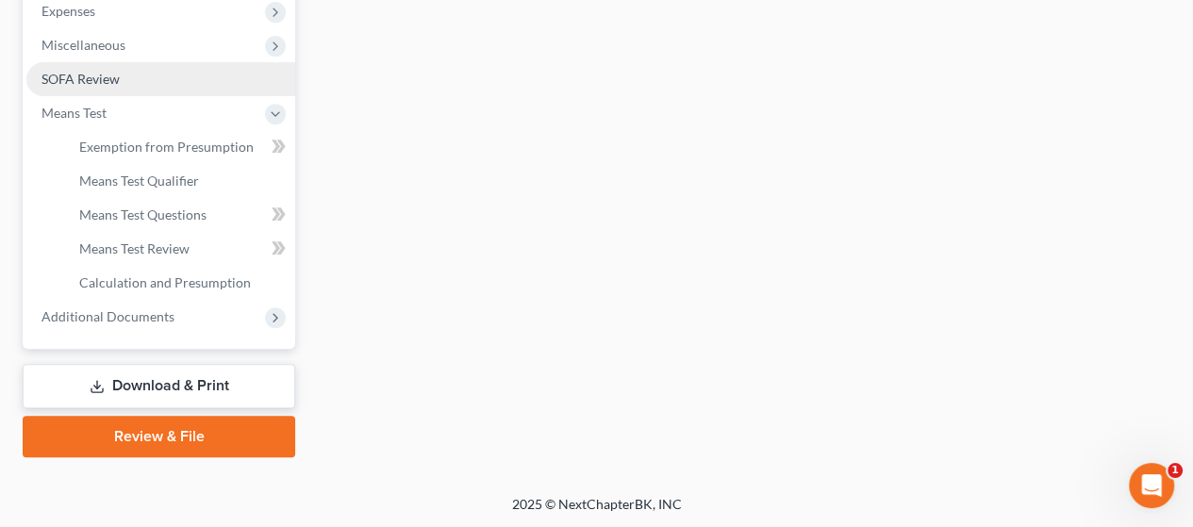
click at [204, 62] on link "SOFA Review" at bounding box center [160, 79] width 269 height 34
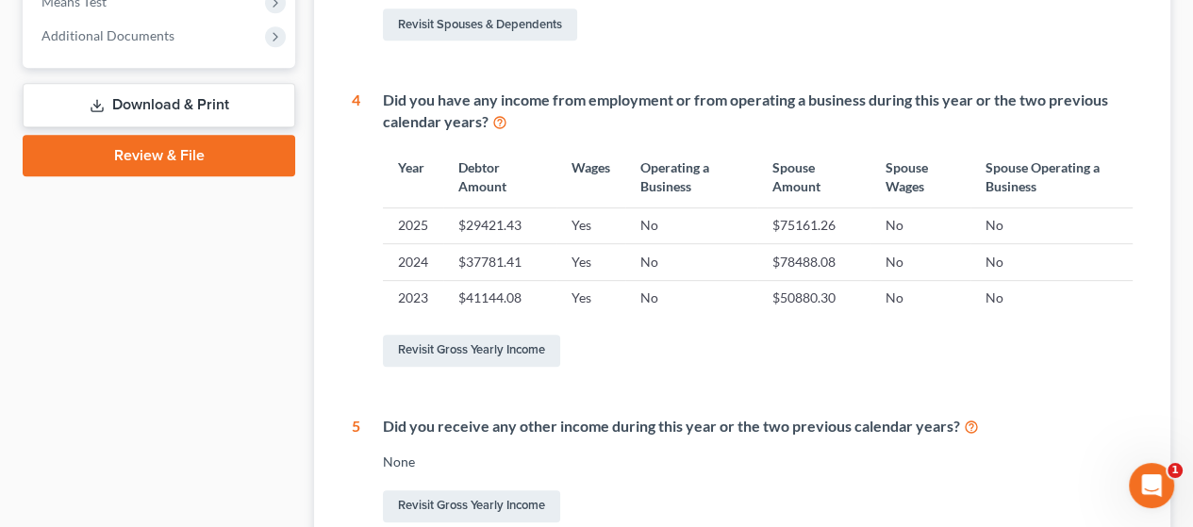
click at [214, 102] on link "Download & Print" at bounding box center [159, 105] width 273 height 44
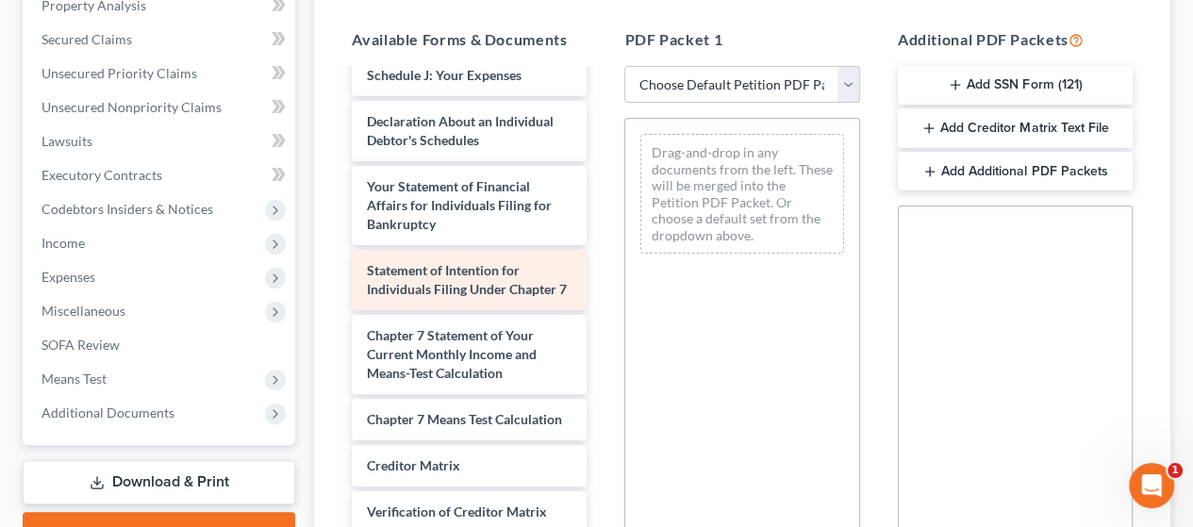
scroll to position [755, 0]
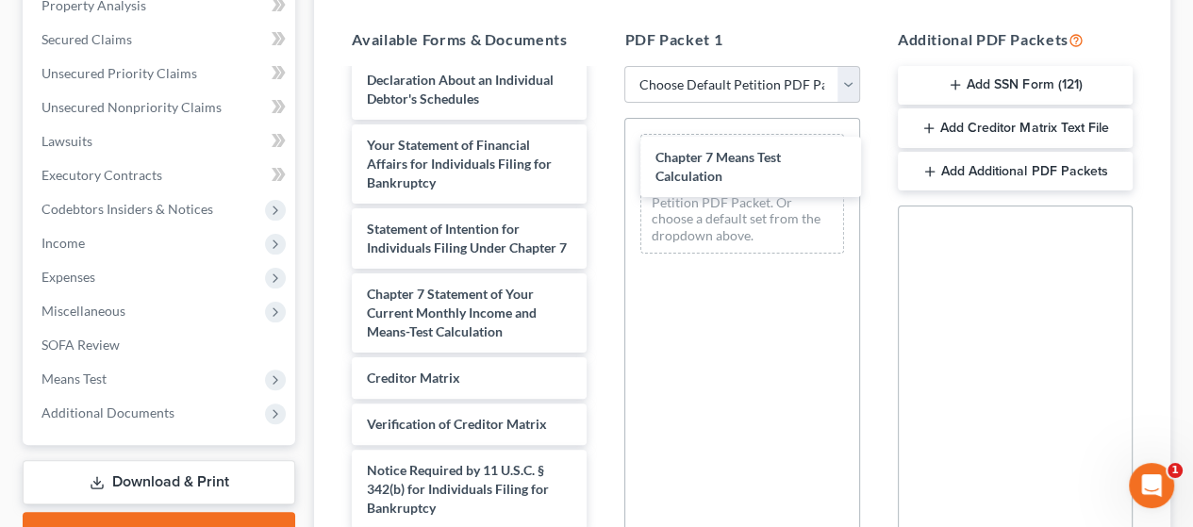
drag, startPoint x: 492, startPoint y: 464, endPoint x: 747, endPoint y: 185, distance: 378.6
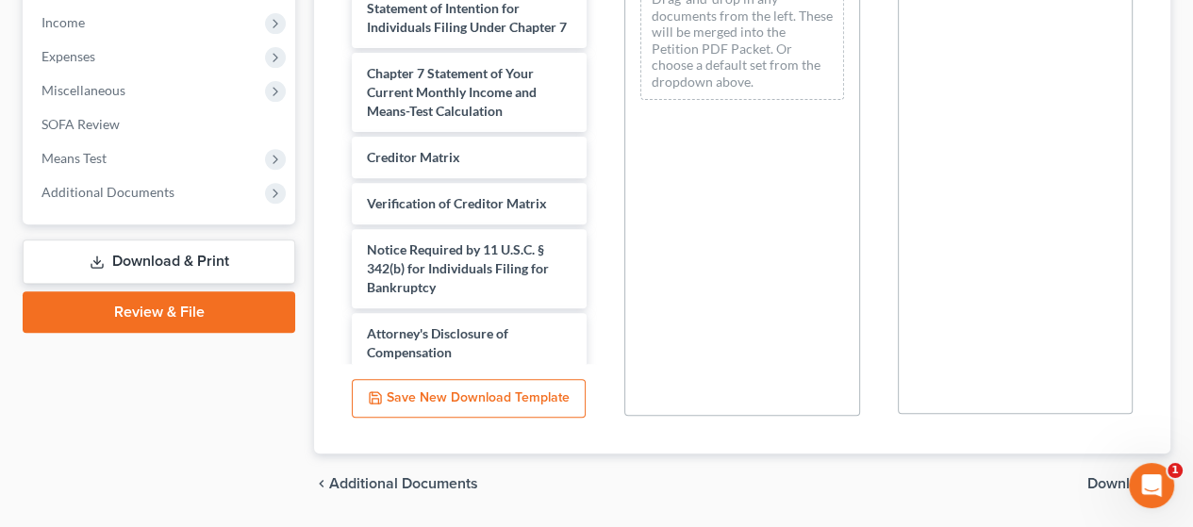
scroll to position [655, 0]
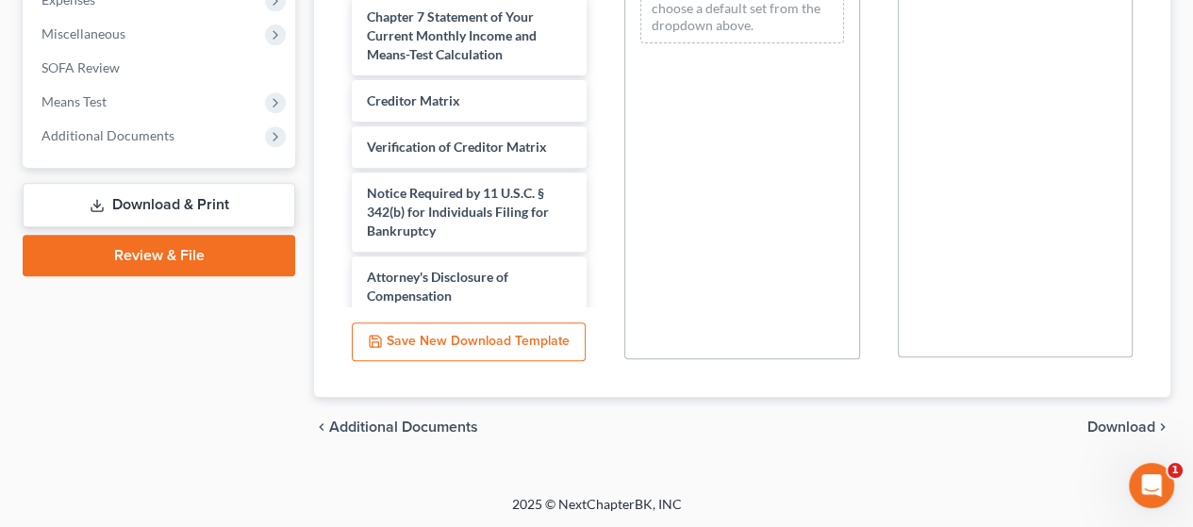
click at [1123, 425] on span "Download" at bounding box center [1122, 427] width 68 height 15
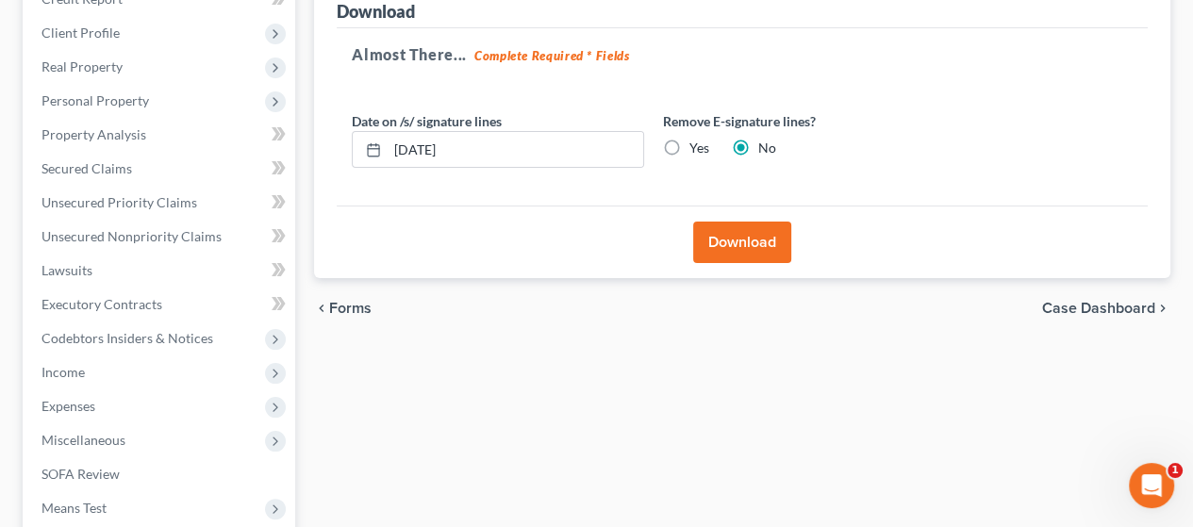
scroll to position [2, 0]
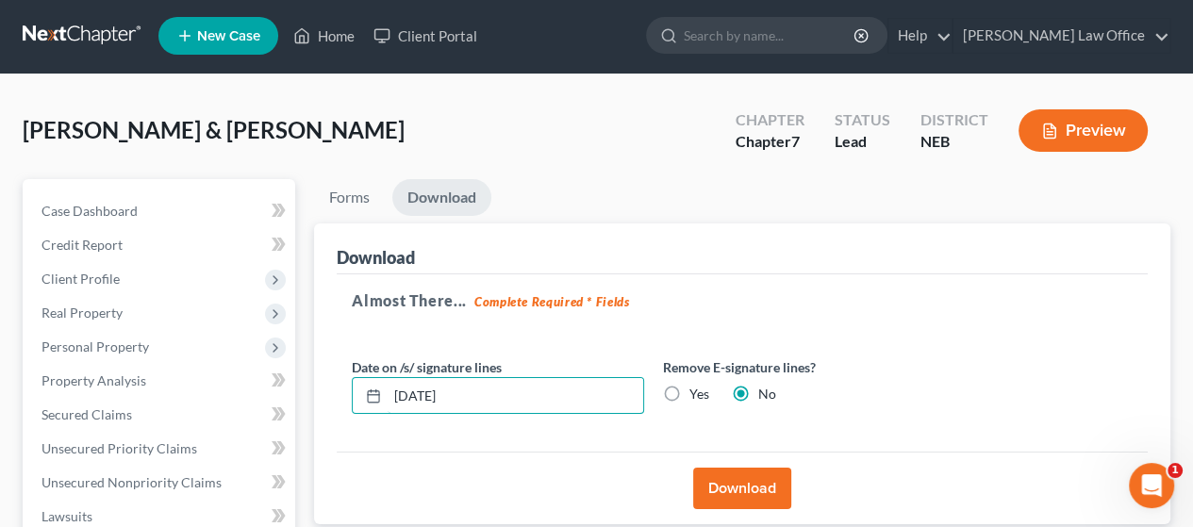
drag, startPoint x: 492, startPoint y: 395, endPoint x: 282, endPoint y: 392, distance: 209.5
click at [690, 392] on label "Yes" at bounding box center [700, 394] width 20 height 19
click at [697, 392] on input "Yes" at bounding box center [703, 391] width 12 height 12
radio input "true"
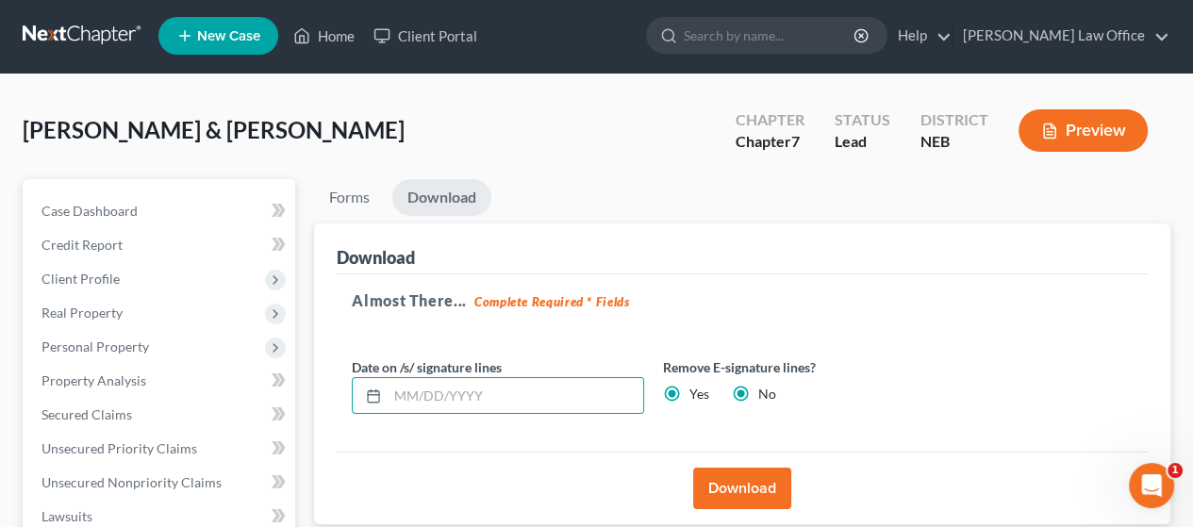
radio input "false"
click at [765, 486] on button "Download" at bounding box center [742, 489] width 98 height 42
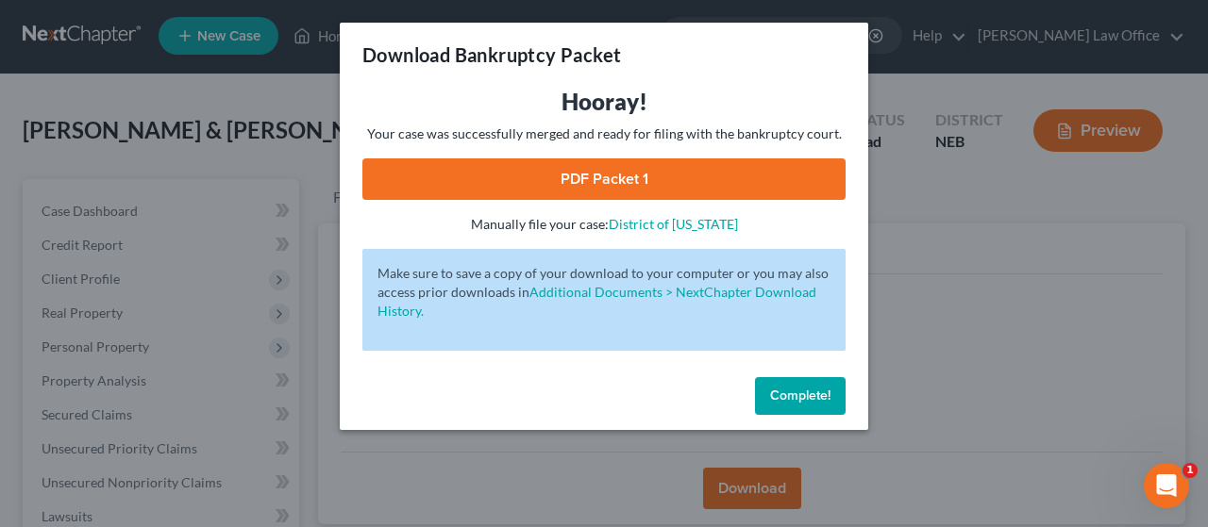
click at [764, 173] on link "PDF Packet 1" at bounding box center [603, 179] width 483 height 42
click at [798, 397] on span "Complete!" at bounding box center [800, 396] width 60 height 16
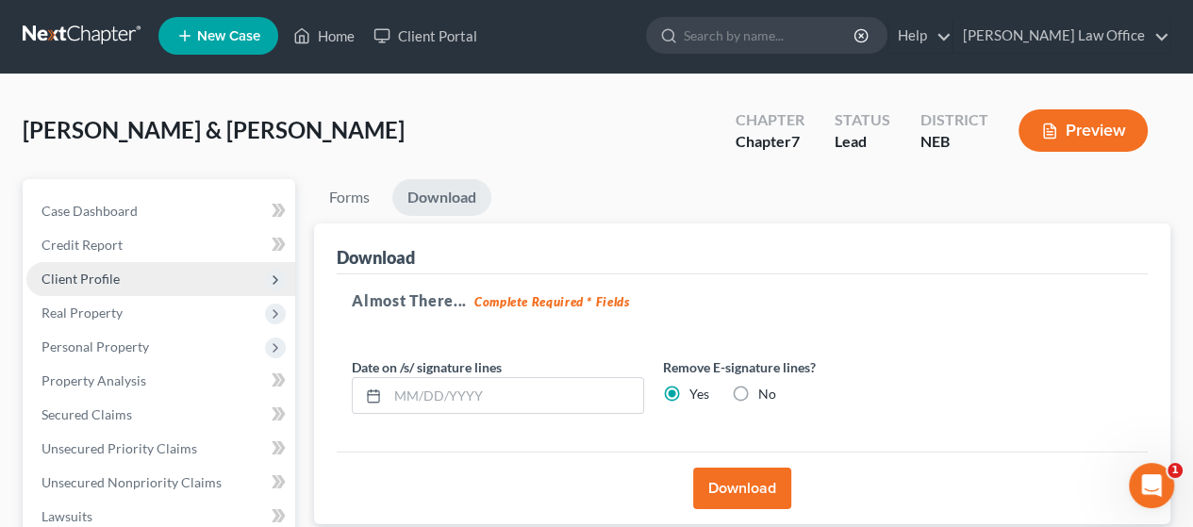
click at [98, 275] on span "Client Profile" at bounding box center [81, 279] width 78 height 16
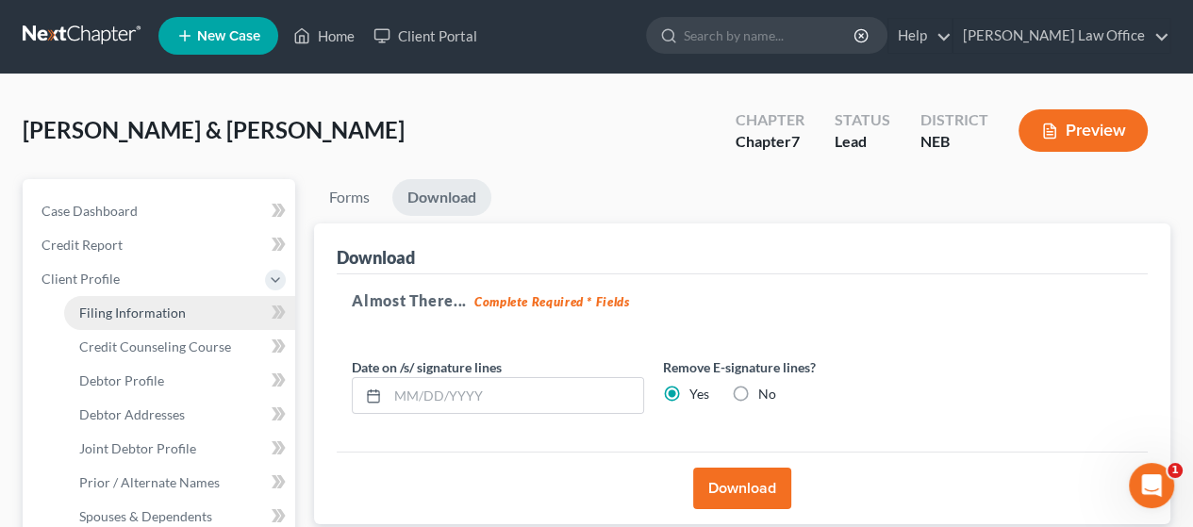
click at [153, 310] on span "Filing Information" at bounding box center [132, 313] width 107 height 16
select select "1"
select select "0"
select select "30"
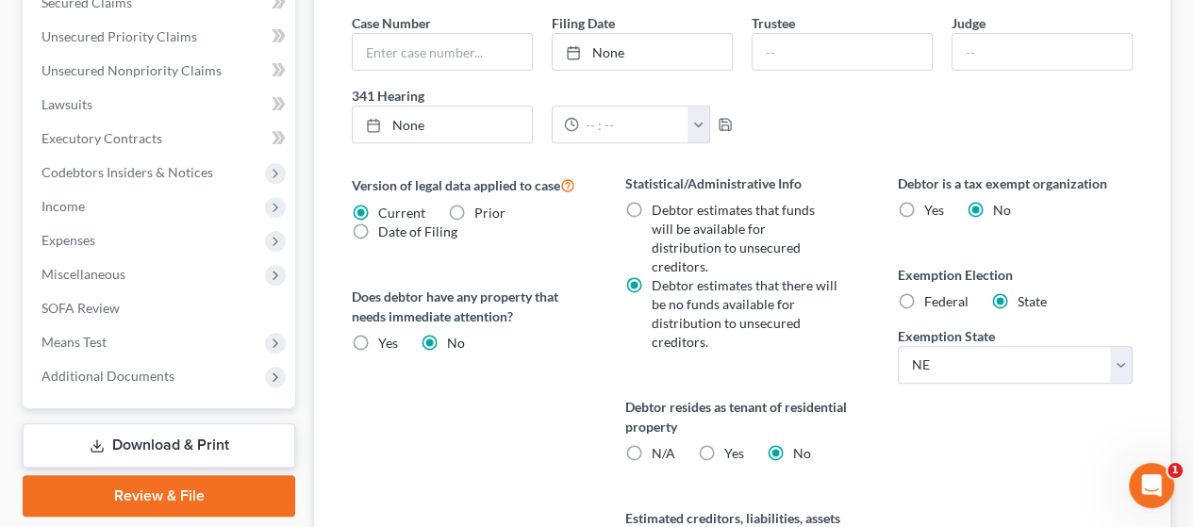
scroll to position [755, 0]
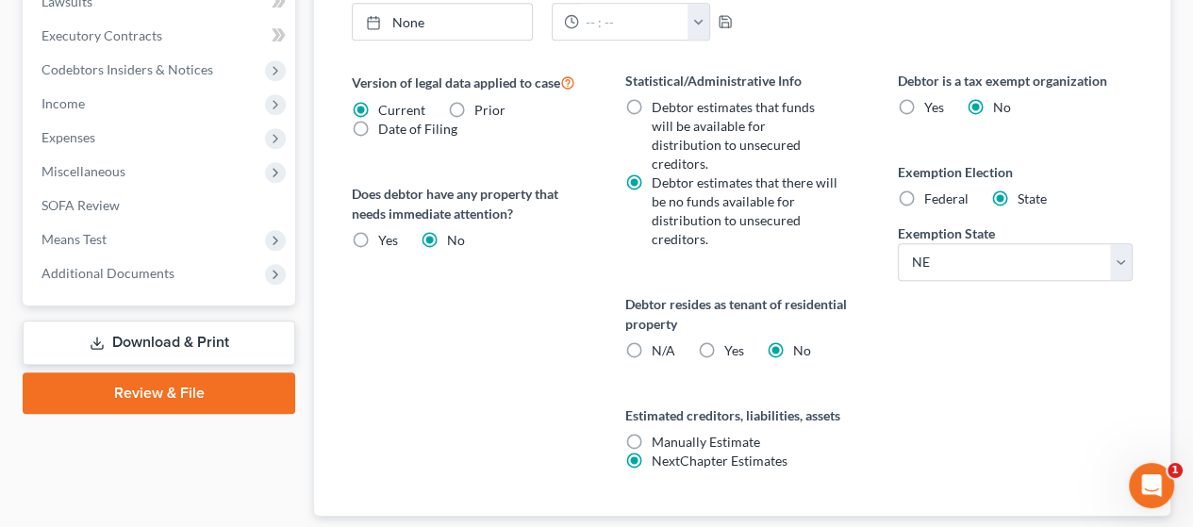
click at [192, 339] on link "Download & Print" at bounding box center [159, 343] width 273 height 44
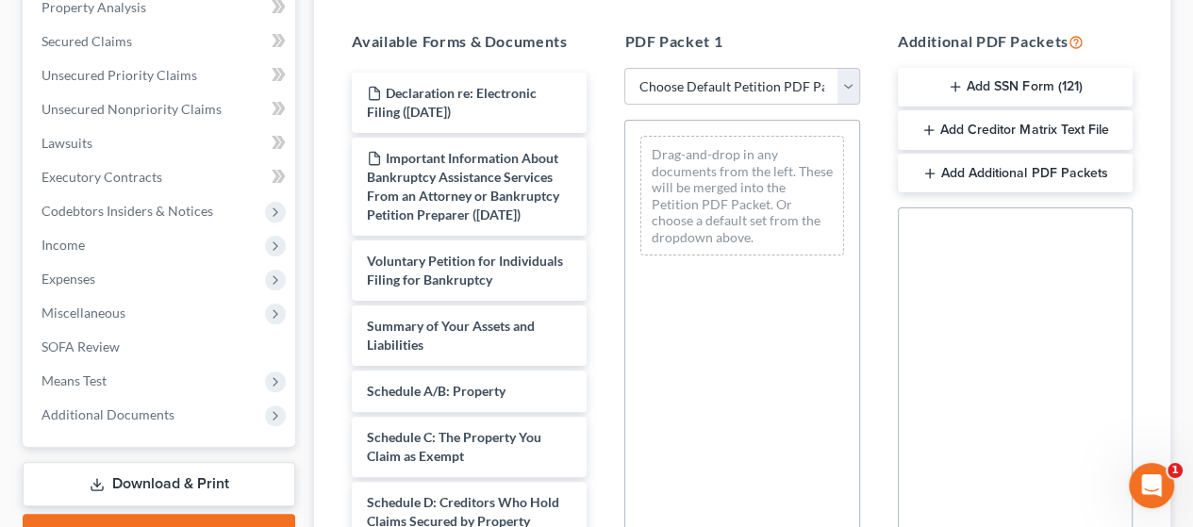
scroll to position [377, 0]
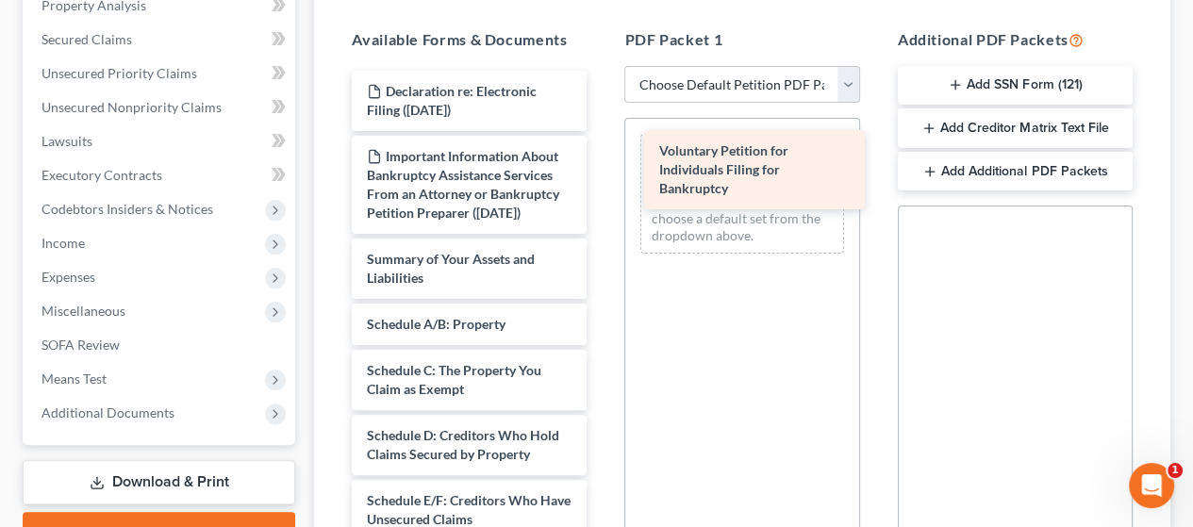
drag, startPoint x: 481, startPoint y: 288, endPoint x: 770, endPoint y: 162, distance: 314.8
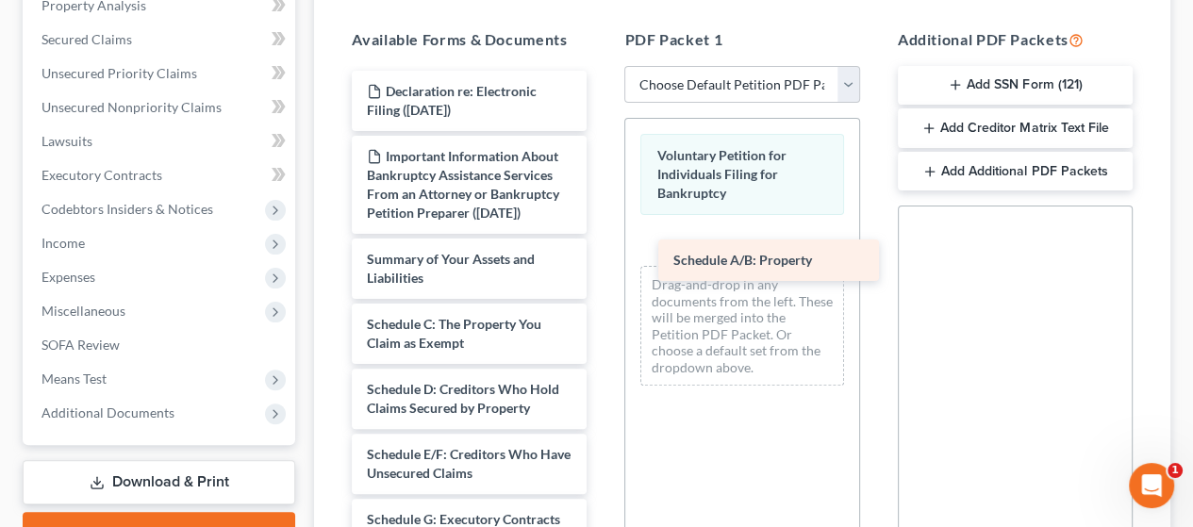
drag, startPoint x: 495, startPoint y: 335, endPoint x: 802, endPoint y: 254, distance: 317.2
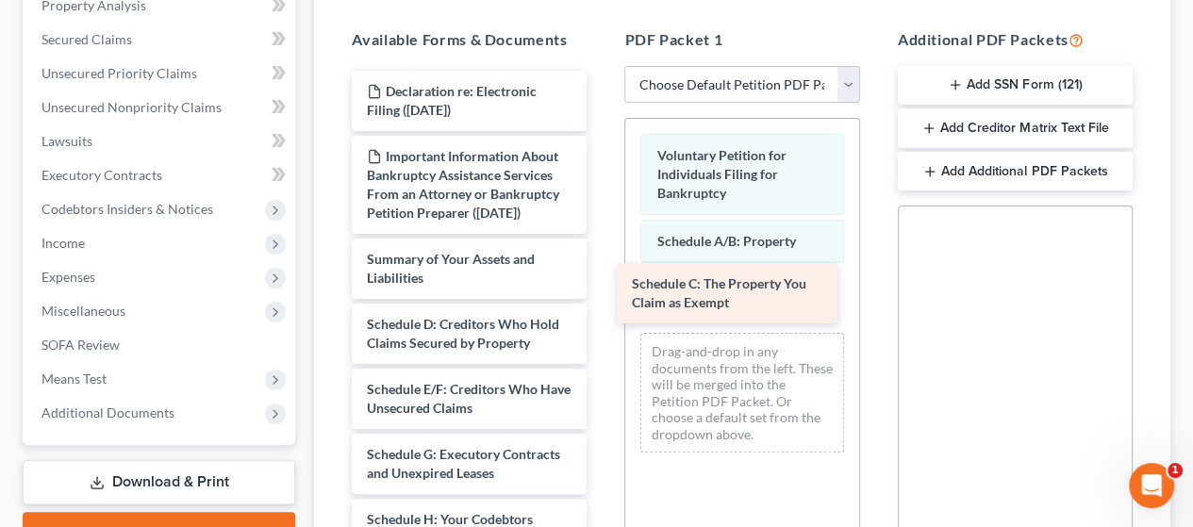
drag, startPoint x: 483, startPoint y: 345, endPoint x: 748, endPoint y: 287, distance: 271.5
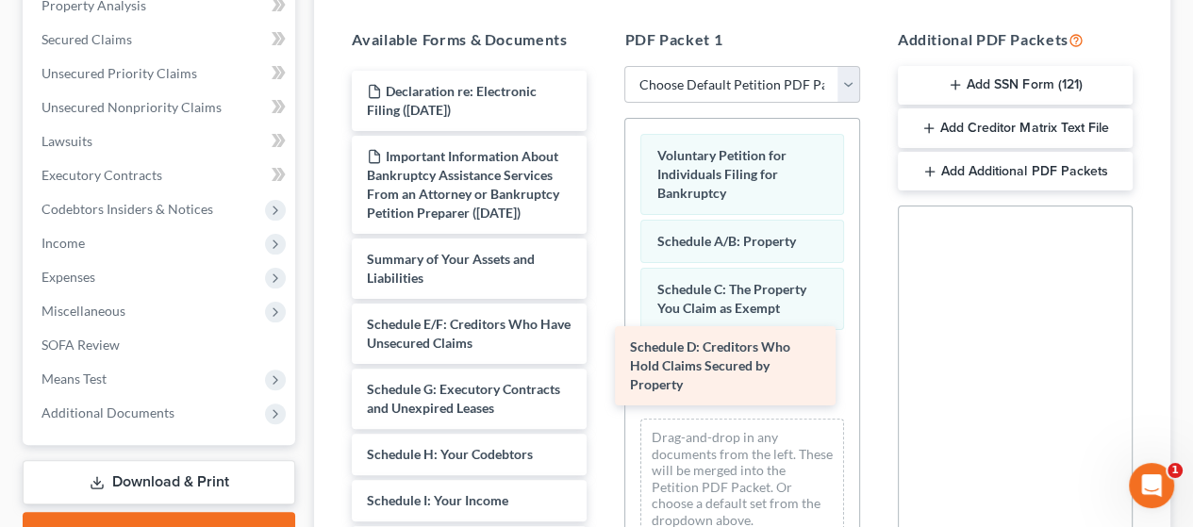
drag, startPoint x: 468, startPoint y: 359, endPoint x: 740, endPoint y: 361, distance: 271.7
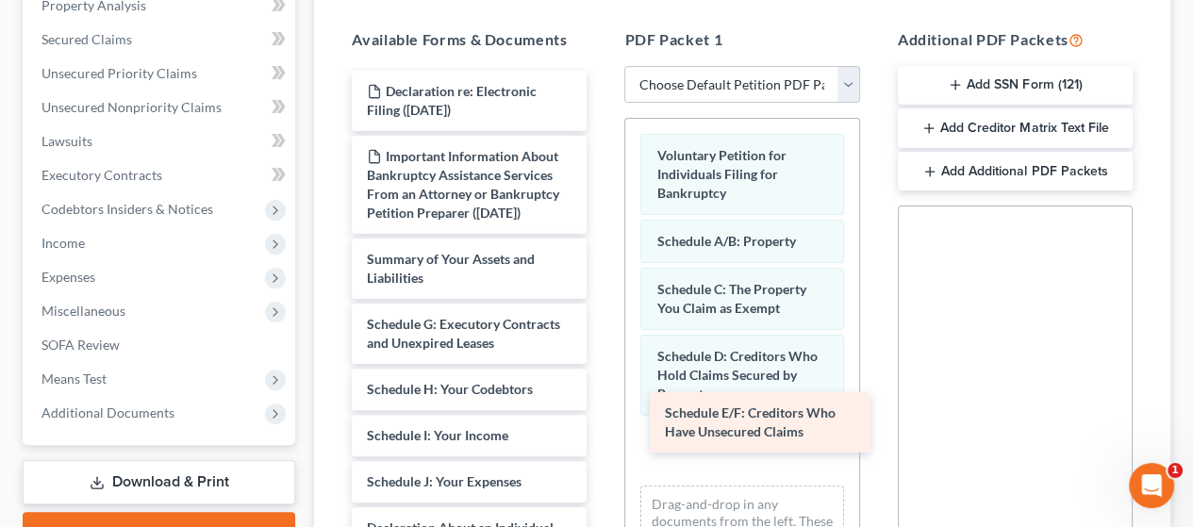
drag, startPoint x: 488, startPoint y: 348, endPoint x: 765, endPoint y: 425, distance: 287.9
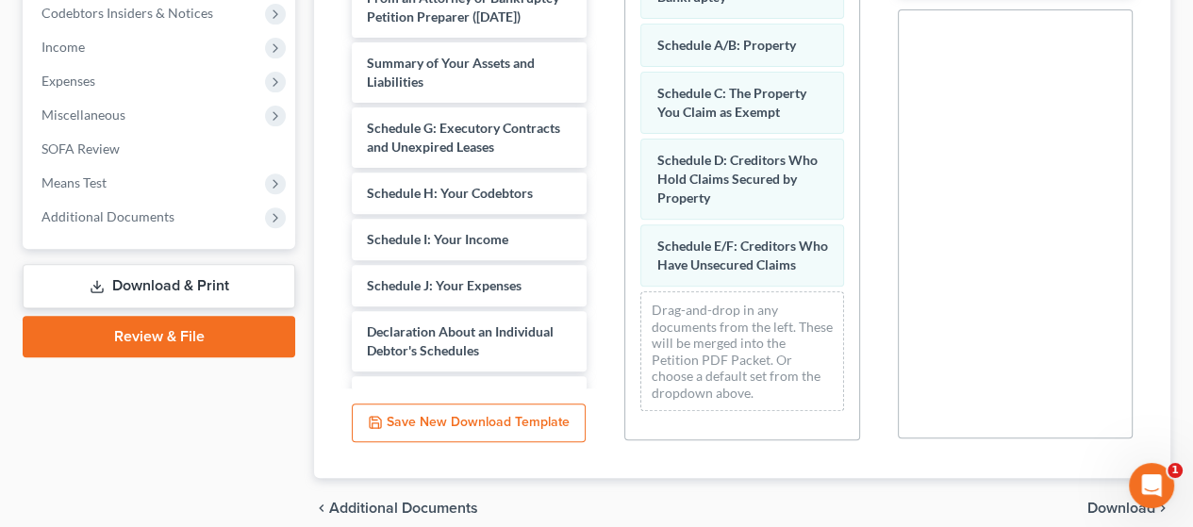
scroll to position [655, 0]
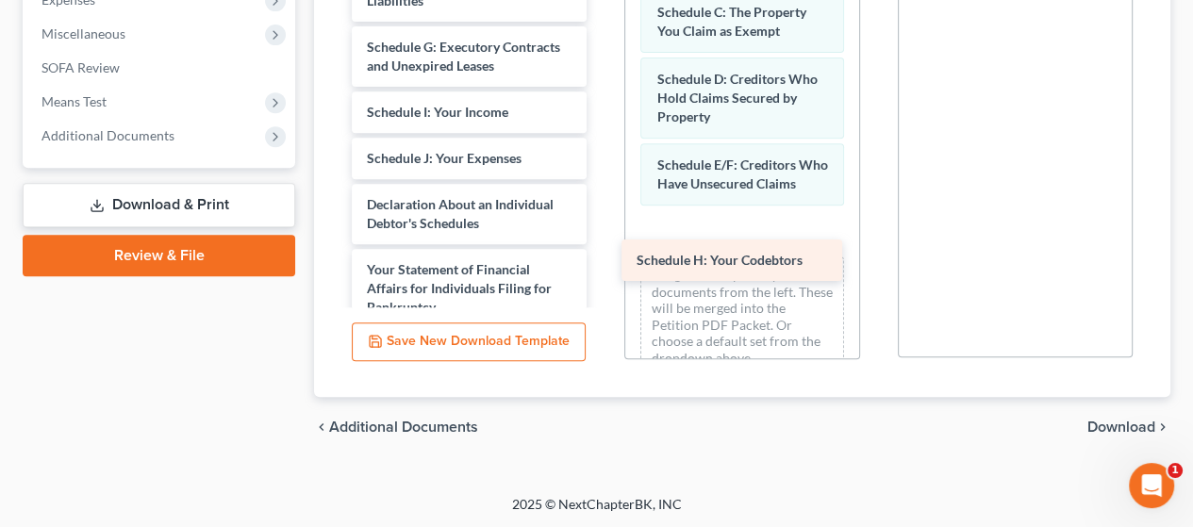
drag, startPoint x: 504, startPoint y: 116, endPoint x: 774, endPoint y: 246, distance: 299.6
click at [602, 246] on div "Schedule H: Your Codebtors Declaration re: Electronic Filing ([DATE]) Important…" at bounding box center [469, 279] width 265 height 972
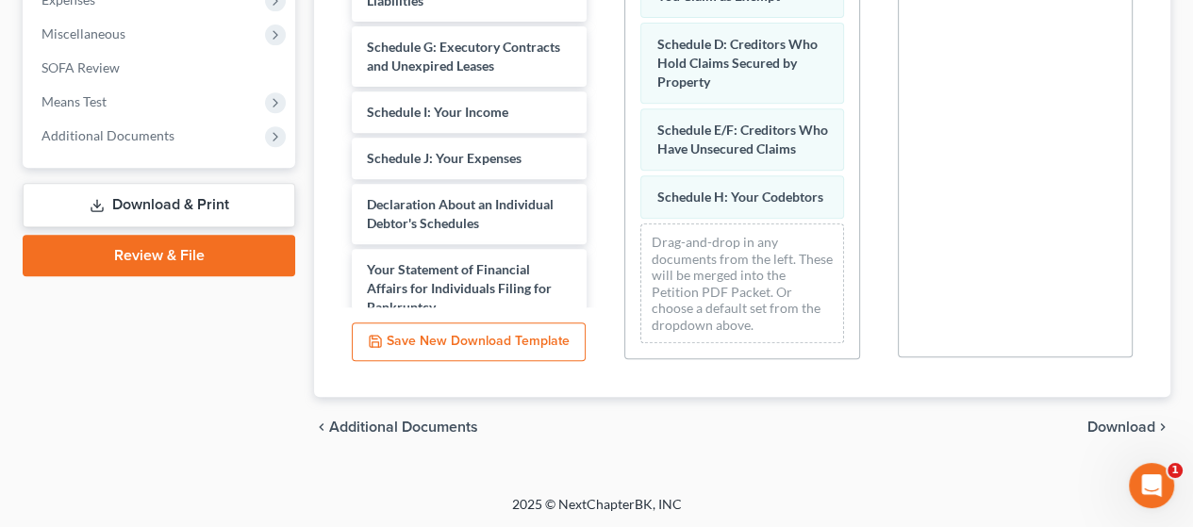
scroll to position [69, 0]
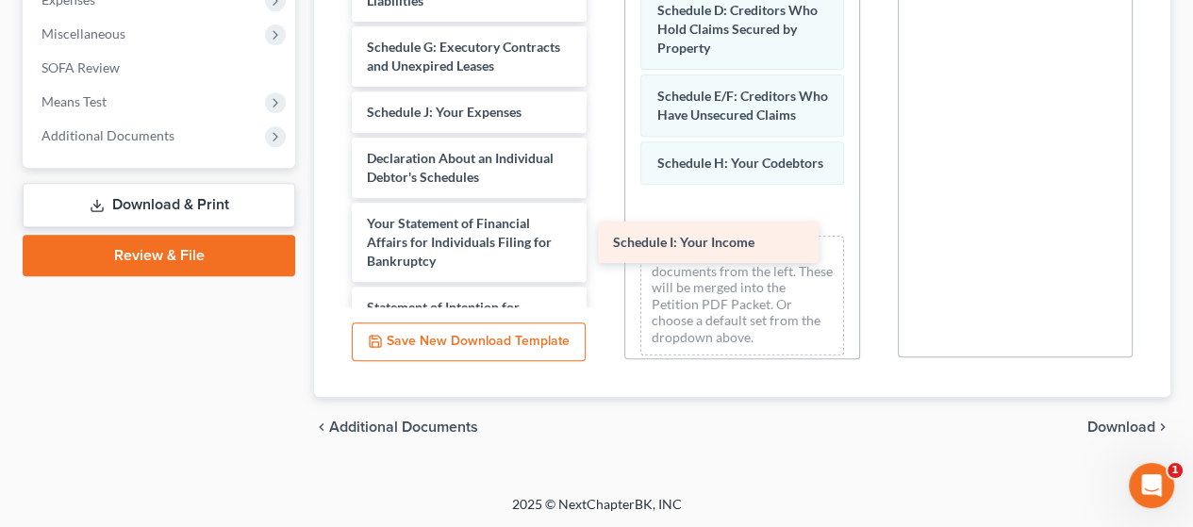
drag, startPoint x: 481, startPoint y: 119, endPoint x: 733, endPoint y: 234, distance: 276.9
click at [602, 234] on div "Schedule I: Your Income Declaration re: Electronic Filing ([DATE]) Important In…" at bounding box center [469, 255] width 265 height 925
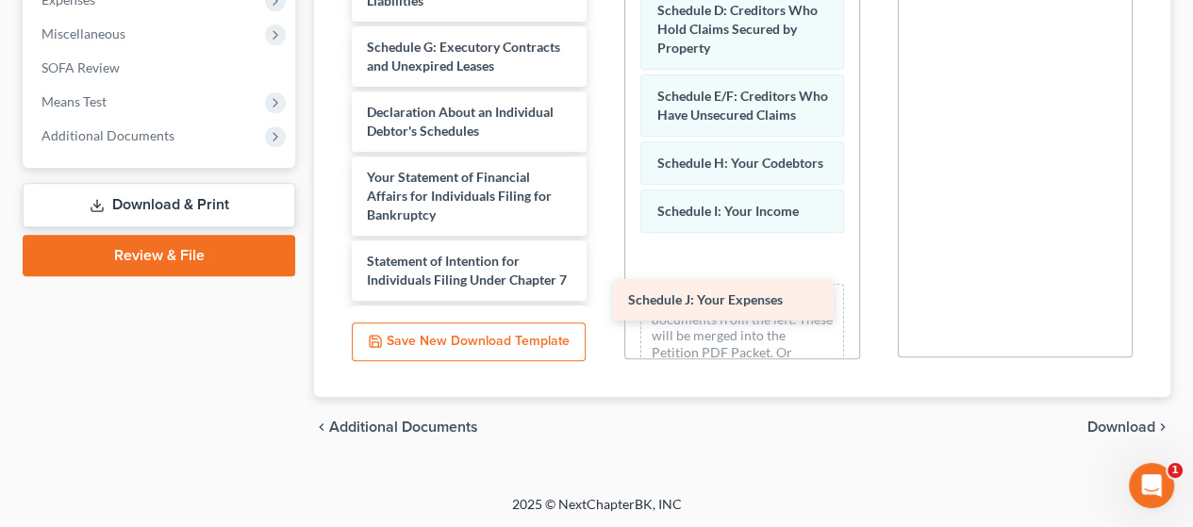
drag, startPoint x: 459, startPoint y: 131, endPoint x: 721, endPoint y: 301, distance: 311.7
click at [602, 301] on div "Schedule J: Your Expenses Declaration re: Electronic Filing ([DATE]) Important …" at bounding box center [469, 232] width 265 height 879
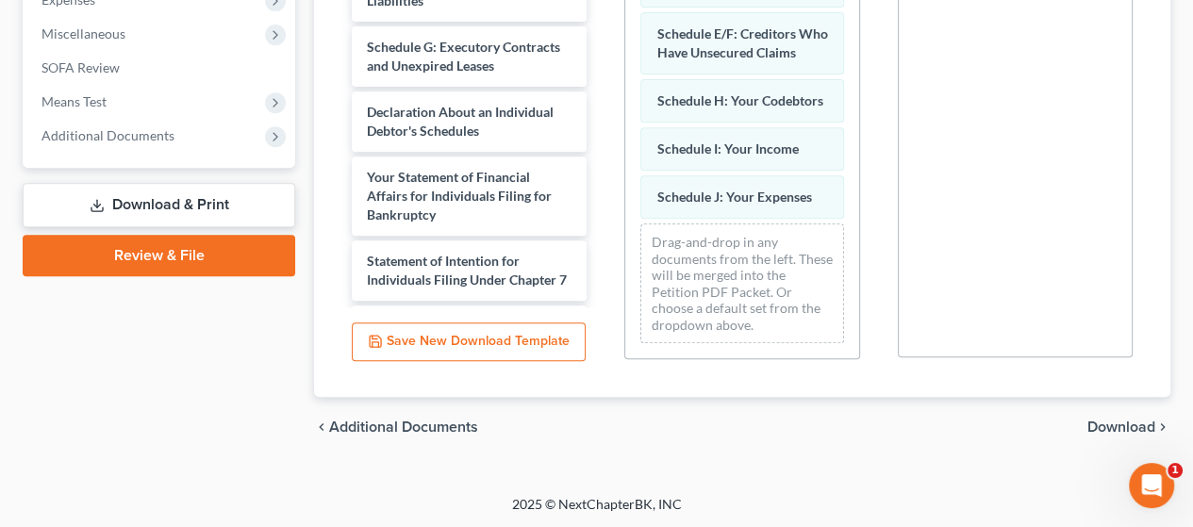
scroll to position [164, 0]
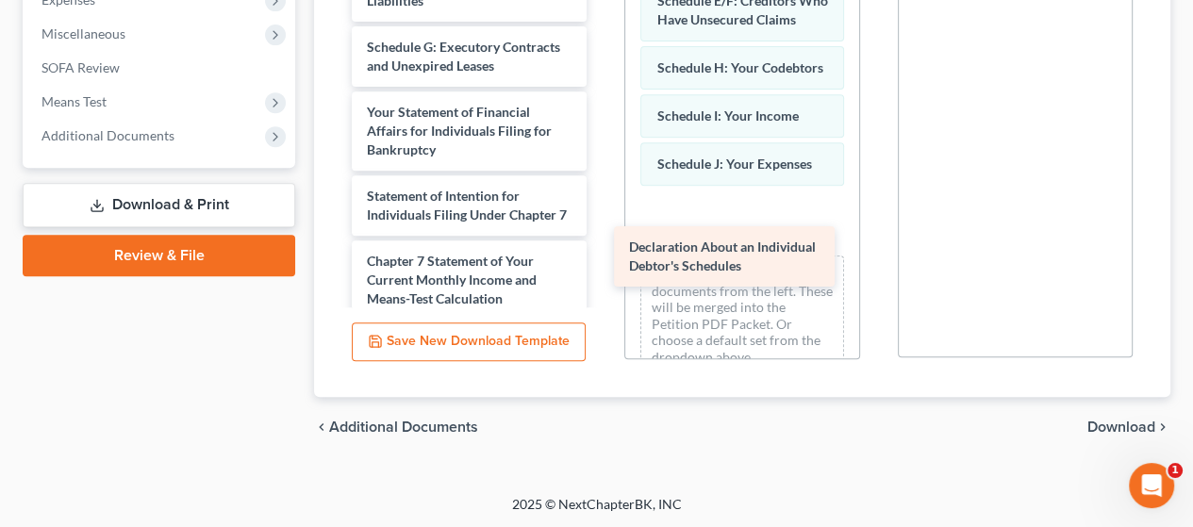
drag, startPoint x: 466, startPoint y: 119, endPoint x: 722, endPoint y: 238, distance: 281.9
click at [602, 226] on div "Declaration About an Individual Debtor's Schedules Declaration re: Electronic F…" at bounding box center [469, 200] width 265 height 814
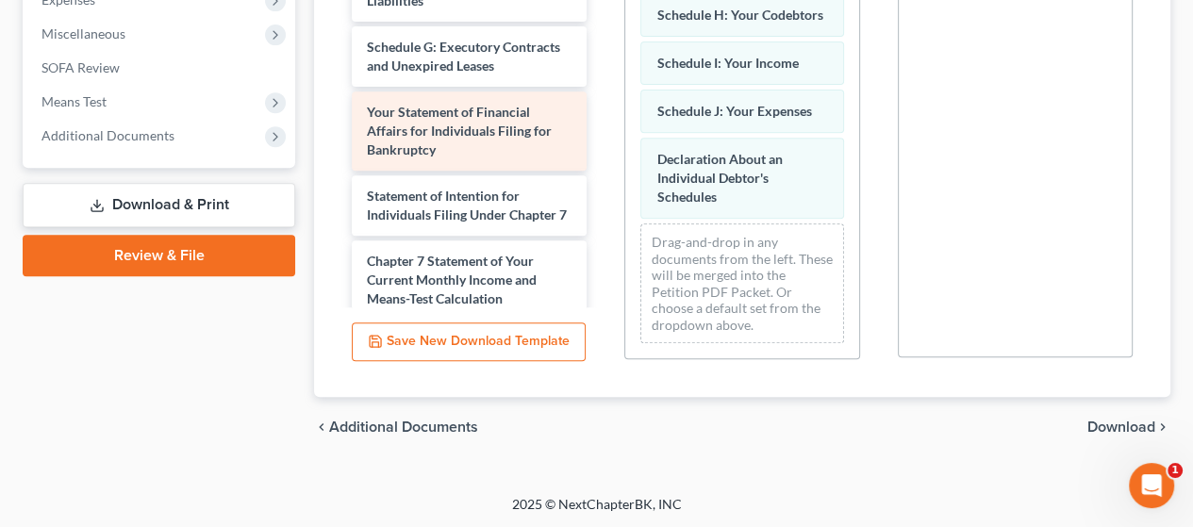
scroll to position [560, 0]
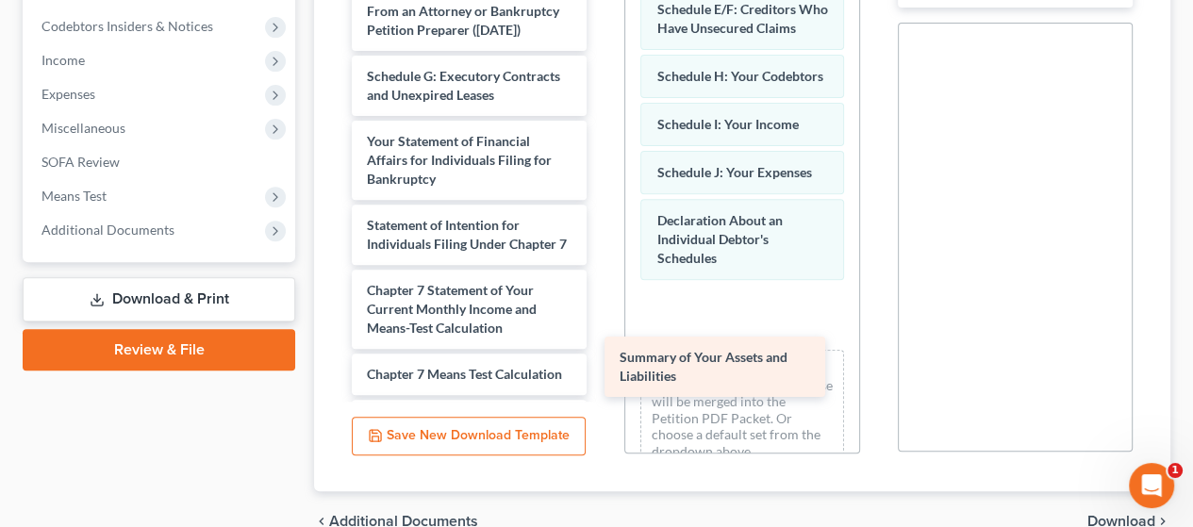
drag, startPoint x: 482, startPoint y: 95, endPoint x: 736, endPoint y: 354, distance: 362.2
click at [602, 354] on div "Summary of Your Assets and Liabilities Declaration re: Electronic Filing ([DATE…" at bounding box center [469, 262] width 265 height 749
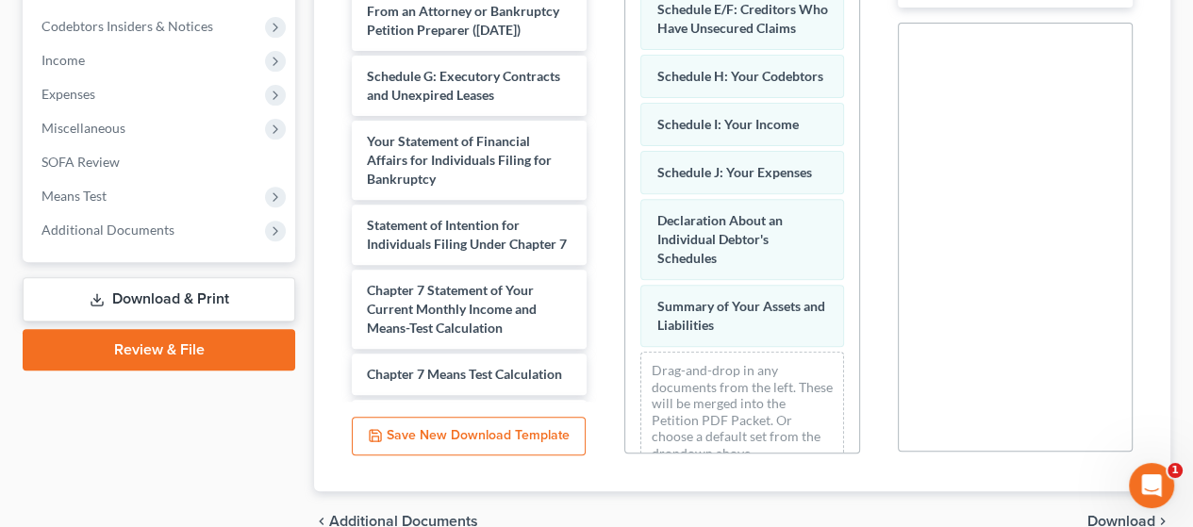
scroll to position [317, 0]
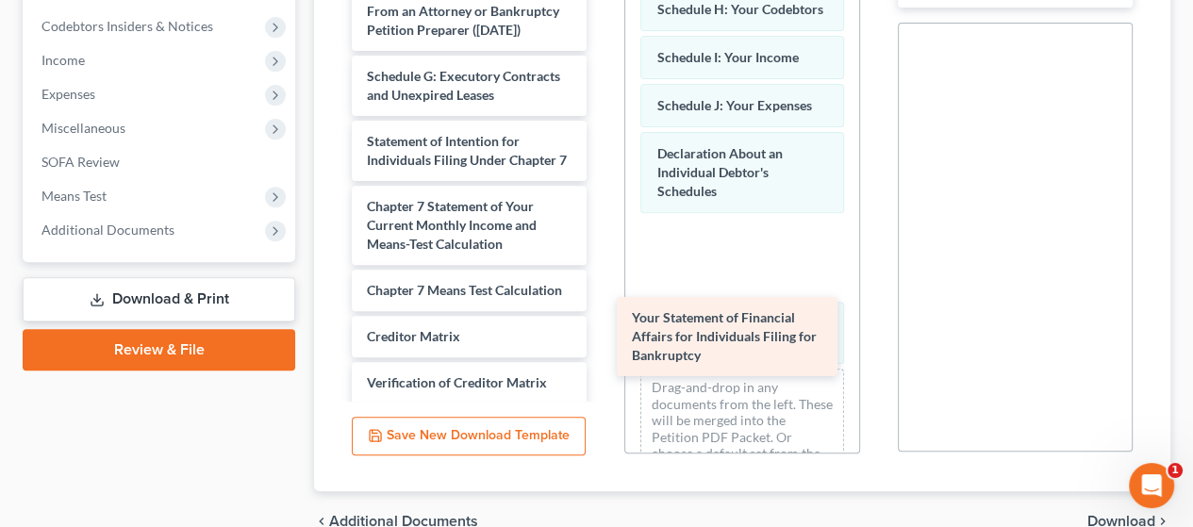
drag, startPoint x: 427, startPoint y: 158, endPoint x: 683, endPoint y: 313, distance: 299.3
click at [602, 310] on div "Your Statement of Financial Affairs for Individuals Filing for Bankruptcy Decla…" at bounding box center [469, 220] width 265 height 665
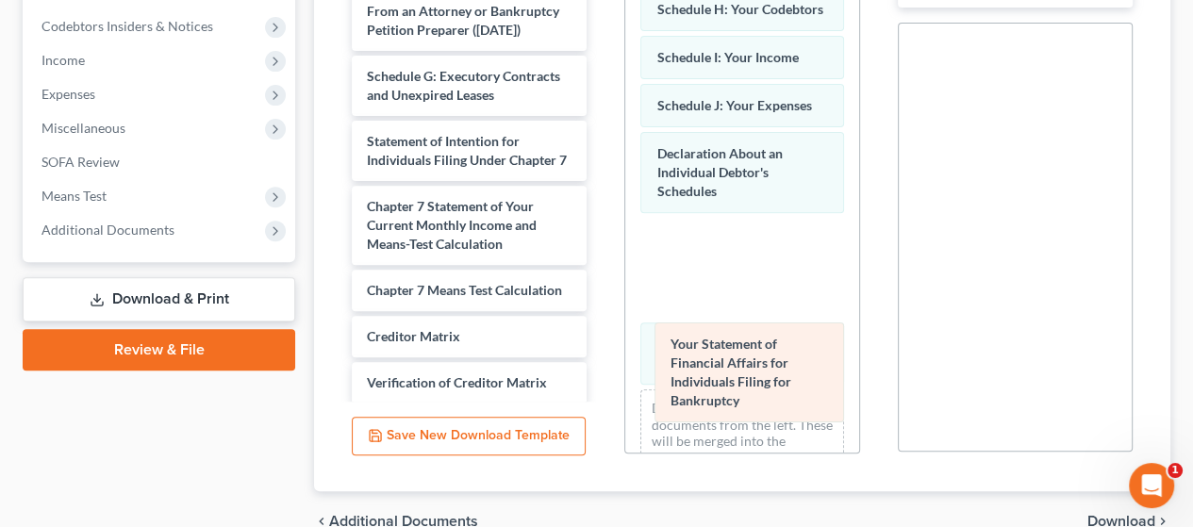
drag, startPoint x: 738, startPoint y: 293, endPoint x: 750, endPoint y: 386, distance: 93.3
click at [751, 391] on div "Your Statement of Financial Affairs for Individuals Filing for Bankruptcy Volun…" at bounding box center [741, 72] width 233 height 906
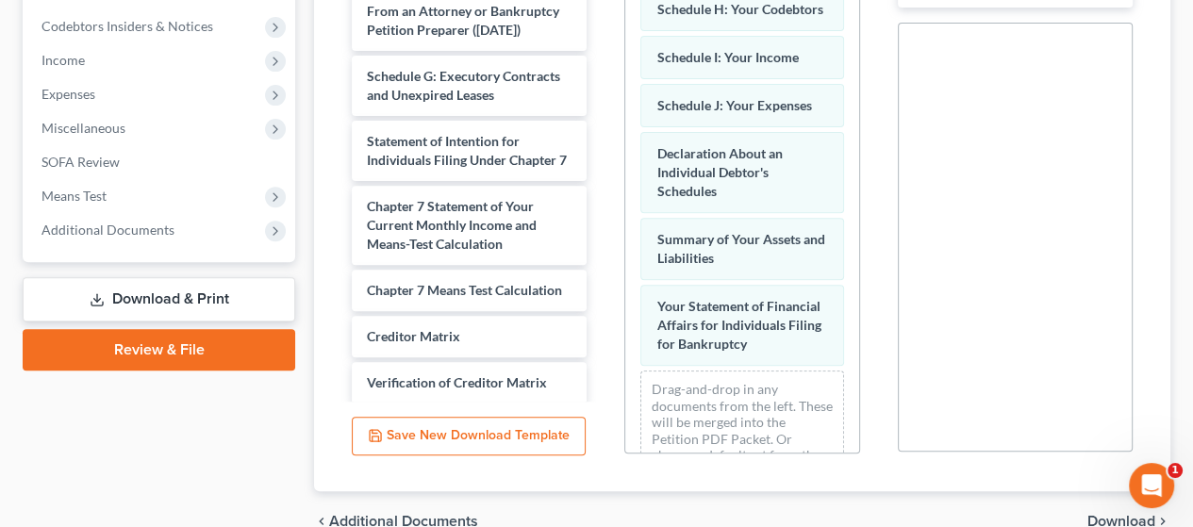
scroll to position [421, 0]
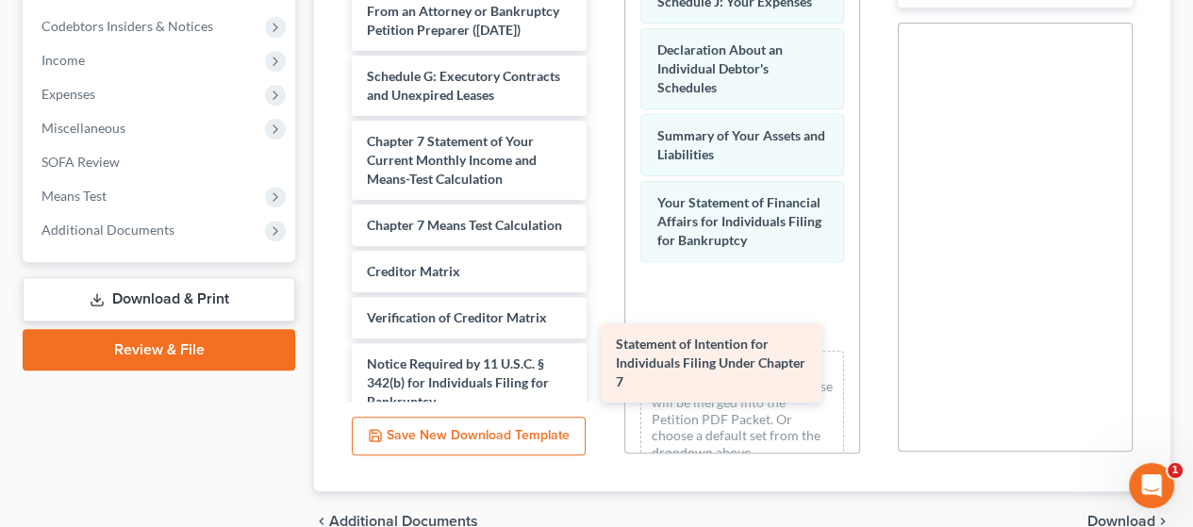
drag, startPoint x: 438, startPoint y: 164, endPoint x: 696, endPoint y: 335, distance: 309.8
click at [602, 331] on div "Statement of Intention for Individuals Filing Under Chapter 7 Declaration re: E…" at bounding box center [469, 188] width 265 height 600
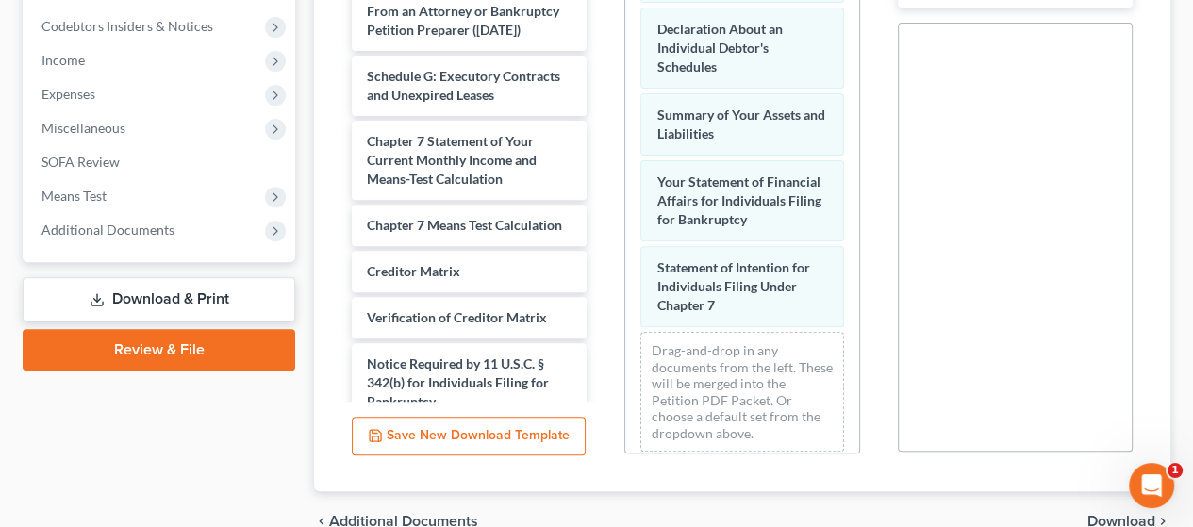
scroll to position [506, 0]
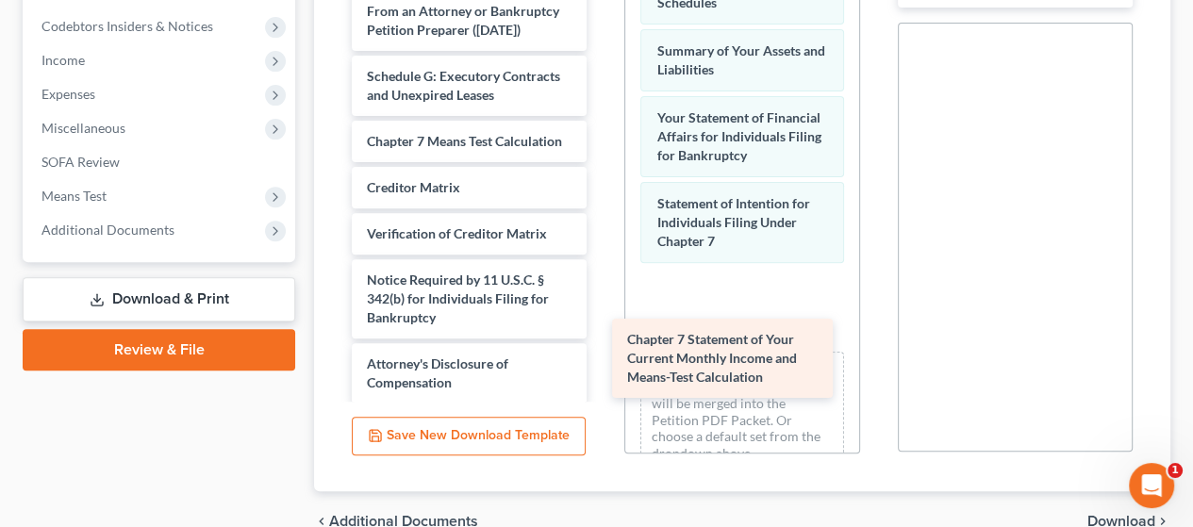
drag, startPoint x: 468, startPoint y: 159, endPoint x: 728, endPoint y: 341, distance: 317.2
click at [602, 341] on div "Chapter 7 Statement of Your Current Monthly Income and Means-Test Calculation D…" at bounding box center [469, 146] width 265 height 516
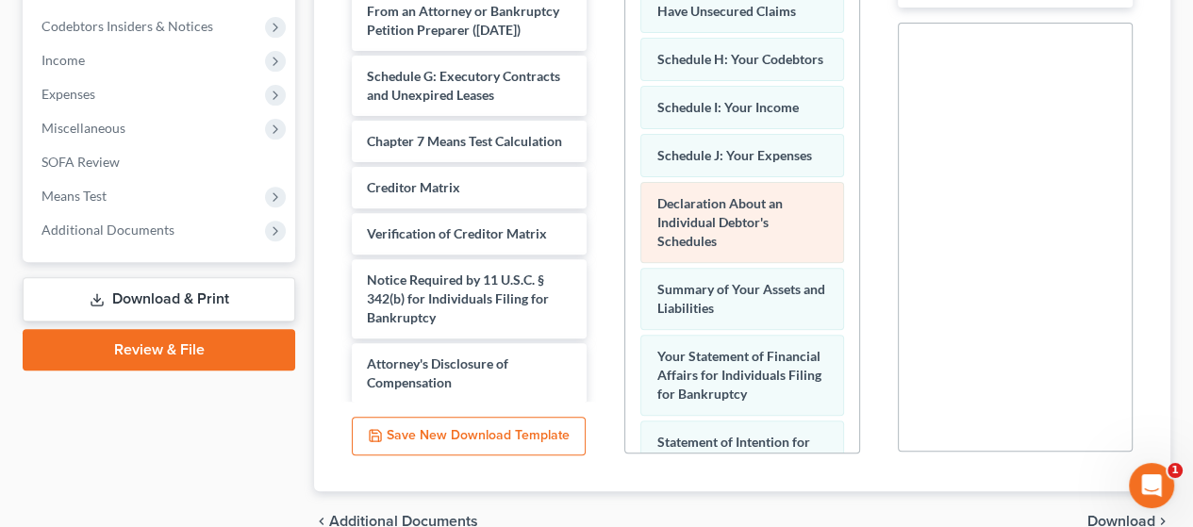
scroll to position [223, 0]
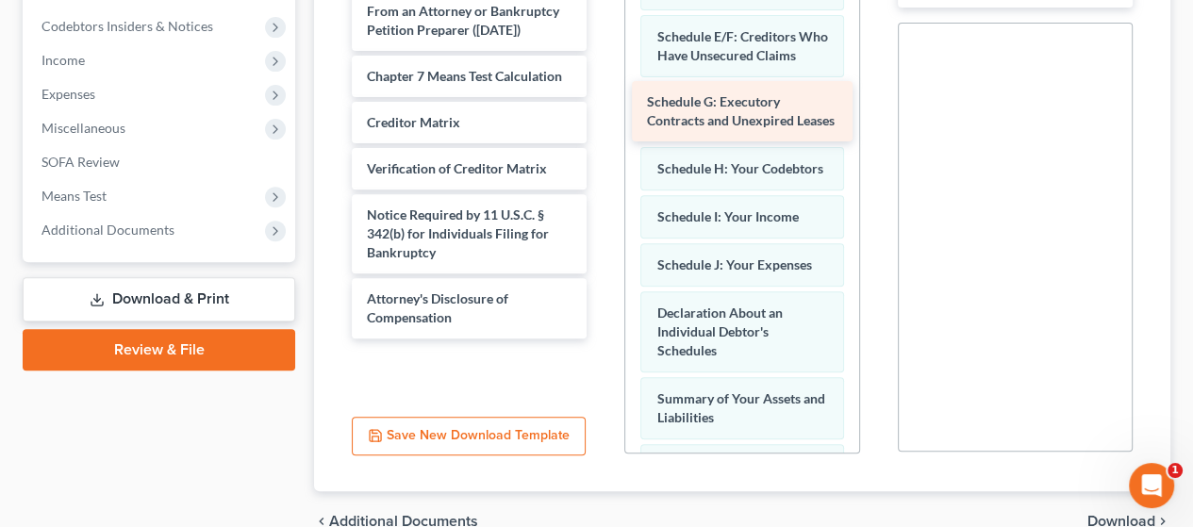
drag, startPoint x: 482, startPoint y: 93, endPoint x: 762, endPoint y: 101, distance: 280.3
click at [602, 101] on div "Schedule G: Executory Contracts and Unexpired Leases Declaration re: Electronic…" at bounding box center [469, 113] width 265 height 451
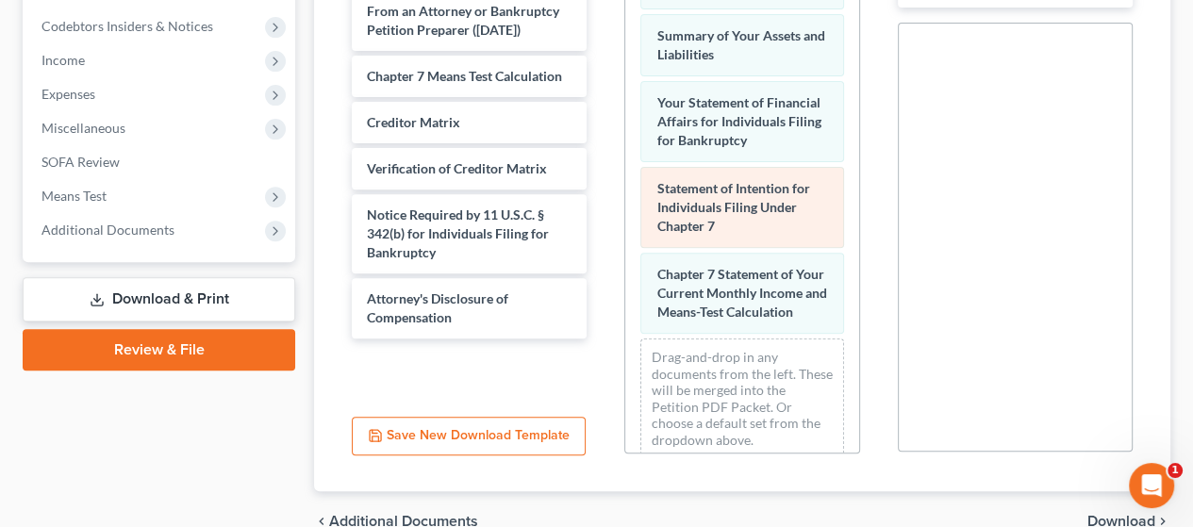
scroll to position [694, 0]
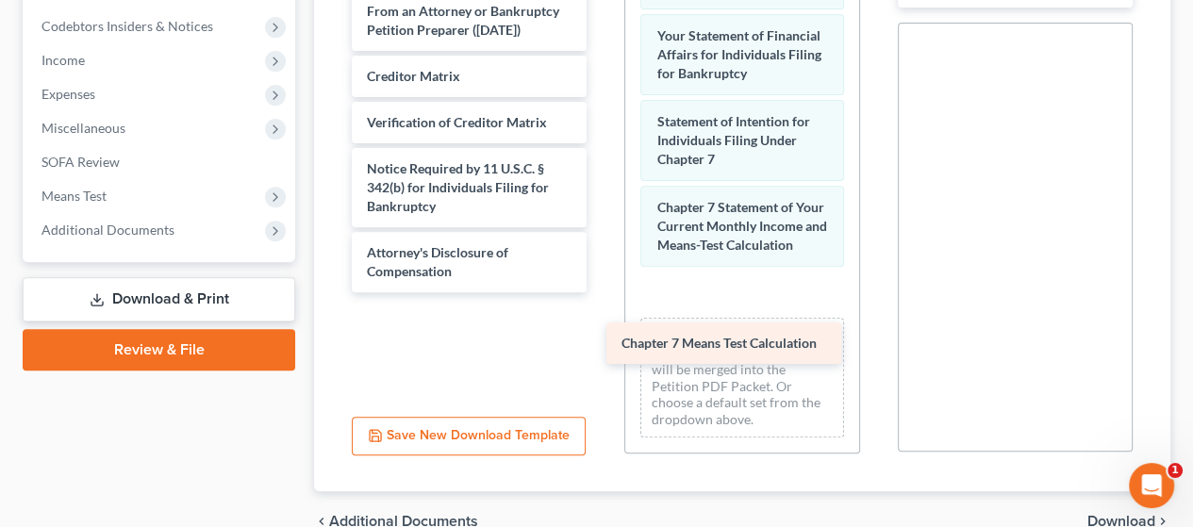
drag, startPoint x: 489, startPoint y: 62, endPoint x: 742, endPoint y: 330, distance: 368.4
click at [602, 292] on div "Chapter 7 Means Test Calculation Declaration re: Electronic Filing ([DATE]) Imp…" at bounding box center [469, 90] width 265 height 405
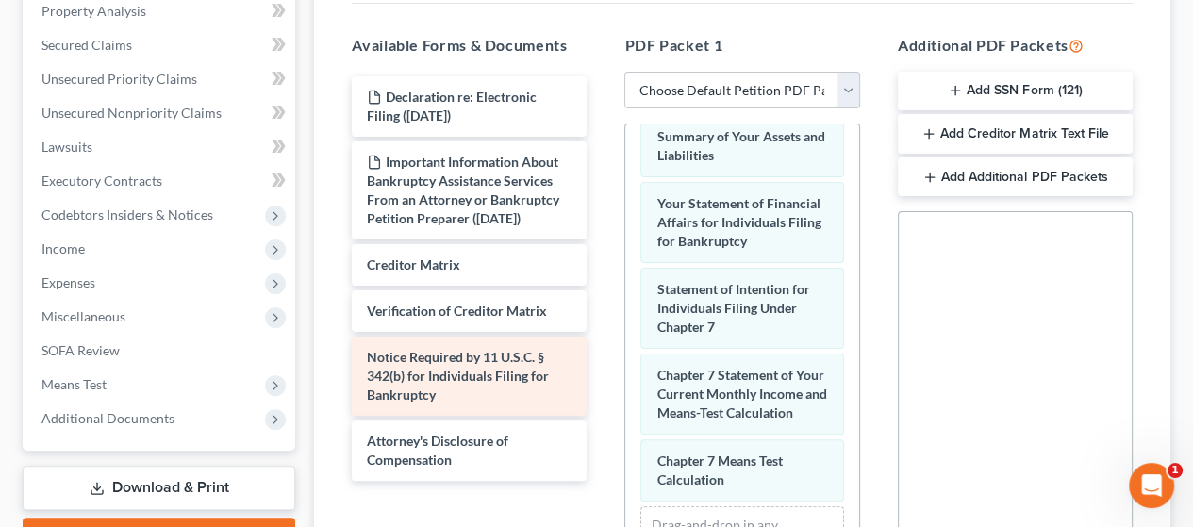
scroll to position [466, 0]
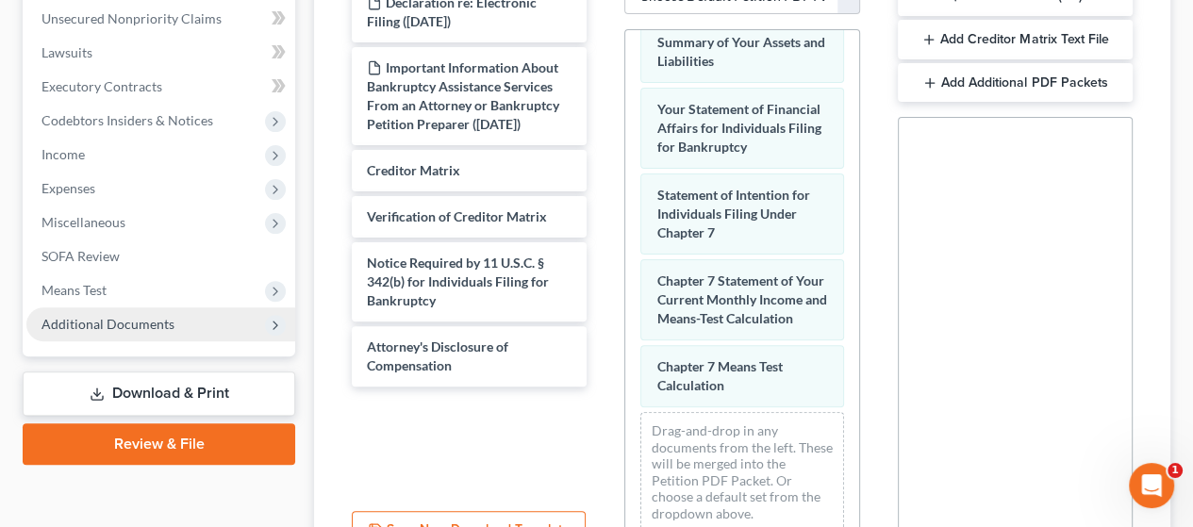
click at [145, 319] on span "Additional Documents" at bounding box center [108, 324] width 133 height 16
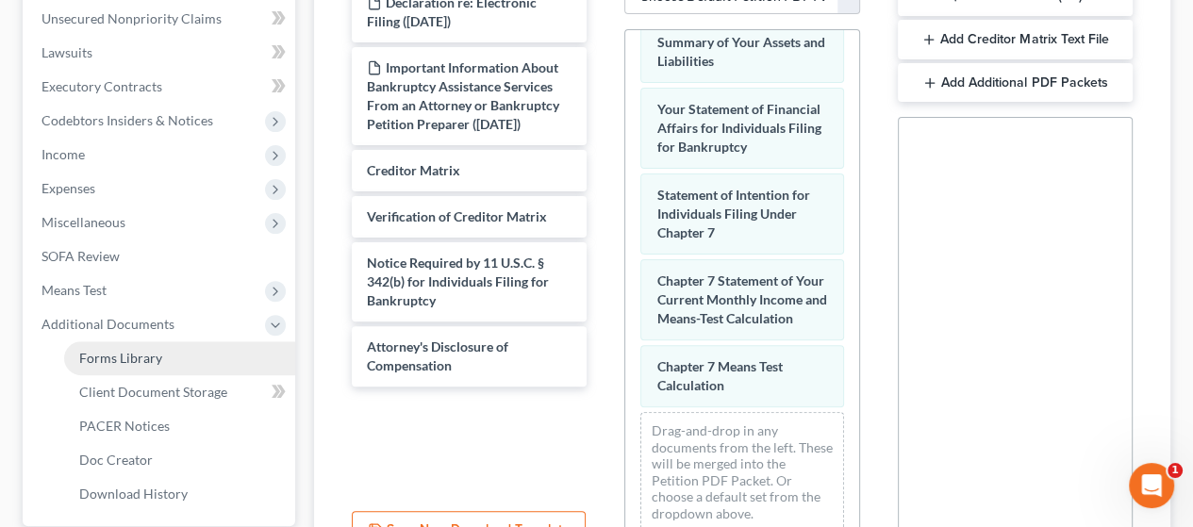
click at [147, 363] on span "Forms Library" at bounding box center [120, 358] width 83 height 16
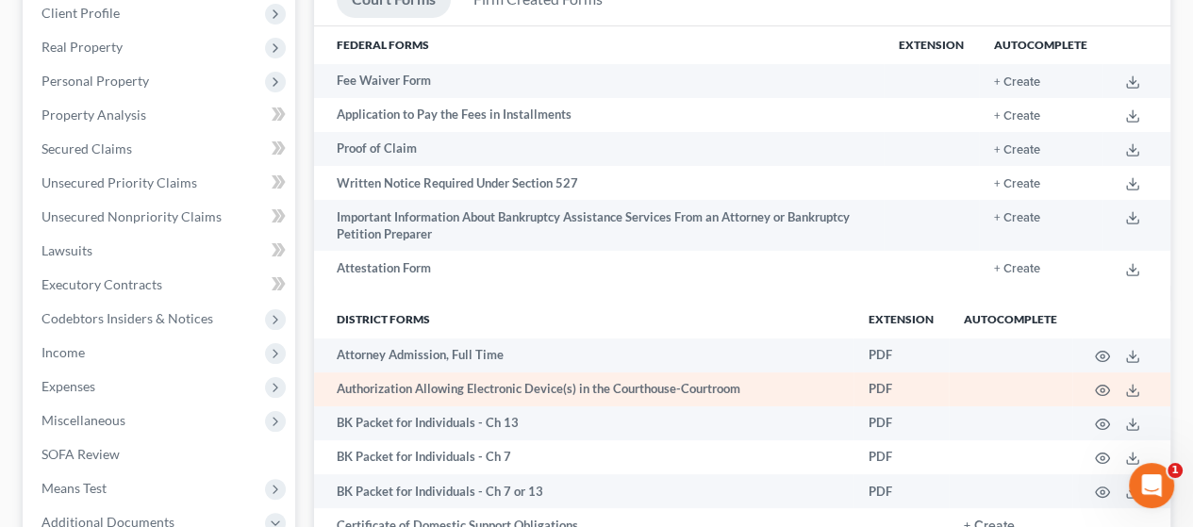
scroll to position [283, 0]
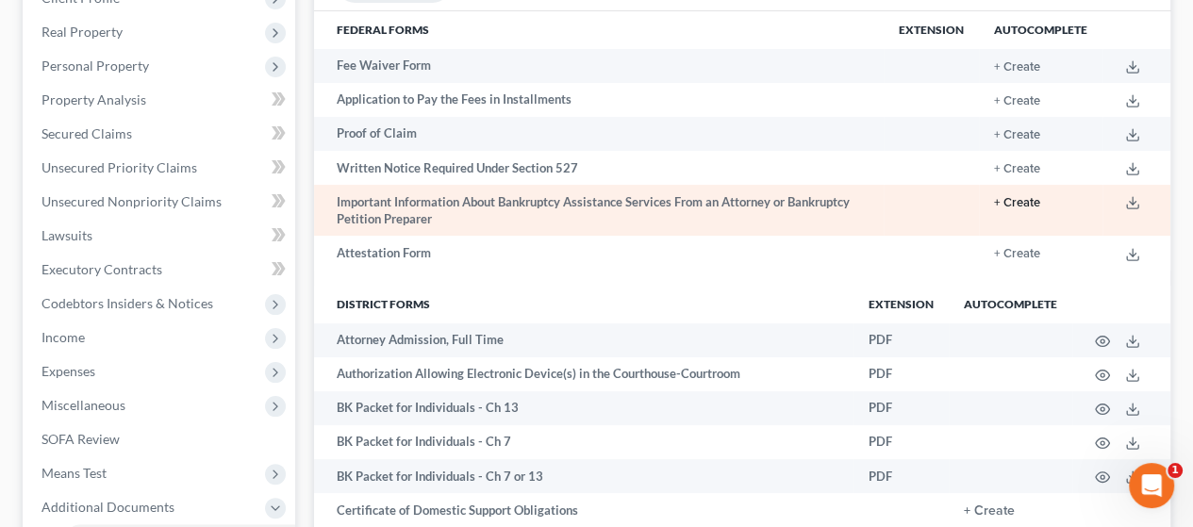
click at [1019, 207] on button "+ Create" at bounding box center [1017, 203] width 46 height 12
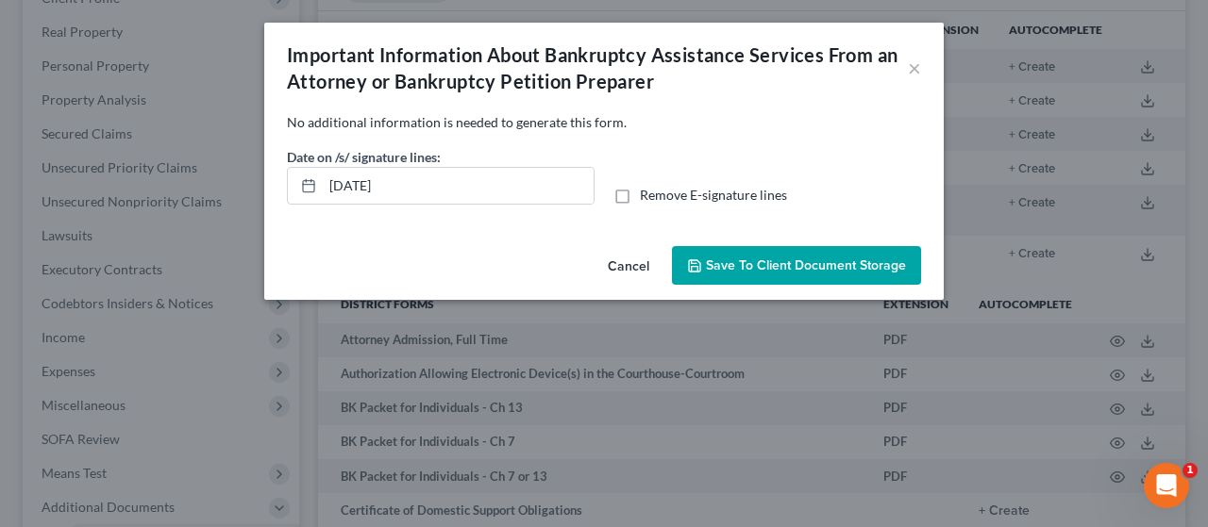
click at [808, 260] on span "Save to Client Document Storage" at bounding box center [806, 266] width 200 height 16
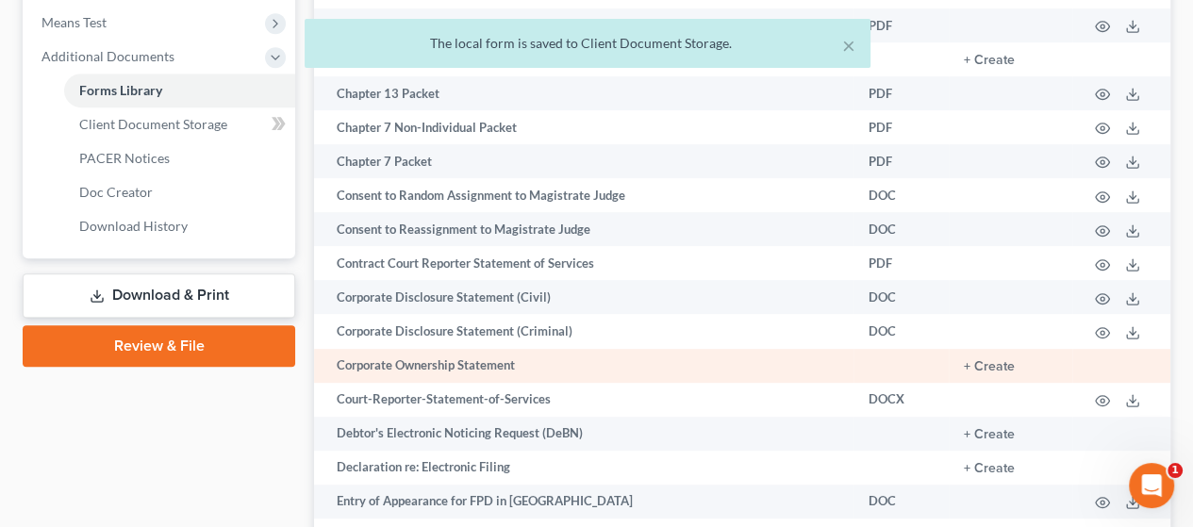
scroll to position [849, 0]
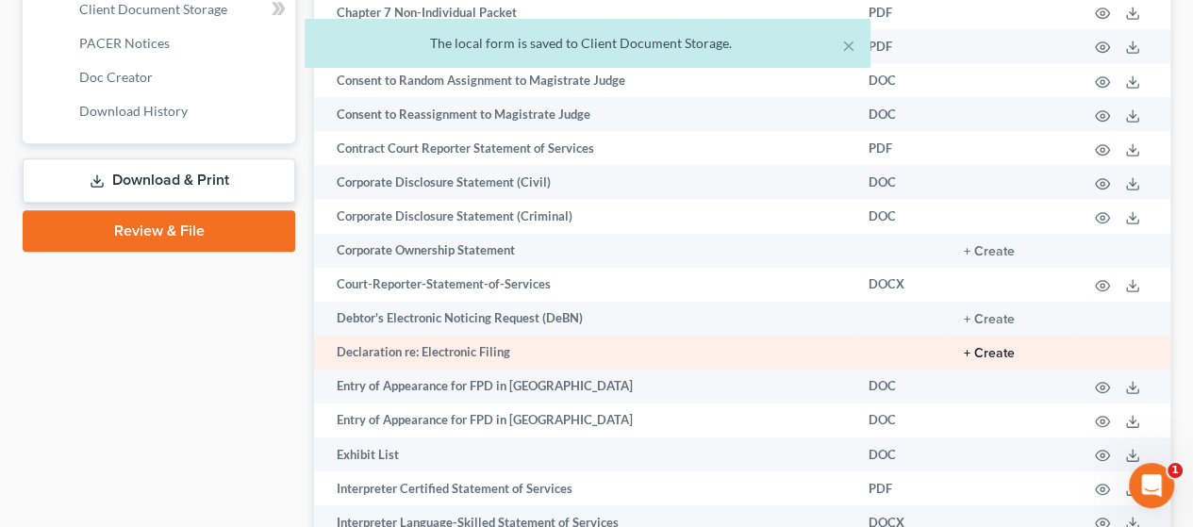
click at [992, 358] on button "+ Create" at bounding box center [989, 353] width 51 height 13
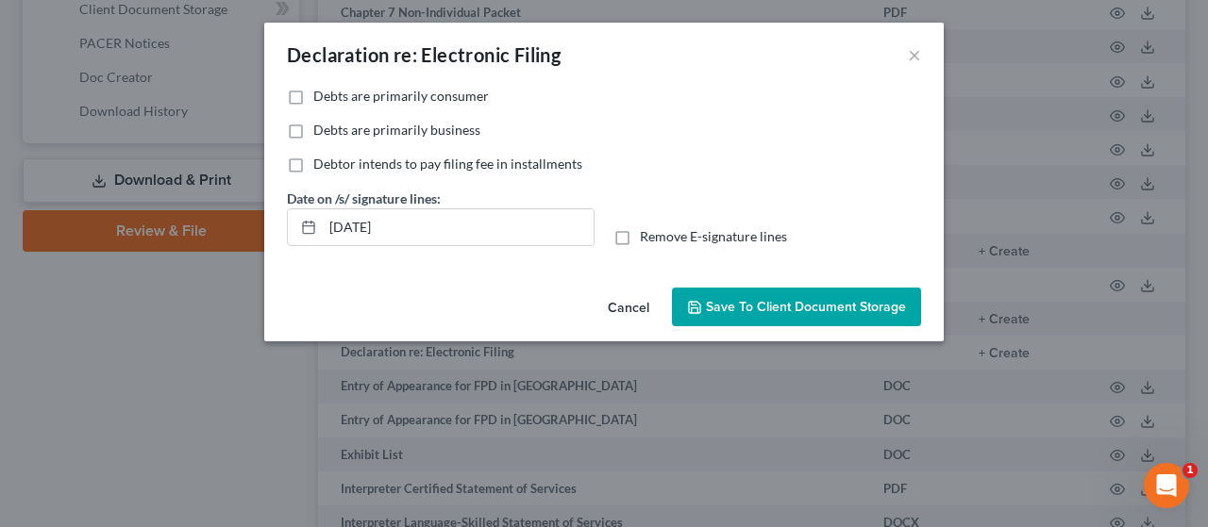
click at [792, 302] on span "Save to Client Document Storage" at bounding box center [806, 307] width 200 height 16
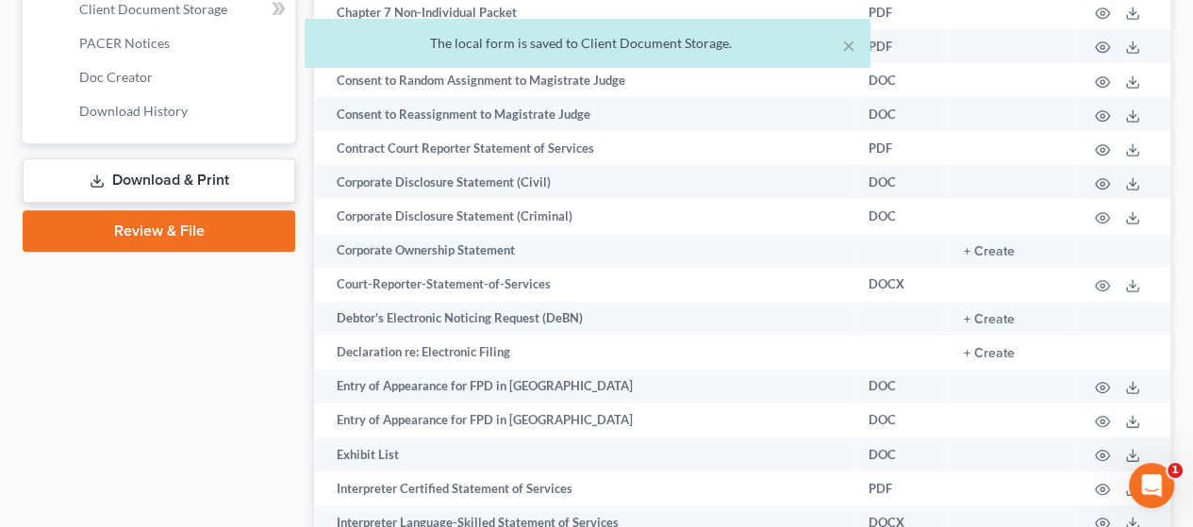
click at [192, 177] on link "Download & Print" at bounding box center [159, 180] width 273 height 44
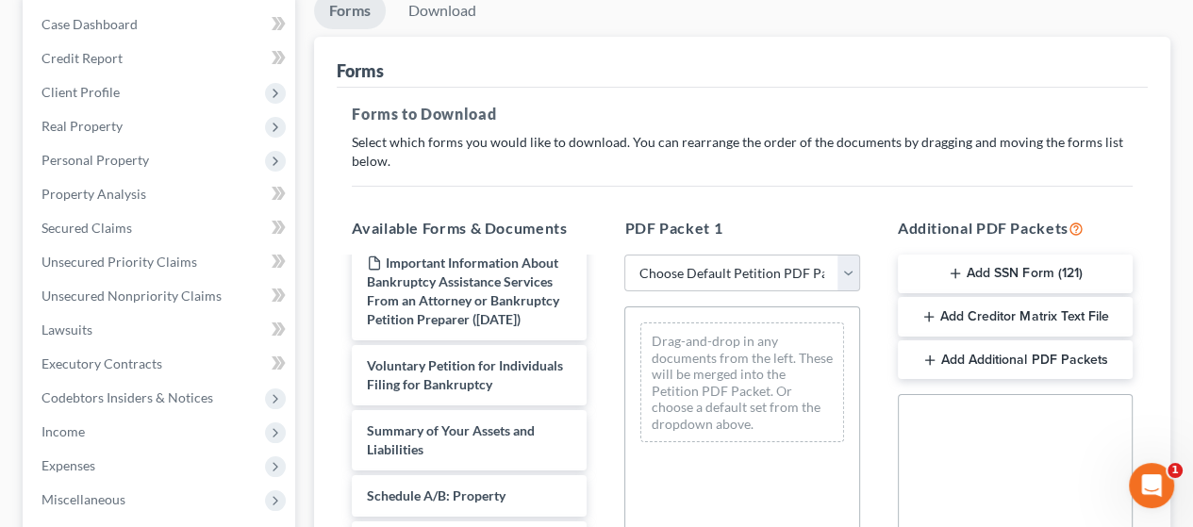
scroll to position [283, 0]
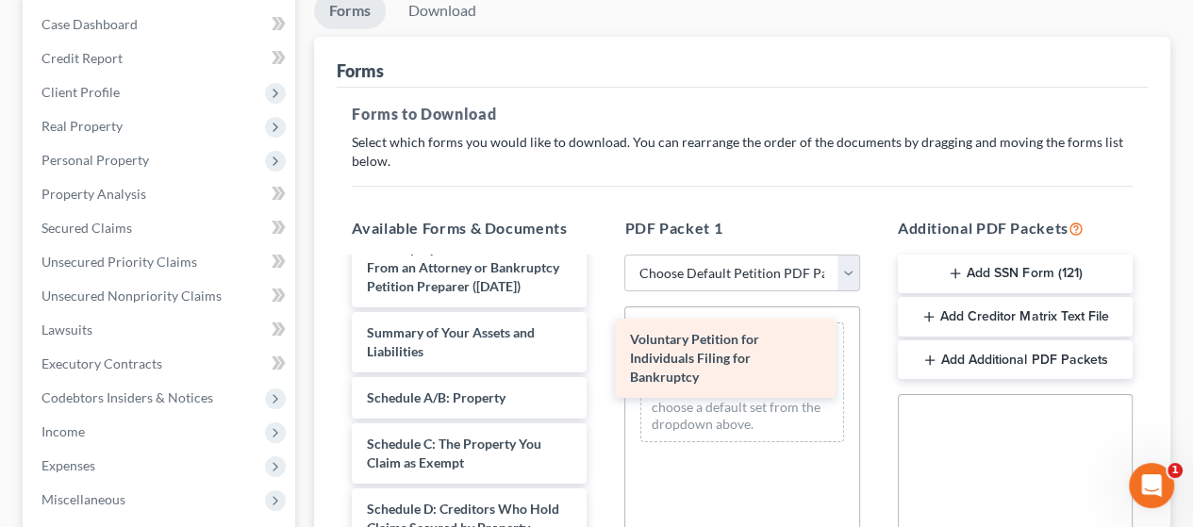
drag, startPoint x: 498, startPoint y: 379, endPoint x: 761, endPoint y: 350, distance: 264.8
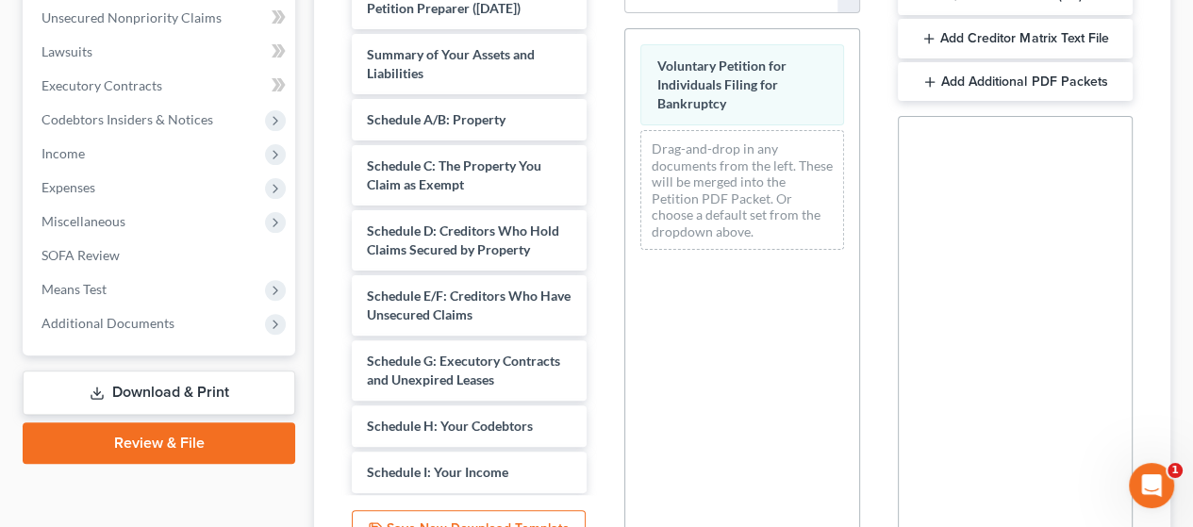
scroll to position [472, 0]
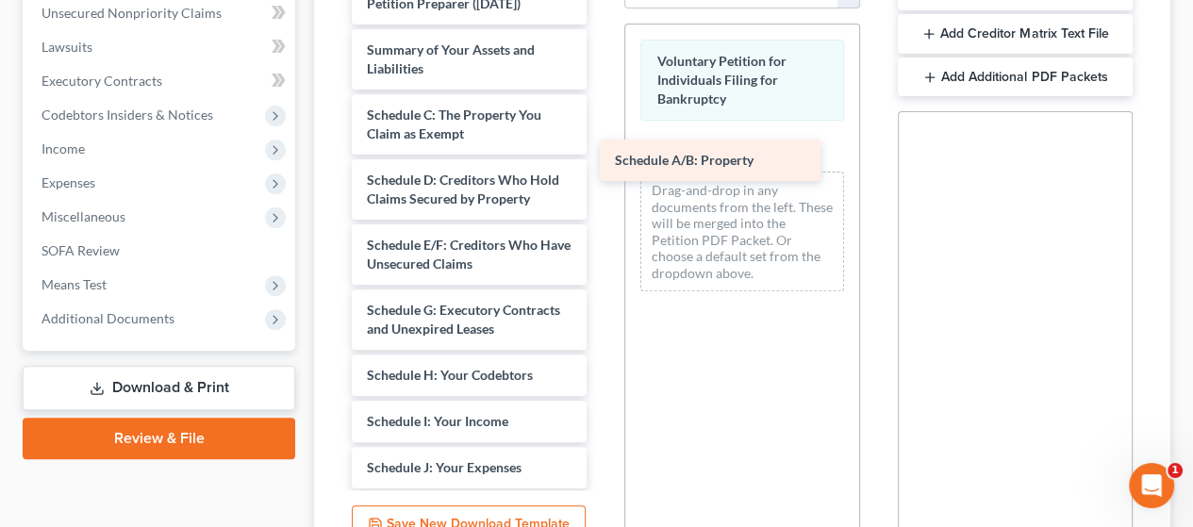
drag, startPoint x: 498, startPoint y: 144, endPoint x: 754, endPoint y: 146, distance: 255.7
click at [602, 147] on div "Schedule A/B: Property Declaration re: Electronic Filing ([DATE]) Important Inf…" at bounding box center [469, 383] width 265 height 1381
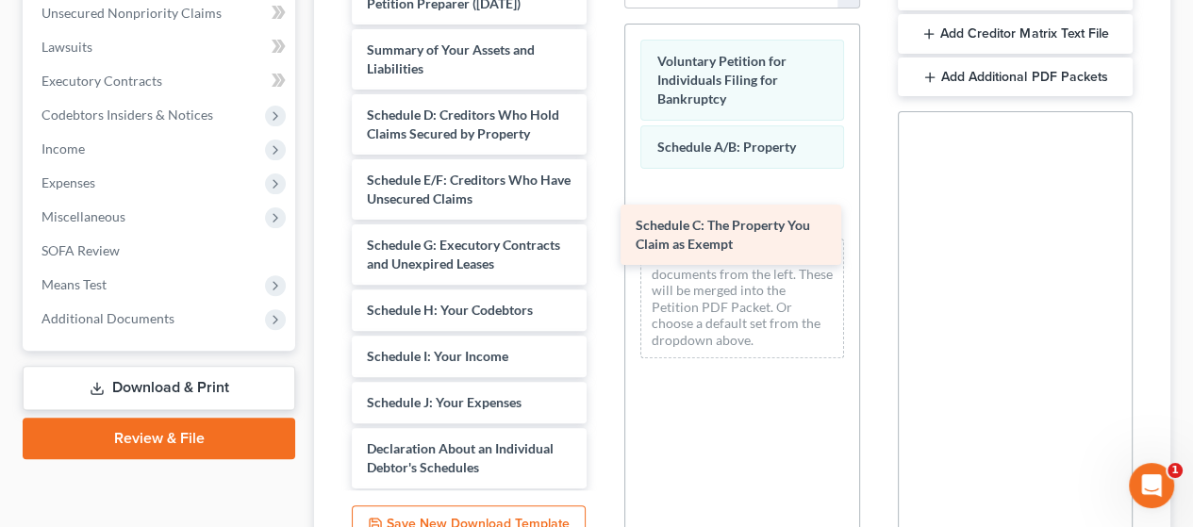
drag, startPoint x: 492, startPoint y: 145, endPoint x: 747, endPoint y: 210, distance: 263.8
click at [602, 215] on div "Schedule C: The Property You Claim as Exempt Declaration re: Electronic Filing …" at bounding box center [469, 351] width 265 height 1316
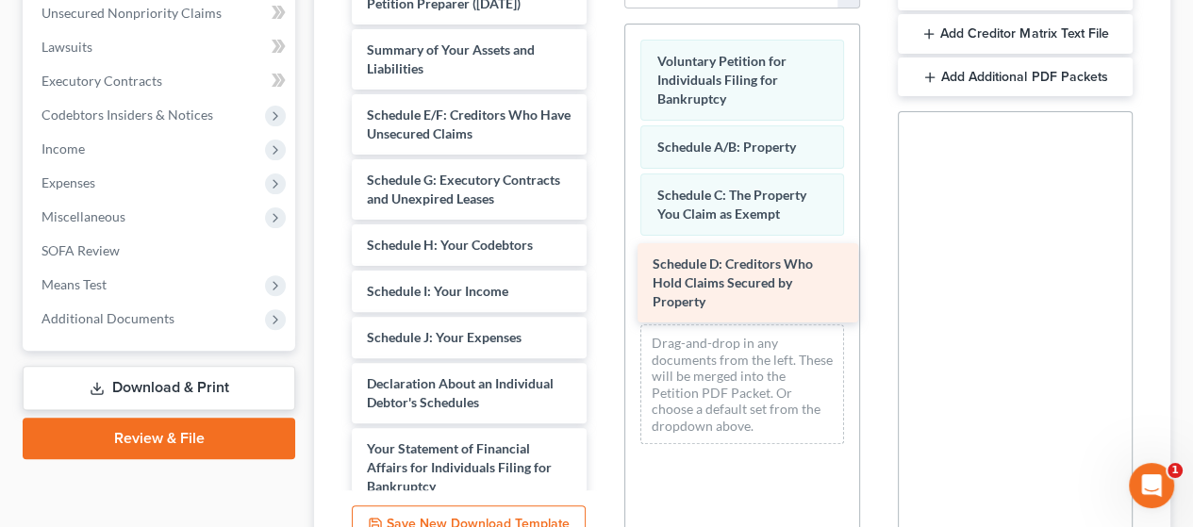
drag, startPoint x: 486, startPoint y: 170, endPoint x: 751, endPoint y: 279, distance: 286.8
click at [602, 278] on div "Schedule D: Creditors Who Hold Claims Secured by Property Declaration re: Elect…" at bounding box center [469, 318] width 265 height 1251
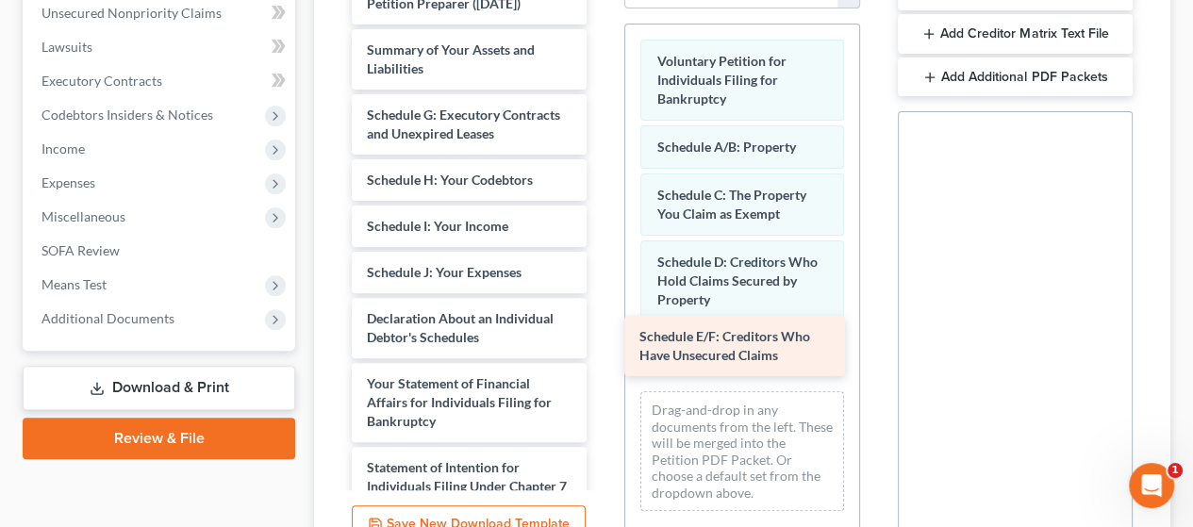
drag, startPoint x: 493, startPoint y: 151, endPoint x: 760, endPoint y: 340, distance: 326.9
click at [602, 339] on div "Schedule E/F: Creditors Who Have Unsecured Claims Declaration re: Electronic Fi…" at bounding box center [469, 286] width 265 height 1186
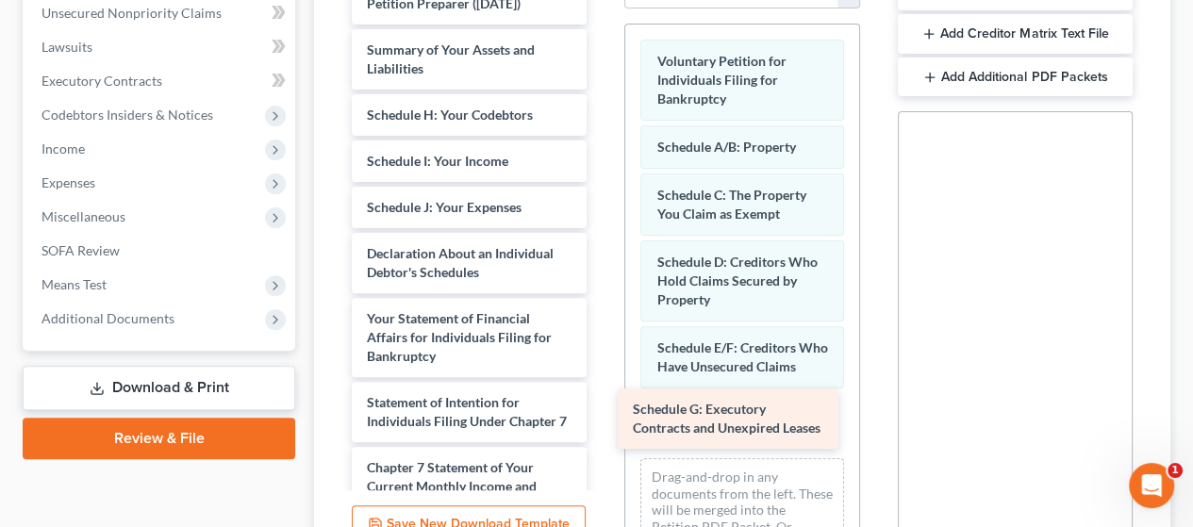
drag, startPoint x: 497, startPoint y: 138, endPoint x: 756, endPoint y: 401, distance: 368.9
click at [602, 399] on div "Schedule G: Executory Contracts and Unexpired Leases Declaration re: Electronic…" at bounding box center [469, 253] width 265 height 1121
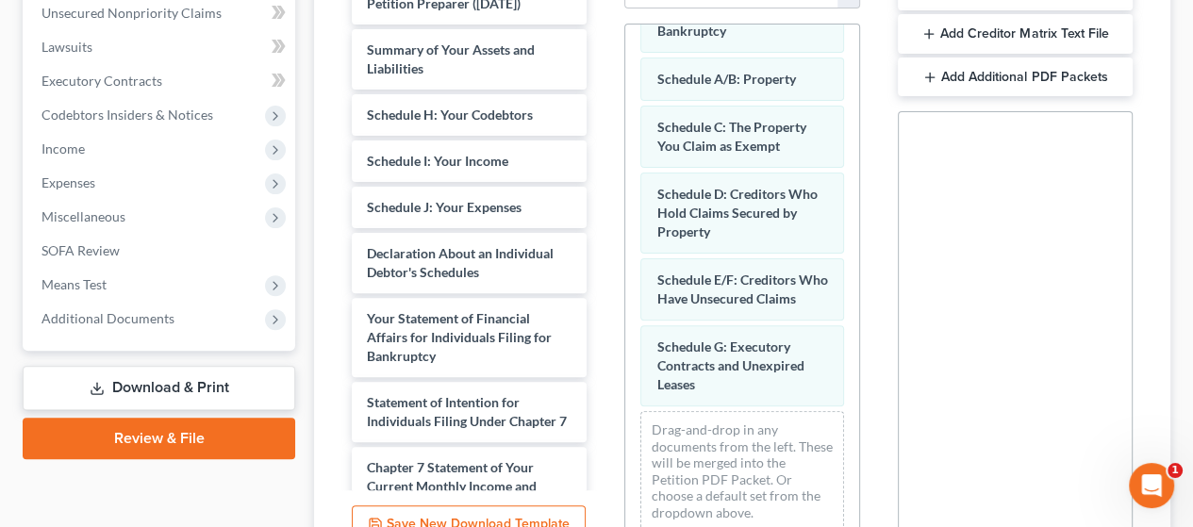
scroll to position [88, 0]
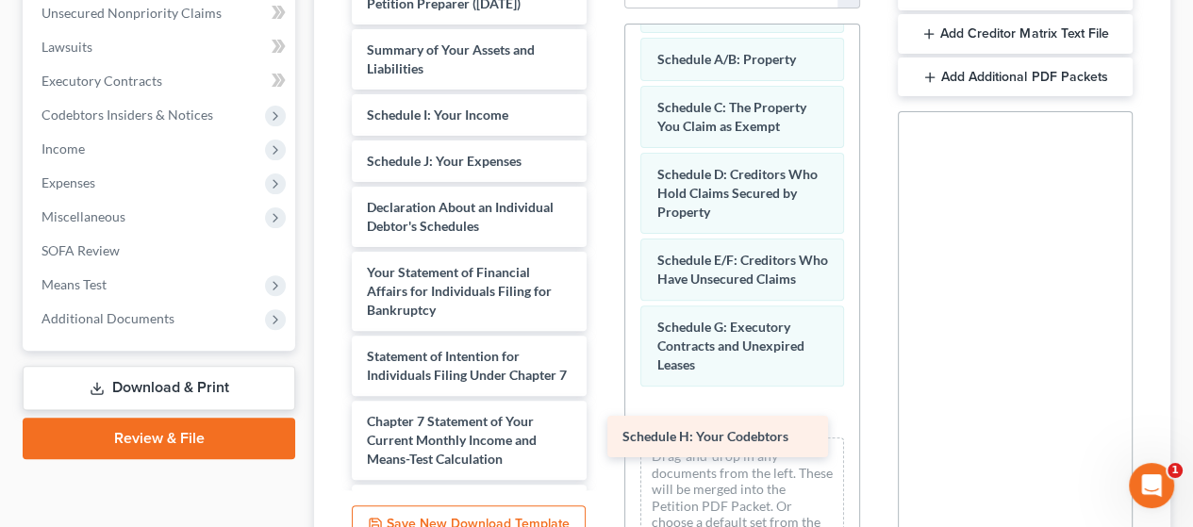
drag, startPoint x: 503, startPoint y: 138, endPoint x: 759, endPoint y: 424, distance: 383.5
click at [602, 424] on div "Schedule H: Your Codebtors Declaration re: Electronic Filing ([DATE]) Important…" at bounding box center [469, 230] width 265 height 1075
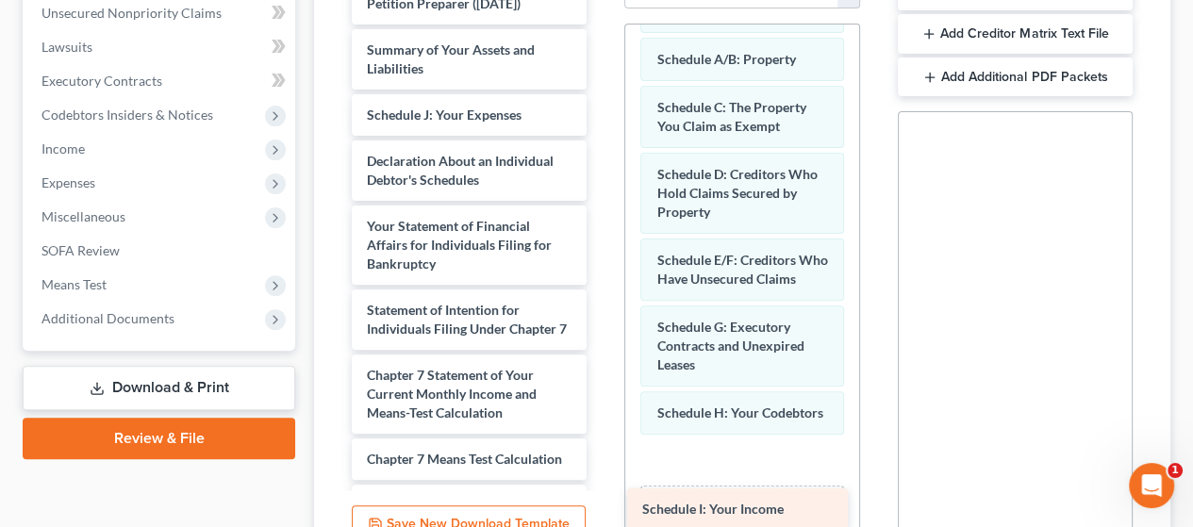
drag, startPoint x: 480, startPoint y: 142, endPoint x: 752, endPoint y: 497, distance: 446.8
click at [602, 498] on div "Schedule I: Your Income Declaration re: Electronic Filing ([DATE]) Important In…" at bounding box center [469, 207] width 265 height 1028
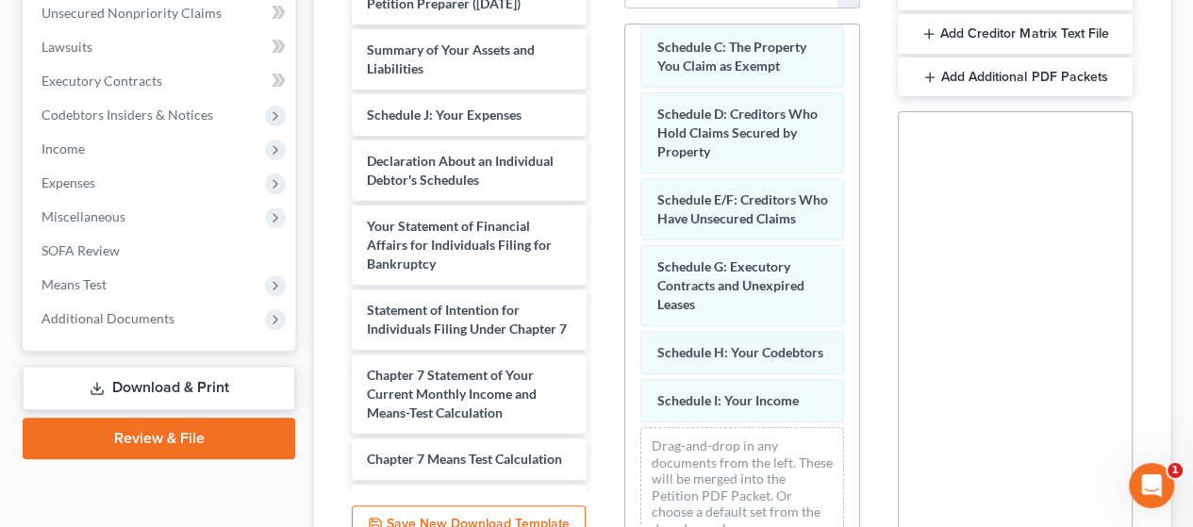
scroll to position [202, 0]
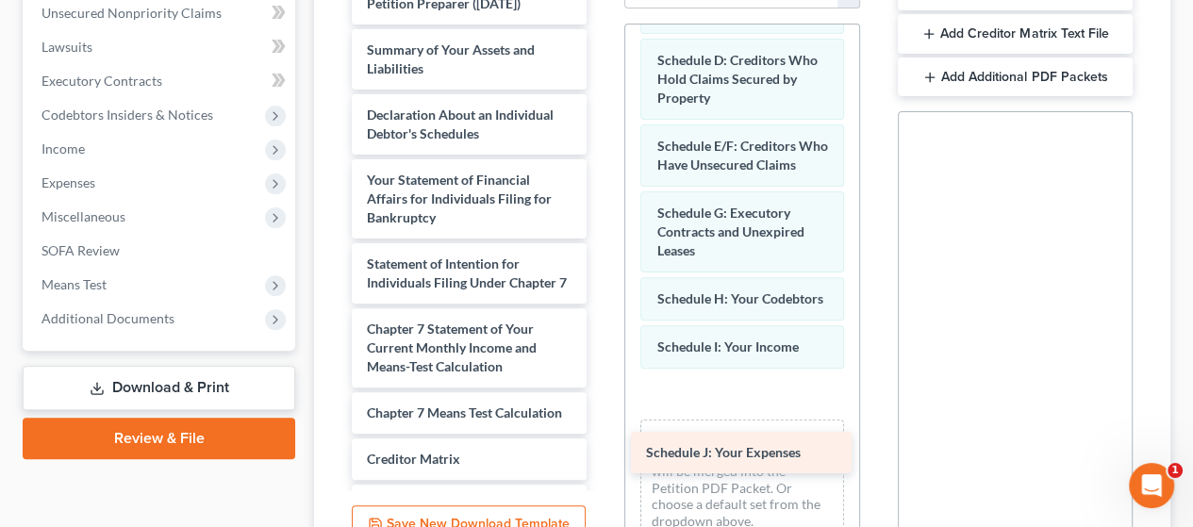
drag, startPoint x: 476, startPoint y: 139, endPoint x: 736, endPoint y: 414, distance: 378.4
click at [602, 410] on div "Schedule J: Your Expenses Declaration re: Electronic Filing ([DATE]) Important …" at bounding box center [469, 184] width 265 height 982
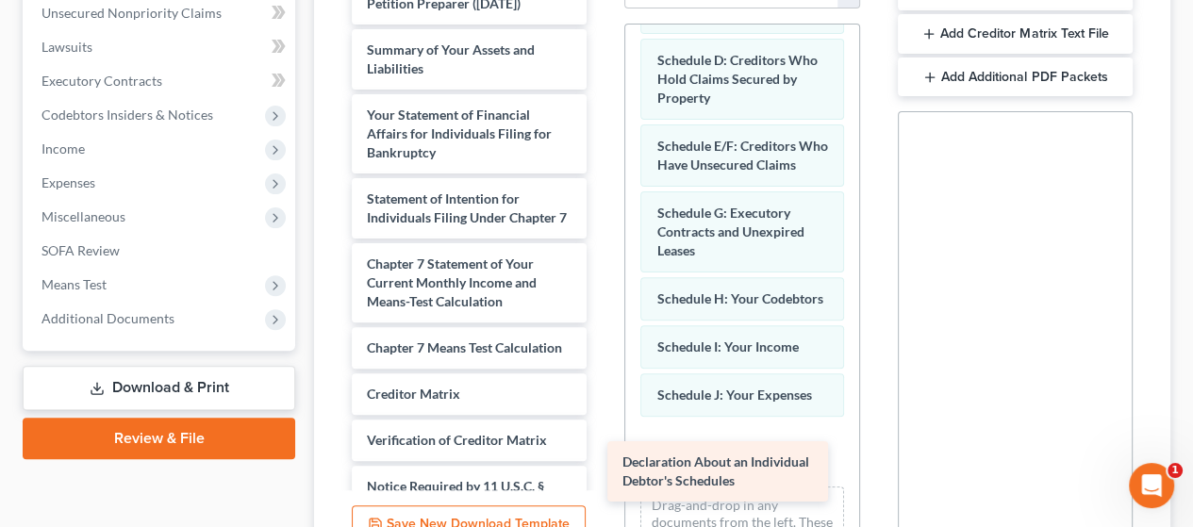
drag, startPoint x: 465, startPoint y: 153, endPoint x: 725, endPoint y: 469, distance: 408.9
click at [602, 467] on div "Declaration About an Individual Debtor's Schedules Declaration re: Electronic F…" at bounding box center [469, 151] width 265 height 917
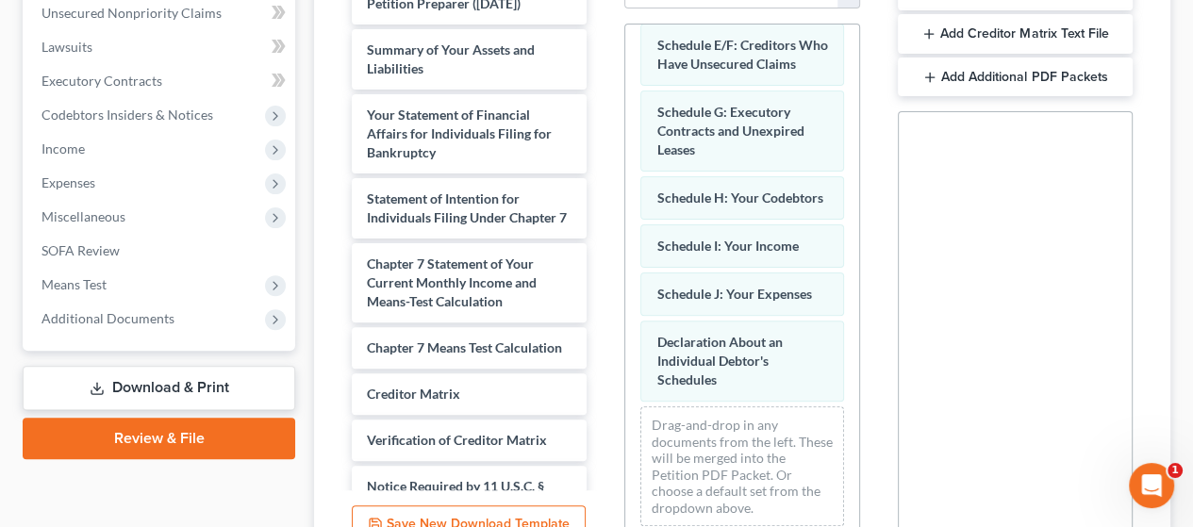
scroll to position [336, 0]
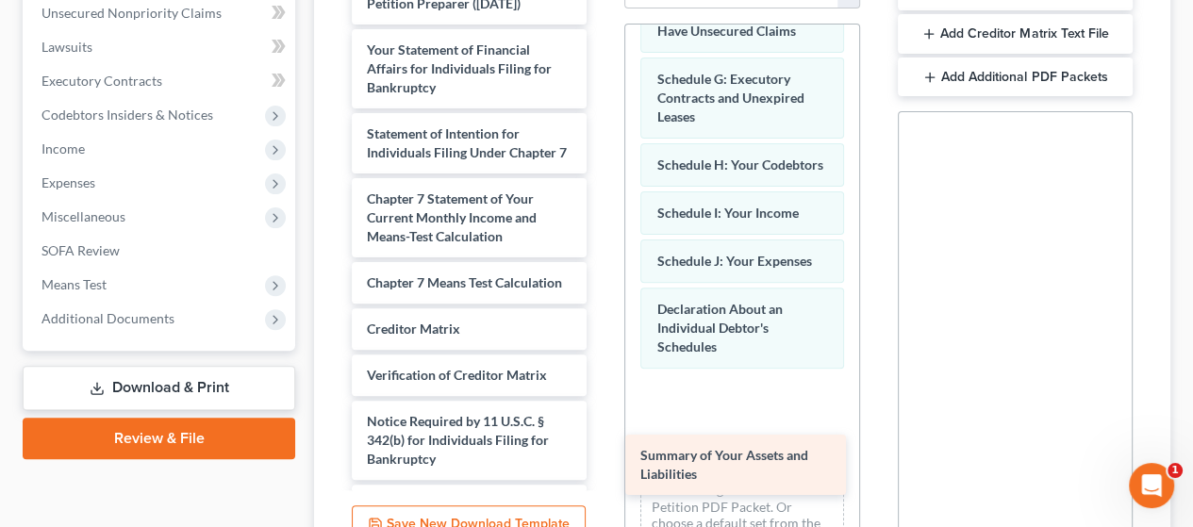
drag, startPoint x: 458, startPoint y: 78, endPoint x: 728, endPoint y: 451, distance: 460.6
click at [602, 449] on div "Summary of Your Assets and Liabilities Declaration re: Electronic Filing ([DATE…" at bounding box center [469, 119] width 265 height 852
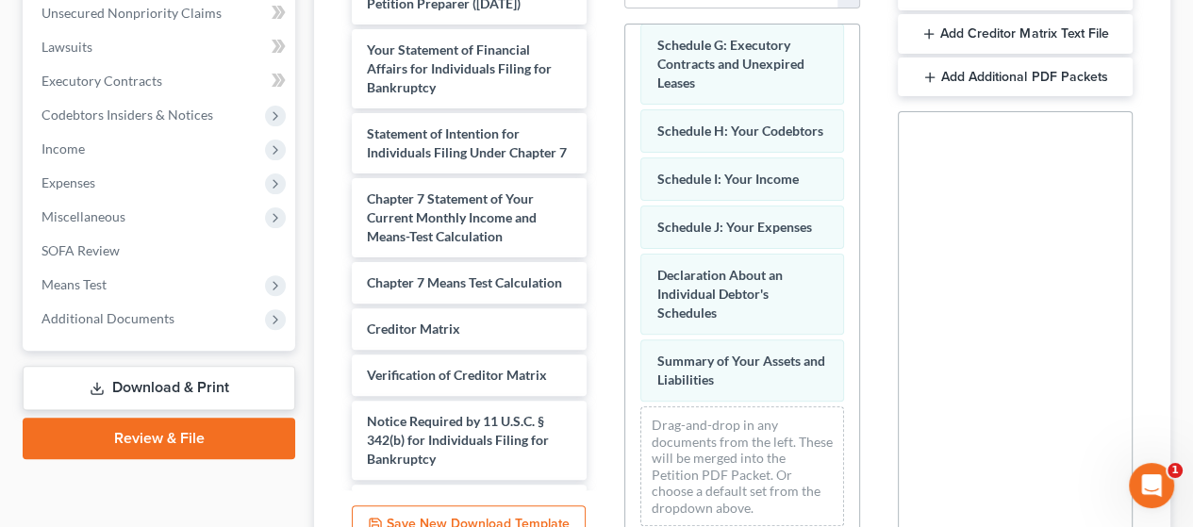
scroll to position [402, 0]
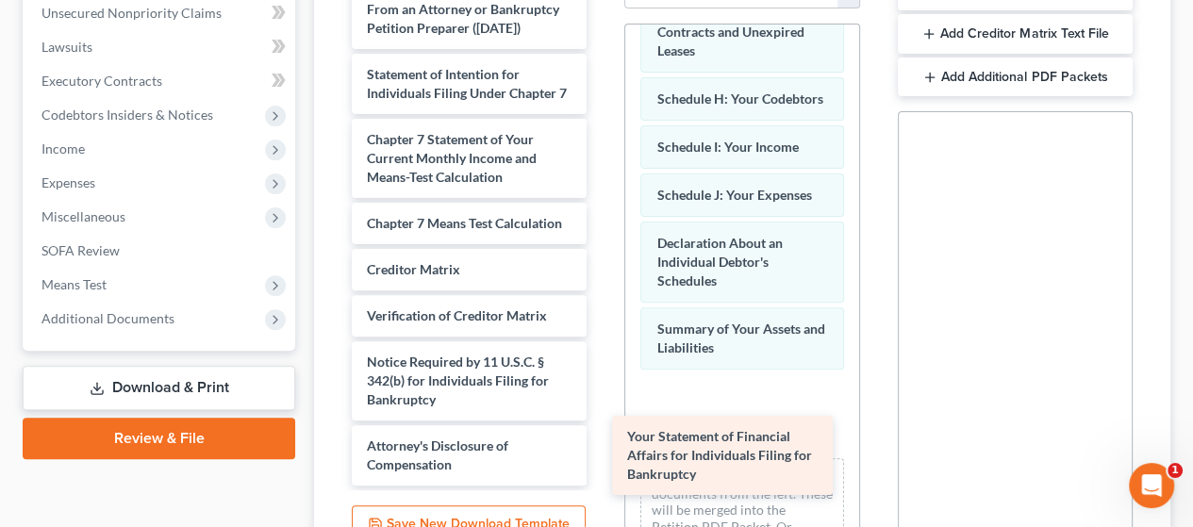
drag, startPoint x: 458, startPoint y: 91, endPoint x: 709, endPoint y: 435, distance: 426.6
click at [602, 433] on div "Your Statement of Financial Affairs for Individuals Filing for Bankruptcy Decla…" at bounding box center [469, 102] width 265 height 768
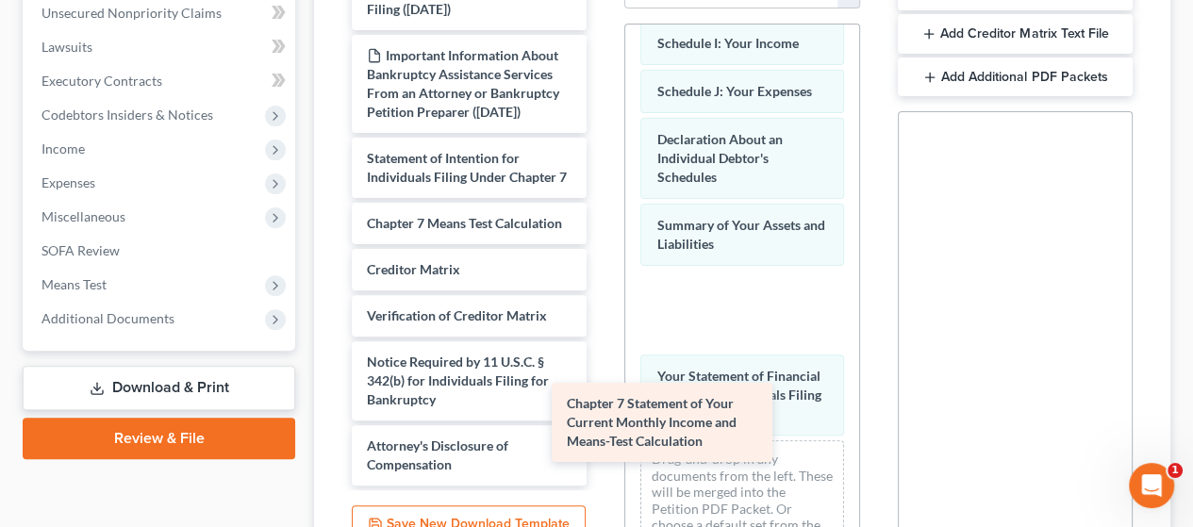
scroll to position [249, 0]
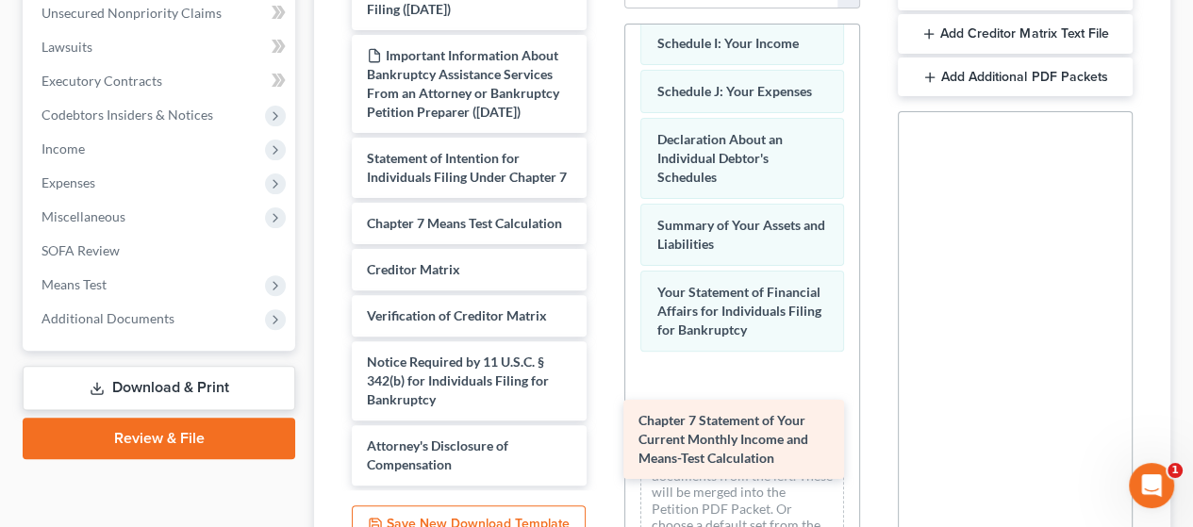
drag, startPoint x: 434, startPoint y: 166, endPoint x: 700, endPoint y: 422, distance: 369.0
click at [602, 422] on div "Chapter 7 Statement of Your Current Monthly Income and Means-Test Calculation D…" at bounding box center [469, 144] width 265 height 684
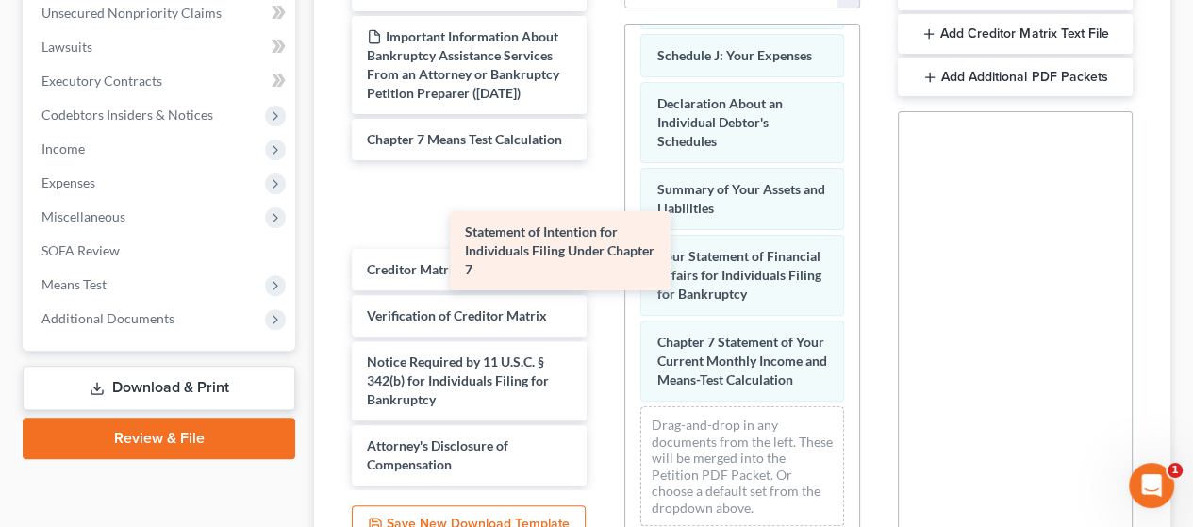
scroll to position [166, 0]
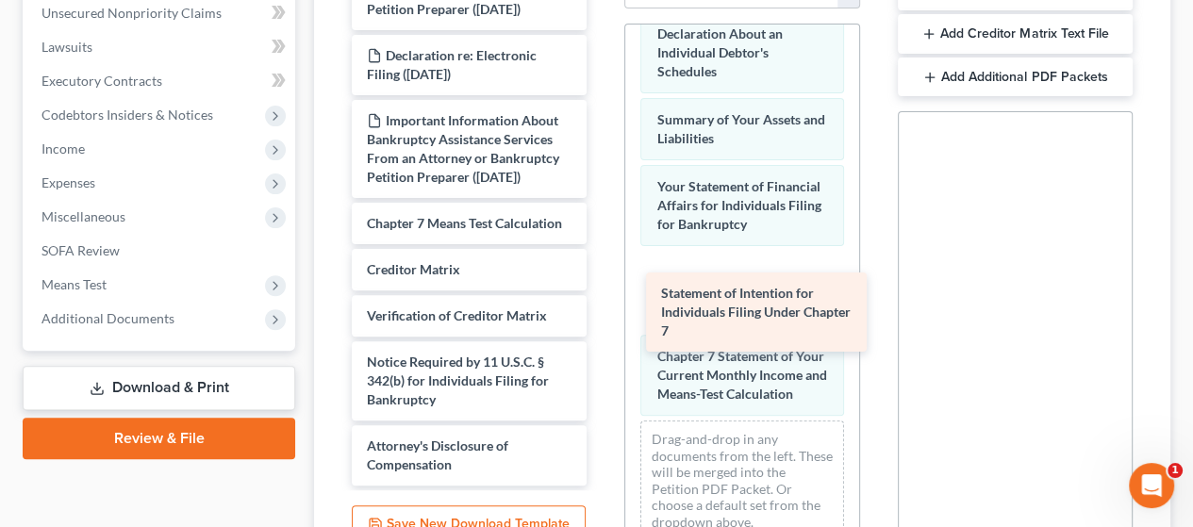
drag, startPoint x: 452, startPoint y: 119, endPoint x: 710, endPoint y: 309, distance: 321.1
click at [602, 303] on div "Statement of Intention for Individuals Filing Under Chapter 7 Declaration re: E…" at bounding box center [469, 176] width 265 height 619
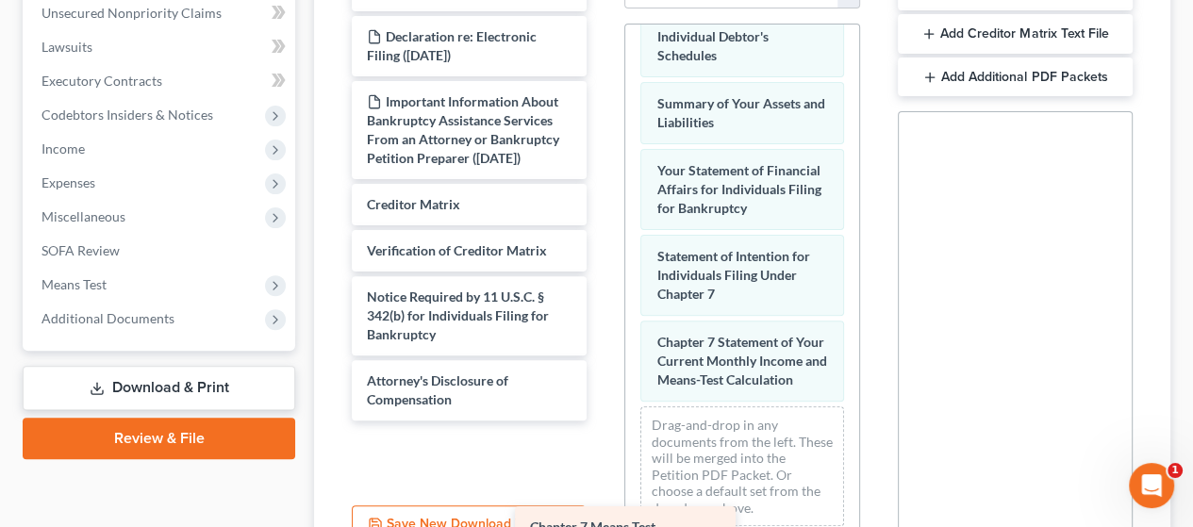
scroll to position [100, 0]
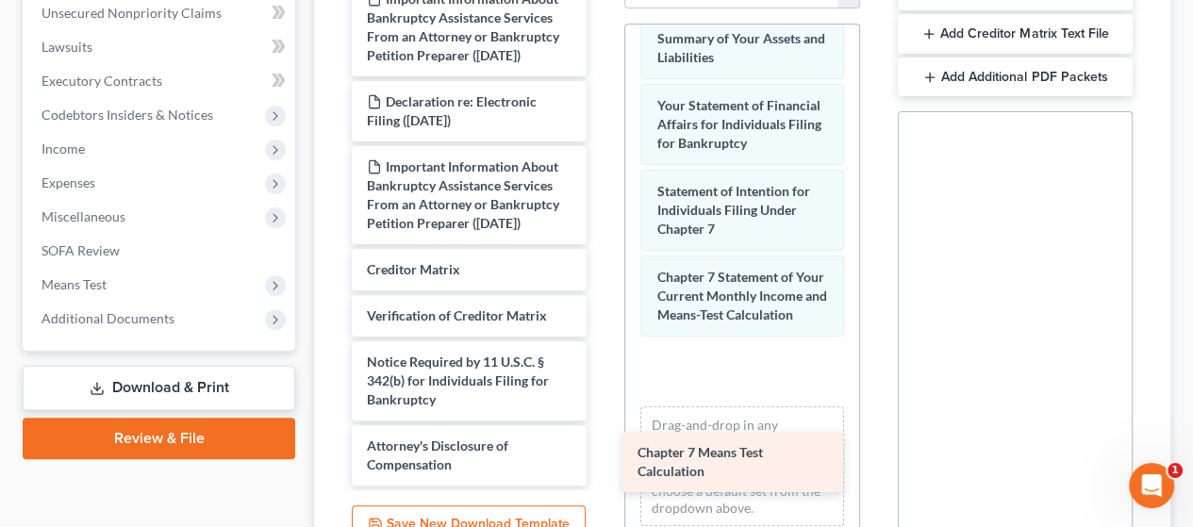
drag, startPoint x: 479, startPoint y: 202, endPoint x: 741, endPoint y: 430, distance: 347.0
click at [602, 430] on div "Chapter 7 Means Test Calculation Declaration re: Electronic Filing ([DATE]) Imp…" at bounding box center [469, 199] width 265 height 573
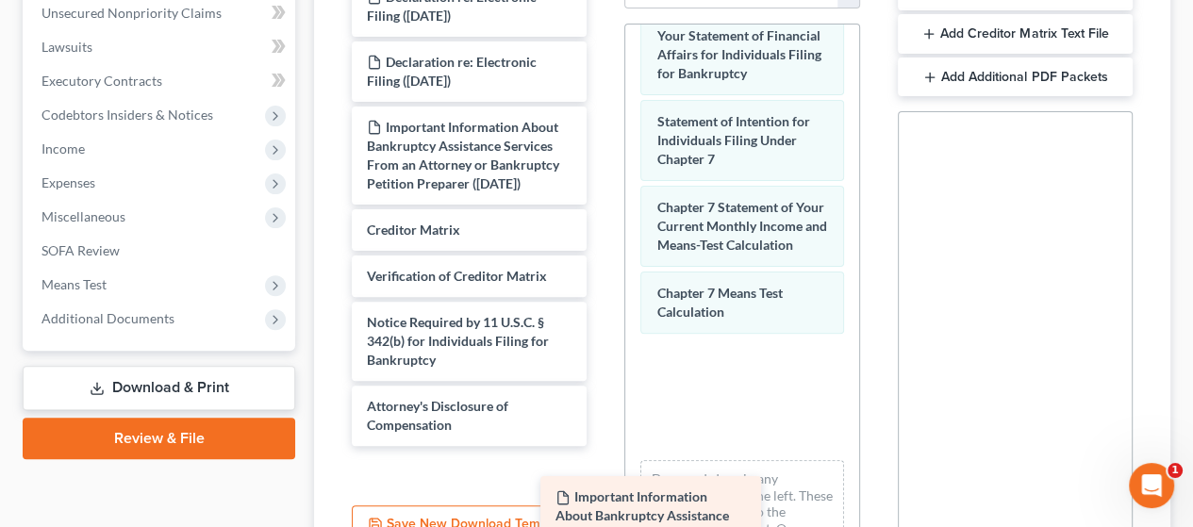
scroll to position [0, 0]
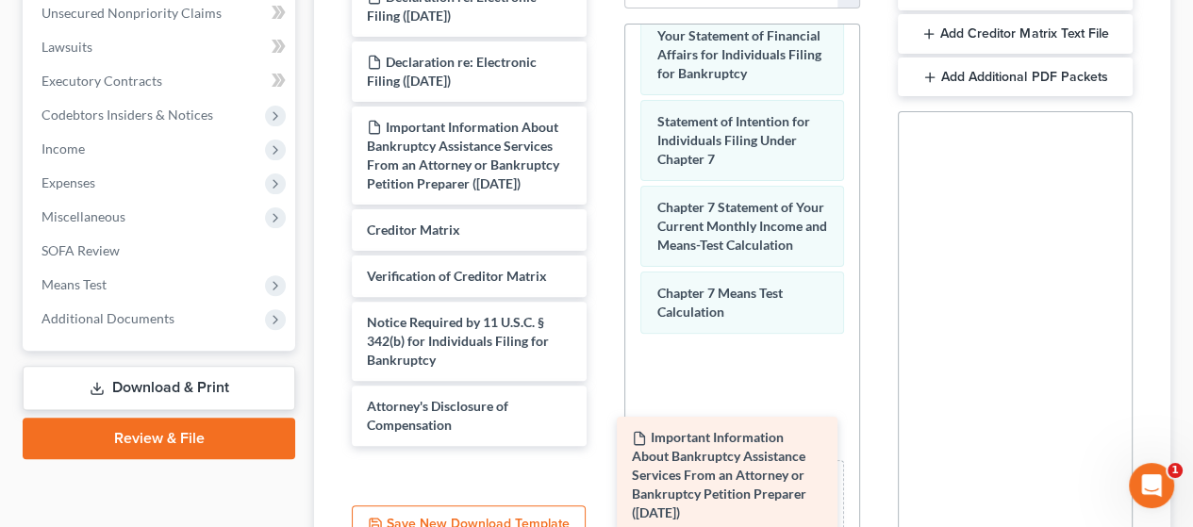
drag, startPoint x: 446, startPoint y: 59, endPoint x: 701, endPoint y: 433, distance: 452.2
click at [602, 432] on div "Important Information About Bankruptcy Assistance Services From an Attorney or …" at bounding box center [469, 211] width 265 height 470
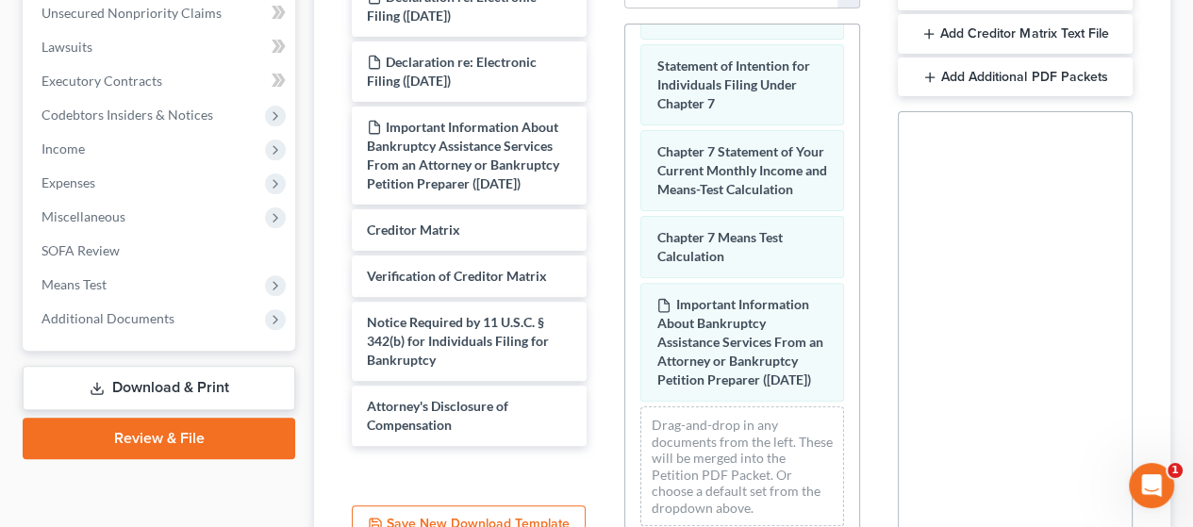
scroll to position [905, 0]
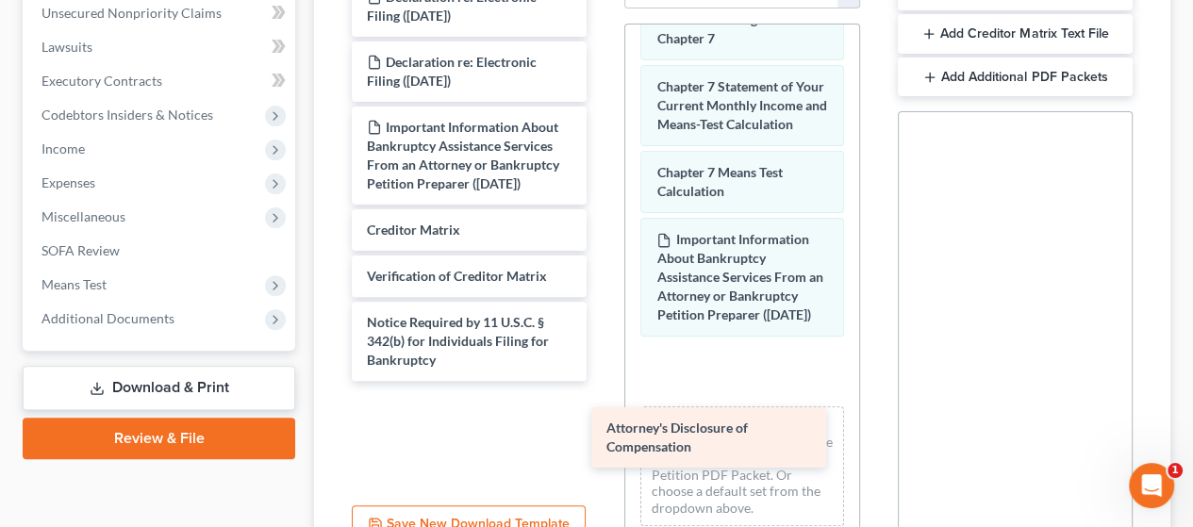
drag, startPoint x: 494, startPoint y: 407, endPoint x: 733, endPoint y: 430, distance: 239.8
click at [602, 381] on div "Attorney's Disclosure of Compensation Declaration re: Electronic Filing ([DATE]…" at bounding box center [469, 178] width 265 height 405
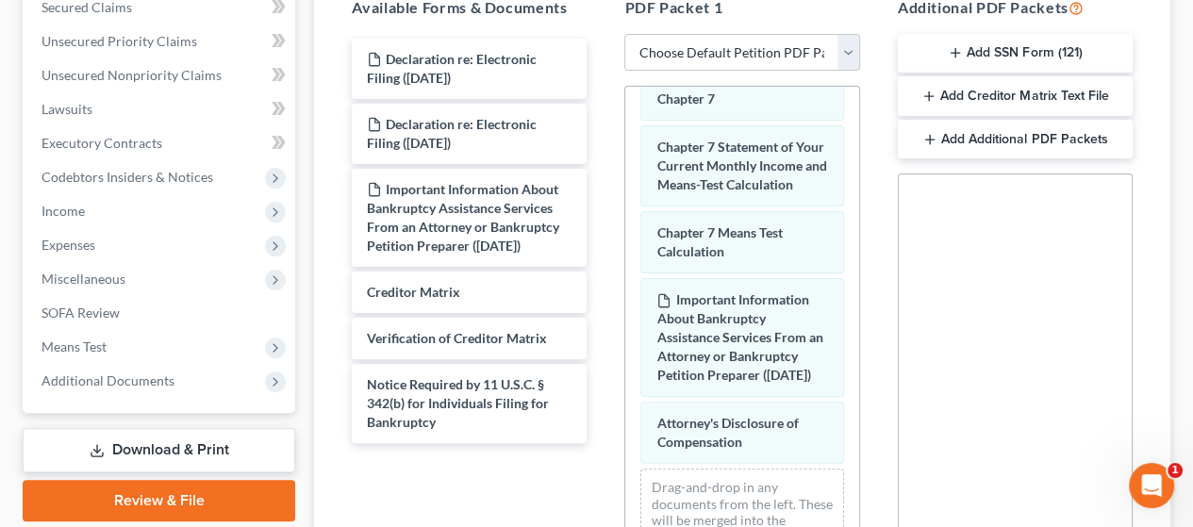
scroll to position [377, 0]
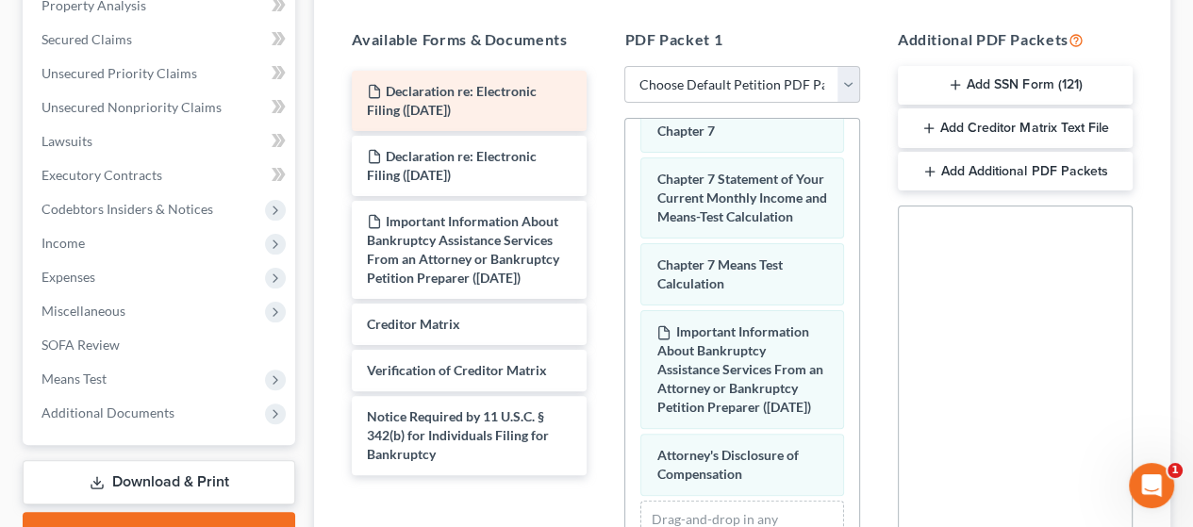
click at [483, 86] on span "Declaration re: Electronic Filing ([DATE])" at bounding box center [452, 100] width 170 height 35
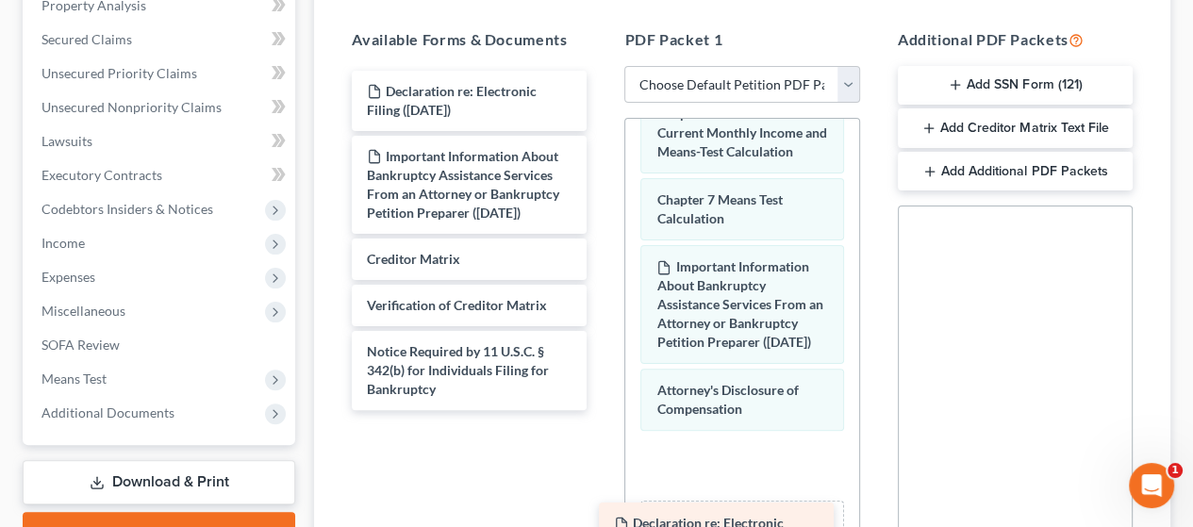
drag, startPoint x: 483, startPoint y: 86, endPoint x: 730, endPoint y: 520, distance: 499.4
click at [602, 410] on div "Declaration re: Electronic Filing ([DATE]) Declaration re: Electronic Filing ([…" at bounding box center [469, 241] width 265 height 340
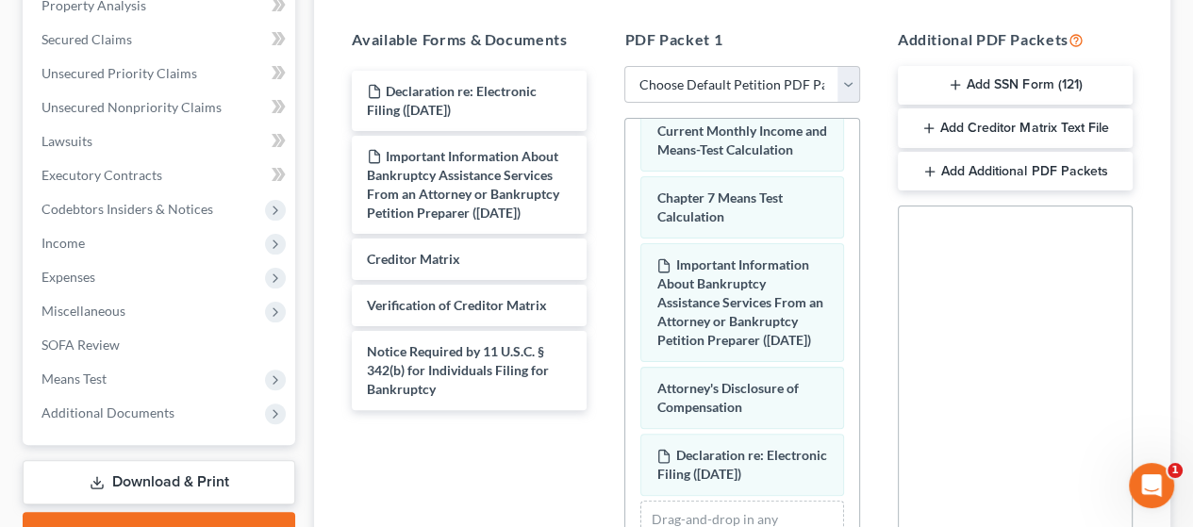
scroll to position [1057, 0]
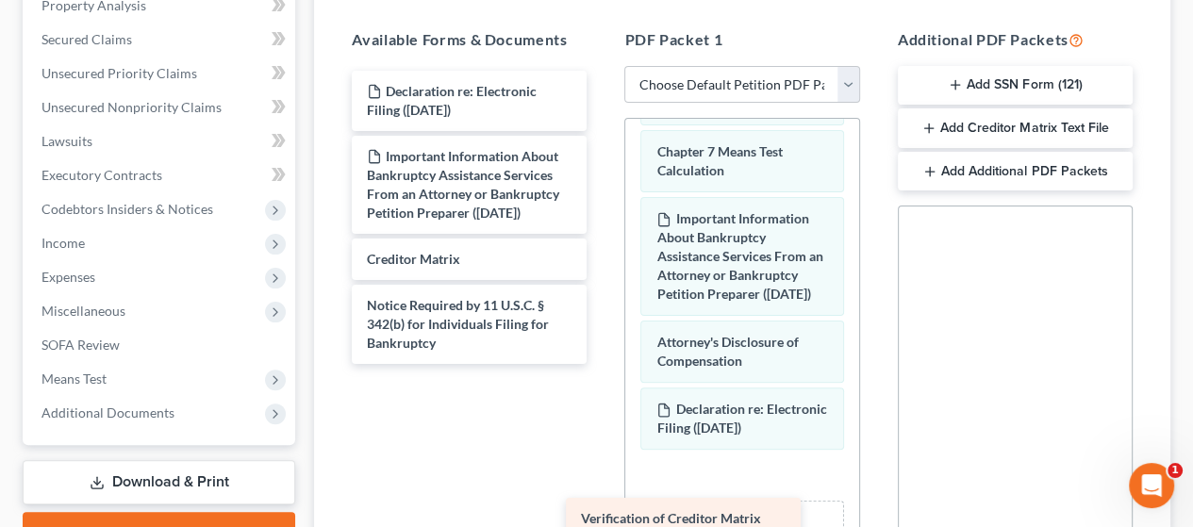
drag, startPoint x: 457, startPoint y: 297, endPoint x: 670, endPoint y: 511, distance: 302.2
click at [602, 364] on div "Verification of Creditor Matrix Declaration re: Electronic Filing ([DATE]) Impo…" at bounding box center [469, 217] width 265 height 293
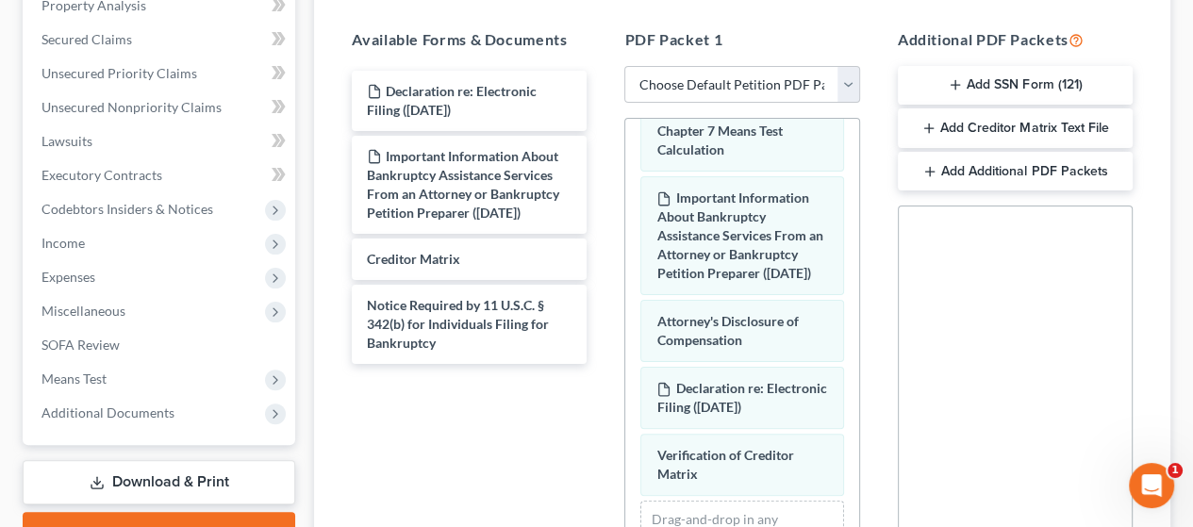
scroll to position [1124, 0]
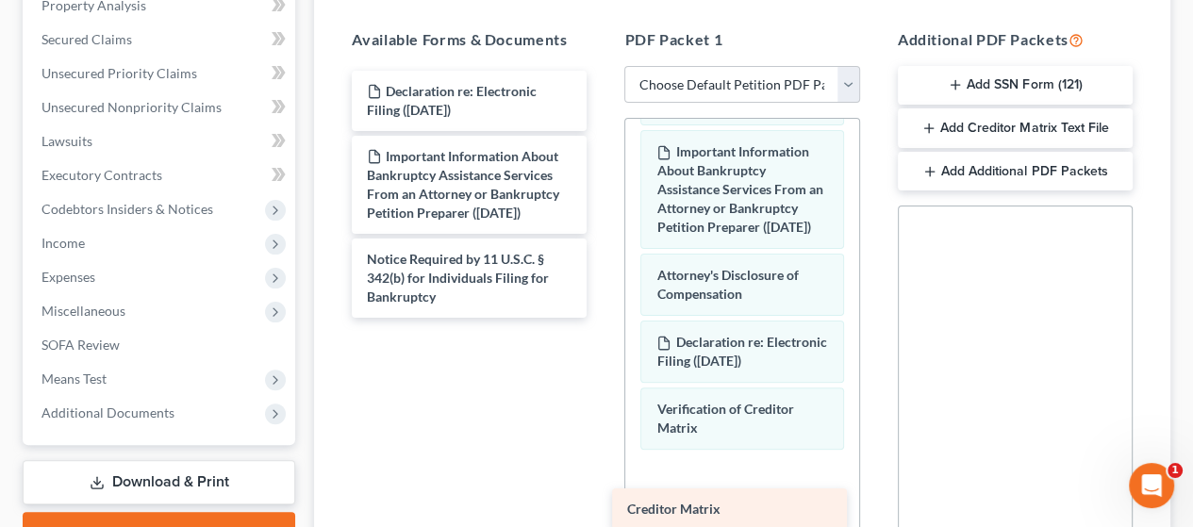
drag, startPoint x: 506, startPoint y: 252, endPoint x: 766, endPoint y: 504, distance: 362.3
click at [602, 318] on div "Creditor Matrix Declaration re: Electronic Filing ([DATE]) Important Informatio…" at bounding box center [469, 194] width 265 height 247
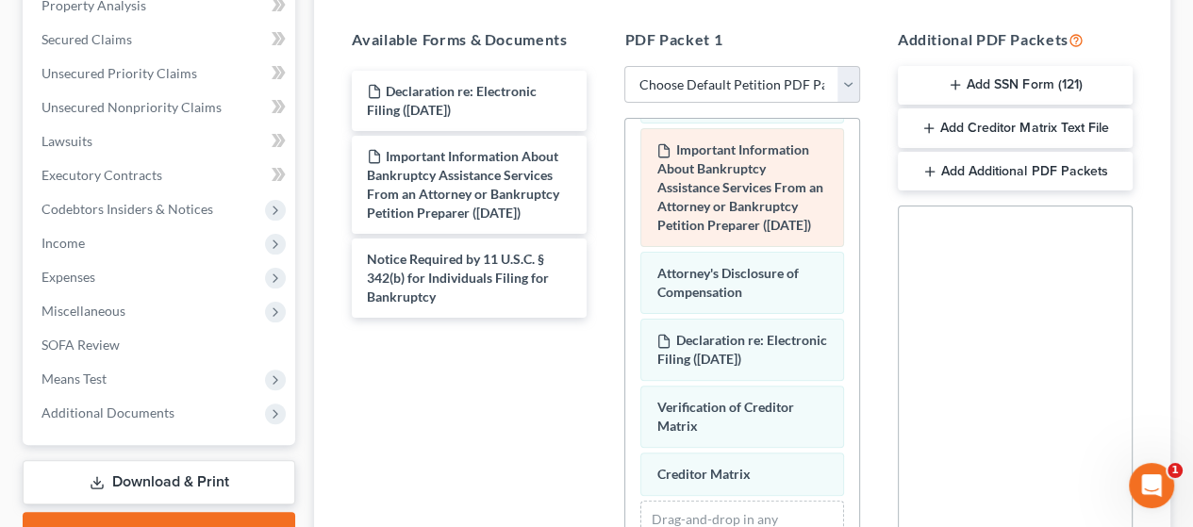
scroll to position [1171, 0]
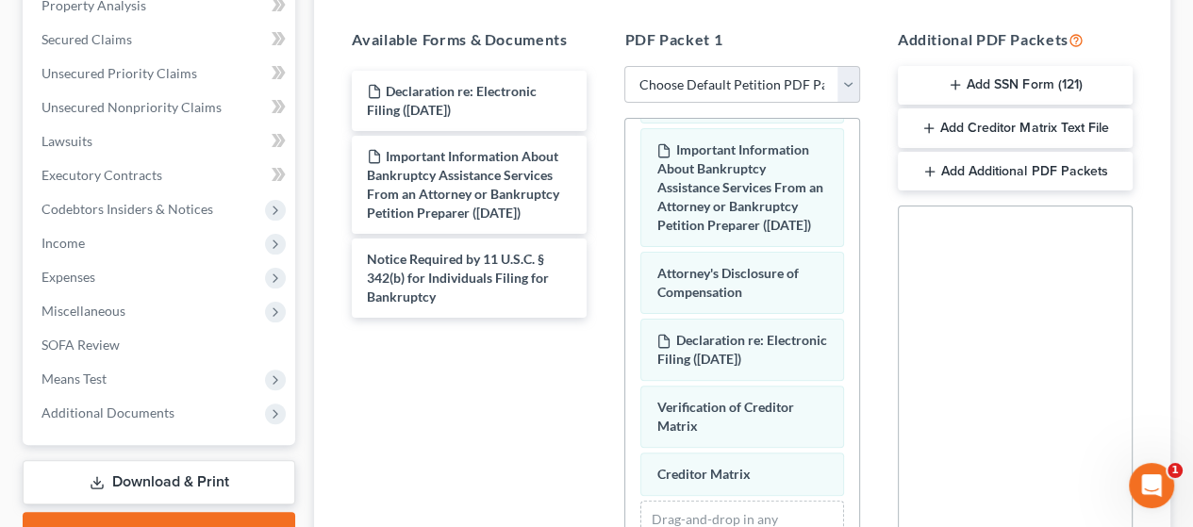
click at [1017, 82] on button "Add SSN Form (121)" at bounding box center [1015, 86] width 235 height 40
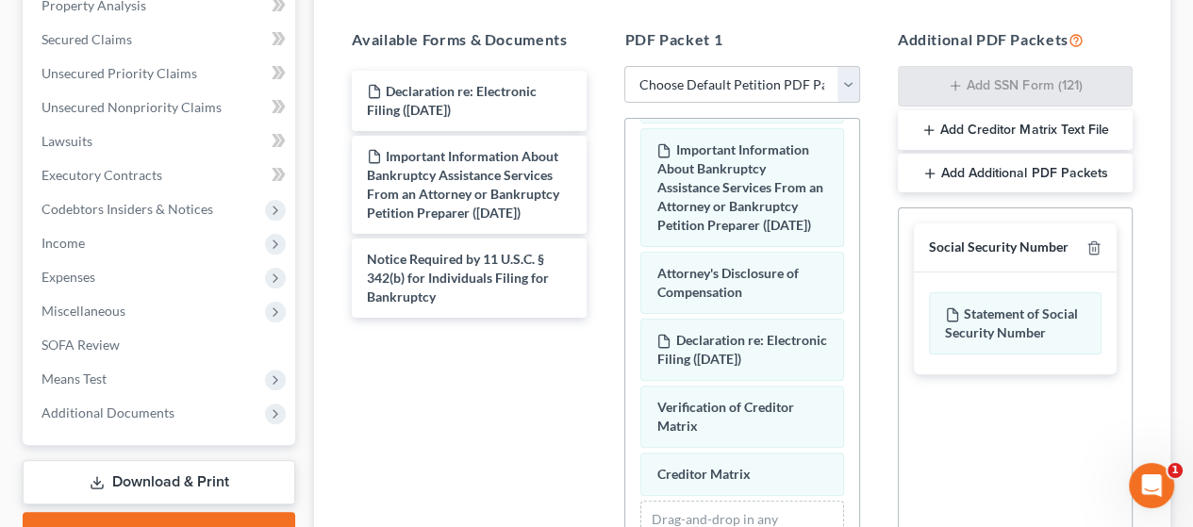
click at [1009, 122] on button "Add Creditor Matrix Text File" at bounding box center [1015, 130] width 235 height 40
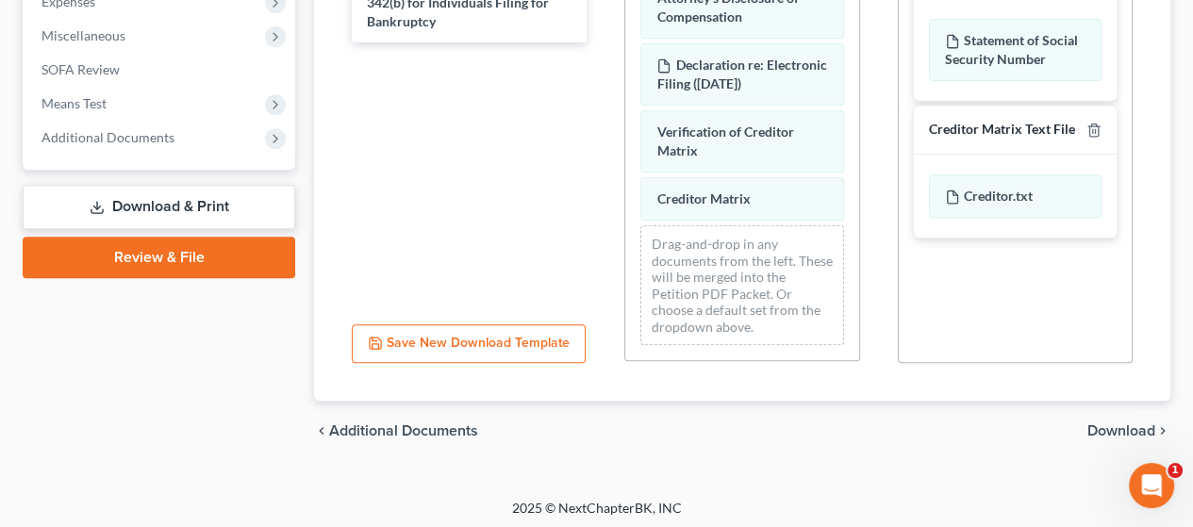
scroll to position [657, 0]
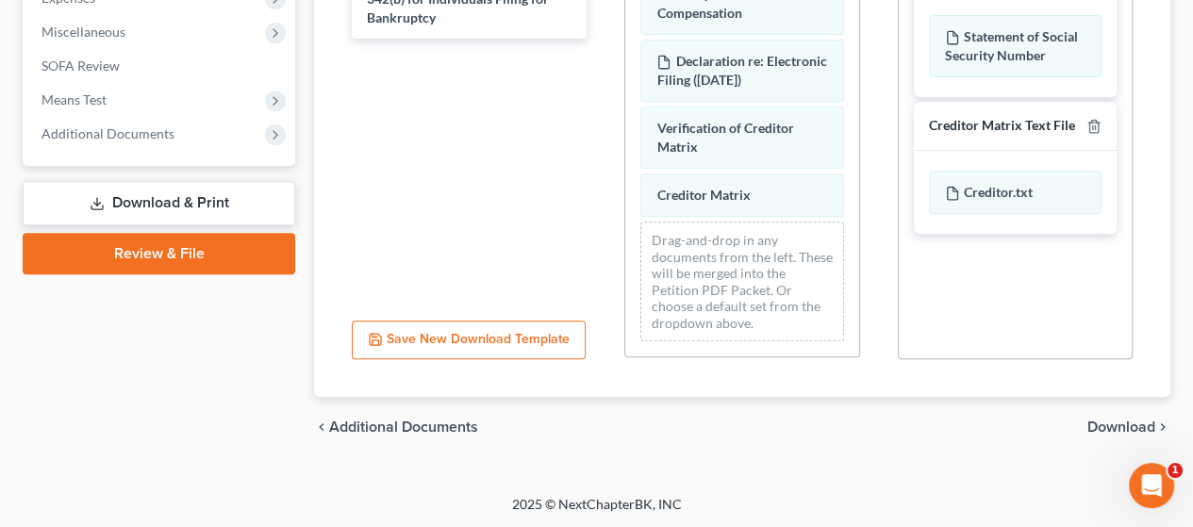
click at [1110, 420] on span "Download" at bounding box center [1122, 427] width 68 height 15
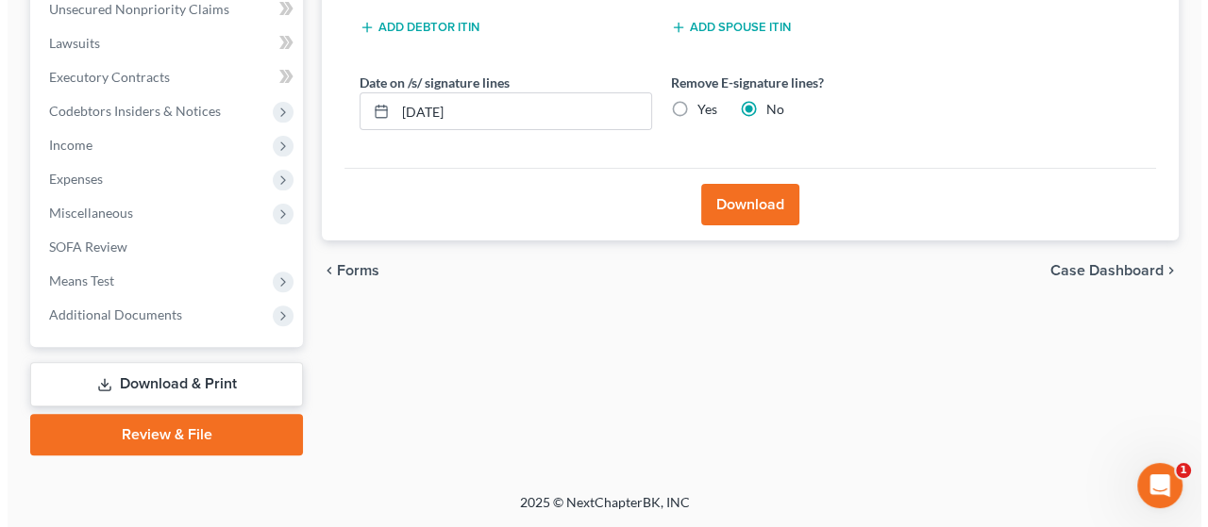
scroll to position [474, 0]
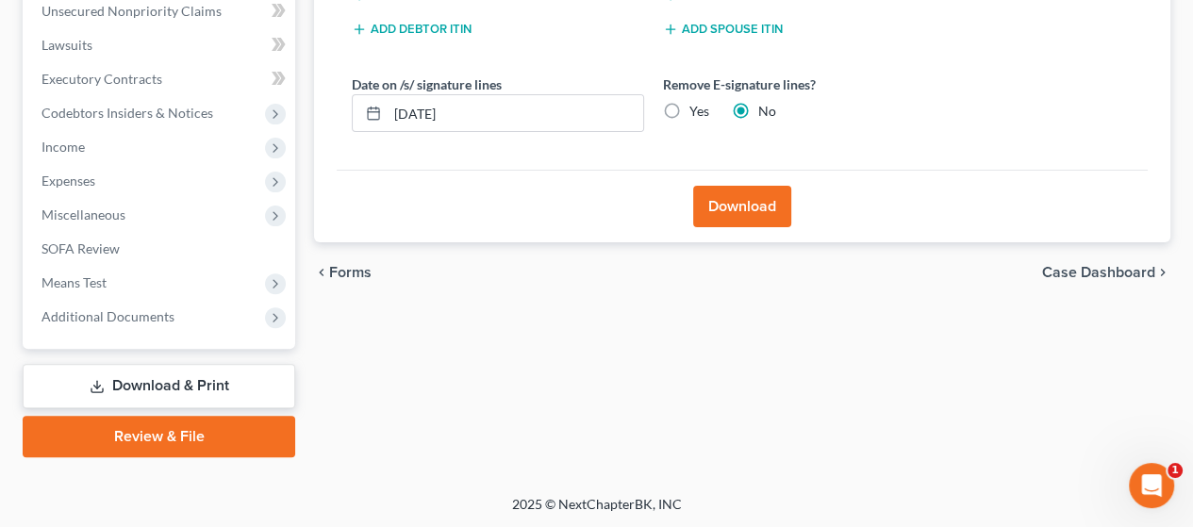
click at [742, 201] on button "Download" at bounding box center [742, 207] width 98 height 42
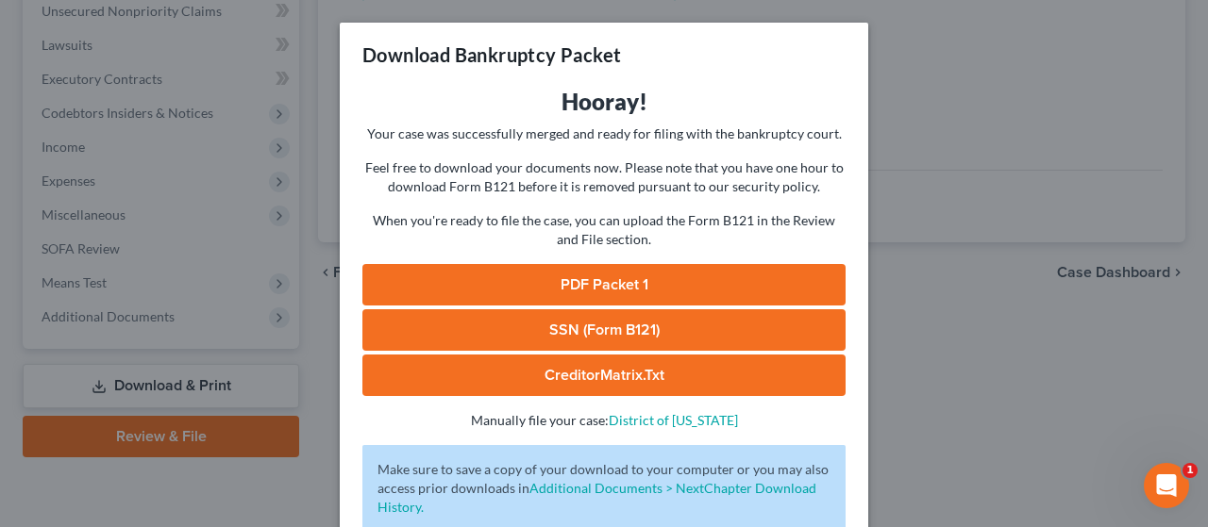
click at [669, 276] on link "PDF Packet 1" at bounding box center [603, 285] width 483 height 42
click at [725, 318] on link "SSN (Form B121)" at bounding box center [603, 330] width 483 height 42
click at [649, 371] on link "CreditorMatrix.txt" at bounding box center [603, 376] width 483 height 42
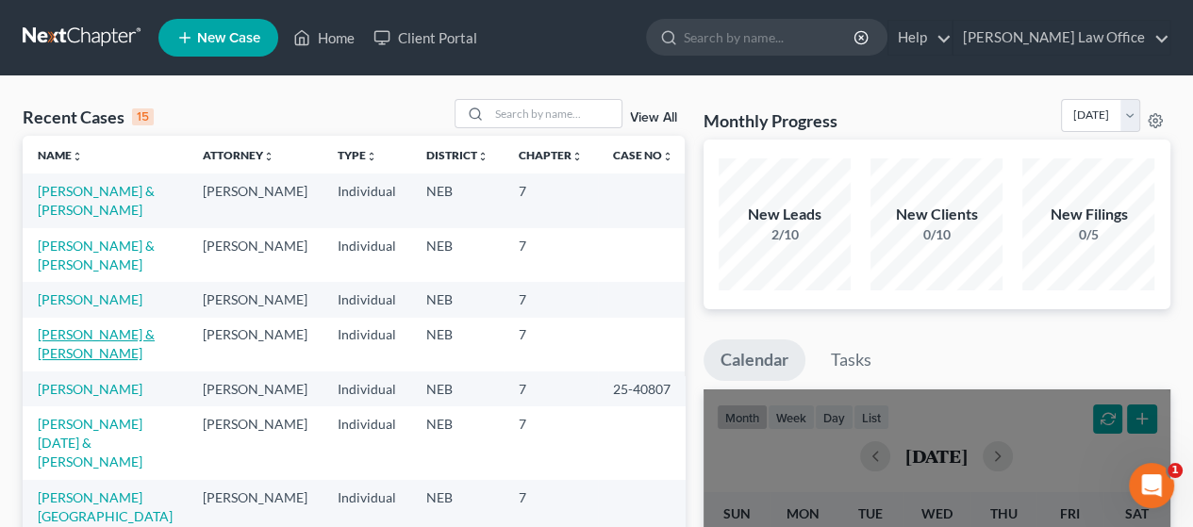
click at [76, 357] on link "[PERSON_NAME] & [PERSON_NAME]" at bounding box center [96, 343] width 117 height 35
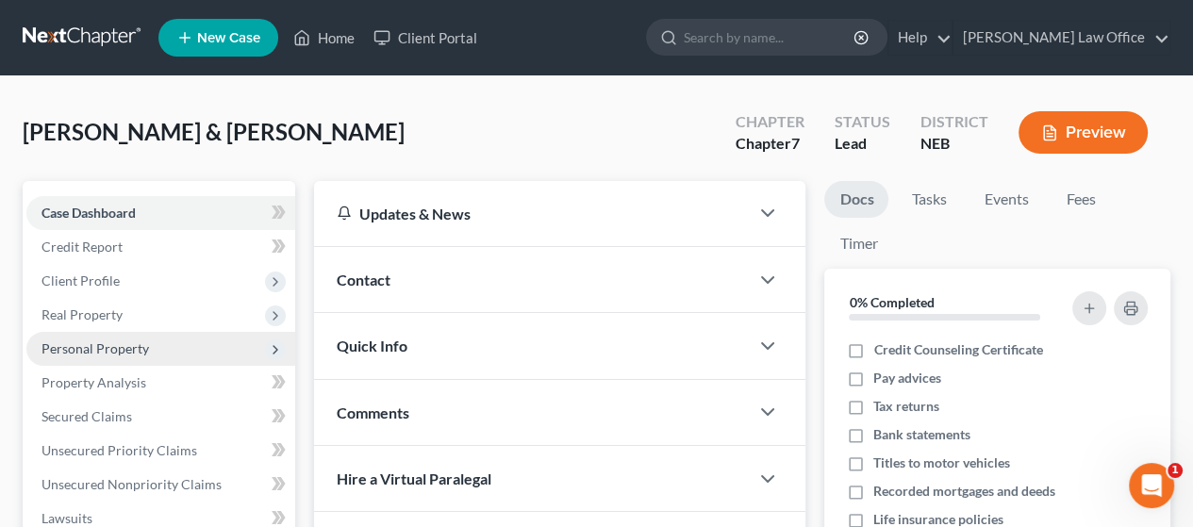
click at [140, 349] on span "Personal Property" at bounding box center [96, 349] width 108 height 16
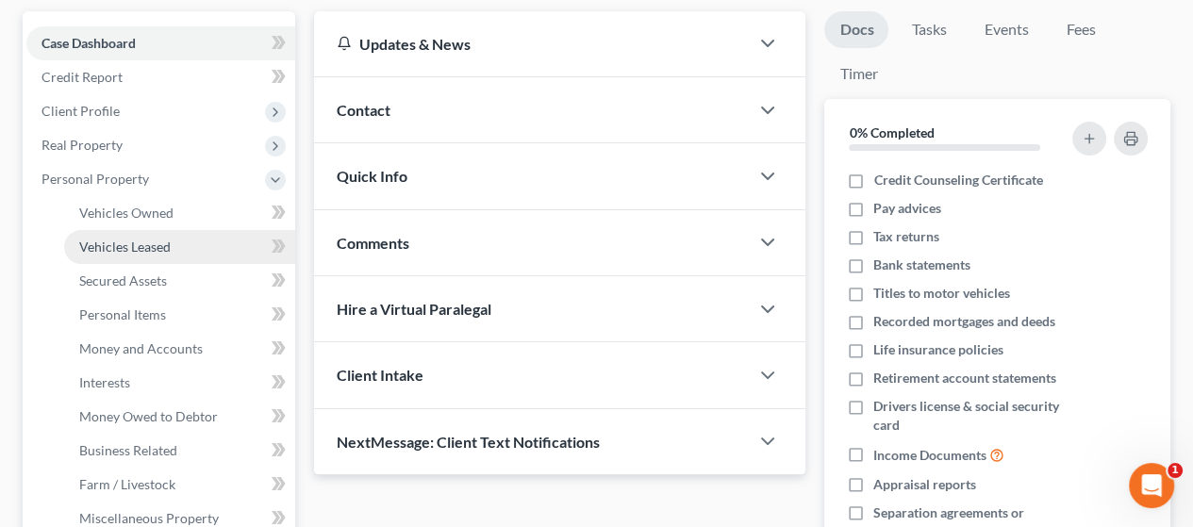
scroll to position [189, 0]
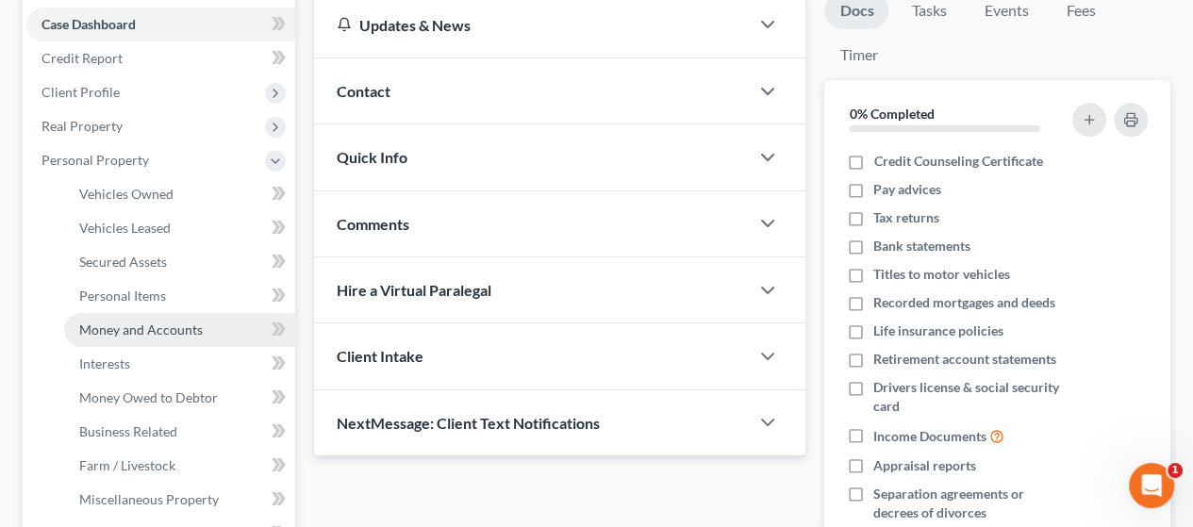
click at [192, 330] on span "Money and Accounts" at bounding box center [141, 330] width 124 height 16
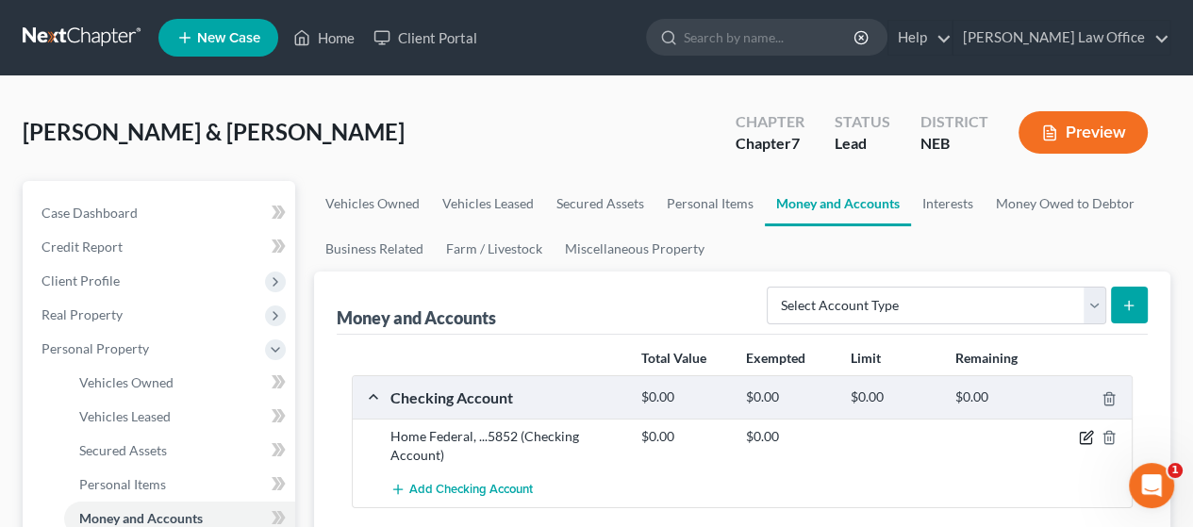
click at [1083, 432] on icon "button" at bounding box center [1086, 437] width 15 height 15
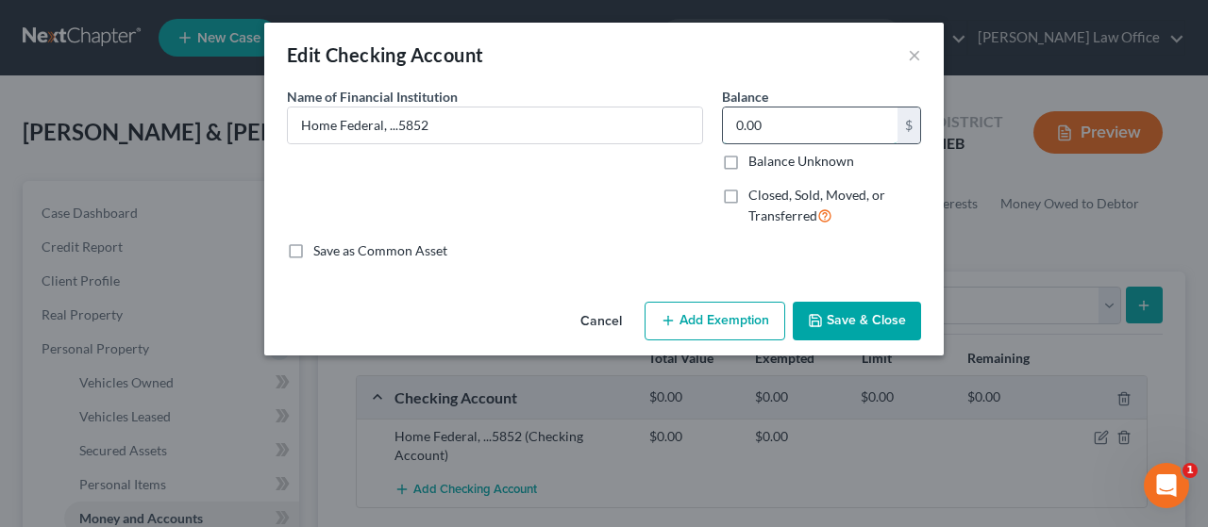
click at [771, 125] on input "0.00" at bounding box center [810, 126] width 175 height 36
type input "2,051.43"
click at [740, 319] on button "Add Exemption" at bounding box center [714, 322] width 141 height 40
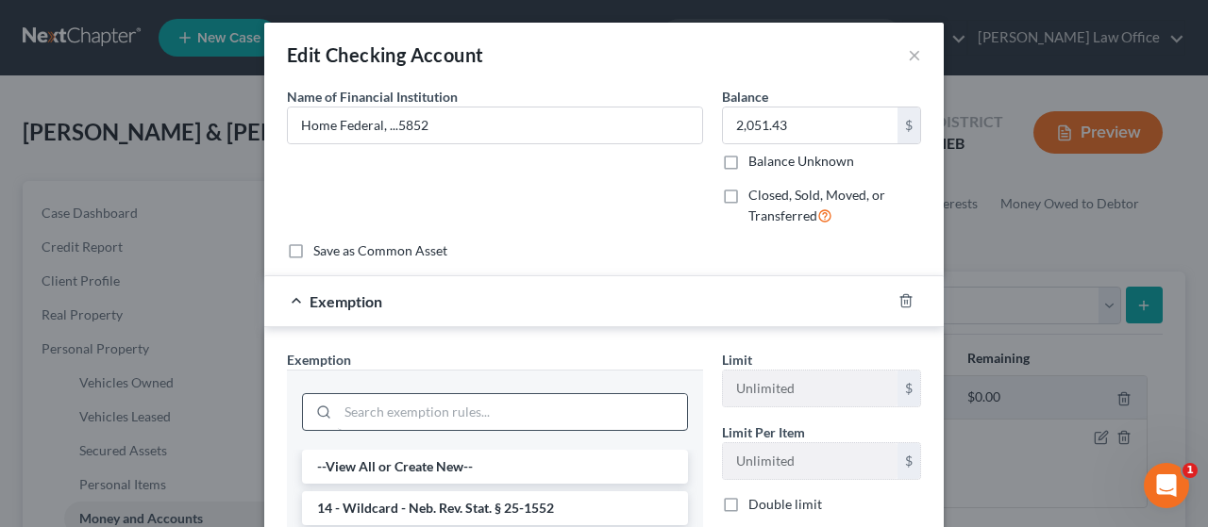
scroll to position [94, 0]
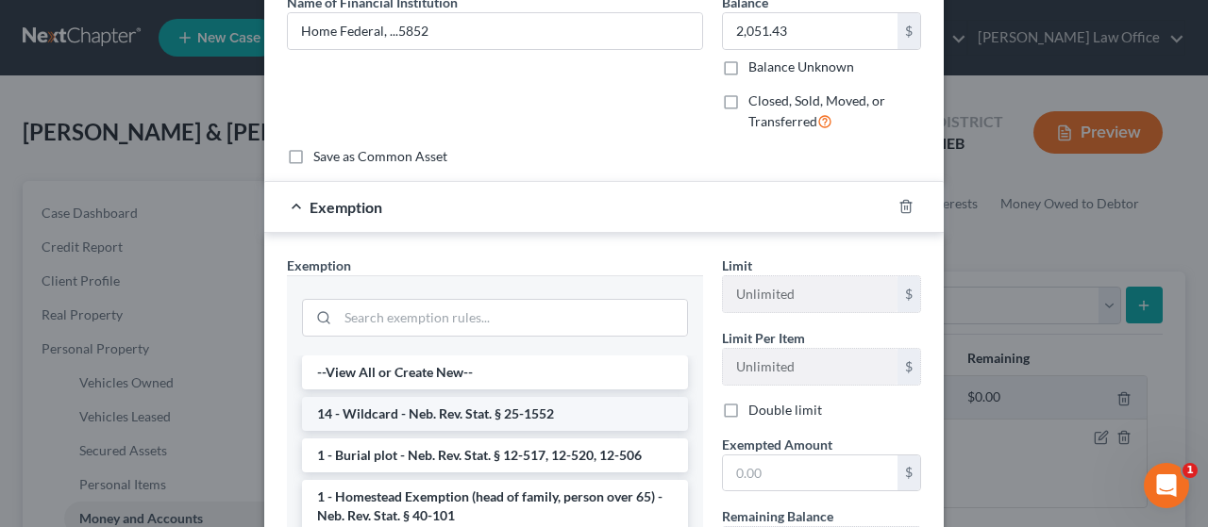
click at [544, 410] on li "14 - Wildcard - Neb. Rev. Stat. § 25-1552" at bounding box center [495, 414] width 386 height 34
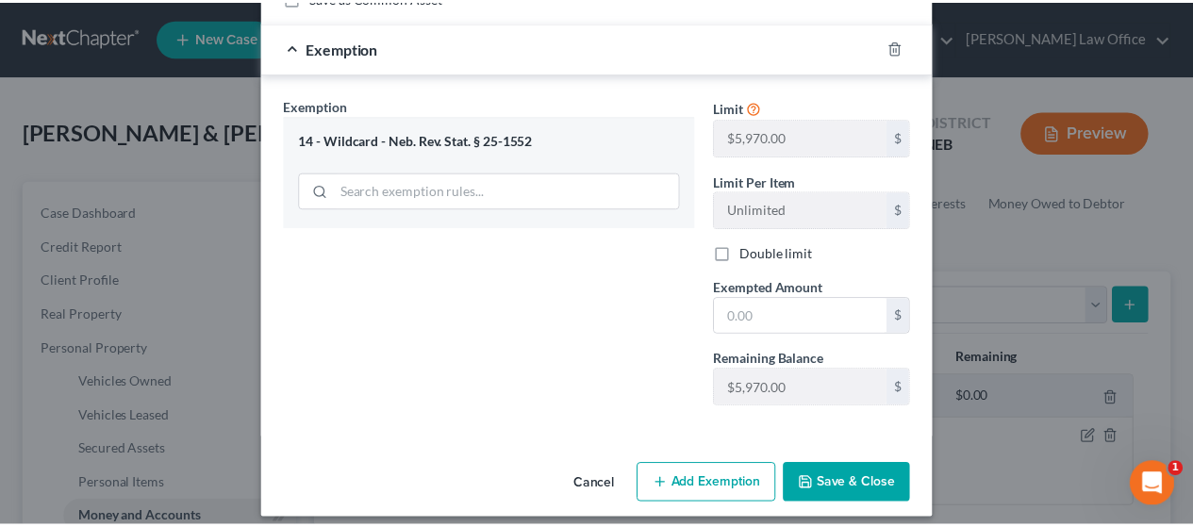
scroll to position [266, 0]
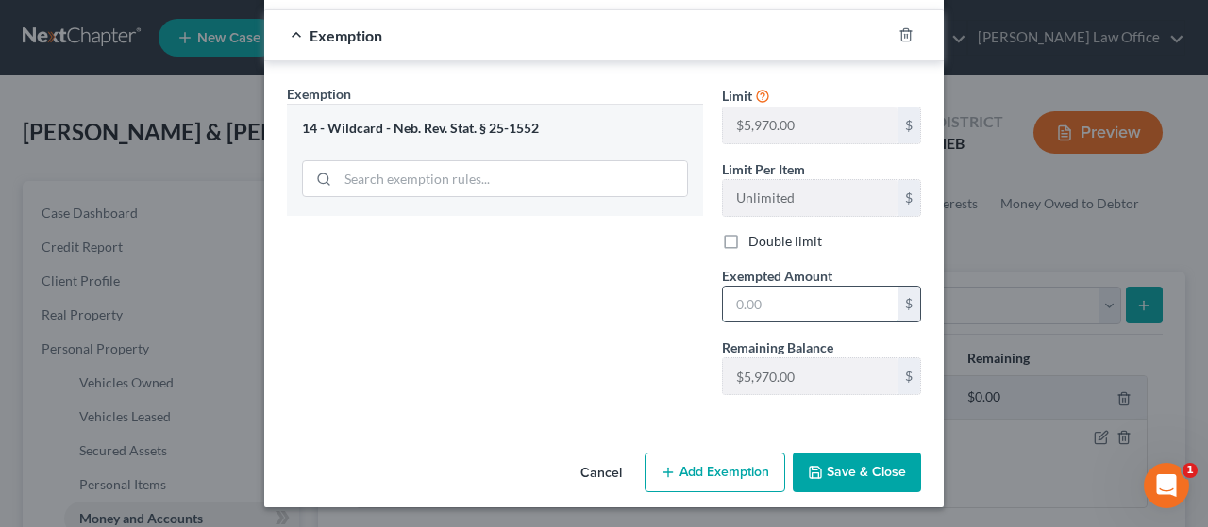
click at [757, 307] on input "text" at bounding box center [810, 305] width 175 height 36
type input "2,051.43"
click at [848, 466] on button "Save & Close" at bounding box center [856, 473] width 128 height 40
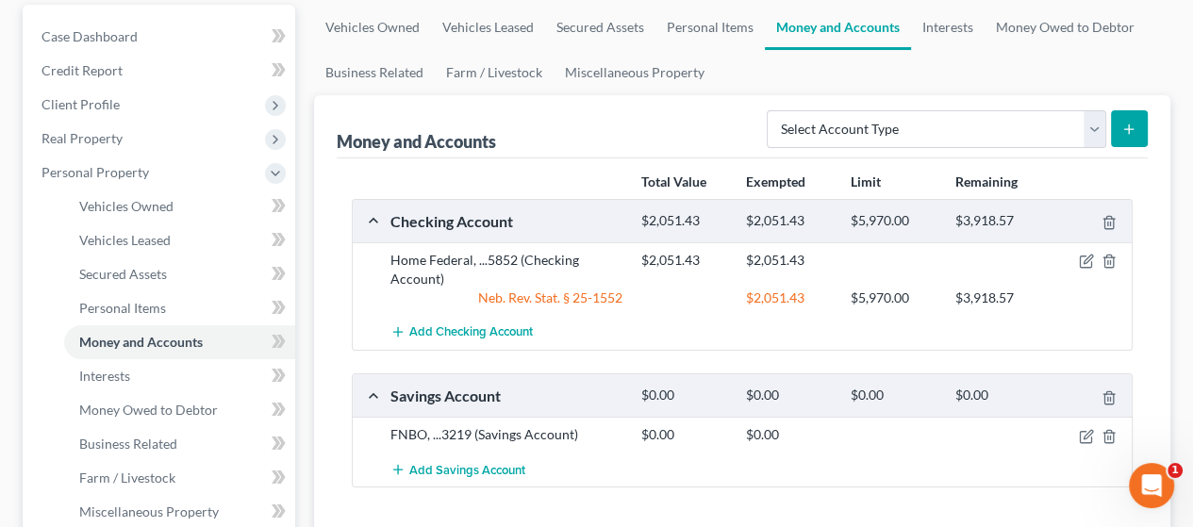
scroll to position [189, 0]
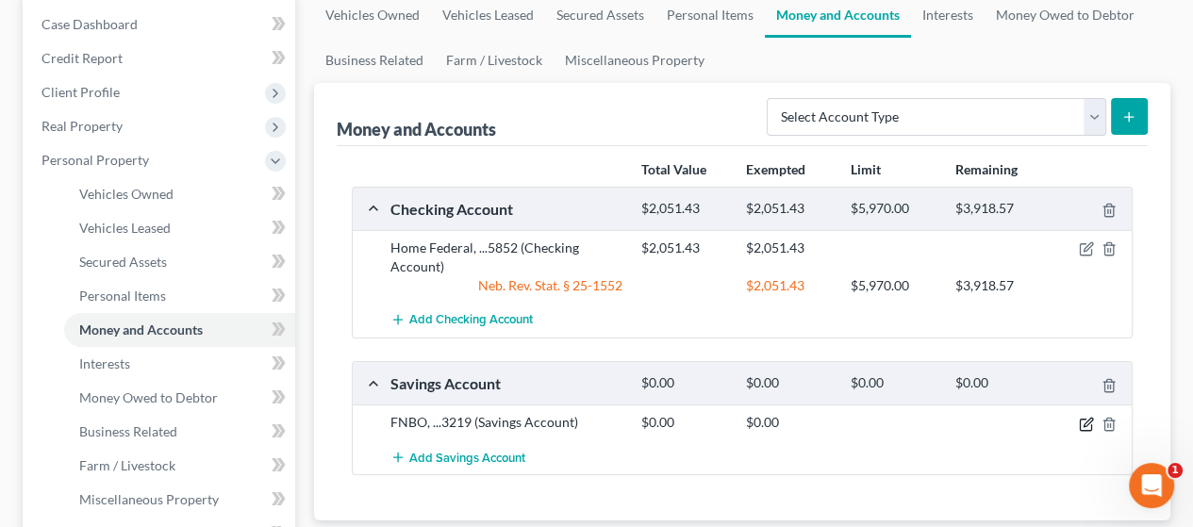
click at [1083, 419] on icon "button" at bounding box center [1085, 424] width 11 height 11
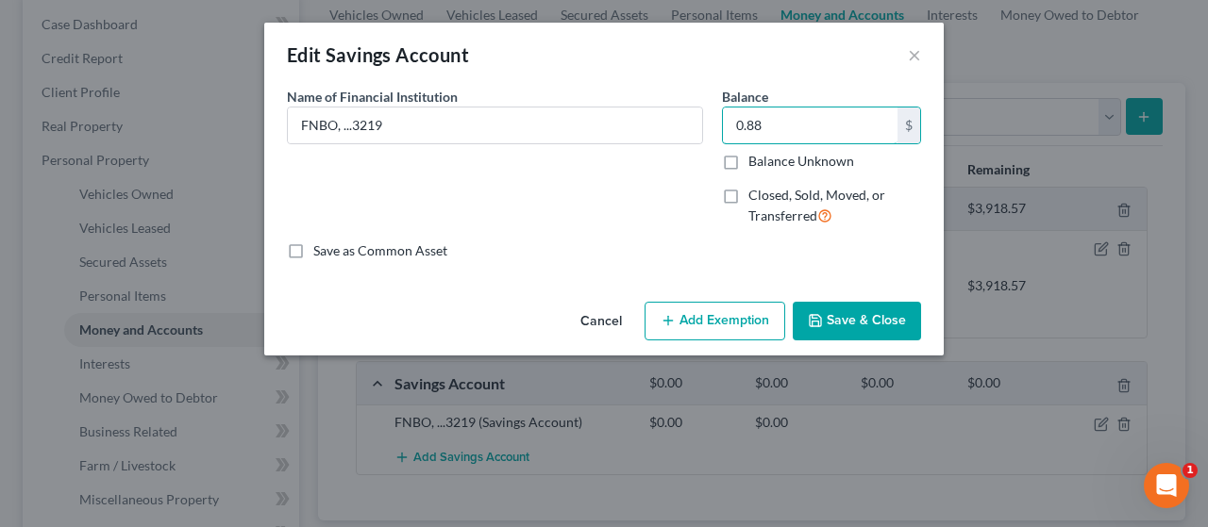
type input "0.88"
drag, startPoint x: 852, startPoint y: 329, endPoint x: 880, endPoint y: 313, distance: 32.5
click at [853, 329] on button "Save & Close" at bounding box center [856, 322] width 128 height 40
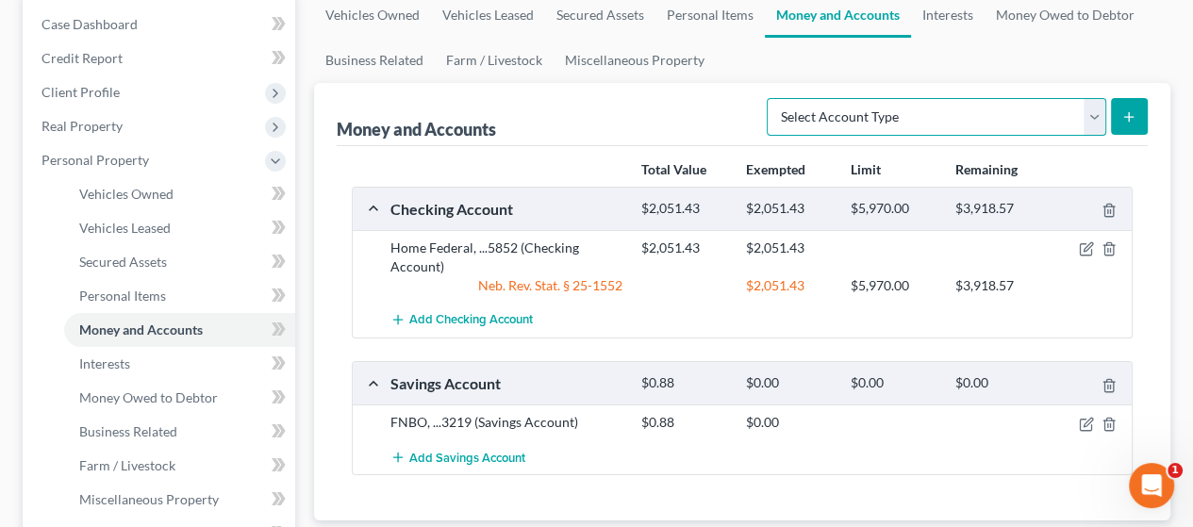
click at [1099, 105] on select "Select Account Type Brokerage Cash on Hand Certificates of Deposit Checking Acc…" at bounding box center [937, 117] width 340 height 38
click at [1093, 119] on select "Select Account Type Brokerage Cash on Hand Certificates of Deposit Checking Acc…" at bounding box center [937, 117] width 340 height 38
click at [1096, 112] on select "Select Account Type Brokerage Cash on Hand Certificates of Deposit Checking Acc…" at bounding box center [937, 117] width 340 height 38
select select "checking"
click at [771, 98] on select "Select Account Type Brokerage Cash on Hand Certificates of Deposit Checking Acc…" at bounding box center [937, 117] width 340 height 38
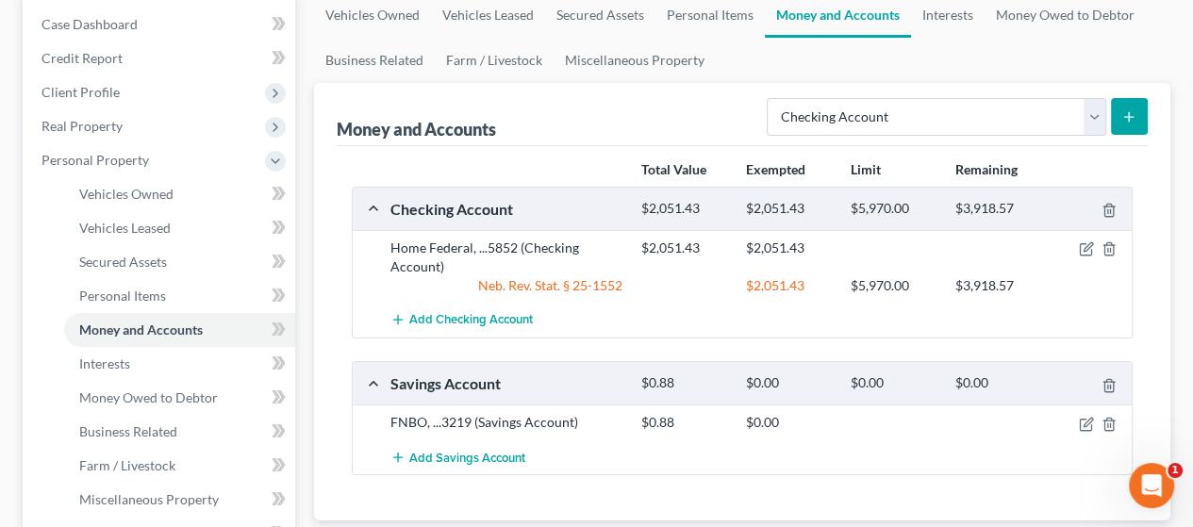
click at [1131, 114] on icon "submit" at bounding box center [1129, 116] width 15 height 15
click at [1140, 114] on button "submit" at bounding box center [1129, 116] width 37 height 37
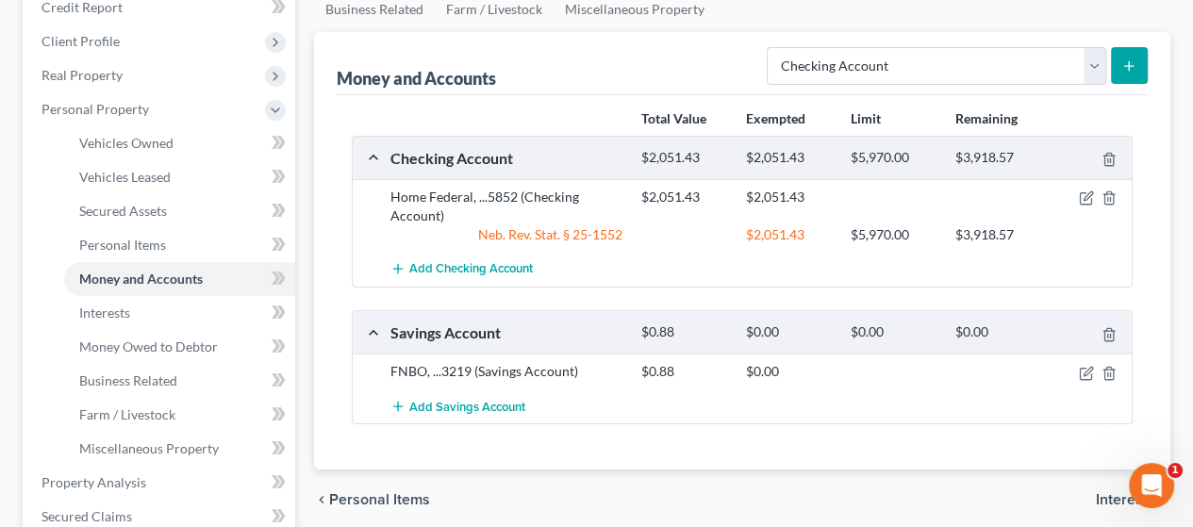
scroll to position [283, 0]
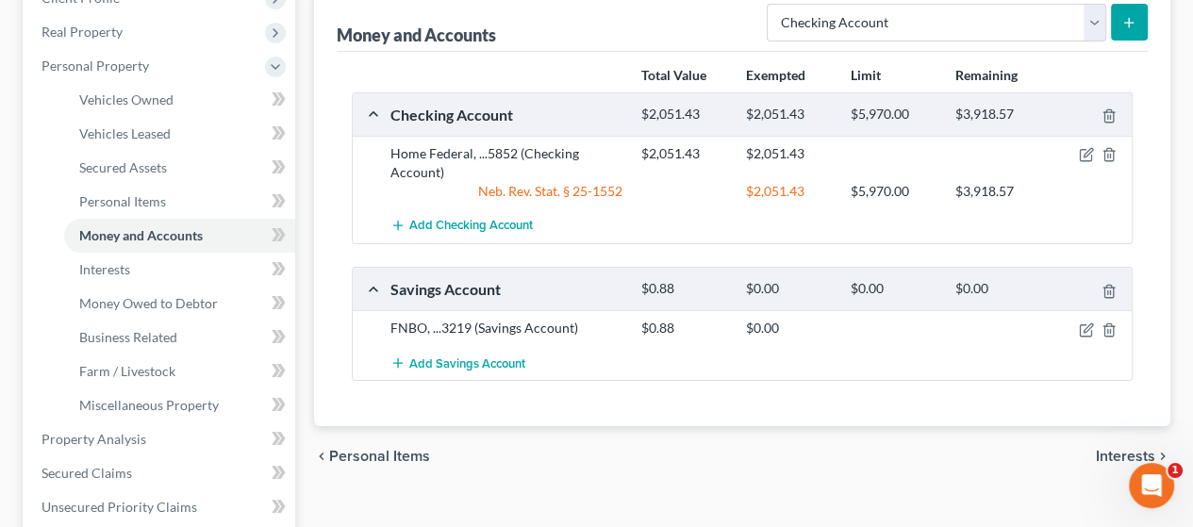
click at [1125, 16] on icon "submit" at bounding box center [1129, 22] width 15 height 15
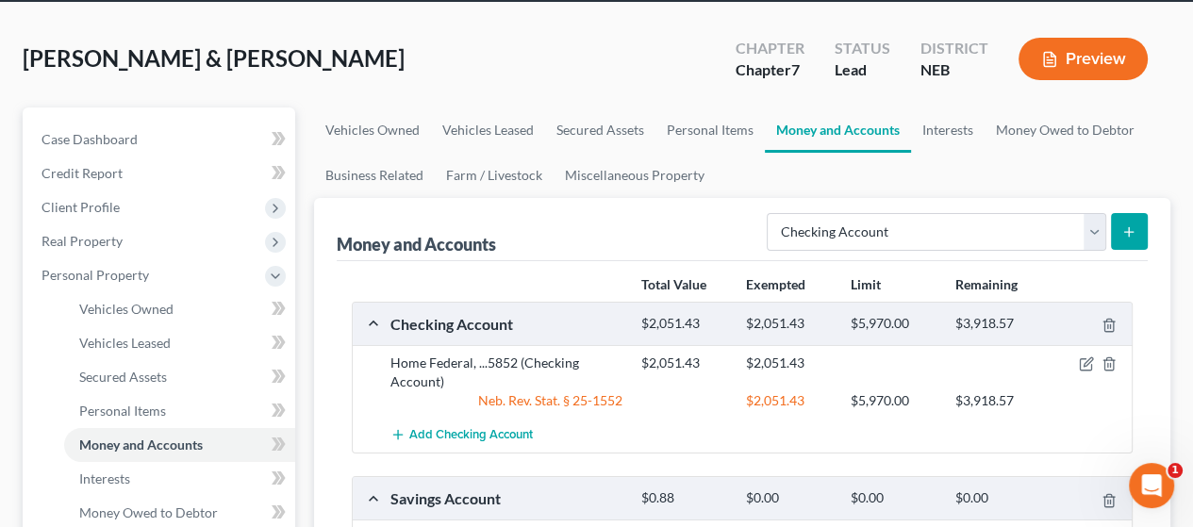
scroll to position [0, 0]
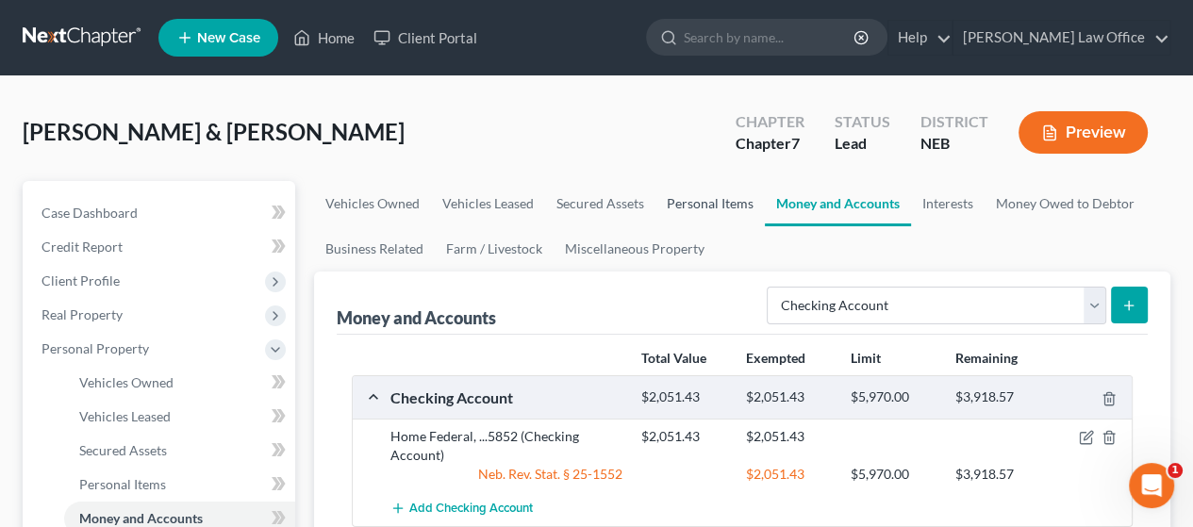
click at [722, 205] on link "Personal Items" at bounding box center [710, 203] width 109 height 45
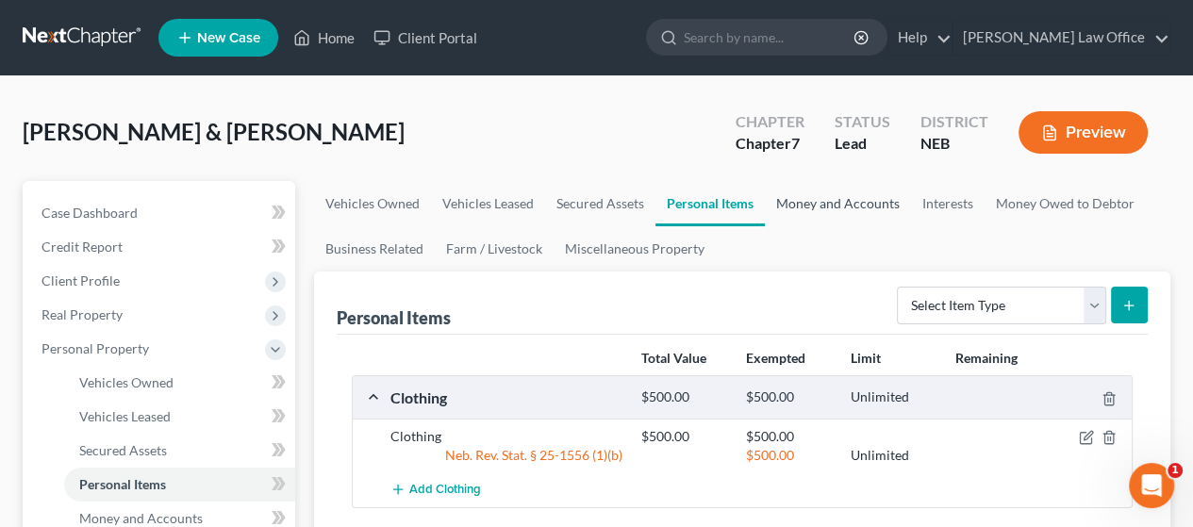
click at [850, 207] on link "Money and Accounts" at bounding box center [838, 203] width 146 height 45
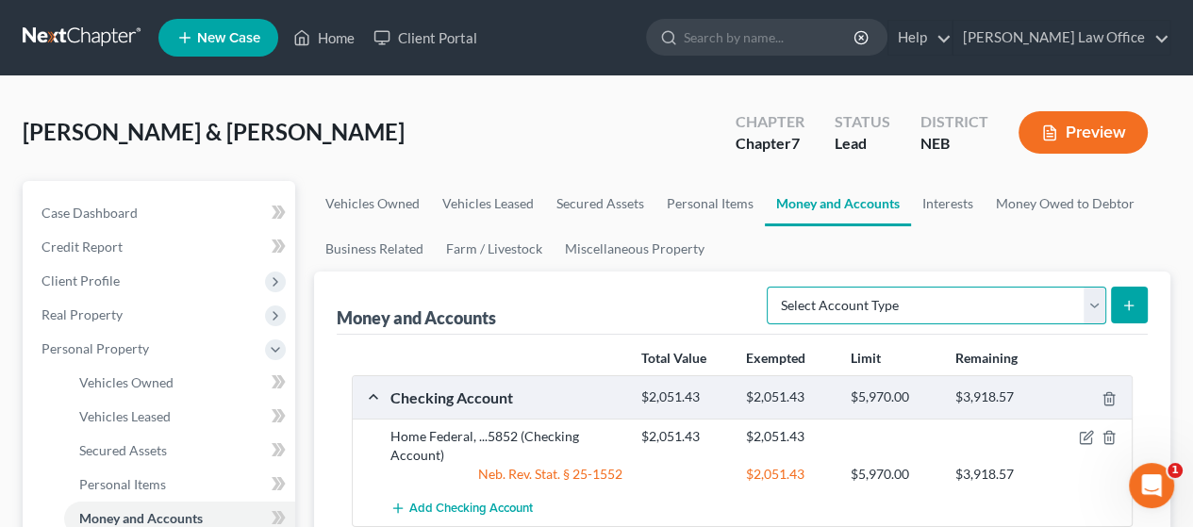
click at [1091, 305] on select "Select Account Type Brokerage Cash on Hand Certificates of Deposit Checking Acc…" at bounding box center [937, 306] width 340 height 38
select select "checking"
click at [771, 287] on select "Select Account Type Brokerage Cash on Hand Certificates of Deposit Checking Acc…" at bounding box center [937, 306] width 340 height 38
click at [1131, 298] on icon "submit" at bounding box center [1129, 305] width 15 height 15
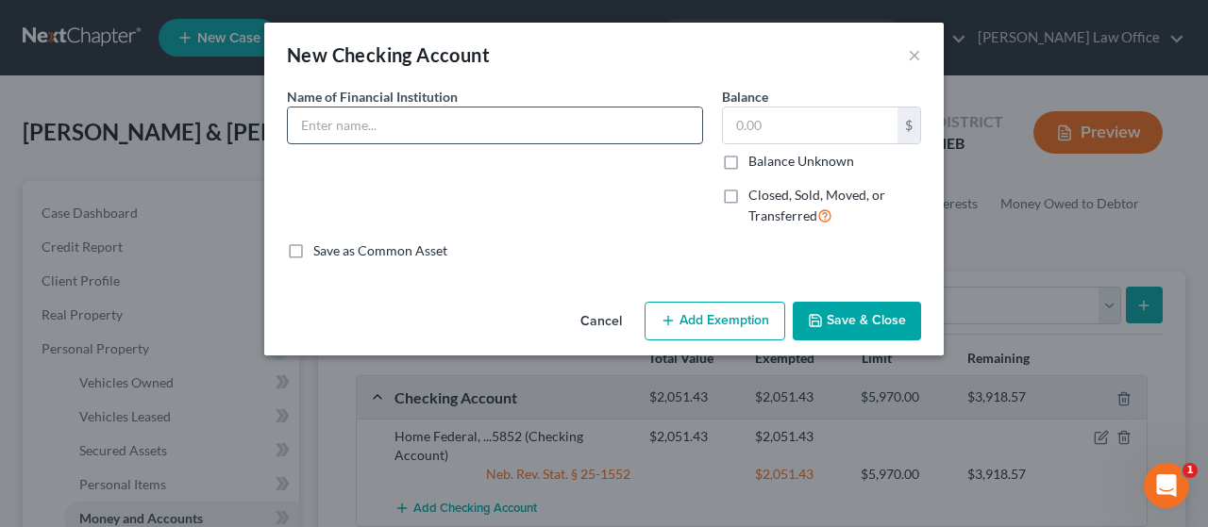
click at [388, 127] on input "text" at bounding box center [495, 126] width 414 height 36
type input "Five Points Bank, ...0190"
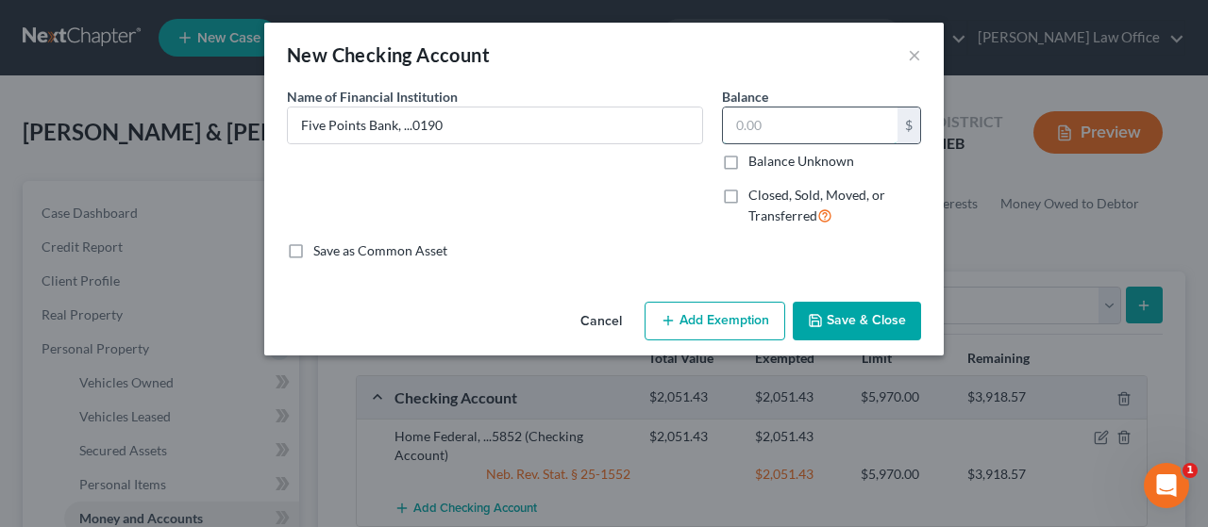
click at [782, 127] on input "text" at bounding box center [810, 126] width 175 height 36
type input "0.24"
click at [857, 319] on button "Save & Close" at bounding box center [856, 322] width 128 height 40
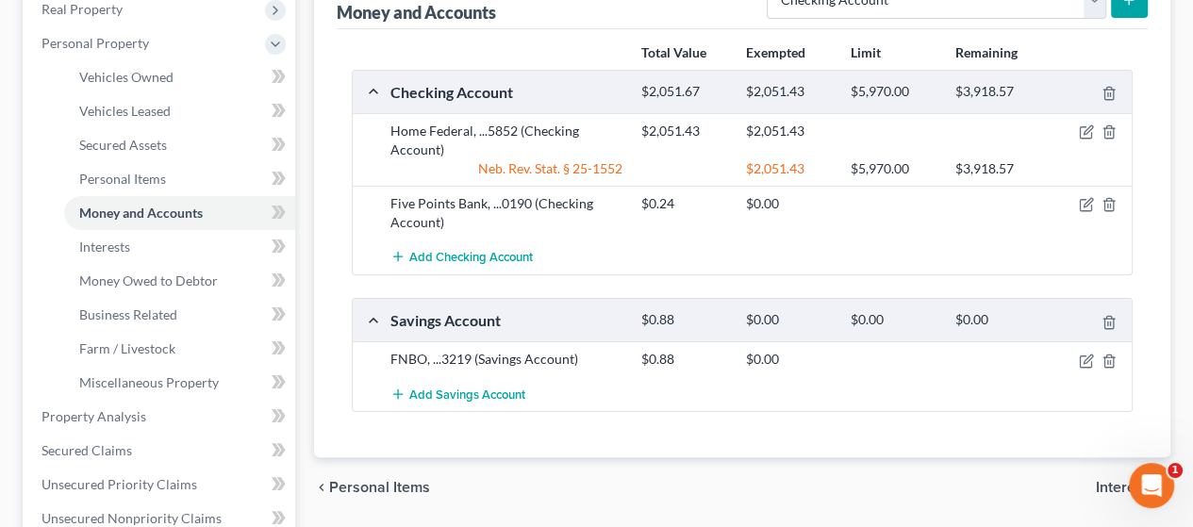
scroll to position [377, 0]
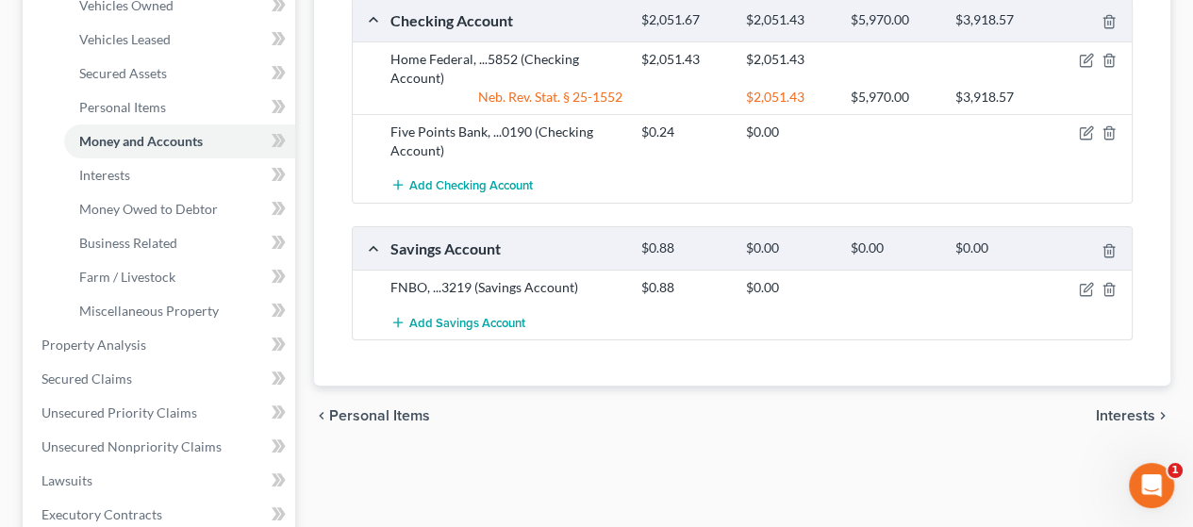
drag, startPoint x: 1112, startPoint y: 418, endPoint x: 968, endPoint y: 394, distance: 146.3
click at [1109, 417] on span "Interests" at bounding box center [1125, 415] width 59 height 15
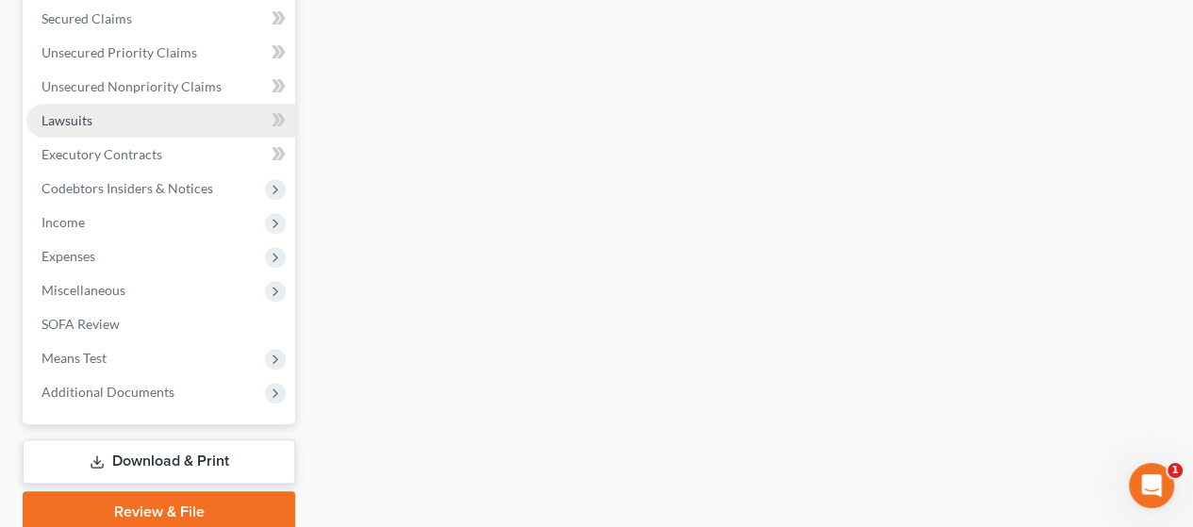
scroll to position [755, 0]
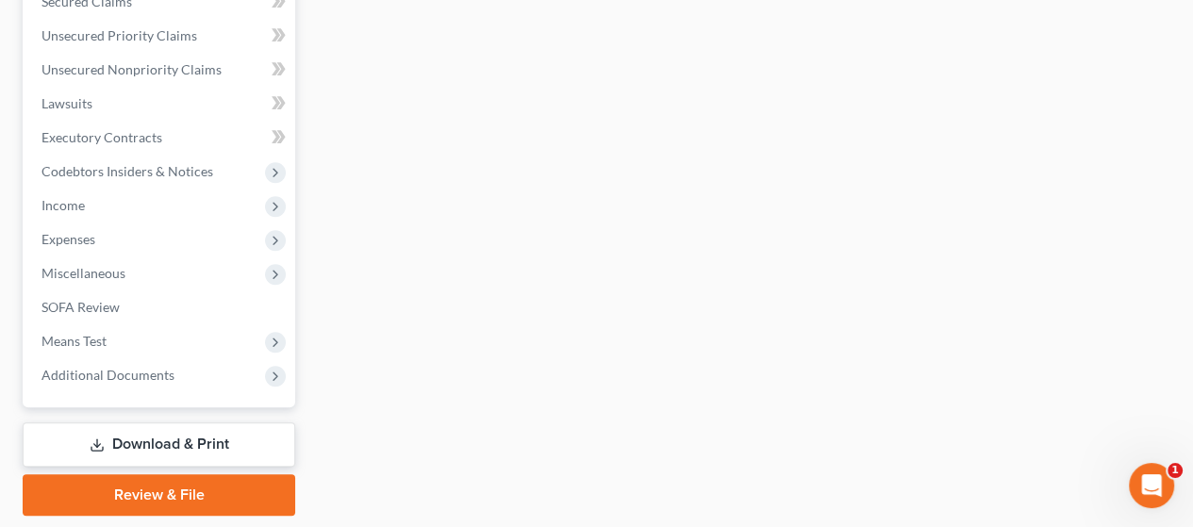
click at [192, 443] on link "Download & Print" at bounding box center [159, 445] width 273 height 44
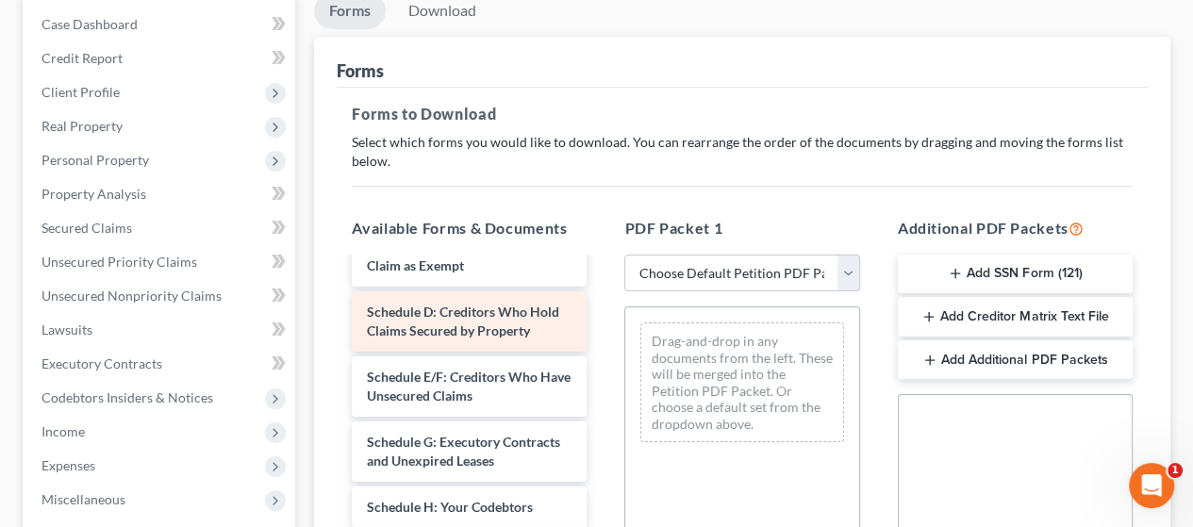
scroll to position [283, 0]
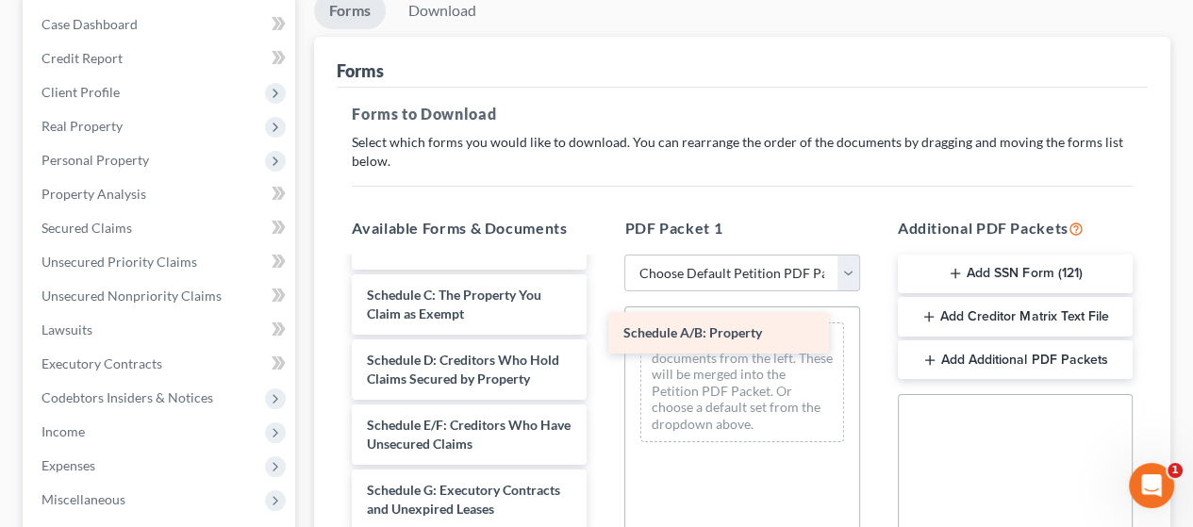
drag, startPoint x: 490, startPoint y: 325, endPoint x: 746, endPoint y: 327, distance: 256.6
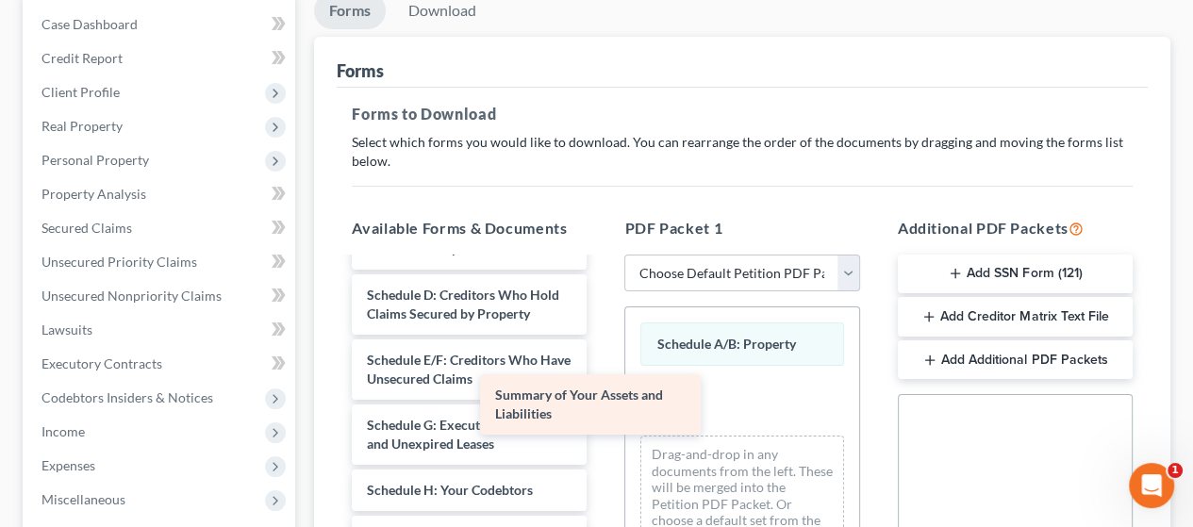
scroll to position [218, 0]
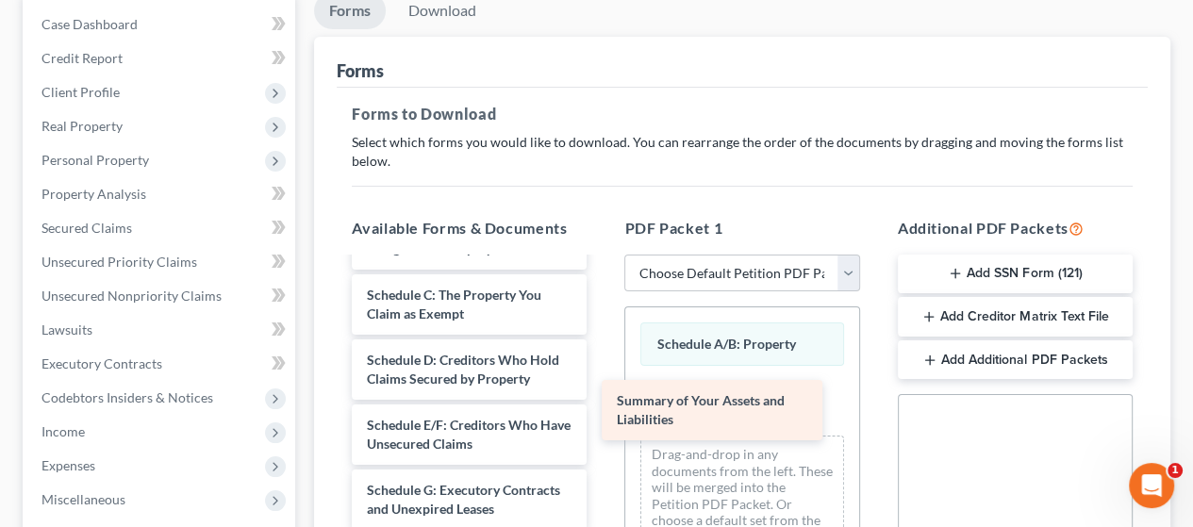
drag, startPoint x: 490, startPoint y: 271, endPoint x: 742, endPoint y: 402, distance: 284.8
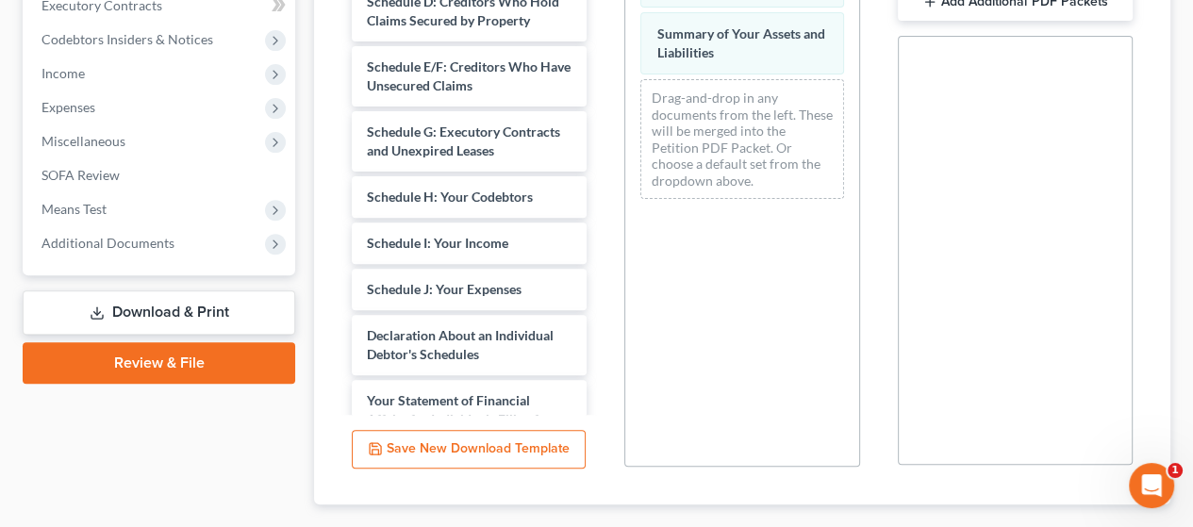
scroll to position [655, 0]
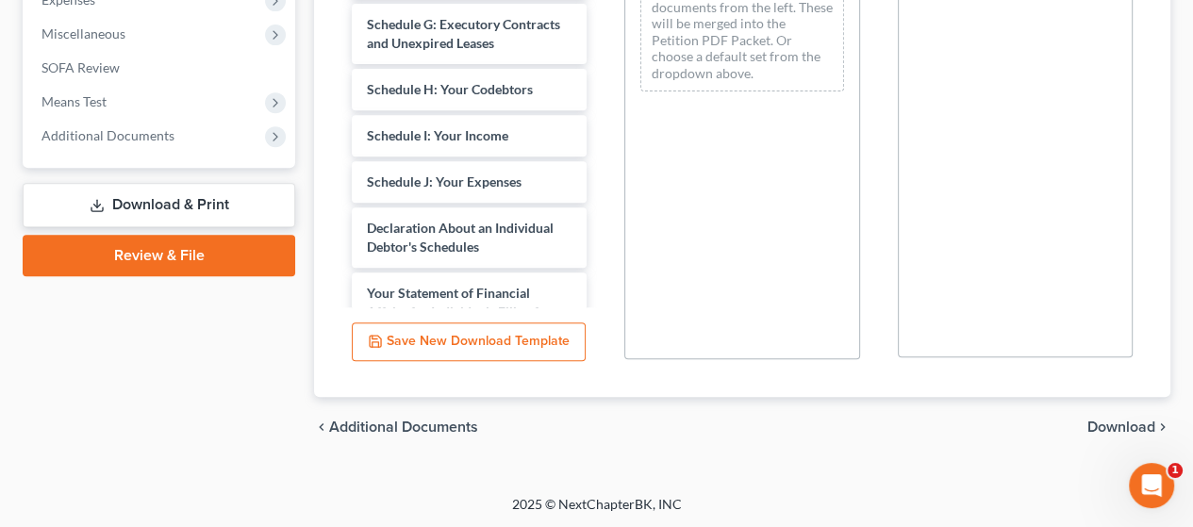
click at [1128, 420] on span "Download" at bounding box center [1122, 427] width 68 height 15
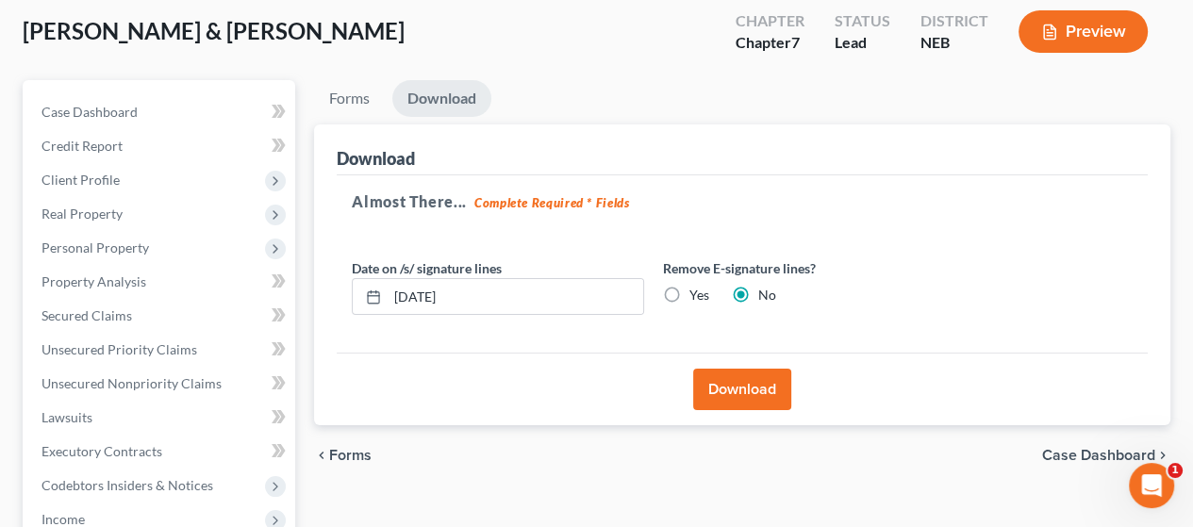
scroll to position [96, 0]
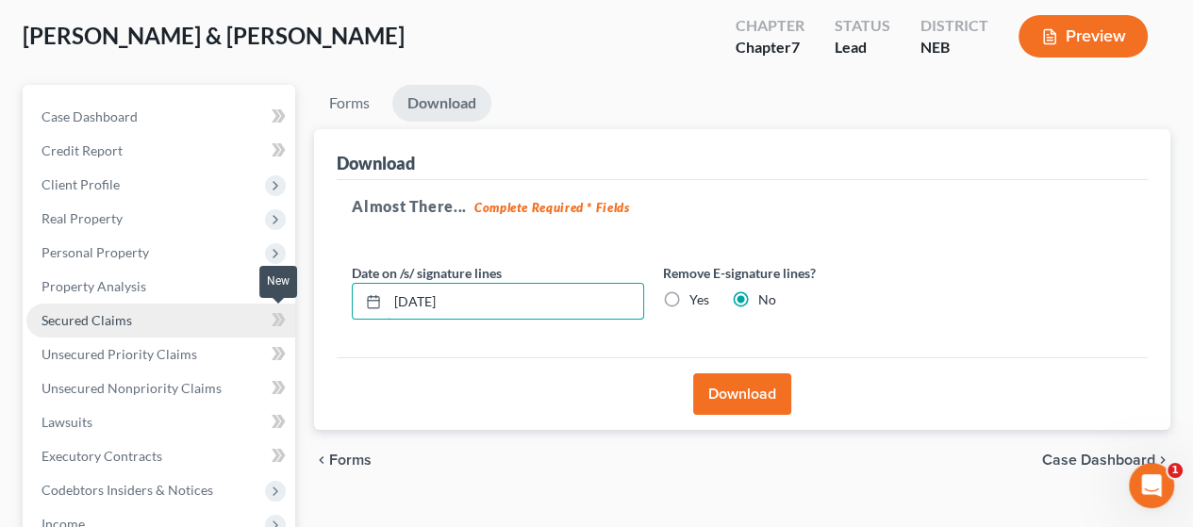
drag, startPoint x: 518, startPoint y: 305, endPoint x: 251, endPoint y: 312, distance: 267.1
click at [251, 312] on div "Petition Navigation Case Dashboard Payments Invoices Payments Payments Credit R…" at bounding box center [596, 460] width 1167 height 750
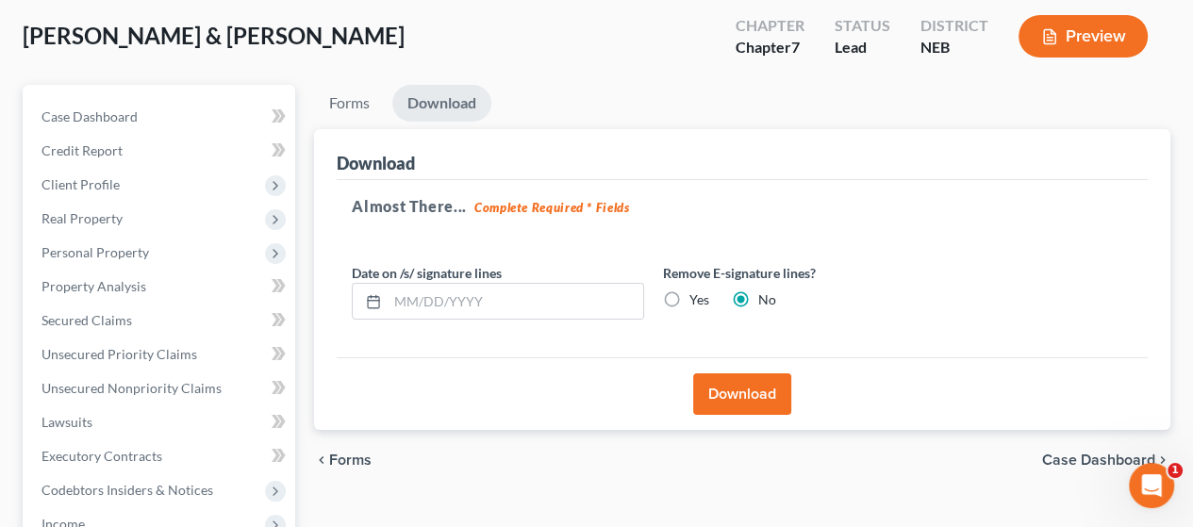
click at [690, 296] on label "Yes" at bounding box center [700, 300] width 20 height 19
click at [697, 296] on input "Yes" at bounding box center [703, 297] width 12 height 12
radio input "true"
radio input "false"
click at [764, 395] on button "Download" at bounding box center [742, 395] width 98 height 42
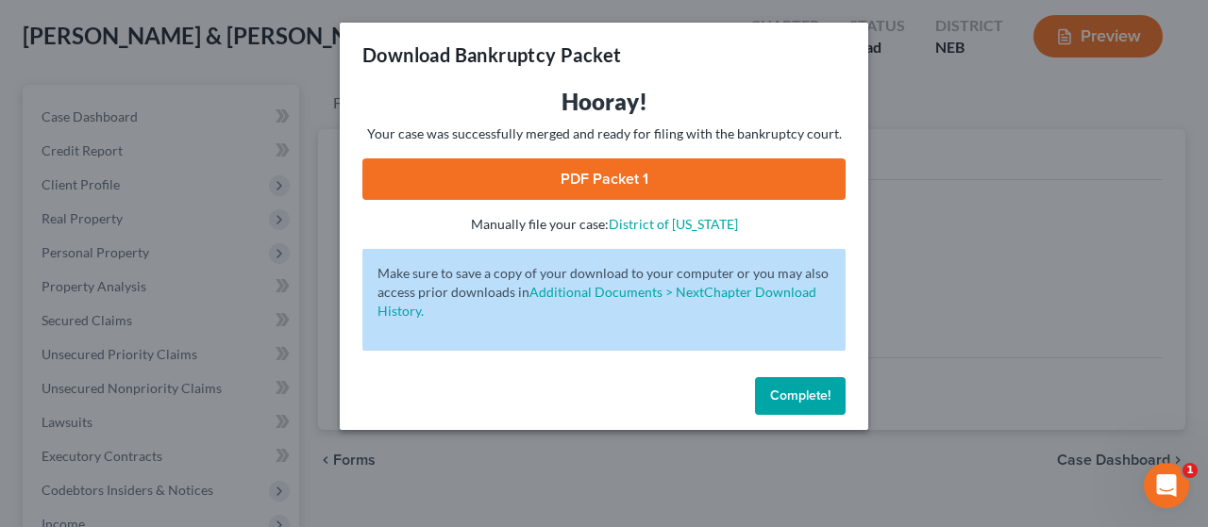
click at [686, 175] on link "PDF Packet 1" at bounding box center [603, 179] width 483 height 42
drag, startPoint x: 815, startPoint y: 398, endPoint x: 400, endPoint y: 256, distance: 438.9
click at [815, 397] on span "Complete!" at bounding box center [800, 396] width 60 height 16
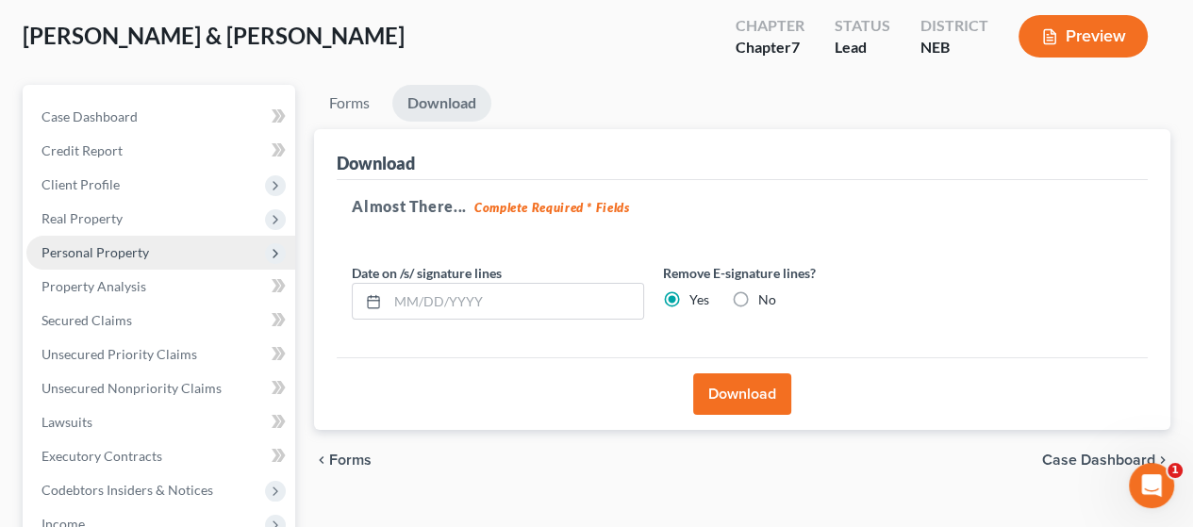
click at [140, 244] on span "Personal Property" at bounding box center [96, 252] width 108 height 16
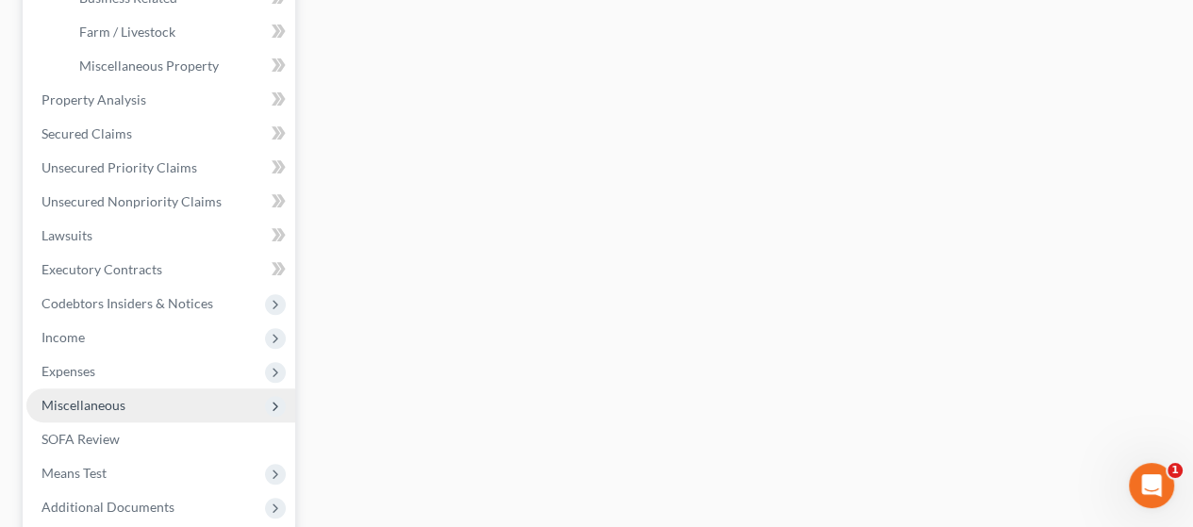
scroll to position [757, 0]
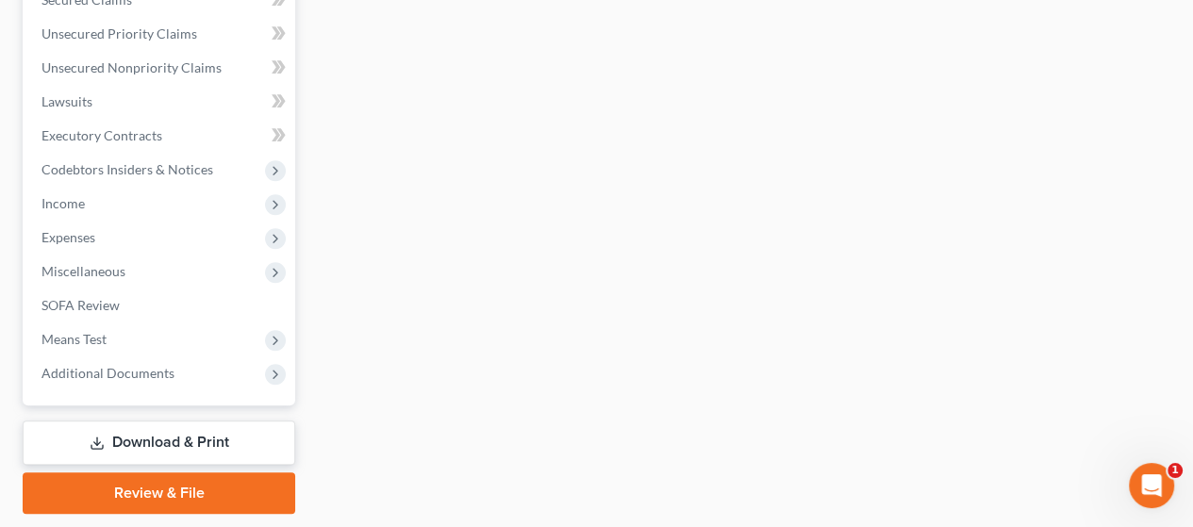
click at [204, 438] on link "Download & Print" at bounding box center [159, 443] width 273 height 44
click at [211, 432] on link "Download & Print" at bounding box center [159, 443] width 273 height 44
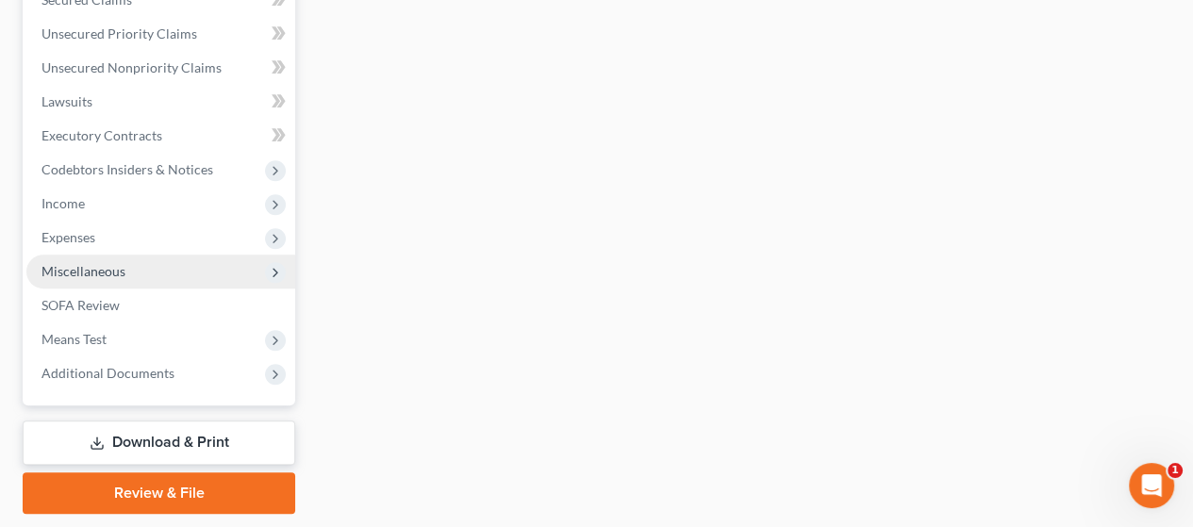
click at [158, 282] on span "Miscellaneous" at bounding box center [160, 272] width 269 height 34
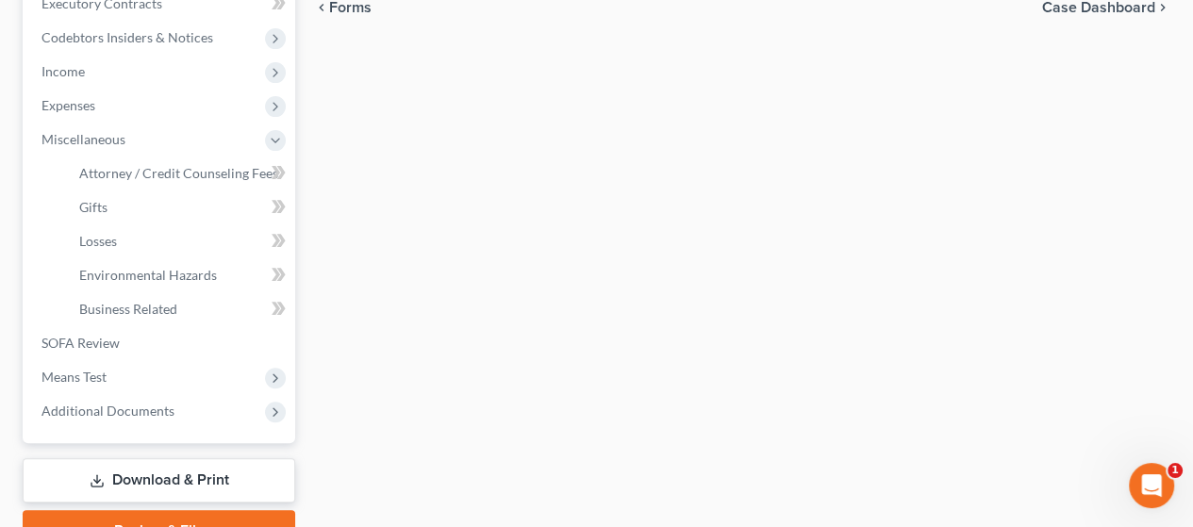
scroll to position [643, 0]
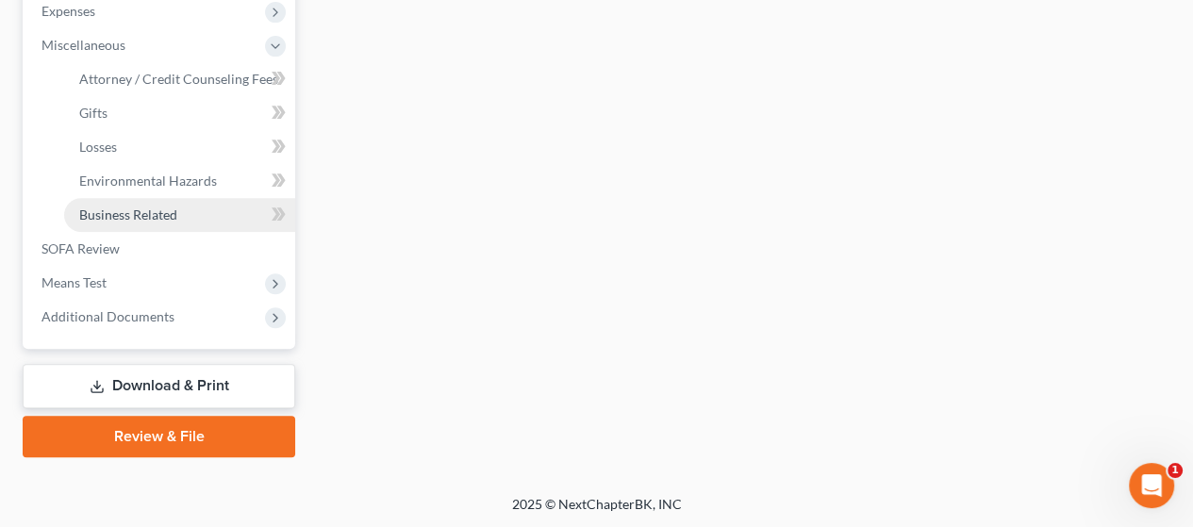
click at [137, 229] on link "Business Related" at bounding box center [179, 215] width 231 height 34
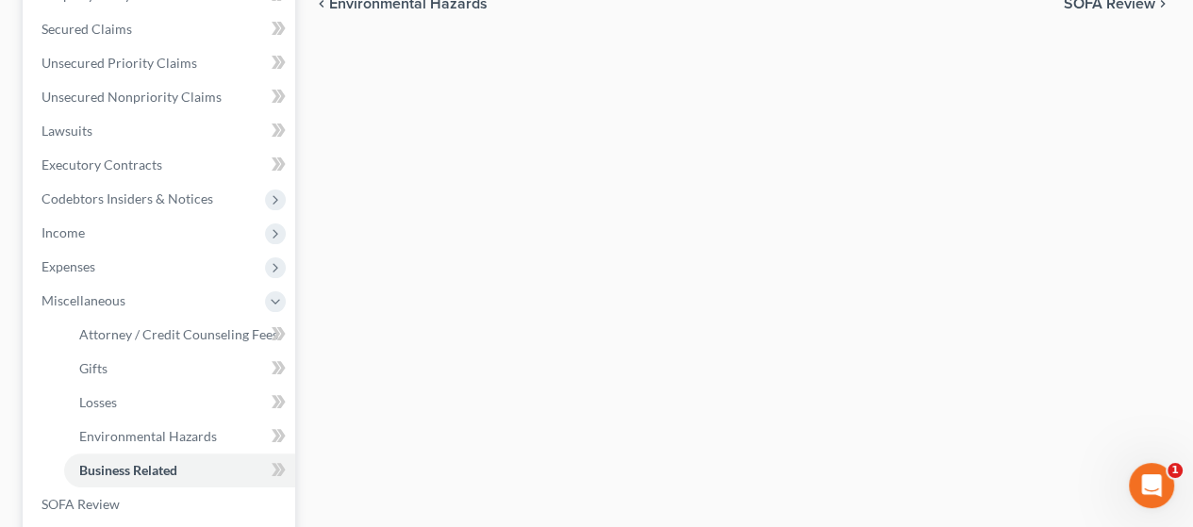
scroll to position [643, 0]
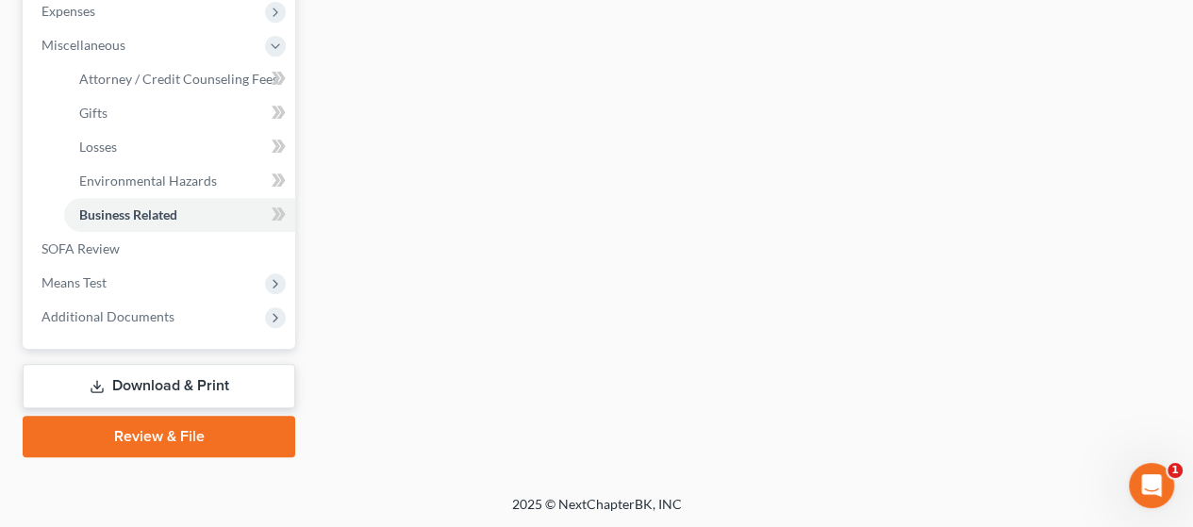
click at [233, 383] on link "Download & Print" at bounding box center [159, 386] width 273 height 44
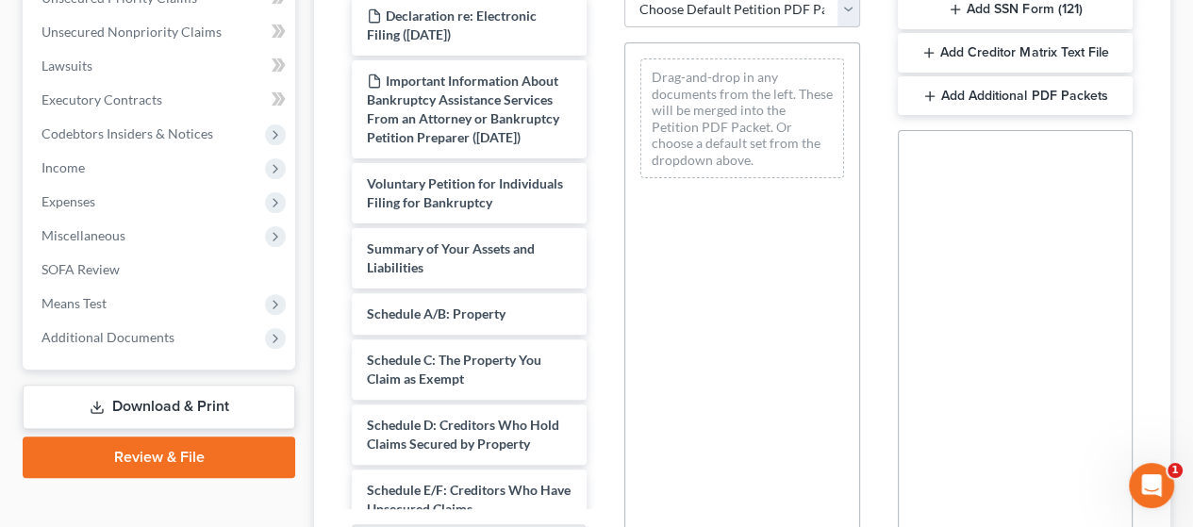
scroll to position [566, 0]
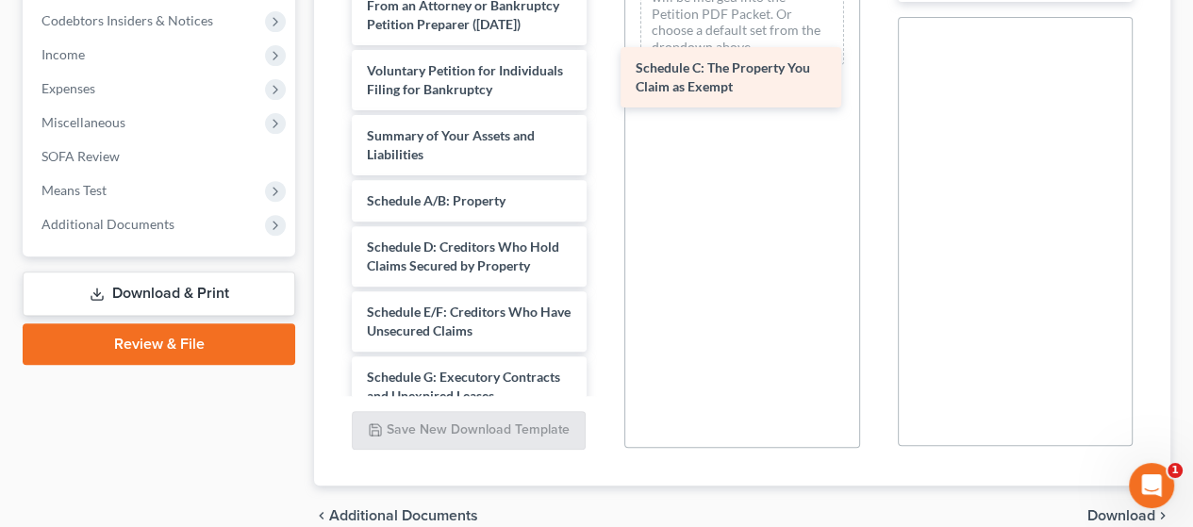
drag, startPoint x: 461, startPoint y: 291, endPoint x: 729, endPoint y: 75, distance: 344.2
click at [602, 75] on div "Schedule C: The Property You Claim as Exempt Declaration re: Electronic Filing …" at bounding box center [469, 488] width 265 height 1213
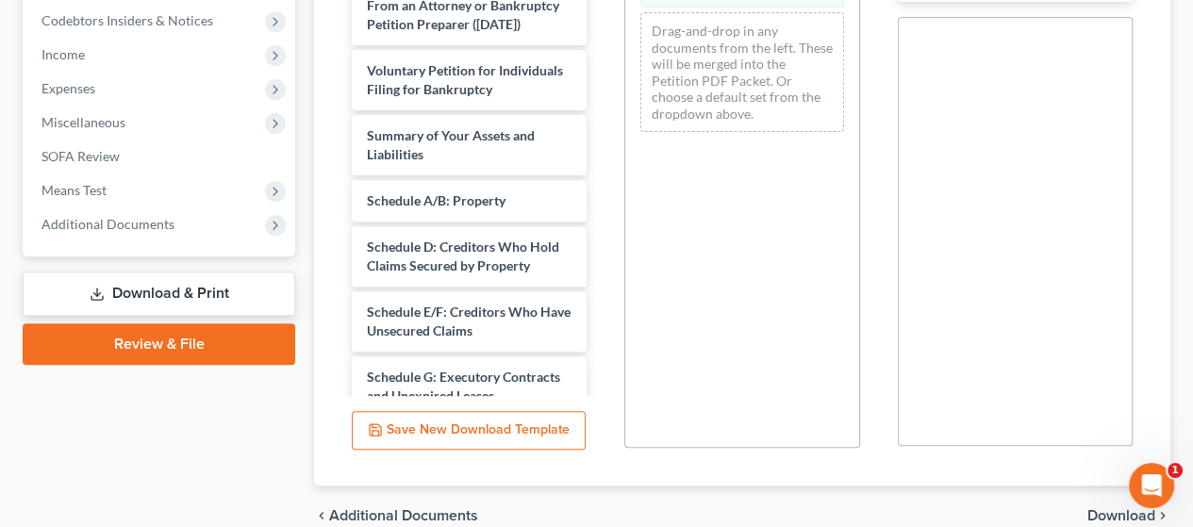
click at [1102, 511] on span "Download" at bounding box center [1122, 515] width 68 height 15
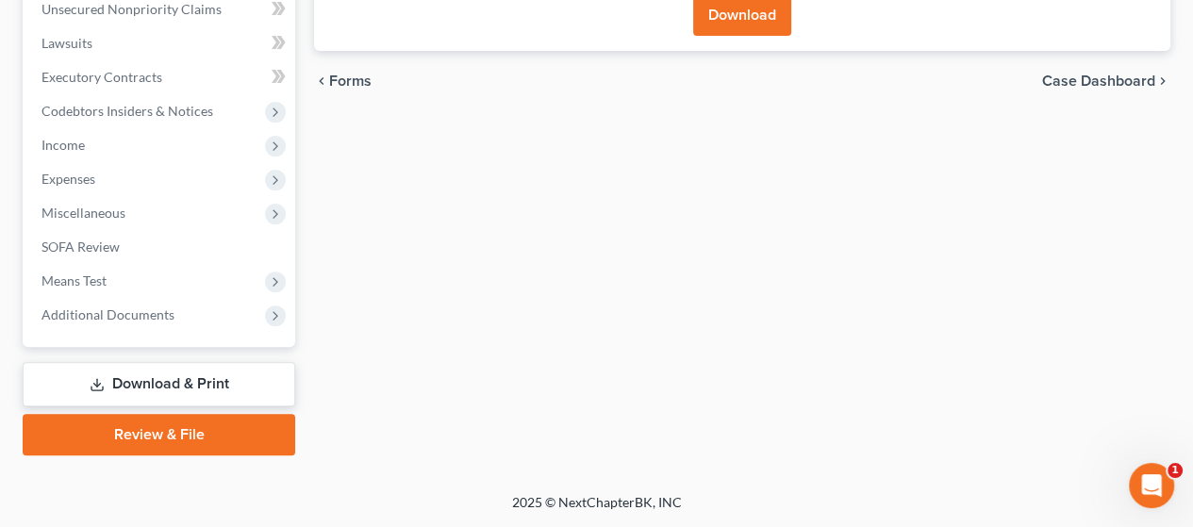
scroll to position [474, 0]
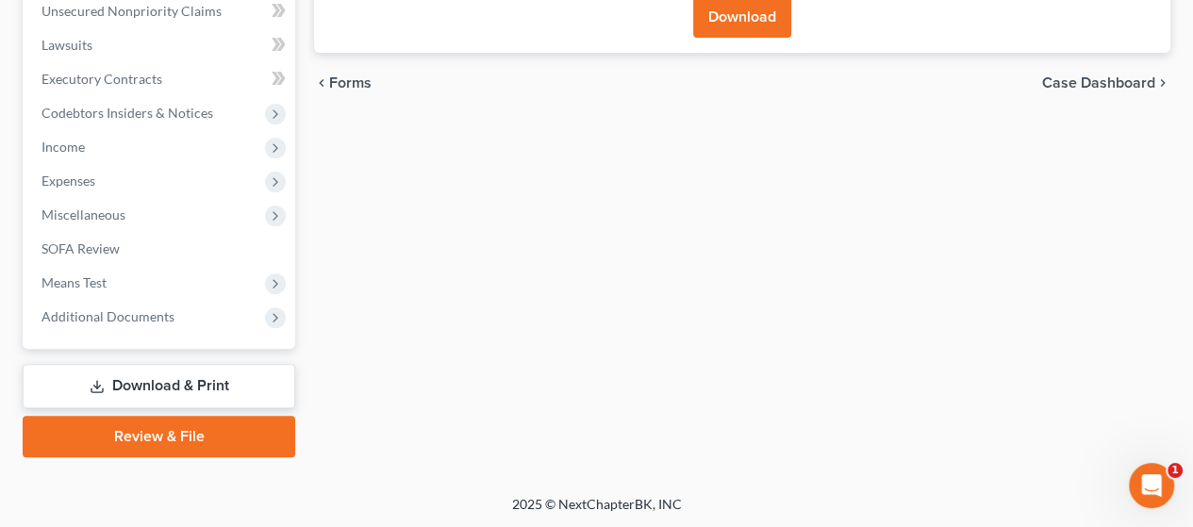
click at [742, 9] on button "Download" at bounding box center [742, 17] width 98 height 42
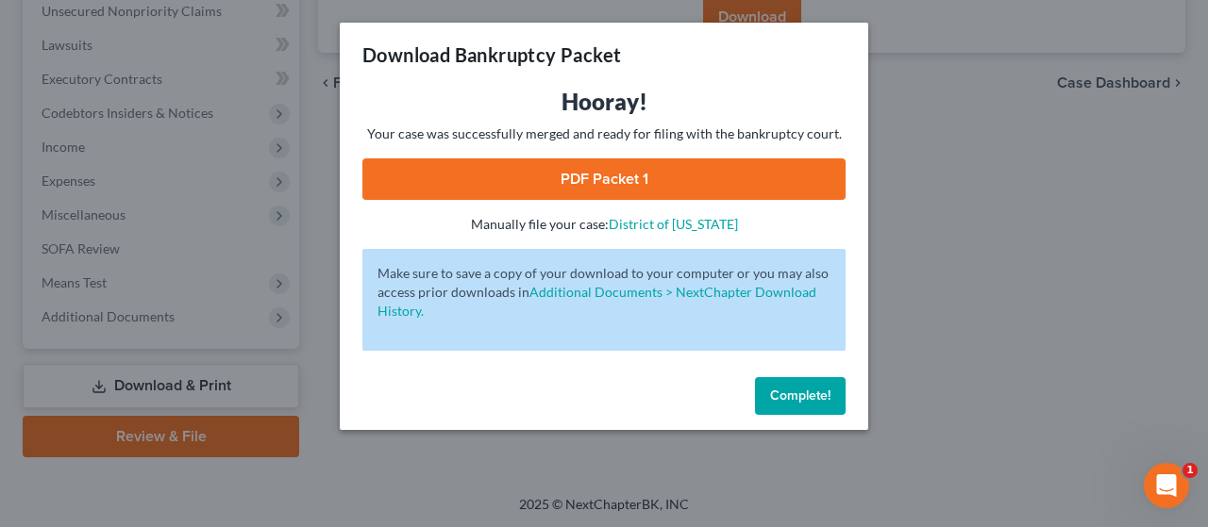
click at [682, 187] on link "PDF Packet 1" at bounding box center [603, 179] width 483 height 42
click at [815, 405] on button "Complete!" at bounding box center [800, 396] width 91 height 38
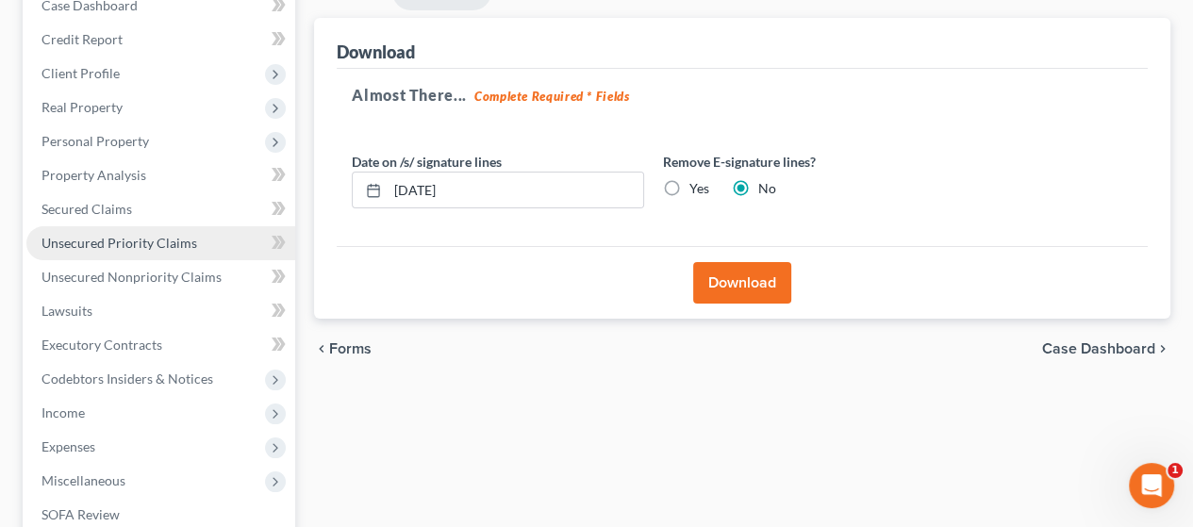
scroll to position [379, 0]
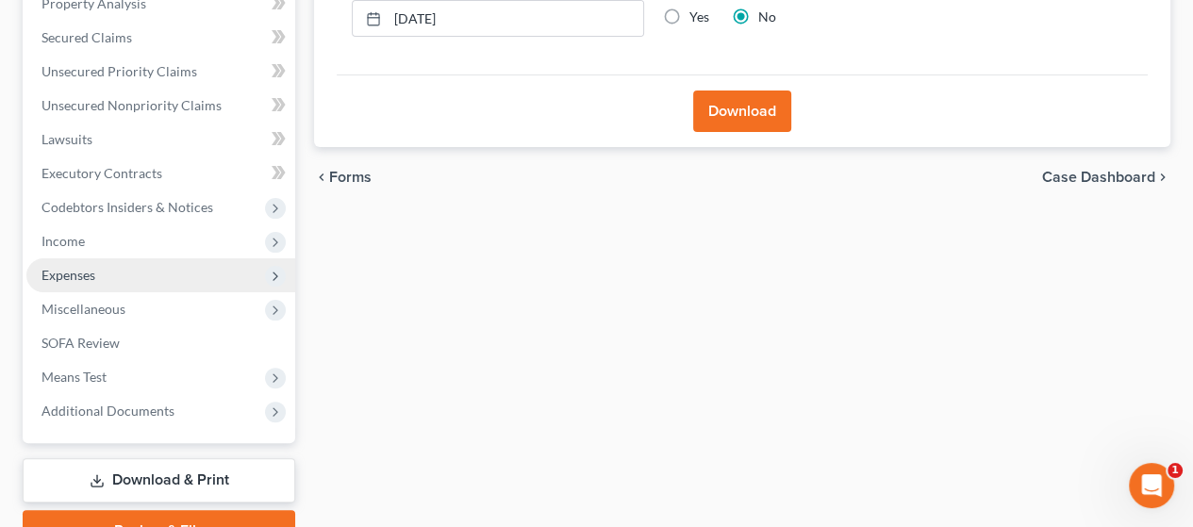
click at [87, 269] on span "Expenses" at bounding box center [69, 275] width 54 height 16
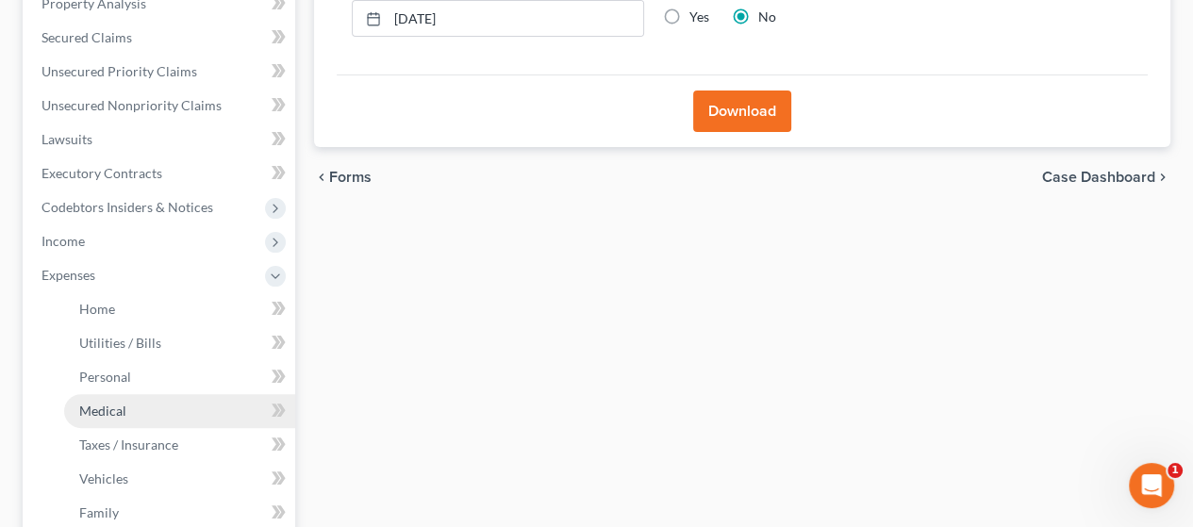
click at [156, 407] on link "Medical" at bounding box center [179, 411] width 231 height 34
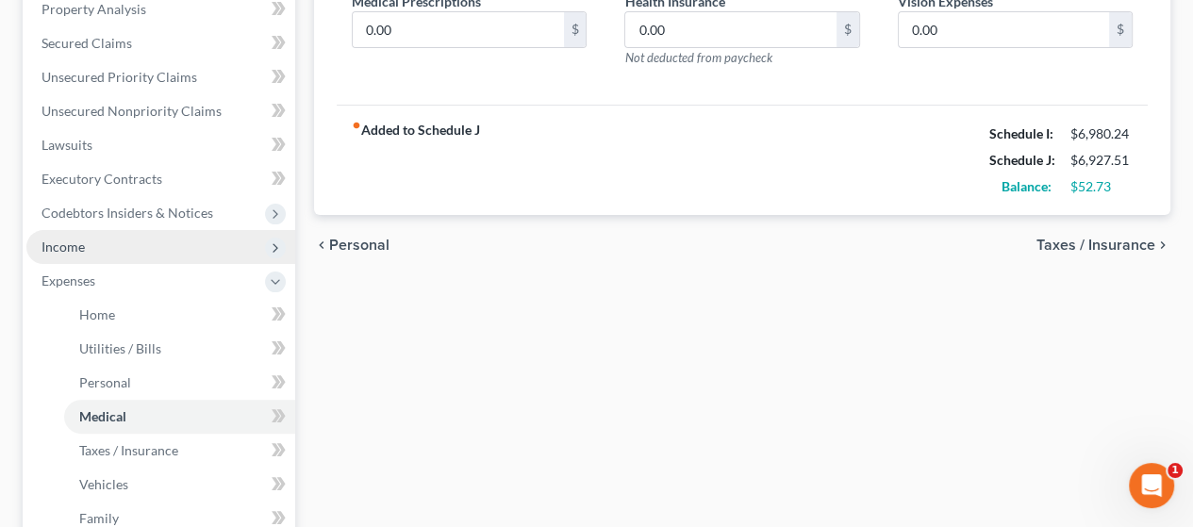
scroll to position [660, 0]
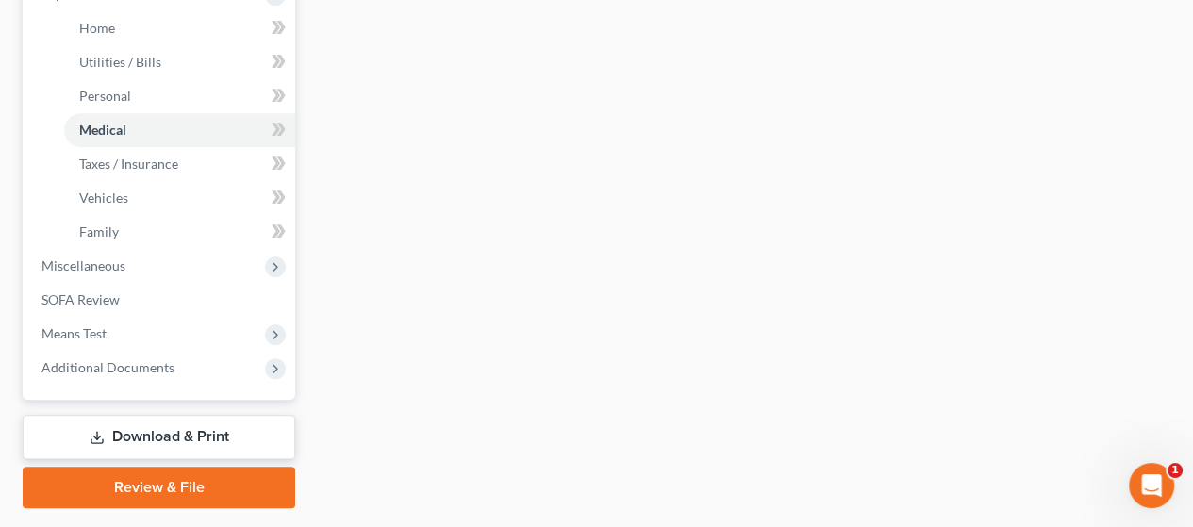
click at [239, 429] on link "Download & Print" at bounding box center [159, 437] width 273 height 44
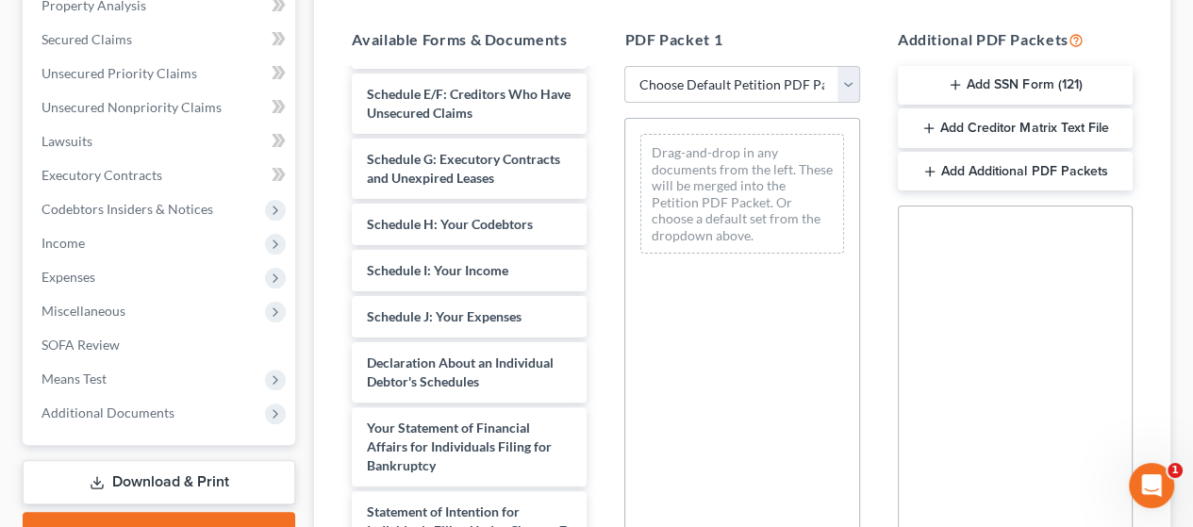
scroll to position [472, 0]
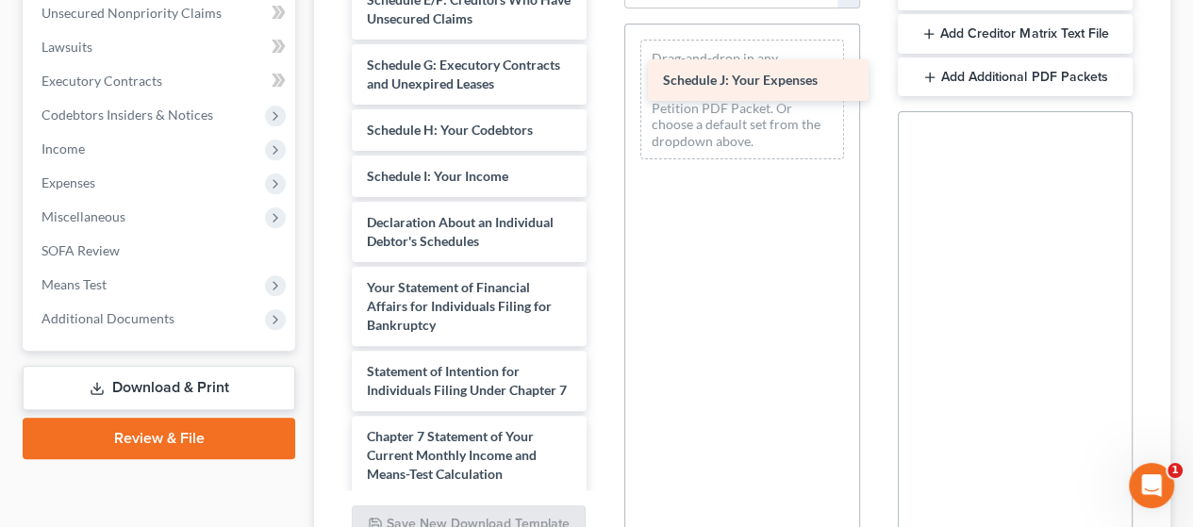
drag, startPoint x: 501, startPoint y: 279, endPoint x: 787, endPoint y: 79, distance: 348.9
click at [602, 79] on div "Schedule J: Your Expenses Declaration re: Electronic Filing (09/08/2025) Import…" at bounding box center [469, 121] width 265 height 1232
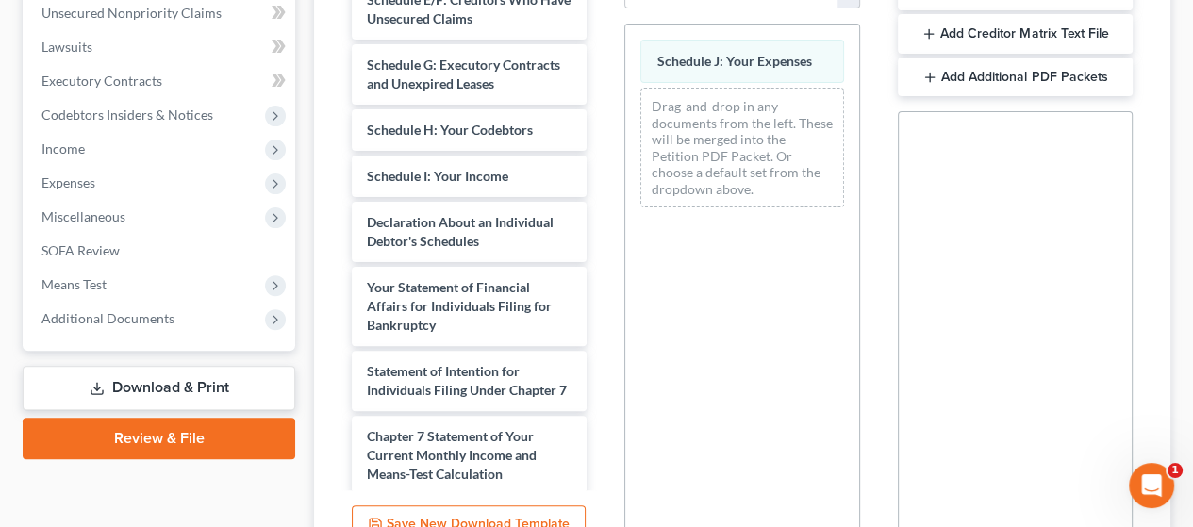
scroll to position [655, 0]
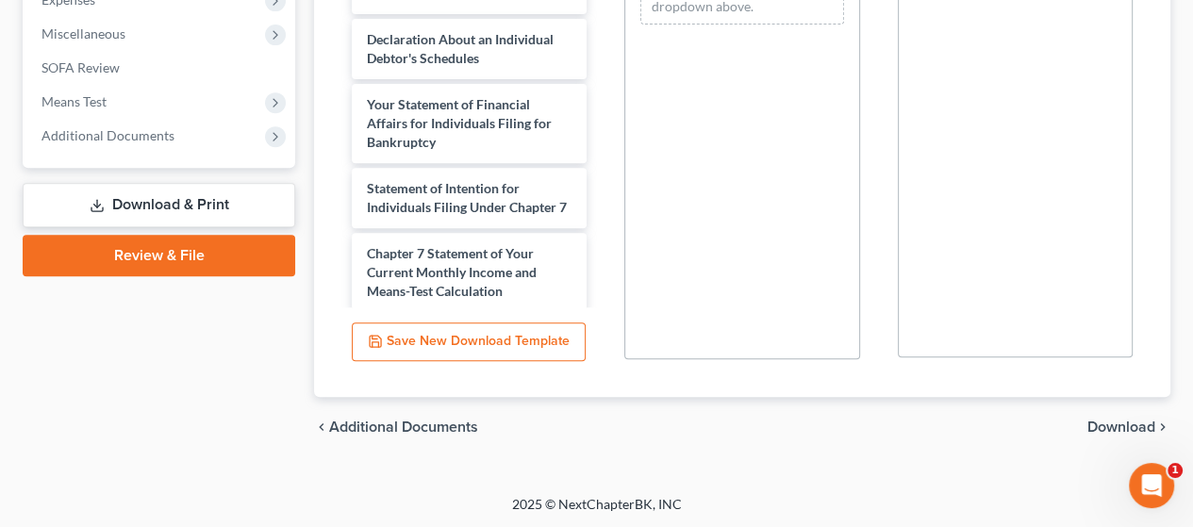
click at [1120, 425] on span "Download" at bounding box center [1122, 427] width 68 height 15
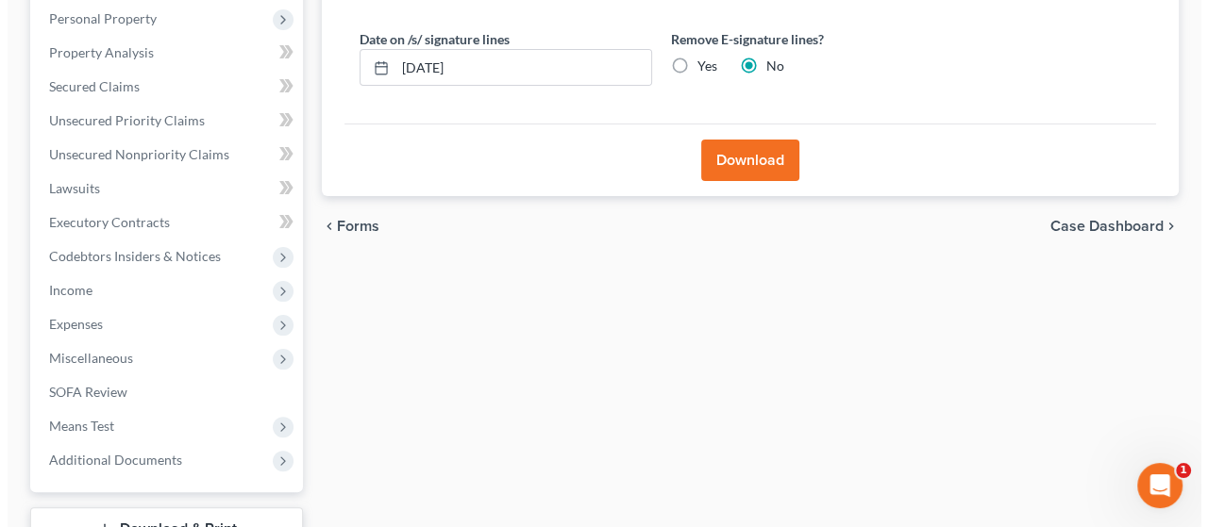
scroll to position [96, 0]
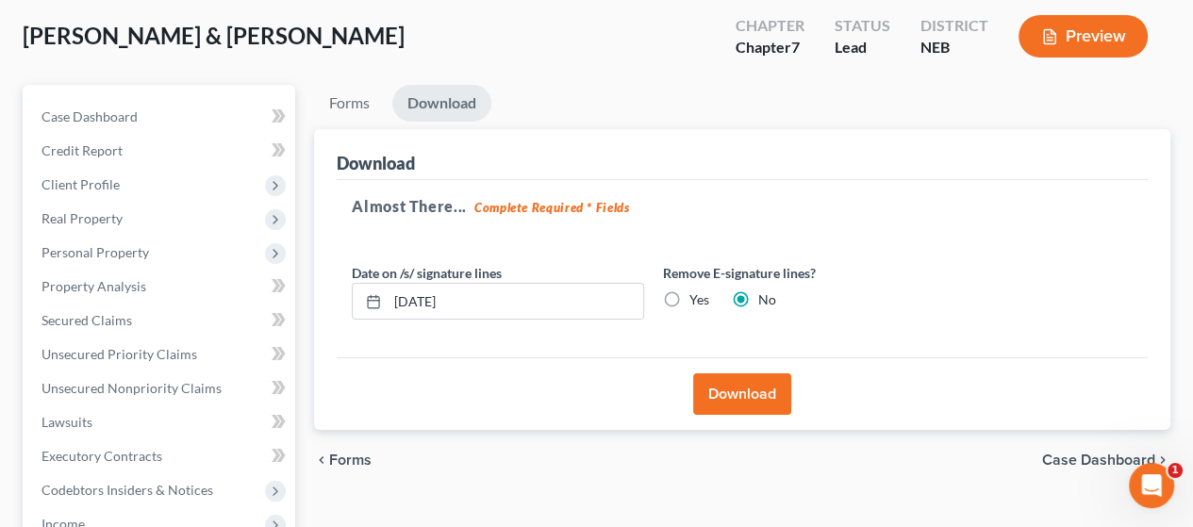
click at [747, 384] on button "Download" at bounding box center [742, 395] width 98 height 42
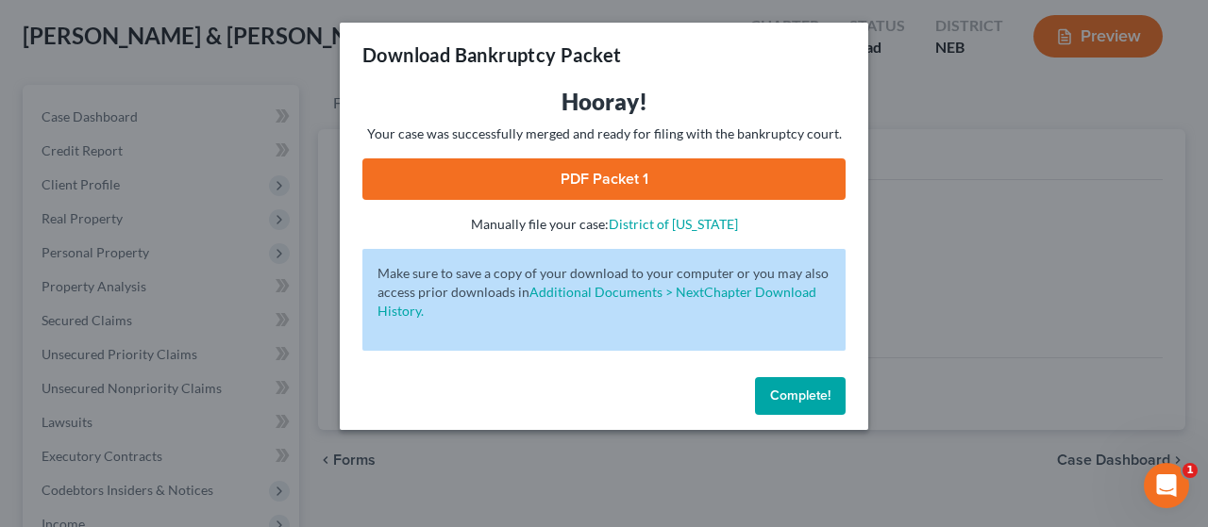
click at [759, 175] on link "PDF Packet 1" at bounding box center [603, 179] width 483 height 42
